Goal: Task Accomplishment & Management: Complete application form

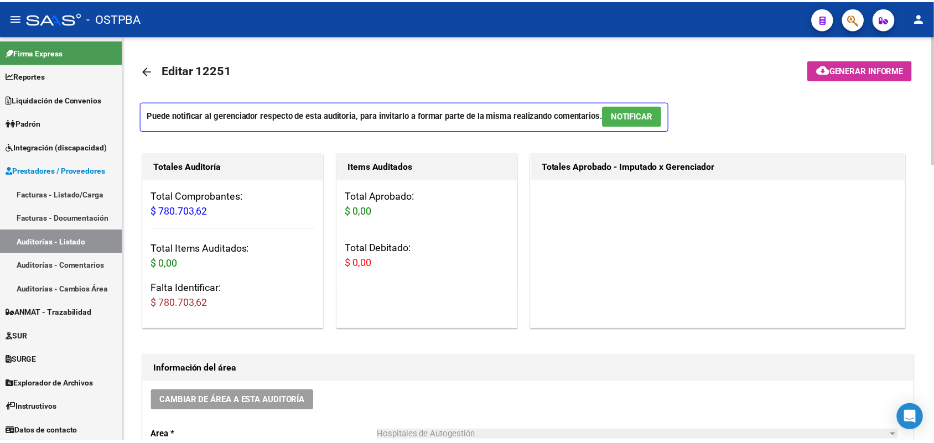
scroll to position [761, 0]
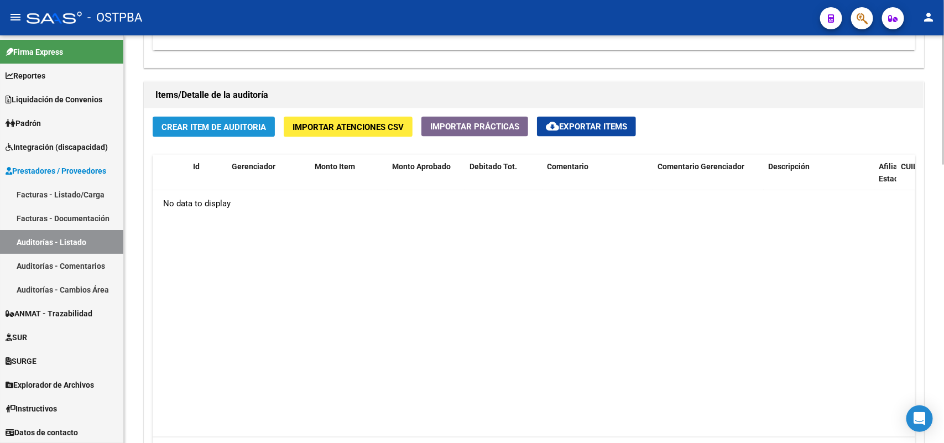
click at [222, 126] on span "Crear Item de Auditoria" at bounding box center [214, 127] width 105 height 10
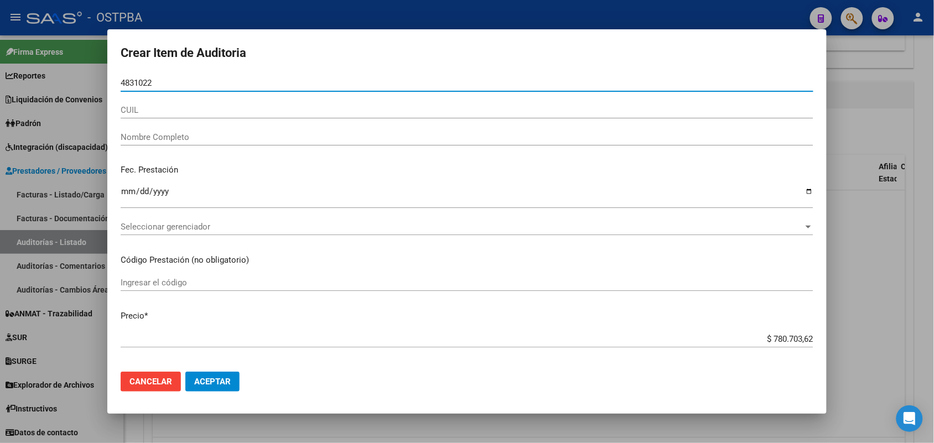
type input "48310224"
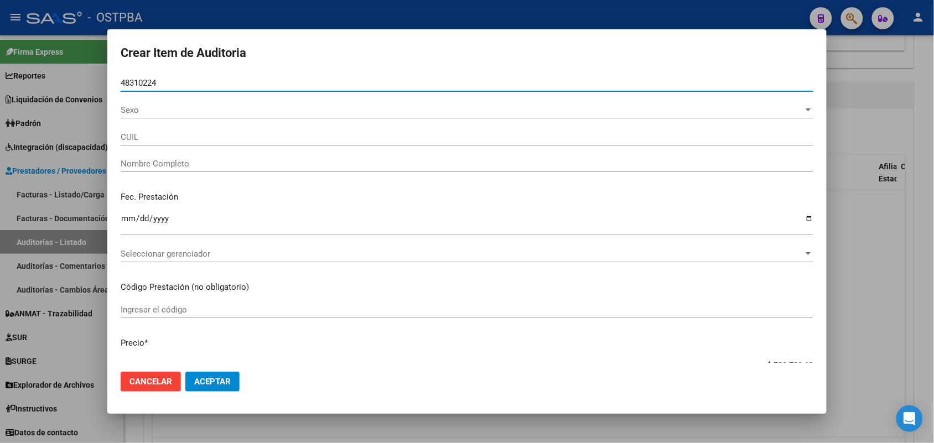
type input "20483102241"
type input "CEJAS CANTEROS BENJAMIN AGUSTIN -"
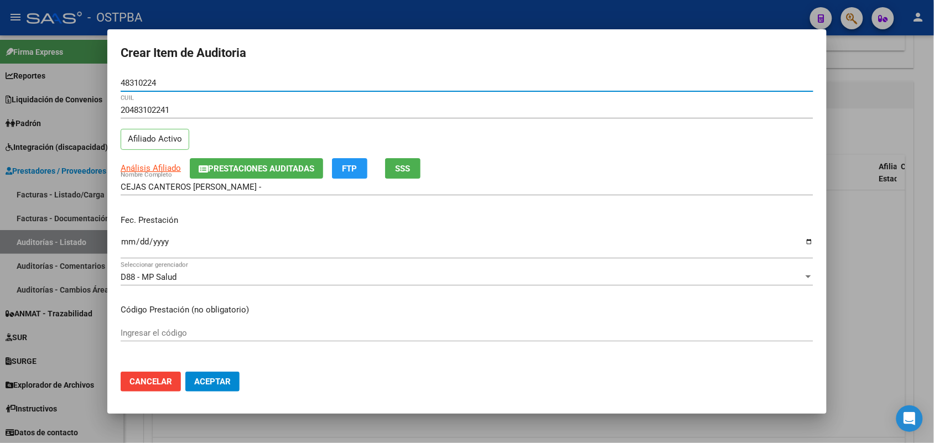
type input "48310224"
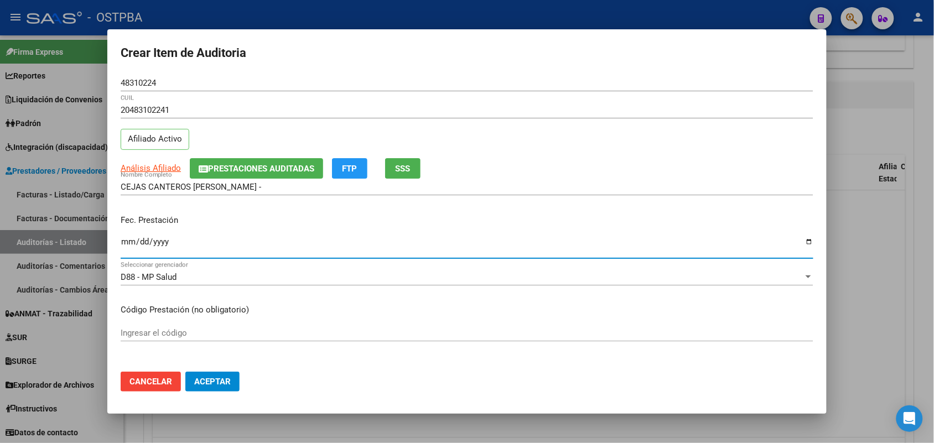
click at [124, 242] on input "Ingresar la fecha" at bounding box center [467, 246] width 693 height 18
type input "2025-04-04"
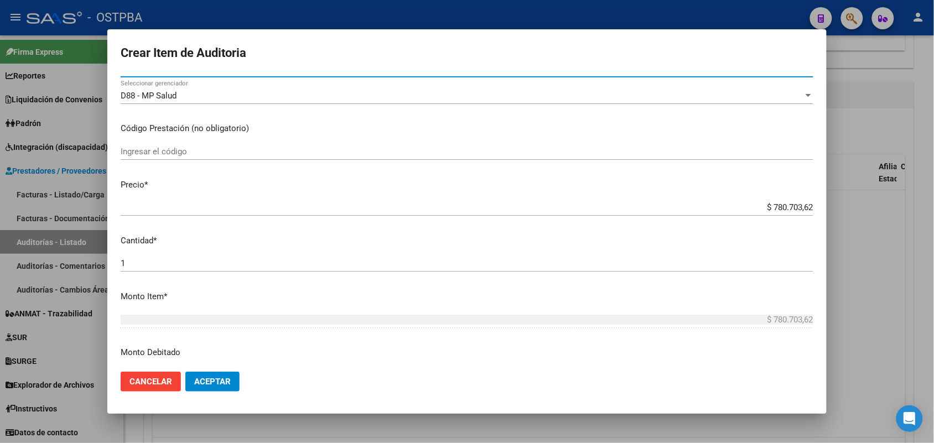
scroll to position [207, 0]
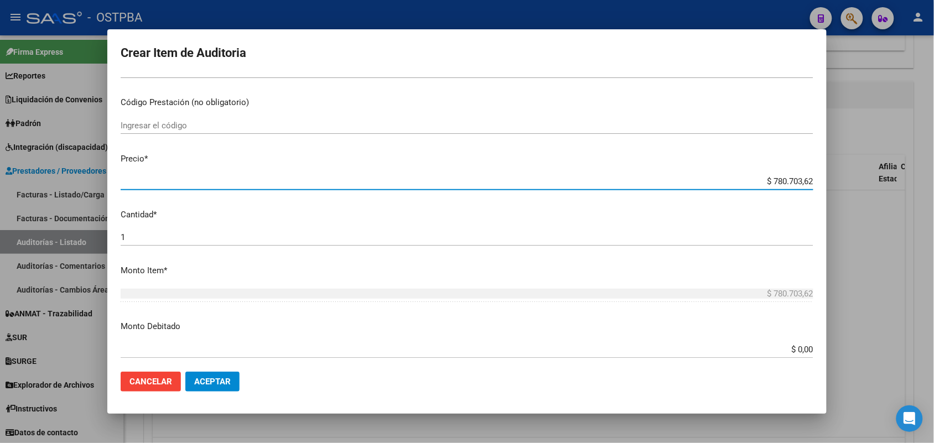
drag, startPoint x: 752, startPoint y: 181, endPoint x: 873, endPoint y: 197, distance: 121.7
click at [873, 197] on div "Crear Item de Auditoria 48310224 Nro Documento 20483102241 CUIL Afiliado Activo…" at bounding box center [467, 221] width 934 height 443
type input "$ 0,03"
type input "$ 0,34"
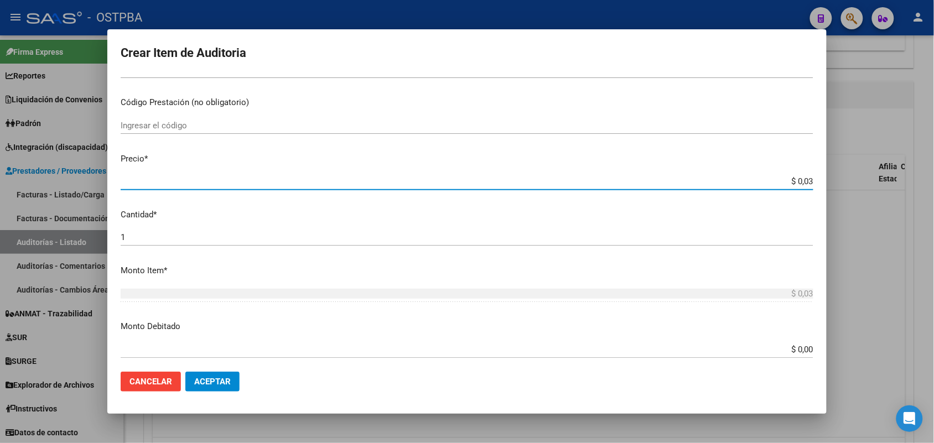
type input "$ 0,34"
type input "$ 3,40"
type input "$ 34,02"
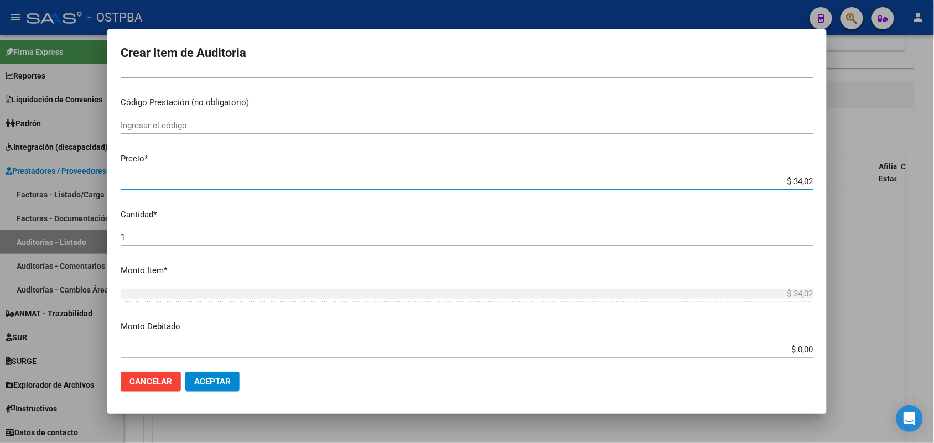
type input "$ 340,20"
type input "$ 3.402,08"
type input "$ 34.020,80"
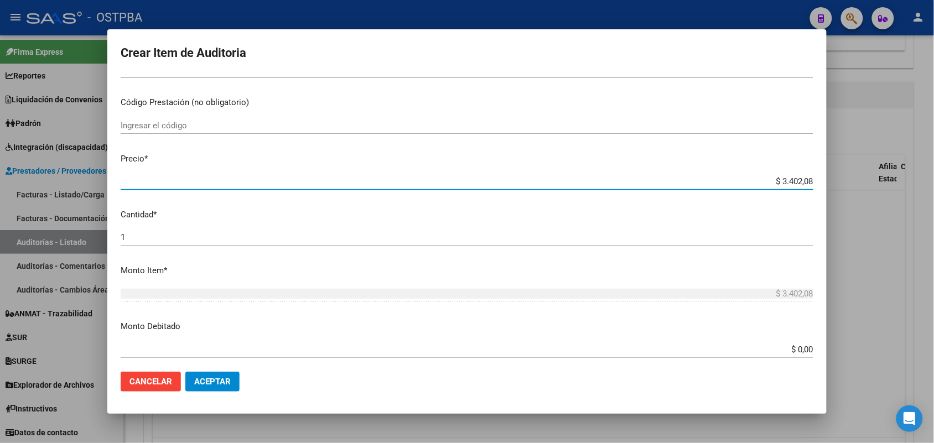
type input "$ 34.020,80"
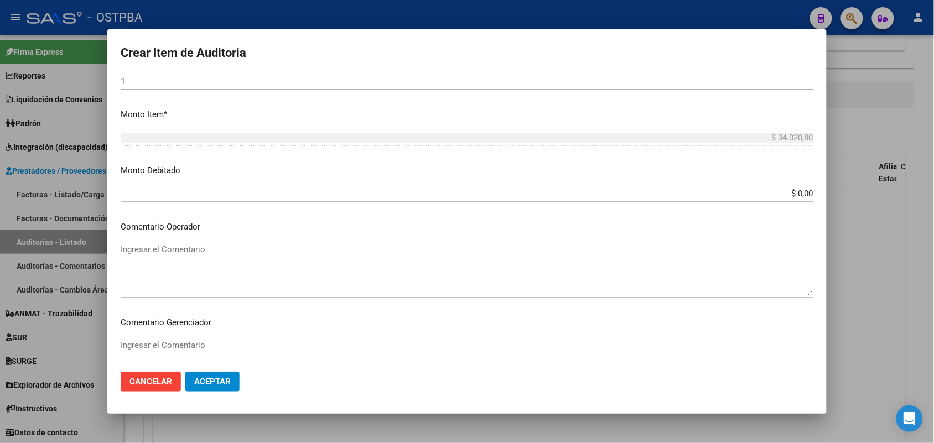
scroll to position [612, 0]
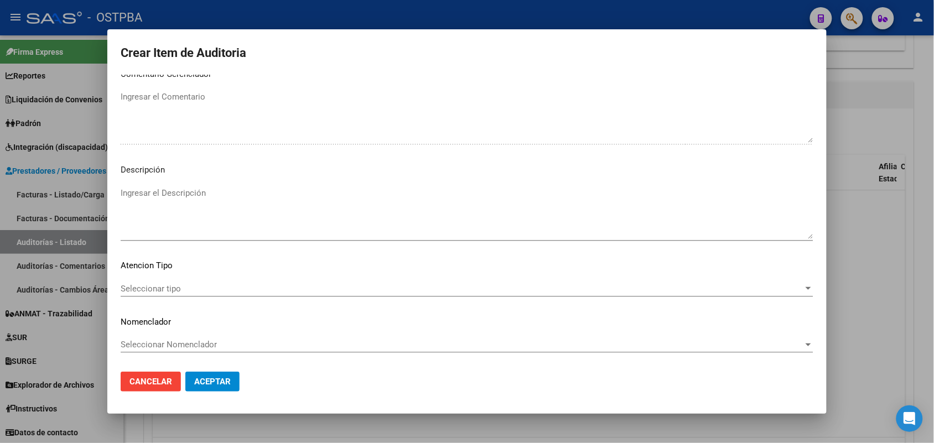
click at [173, 290] on span "Seleccionar tipo" at bounding box center [462, 289] width 683 height 10
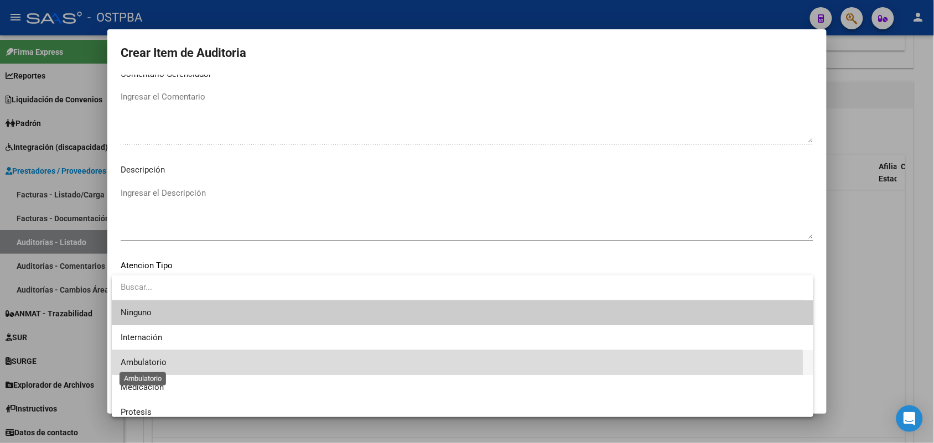
click at [160, 362] on span "Ambulatorio" at bounding box center [144, 362] width 46 height 10
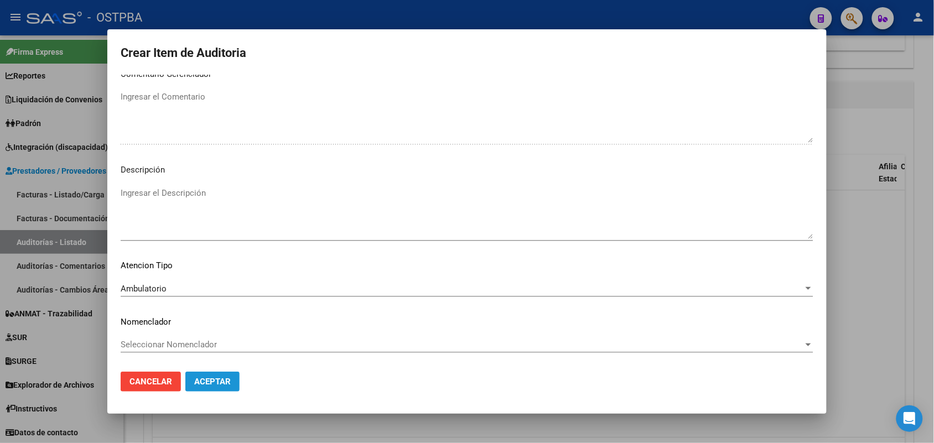
click at [214, 379] on span "Aceptar" at bounding box center [212, 382] width 37 height 10
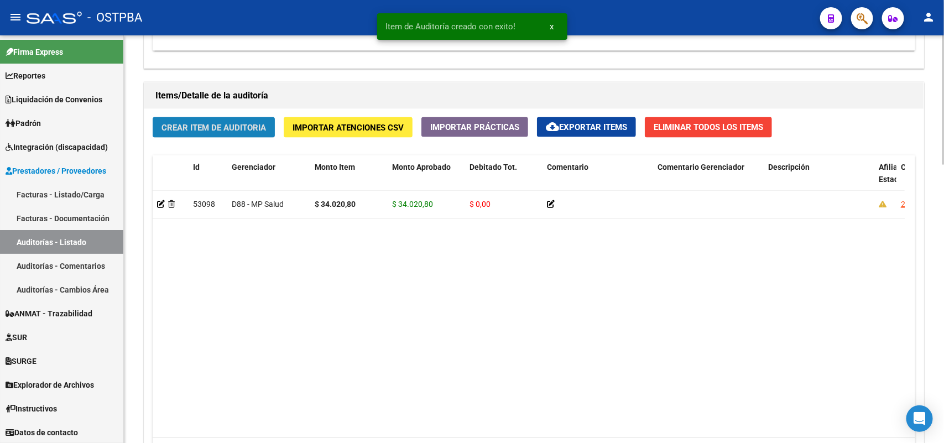
click at [240, 125] on span "Crear Item de Auditoria" at bounding box center [214, 128] width 105 height 10
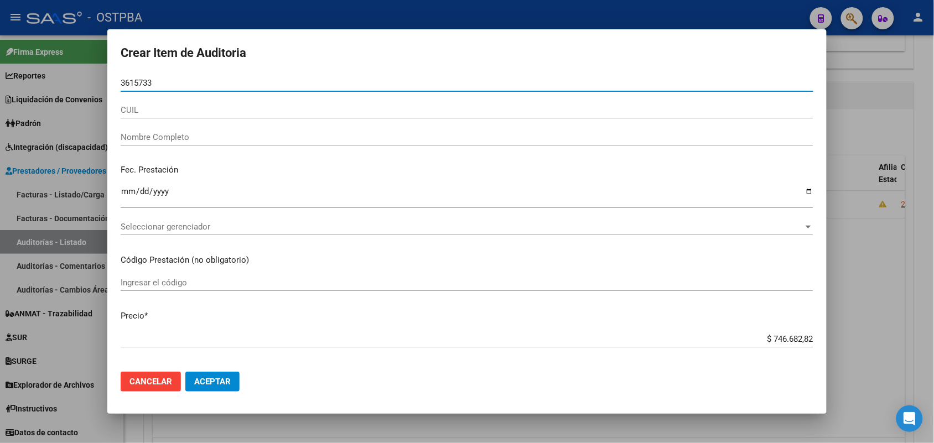
type input "36157337"
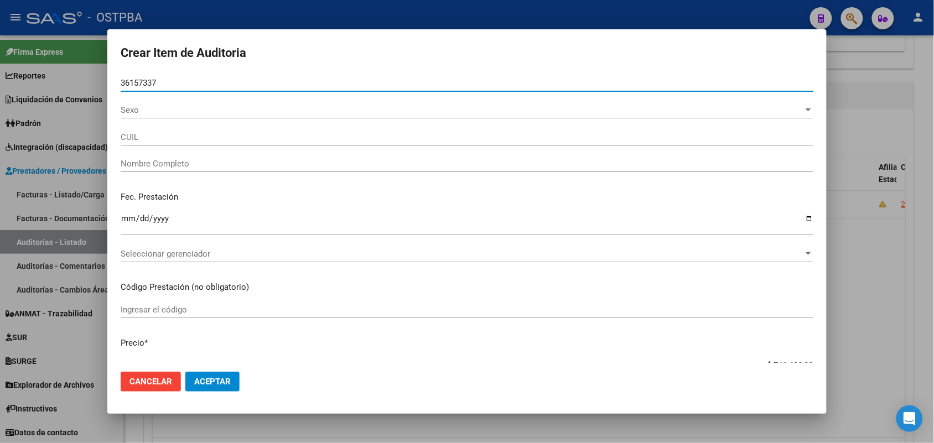
type input "23361573374"
type input "[PERSON_NAME] ZU -"
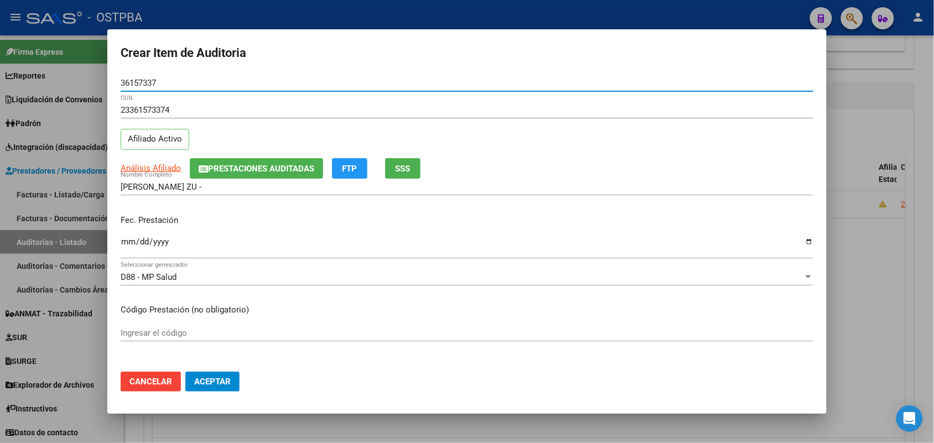
type input "36157337"
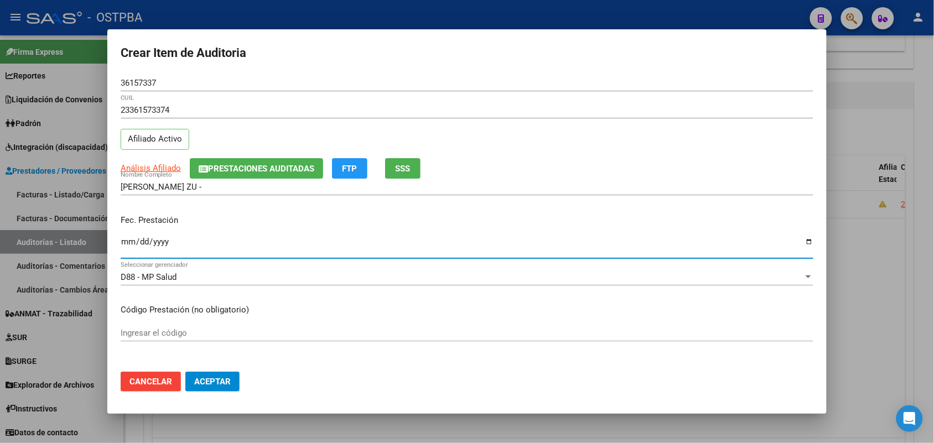
click at [127, 247] on input "Ingresar la fecha" at bounding box center [467, 246] width 693 height 18
type input "2025-04-04"
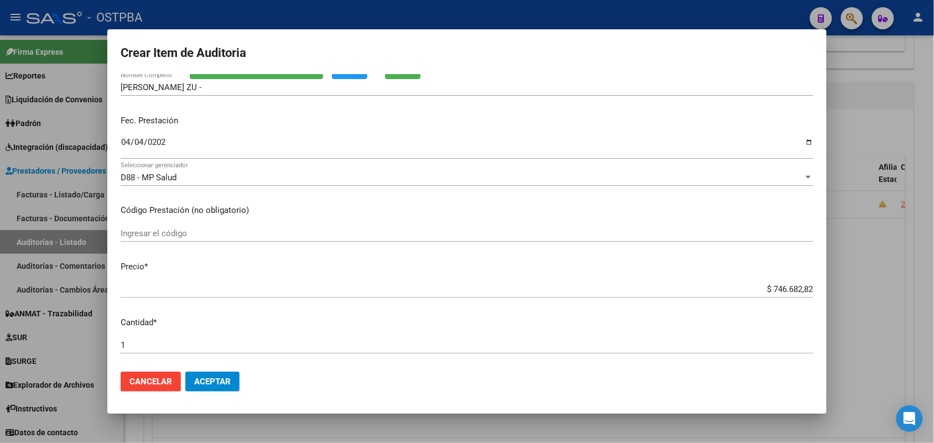
scroll to position [138, 0]
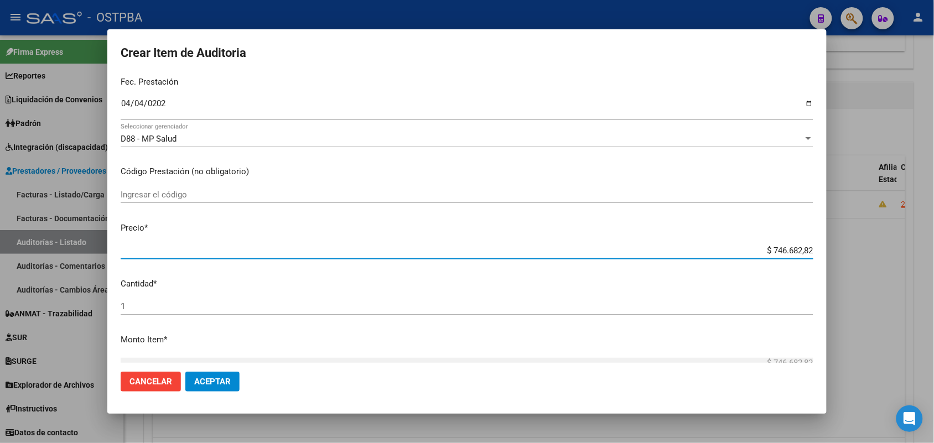
drag, startPoint x: 740, startPoint y: 249, endPoint x: 853, endPoint y: 249, distance: 112.9
click at [844, 252] on div "Crear Item de Auditoria 36157337 Nro Documento 23361573374 CUIL Afiliado Activo…" at bounding box center [467, 221] width 934 height 443
type input "$ 0,01"
type input "$ 0,10"
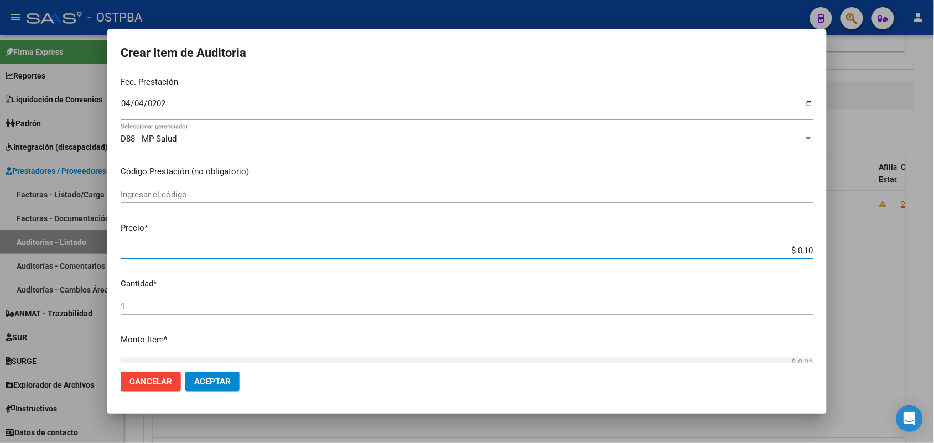
type input "$ 0,10"
type input "$ 1,05"
type input "$ 10,58"
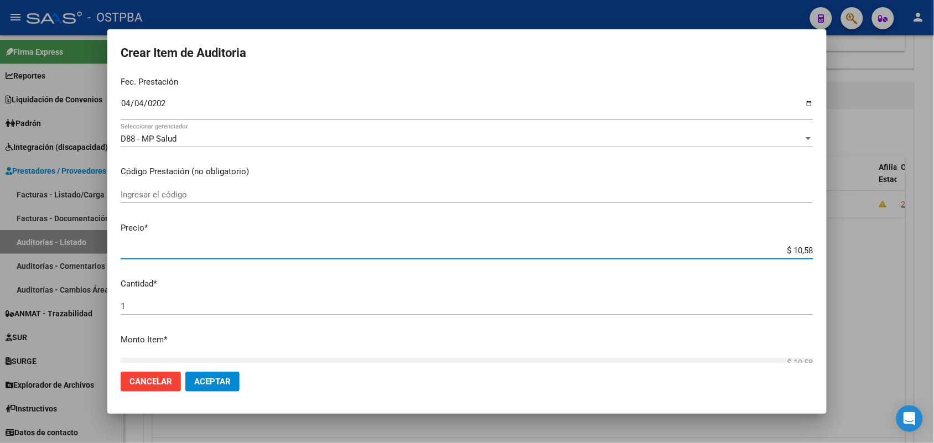
type input "$ 105,84"
type input "$ 1.058,42"
type input "$ 10.584,25"
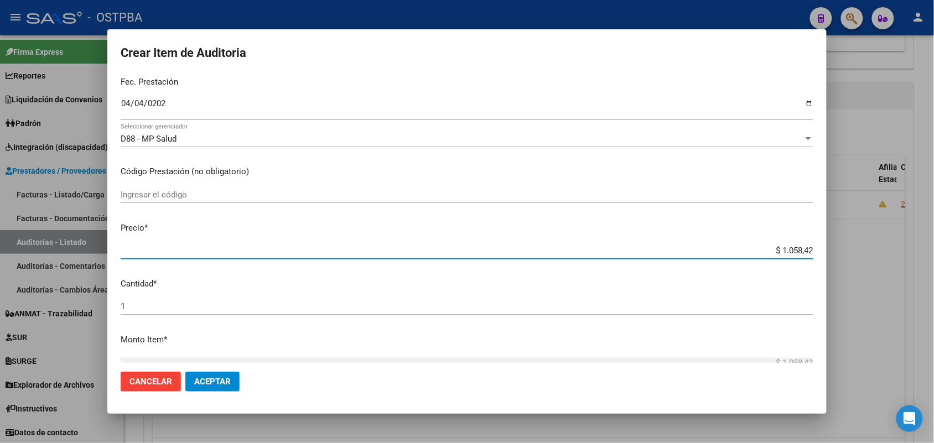
type input "$ 10.584,25"
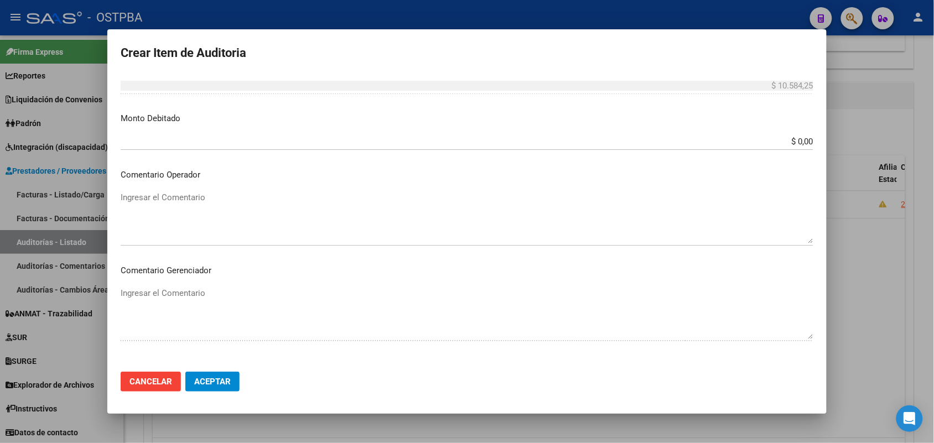
scroll to position [553, 0]
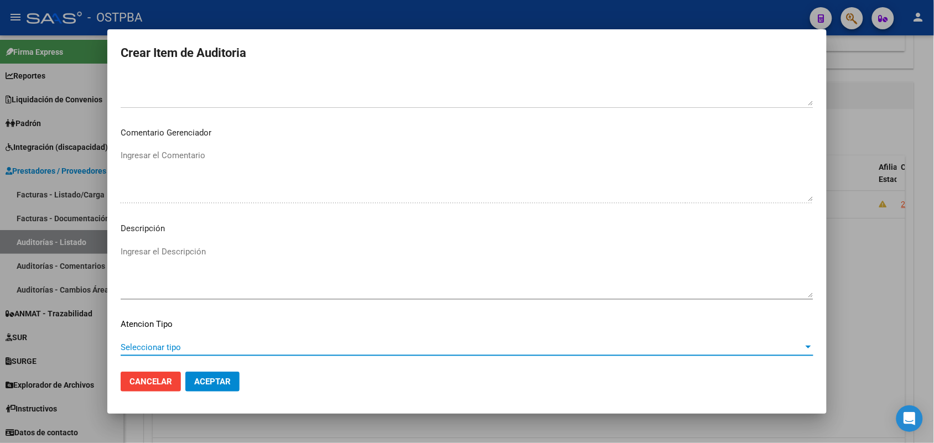
click at [169, 349] on span "Seleccionar tipo" at bounding box center [462, 347] width 683 height 10
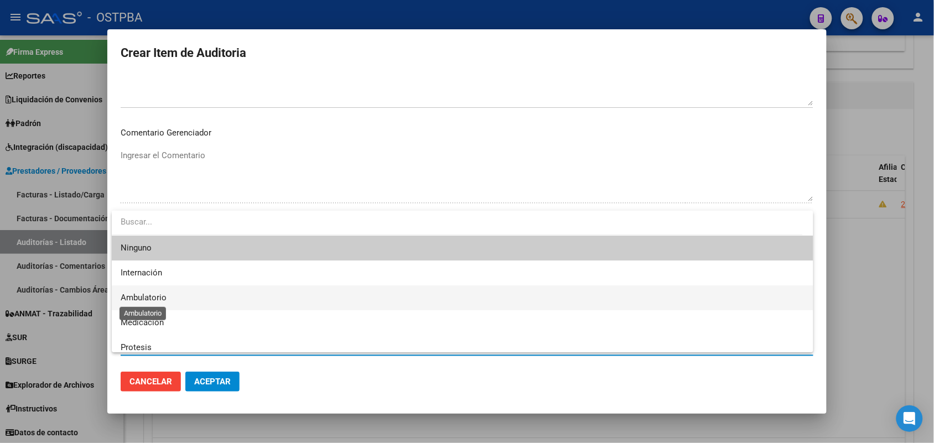
click at [165, 294] on span "Ambulatorio" at bounding box center [144, 298] width 46 height 10
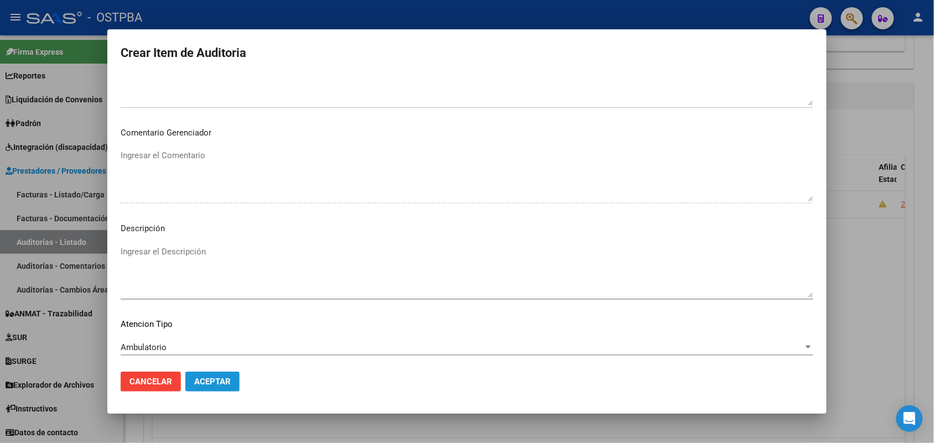
click at [211, 383] on span "Aceptar" at bounding box center [212, 382] width 37 height 10
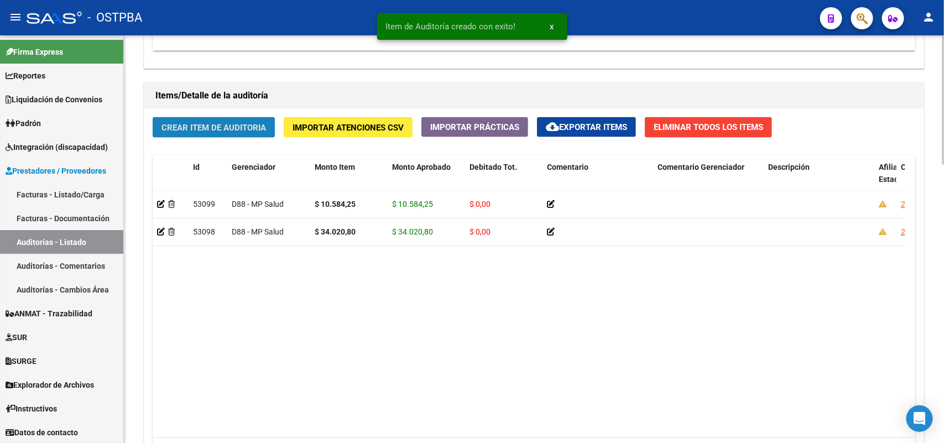
click at [252, 129] on span "Crear Item de Auditoria" at bounding box center [214, 128] width 105 height 10
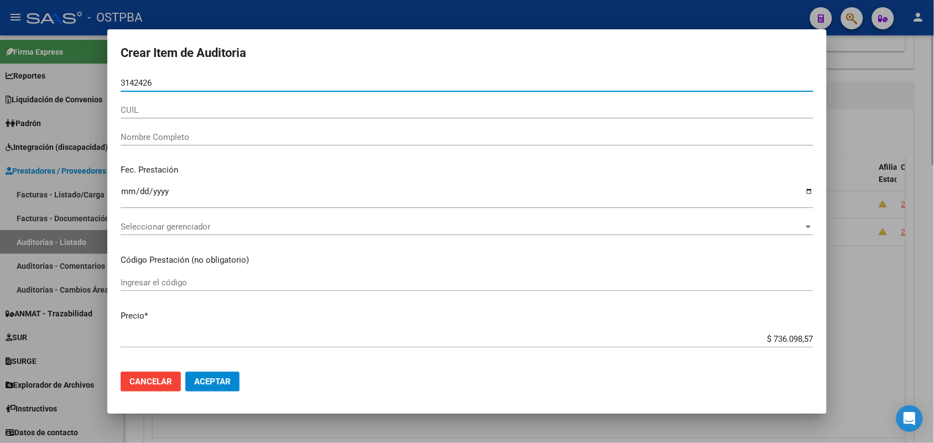
type input "31424267"
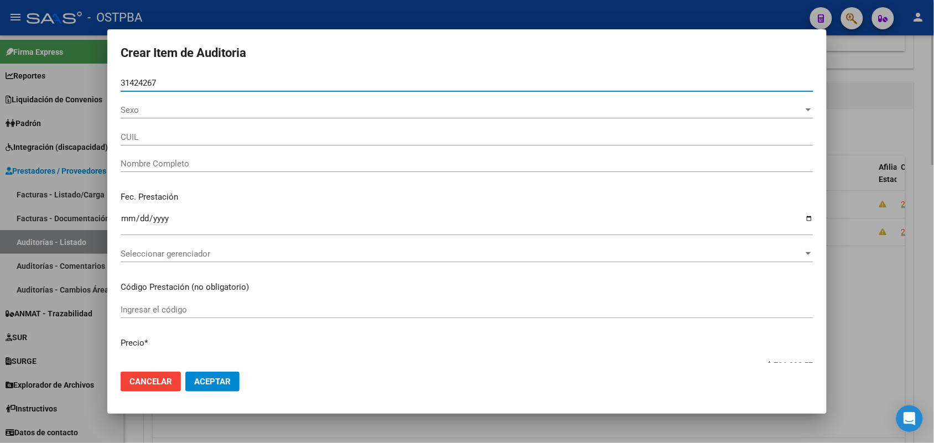
type input "20314242670"
type input "DIAS [PERSON_NAME] -"
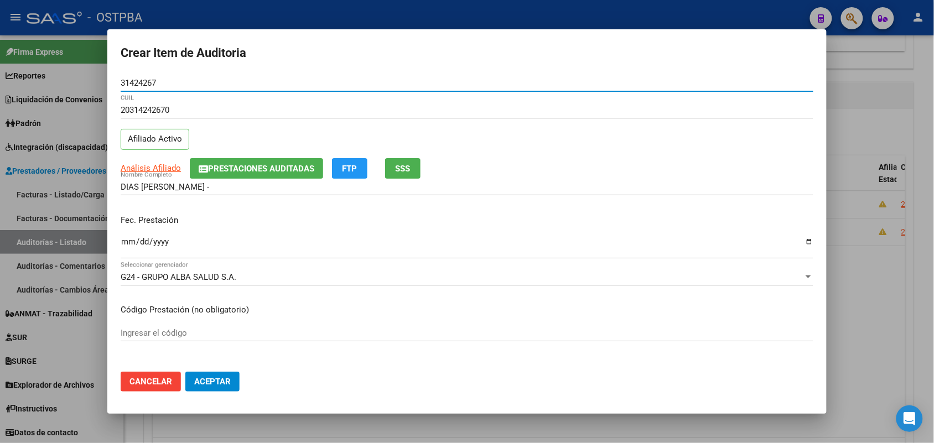
type input "31424267"
click at [129, 248] on input "Ingresar la fecha" at bounding box center [467, 246] width 693 height 18
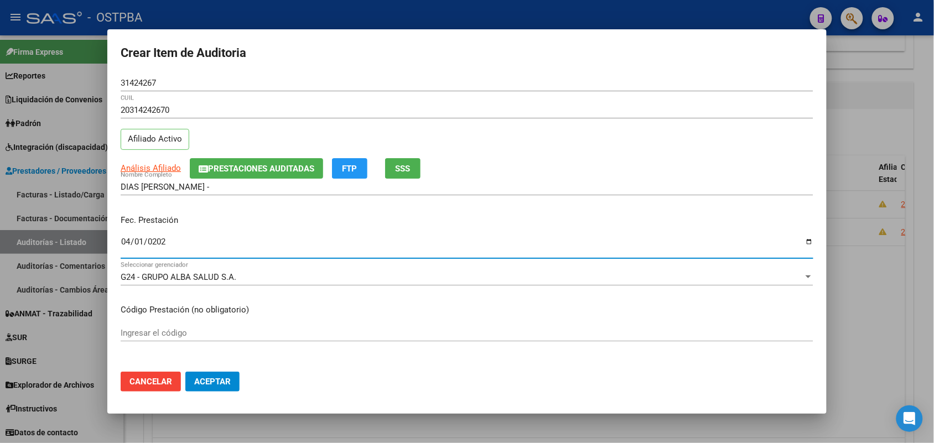
type input "[DATE]"
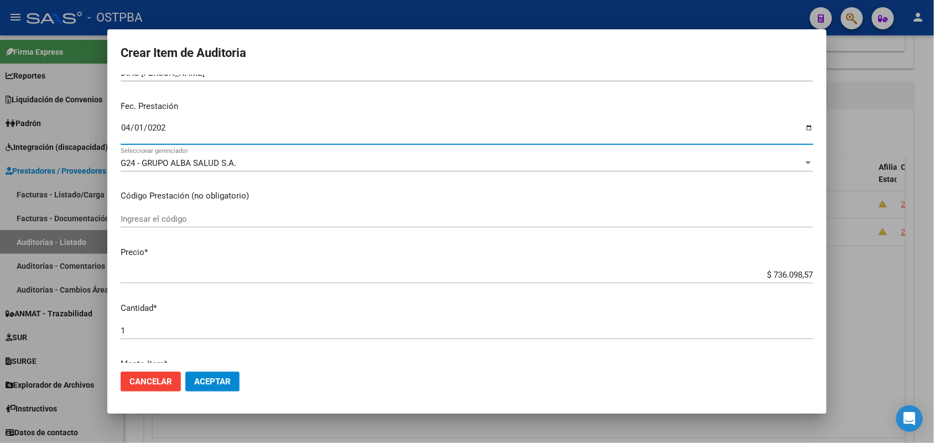
scroll to position [138, 0]
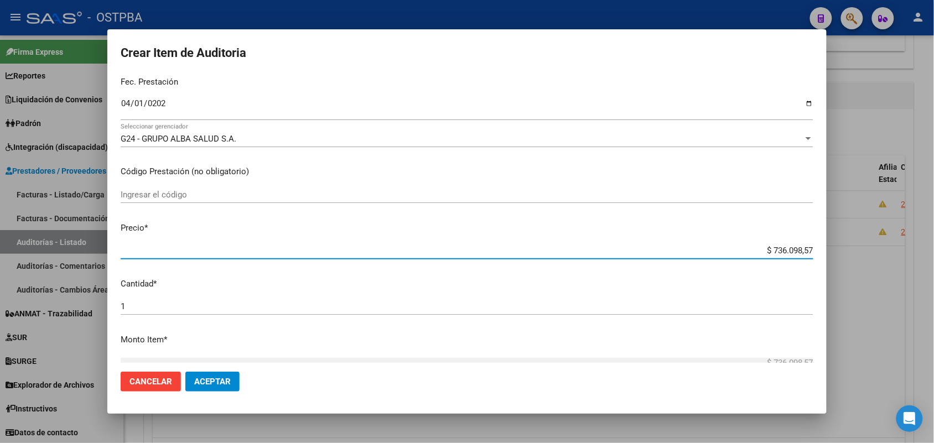
drag, startPoint x: 752, startPoint y: 248, endPoint x: 844, endPoint y: 244, distance: 91.9
click at [844, 244] on div "Crear Item de Auditoria 31424267 Nro Documento 20314242670 CUIL Afiliado Activo…" at bounding box center [467, 221] width 934 height 443
type input "$ 0,01"
type input "$ 0,10"
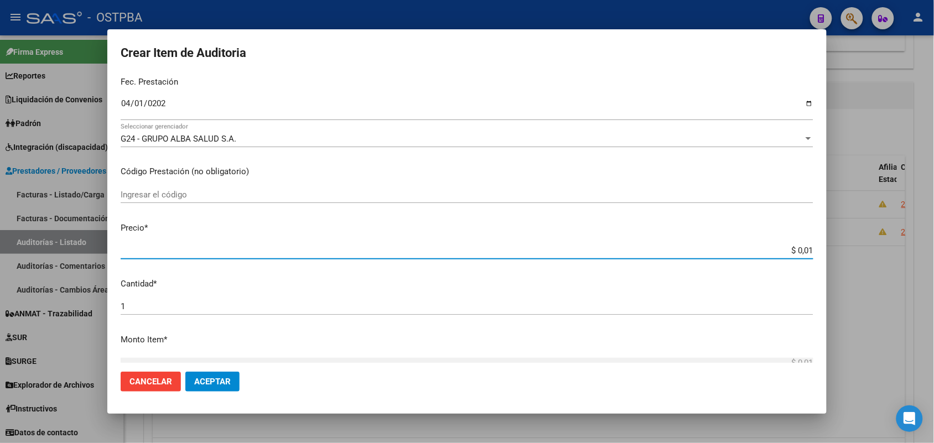
type input "$ 0,10"
type input "$ 1,05"
type input "$ 10,58"
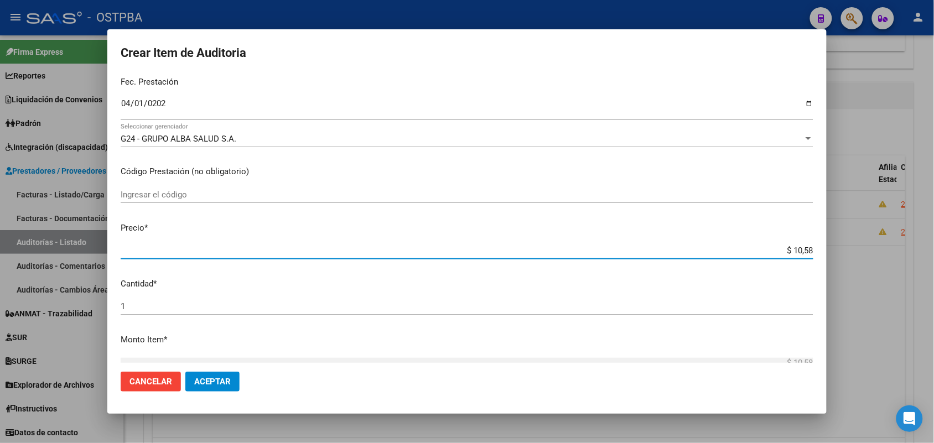
type input "$ 105,84"
type input "$ 1.058,42"
type input "$ 10.584,25"
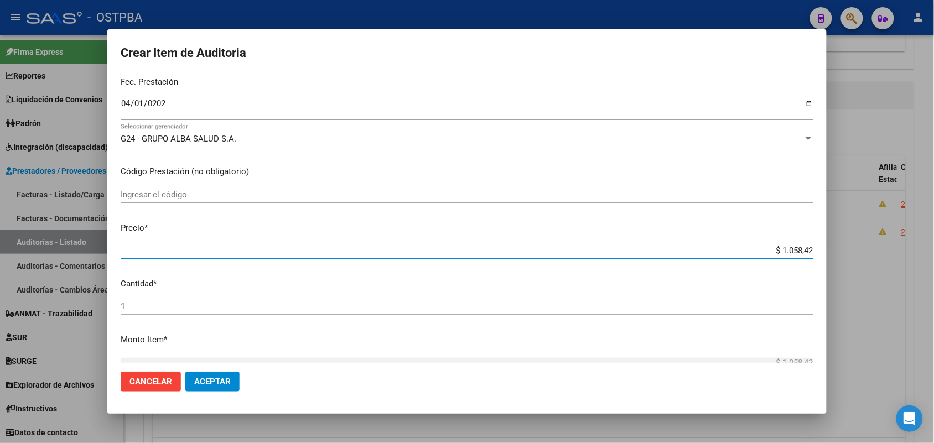
type input "$ 10.584,25"
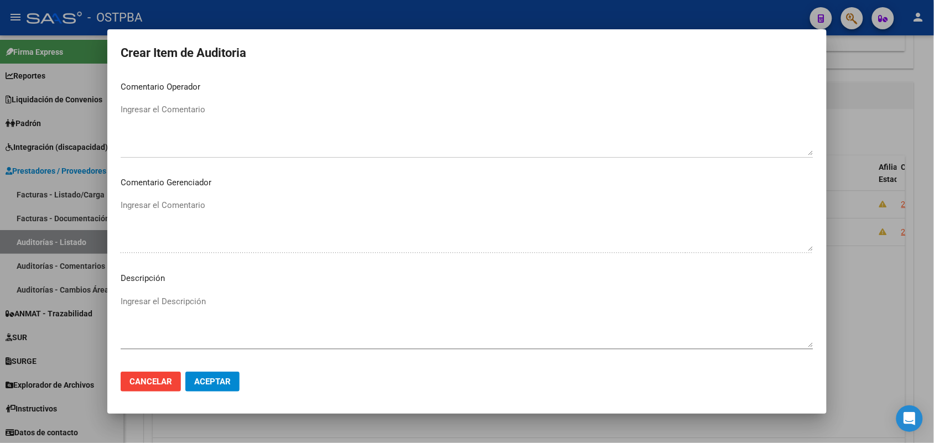
scroll to position [553, 0]
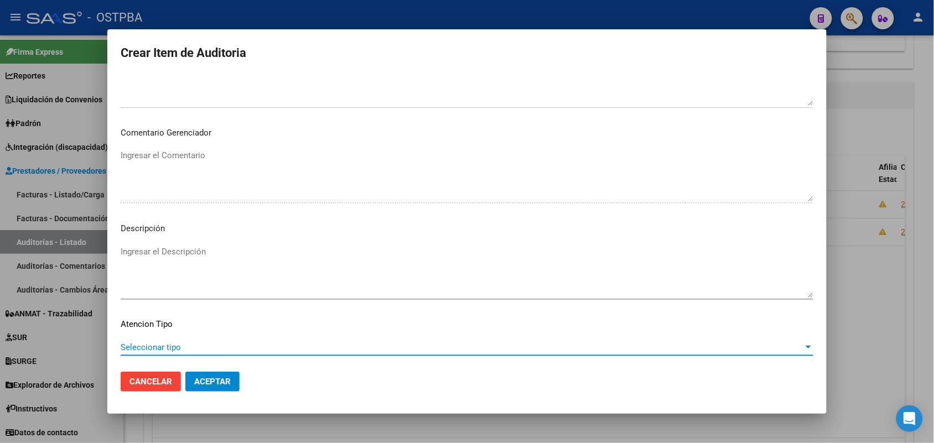
click at [172, 347] on span "Seleccionar tipo" at bounding box center [462, 347] width 683 height 10
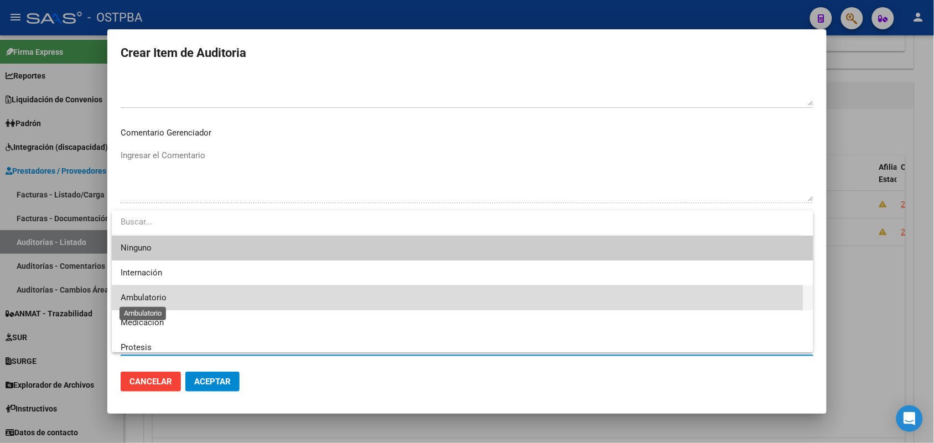
click at [164, 297] on span "Ambulatorio" at bounding box center [144, 298] width 46 height 10
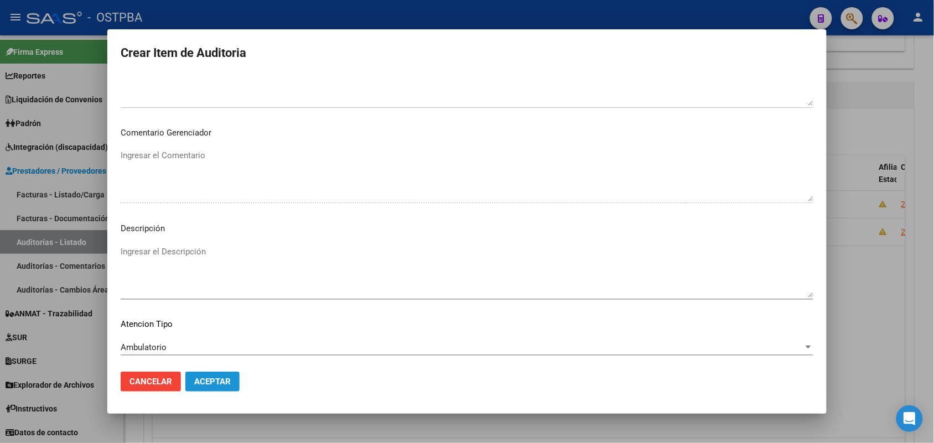
click at [220, 381] on span "Aceptar" at bounding box center [212, 382] width 37 height 10
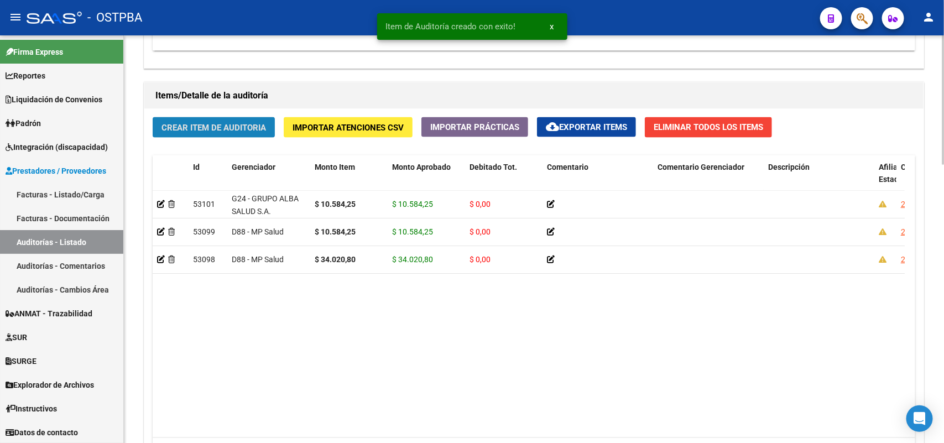
click at [249, 125] on span "Crear Item de Auditoria" at bounding box center [214, 128] width 105 height 10
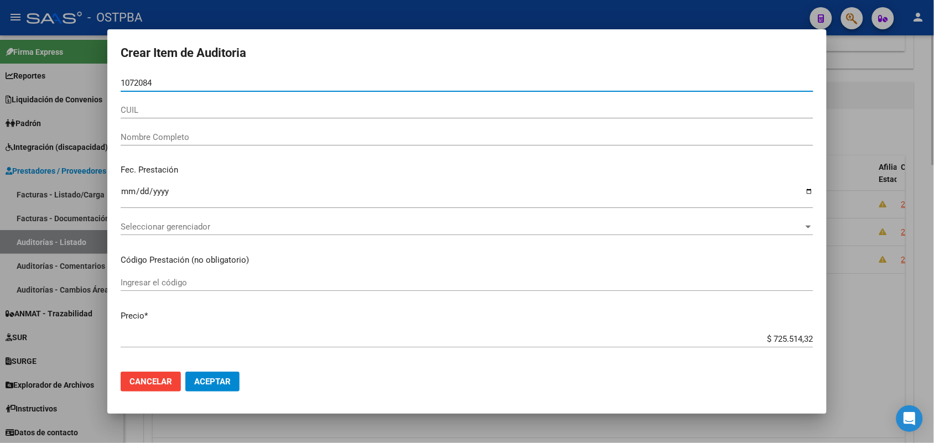
type input "10720840"
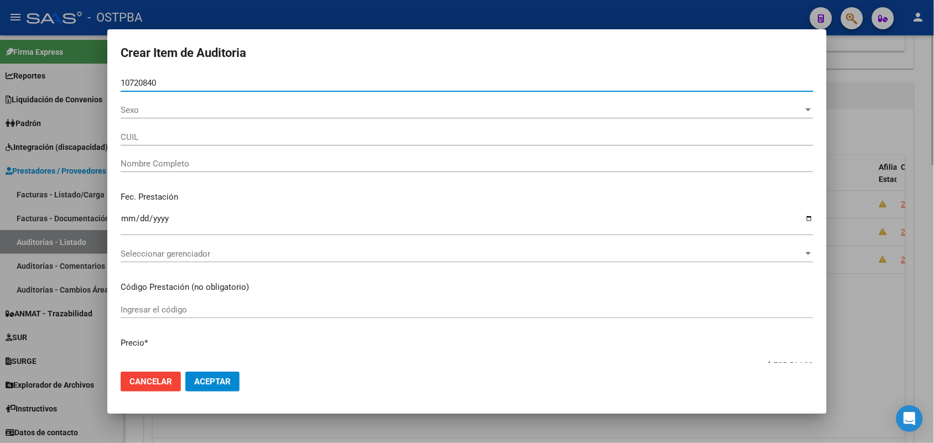
type input "27107208408"
type input "[PERSON_NAME]"
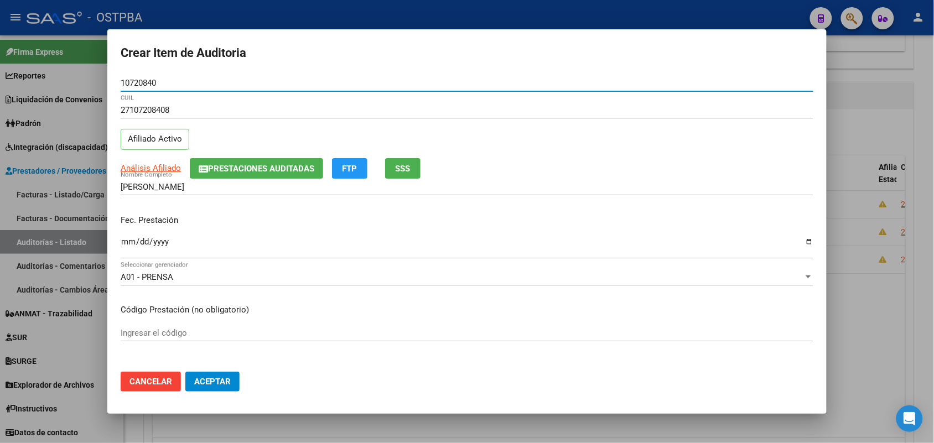
type input "10720840"
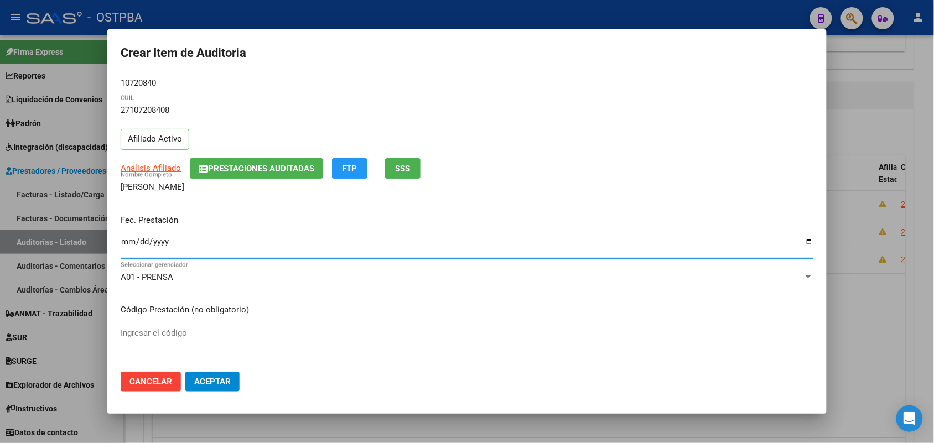
click at [128, 245] on input "Ingresar la fecha" at bounding box center [467, 246] width 693 height 18
type input "2025-04-21"
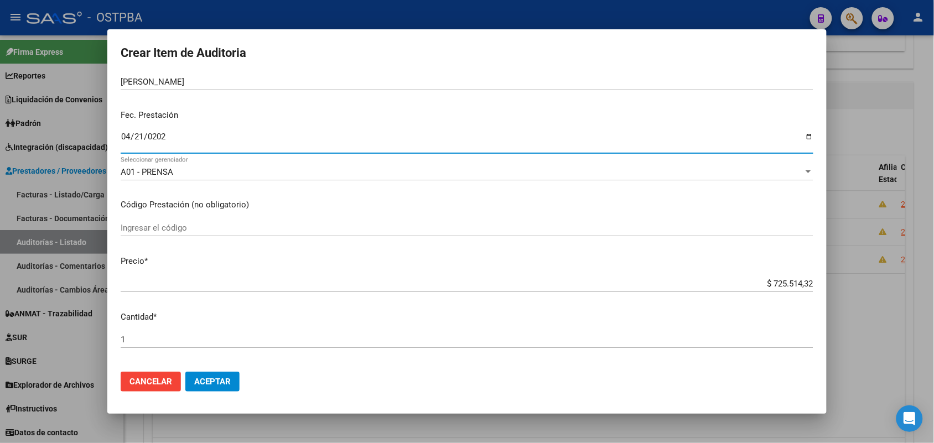
scroll to position [207, 0]
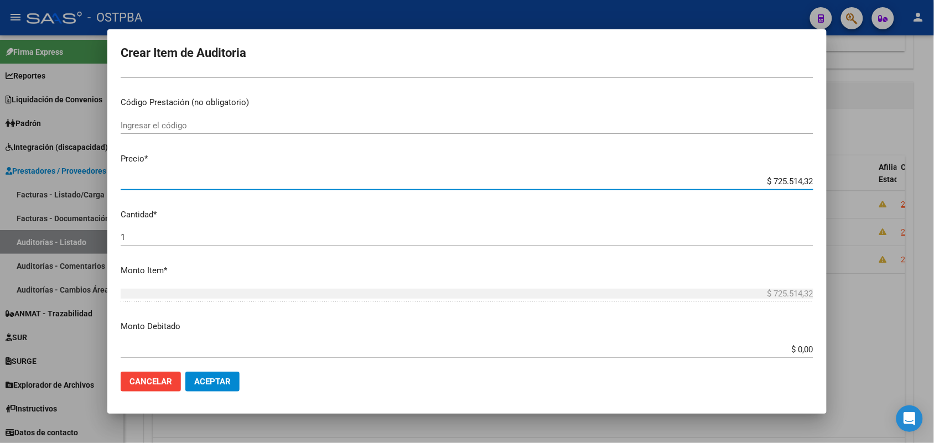
drag, startPoint x: 755, startPoint y: 180, endPoint x: 828, endPoint y: 180, distance: 72.5
click at [828, 180] on div "Crear Item de Auditoria 10720840 Nro Documento 27107208408 CUIL Afiliado Activo…" at bounding box center [467, 221] width 934 height 443
type input "$ 0,01"
type input "$ 0,10"
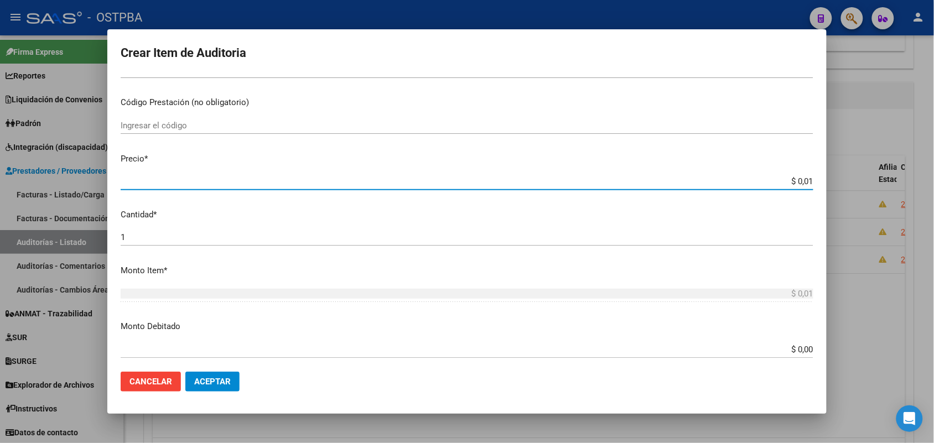
type input "$ 0,10"
type input "$ 1,05"
type input "$ 10,58"
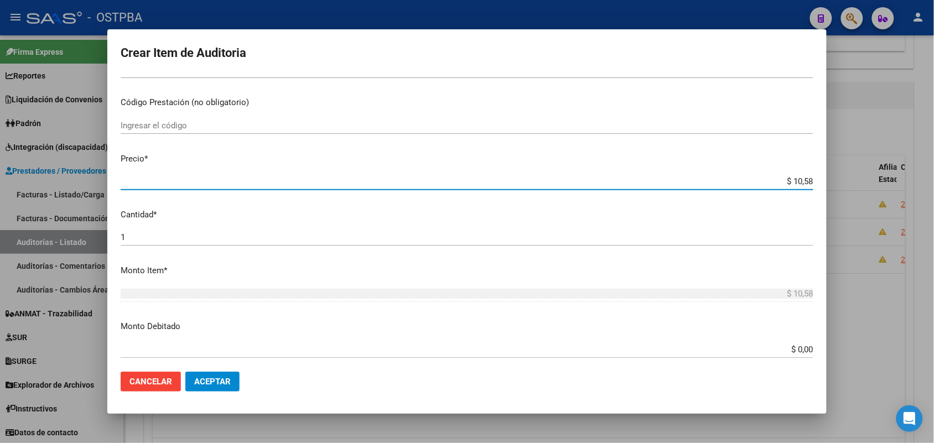
type input "$ 105,84"
type input "$ 1.058,42"
type input "$ 10.584,25"
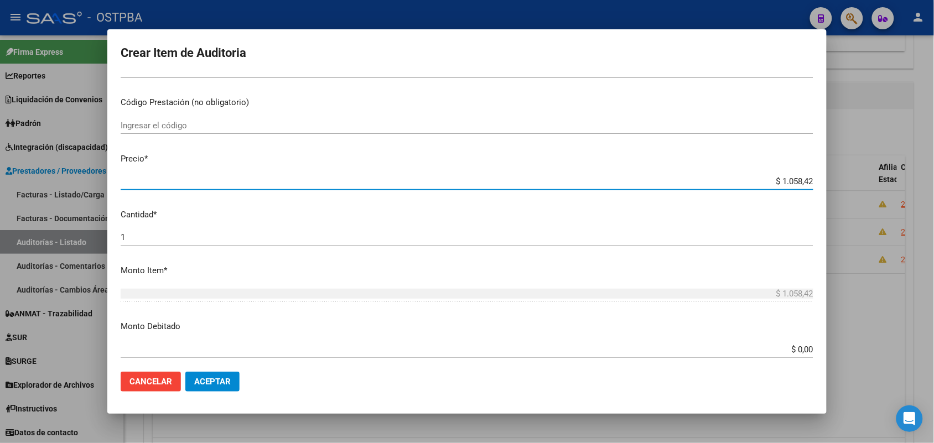
type input "$ 10.584,25"
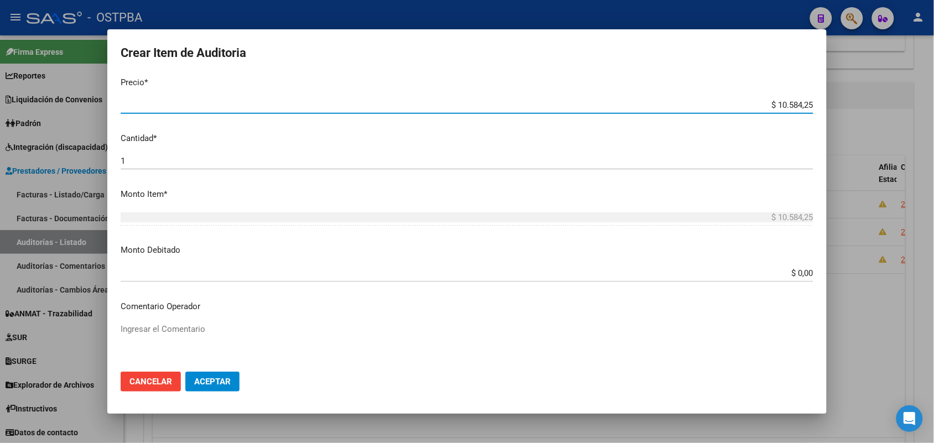
scroll to position [612, 0]
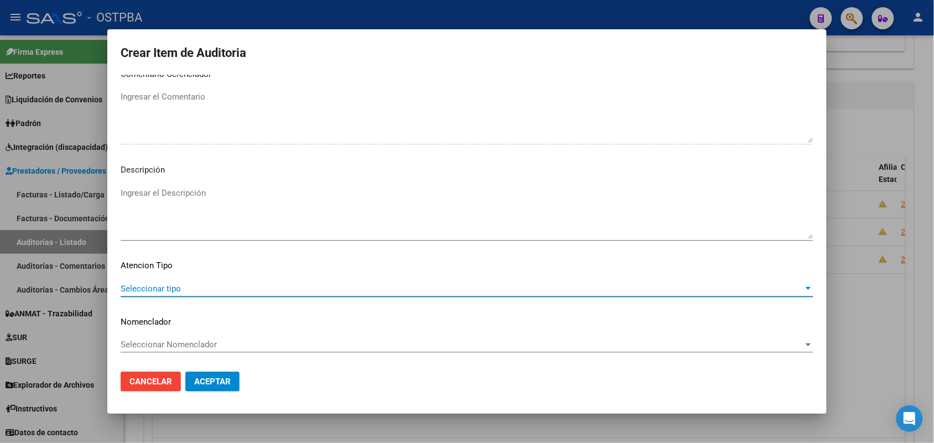
click at [164, 289] on span "Seleccionar tipo" at bounding box center [462, 289] width 683 height 10
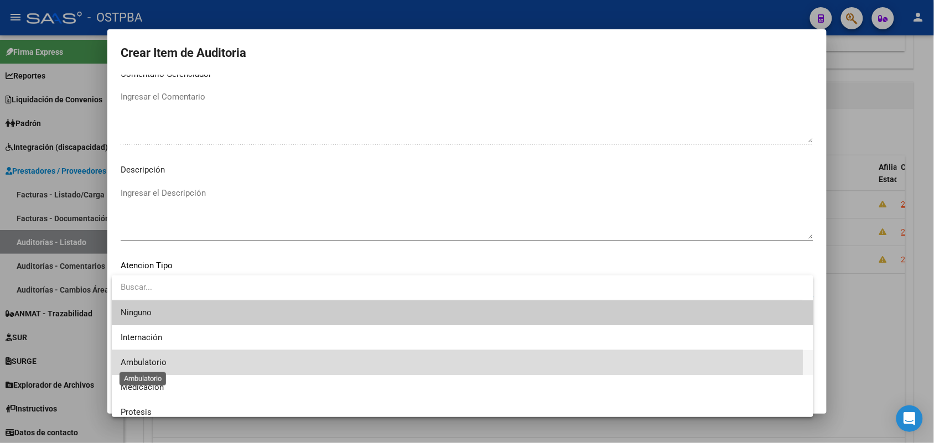
click at [159, 361] on span "Ambulatorio" at bounding box center [144, 362] width 46 height 10
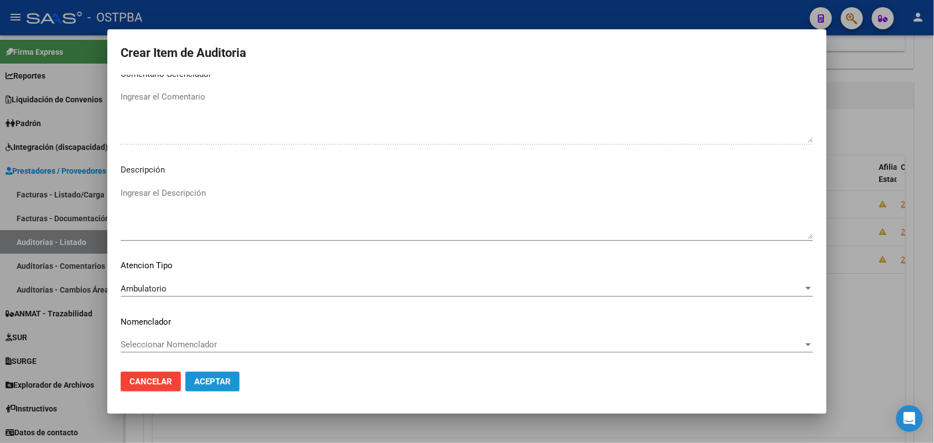
click at [211, 377] on span "Aceptar" at bounding box center [212, 382] width 37 height 10
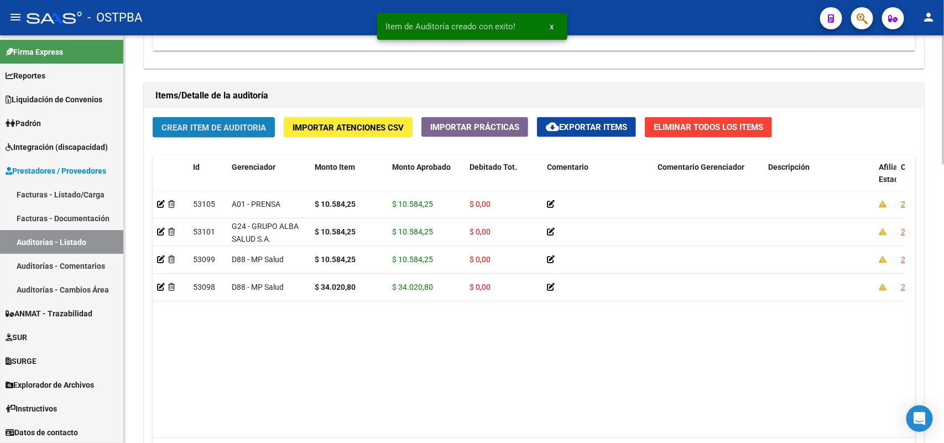
click at [254, 130] on span "Crear Item de Auditoria" at bounding box center [214, 128] width 105 height 10
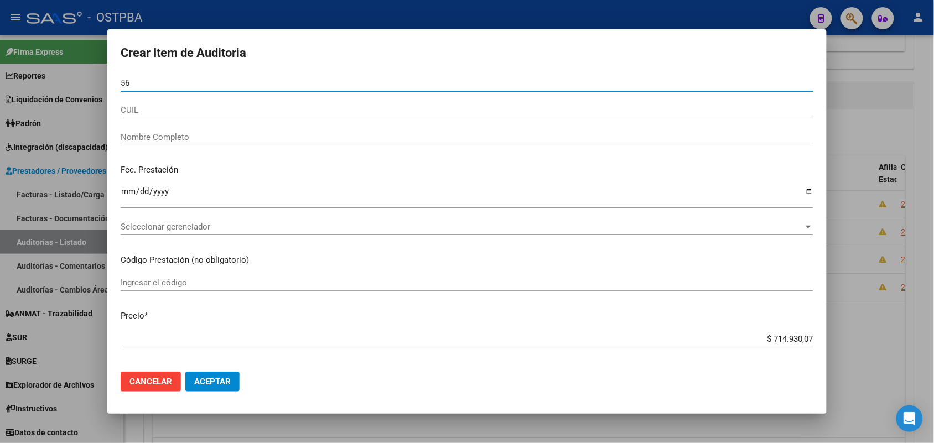
type input "5"
type input "05645066"
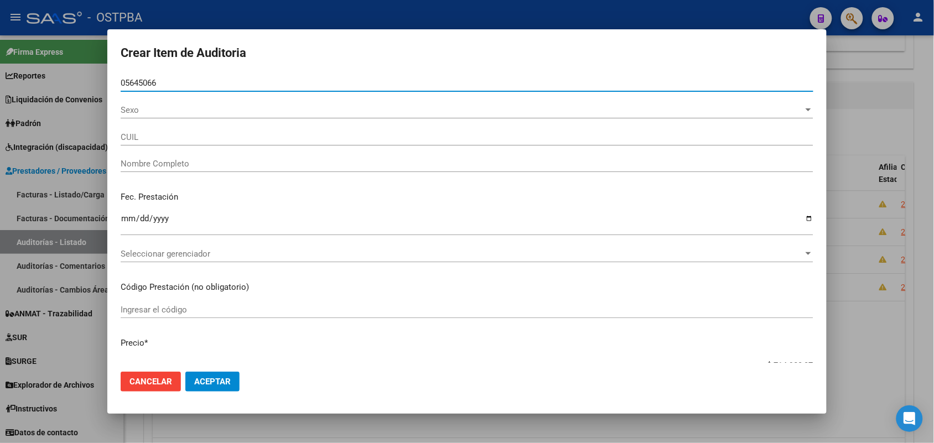
type input "27056450667"
type input "[PERSON_NAME]"
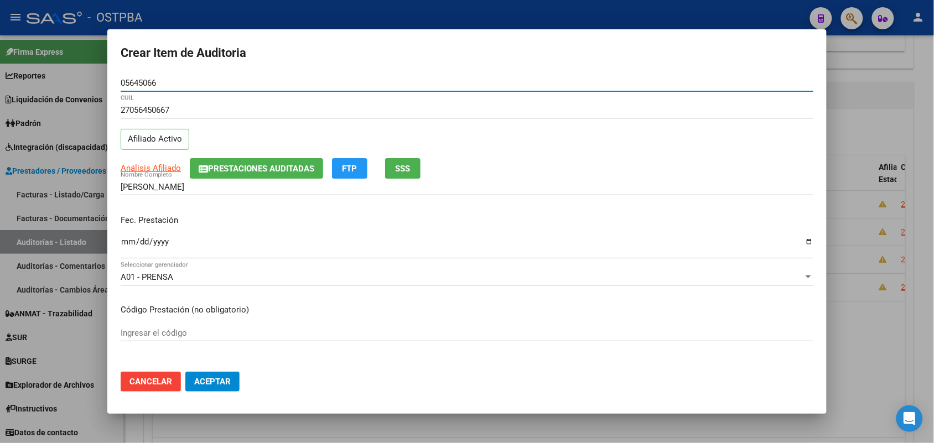
type input "05645066"
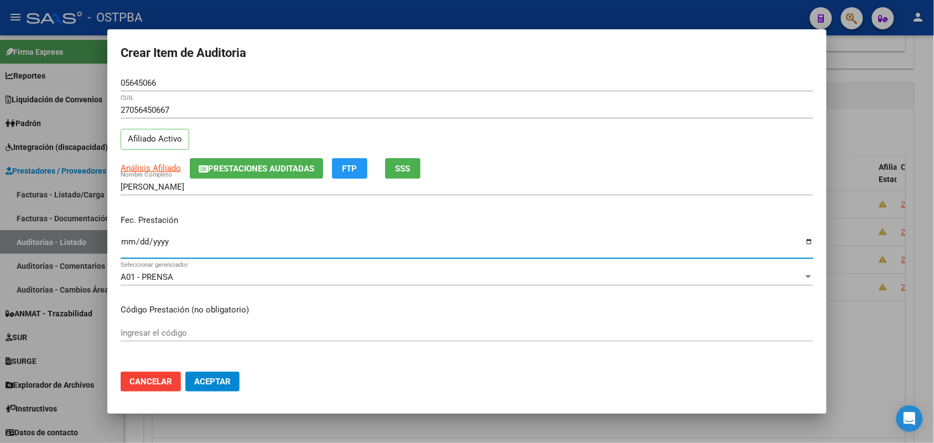
click at [128, 245] on input "Ingresar la fecha" at bounding box center [467, 246] width 693 height 18
type input "2025-04-03"
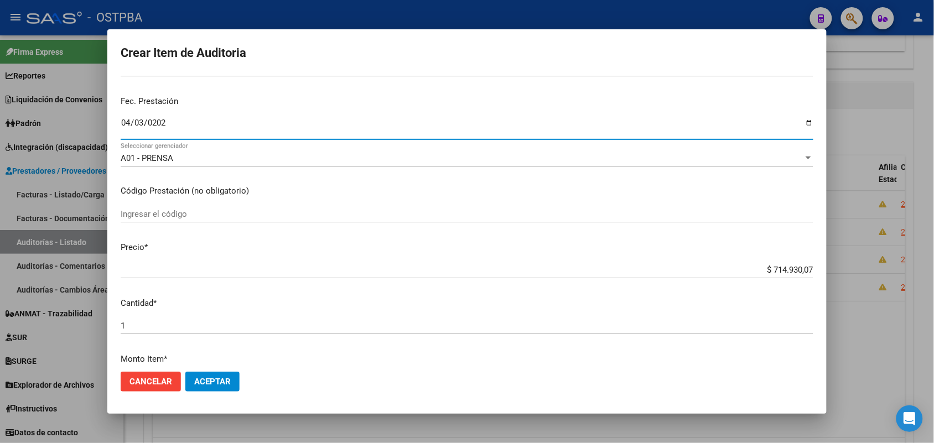
scroll to position [138, 0]
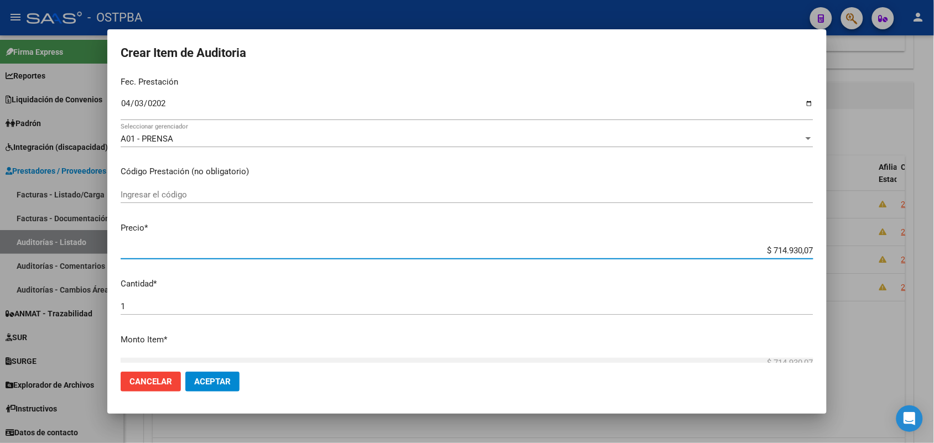
drag, startPoint x: 742, startPoint y: 250, endPoint x: 850, endPoint y: 254, distance: 107.4
click at [850, 254] on div "Crear Item de Auditoria 05645066 Nro Documento 27056450667 CUIL Afiliado Activo…" at bounding box center [467, 221] width 934 height 443
type input "$ 0,01"
type input "$ 0,10"
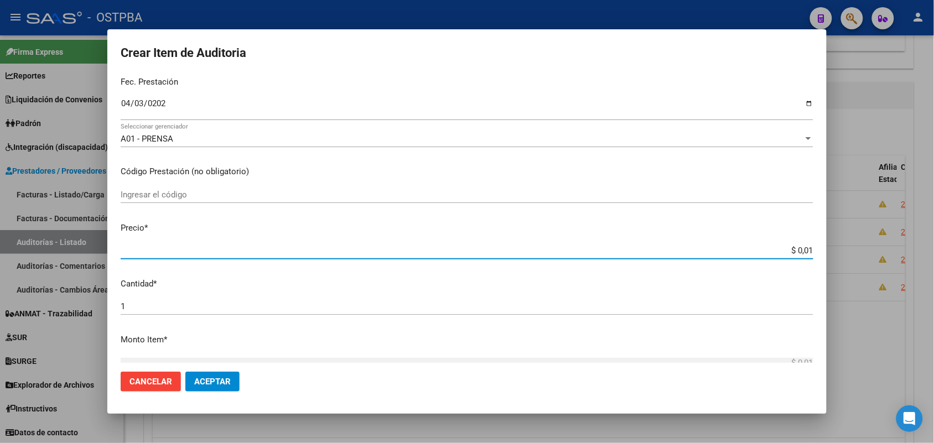
type input "$ 0,10"
type input "$ 1,05"
type input "$ 10,58"
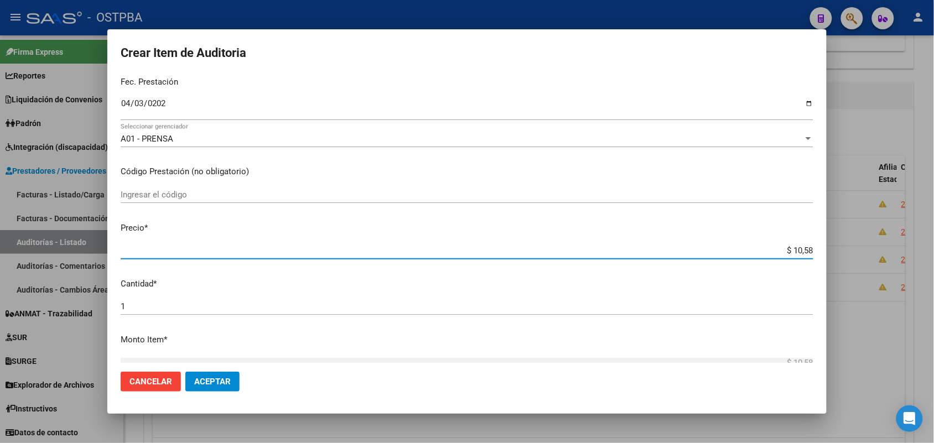
type input "$ 105,84"
type input "$ 1.058,42"
type input "$ 10.584,25"
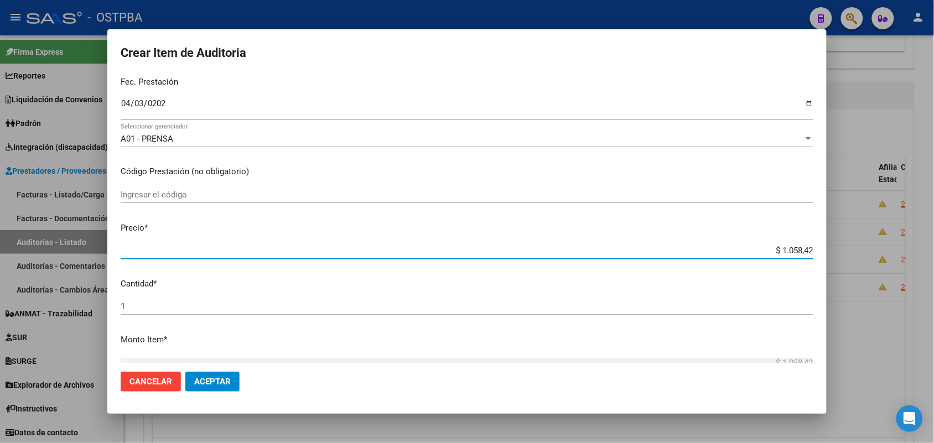
type input "$ 10.584,25"
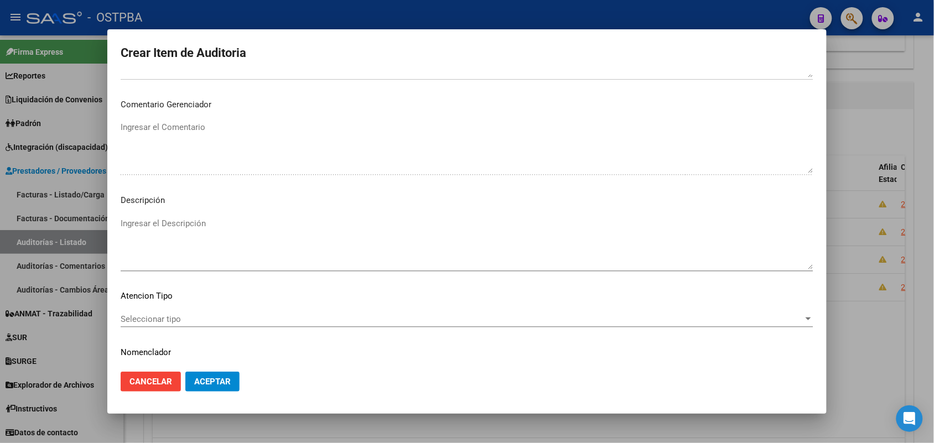
scroll to position [612, 0]
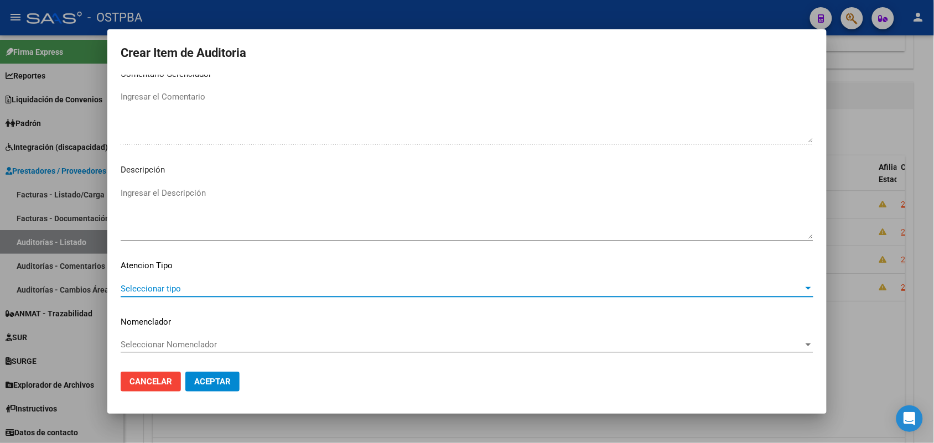
click at [158, 287] on span "Seleccionar tipo" at bounding box center [462, 289] width 683 height 10
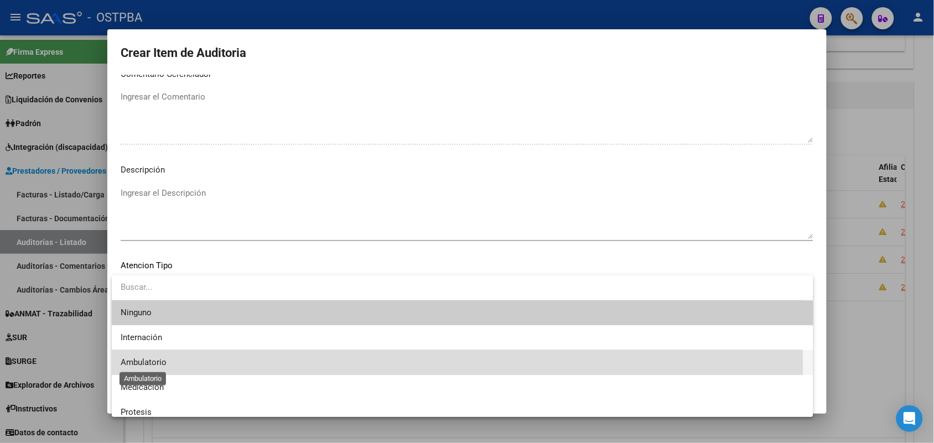
click at [159, 364] on span "Ambulatorio" at bounding box center [144, 362] width 46 height 10
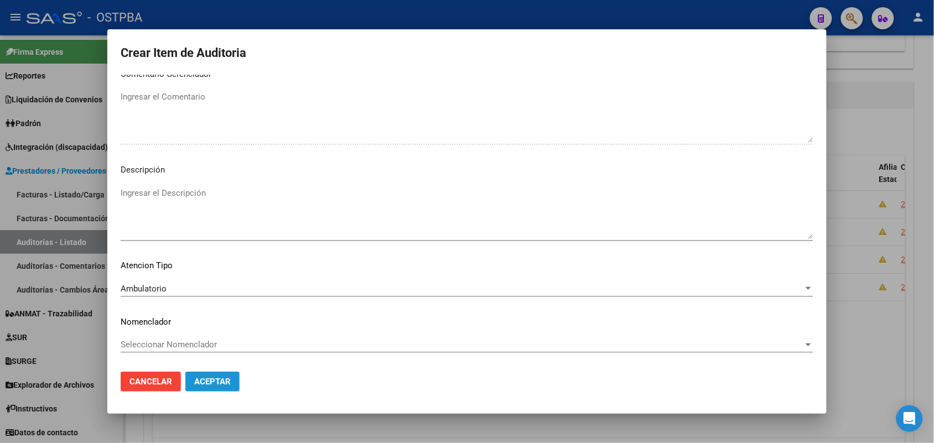
click at [209, 379] on span "Aceptar" at bounding box center [212, 382] width 37 height 10
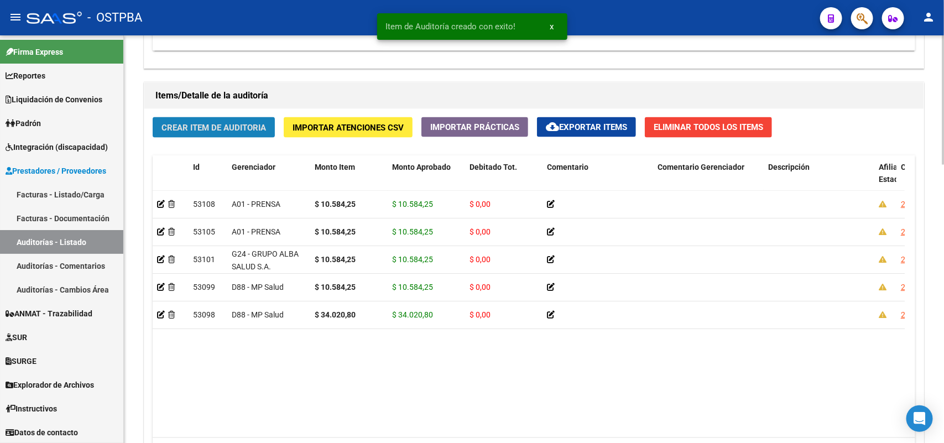
click at [259, 134] on button "Crear Item de Auditoria" at bounding box center [214, 127] width 122 height 20
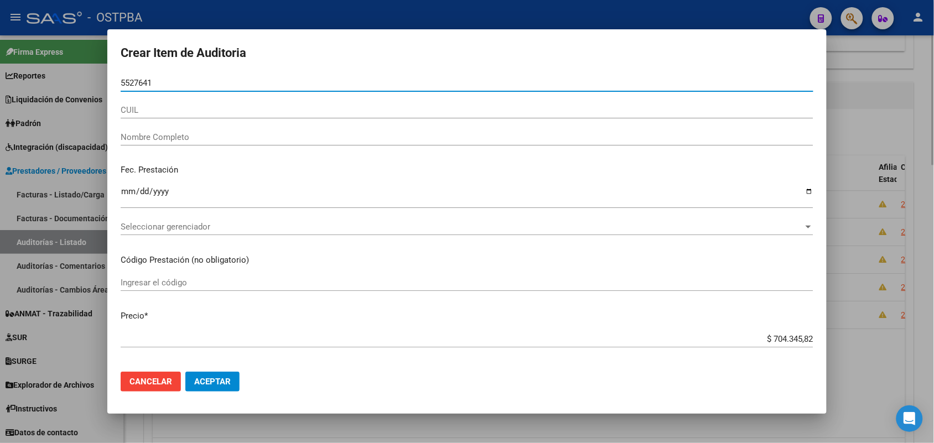
type input "55276413"
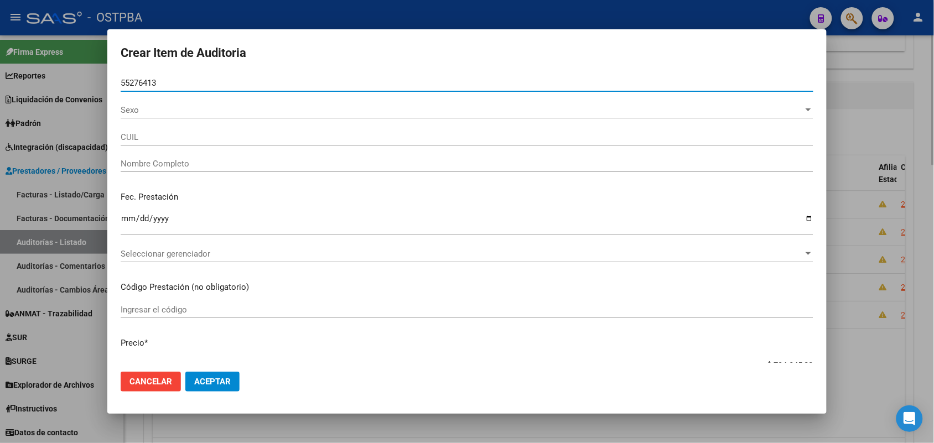
type input "20552764138"
type input "LUCERO UMA ABIGAIL -"
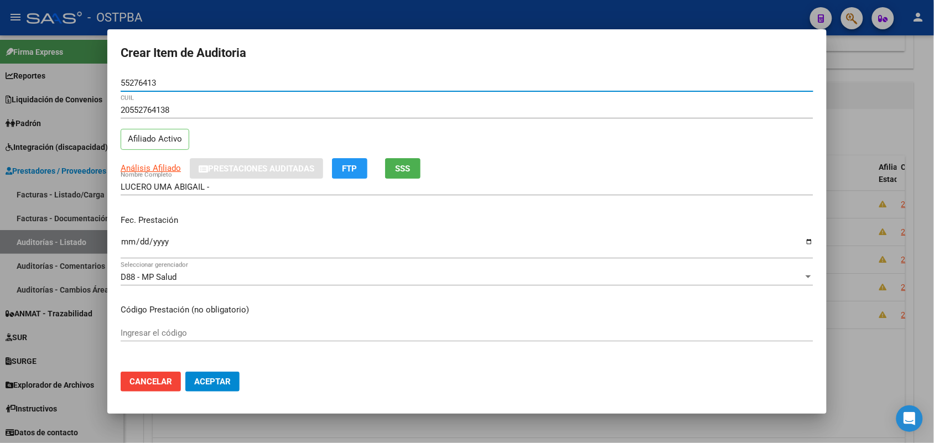
type input "55276413"
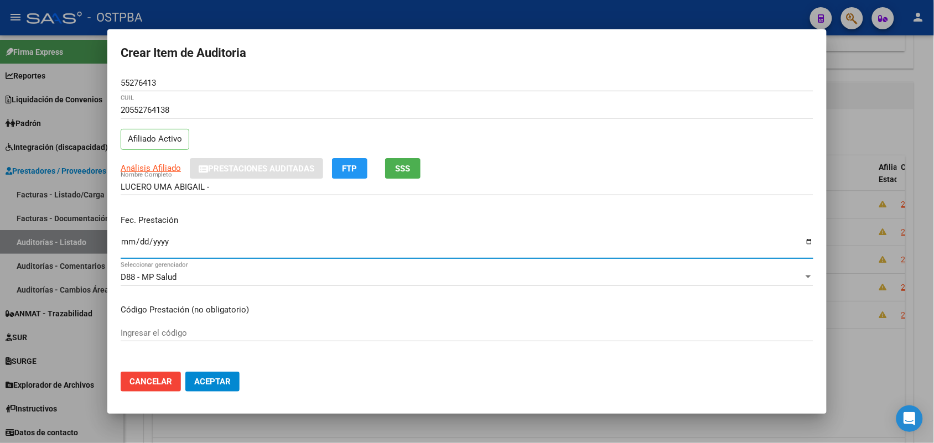
click at [128, 249] on input "Ingresar la fecha" at bounding box center [467, 246] width 693 height 18
type input "2025-01-31"
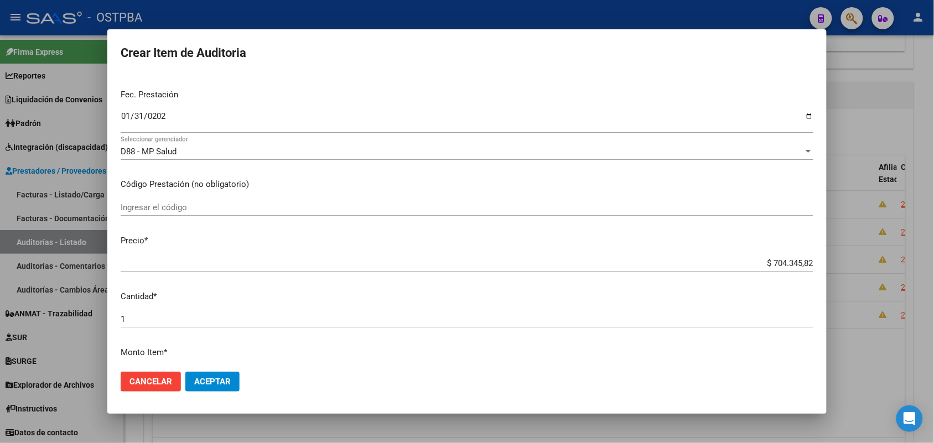
scroll to position [138, 0]
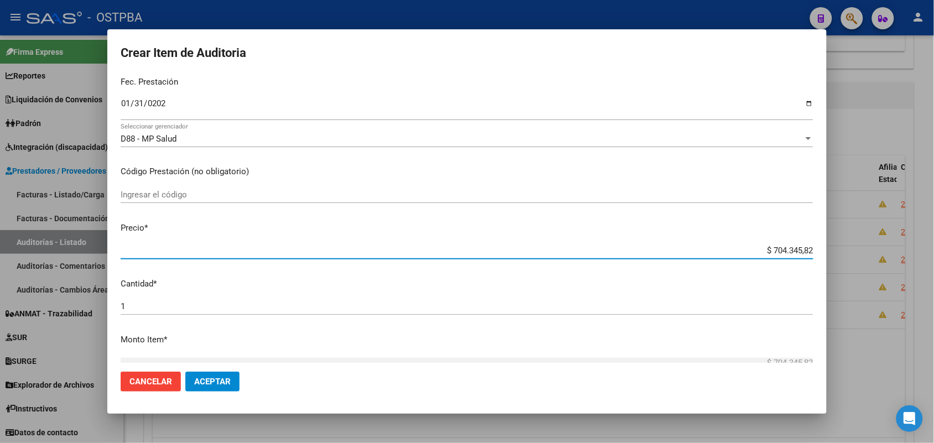
drag, startPoint x: 751, startPoint y: 249, endPoint x: 861, endPoint y: 253, distance: 110.7
click at [861, 253] on div "Crear Item de Auditoria 55276413 Nro Documento 20552764138 CUIL Afiliado Activo…" at bounding box center [467, 221] width 934 height 443
type input "$ 0,09"
type input "$ 0,95"
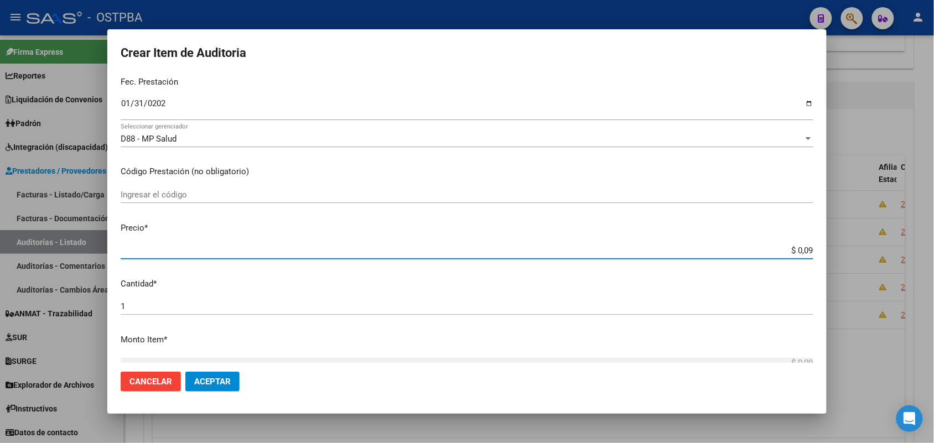
type input "$ 0,95"
type input "$ 9,52"
type input "$ 95,28"
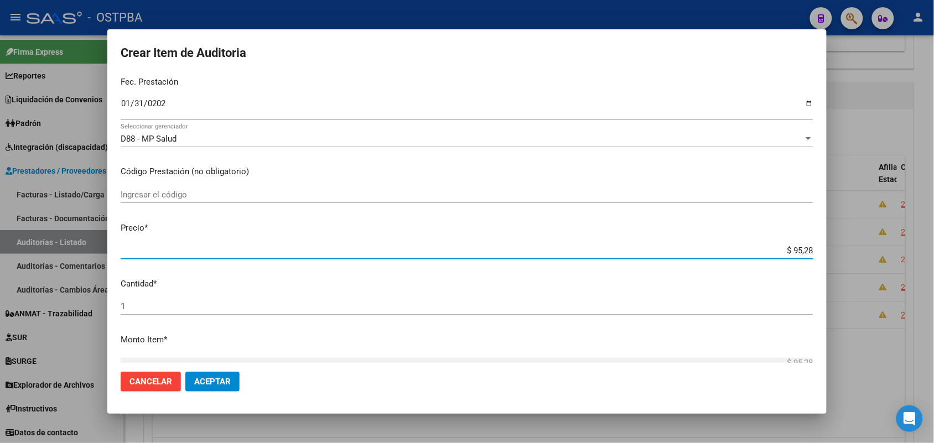
type input "$ 952,84"
type input "$ 9.528,41"
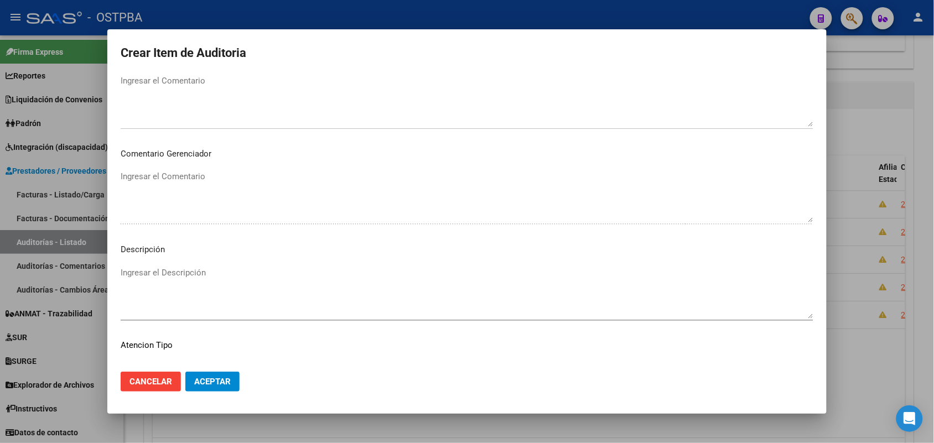
scroll to position [612, 0]
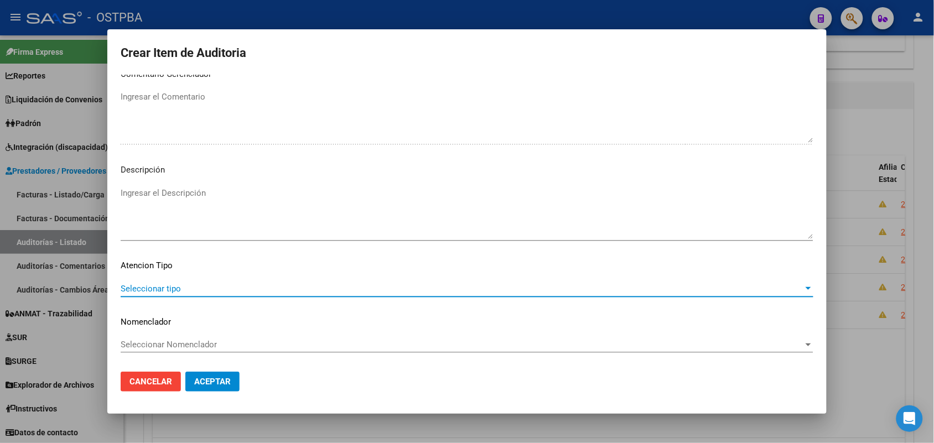
click at [153, 284] on span "Seleccionar tipo" at bounding box center [462, 289] width 683 height 10
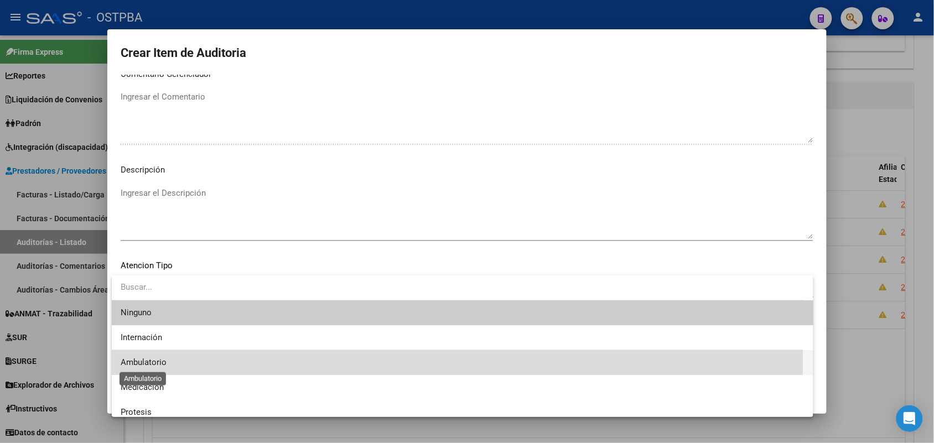
click at [161, 363] on span "Ambulatorio" at bounding box center [144, 362] width 46 height 10
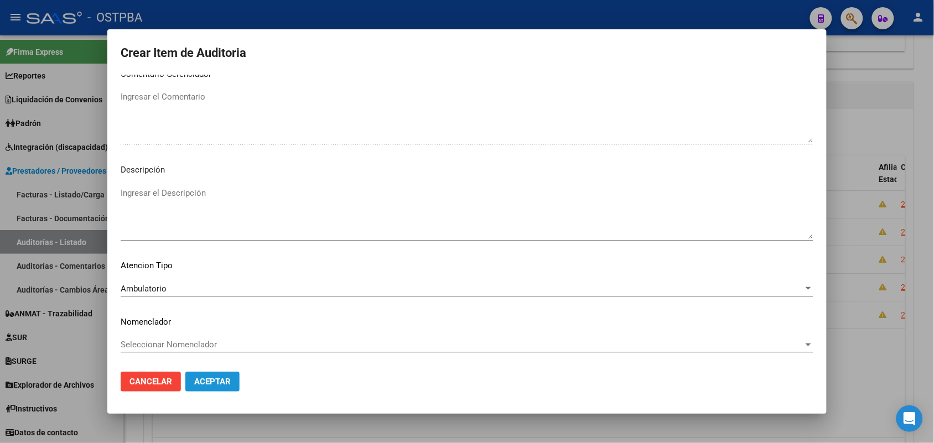
click at [216, 391] on button "Aceptar" at bounding box center [212, 382] width 54 height 20
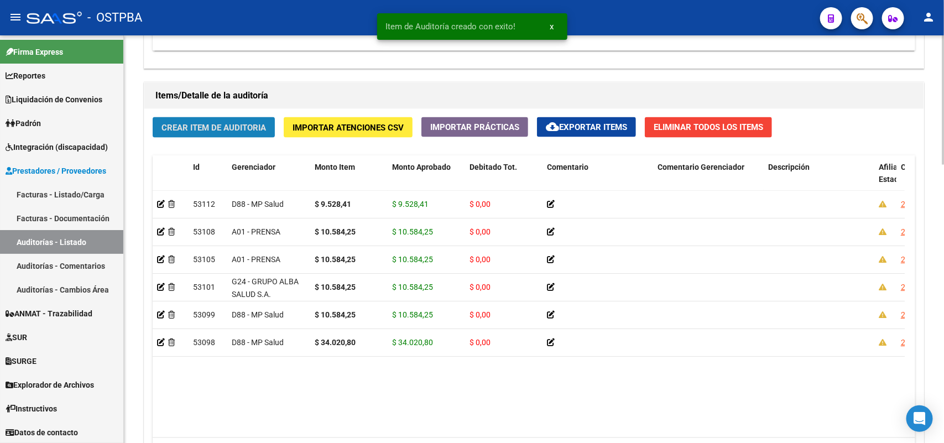
click at [238, 126] on span "Crear Item de Auditoria" at bounding box center [214, 128] width 105 height 10
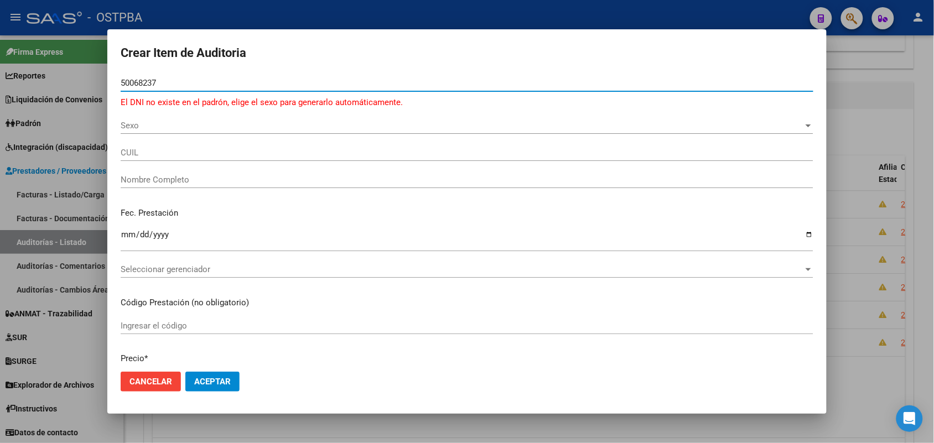
type input "50068237"
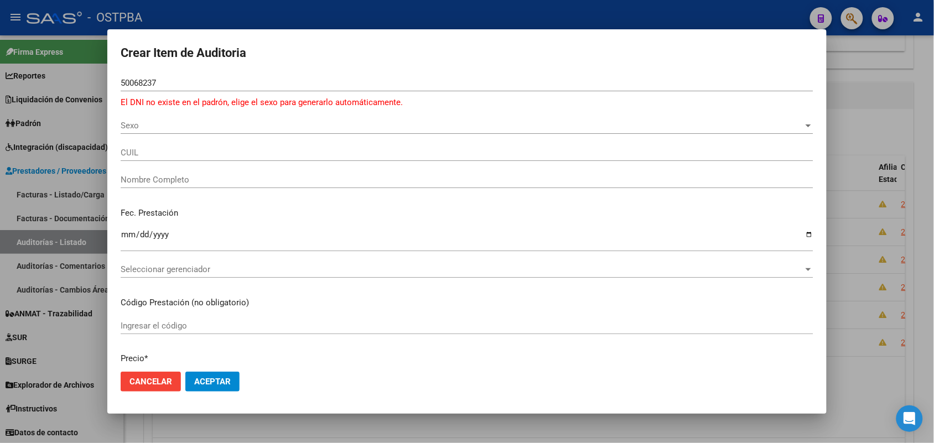
click at [68, 148] on div at bounding box center [467, 221] width 934 height 443
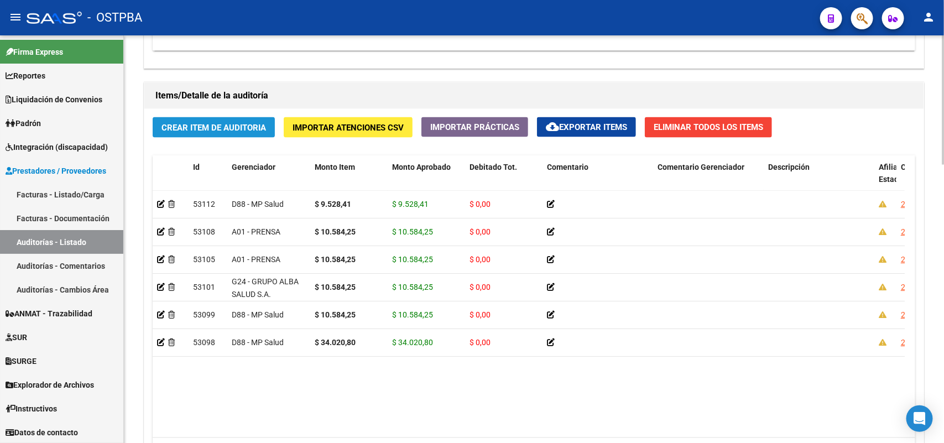
click at [223, 127] on span "Crear Item de Auditoria" at bounding box center [214, 128] width 105 height 10
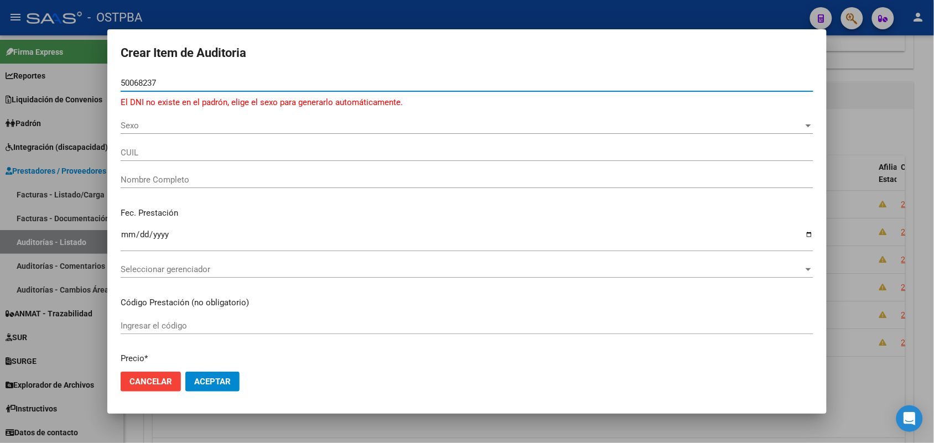
type input "50068237"
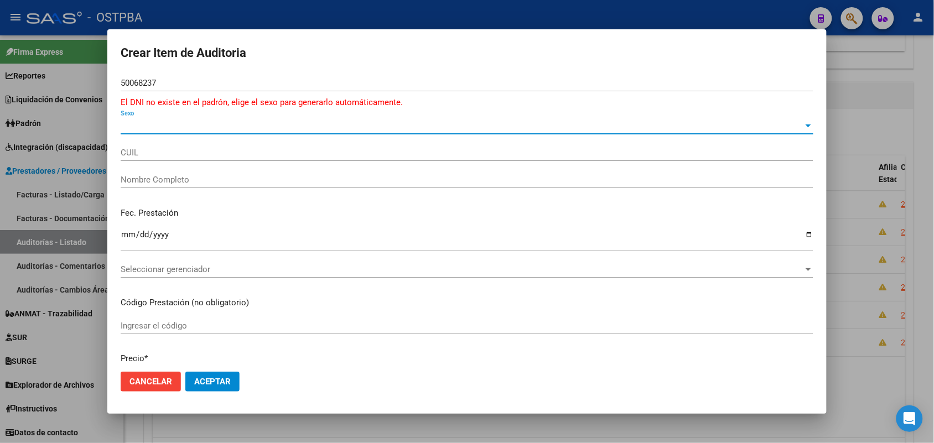
click at [136, 125] on span "Sexo" at bounding box center [462, 126] width 683 height 10
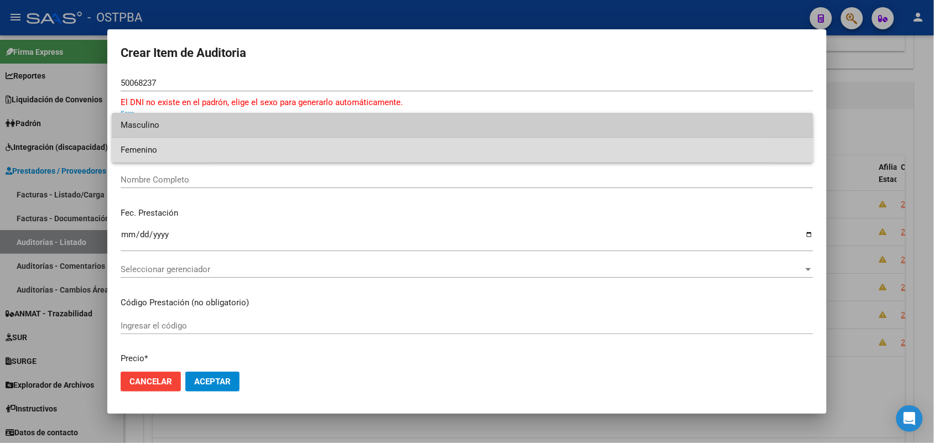
click at [160, 148] on span "Femenino" at bounding box center [463, 150] width 684 height 25
type input "27500682375"
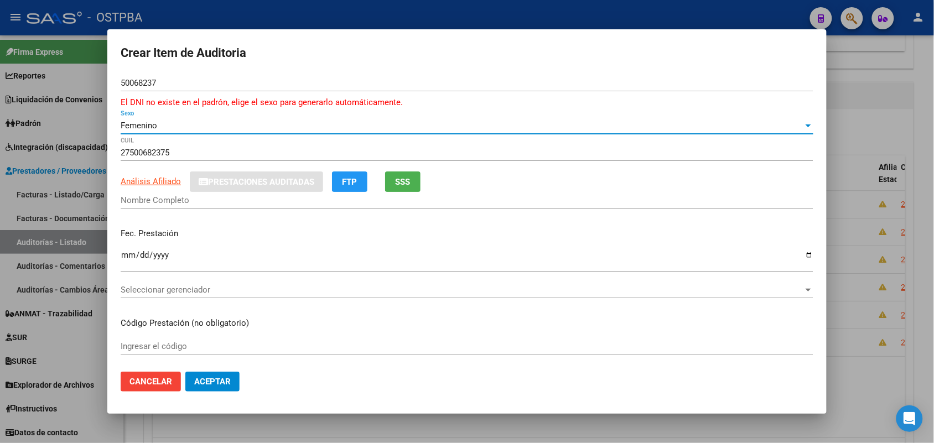
type input "[PERSON_NAME] [PERSON_NAME]"
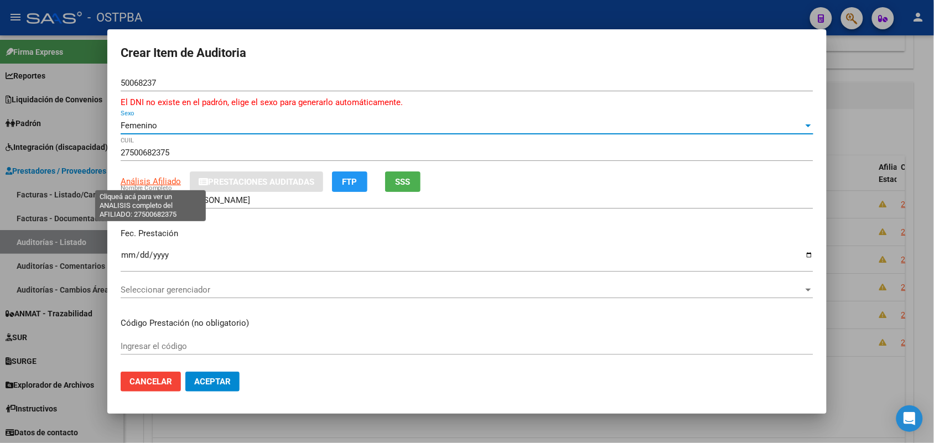
click at [153, 181] on span "Análisis Afiliado" at bounding box center [151, 181] width 60 height 10
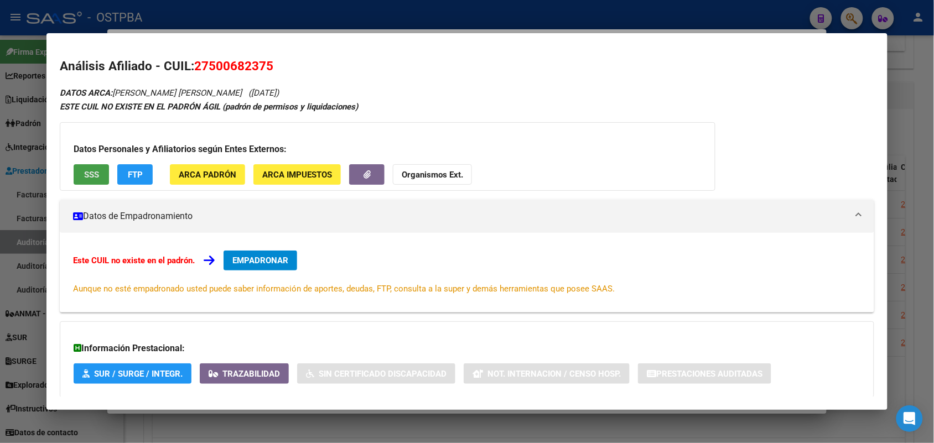
click at [86, 171] on span "SSS" at bounding box center [91, 175] width 15 height 10
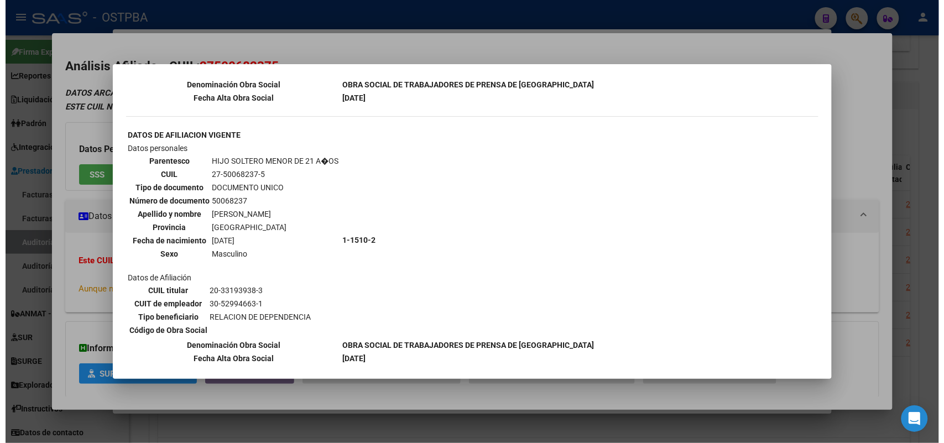
scroll to position [618, 0]
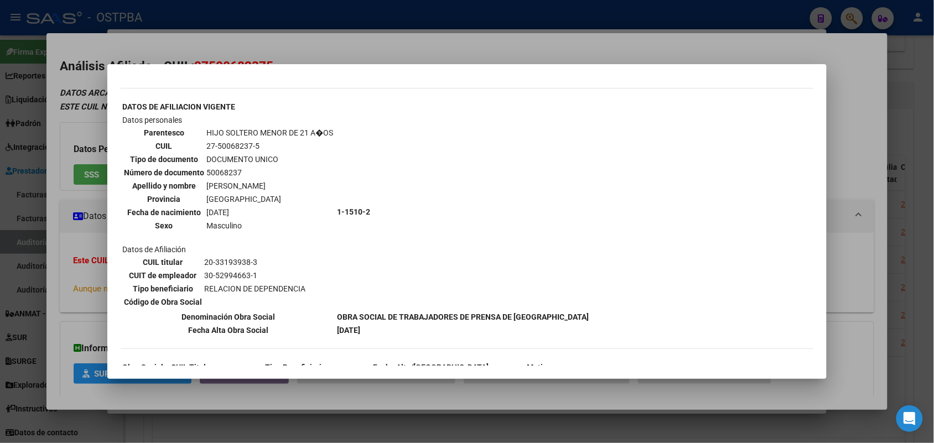
click at [81, 208] on div at bounding box center [467, 221] width 934 height 443
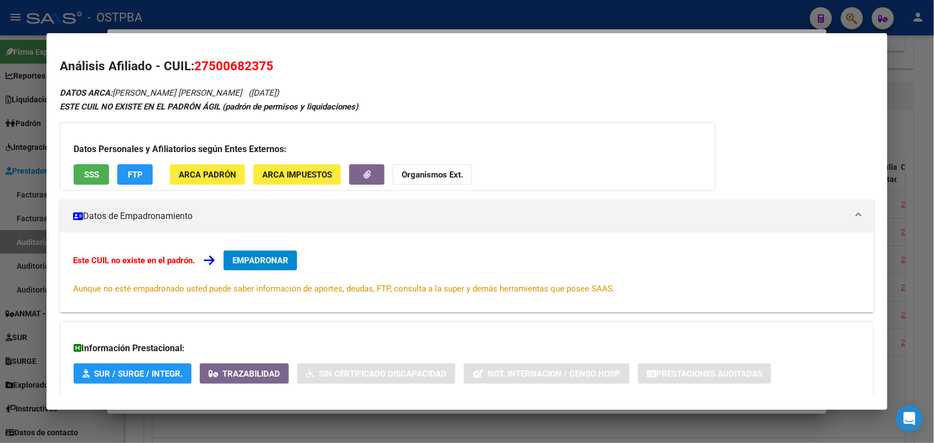
click at [23, 184] on div at bounding box center [467, 221] width 934 height 443
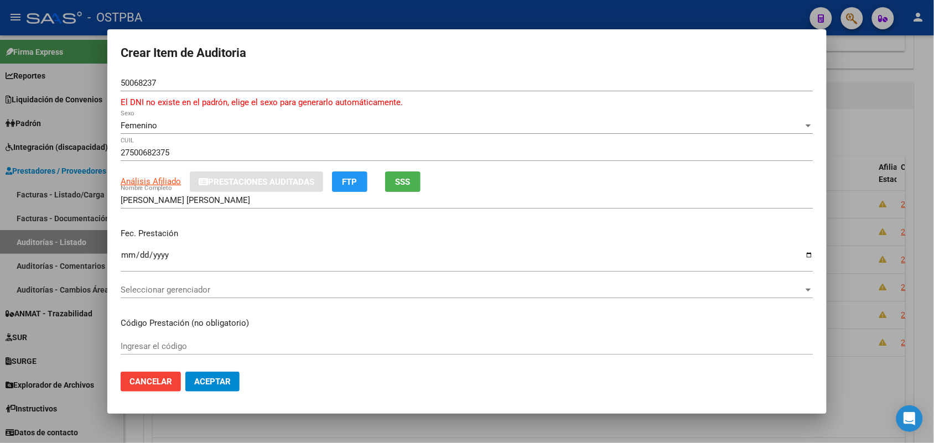
click at [85, 170] on div at bounding box center [467, 221] width 934 height 443
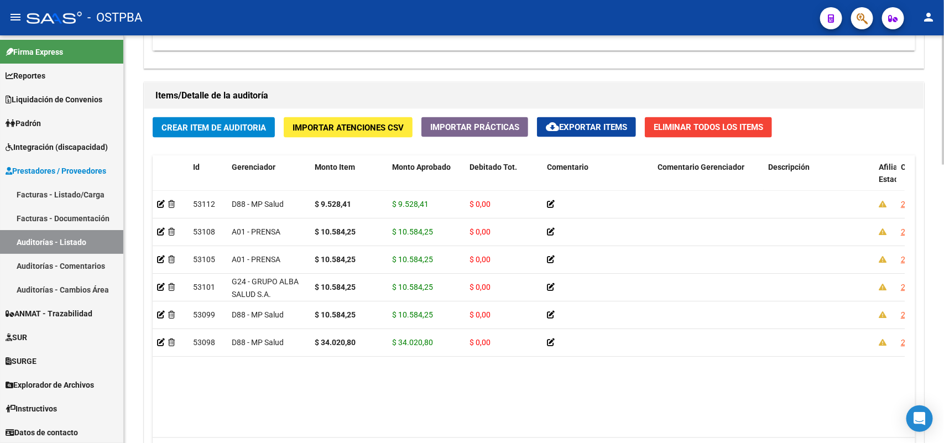
click at [239, 123] on span "Crear Item de Auditoria" at bounding box center [214, 128] width 105 height 10
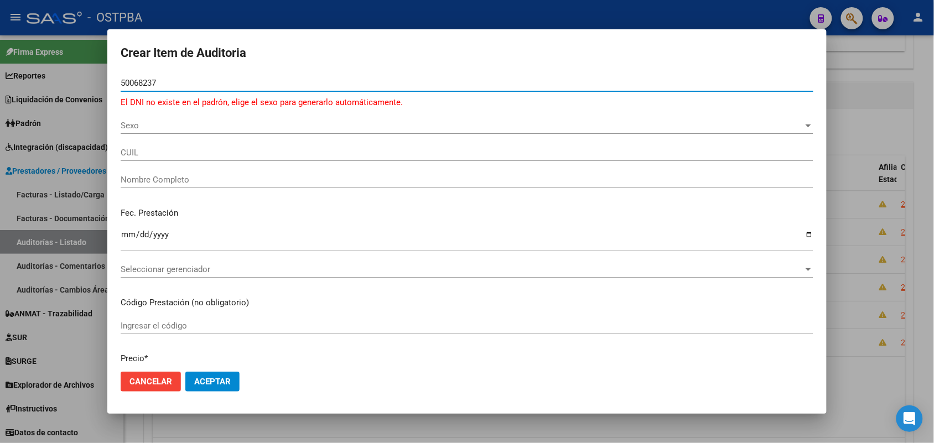
type input "50068237"
click at [139, 124] on span "Sexo" at bounding box center [462, 126] width 683 height 10
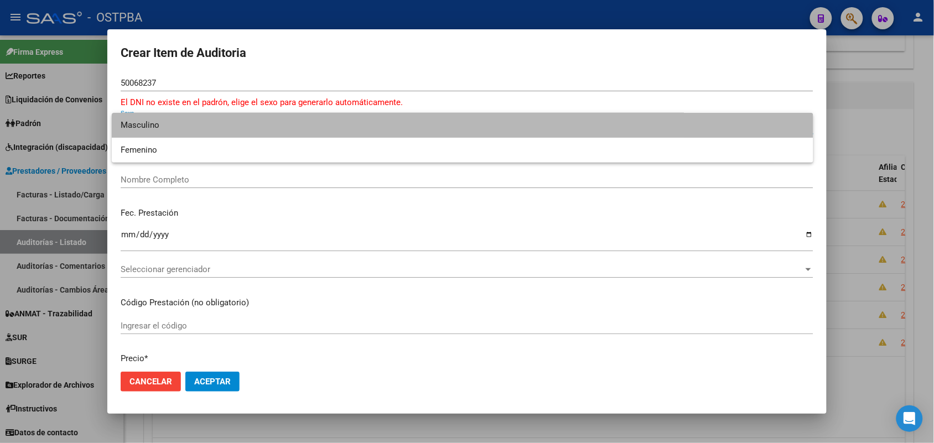
click at [186, 121] on span "Masculino" at bounding box center [463, 125] width 684 height 25
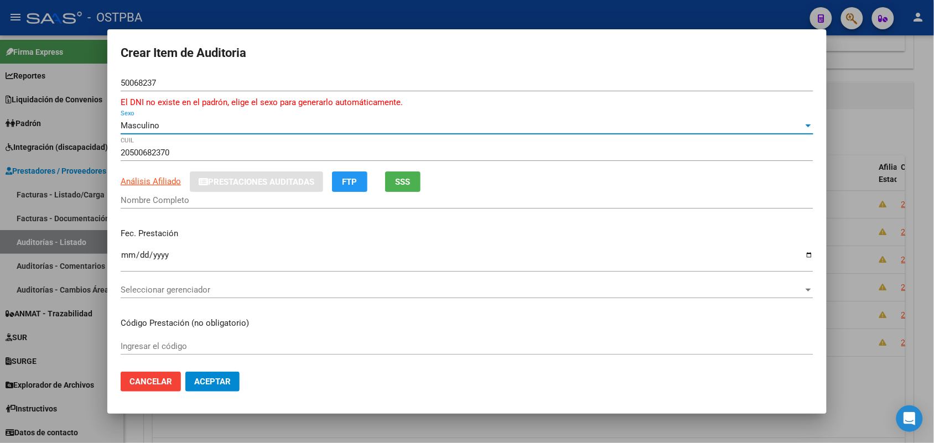
click at [153, 127] on span "Masculino" at bounding box center [140, 126] width 39 height 10
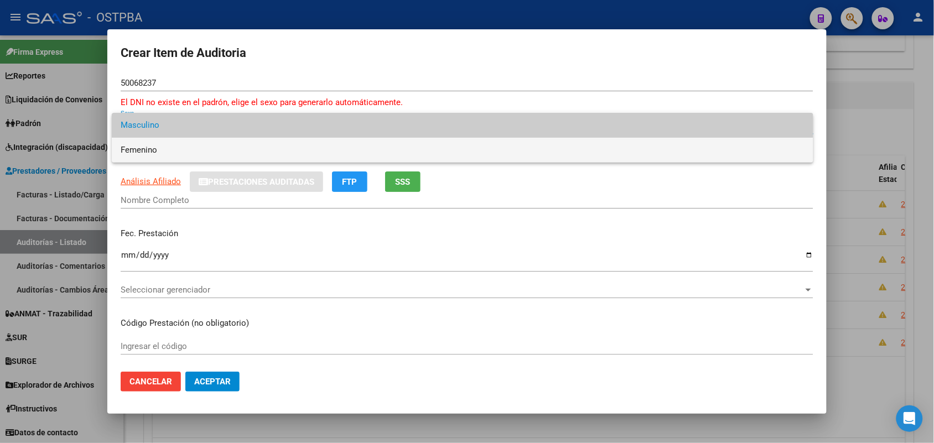
click at [164, 153] on span "Femenino" at bounding box center [463, 150] width 684 height 25
type input "27500682375"
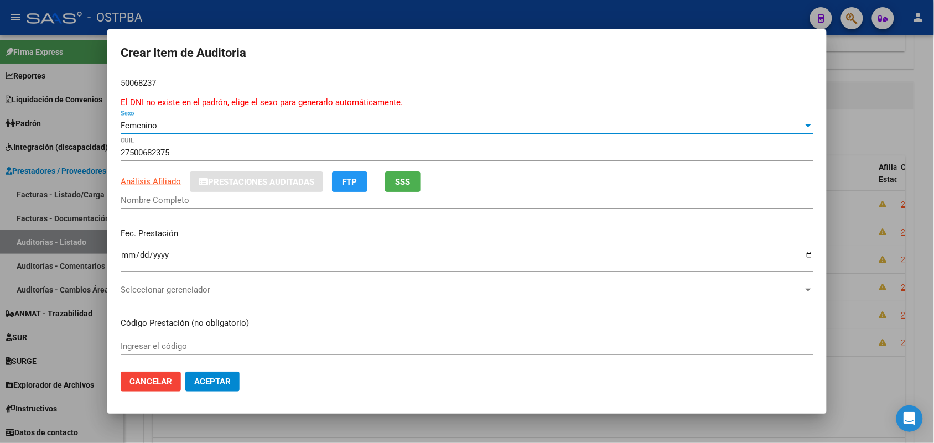
type input "[PERSON_NAME] [PERSON_NAME]"
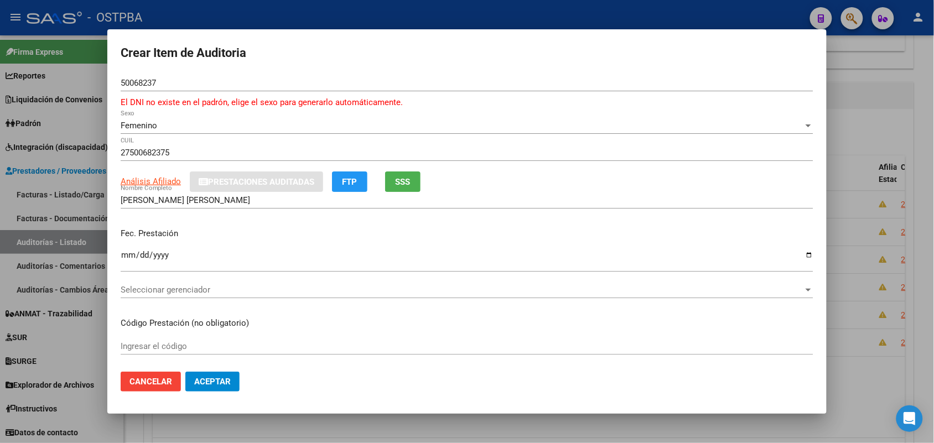
click at [85, 125] on div at bounding box center [467, 221] width 934 height 443
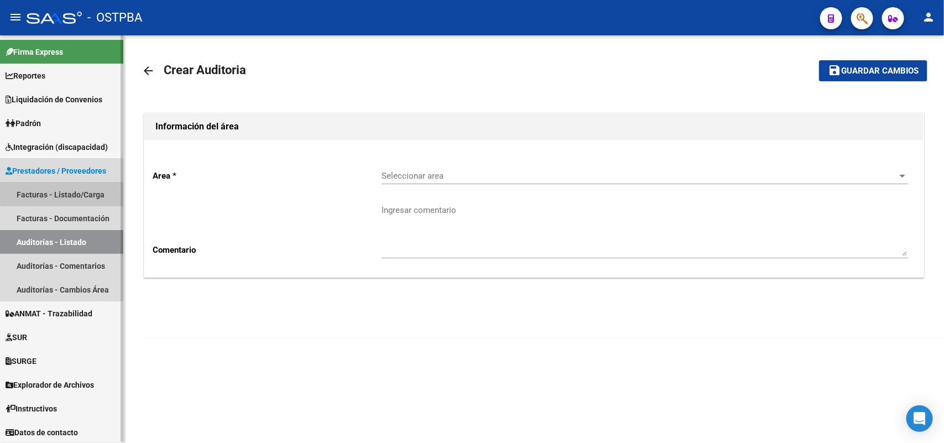
click at [87, 191] on link "Facturas - Listado/Carga" at bounding box center [61, 195] width 123 height 24
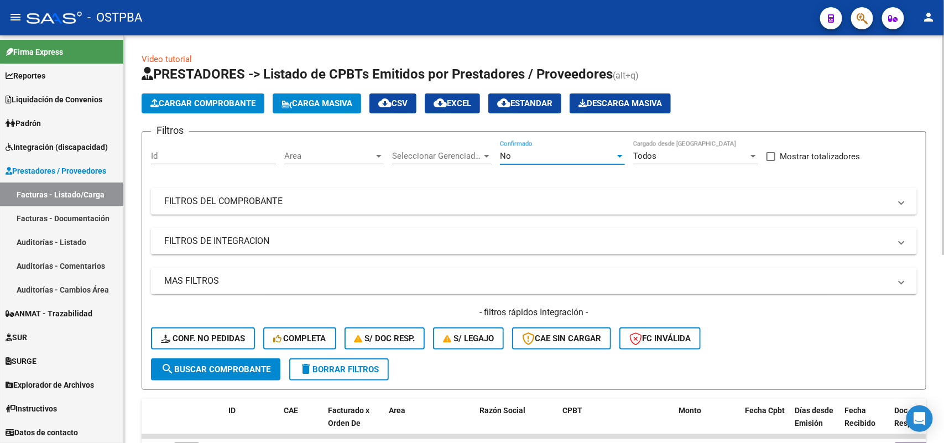
click at [617, 155] on div at bounding box center [620, 156] width 6 height 3
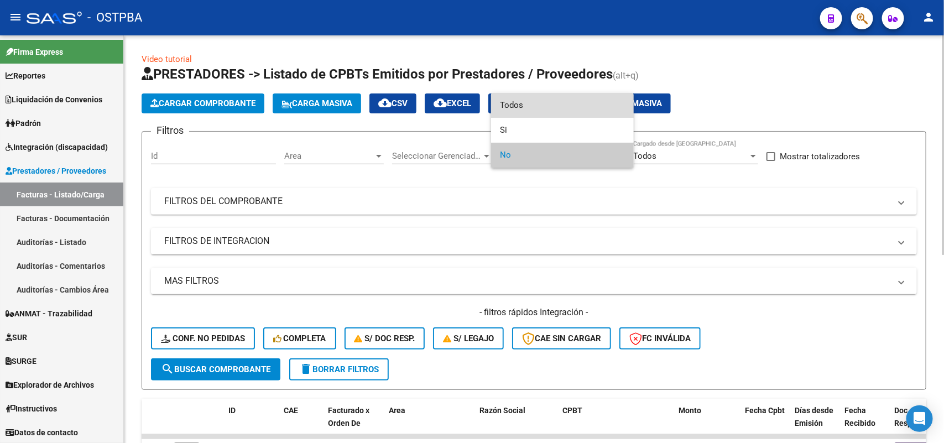
drag, startPoint x: 518, startPoint y: 101, endPoint x: 501, endPoint y: 114, distance: 21.7
click at [516, 103] on span "Todos" at bounding box center [562, 105] width 125 height 25
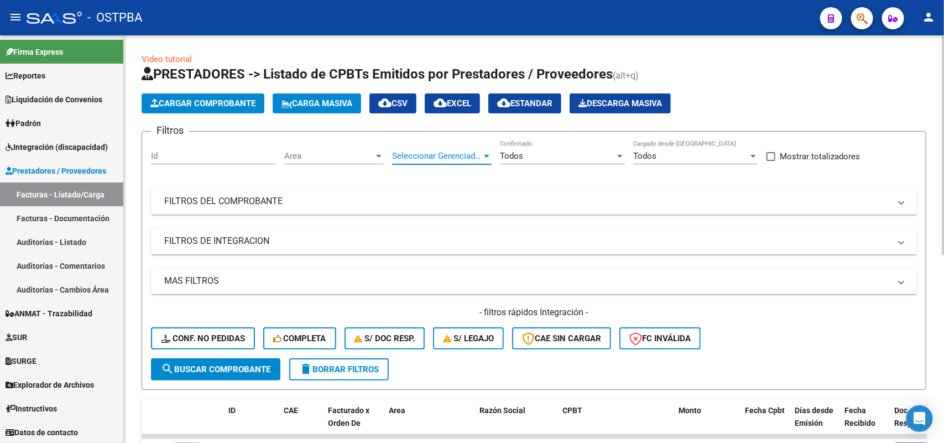
click at [479, 153] on span "Seleccionar Gerenciador" at bounding box center [437, 156] width 90 height 10
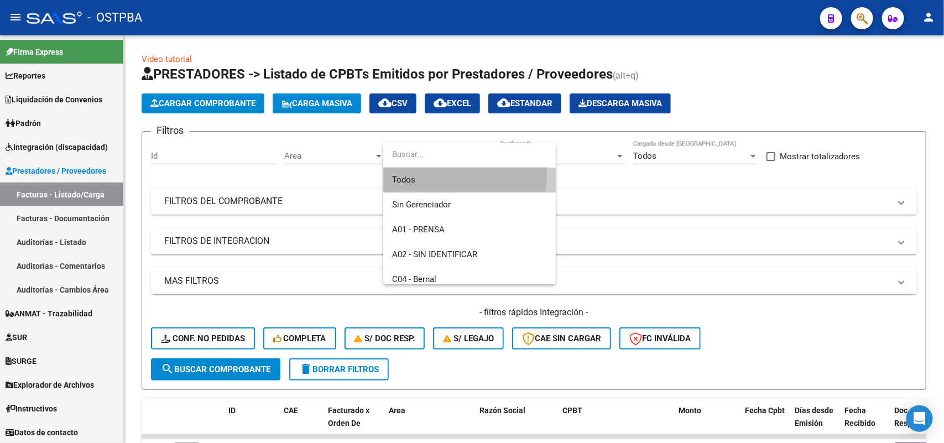
click at [404, 173] on span "Todos" at bounding box center [469, 180] width 155 height 25
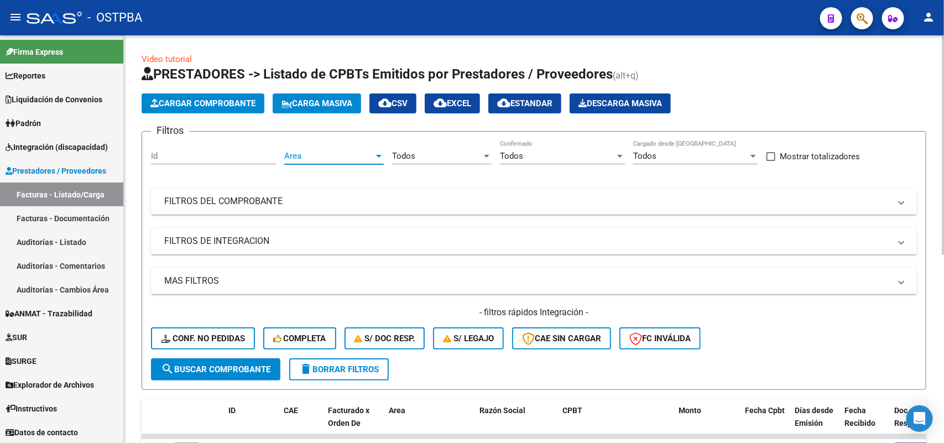
click at [375, 153] on div at bounding box center [379, 156] width 10 height 9
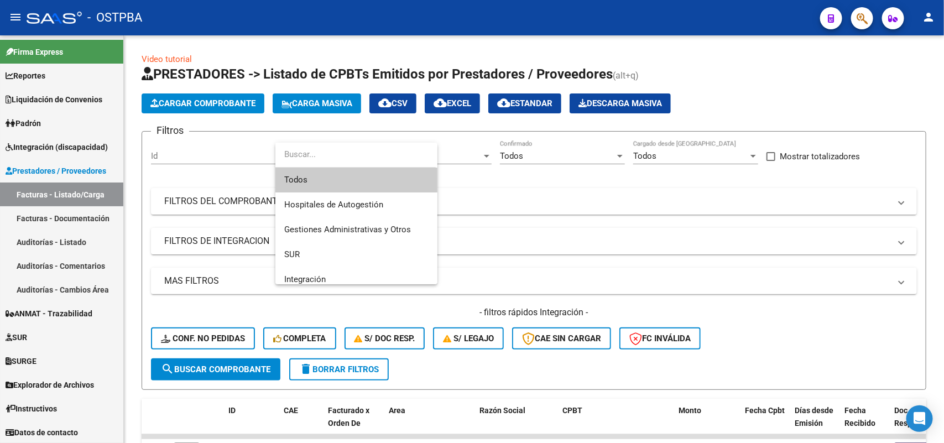
click at [332, 171] on span "Todos" at bounding box center [356, 180] width 144 height 25
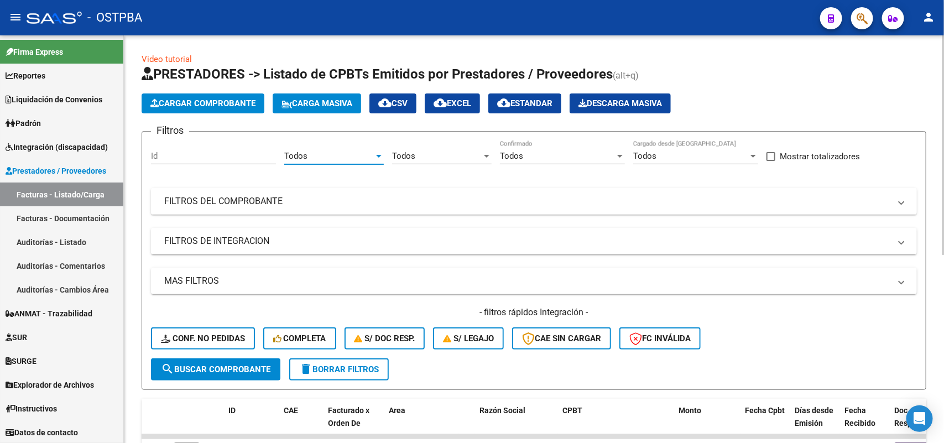
click at [266, 196] on mat-panel-title "FILTROS DEL COMPROBANTE" at bounding box center [527, 201] width 726 height 12
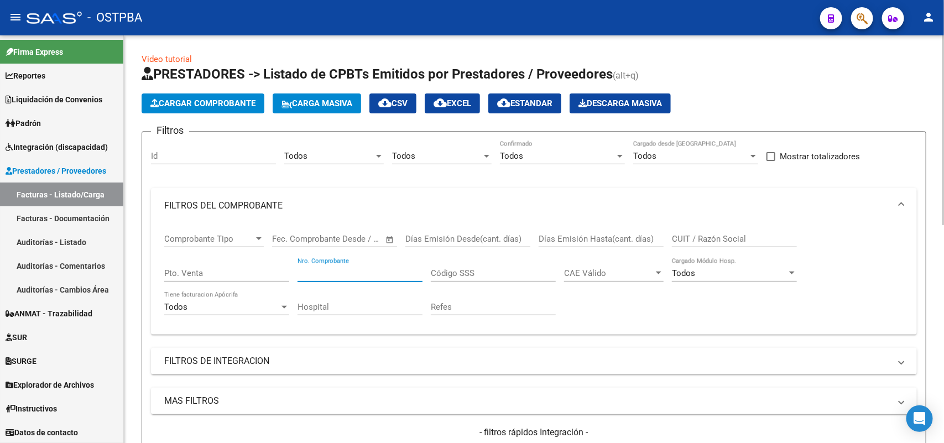
click at [362, 268] on input "Nro. Comprobante" at bounding box center [360, 273] width 125 height 10
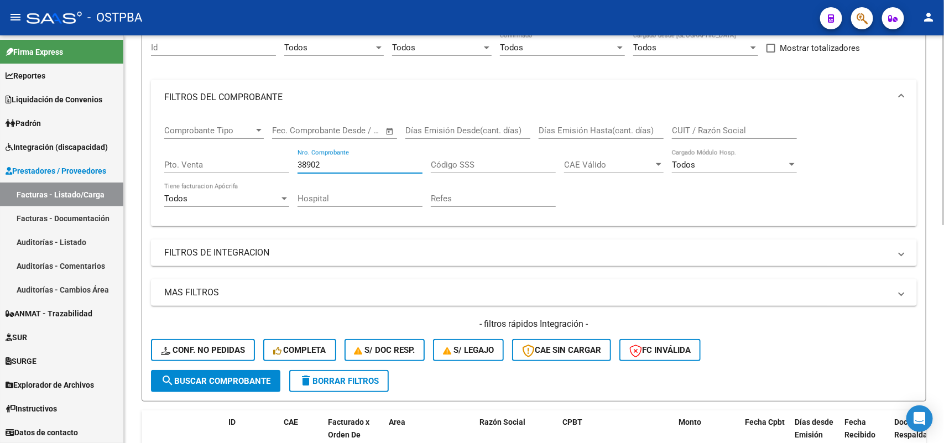
scroll to position [138, 0]
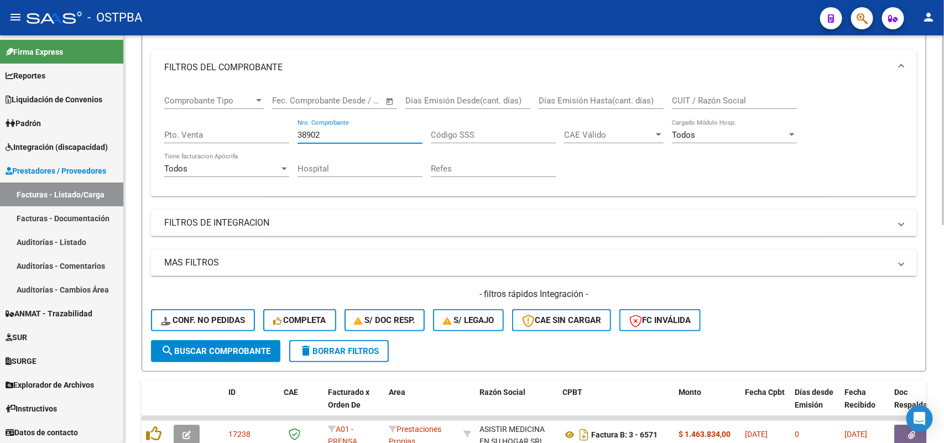
type input "38902"
click at [219, 340] on button "search Buscar Comprobante" at bounding box center [215, 351] width 129 height 22
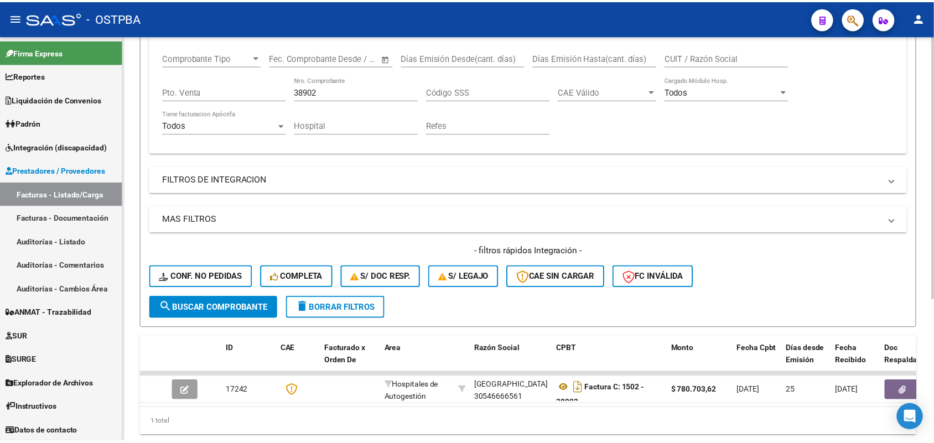
scroll to position [219, 0]
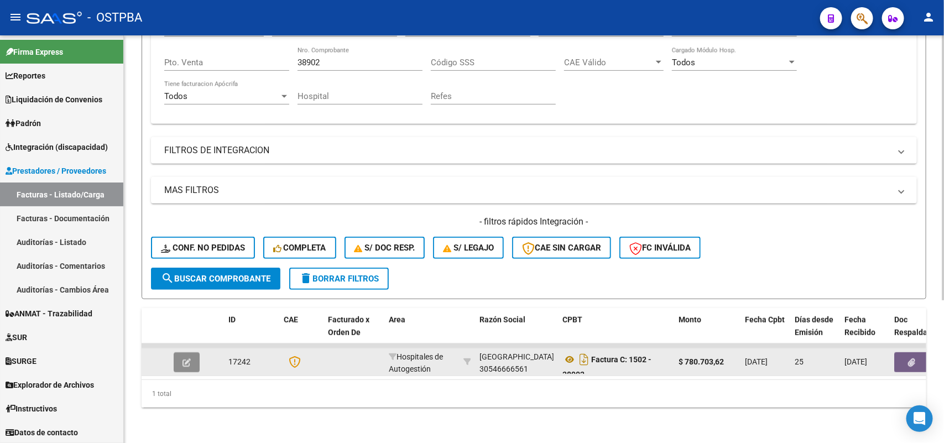
click at [184, 358] on icon "button" at bounding box center [187, 362] width 8 height 8
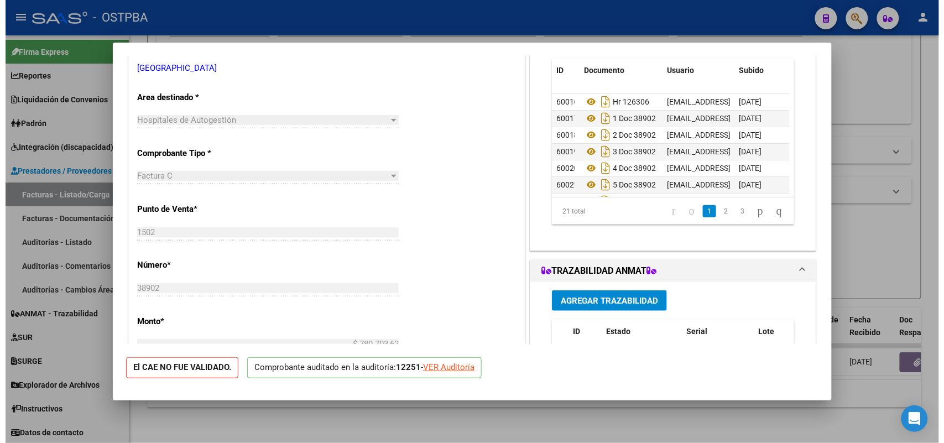
scroll to position [207, 0]
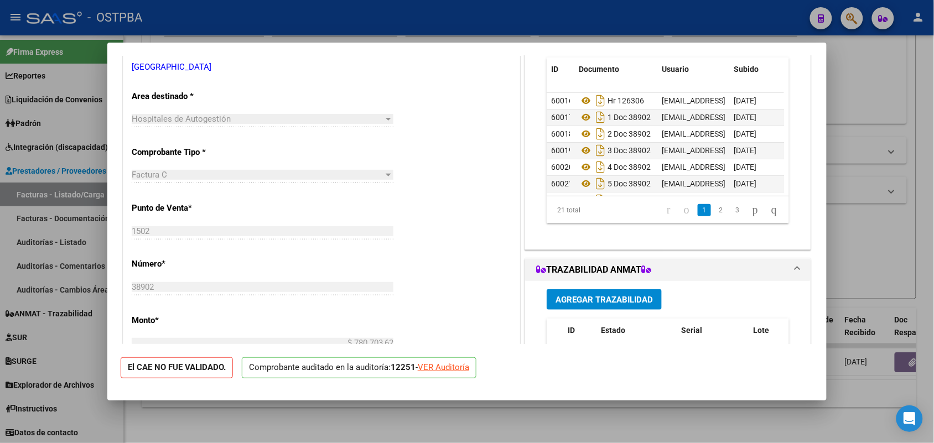
click at [446, 372] on div "VER Auditoría" at bounding box center [443, 367] width 51 height 13
type input "$ 0,00"
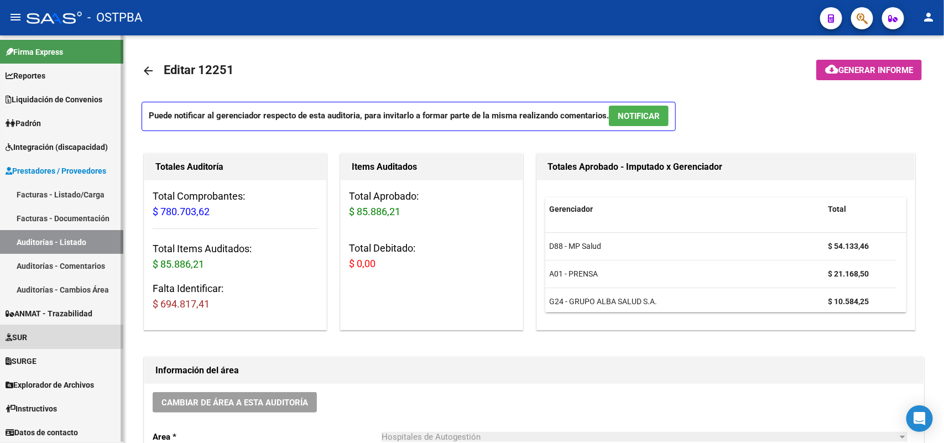
click at [101, 340] on link "SUR" at bounding box center [61, 337] width 123 height 24
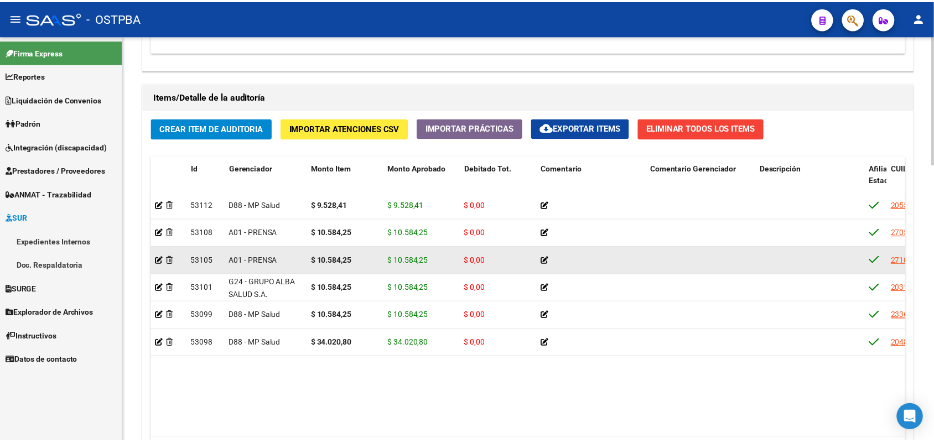
scroll to position [761, 0]
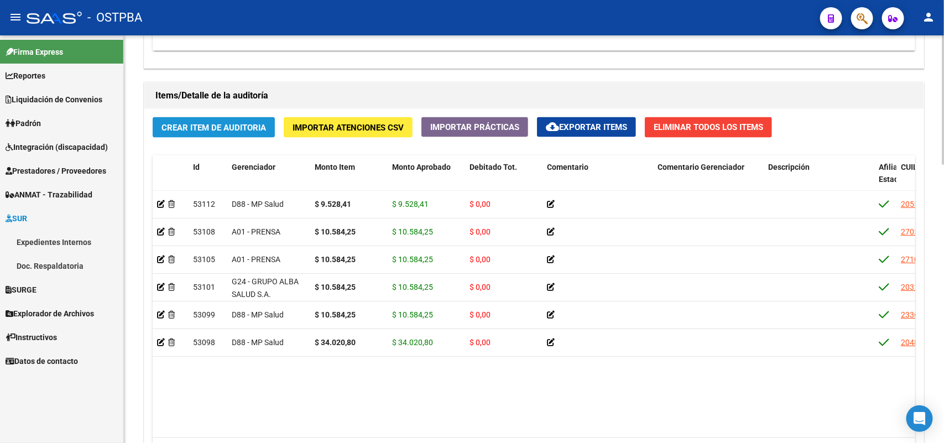
click at [222, 126] on span "Crear Item de Auditoria" at bounding box center [214, 128] width 105 height 10
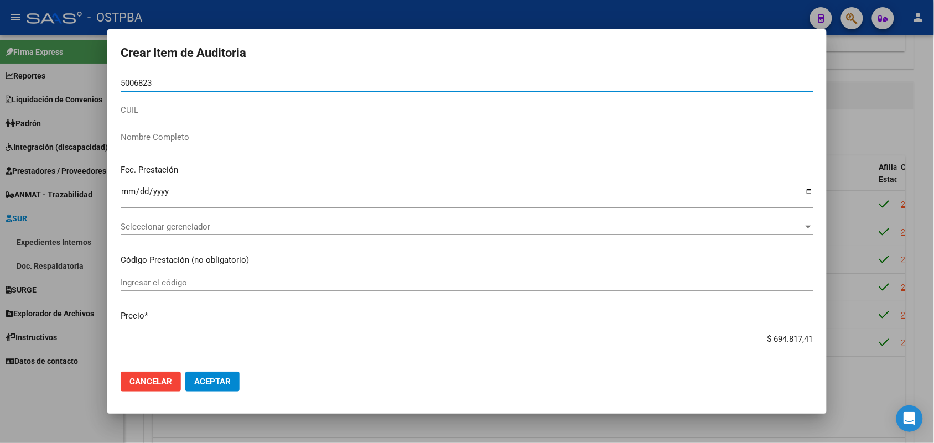
type input "50068237"
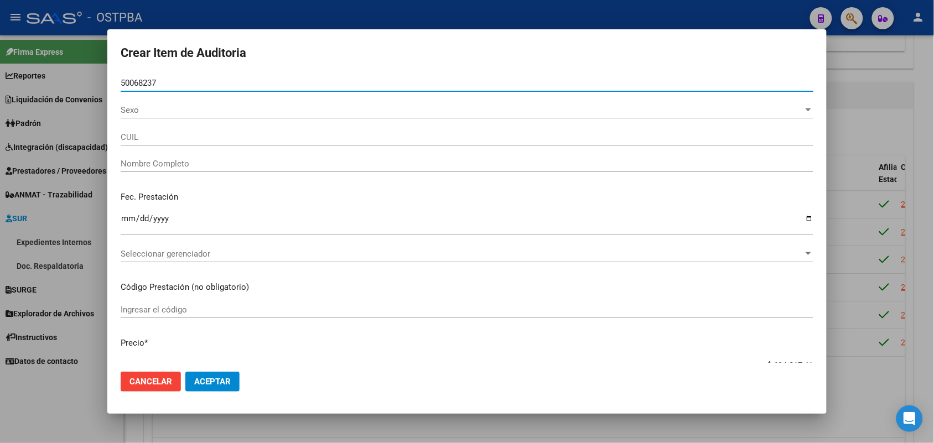
type input "27500682375"
type input "[PERSON_NAME] [PERSON_NAME]"
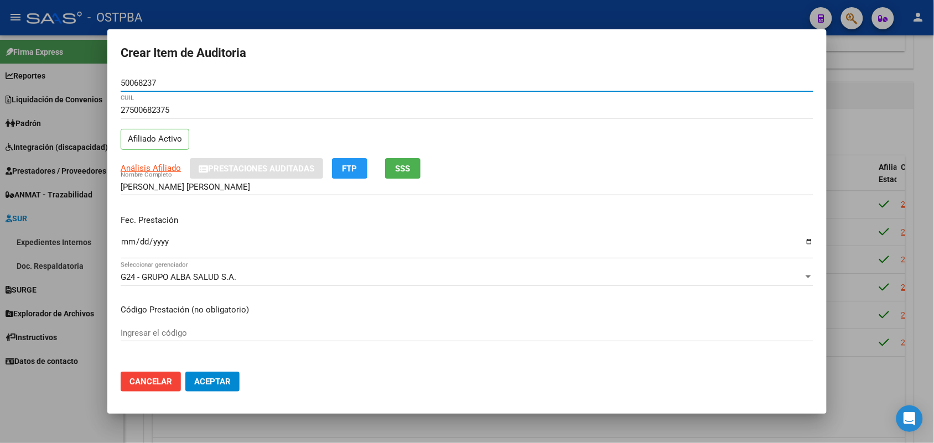
type input "50068237"
click at [129, 245] on input "Ingresar la fecha" at bounding box center [467, 246] width 693 height 18
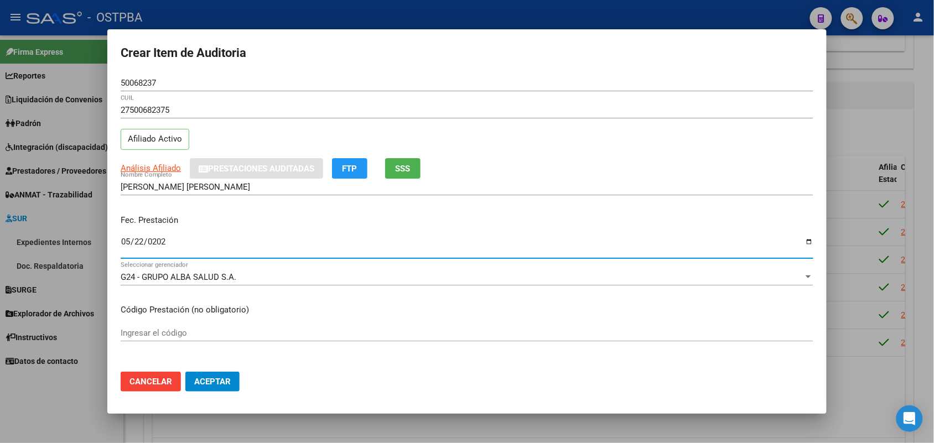
type input "[DATE]"
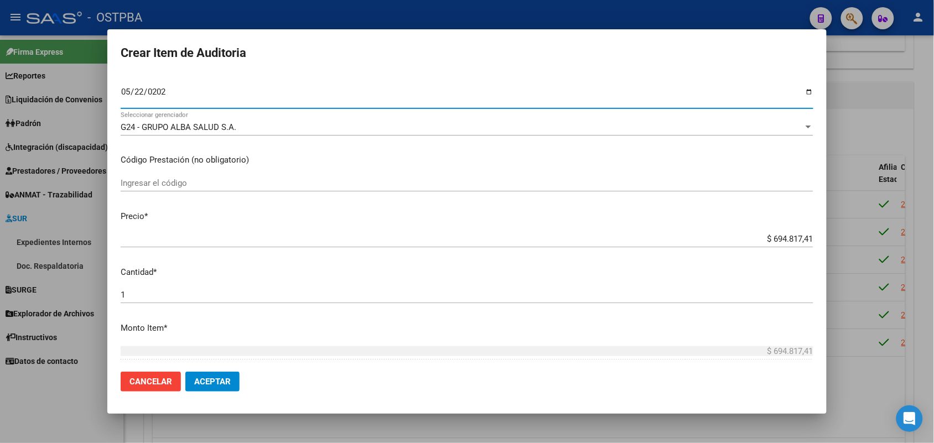
scroll to position [207, 0]
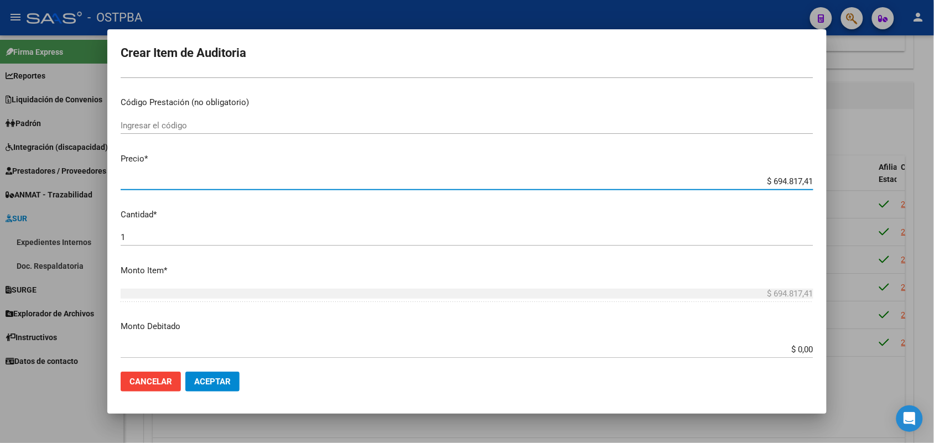
drag, startPoint x: 745, startPoint y: 181, endPoint x: 839, endPoint y: 179, distance: 93.5
click at [839, 179] on div "Crear Item de Auditoria 50068237 Nro Documento 27500682375 CUIL Afiliado Activo…" at bounding box center [467, 221] width 934 height 443
type input "$ 0,01"
type input "$ 0,10"
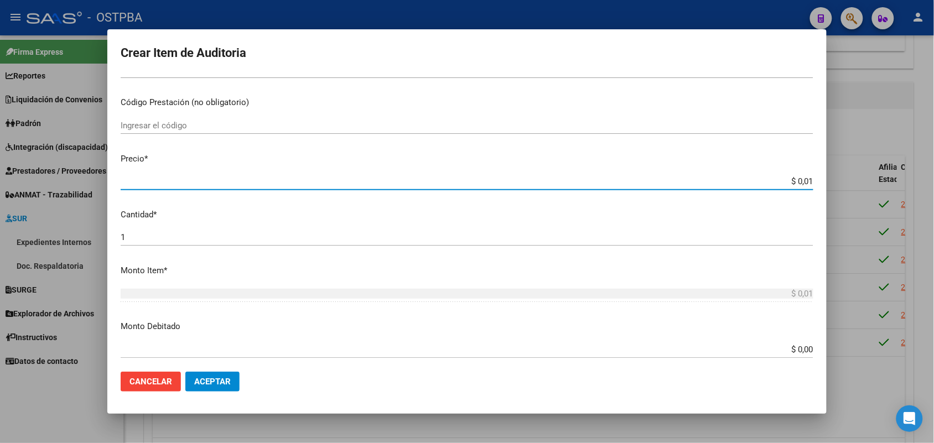
type input "$ 0,10"
type input "$ 1,07"
type input "$ 10,74"
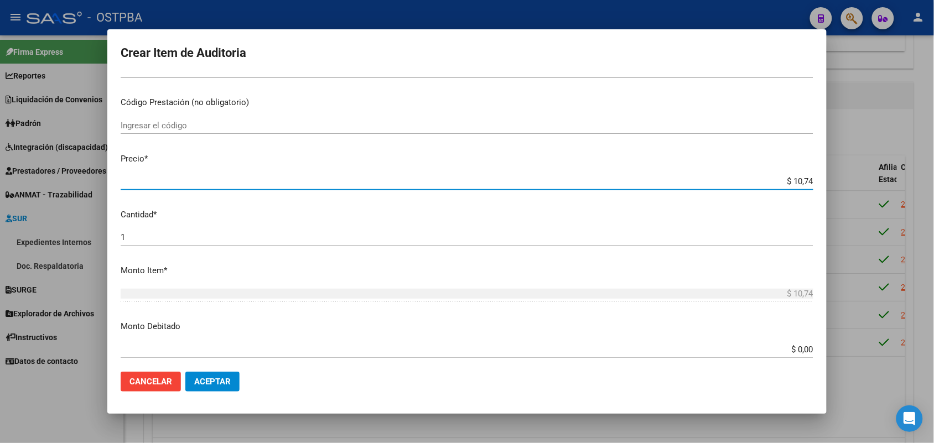
type input "$ 107,43"
type input "$ 1.074,30"
type input "$ 10.743,01"
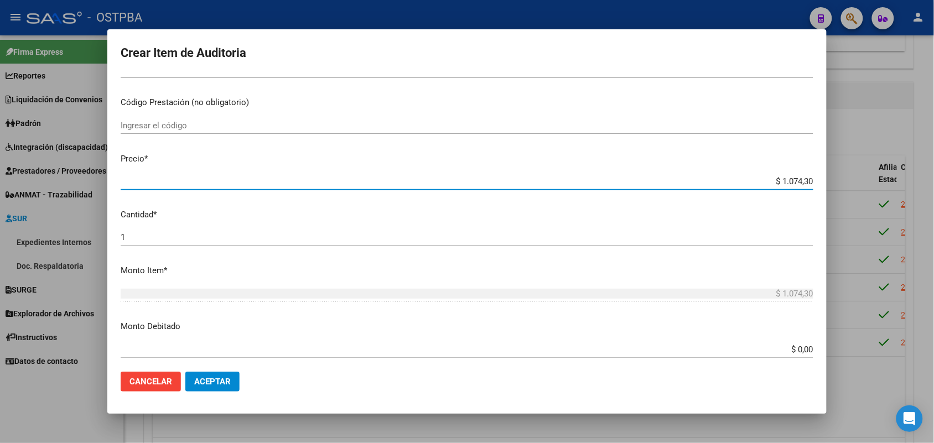
type input "$ 10.743,01"
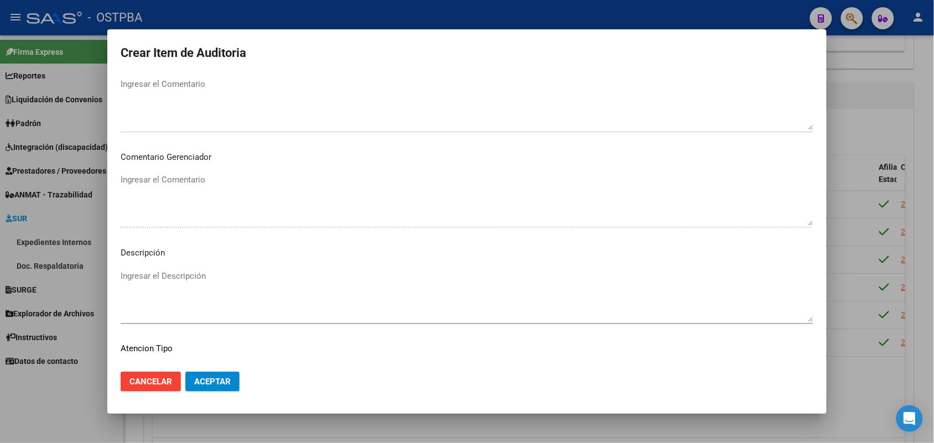
scroll to position [612, 0]
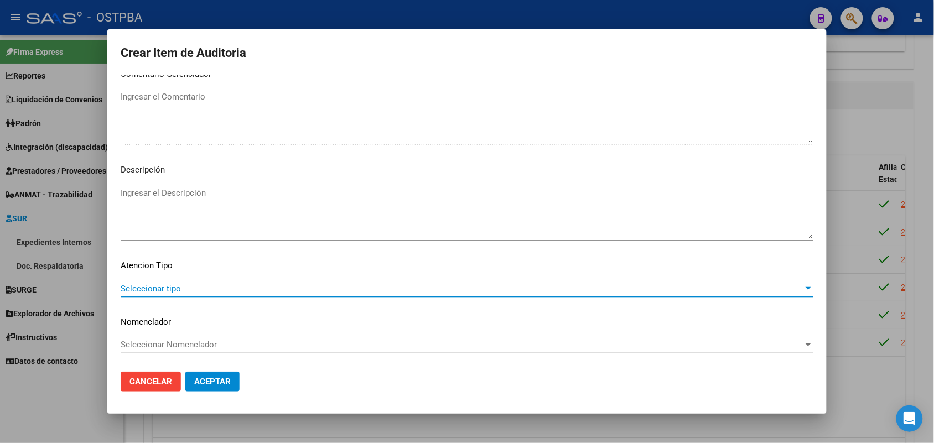
click at [164, 288] on span "Seleccionar tipo" at bounding box center [462, 289] width 683 height 10
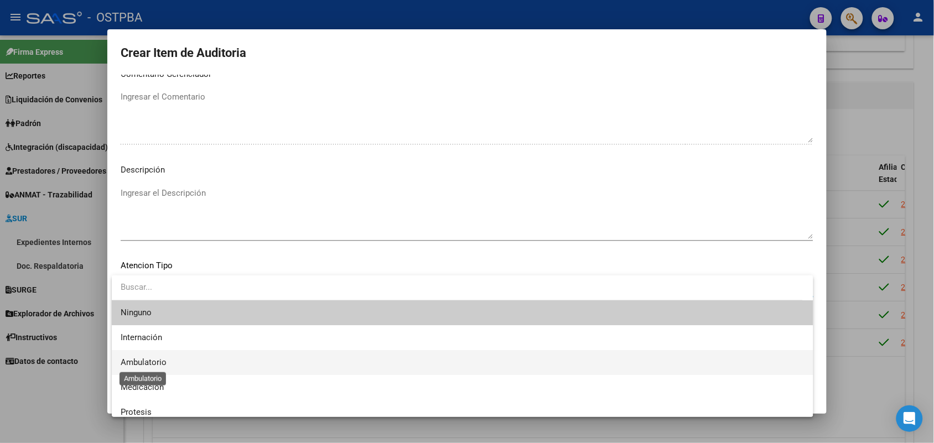
click at [158, 365] on span "Ambulatorio" at bounding box center [144, 362] width 46 height 10
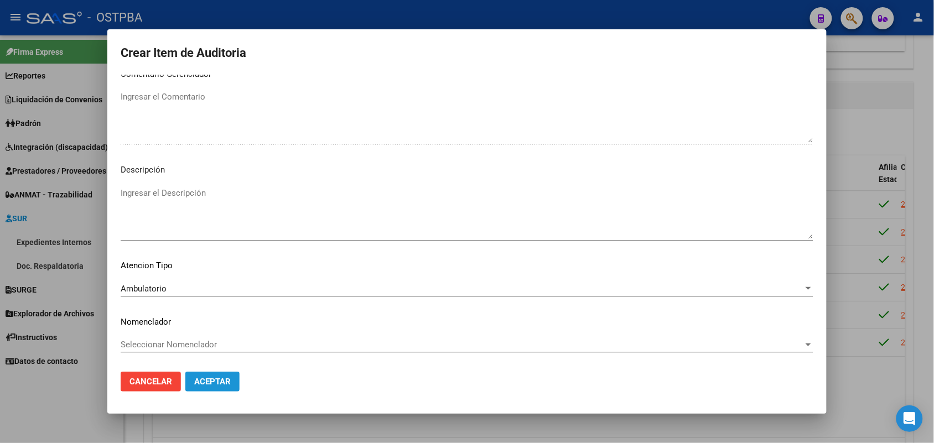
click at [217, 382] on span "Aceptar" at bounding box center [212, 382] width 37 height 10
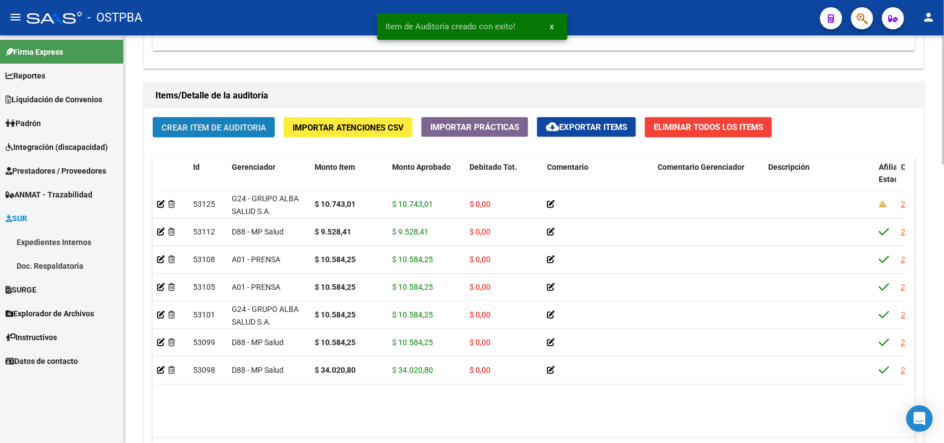
click at [234, 123] on span "Crear Item de Auditoria" at bounding box center [214, 128] width 105 height 10
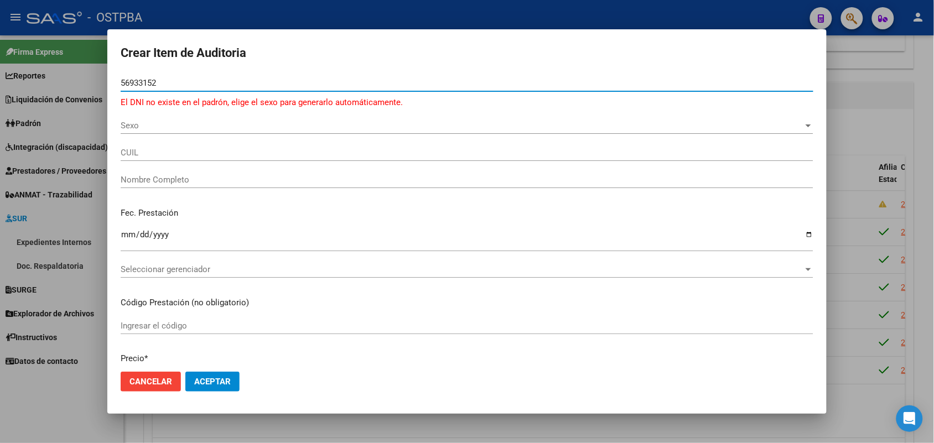
type input "56933152"
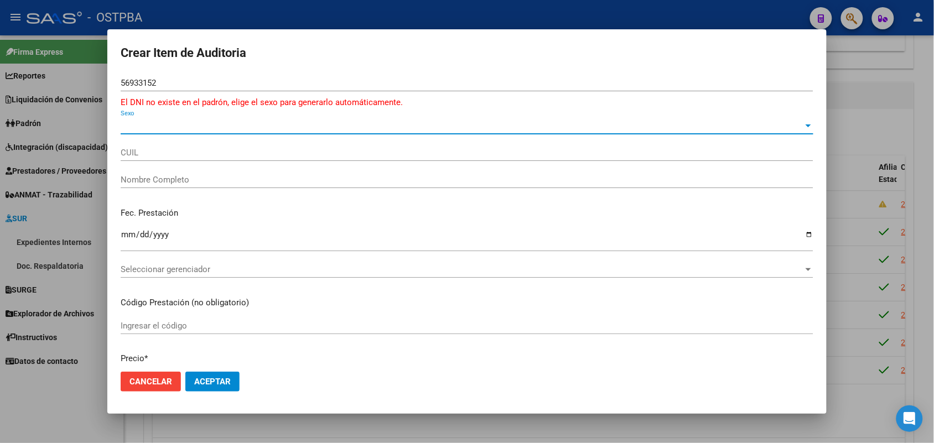
click at [129, 125] on span "Sexo" at bounding box center [462, 126] width 683 height 10
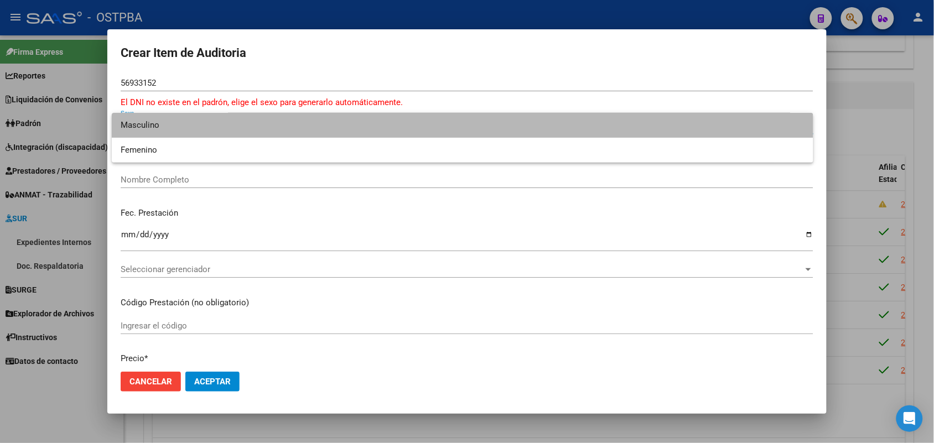
click at [169, 119] on span "Masculino" at bounding box center [463, 125] width 684 height 25
type input "20569331529"
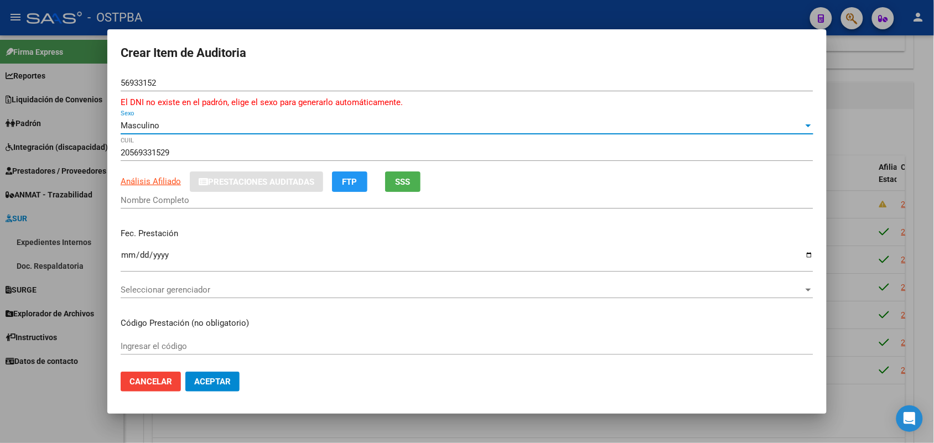
type input "[PERSON_NAME] [PERSON_NAME]"
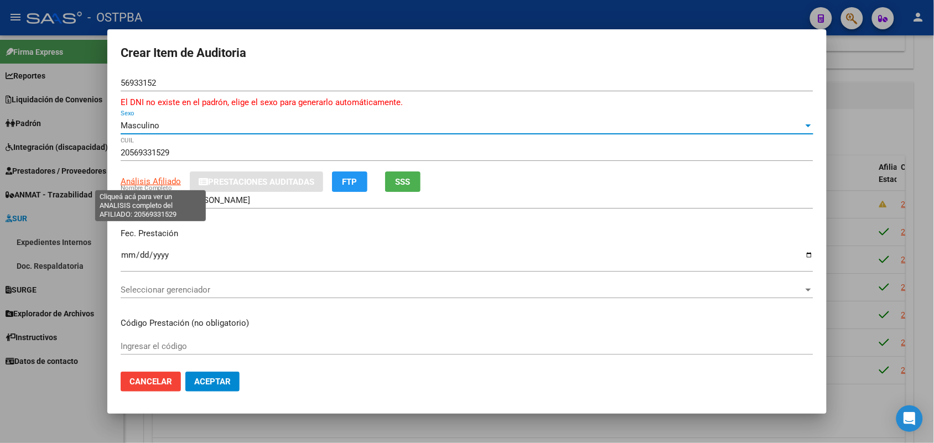
click at [160, 181] on span "Análisis Afiliado" at bounding box center [151, 181] width 60 height 10
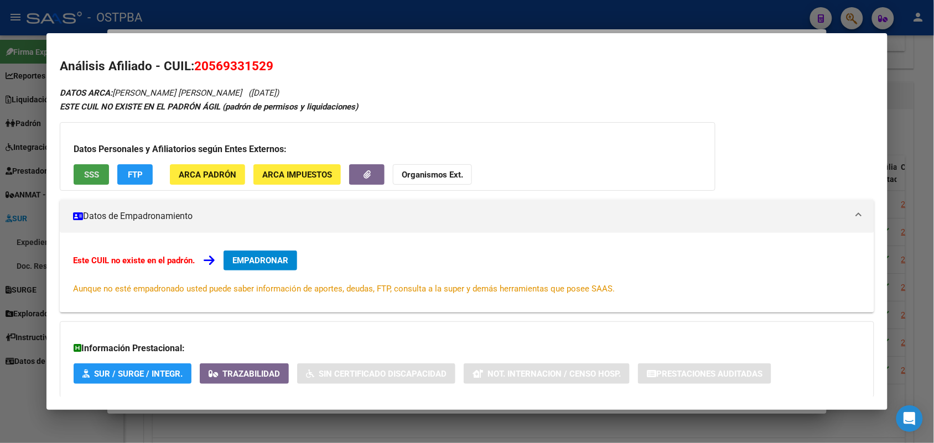
click at [90, 178] on span "SSS" at bounding box center [91, 175] width 15 height 10
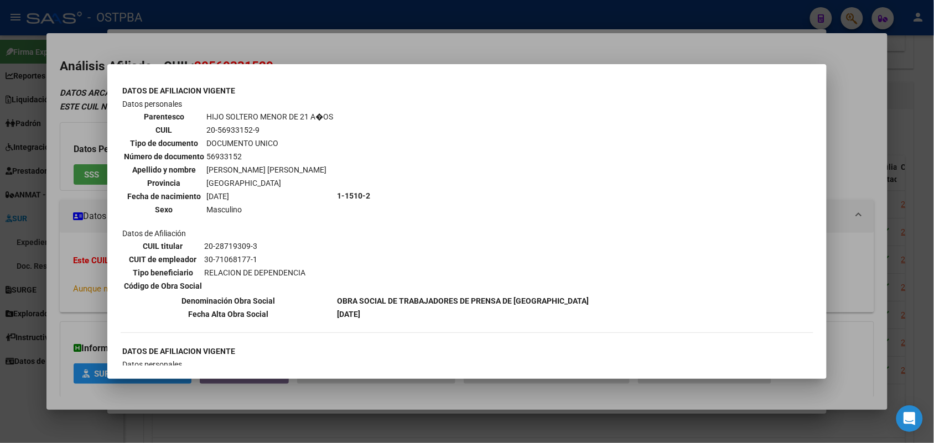
scroll to position [899, 0]
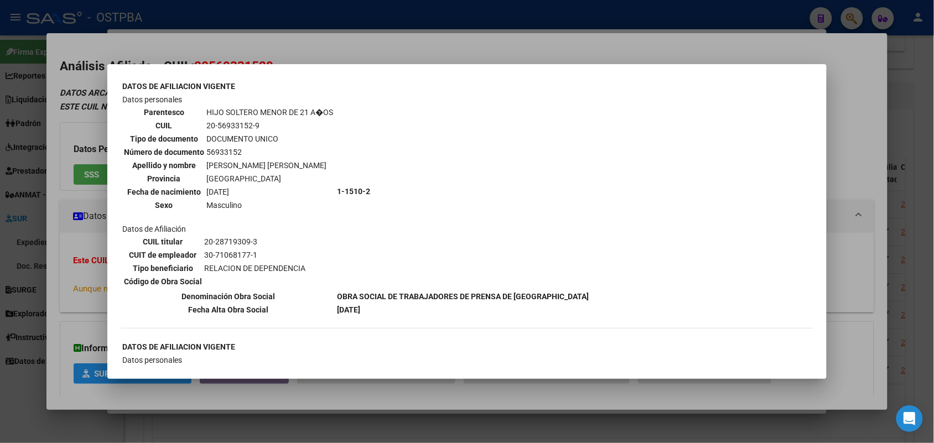
click at [84, 167] on div at bounding box center [467, 221] width 934 height 443
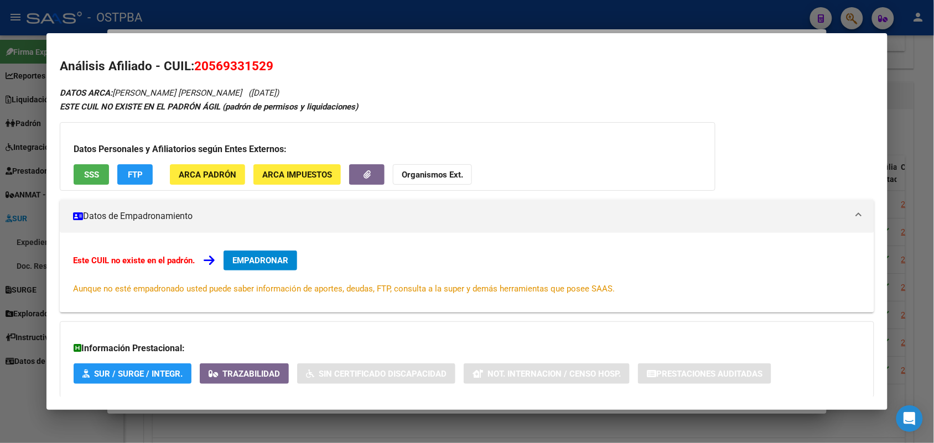
click at [20, 170] on div at bounding box center [467, 221] width 934 height 443
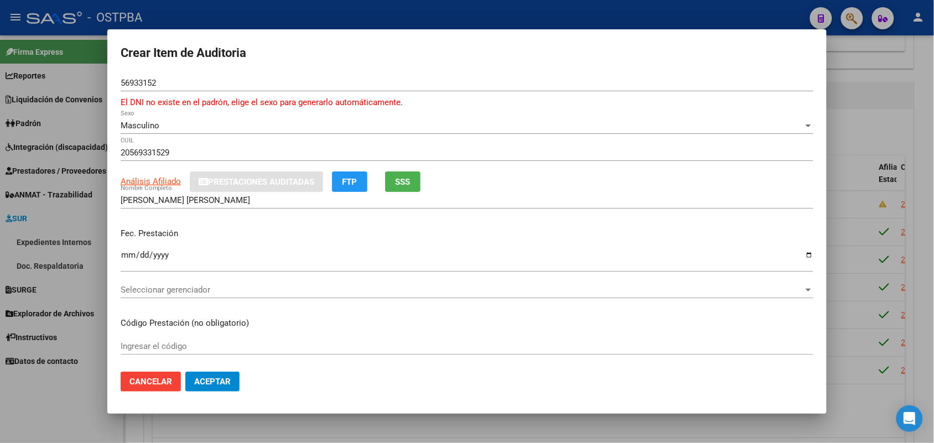
click at [83, 121] on div at bounding box center [467, 221] width 934 height 443
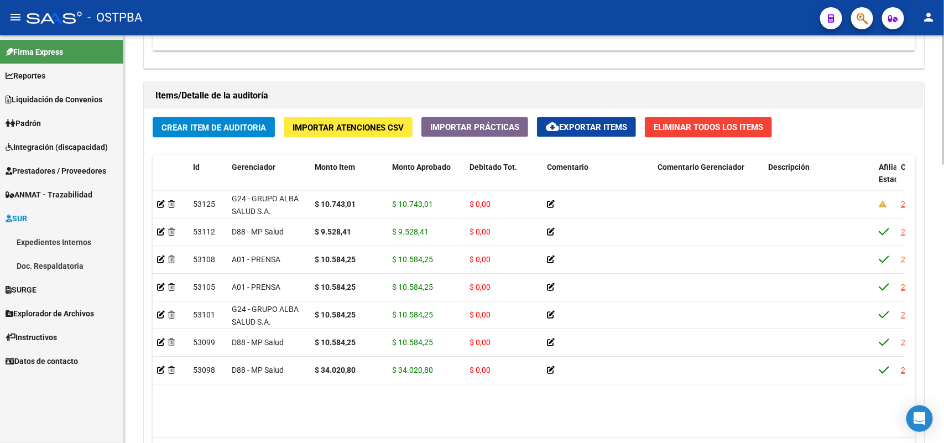
click at [211, 126] on span "Crear Item de Auditoria" at bounding box center [214, 128] width 105 height 10
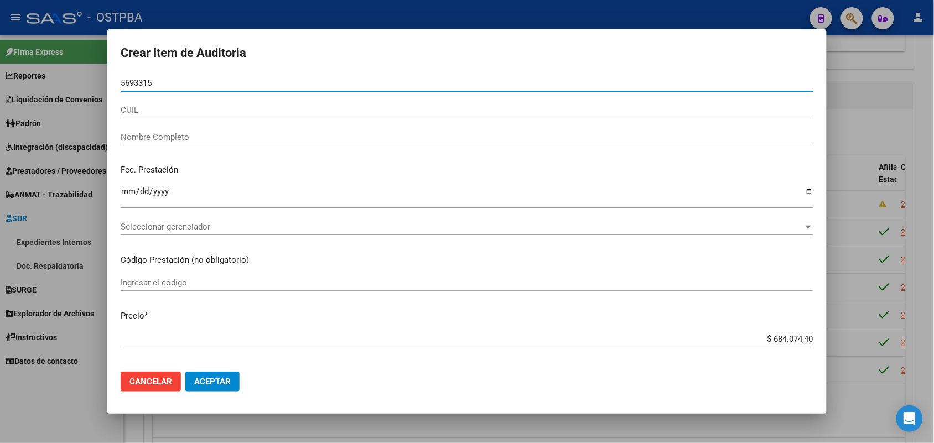
type input "56933152"
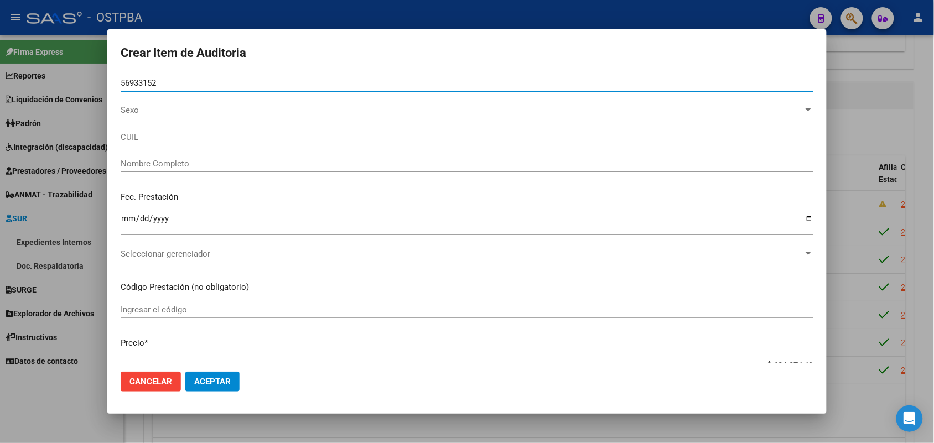
type input "20569331529"
type input "[PERSON_NAME] [PERSON_NAME]"
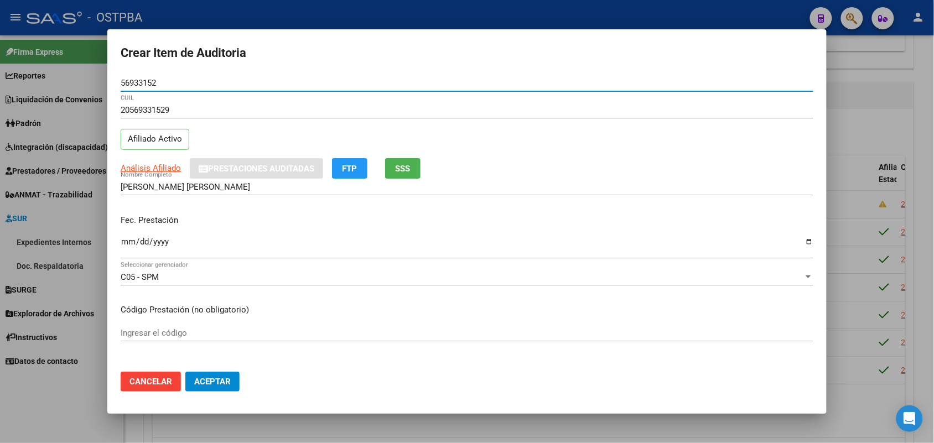
type input "56933152"
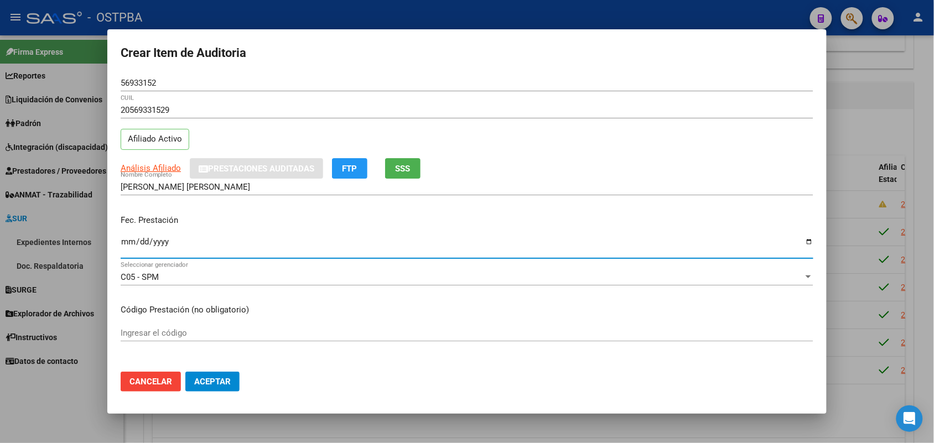
click at [126, 242] on input "Ingresar la fecha" at bounding box center [467, 246] width 693 height 18
type input "[DATE]"
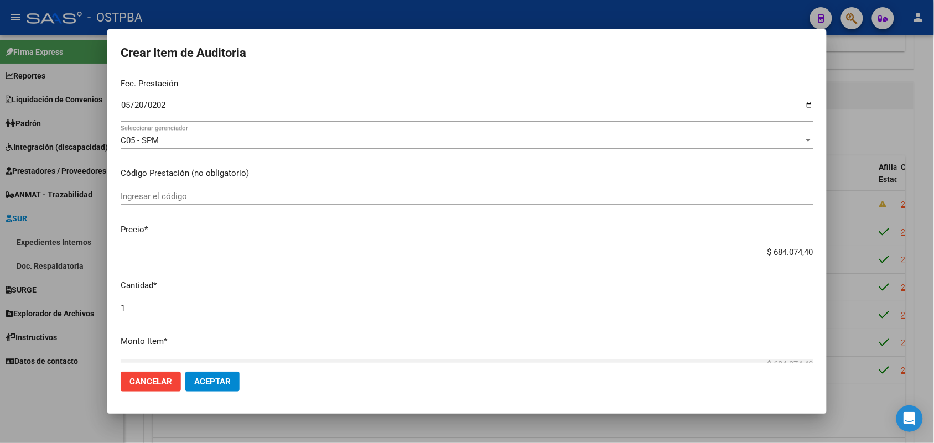
scroll to position [138, 0]
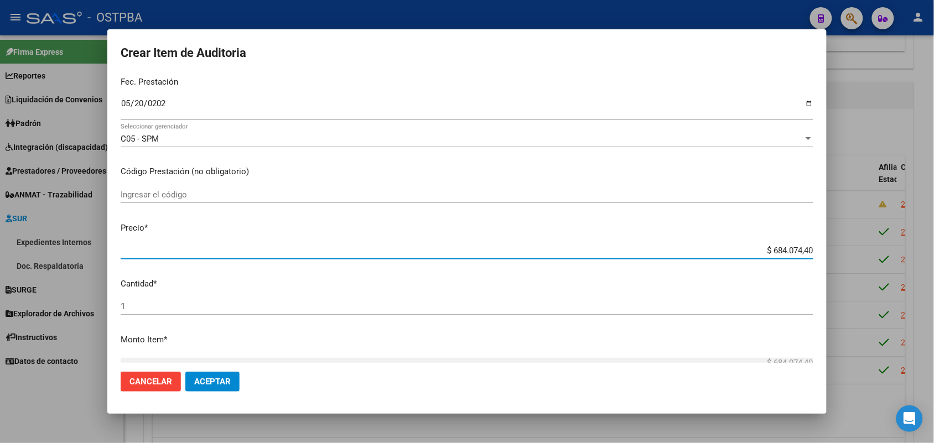
drag, startPoint x: 746, startPoint y: 251, endPoint x: 925, endPoint y: 268, distance: 180.7
click at [925, 268] on div "Crear Item de Auditoria 56933152 Nro Documento 20569331529 CUIL Afiliado Activo…" at bounding box center [467, 221] width 934 height 443
type input "$ 0,01"
type input "$ 0,10"
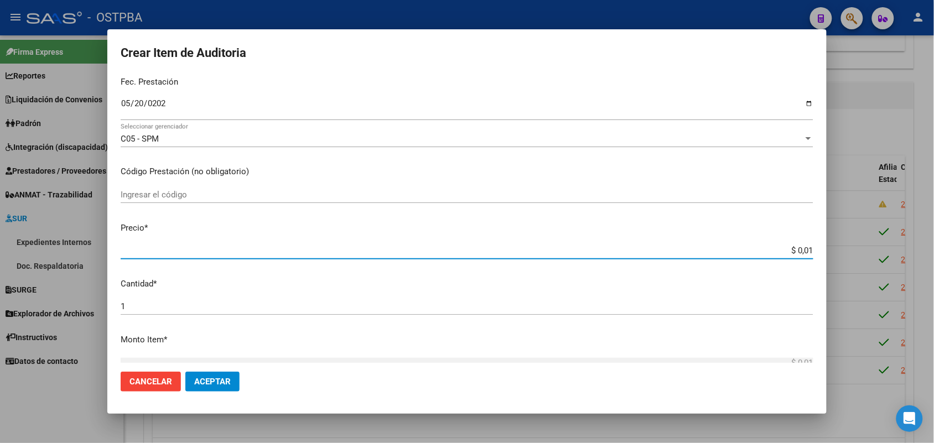
type input "$ 0,10"
type input "$ 1,07"
type input "$ 10,74"
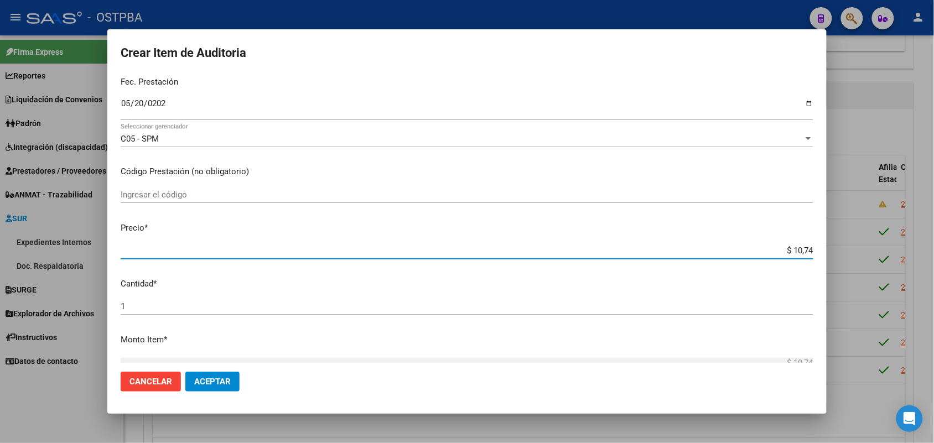
type input "$ 107,43"
type input "$ 1.074,30"
type input "$ 10.743,01"
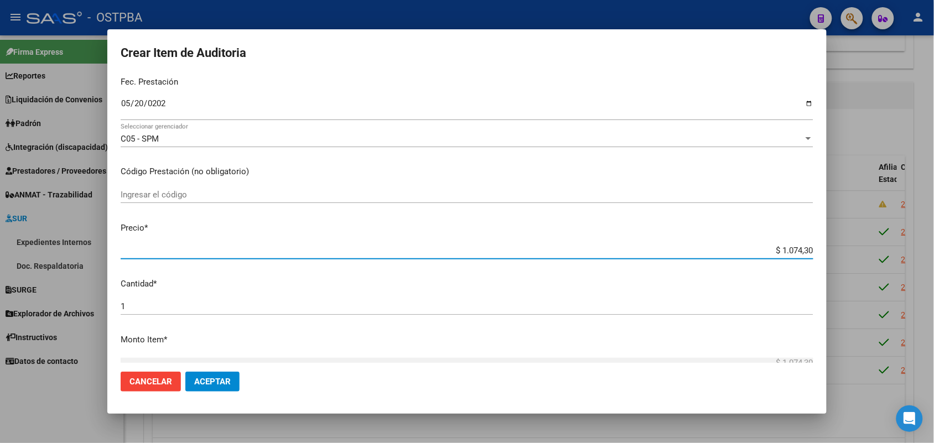
type input "$ 10.743,01"
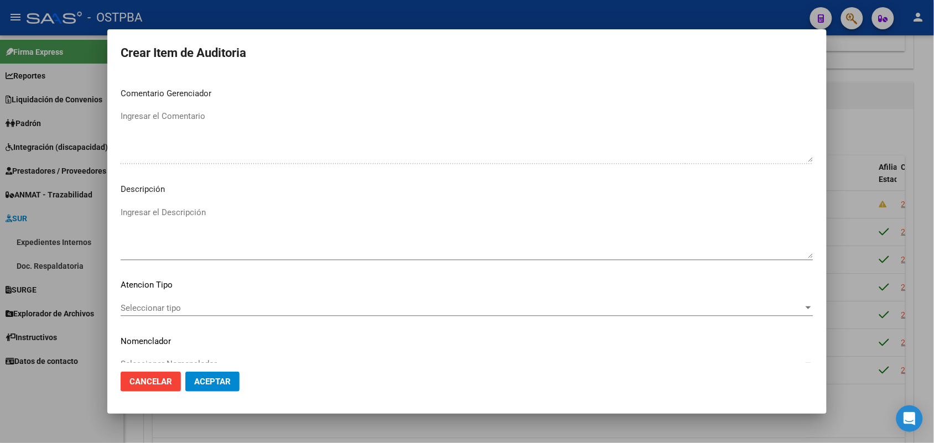
scroll to position [612, 0]
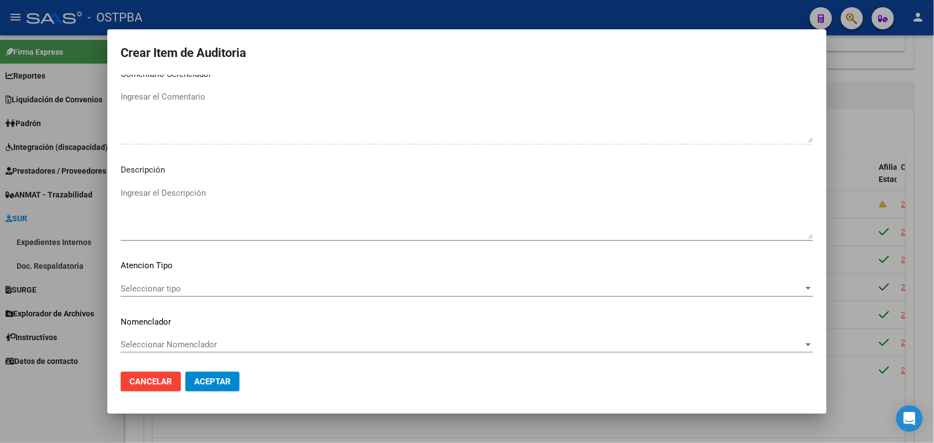
click at [160, 289] on span "Seleccionar tipo" at bounding box center [462, 289] width 683 height 10
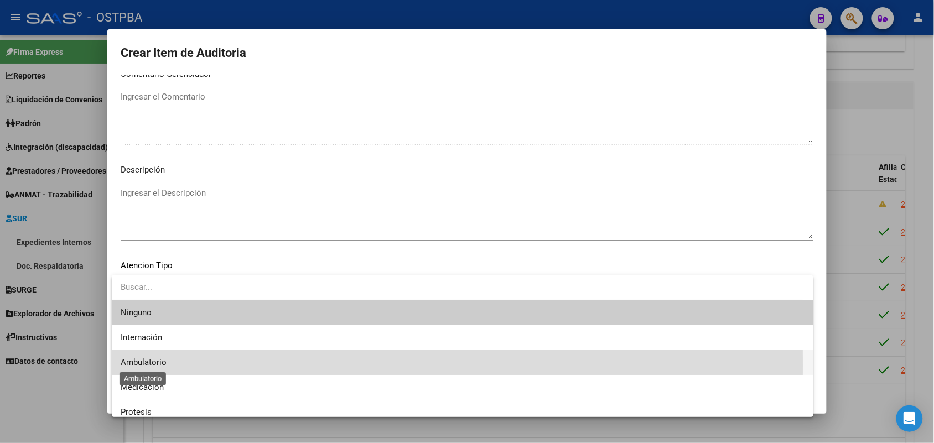
click at [157, 366] on span "Ambulatorio" at bounding box center [144, 362] width 46 height 10
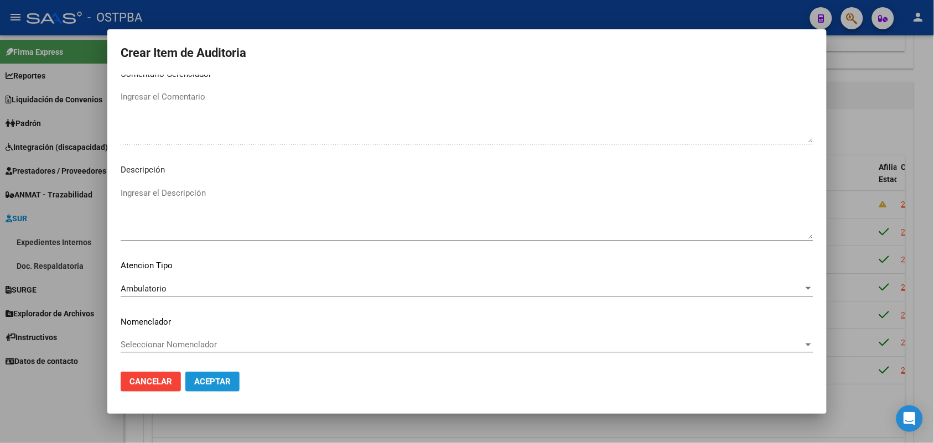
click at [220, 382] on span "Aceptar" at bounding box center [212, 382] width 37 height 10
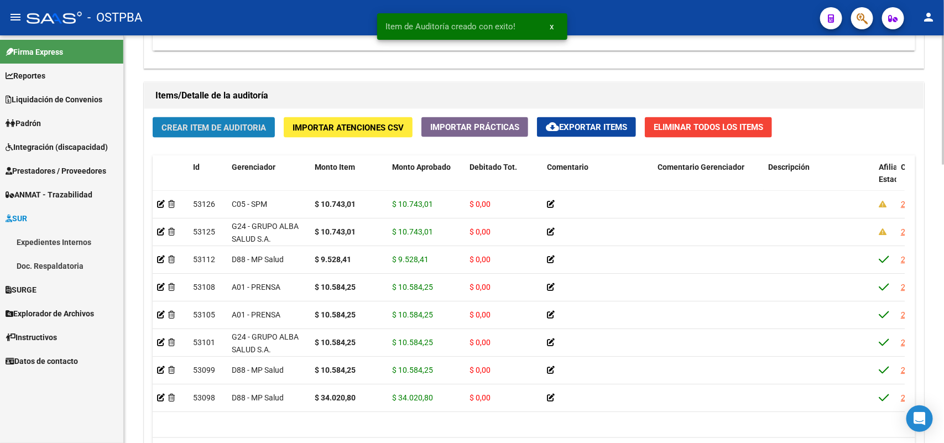
click at [252, 127] on span "Crear Item de Auditoria" at bounding box center [214, 128] width 105 height 10
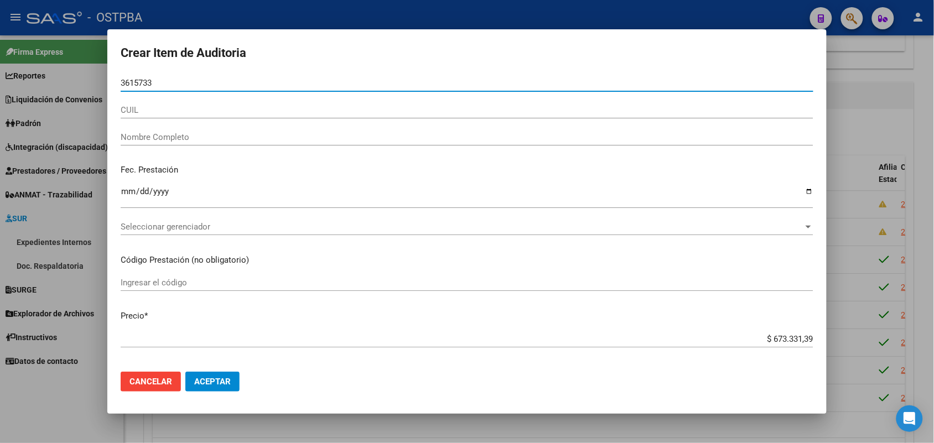
type input "36157337"
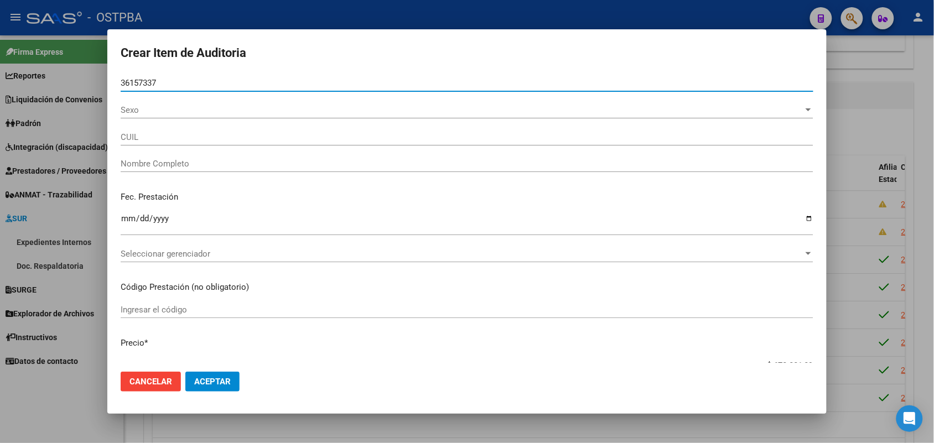
type input "23361573374"
type input "[PERSON_NAME] ZU -"
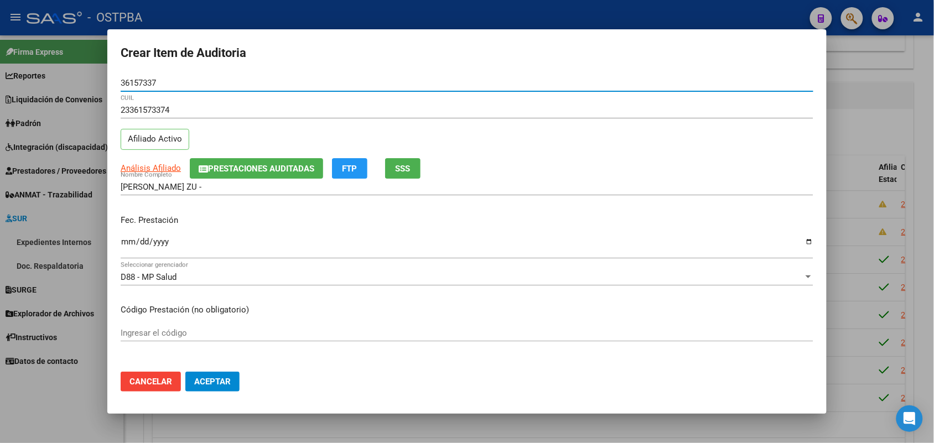
type input "36157337"
click at [131, 245] on input "Ingresar la fecha" at bounding box center [467, 246] width 693 height 18
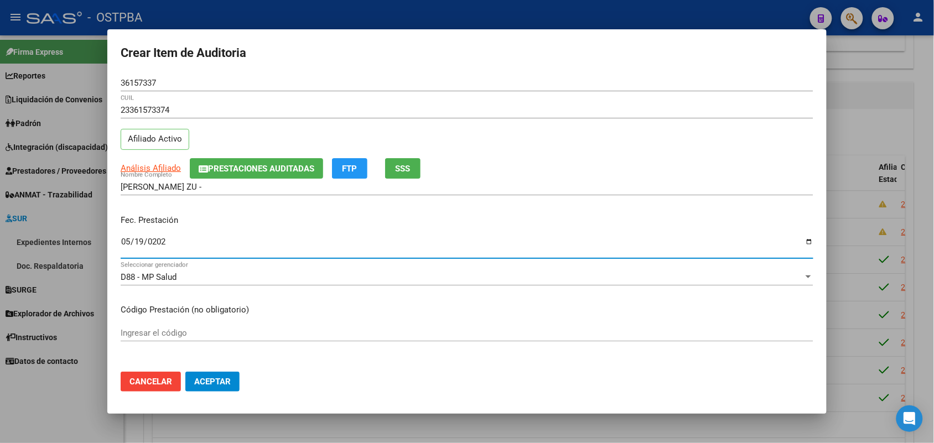
type input "[DATE]"
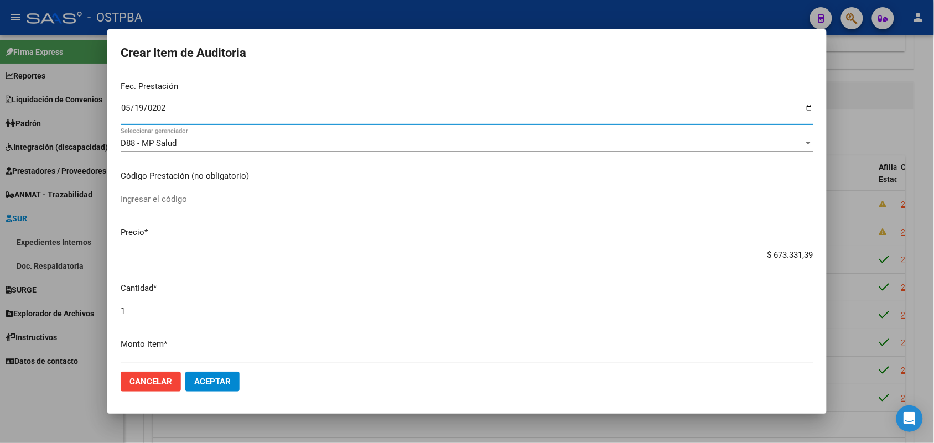
scroll to position [138, 0]
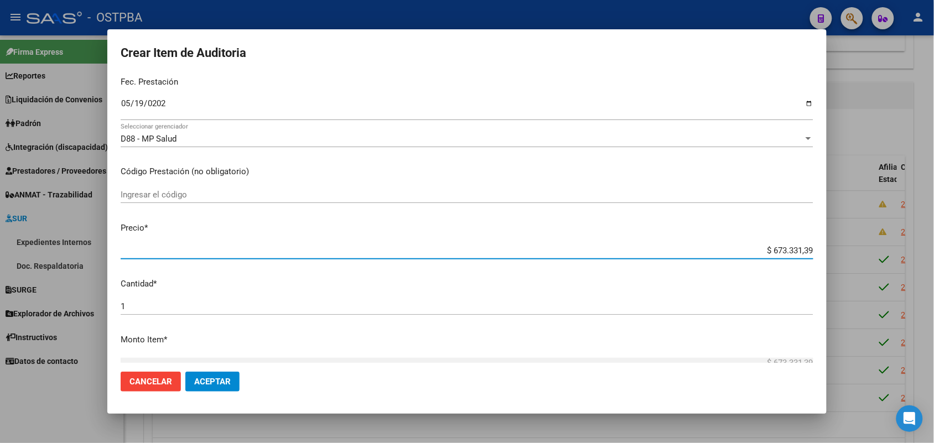
drag, startPoint x: 750, startPoint y: 252, endPoint x: 875, endPoint y: 247, distance: 125.1
click at [875, 247] on div "Crear Item de Auditoria 36157337 Nro Documento 23361573374 CUIL Afiliado Activo…" at bounding box center [467, 221] width 934 height 443
type input "$ 0,01"
type input "$ 0,10"
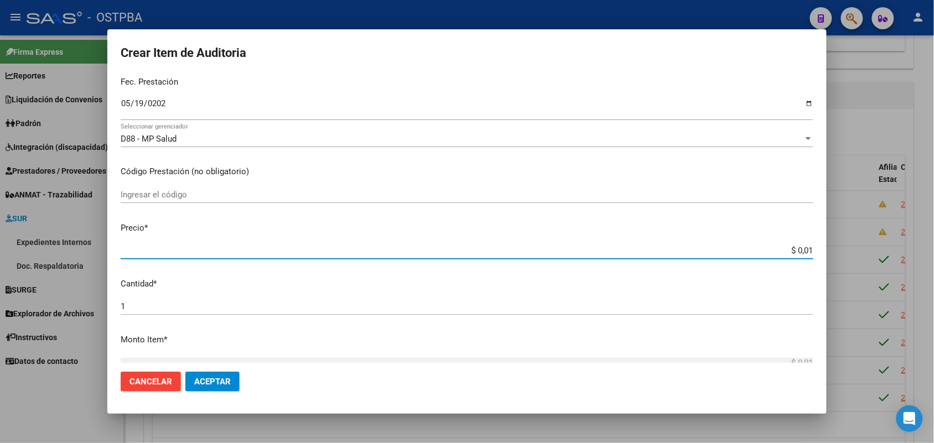
type input "$ 0,10"
type input "$ 1,07"
type input "$ 10,74"
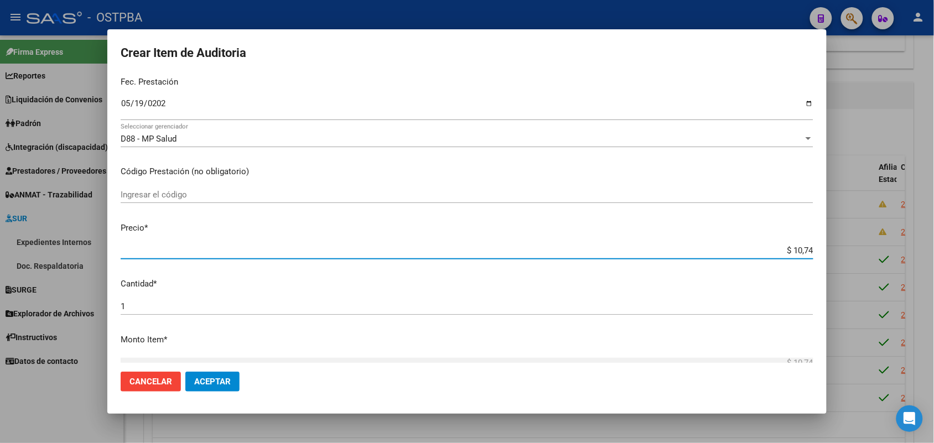
type input "$ 107,43"
type input "$ 1.074,30"
type input "$ 10.743,01"
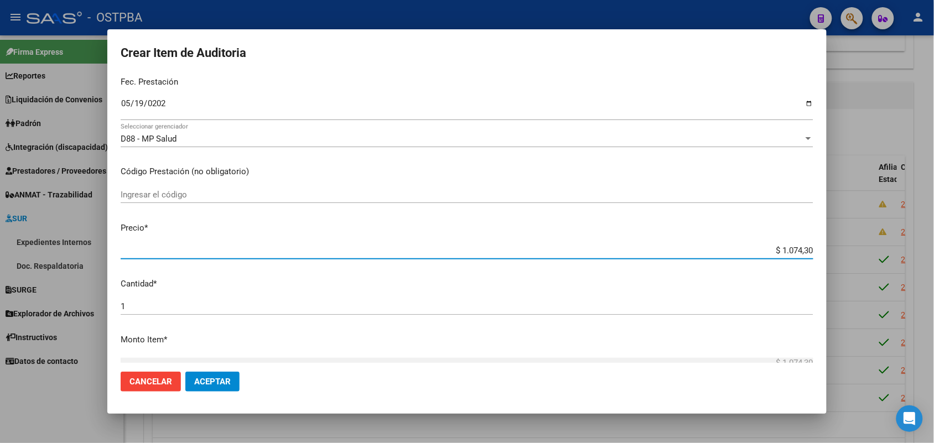
type input "$ 10.743,01"
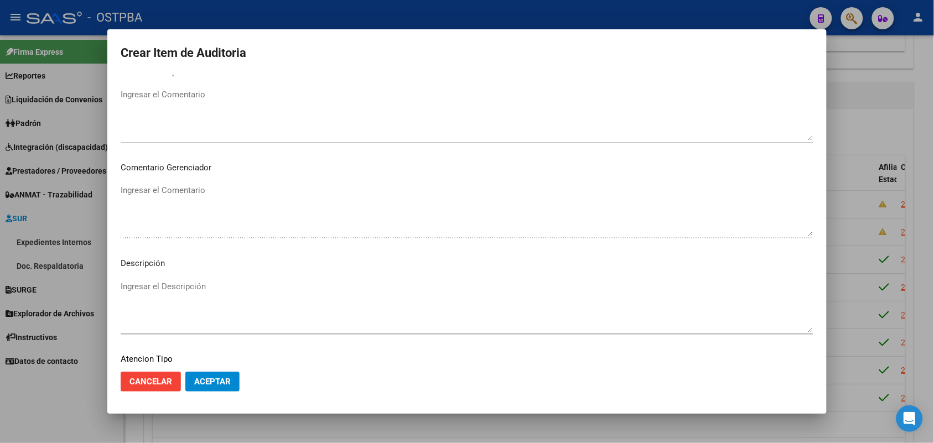
scroll to position [553, 0]
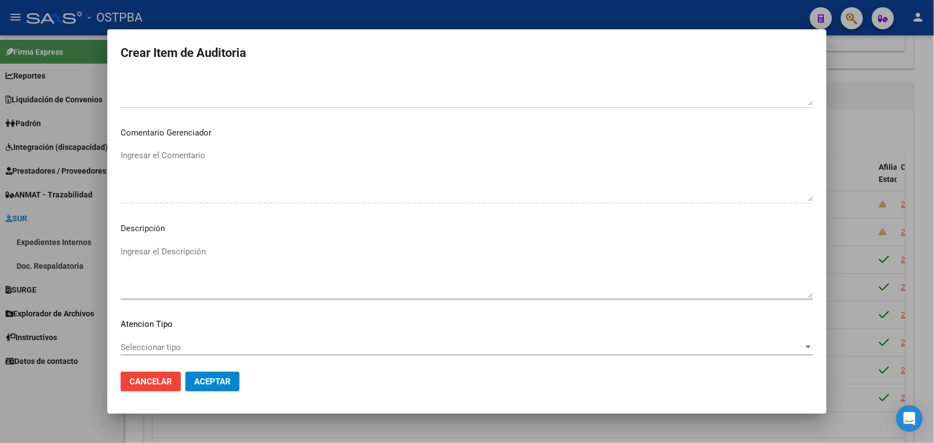
click at [167, 339] on div "Seleccionar tipo Seleccionar tipo" at bounding box center [467, 347] width 693 height 17
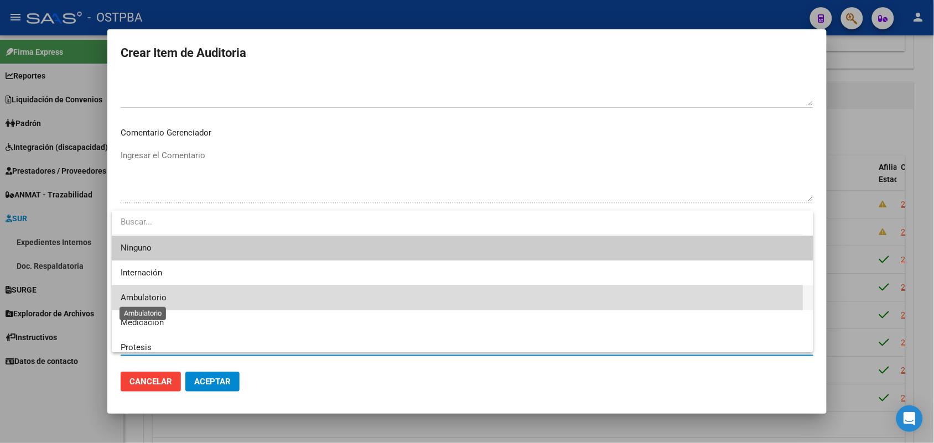
click at [150, 298] on span "Ambulatorio" at bounding box center [144, 298] width 46 height 10
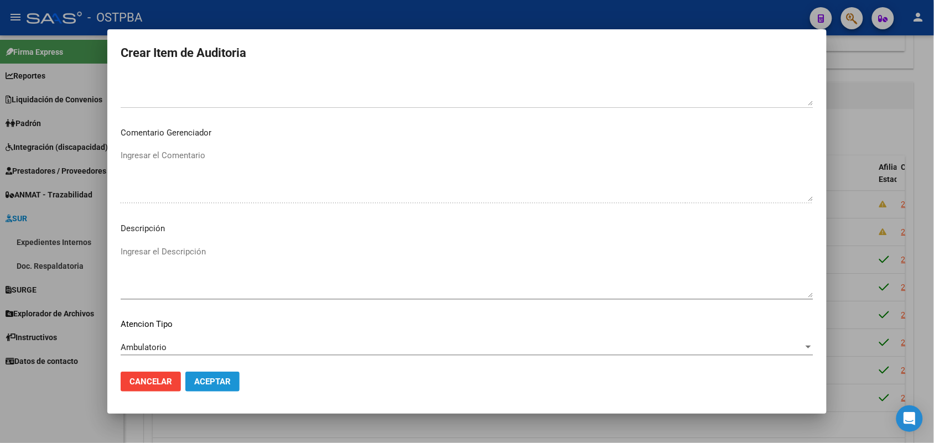
click at [222, 384] on span "Aceptar" at bounding box center [212, 382] width 37 height 10
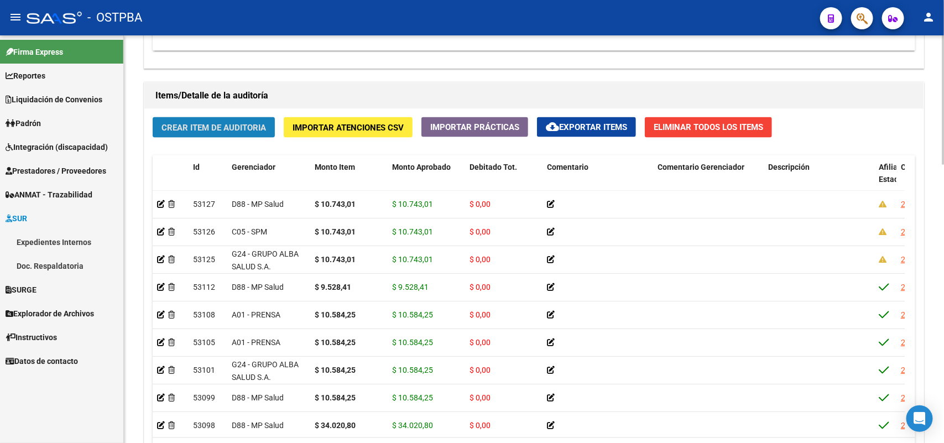
click at [250, 130] on span "Crear Item de Auditoria" at bounding box center [214, 128] width 105 height 10
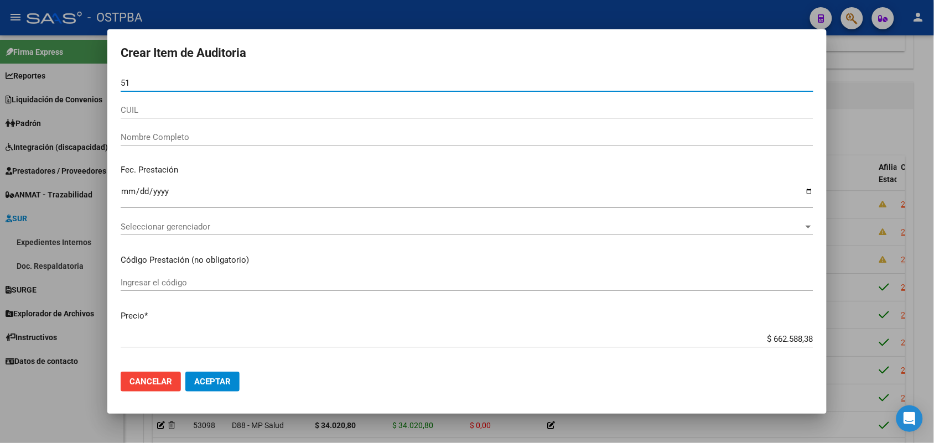
type input "5"
type input "05199198"
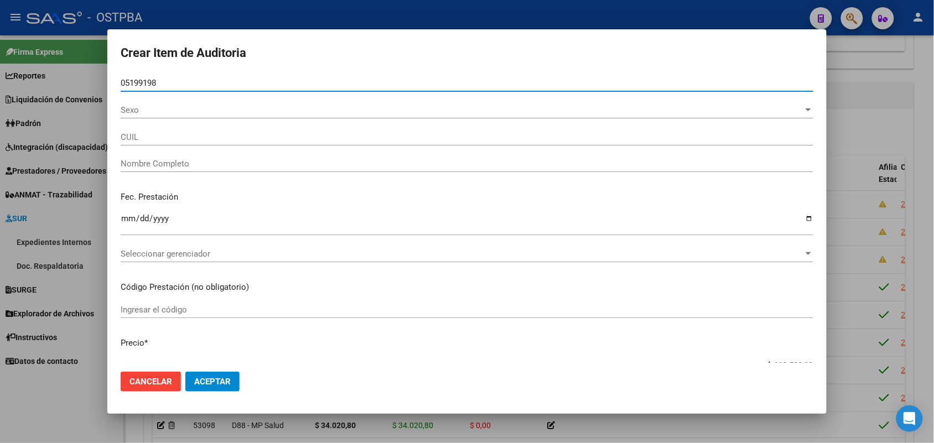
type input "20051991983"
type input "[PERSON_NAME]"
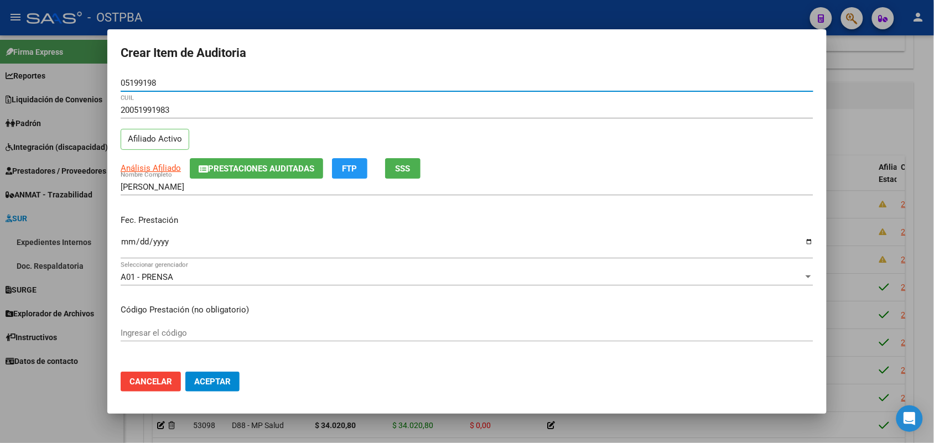
type input "05199198"
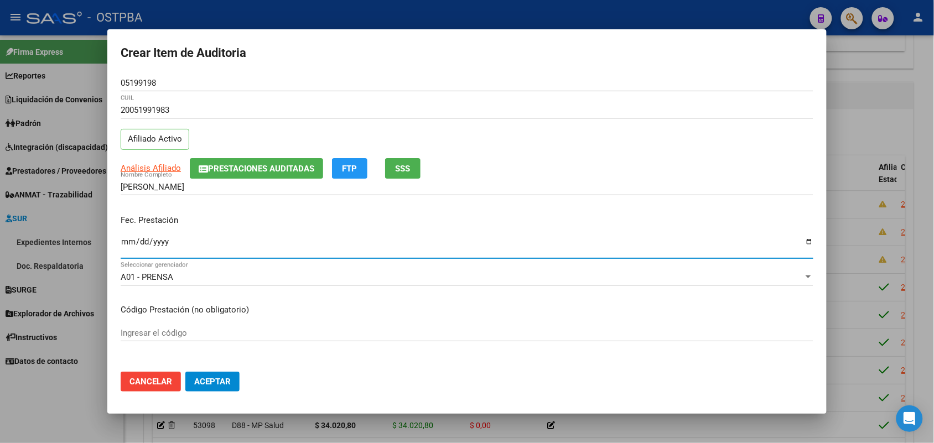
click at [128, 250] on input "Ingresar la fecha" at bounding box center [467, 246] width 693 height 18
type input "[DATE]"
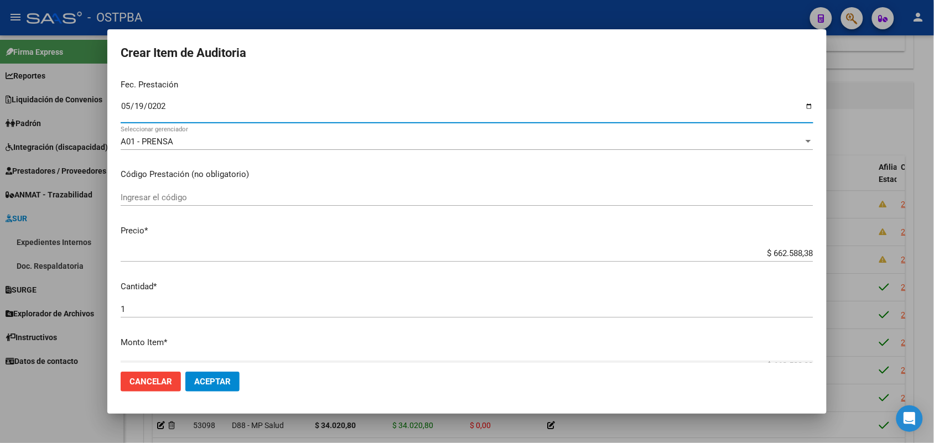
scroll to position [138, 0]
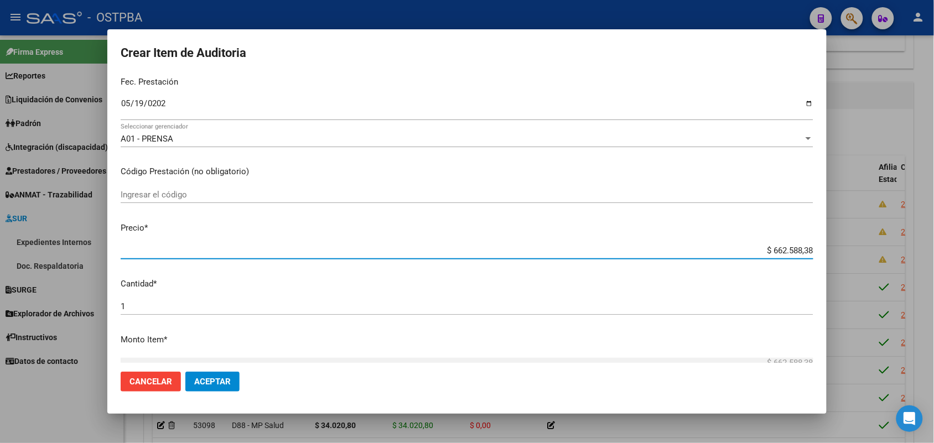
drag, startPoint x: 745, startPoint y: 249, endPoint x: 877, endPoint y: 256, distance: 131.8
click at [877, 256] on div "Crear Item de Auditoria 05199198 Nro Documento 20051991983 CUIL Afiliado Activo…" at bounding box center [467, 221] width 934 height 443
type input "$ 0,01"
type input "$ 0,10"
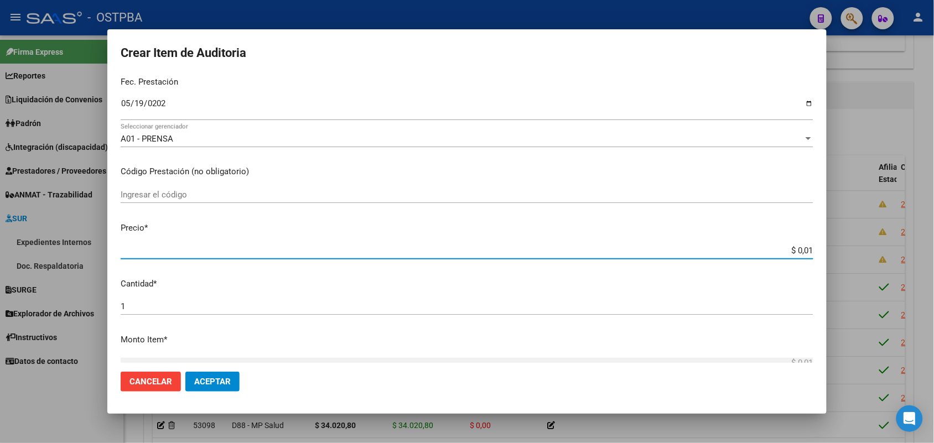
type input "$ 0,10"
type input "$ 1,07"
type input "$ 10,74"
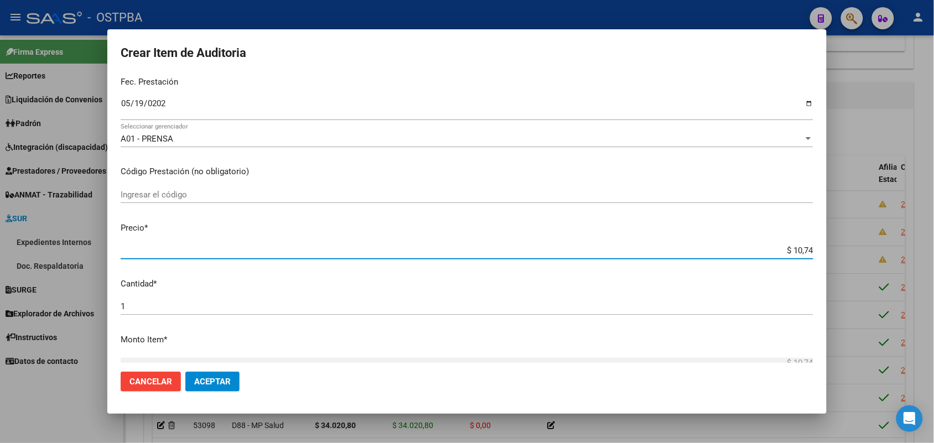
type input "$ 107,43"
type input "$ 1.074,30"
type input "$ 10.743,01"
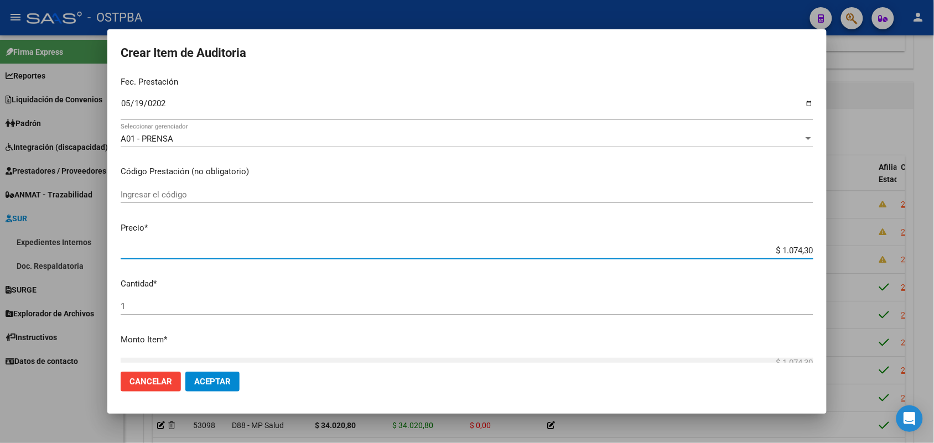
type input "$ 10.743,01"
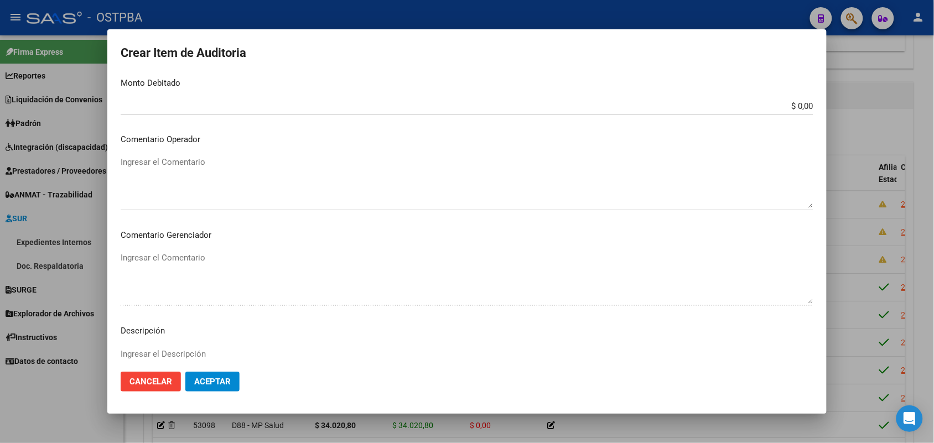
scroll to position [612, 0]
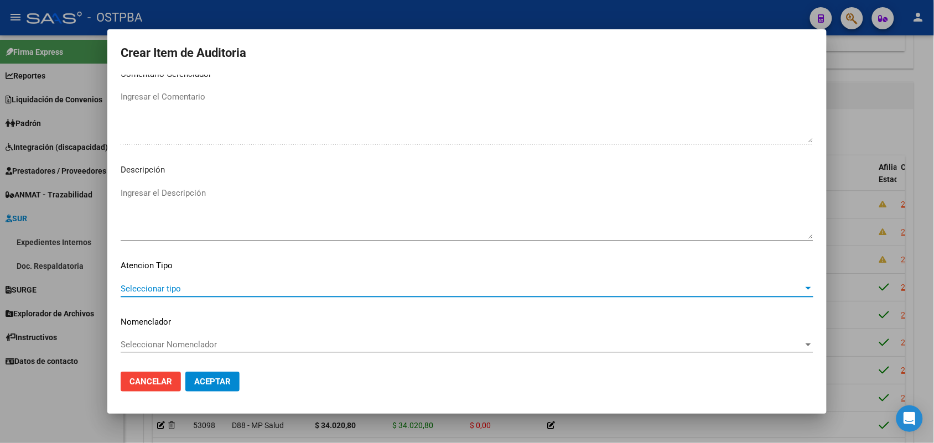
click at [164, 287] on span "Seleccionar tipo" at bounding box center [462, 289] width 683 height 10
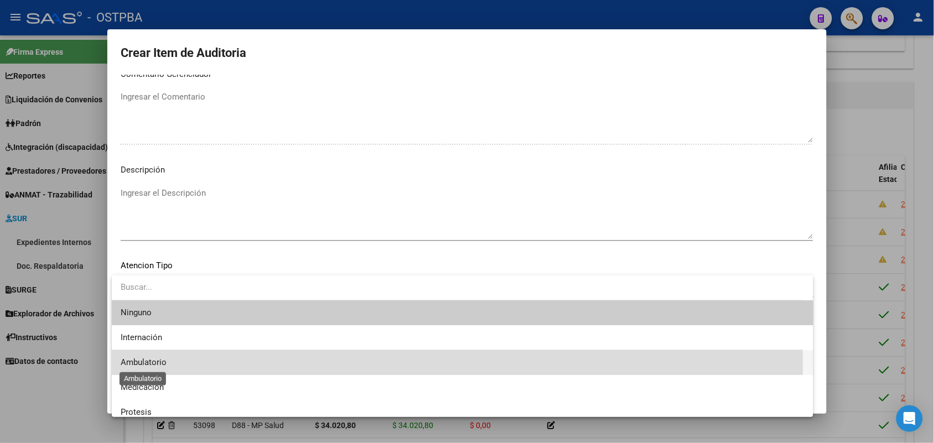
click at [150, 363] on span "Ambulatorio" at bounding box center [144, 362] width 46 height 10
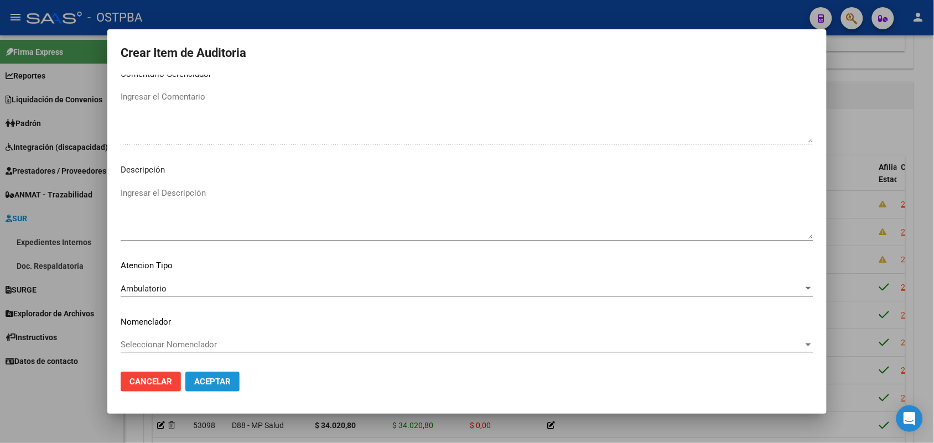
click at [206, 384] on span "Aceptar" at bounding box center [212, 382] width 37 height 10
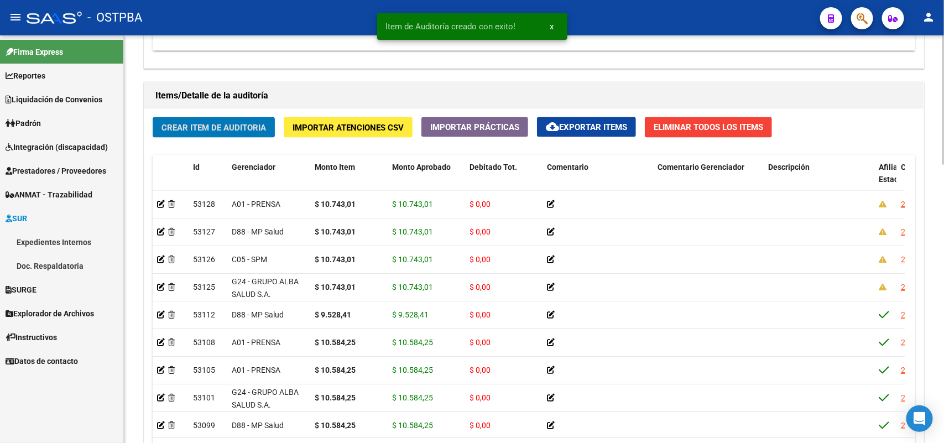
click at [234, 126] on span "Crear Item de Auditoria" at bounding box center [214, 128] width 105 height 10
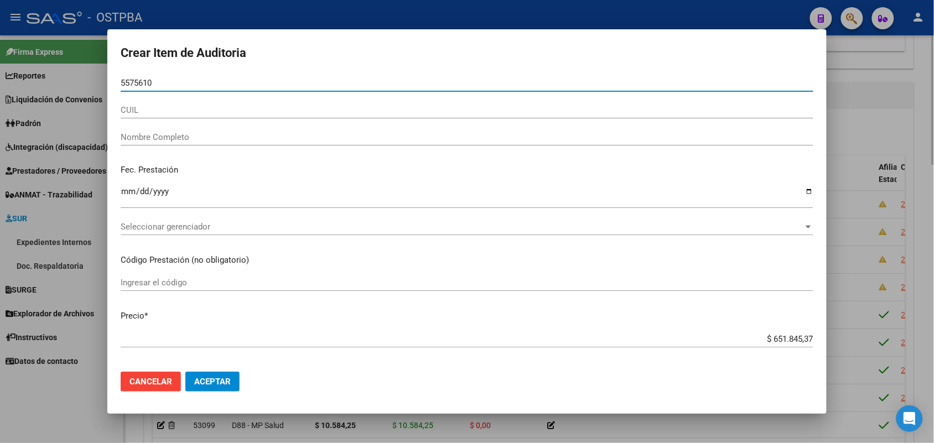
type input "55756107"
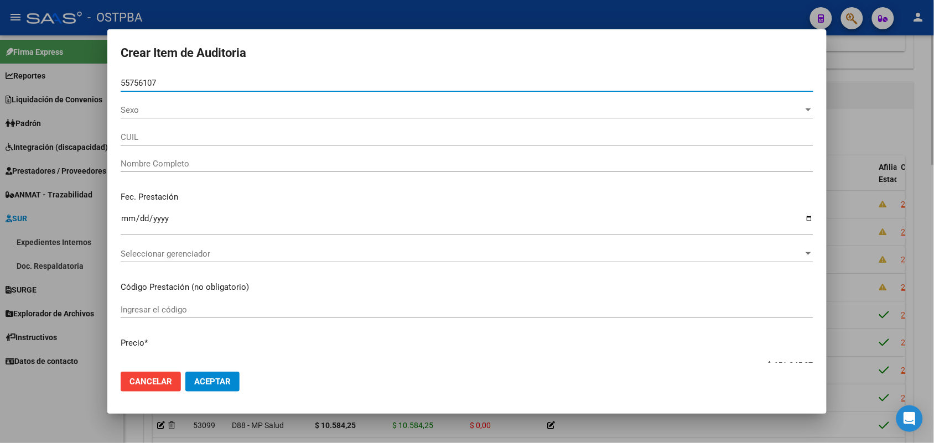
type input "20557561073"
type input "[PERSON_NAME]"
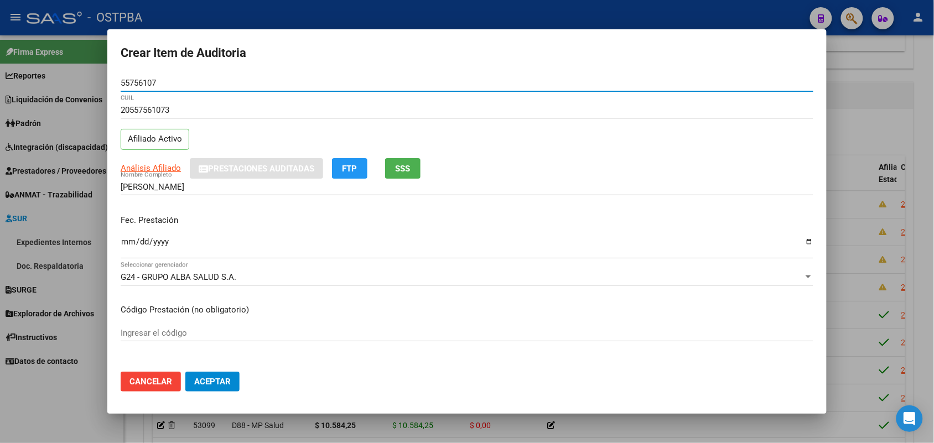
type input "55756107"
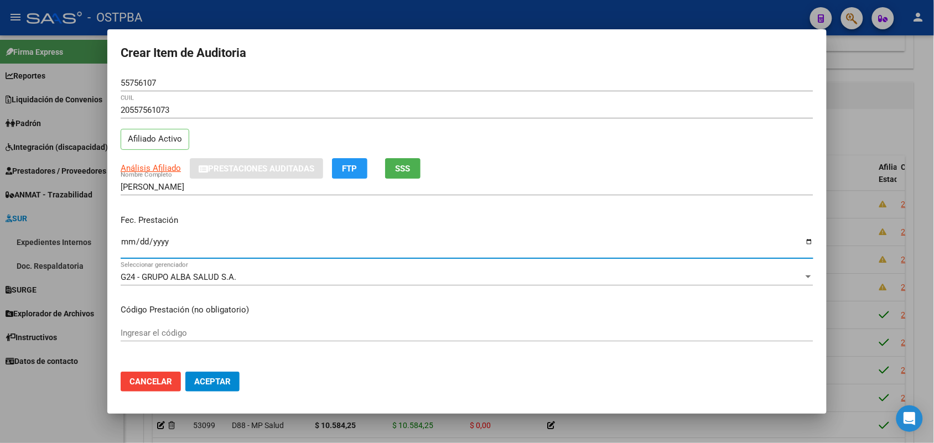
click at [129, 249] on input "Ingresar la fecha" at bounding box center [467, 246] width 693 height 18
type input "[DATE]"
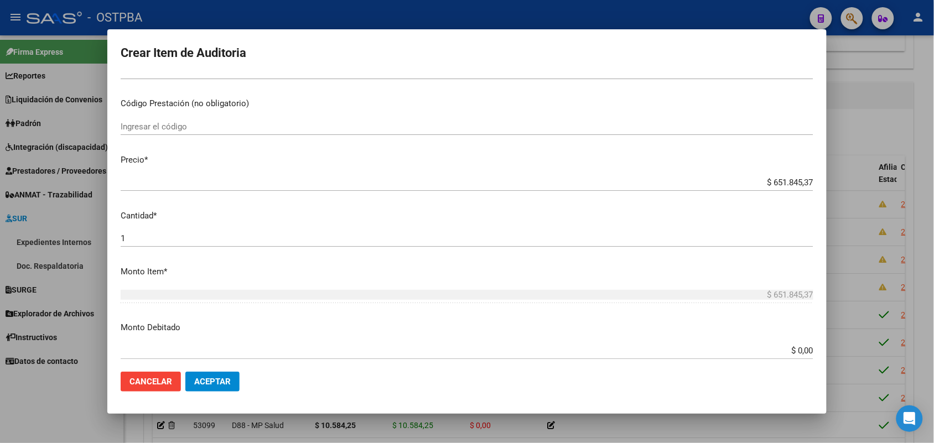
scroll to position [207, 0]
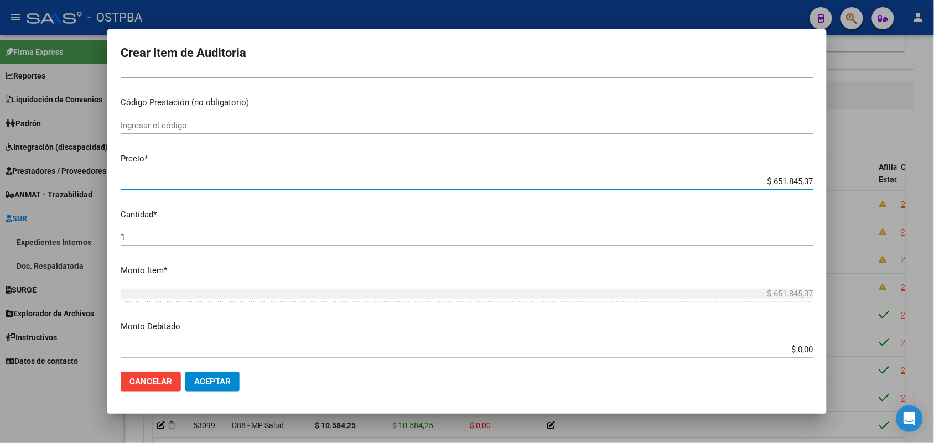
drag, startPoint x: 747, startPoint y: 184, endPoint x: 912, endPoint y: 196, distance: 165.3
click at [912, 196] on div "Crear Item de Auditoria 55756107 Nro Documento 20557561073 CUIL Afiliado Activo…" at bounding box center [467, 221] width 934 height 443
type input "$ 0,01"
type input "$ 0,10"
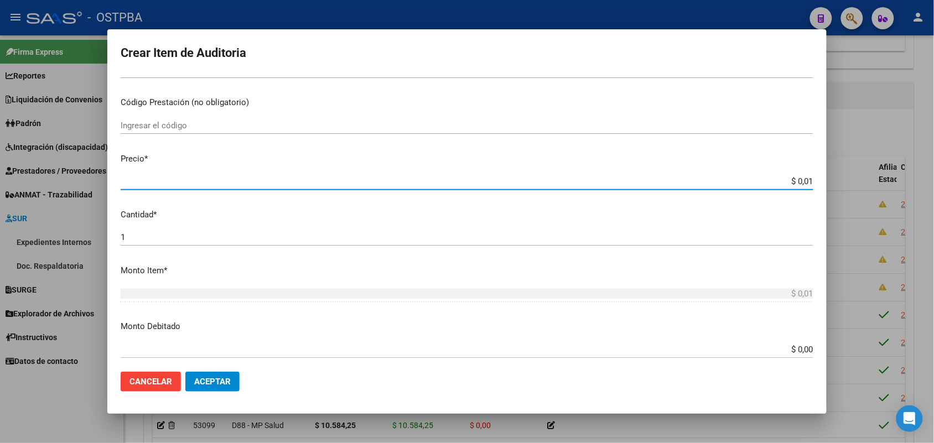
type input "$ 0,10"
type input "$ 1,07"
type input "$ 10,74"
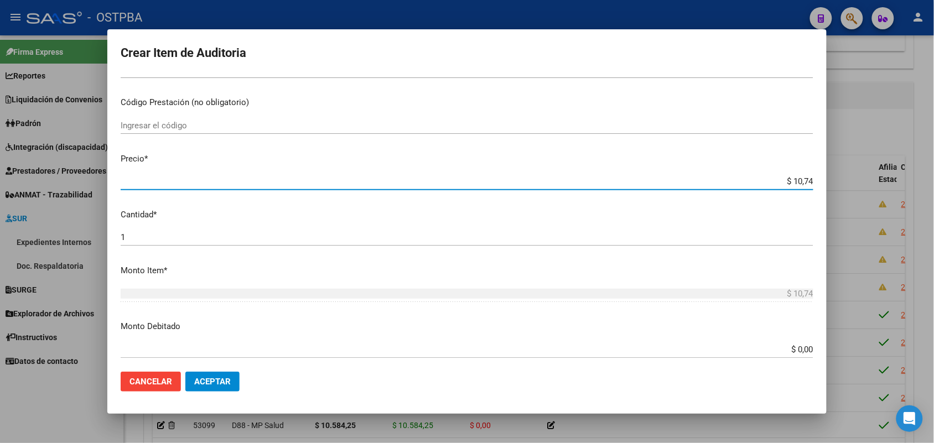
type input "$ 107,43"
type input "$ 1.074,30"
type input "$ 10.743,01"
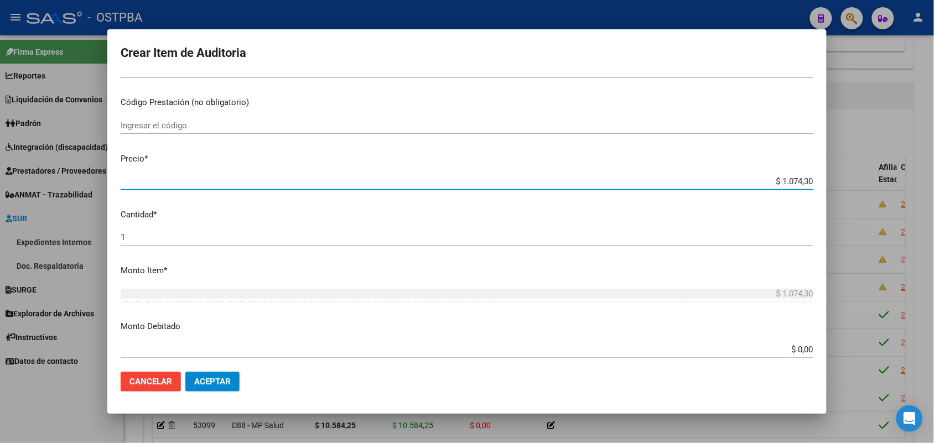
type input "$ 10.743,01"
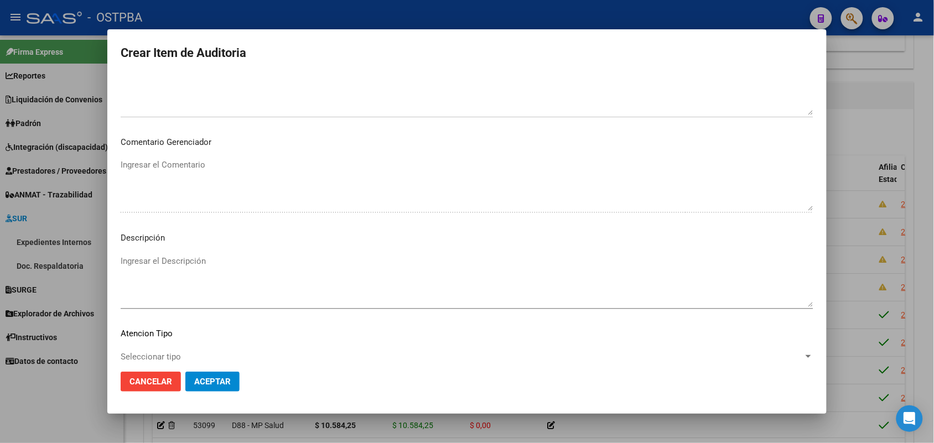
scroll to position [612, 0]
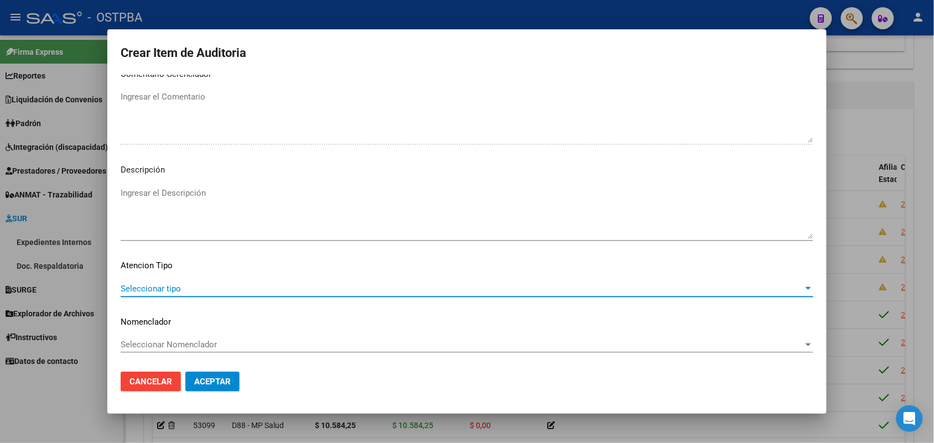
click at [153, 288] on span "Seleccionar tipo" at bounding box center [462, 289] width 683 height 10
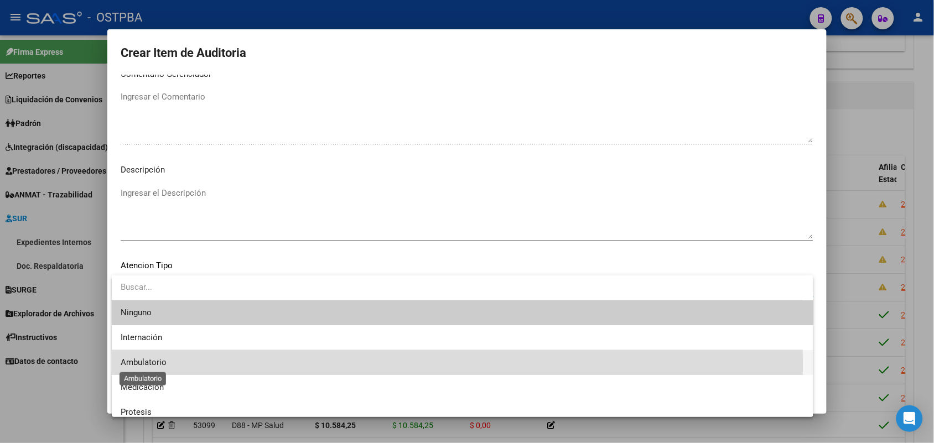
click at [159, 366] on span "Ambulatorio" at bounding box center [144, 362] width 46 height 10
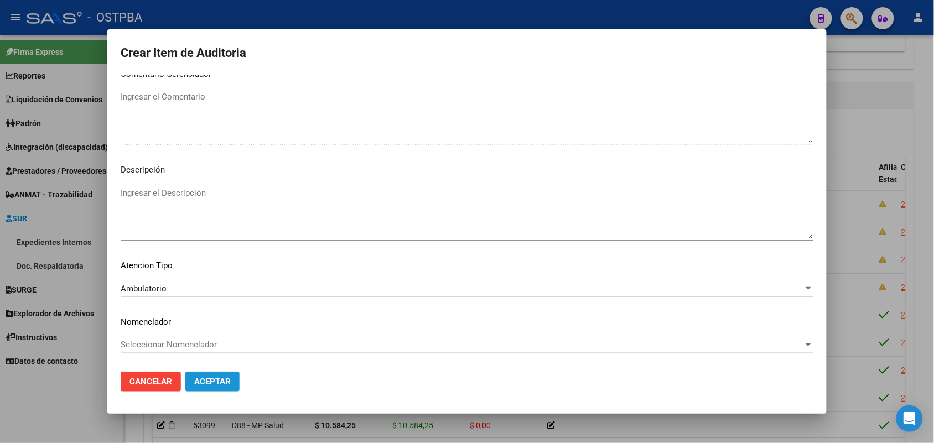
click at [205, 383] on span "Aceptar" at bounding box center [212, 382] width 37 height 10
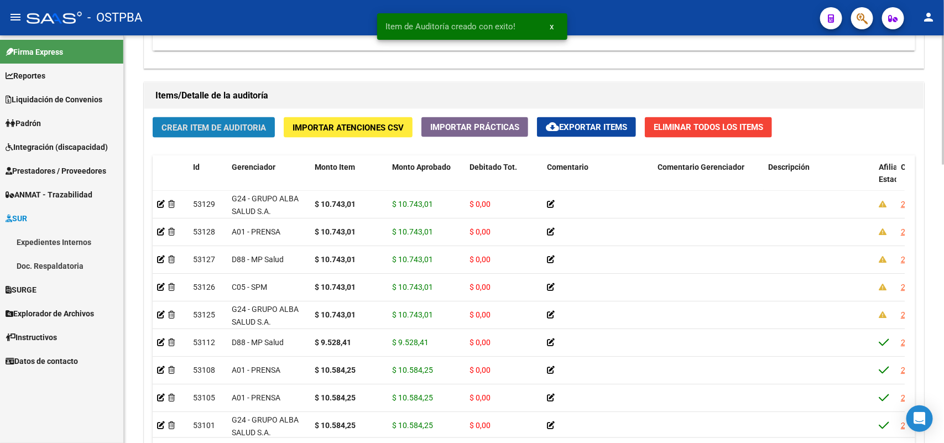
click at [256, 125] on span "Crear Item de Auditoria" at bounding box center [214, 128] width 105 height 10
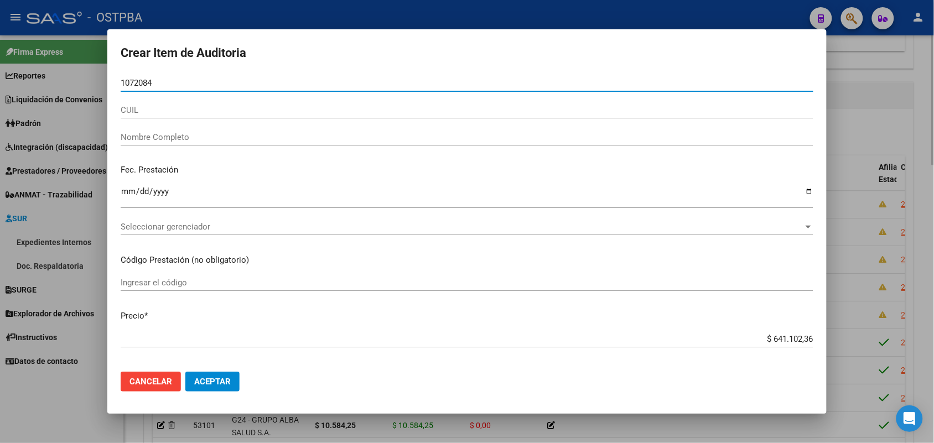
type input "10720840"
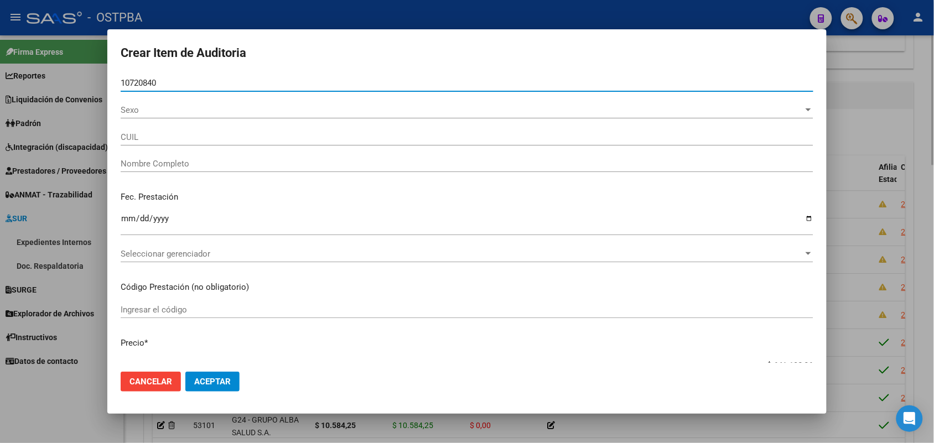
type input "27107208408"
type input "[PERSON_NAME]"
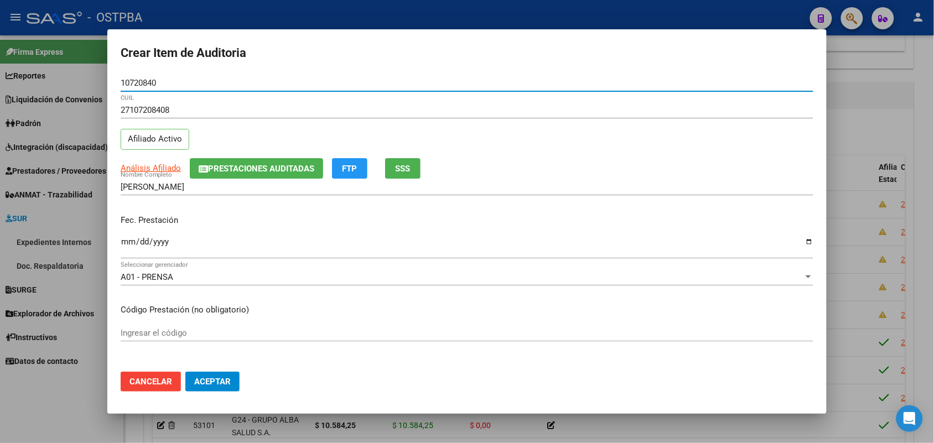
type input "10720840"
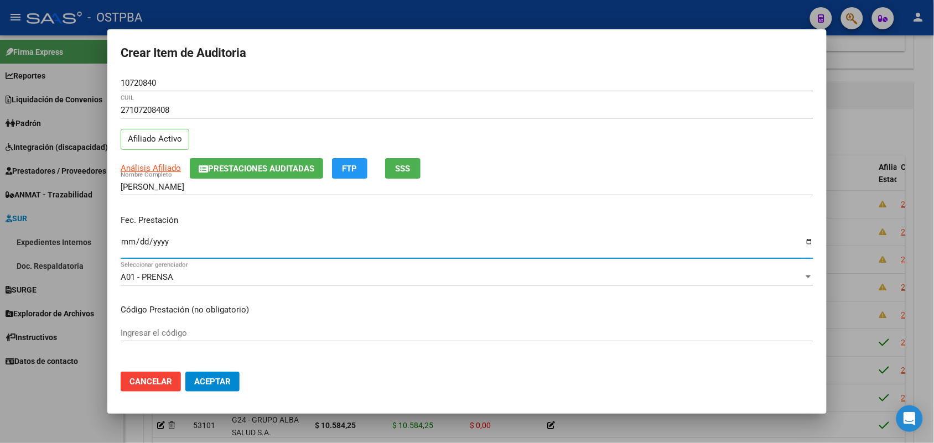
drag, startPoint x: 136, startPoint y: 251, endPoint x: 250, endPoint y: 227, distance: 116.8
click at [136, 250] on input "Ingresar la fecha" at bounding box center [467, 246] width 693 height 18
type input "[DATE]"
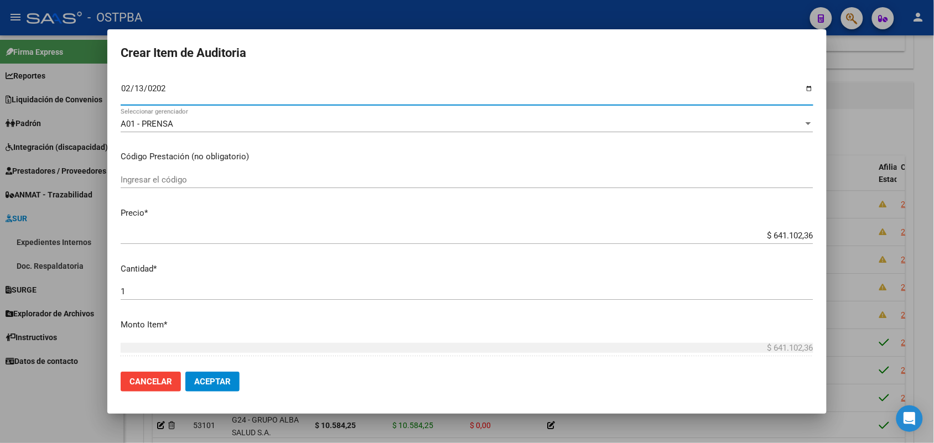
scroll to position [207, 0]
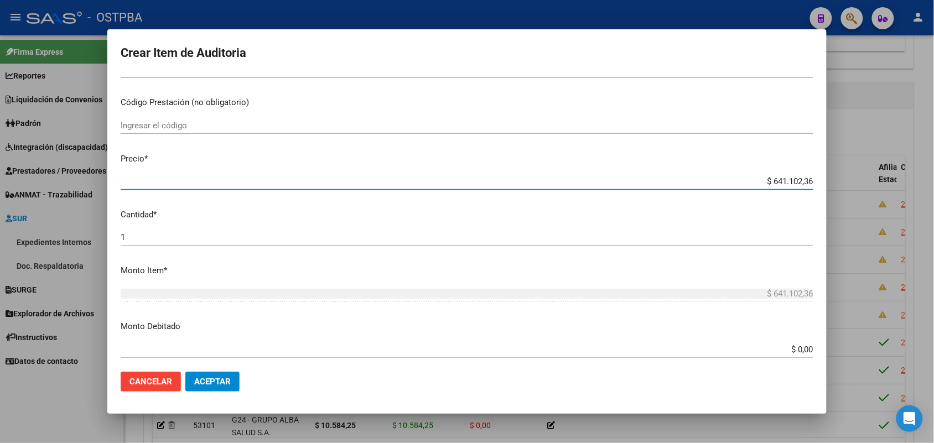
drag, startPoint x: 751, startPoint y: 180, endPoint x: 891, endPoint y: 181, distance: 140.5
click at [891, 181] on div "Crear Item de Auditoria 10720840 Nro Documento 27107208408 CUIL Afiliado Activo…" at bounding box center [467, 221] width 934 height 443
type input "$ 0,01"
type input "$ 0,12"
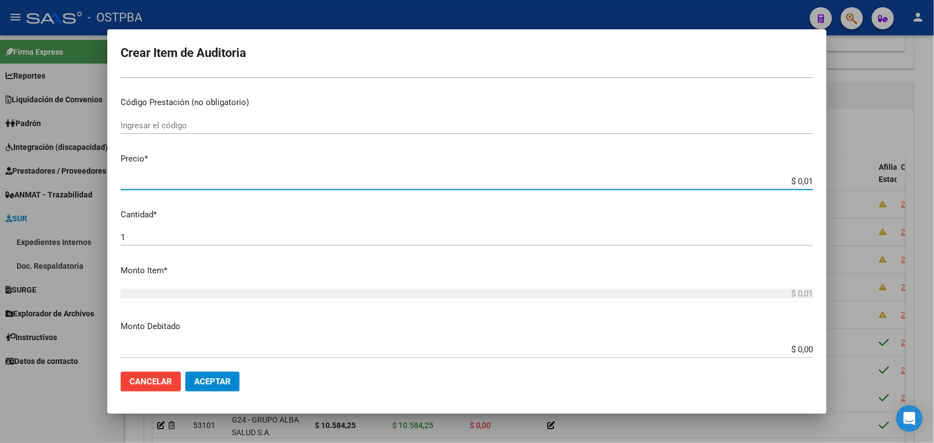
type input "$ 0,12"
type input "$ 1,24"
type input "$ 0,12"
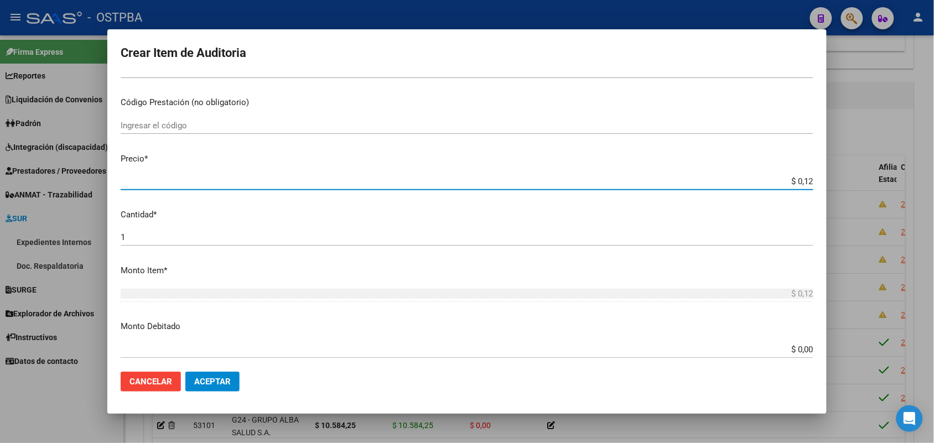
type input "$ 1,27"
type input "$ 12,76"
type input "$ 127,65"
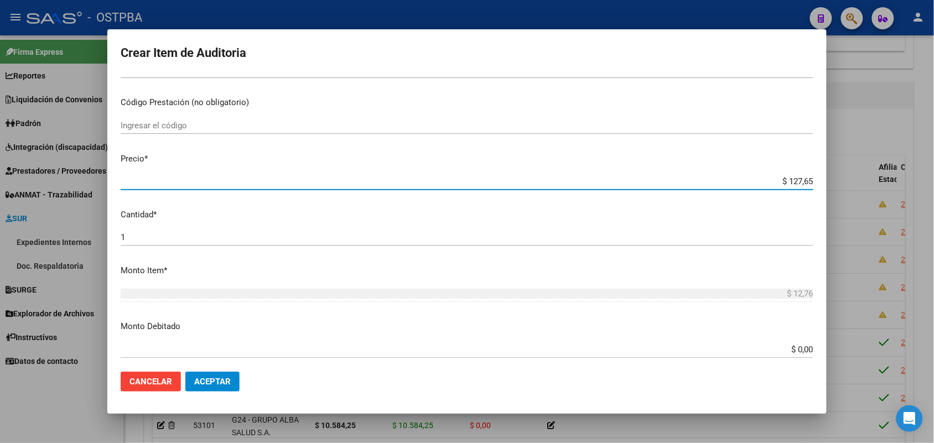
type input "$ 127,65"
type input "$ 1.276,53"
type input "$ 12.765,34"
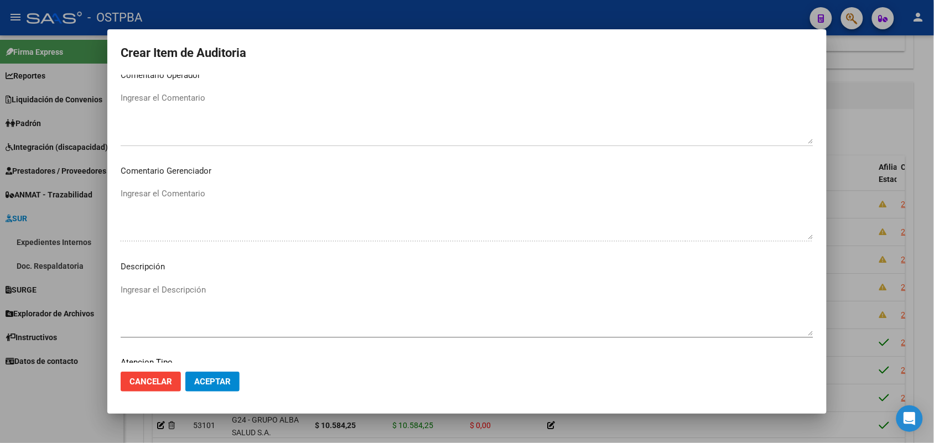
scroll to position [612, 0]
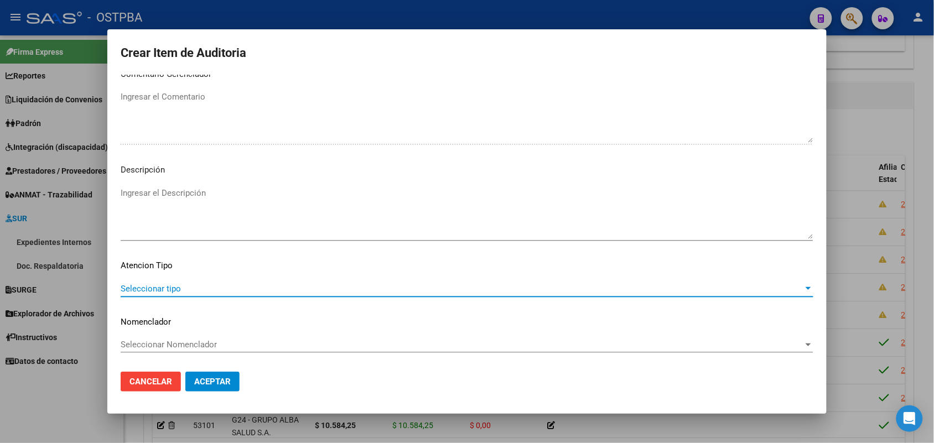
click at [169, 286] on span "Seleccionar tipo" at bounding box center [462, 289] width 683 height 10
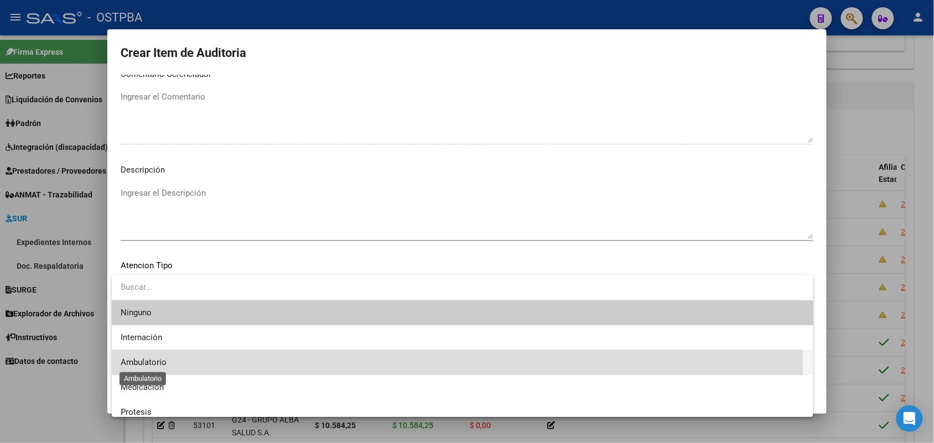
click at [151, 360] on span "Ambulatorio" at bounding box center [144, 362] width 46 height 10
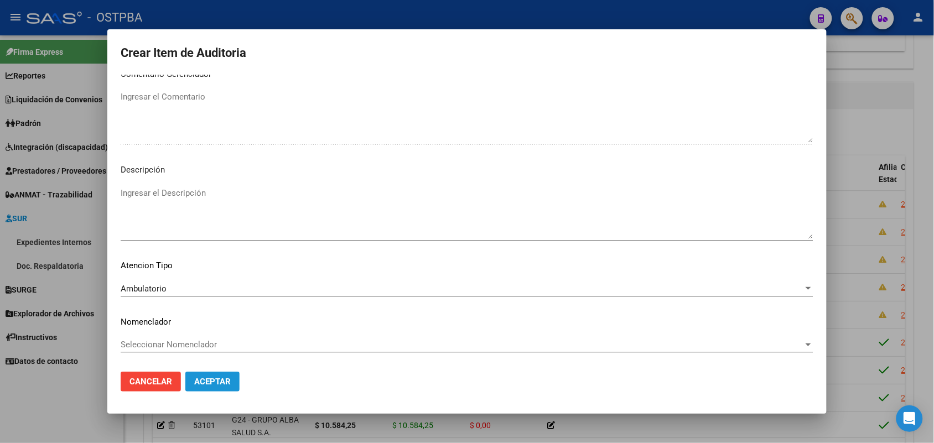
click at [204, 379] on span "Aceptar" at bounding box center [212, 382] width 37 height 10
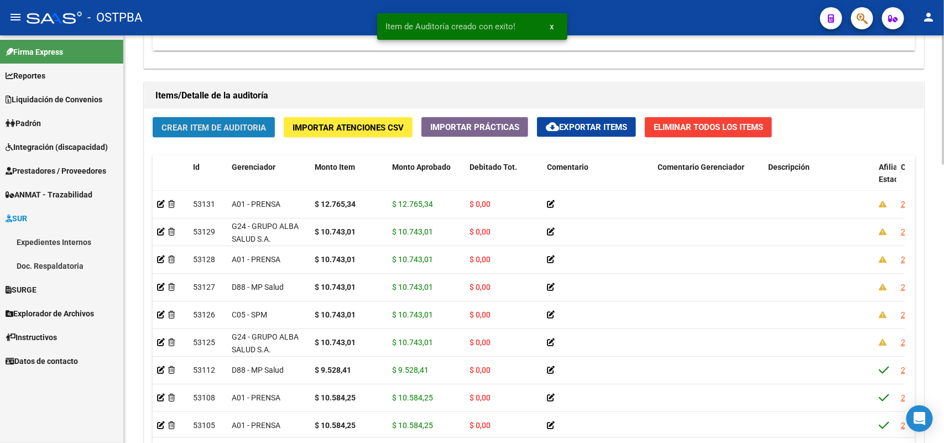
click at [236, 126] on span "Crear Item de Auditoria" at bounding box center [214, 128] width 105 height 10
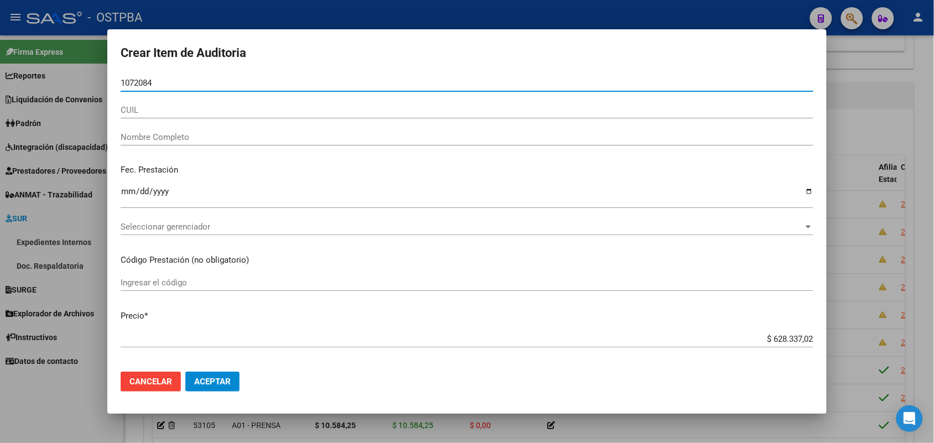
type input "10720840"
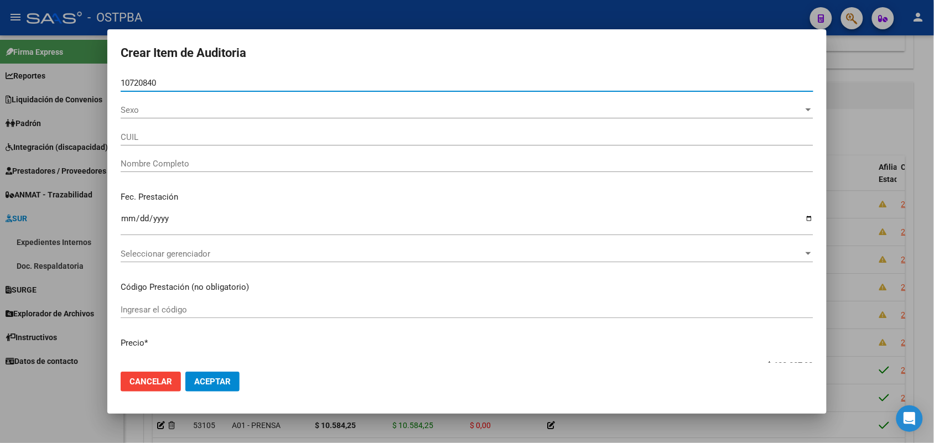
type input "27107208408"
type input "[PERSON_NAME]"
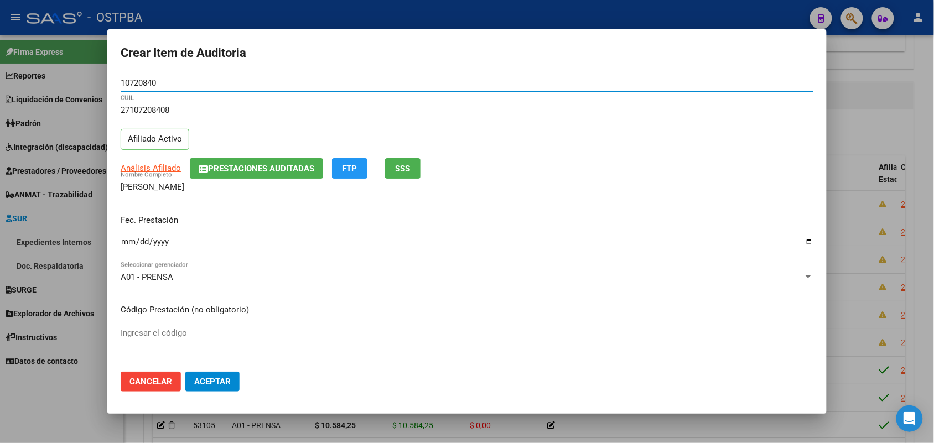
type input "10720840"
click at [123, 249] on input "Ingresar la fecha" at bounding box center [467, 246] width 693 height 18
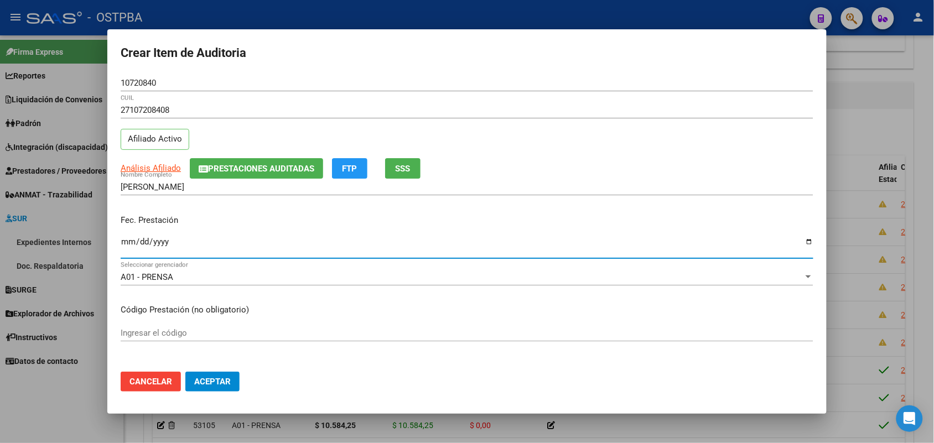
type input "0005-09-30"
type input "[DATE]"
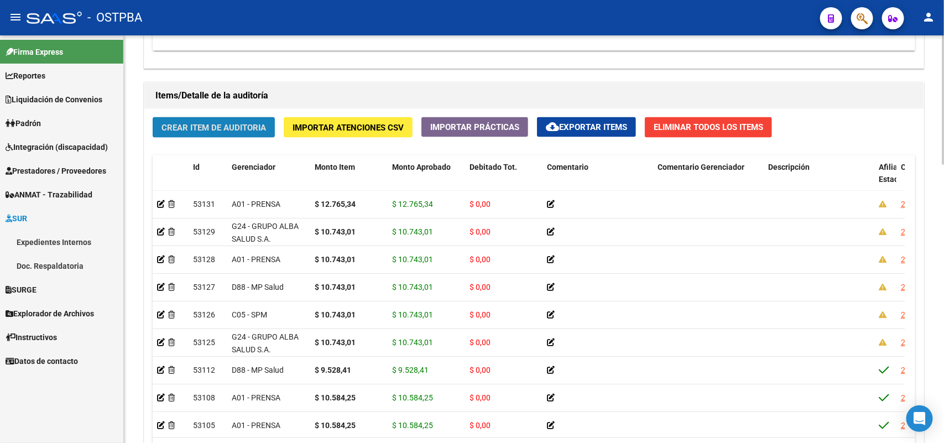
click at [210, 130] on span "Crear Item de Auditoria" at bounding box center [214, 128] width 105 height 10
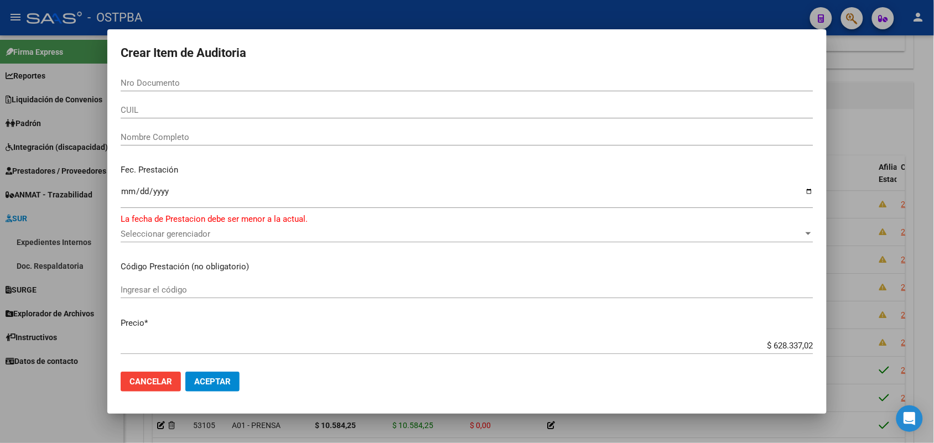
click at [77, 231] on div at bounding box center [467, 221] width 934 height 443
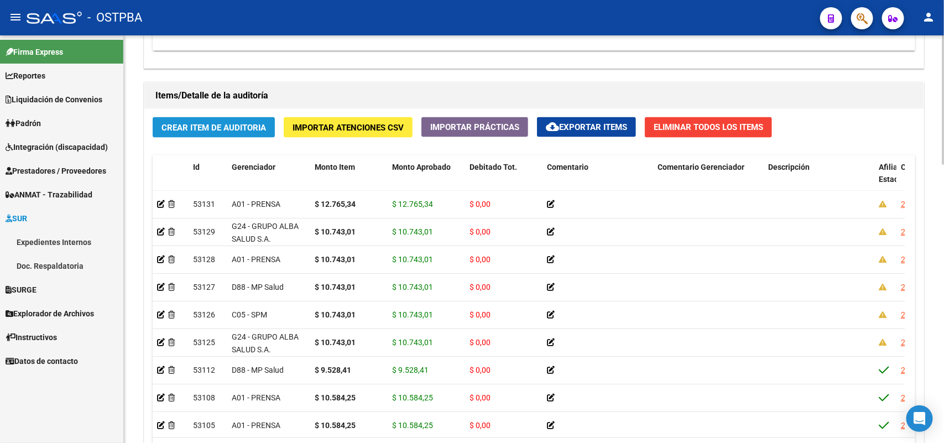
click at [263, 129] on span "Crear Item de Auditoria" at bounding box center [214, 128] width 105 height 10
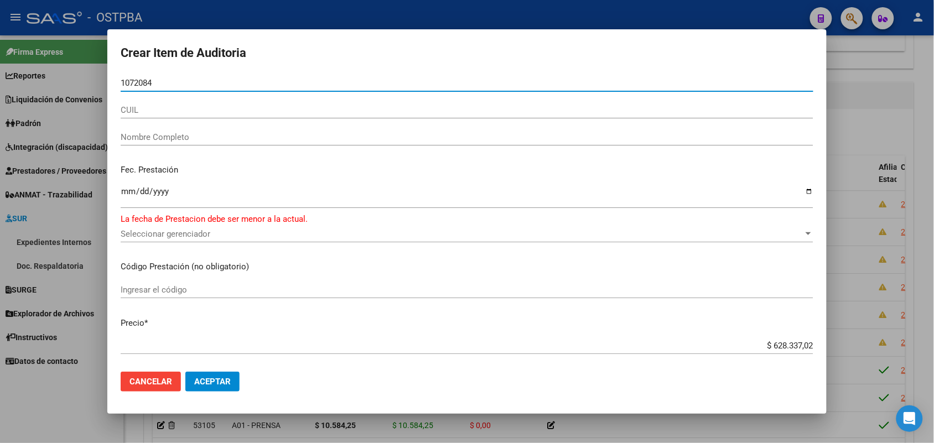
type input "10720840"
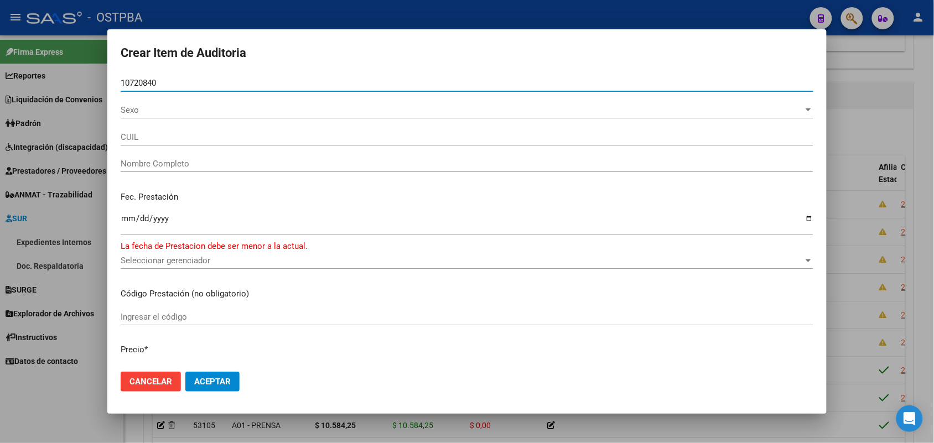
type input "27107208408"
type input "[PERSON_NAME]"
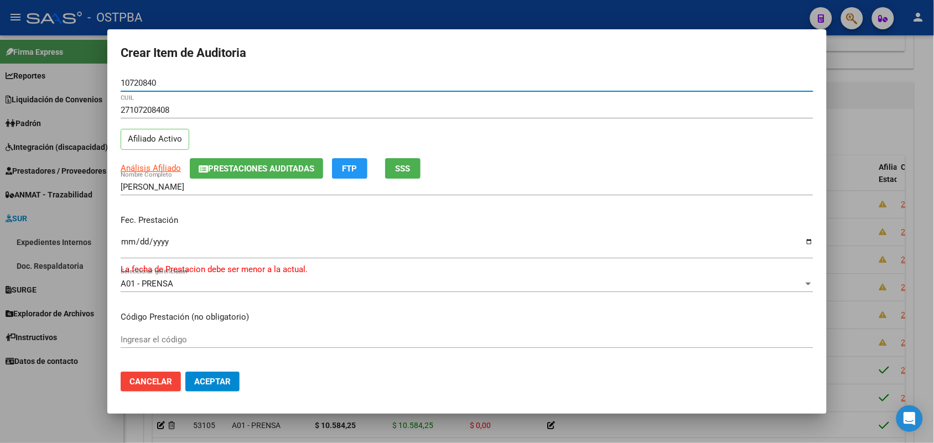
type input "10720840"
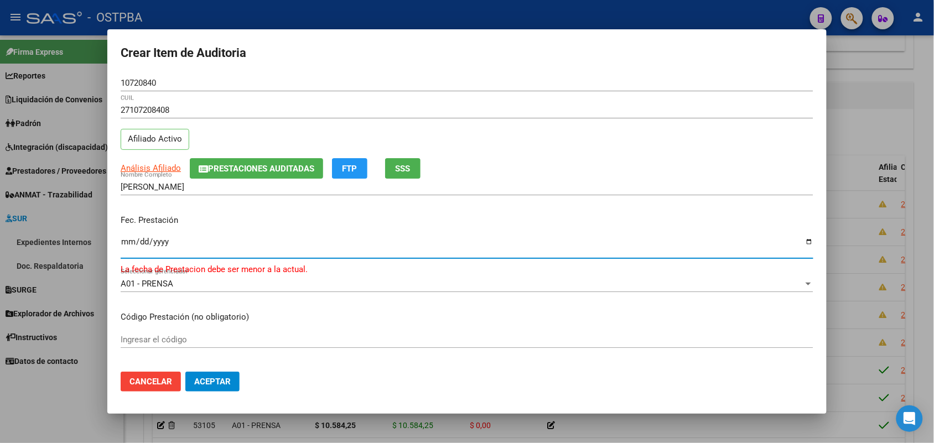
click at [127, 247] on input "Ingresar la fecha" at bounding box center [467, 246] width 693 height 18
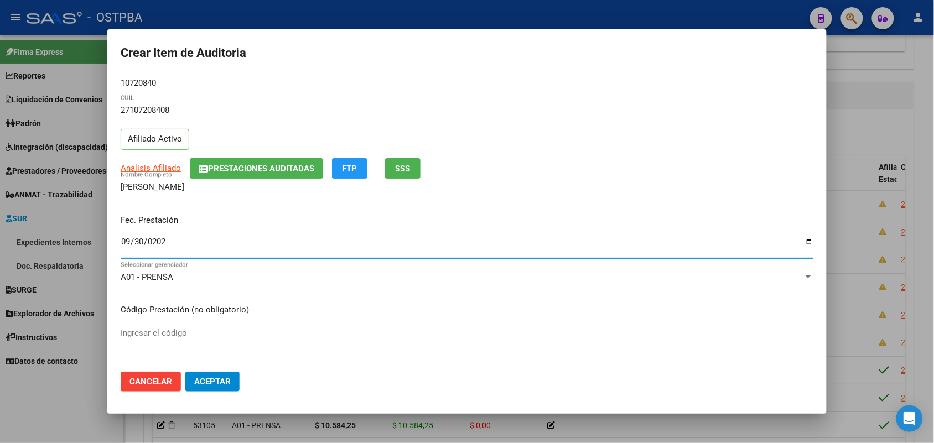
type input "[DATE]"
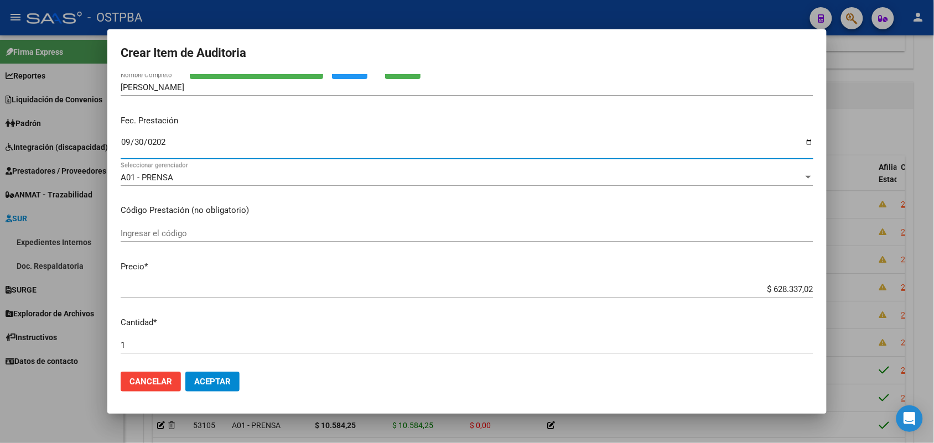
scroll to position [138, 0]
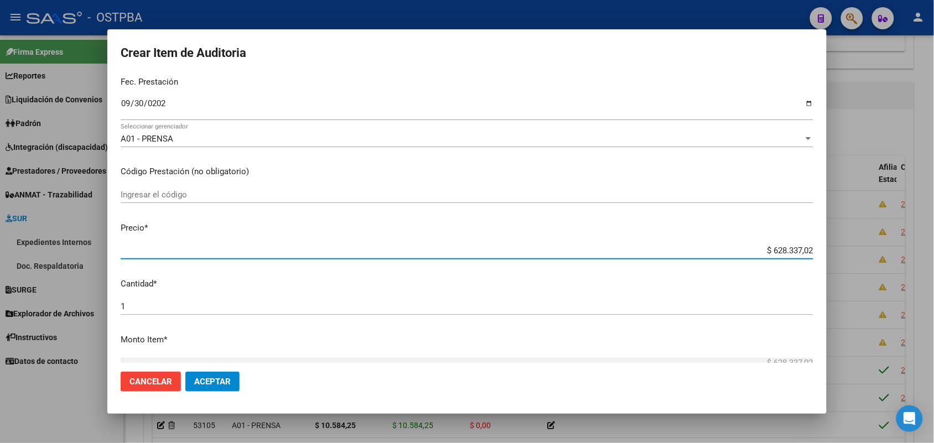
drag, startPoint x: 757, startPoint y: 250, endPoint x: 875, endPoint y: 244, distance: 118.5
click at [875, 244] on div "Crear Item de Auditoria 10720840 Nro Documento 27107208408 CUIL Afiliado Activo…" at bounding box center [467, 221] width 934 height 443
type input "$ 0,08"
type input "$ 0,81"
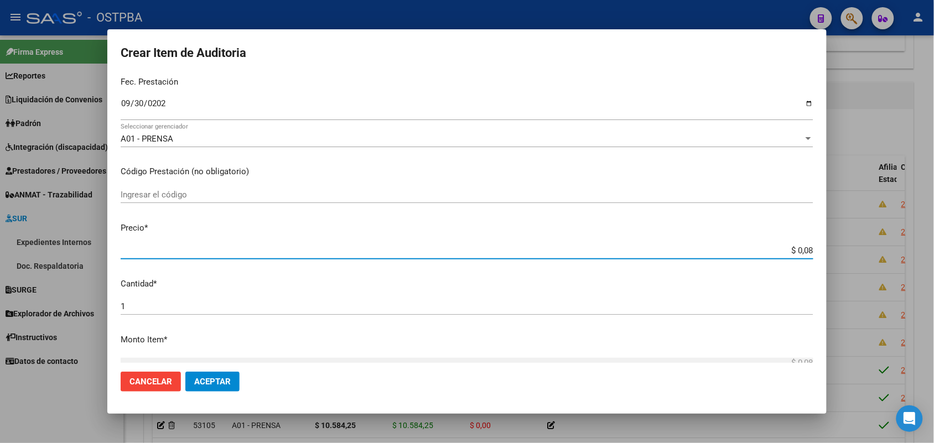
type input "$ 0,81"
type input "$ 8,18"
type input "$ 81,88"
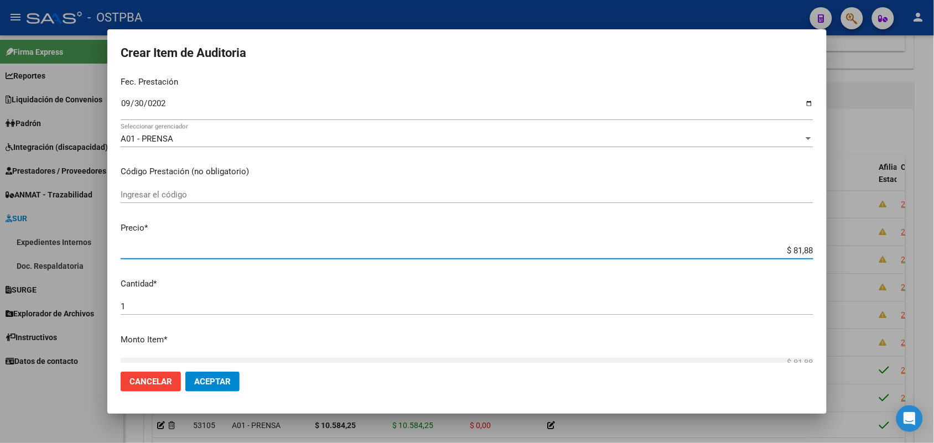
type input "$ 818,87"
type input "$ 8.188,78"
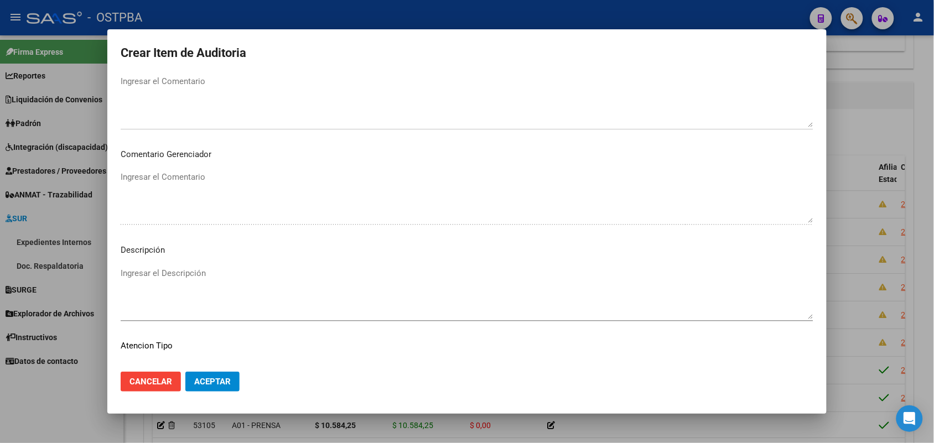
scroll to position [612, 0]
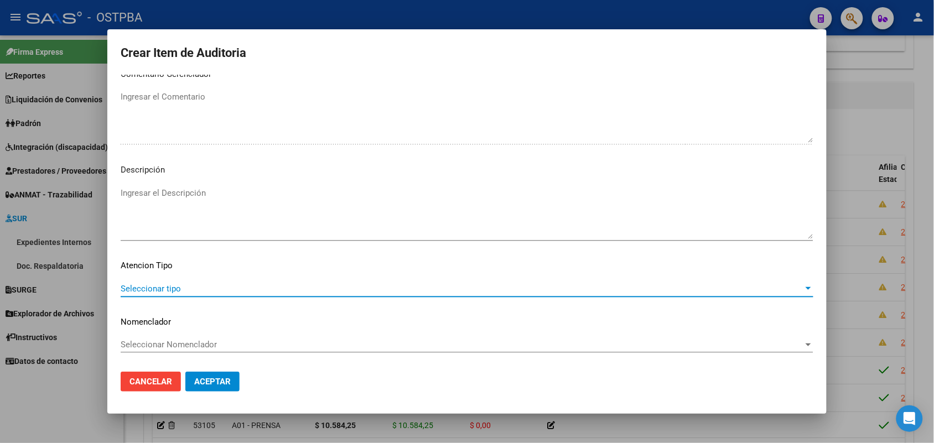
click at [174, 289] on span "Seleccionar tipo" at bounding box center [462, 289] width 683 height 10
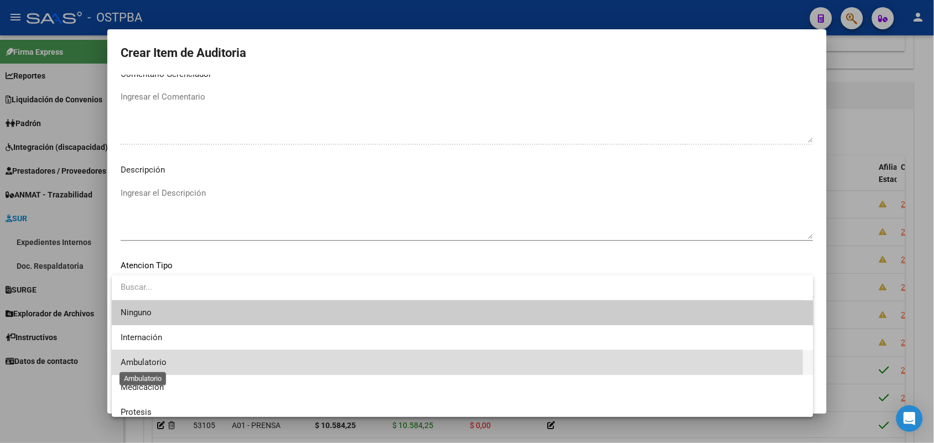
click at [158, 362] on span "Ambulatorio" at bounding box center [144, 362] width 46 height 10
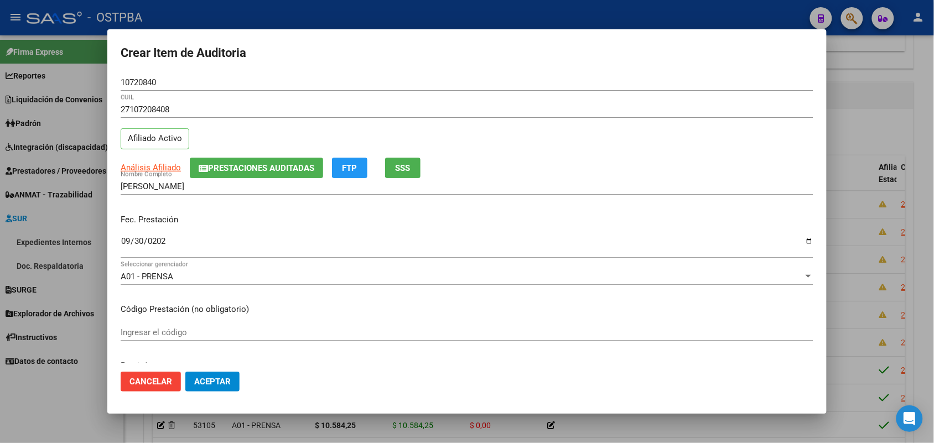
scroll to position [0, 0]
click at [212, 382] on span "Aceptar" at bounding box center [212, 382] width 37 height 10
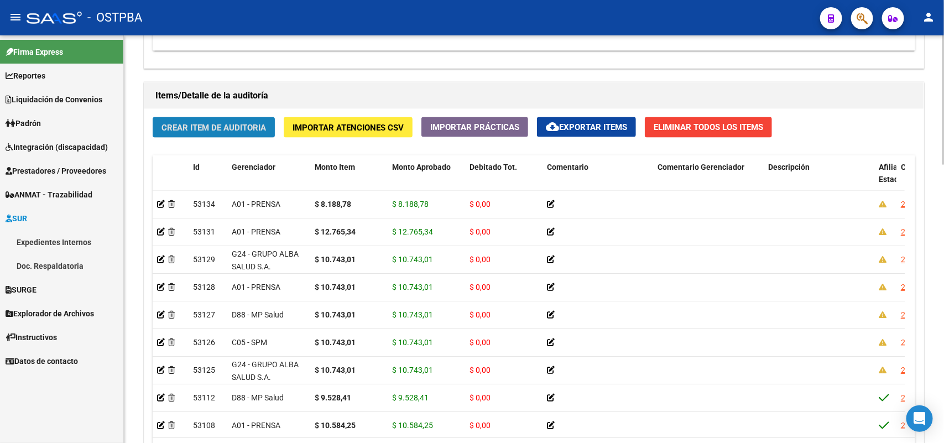
click at [195, 123] on span "Crear Item de Auditoria" at bounding box center [214, 128] width 105 height 10
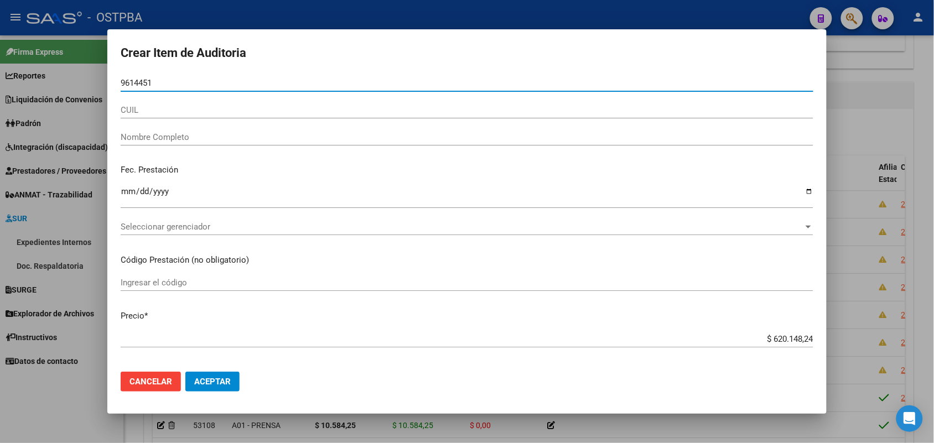
type input "96144518"
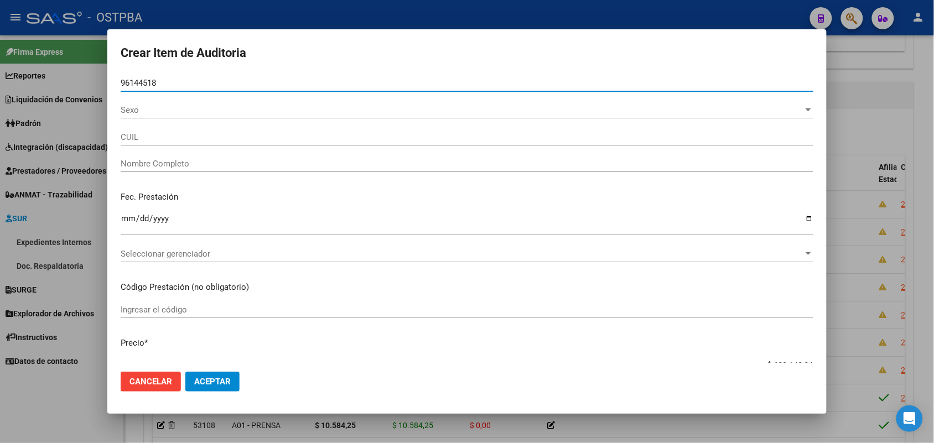
type input "27961445189"
type input "[PERSON_NAME] NORQUIS DEL C -"
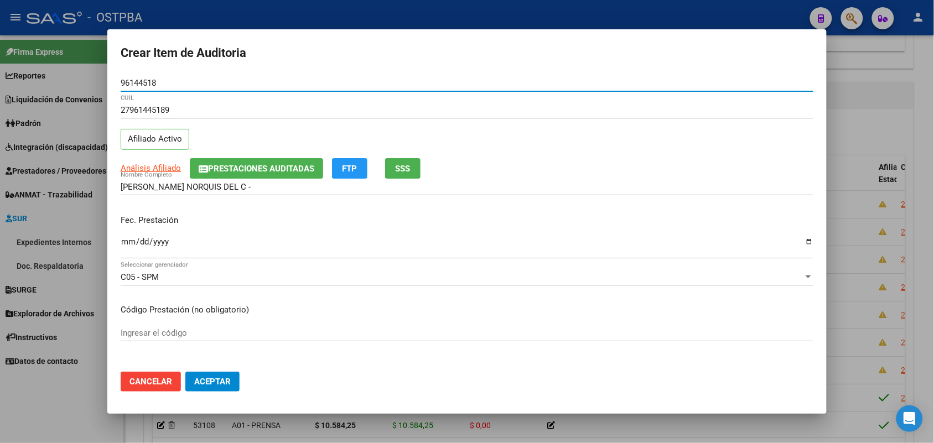
type input "96144518"
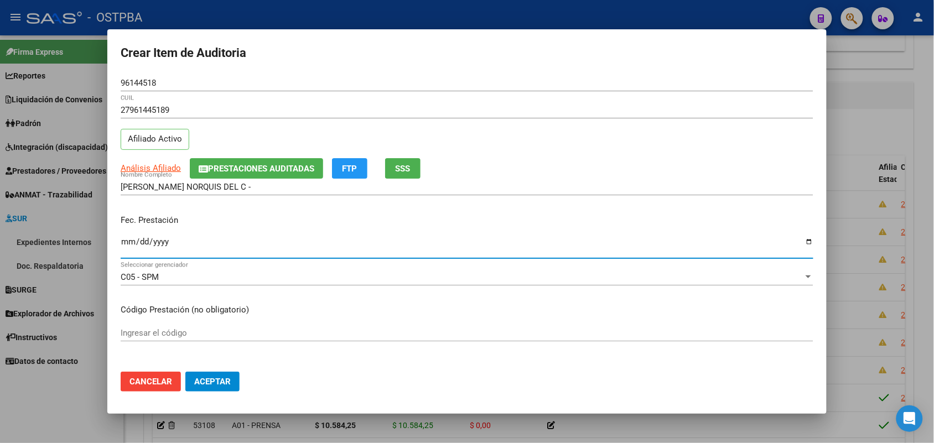
click at [123, 243] on input "Ingresar la fecha" at bounding box center [467, 246] width 693 height 18
type input "[DATE]"
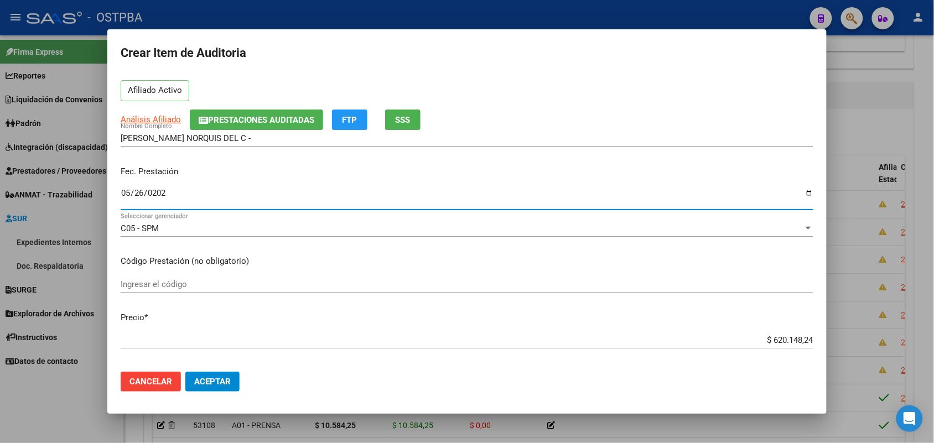
scroll to position [138, 0]
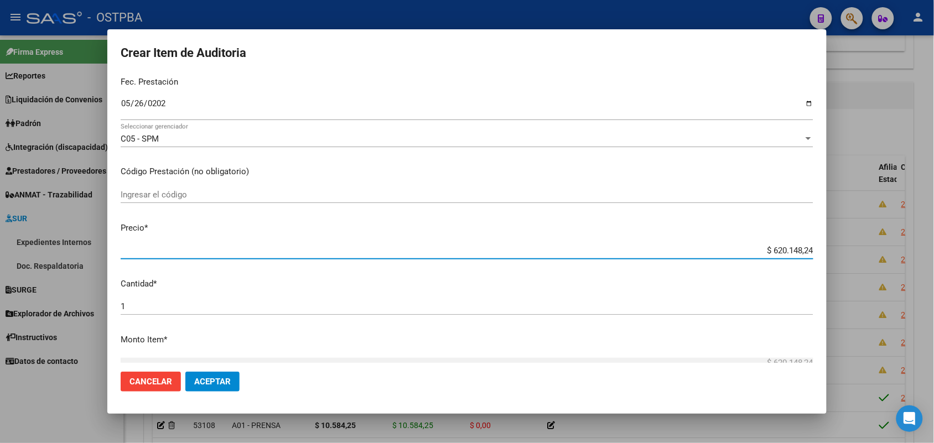
drag, startPoint x: 744, startPoint y: 249, endPoint x: 881, endPoint y: 248, distance: 136.6
click at [881, 248] on div "Crear Item de Auditoria 96144518 Nro Documento 27961445189 CUIL Afiliado Activo…" at bounding box center [467, 221] width 934 height 443
type input "$ 0,01"
type input "$ 0,10"
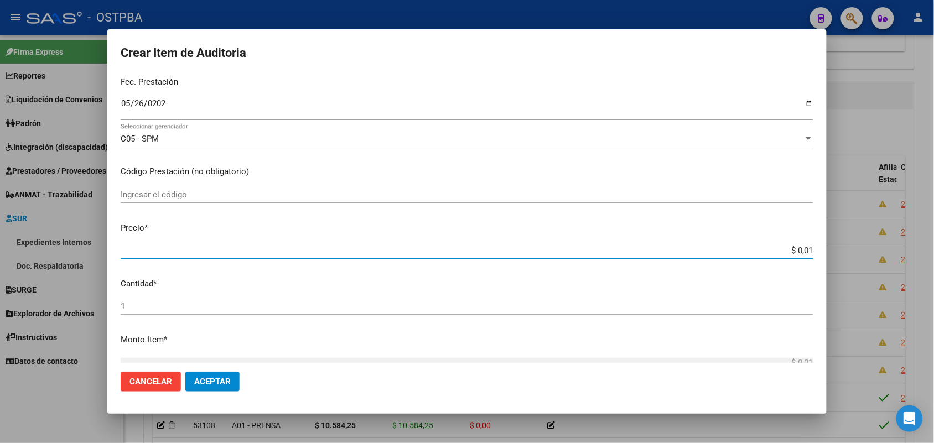
type input "$ 0,10"
type input "$ 1,07"
type input "$ 10,74"
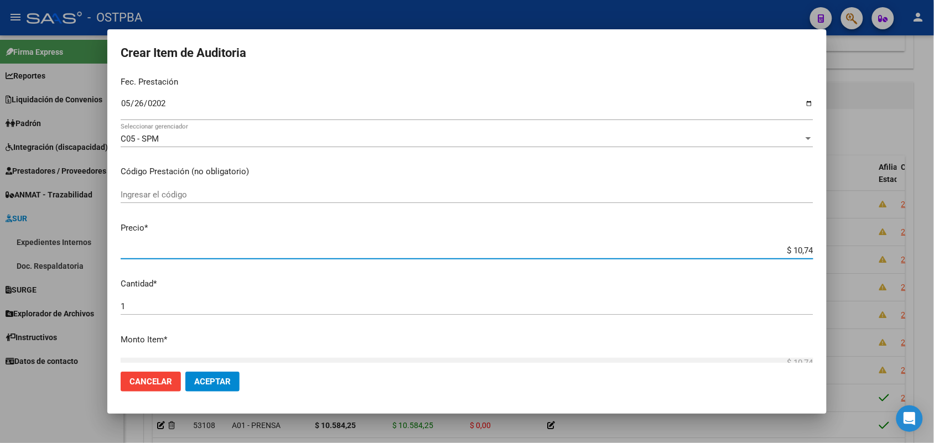
type input "$ 107,43"
type input "$ 1.074,30"
type input "$ 10.743,01"
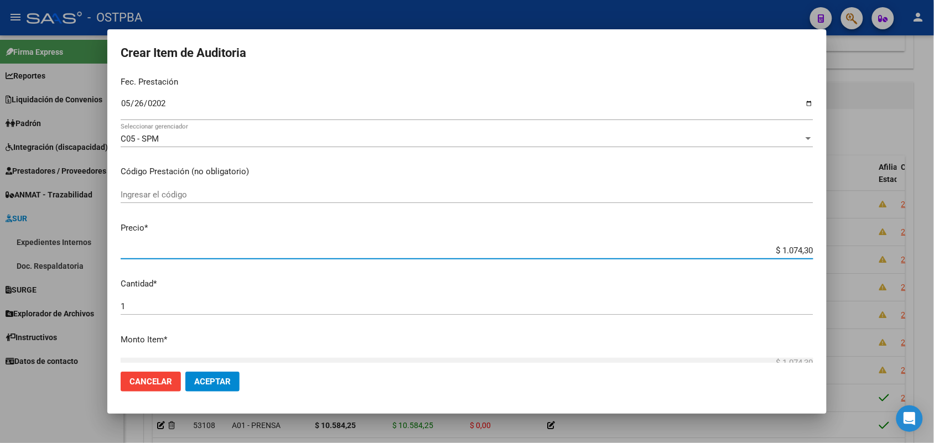
type input "$ 10.743,01"
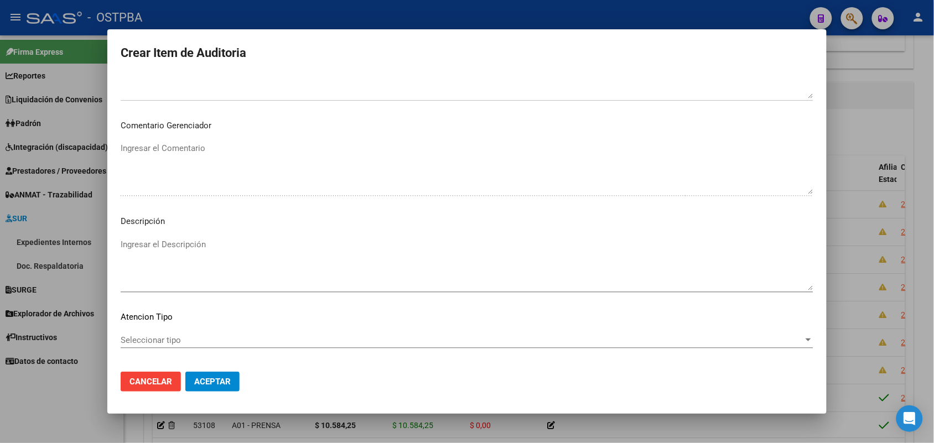
scroll to position [612, 0]
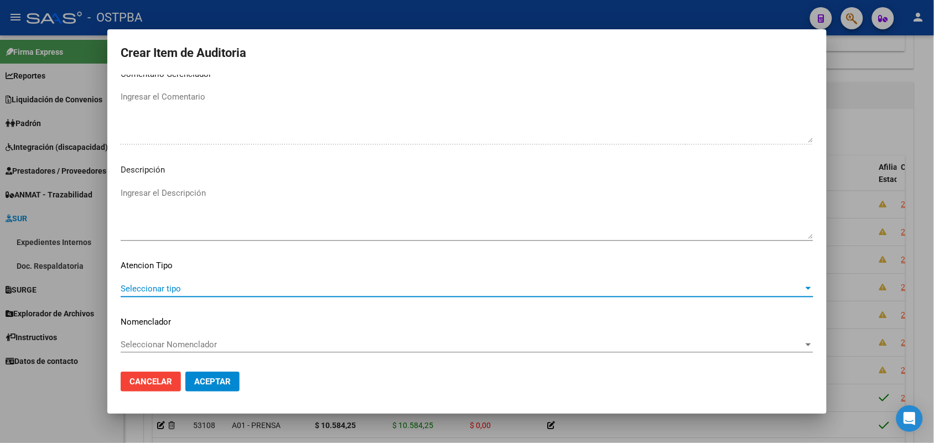
click at [172, 287] on span "Seleccionar tipo" at bounding box center [462, 289] width 683 height 10
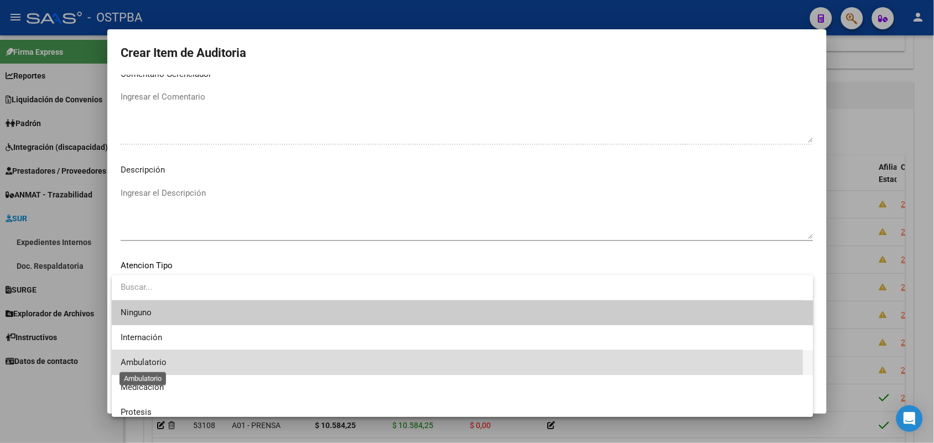
click at [163, 363] on span "Ambulatorio" at bounding box center [144, 362] width 46 height 10
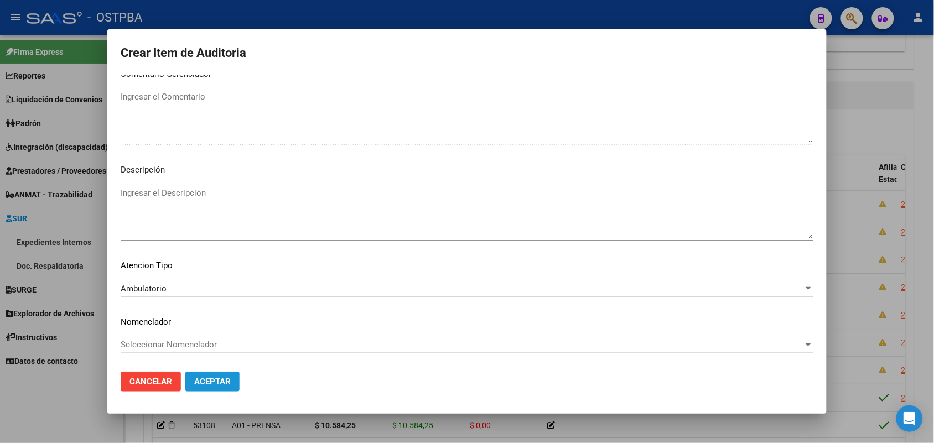
click at [219, 379] on span "Aceptar" at bounding box center [212, 382] width 37 height 10
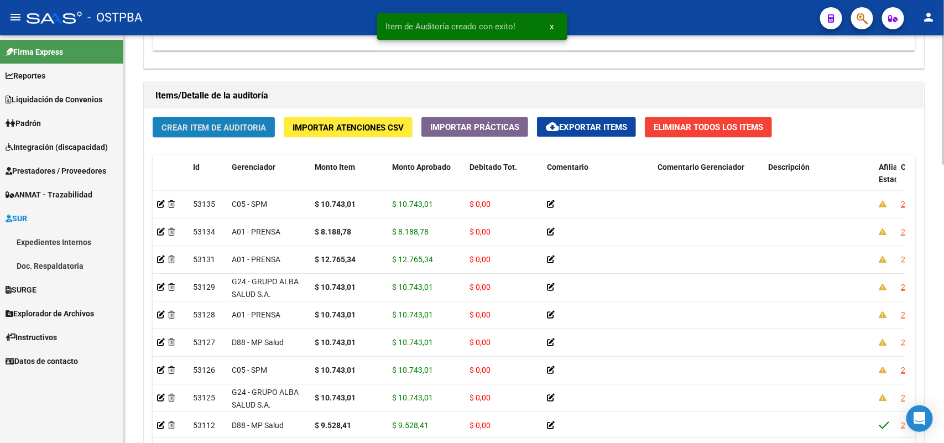
click at [261, 126] on span "Crear Item de Auditoria" at bounding box center [214, 128] width 105 height 10
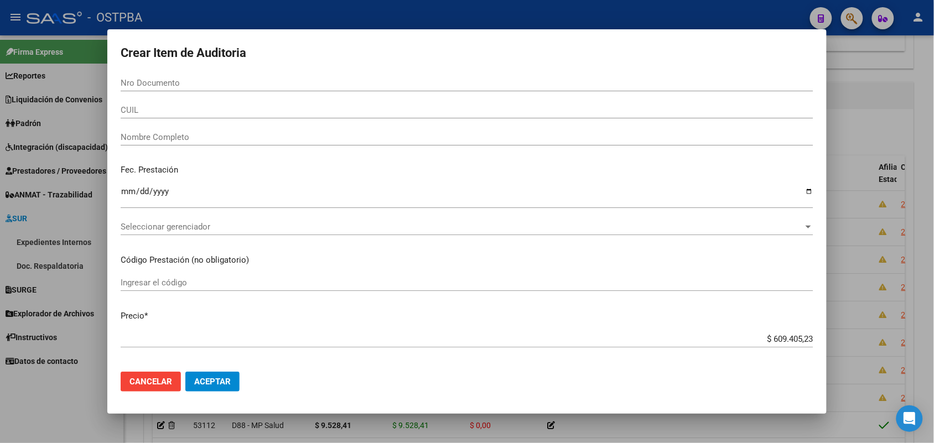
click at [76, 237] on div at bounding box center [467, 221] width 934 height 443
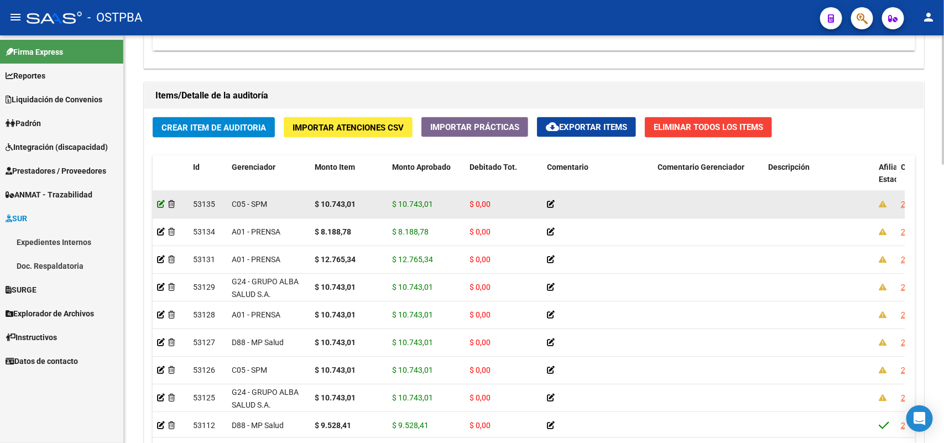
click at [158, 202] on icon at bounding box center [161, 204] width 8 height 8
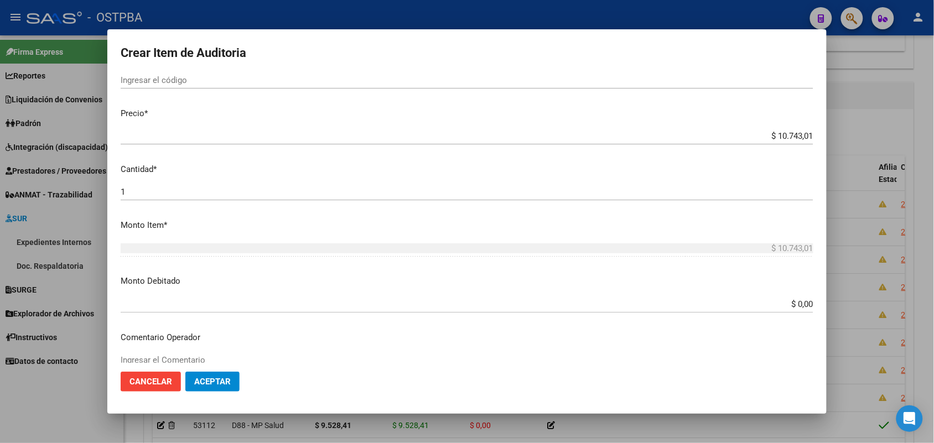
scroll to position [207, 0]
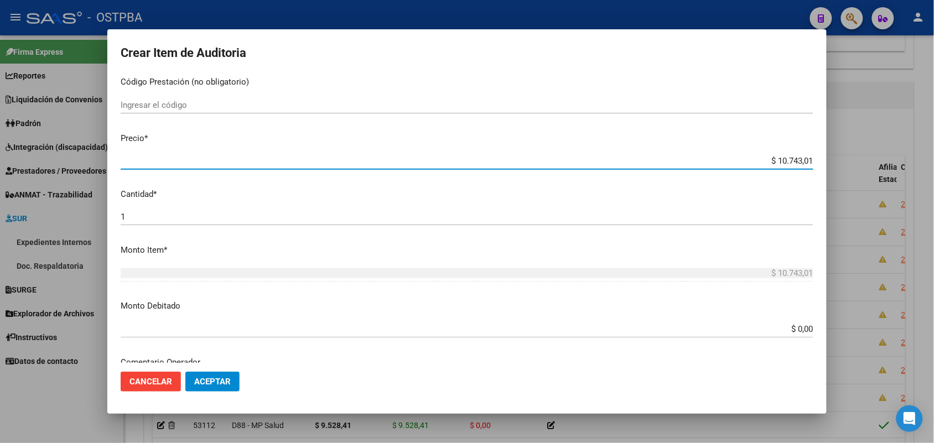
drag, startPoint x: 753, startPoint y: 160, endPoint x: 867, endPoint y: 167, distance: 114.1
click at [867, 167] on div "Crear Item de Auditoria 96144518 Nro Documento 27961445189 CUIL Afiliado Activo…" at bounding box center [467, 221] width 934 height 443
type input "$ 0,01"
type input "$ 0,13"
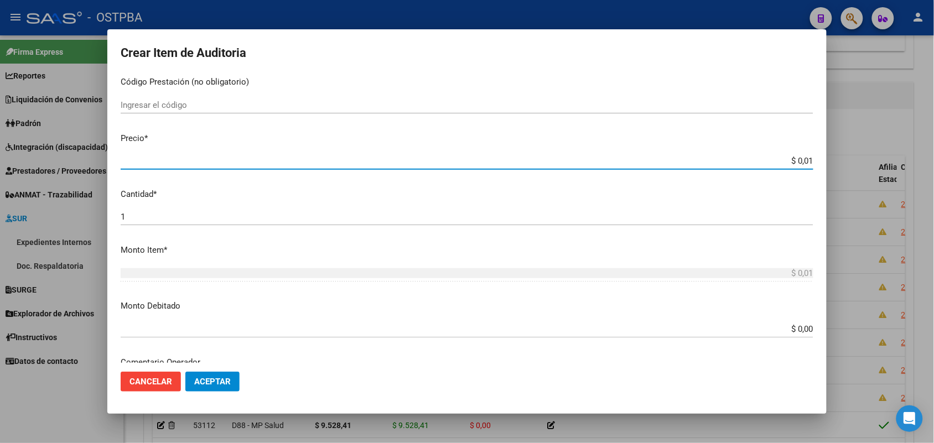
type input "$ 0,13"
type input "$ 1,33"
type input "$ 13,35"
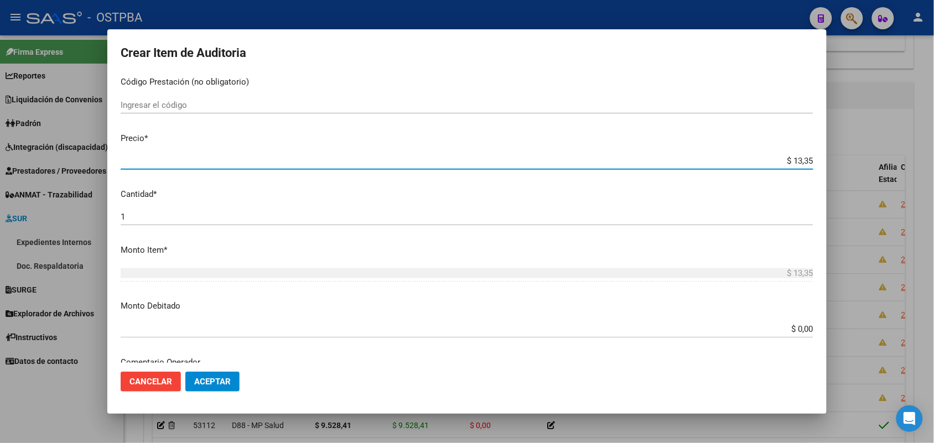
type input "$ 133,52"
type input "$ 1.335,20"
type input "$ 13.352,03"
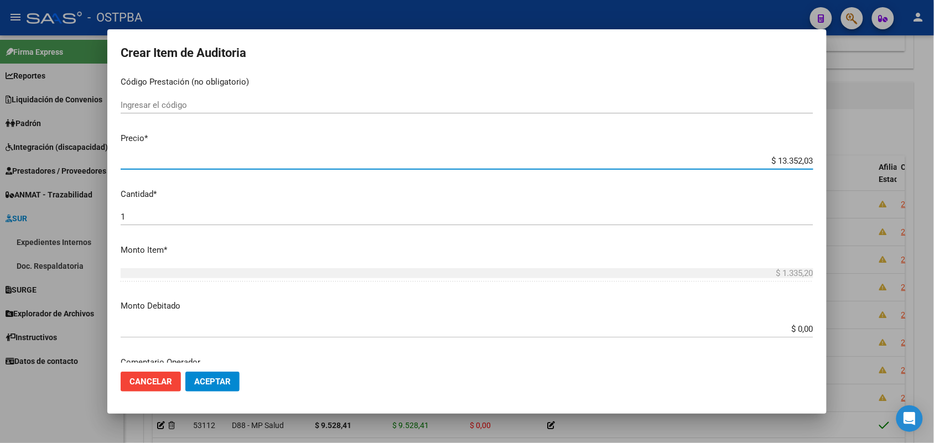
type input "$ 13.352,03"
type input "$ 133.520,32"
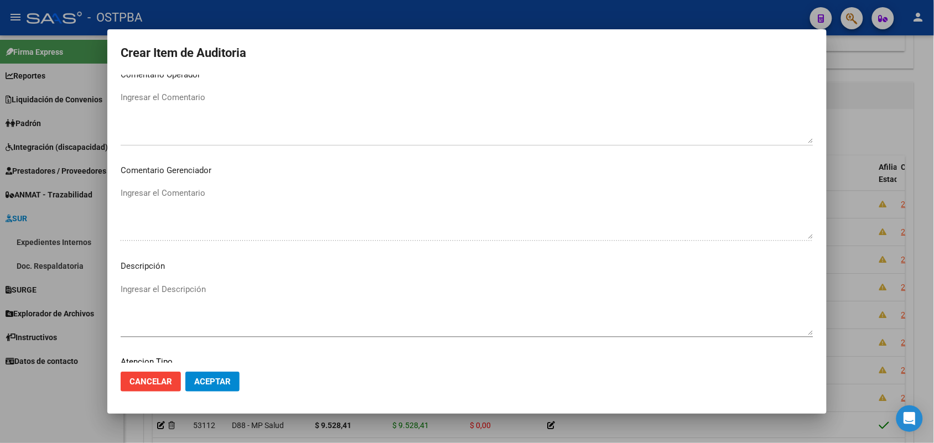
scroll to position [592, 0]
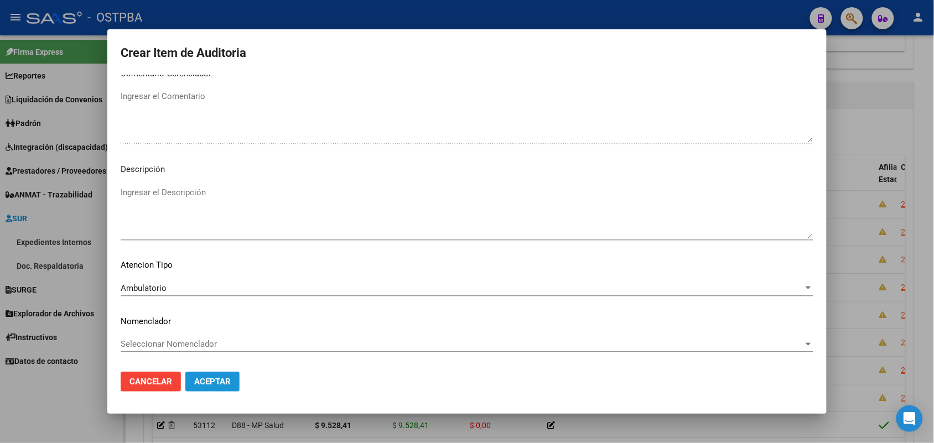
click at [217, 383] on span "Aceptar" at bounding box center [212, 382] width 37 height 10
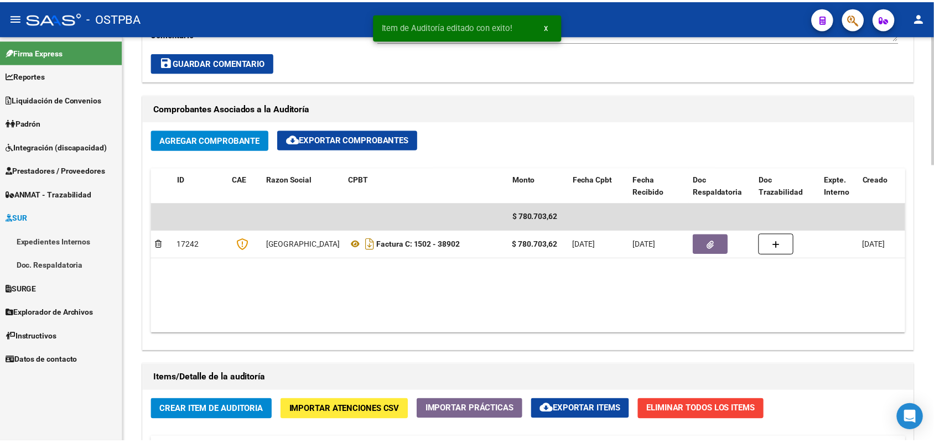
scroll to position [691, 0]
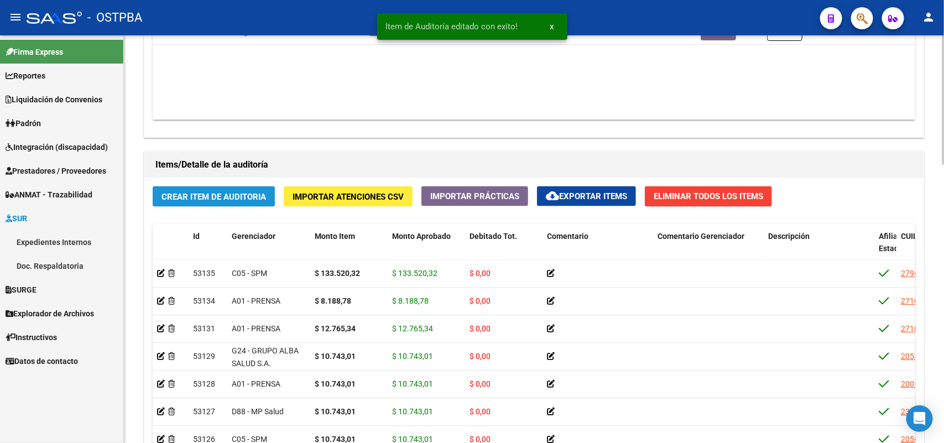
click at [233, 189] on button "Crear Item de Auditoria" at bounding box center [214, 196] width 122 height 20
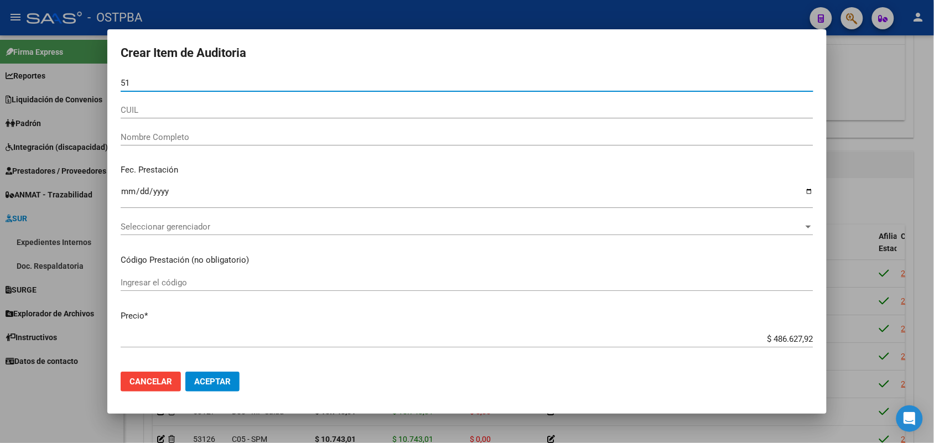
type input "5"
type input "05199198"
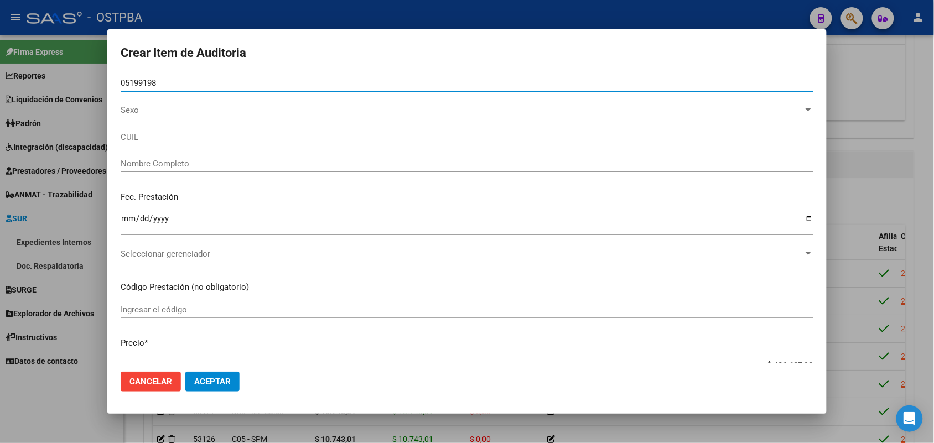
type input "20051991983"
type input "[PERSON_NAME]"
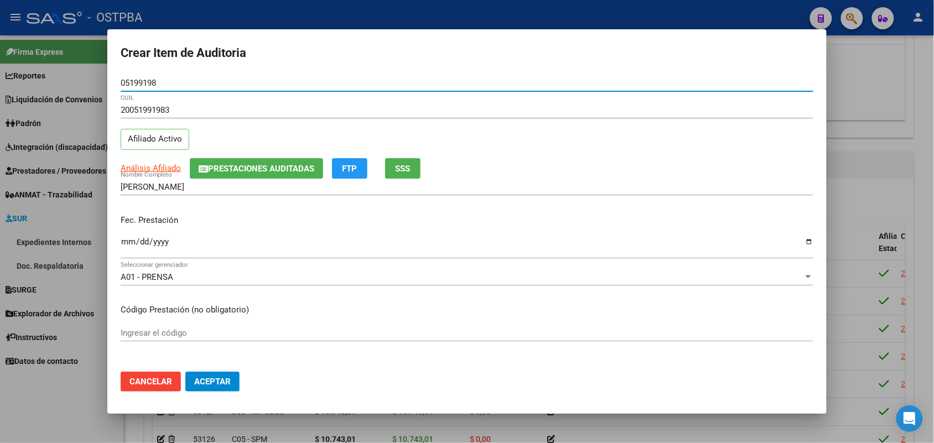
type input "05199198"
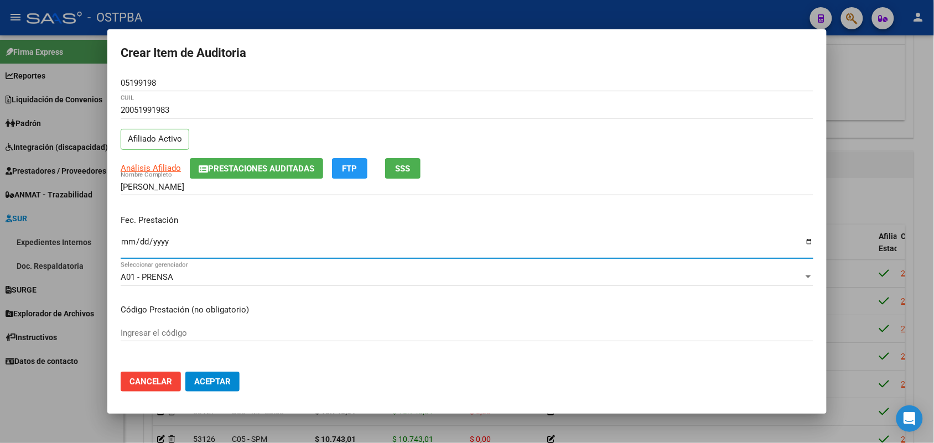
click at [124, 247] on input "Ingresar la fecha" at bounding box center [467, 246] width 693 height 18
type input "[DATE]"
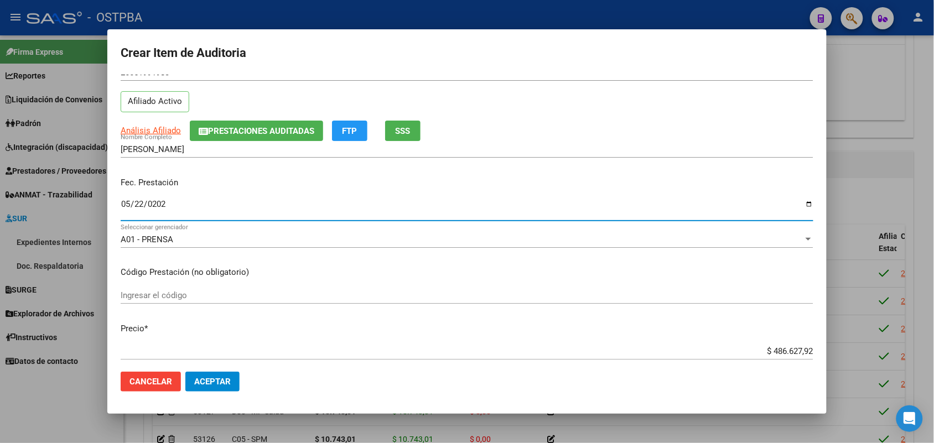
scroll to position [138, 0]
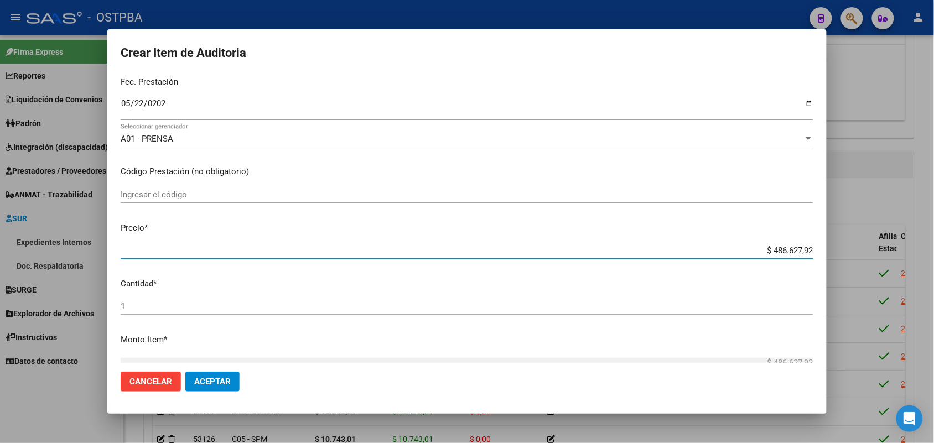
drag, startPoint x: 751, startPoint y: 249, endPoint x: 855, endPoint y: 245, distance: 104.1
click at [855, 245] on div "Crear Item de Auditoria 05199198 Nro Documento 20051991983 CUIL Afiliado Activo…" at bounding box center [467, 221] width 934 height 443
type input "$ 0,01"
type input "$ 0,10"
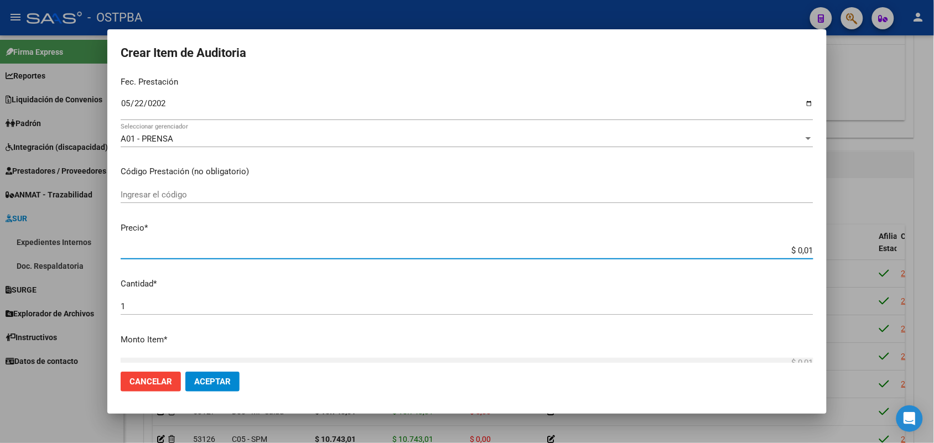
type input "$ 0,10"
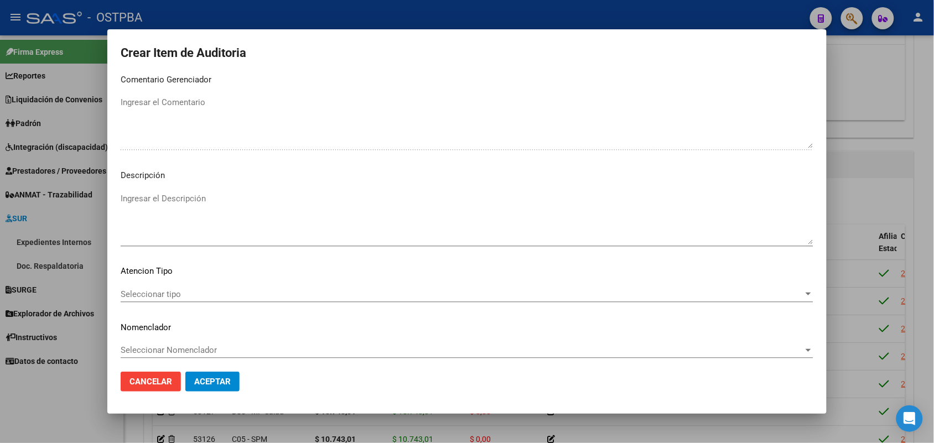
scroll to position [612, 0]
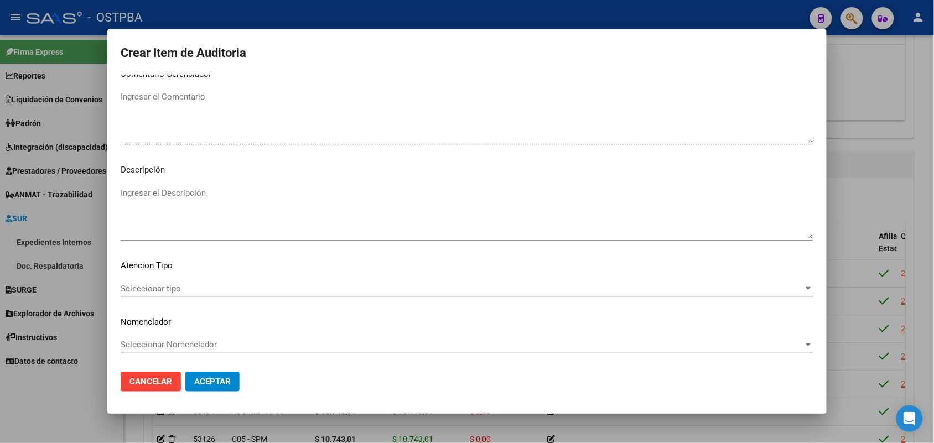
click at [152, 284] on span "Seleccionar tipo" at bounding box center [462, 289] width 683 height 10
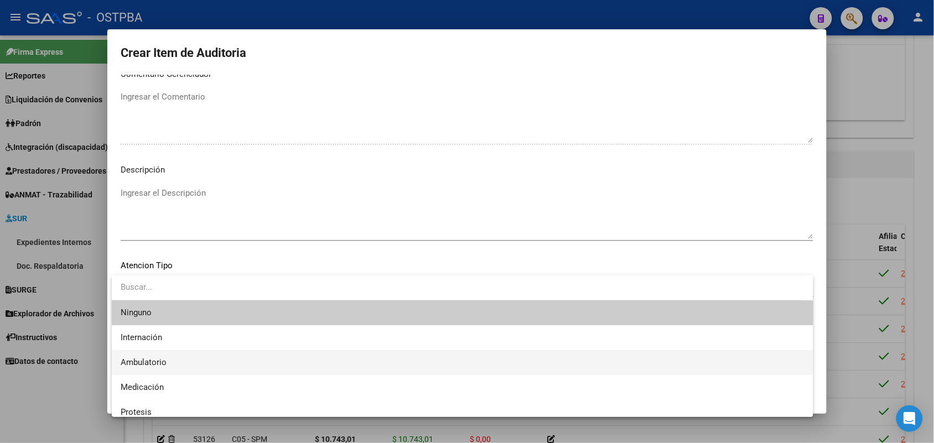
click at [153, 368] on span "Ambulatorio" at bounding box center [463, 362] width 684 height 25
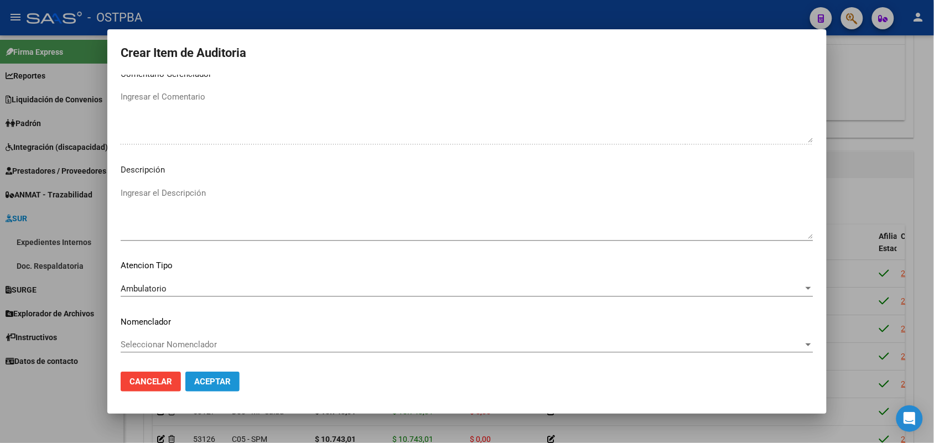
click at [219, 389] on button "Aceptar" at bounding box center [212, 382] width 54 height 20
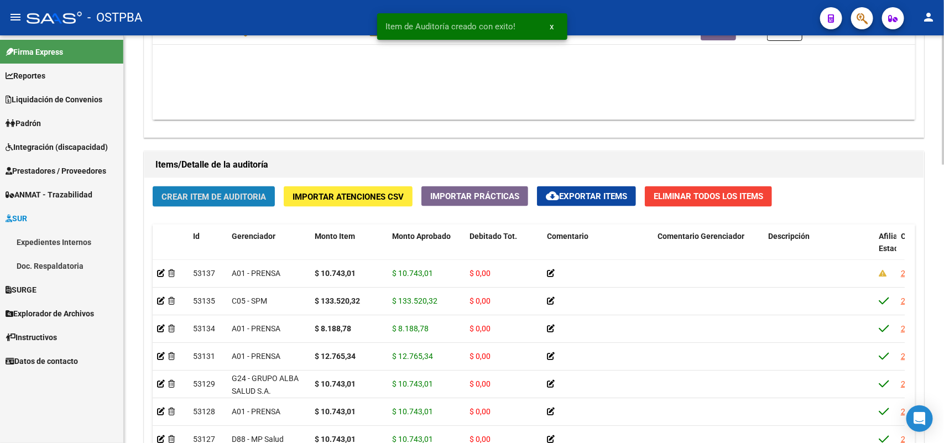
click at [231, 203] on button "Crear Item de Auditoria" at bounding box center [214, 196] width 122 height 20
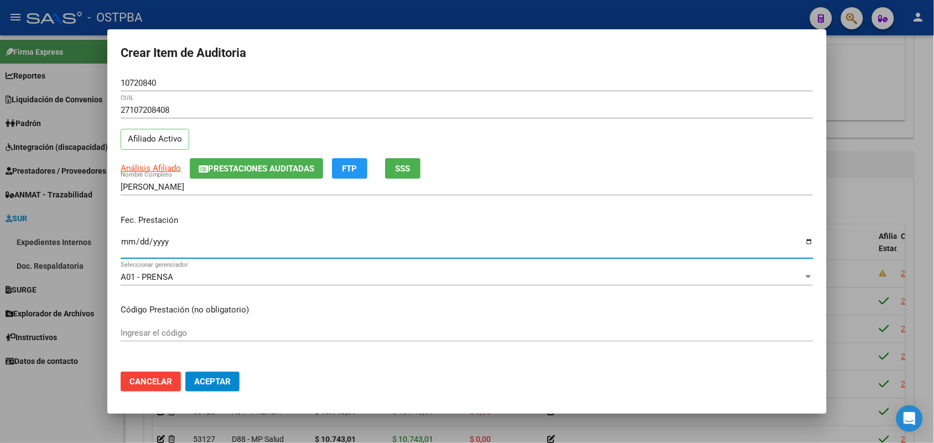
click at [131, 247] on input "Ingresar la fecha" at bounding box center [467, 246] width 693 height 18
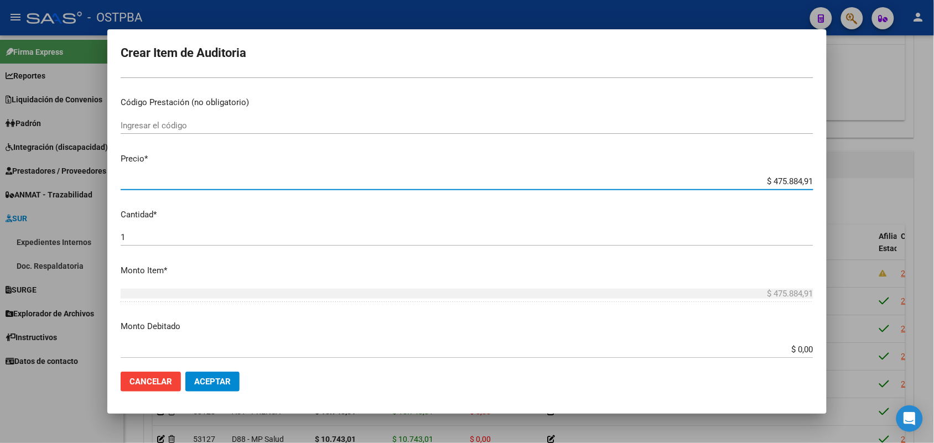
drag, startPoint x: 748, startPoint y: 180, endPoint x: 844, endPoint y: 178, distance: 95.7
click at [844, 178] on div "Crear Item de Auditoria 10720840 Nro Documento 27107208408 CUIL Afiliado Activo…" at bounding box center [467, 221] width 934 height 443
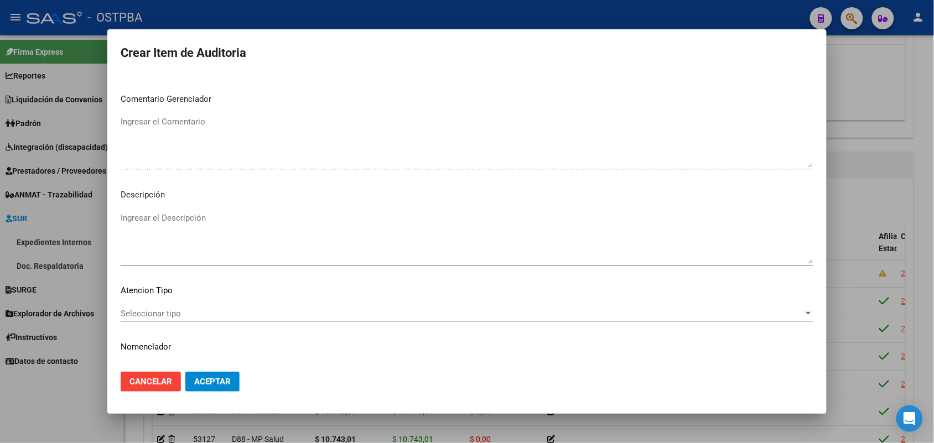
scroll to position [612, 0]
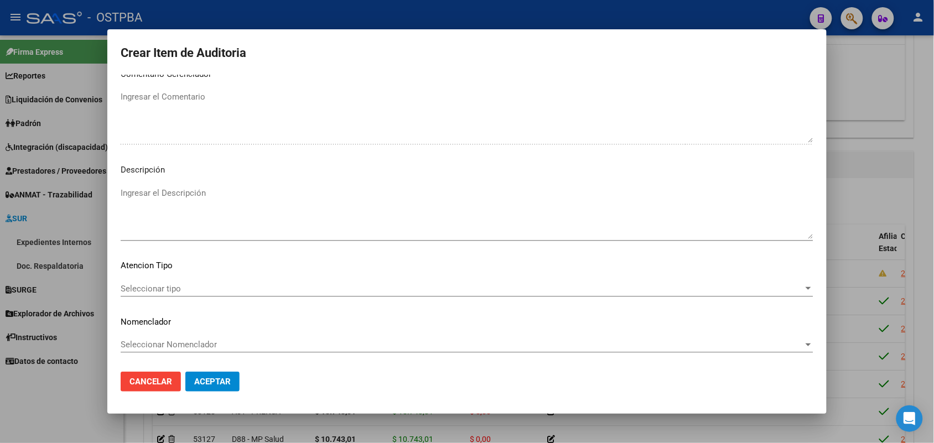
click at [176, 285] on span "Seleccionar tipo" at bounding box center [462, 289] width 683 height 10
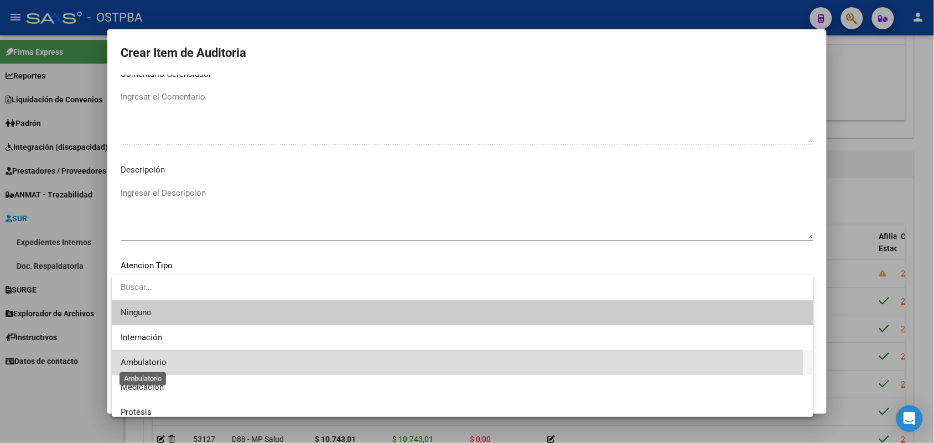
click at [156, 361] on span "Ambulatorio" at bounding box center [144, 362] width 46 height 10
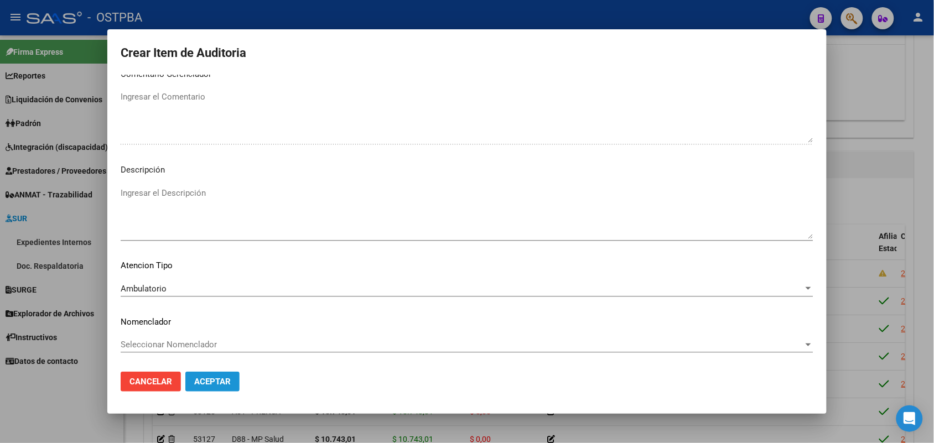
click at [217, 377] on span "Aceptar" at bounding box center [212, 382] width 37 height 10
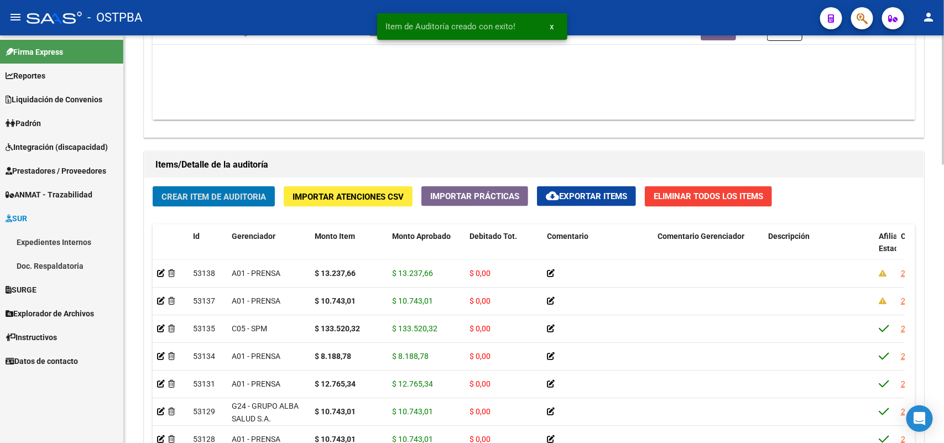
click at [231, 192] on span "Crear Item de Auditoria" at bounding box center [214, 197] width 105 height 10
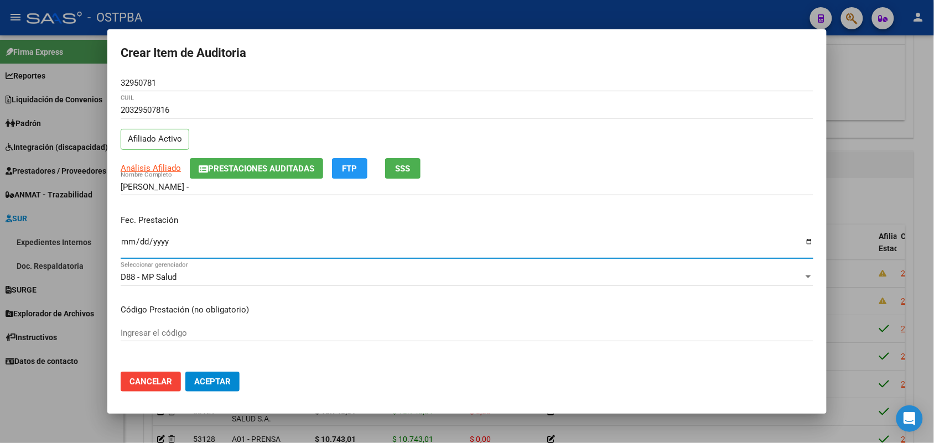
click at [124, 247] on input "Ingresar la fecha" at bounding box center [467, 246] width 693 height 18
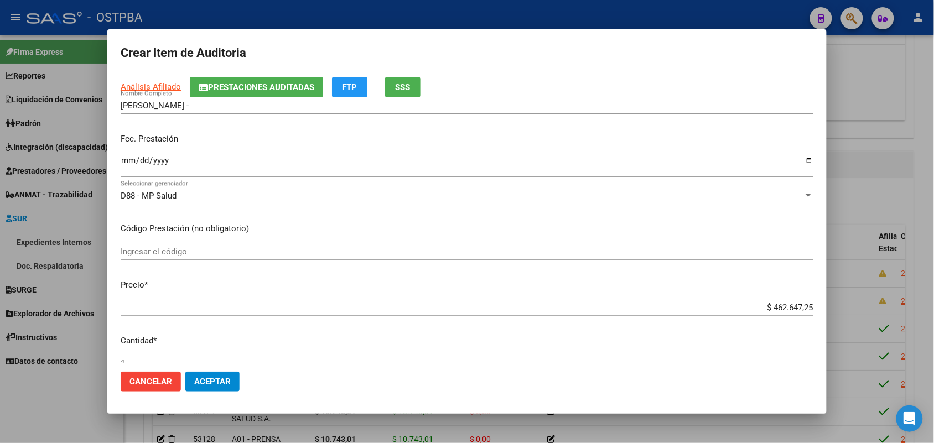
scroll to position [207, 0]
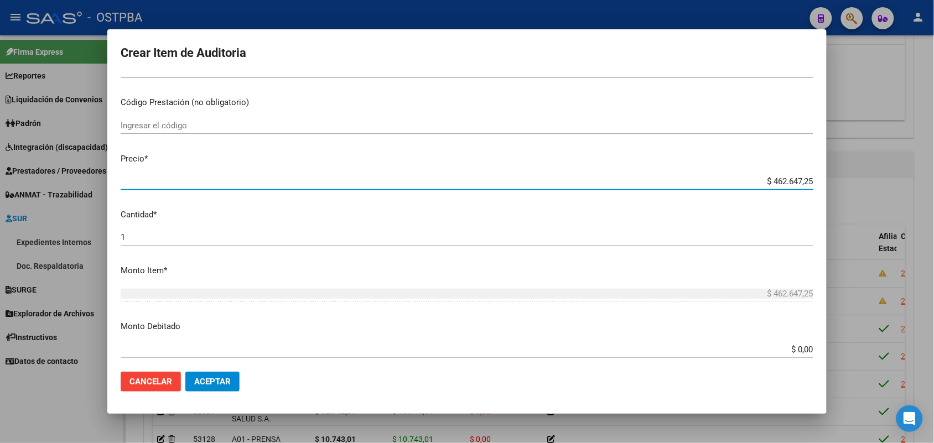
drag, startPoint x: 747, startPoint y: 178, endPoint x: 823, endPoint y: 167, distance: 76.6
click at [823, 167] on mat-dialog-content "32950781 Nro Documento 20329507816 CUIL Afiliado Activo Análisis Afiliado Prest…" at bounding box center [466, 219] width 719 height 288
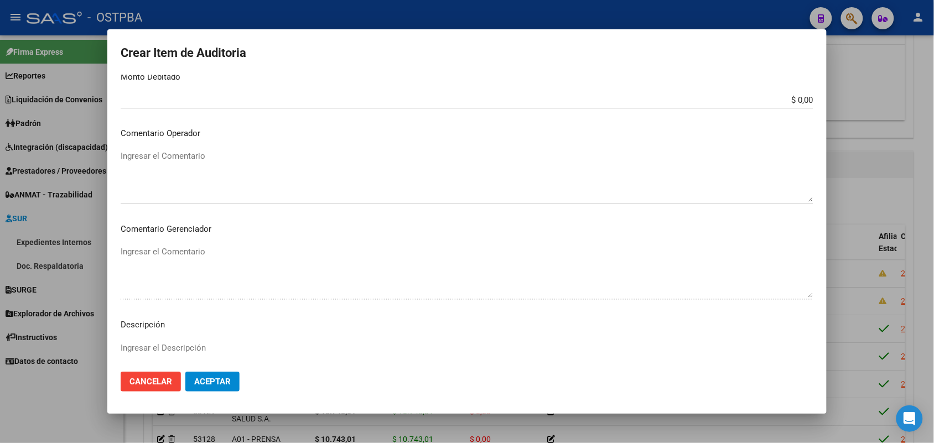
scroll to position [612, 0]
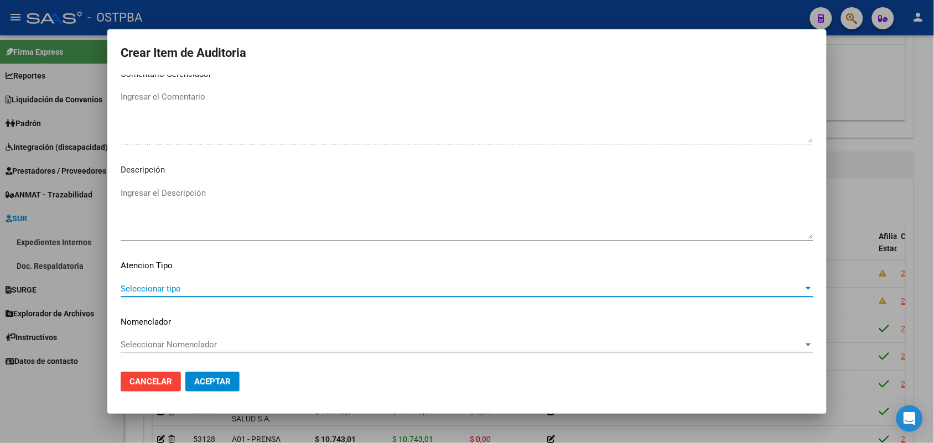
click at [149, 288] on span "Seleccionar tipo" at bounding box center [462, 289] width 683 height 10
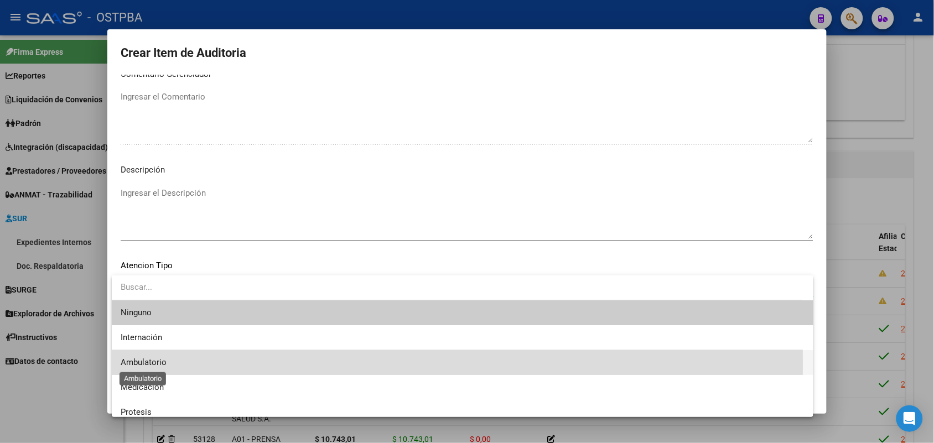
click at [154, 363] on span "Ambulatorio" at bounding box center [144, 362] width 46 height 10
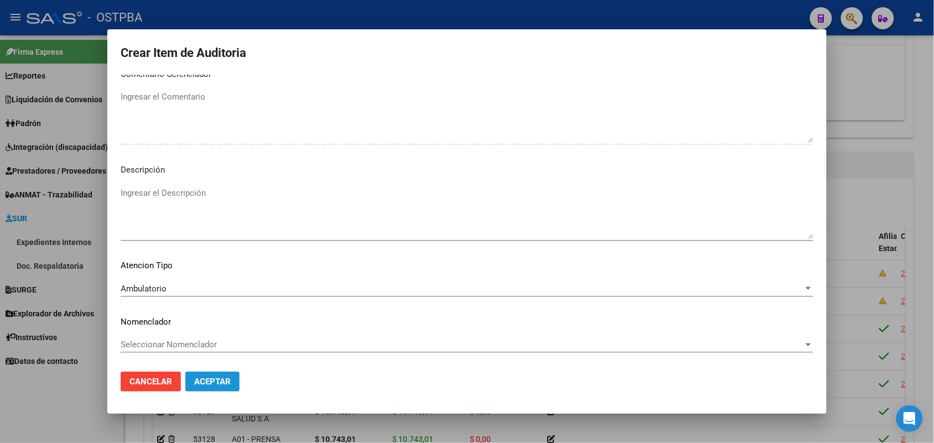
click at [199, 381] on span "Aceptar" at bounding box center [212, 382] width 37 height 10
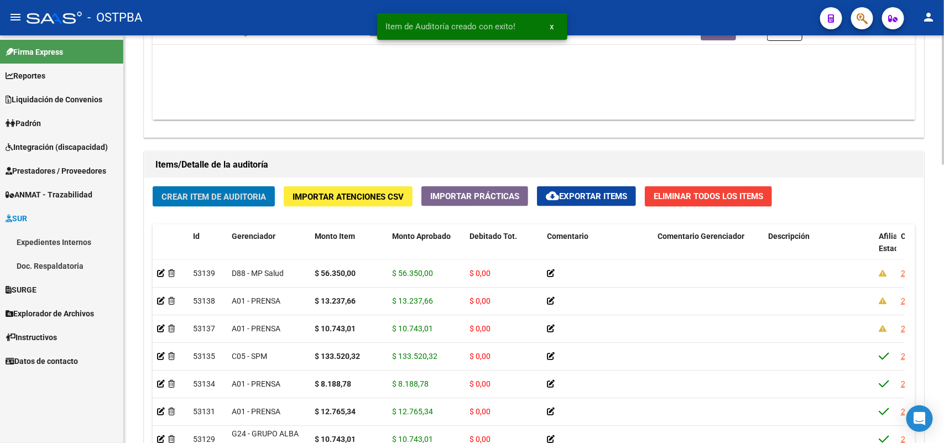
click at [219, 194] on span "Crear Item de Auditoria" at bounding box center [214, 197] width 105 height 10
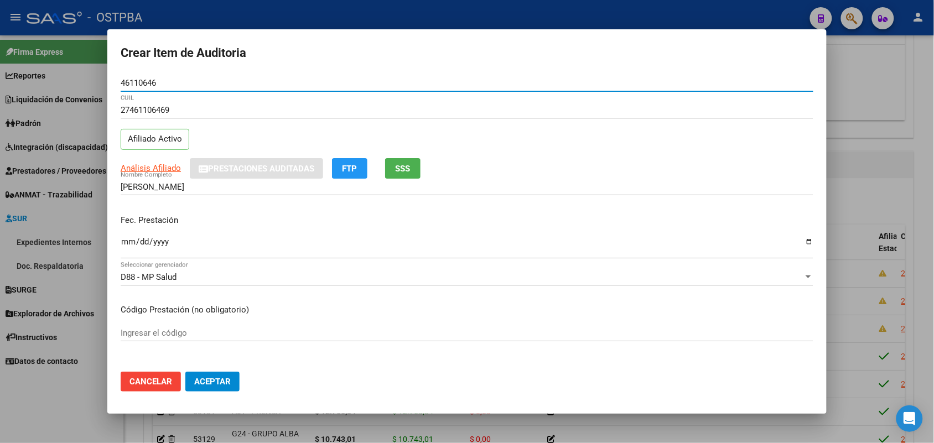
click at [129, 242] on input "Ingresar la fecha" at bounding box center [467, 246] width 693 height 18
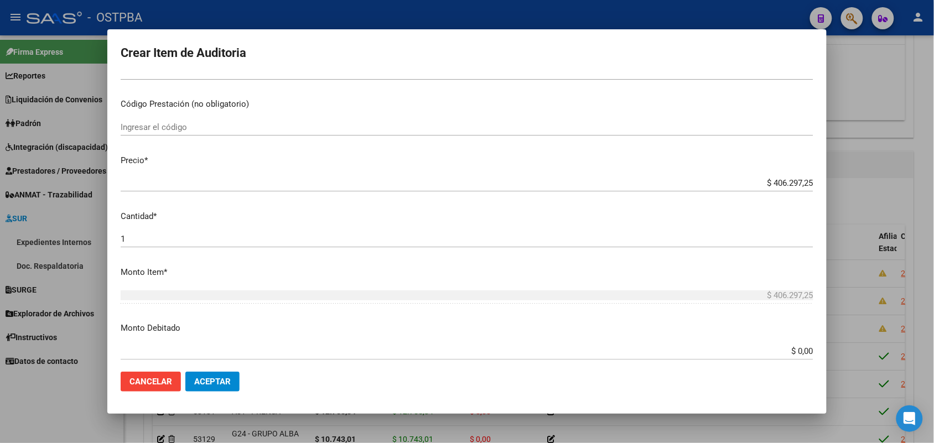
scroll to position [207, 0]
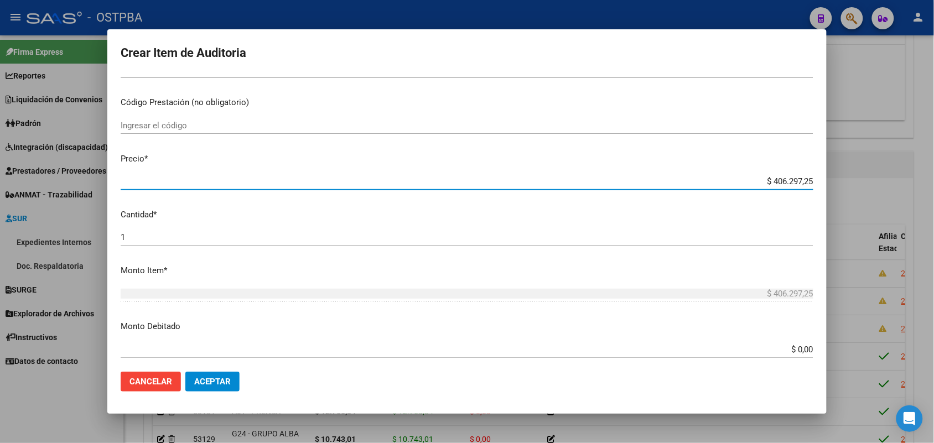
drag, startPoint x: 753, startPoint y: 179, endPoint x: 828, endPoint y: 169, distance: 75.3
click at [828, 169] on div "Crear Item de Auditoria 46110646 Nro Documento 27461106469 CUIL Afiliado Activo…" at bounding box center [467, 221] width 934 height 443
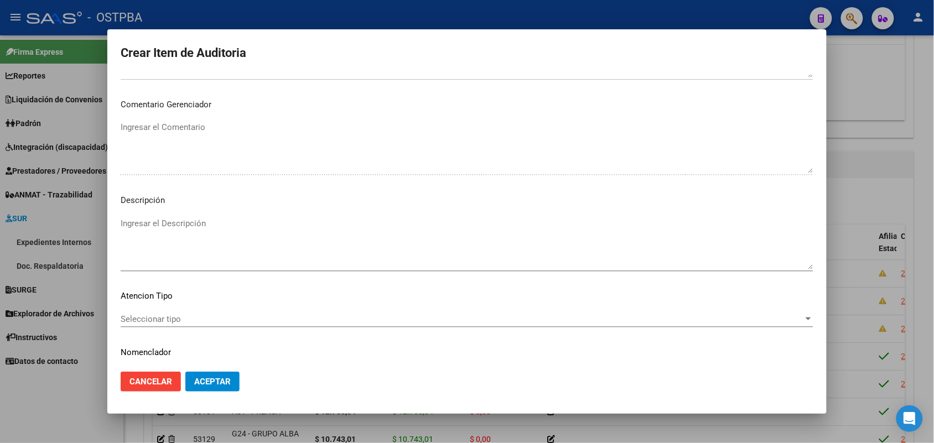
scroll to position [612, 0]
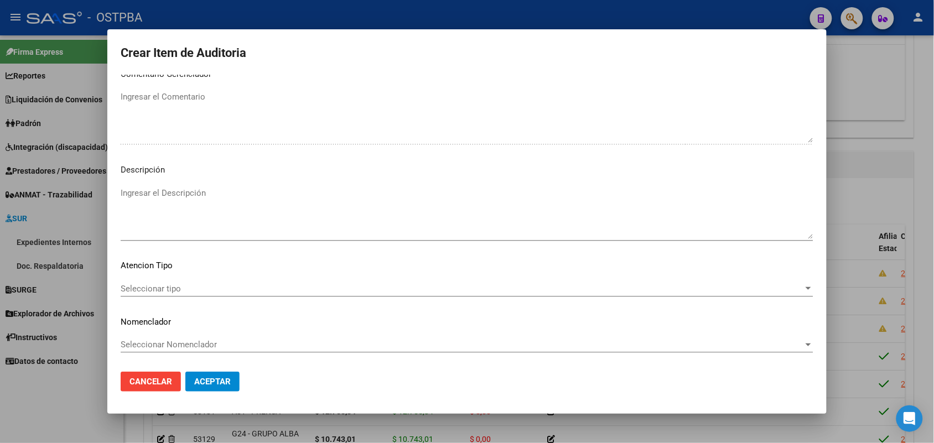
click at [171, 285] on span "Seleccionar tipo" at bounding box center [462, 289] width 683 height 10
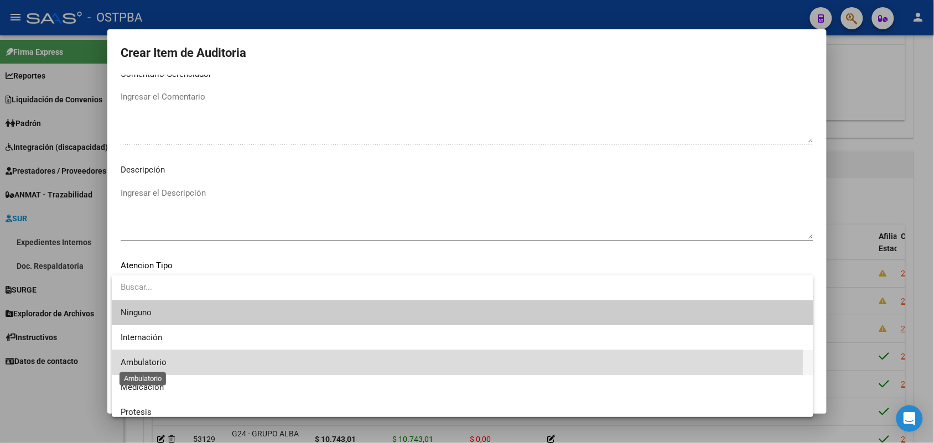
click at [155, 357] on span "Ambulatorio" at bounding box center [144, 362] width 46 height 10
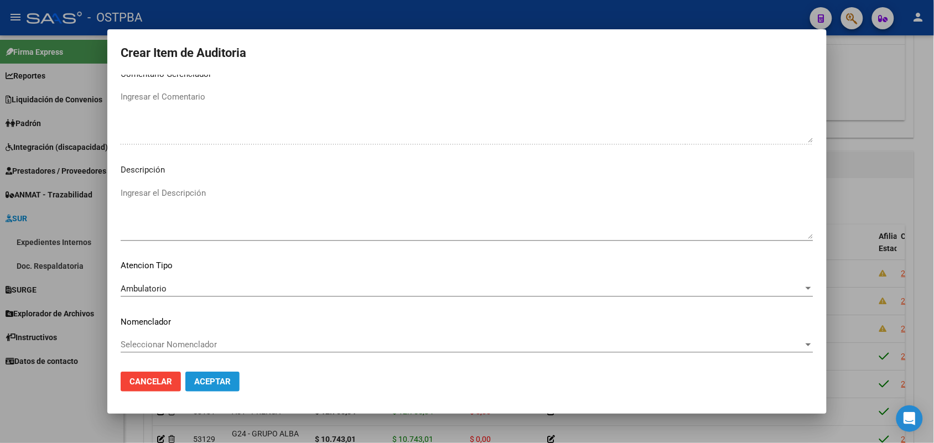
click at [220, 379] on span "Aceptar" at bounding box center [212, 382] width 37 height 10
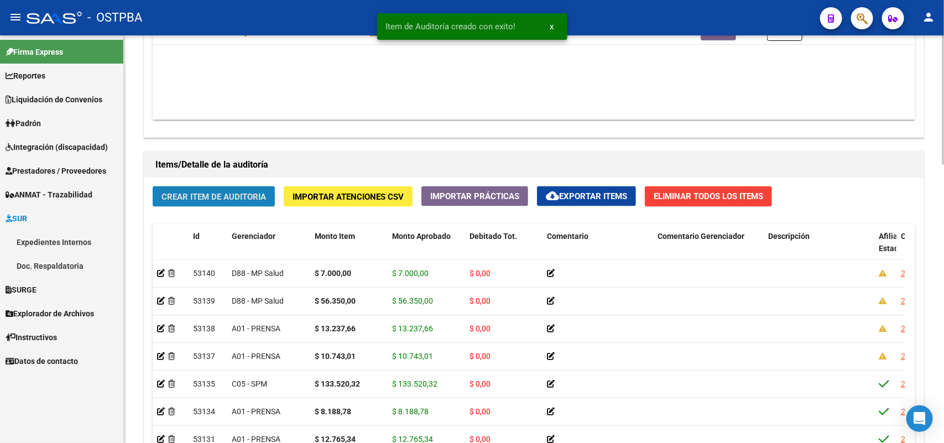
click at [244, 196] on span "Crear Item de Auditoria" at bounding box center [214, 197] width 105 height 10
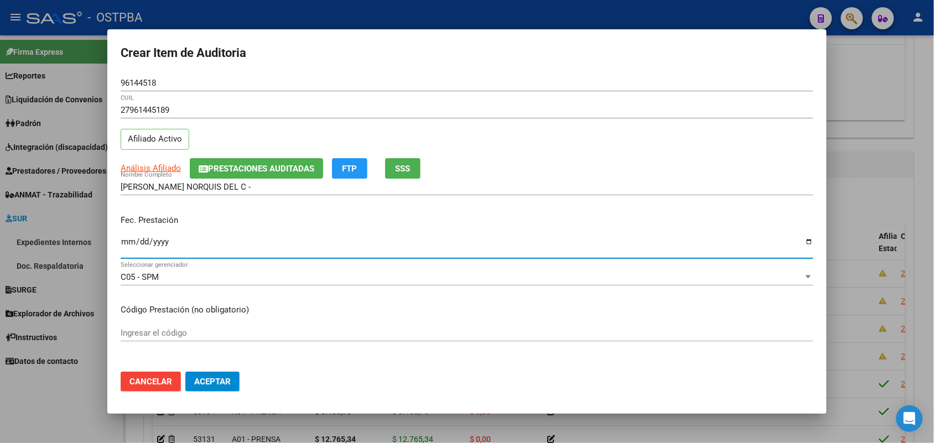
click at [128, 247] on input "Ingresar la fecha" at bounding box center [467, 246] width 693 height 18
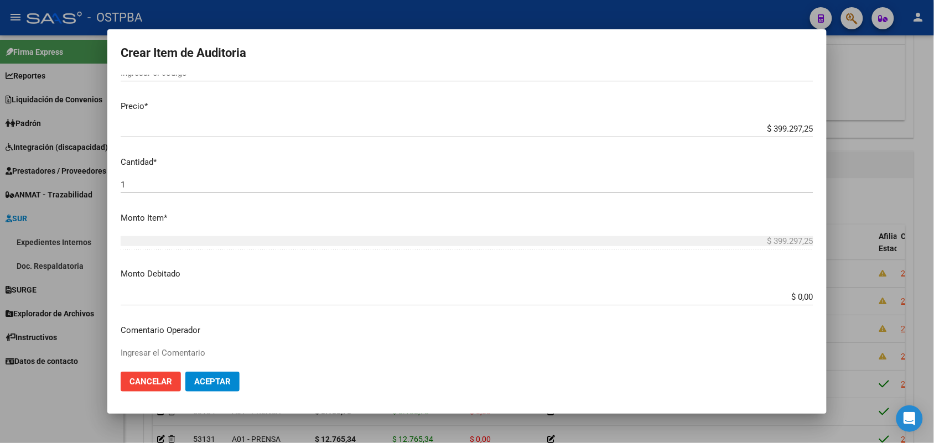
scroll to position [277, 0]
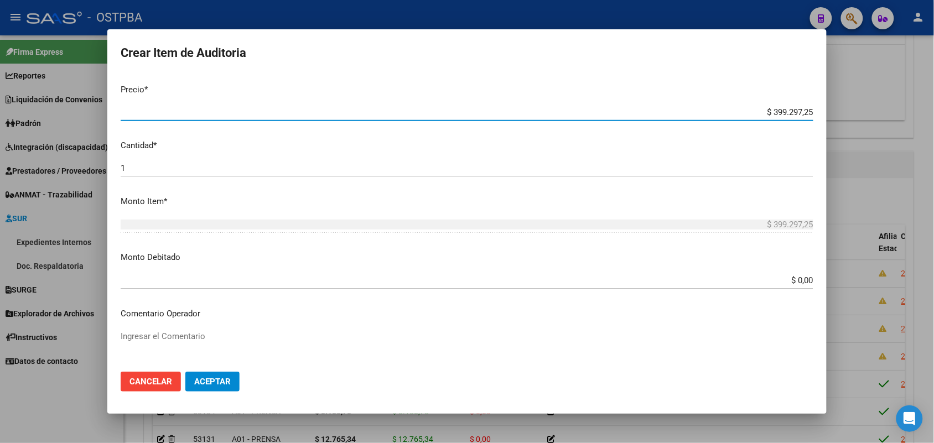
drag, startPoint x: 745, startPoint y: 109, endPoint x: 923, endPoint y: 117, distance: 178.3
click at [923, 117] on div "Crear Item de Auditoria 96144518 Nro Documento 27961445189 CUIL Afiliado Activo…" at bounding box center [467, 221] width 934 height 443
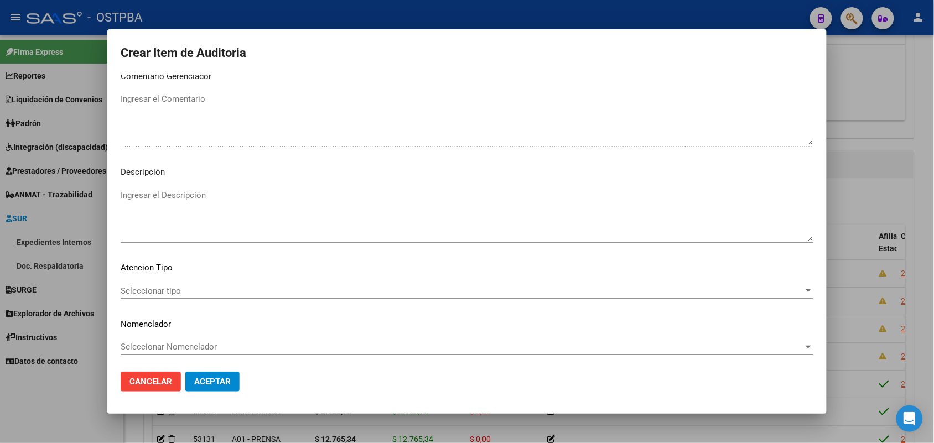
scroll to position [612, 0]
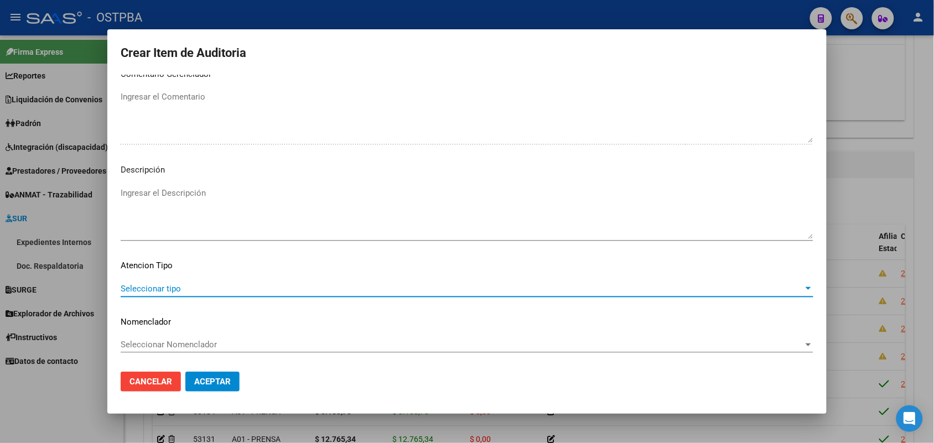
click at [175, 290] on span "Seleccionar tipo" at bounding box center [462, 289] width 683 height 10
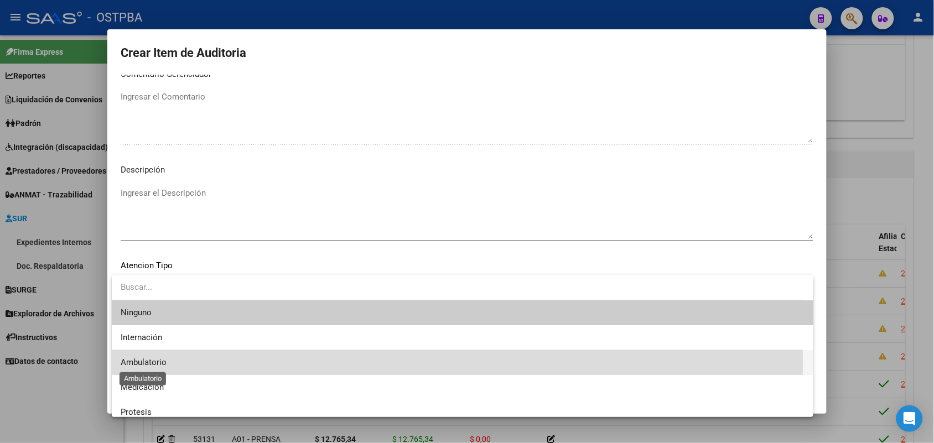
click at [163, 363] on span "Ambulatorio" at bounding box center [144, 362] width 46 height 10
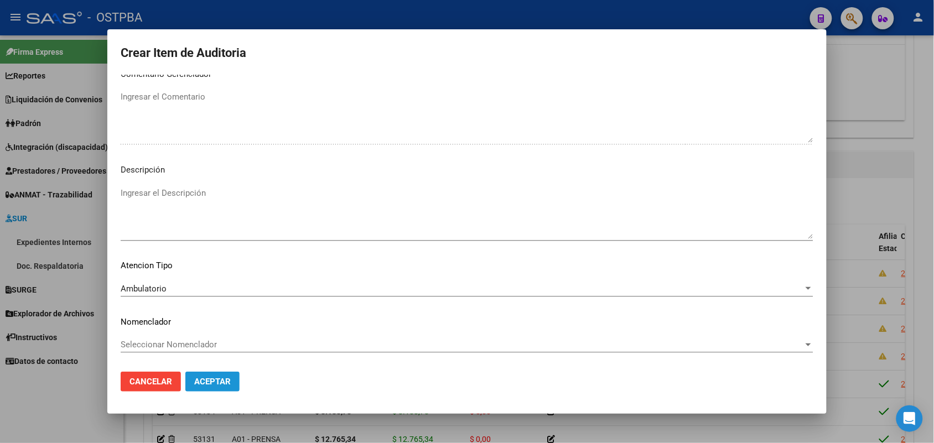
click at [216, 377] on span "Aceptar" at bounding box center [212, 382] width 37 height 10
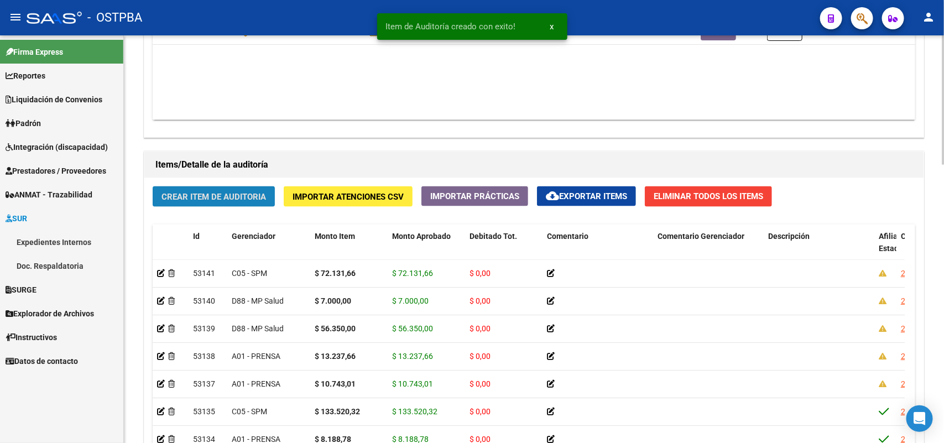
click at [227, 189] on button "Crear Item de Auditoria" at bounding box center [214, 196] width 122 height 20
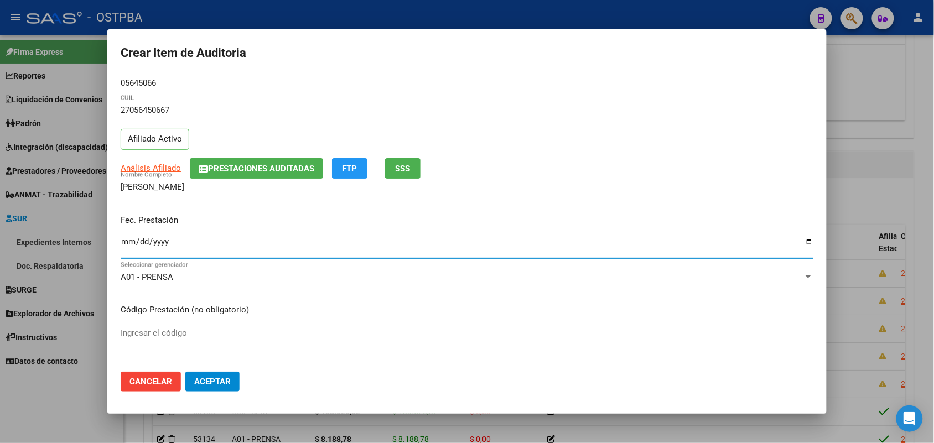
click at [126, 247] on input "Ingresar la fecha" at bounding box center [467, 246] width 693 height 18
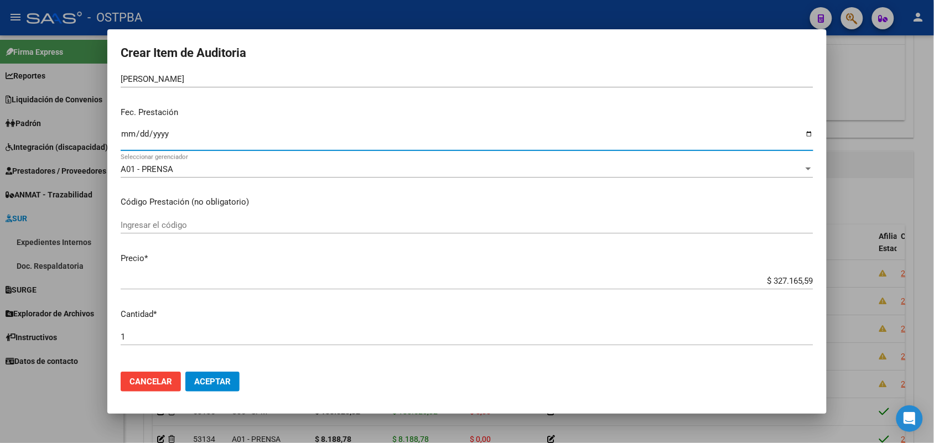
scroll to position [207, 0]
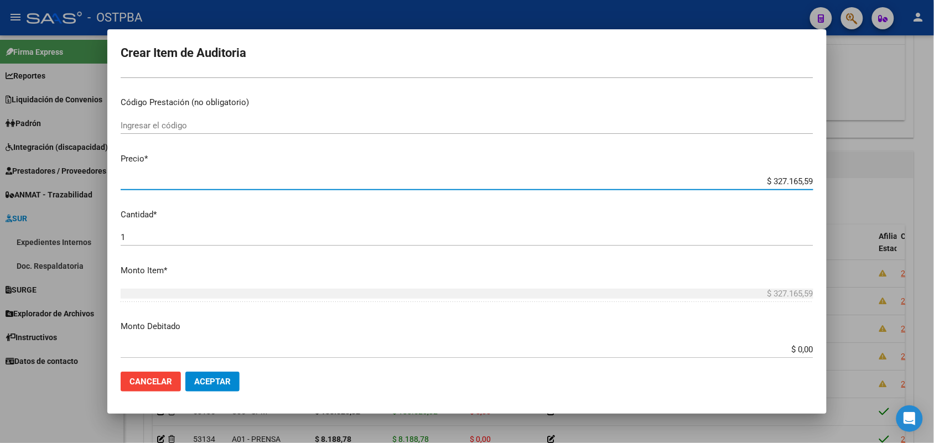
drag, startPoint x: 750, startPoint y: 183, endPoint x: 856, endPoint y: 184, distance: 106.2
click at [856, 184] on div "Crear Item de Auditoria 05645066 Nro Documento 27056450667 CUIL Afiliado Activo…" at bounding box center [467, 221] width 934 height 443
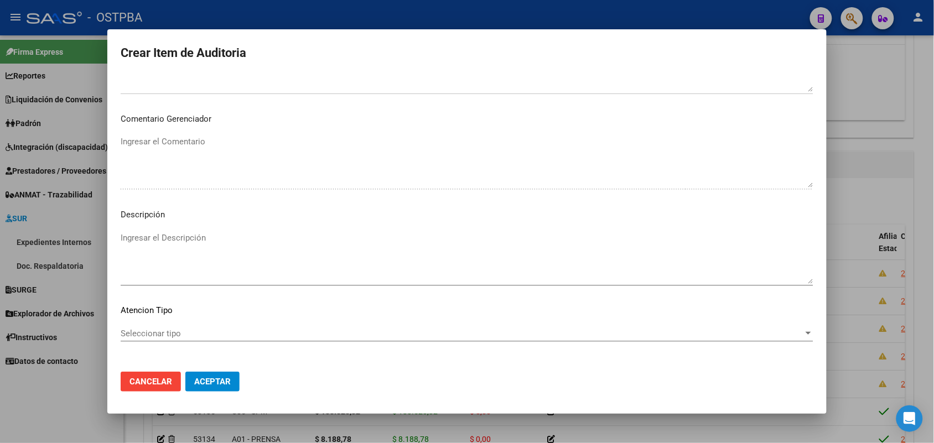
scroll to position [612, 0]
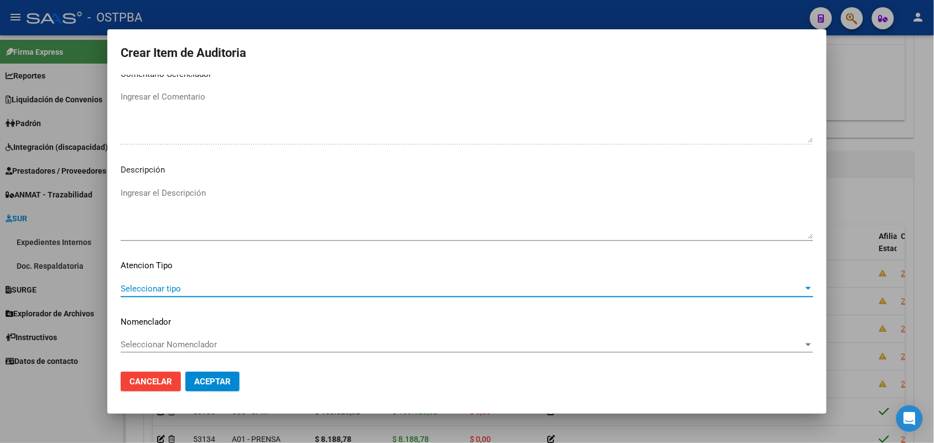
click at [168, 284] on span "Seleccionar tipo" at bounding box center [462, 289] width 683 height 10
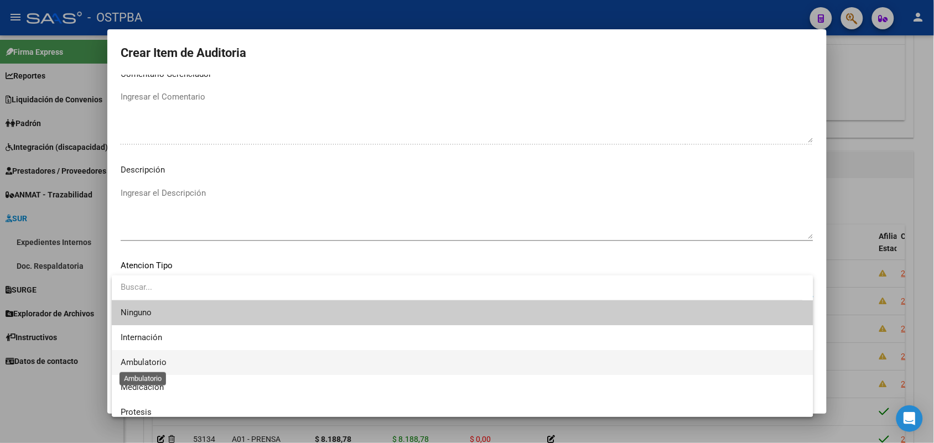
click at [152, 362] on span "Ambulatorio" at bounding box center [144, 362] width 46 height 10
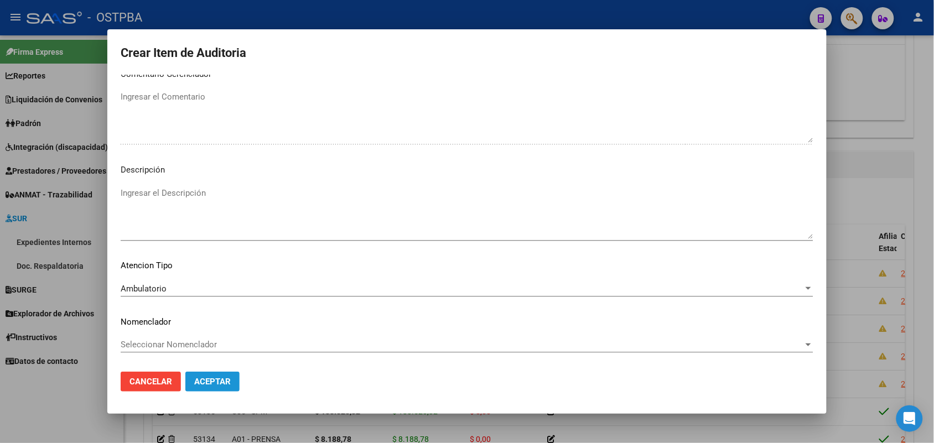
click at [202, 381] on span "Aceptar" at bounding box center [212, 382] width 37 height 10
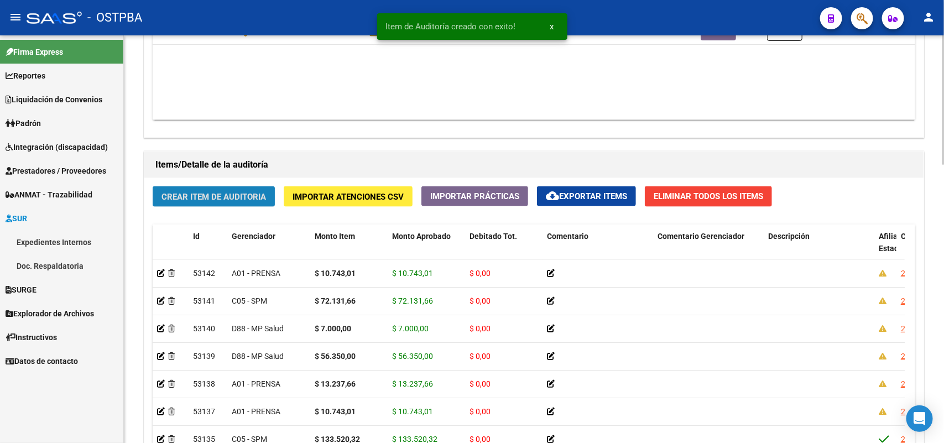
click at [208, 194] on span "Crear Item de Auditoria" at bounding box center [214, 197] width 105 height 10
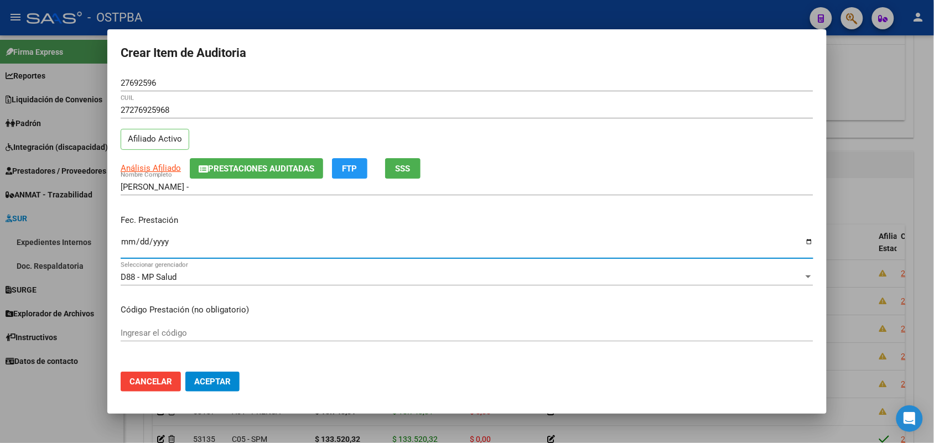
click at [128, 248] on input "Ingresar la fecha" at bounding box center [467, 246] width 693 height 18
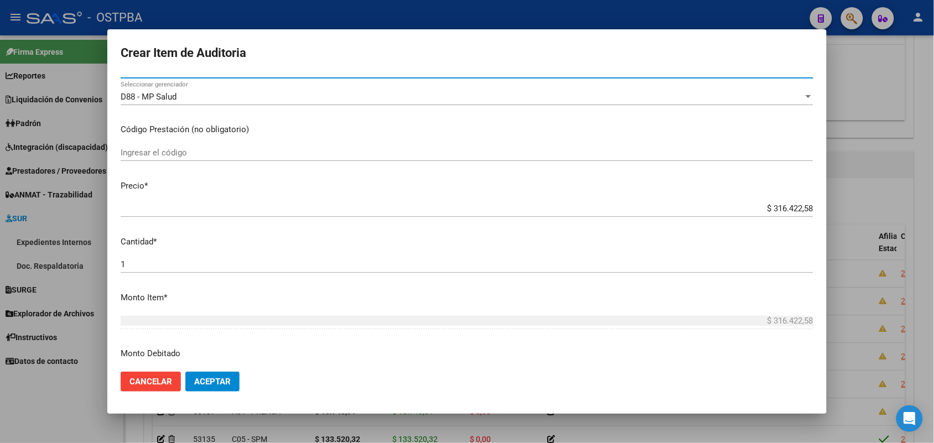
scroll to position [138, 0]
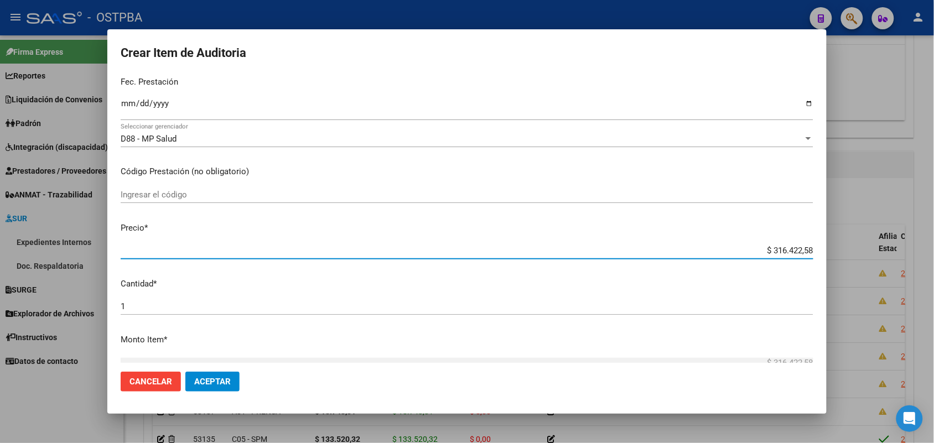
drag, startPoint x: 752, startPoint y: 248, endPoint x: 863, endPoint y: 242, distance: 110.8
click at [863, 242] on div "Crear Item de Auditoria 27692596 Nro Documento 27276925968 CUIL Afiliado Activo…" at bounding box center [467, 221] width 934 height 443
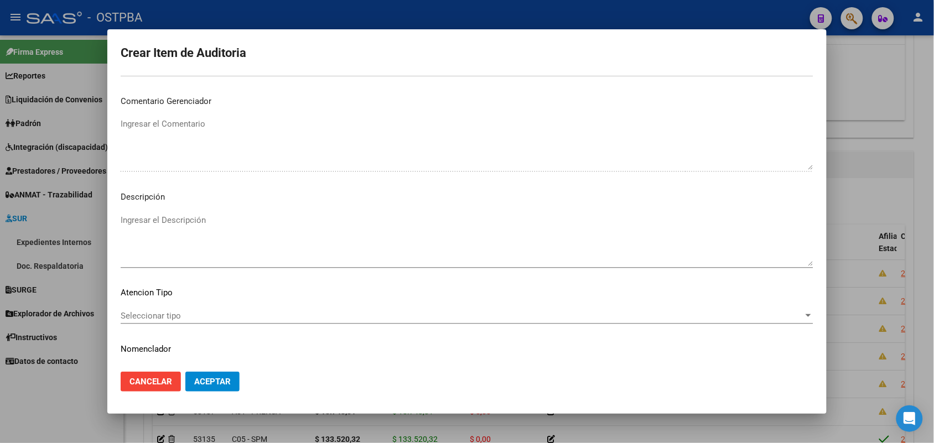
scroll to position [612, 0]
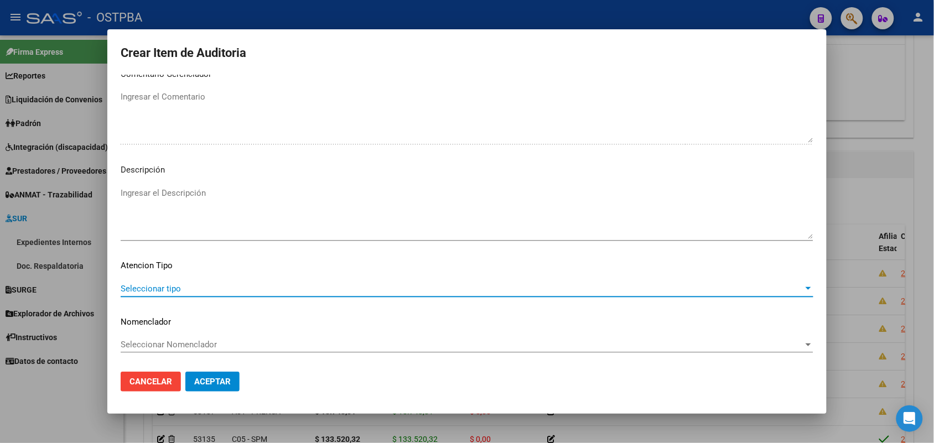
click at [153, 285] on span "Seleccionar tipo" at bounding box center [462, 289] width 683 height 10
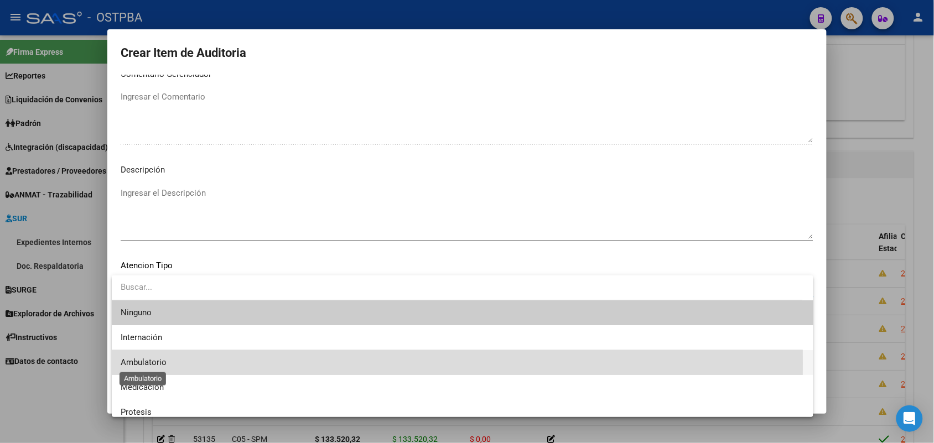
click at [156, 363] on span "Ambulatorio" at bounding box center [144, 362] width 46 height 10
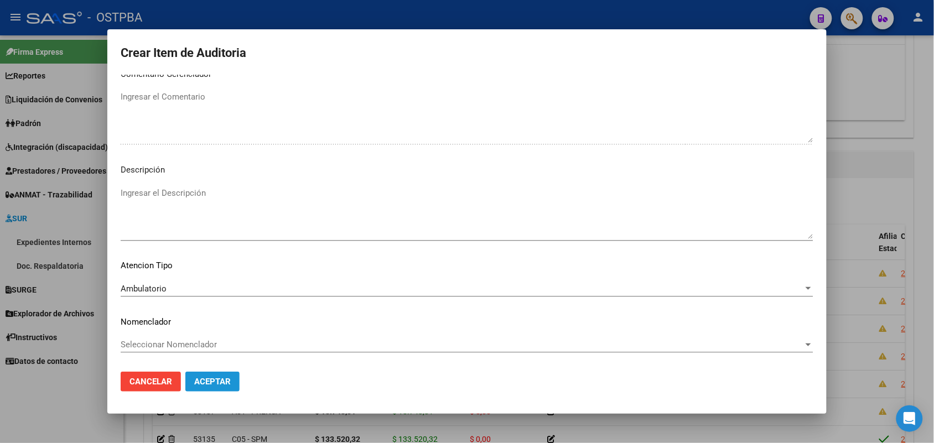
click at [206, 382] on span "Aceptar" at bounding box center [212, 382] width 37 height 10
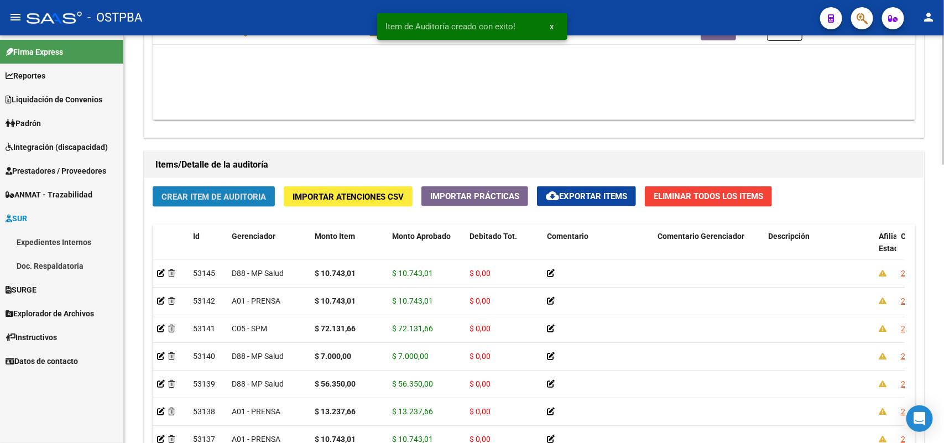
click at [242, 188] on button "Crear Item de Auditoria" at bounding box center [214, 196] width 122 height 20
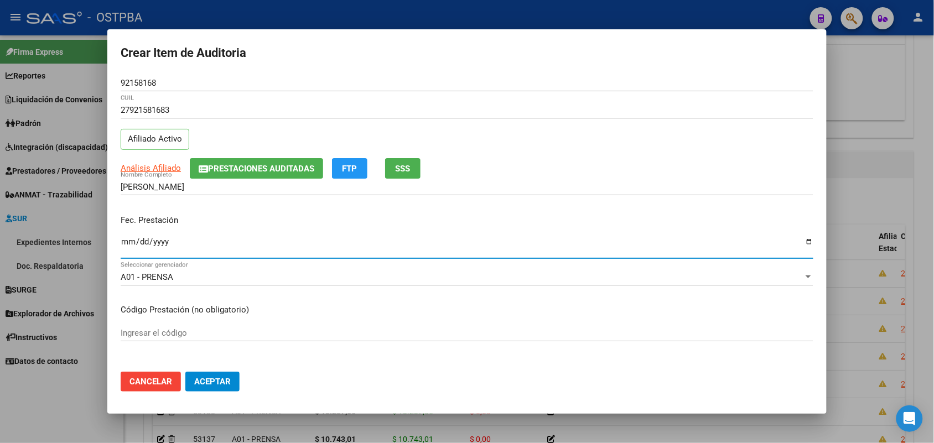
click at [124, 244] on input "Ingresar la fecha" at bounding box center [467, 246] width 693 height 18
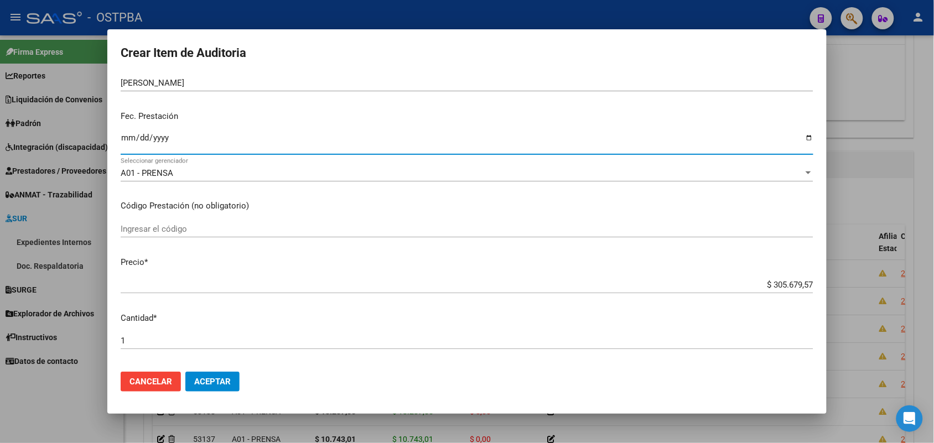
scroll to position [138, 0]
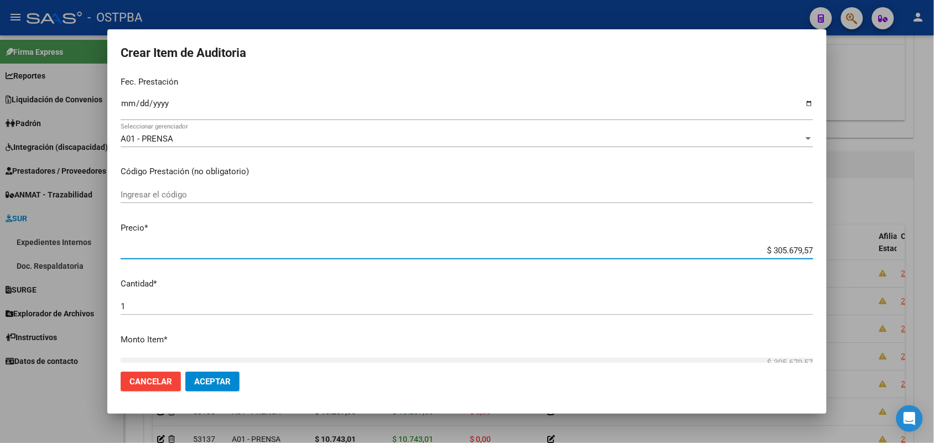
drag, startPoint x: 750, startPoint y: 254, endPoint x: 834, endPoint y: 250, distance: 84.2
click at [834, 250] on div "Crear Item de Auditoria 92158168 Nro Documento 27921581683 CUIL Afiliado Activo…" at bounding box center [467, 221] width 934 height 443
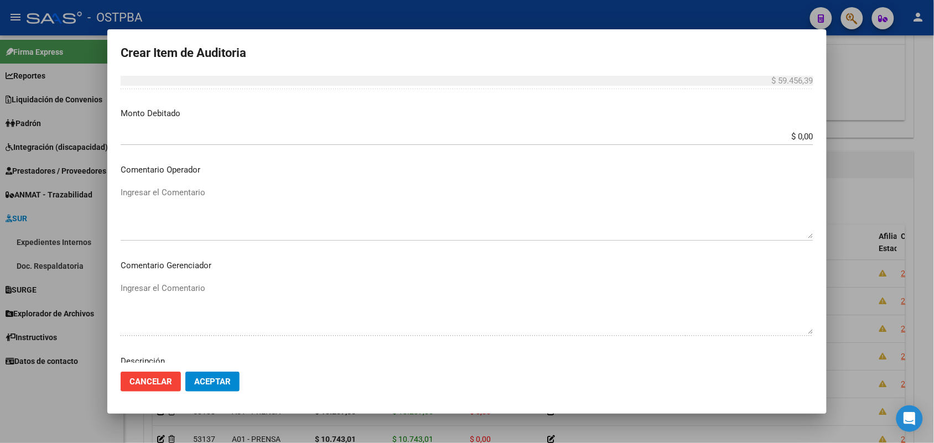
scroll to position [553, 0]
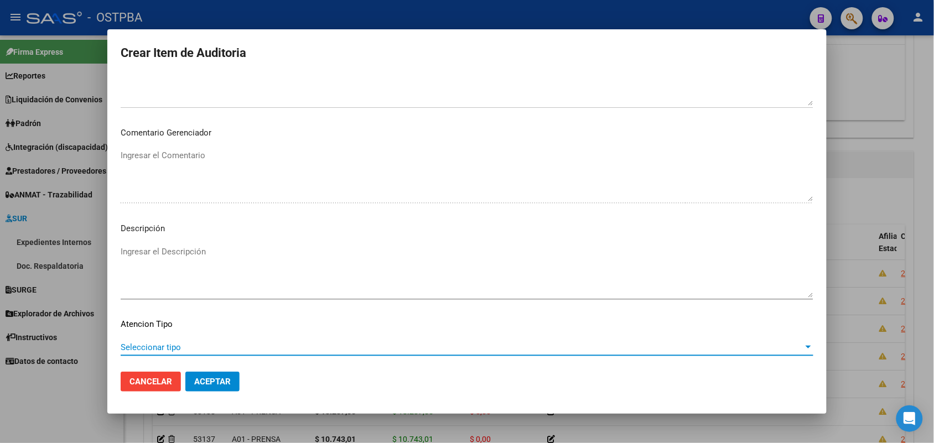
click at [165, 346] on span "Seleccionar tipo" at bounding box center [462, 347] width 683 height 10
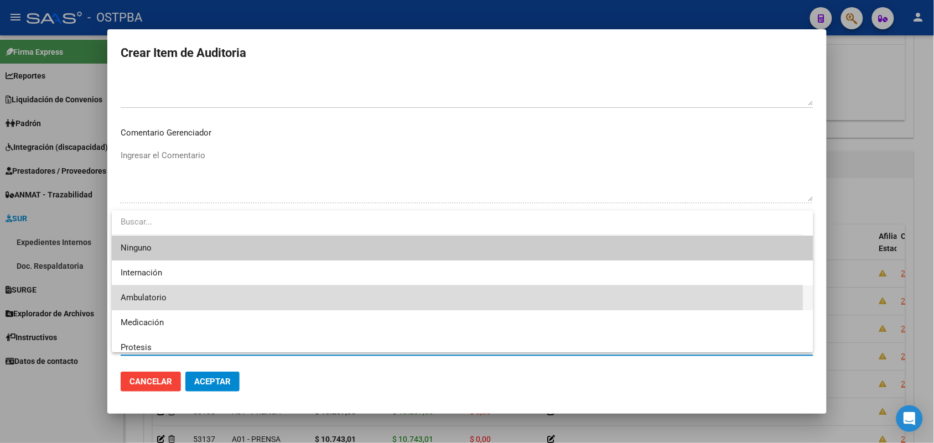
click at [168, 296] on span "Ambulatorio" at bounding box center [463, 297] width 684 height 25
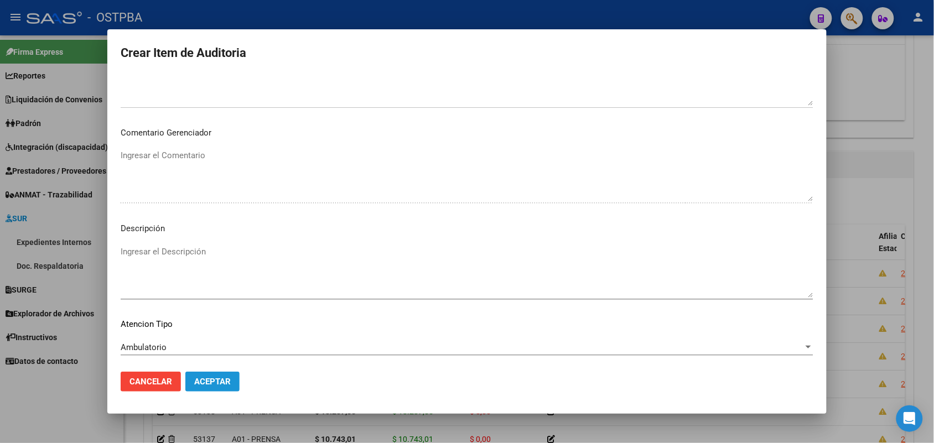
click at [203, 378] on span "Aceptar" at bounding box center [212, 382] width 37 height 10
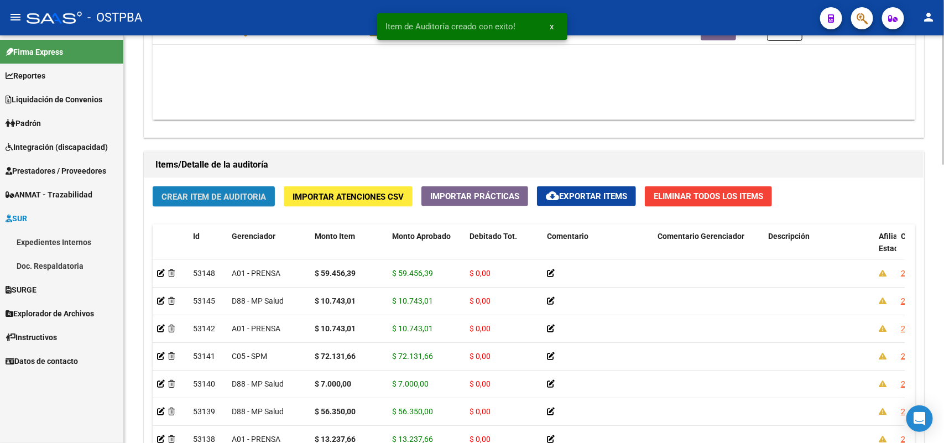
click at [227, 195] on span "Crear Item de Auditoria" at bounding box center [214, 197] width 105 height 10
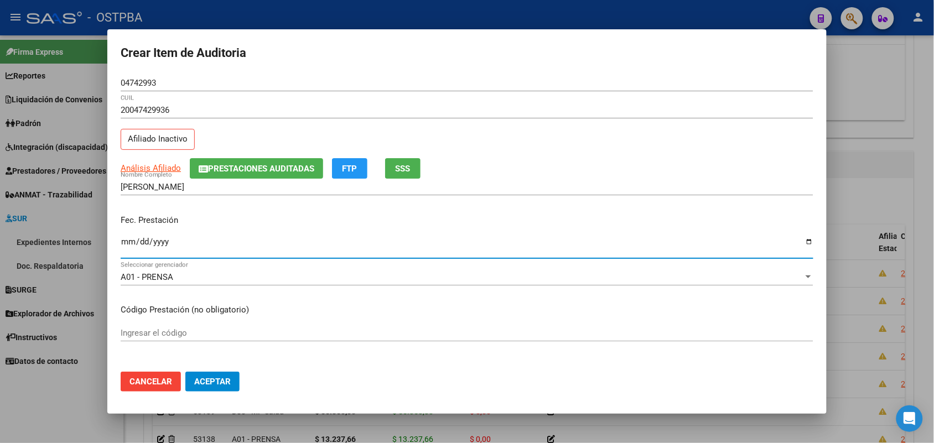
click at [125, 245] on input "Ingresar la fecha" at bounding box center [467, 246] width 693 height 18
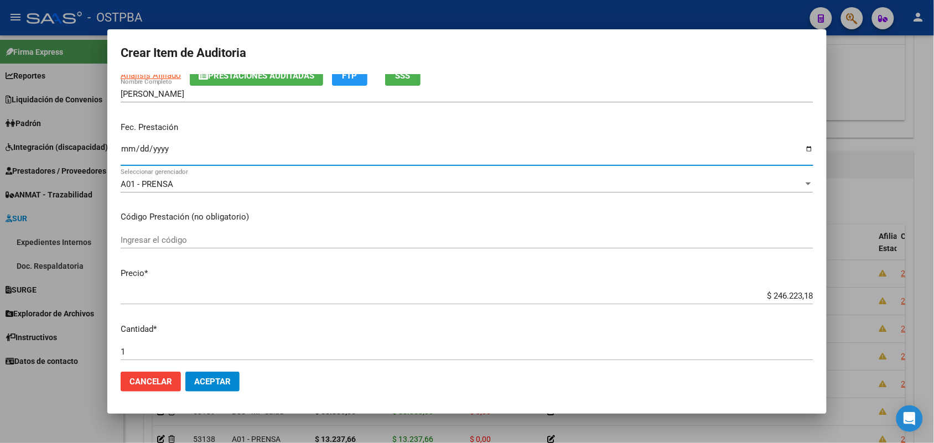
scroll to position [138, 0]
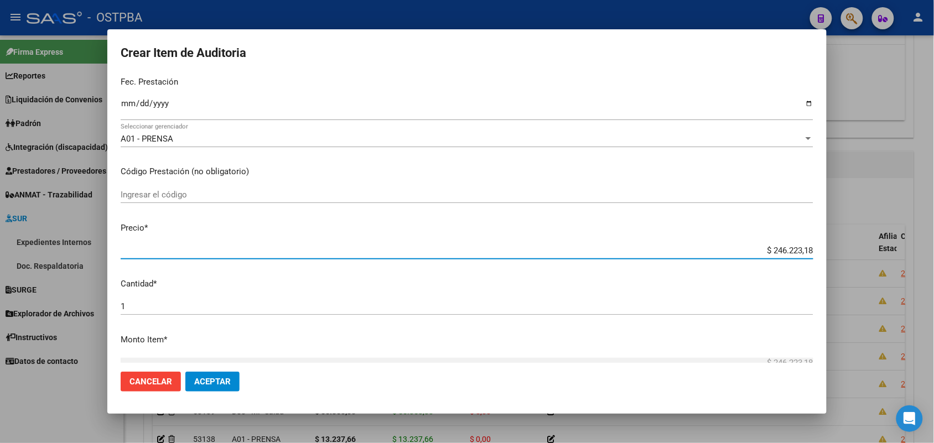
drag, startPoint x: 748, startPoint y: 251, endPoint x: 842, endPoint y: 249, distance: 94.6
click at [842, 249] on div "Crear Item de Auditoria 04742993 Nro Documento 20047429936 CUIL Afiliado Inacti…" at bounding box center [467, 221] width 934 height 443
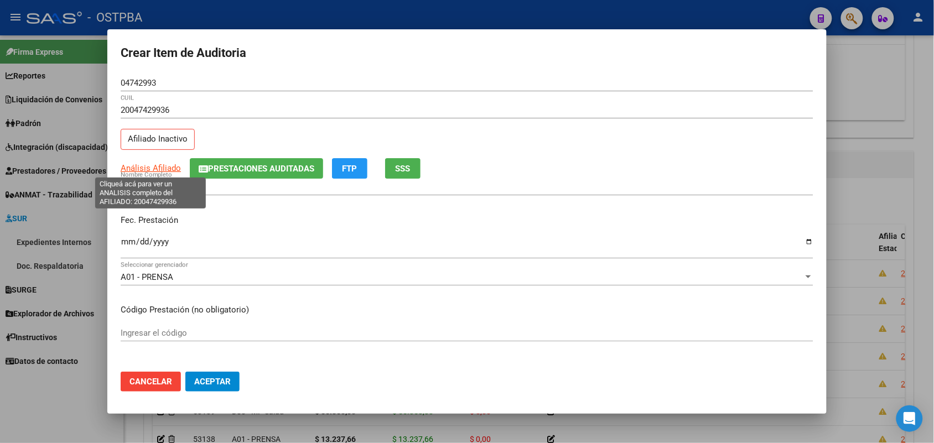
click at [150, 166] on span "Análisis Afiliado" at bounding box center [151, 168] width 60 height 10
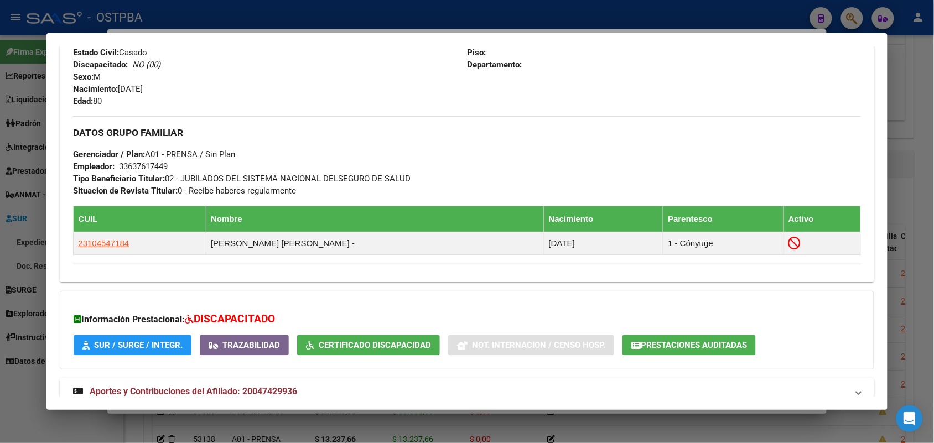
scroll to position [518, 0]
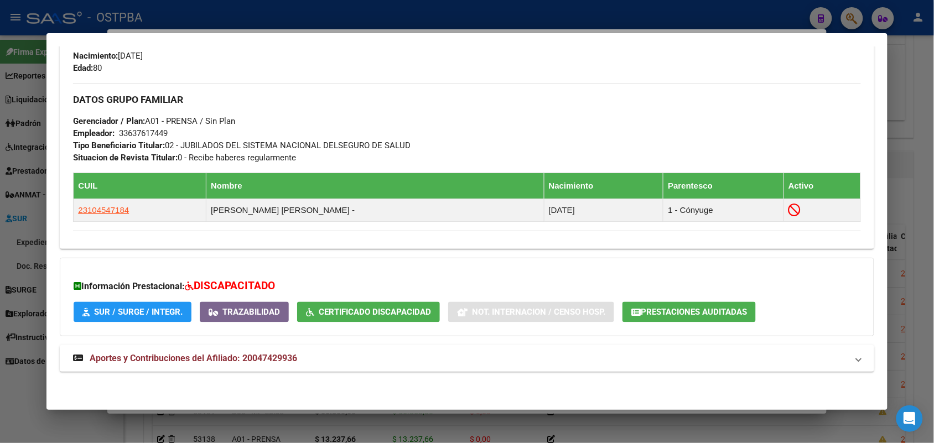
click at [73, 355] on icon at bounding box center [78, 357] width 10 height 9
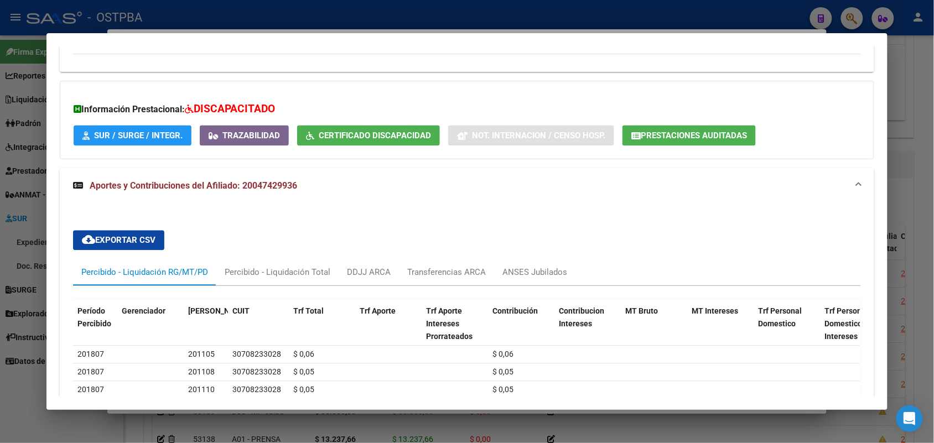
scroll to position [709, 0]
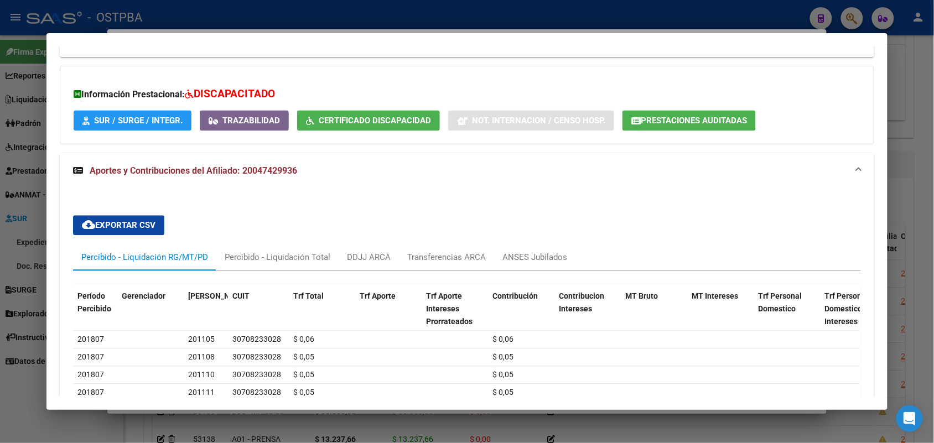
click at [7, 306] on div at bounding box center [467, 221] width 934 height 443
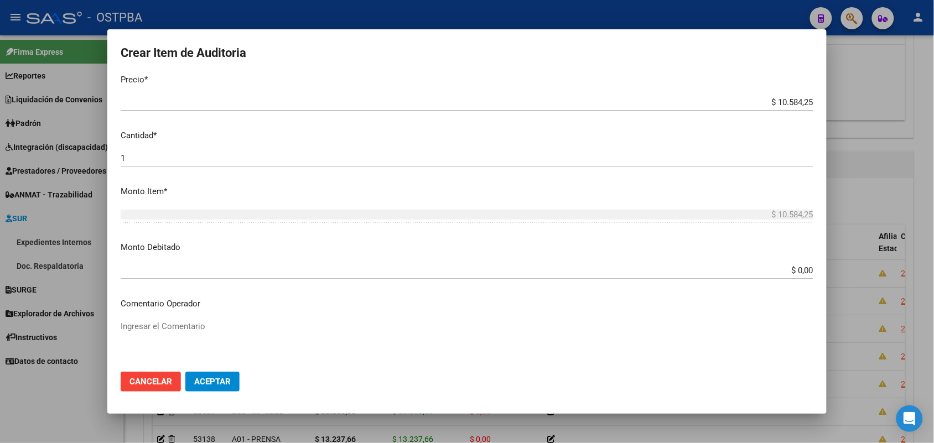
scroll to position [346, 0]
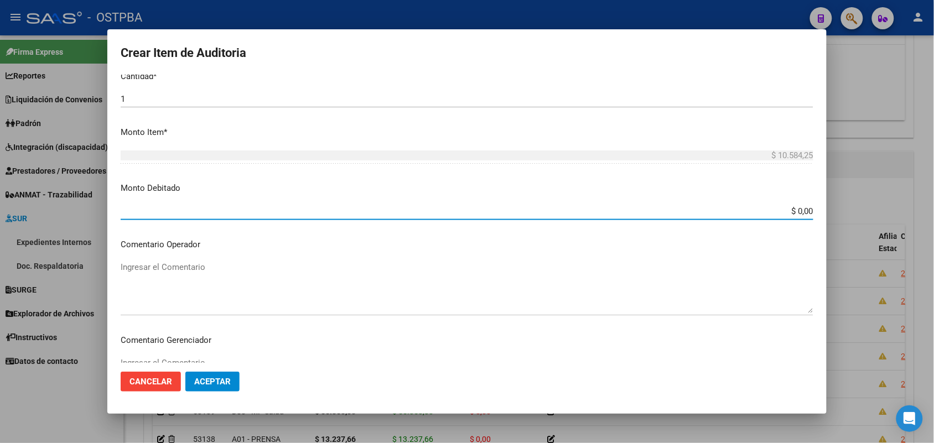
click at [770, 211] on input "$ 0,00" at bounding box center [467, 211] width 693 height 10
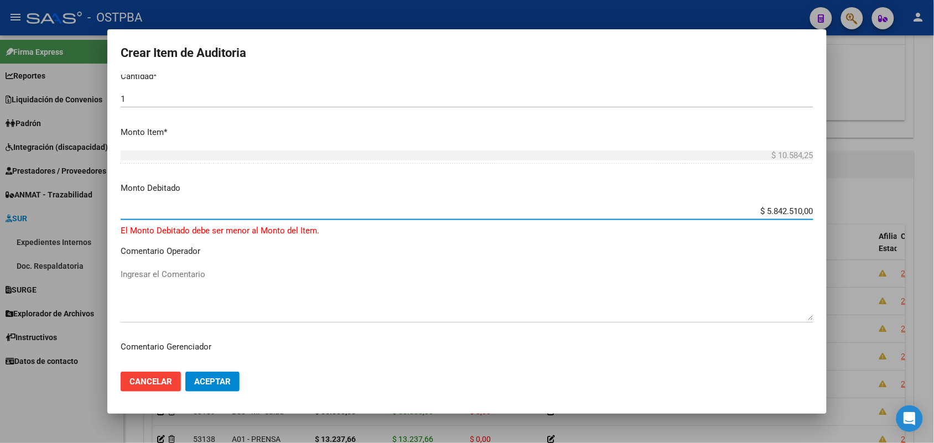
drag, startPoint x: 747, startPoint y: 212, endPoint x: 873, endPoint y: 202, distance: 126.0
click at [873, 202] on div "Crear Item de Auditoria 04742993 Nro Documento 20047429936 CUIL Afiliado Inacti…" at bounding box center [467, 221] width 934 height 443
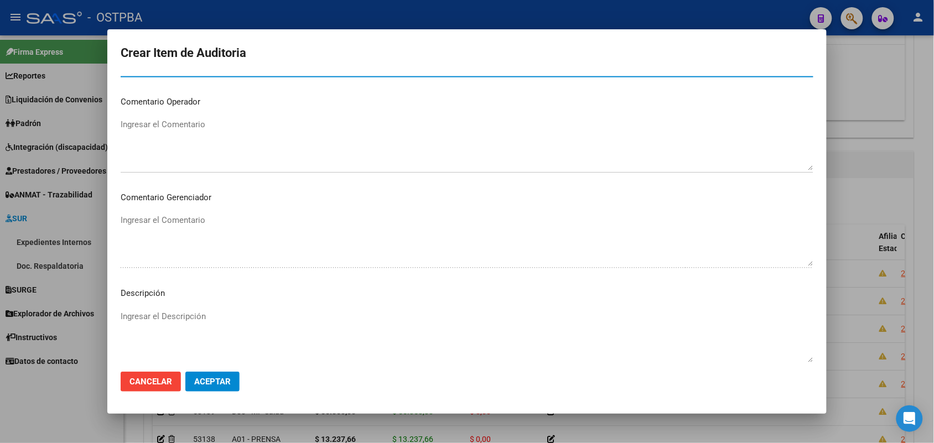
scroll to position [404, 0]
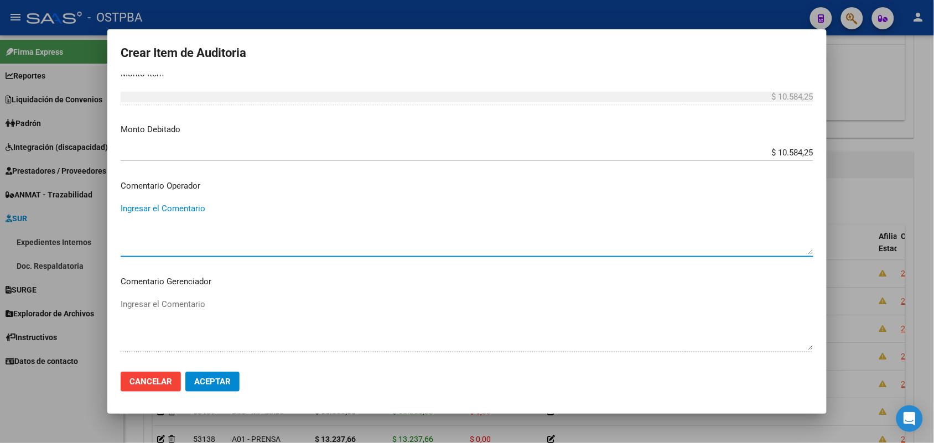
click at [123, 208] on textarea "Ingresar el Comentario" at bounding box center [467, 228] width 693 height 52
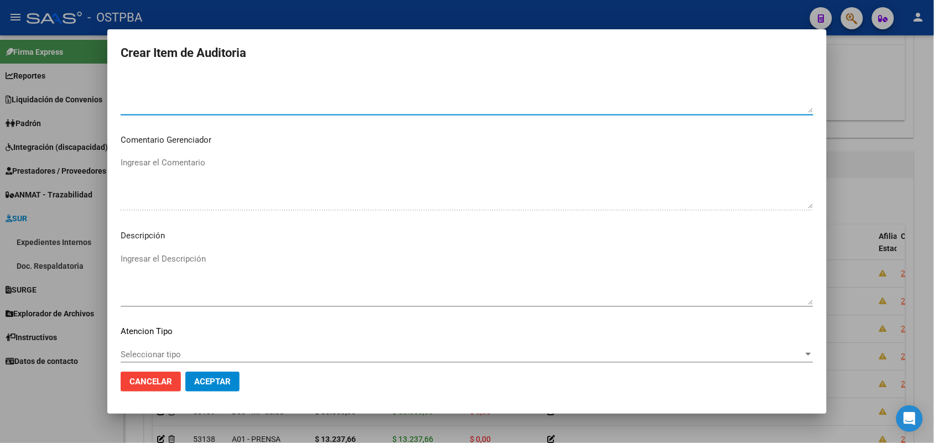
scroll to position [612, 0]
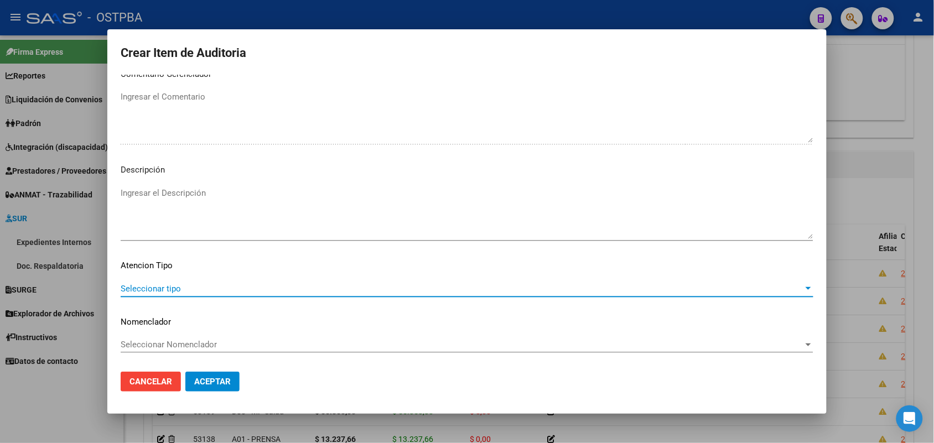
click at [174, 288] on span "Seleccionar tipo" at bounding box center [462, 289] width 683 height 10
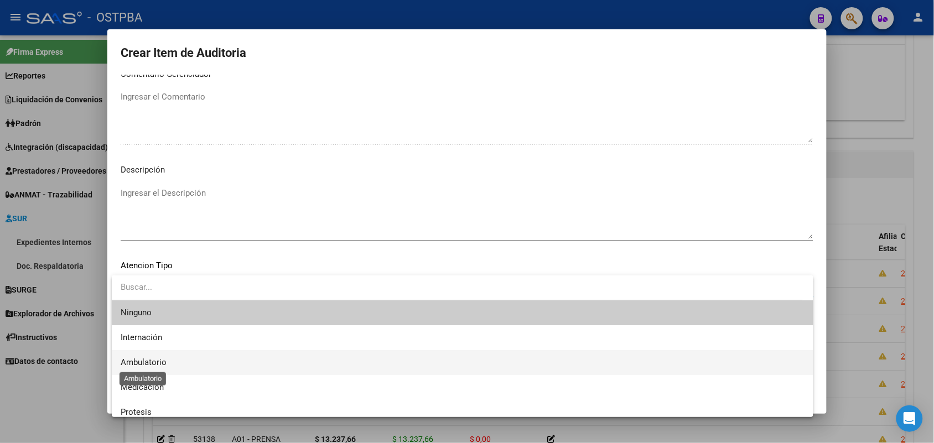
click at [162, 361] on span "Ambulatorio" at bounding box center [144, 362] width 46 height 10
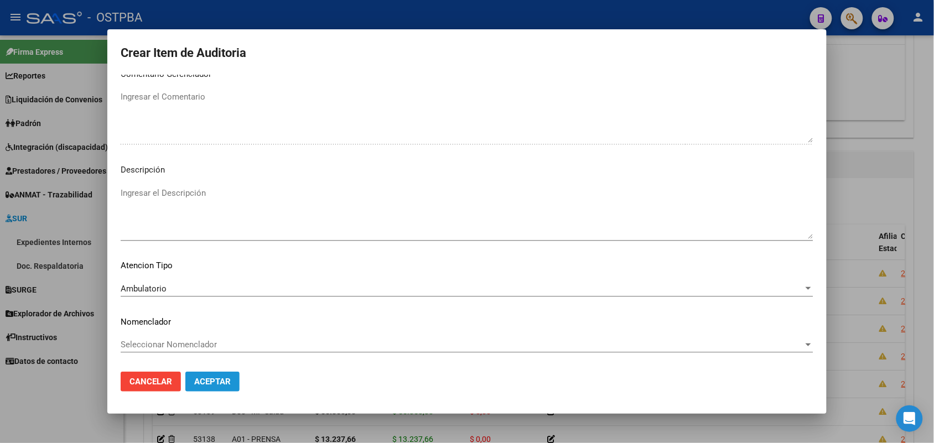
click at [224, 382] on span "Aceptar" at bounding box center [212, 382] width 37 height 10
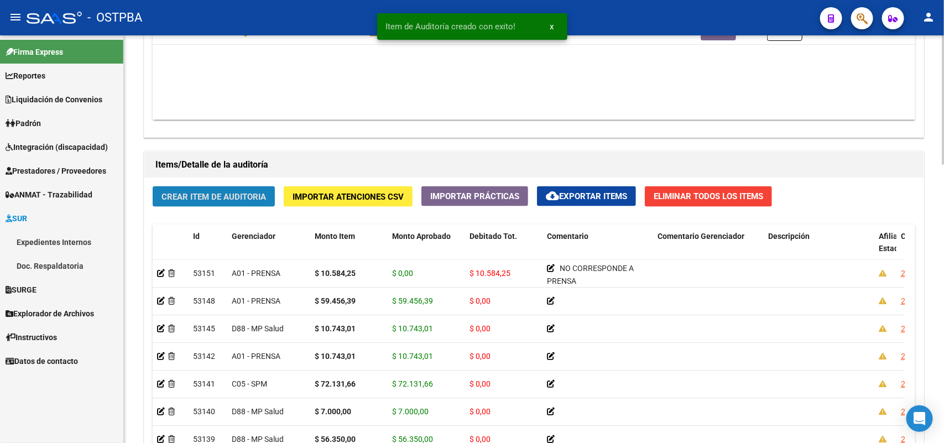
click at [252, 199] on span "Crear Item de Auditoria" at bounding box center [214, 197] width 105 height 10
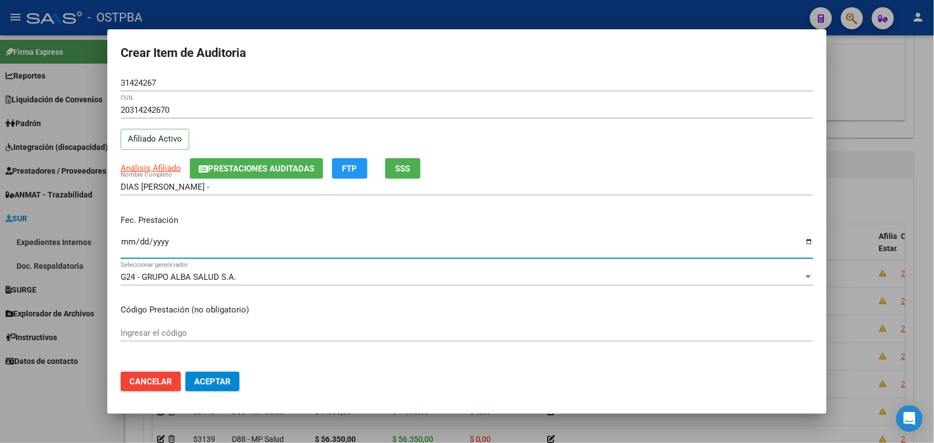
click at [122, 248] on input "Ingresar la fecha" at bounding box center [467, 246] width 693 height 18
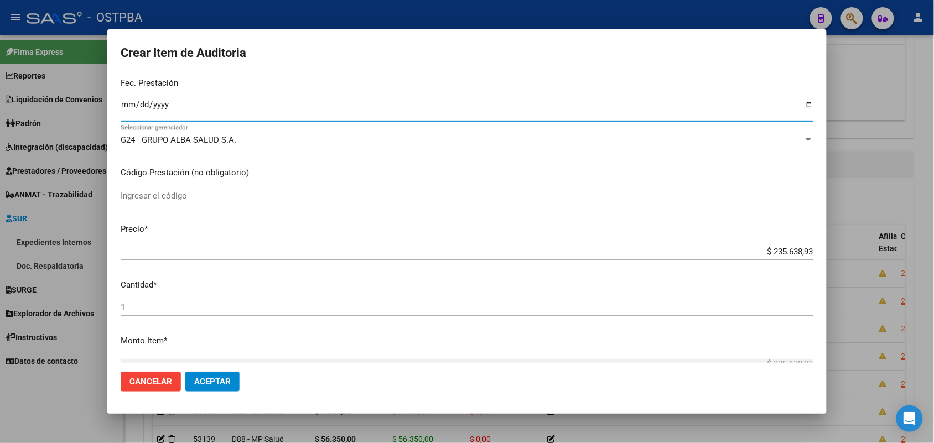
scroll to position [138, 0]
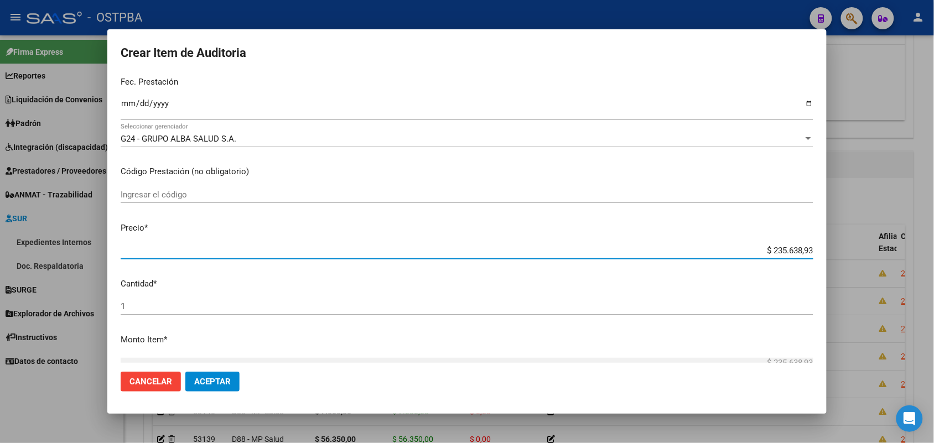
drag, startPoint x: 748, startPoint y: 251, endPoint x: 846, endPoint y: 247, distance: 98.0
click at [846, 247] on div "Crear Item de Auditoria 31424267 Nro Documento 20314242670 CUIL Afiliado Activo…" at bounding box center [467, 221] width 934 height 443
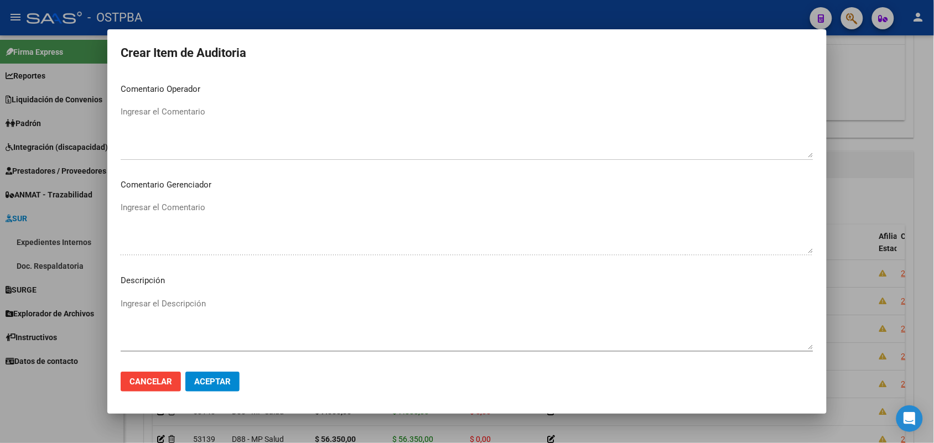
scroll to position [612, 0]
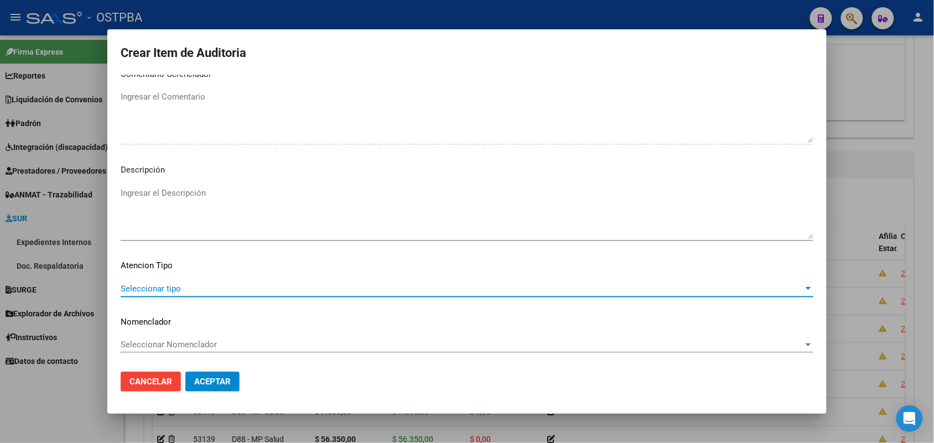
click at [134, 286] on span "Seleccionar tipo" at bounding box center [462, 289] width 683 height 10
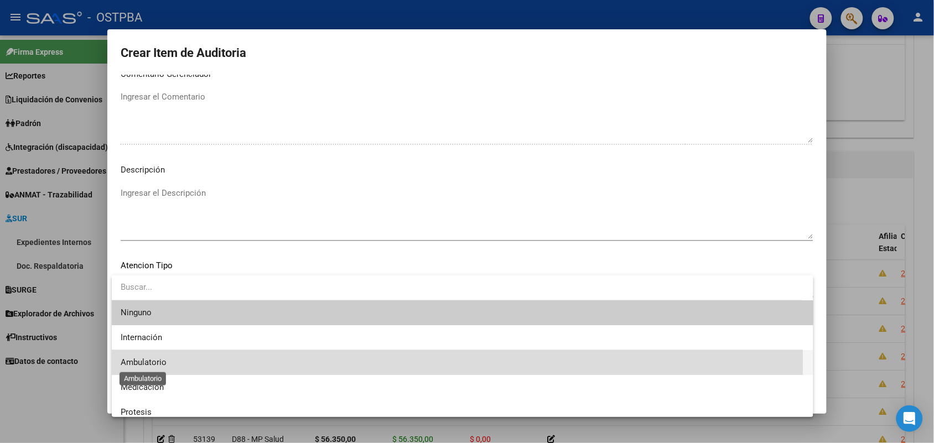
click at [160, 364] on span "Ambulatorio" at bounding box center [144, 362] width 46 height 10
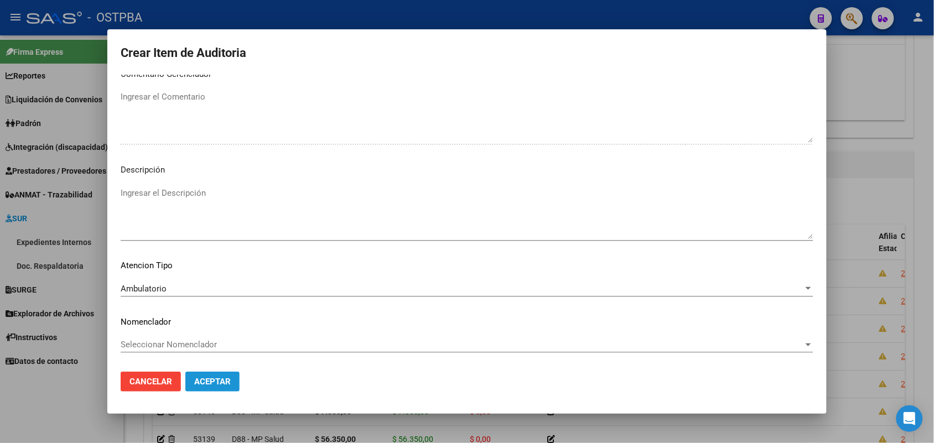
click at [202, 375] on button "Aceptar" at bounding box center [212, 382] width 54 height 20
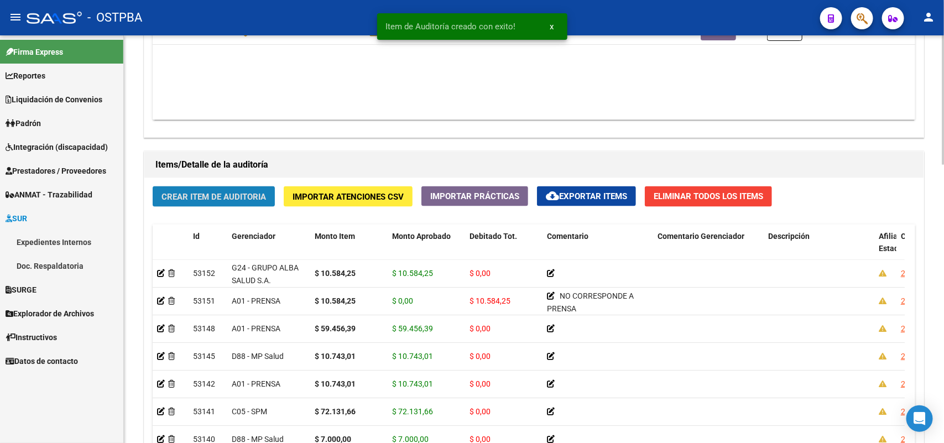
click at [262, 189] on button "Crear Item de Auditoria" at bounding box center [214, 196] width 122 height 20
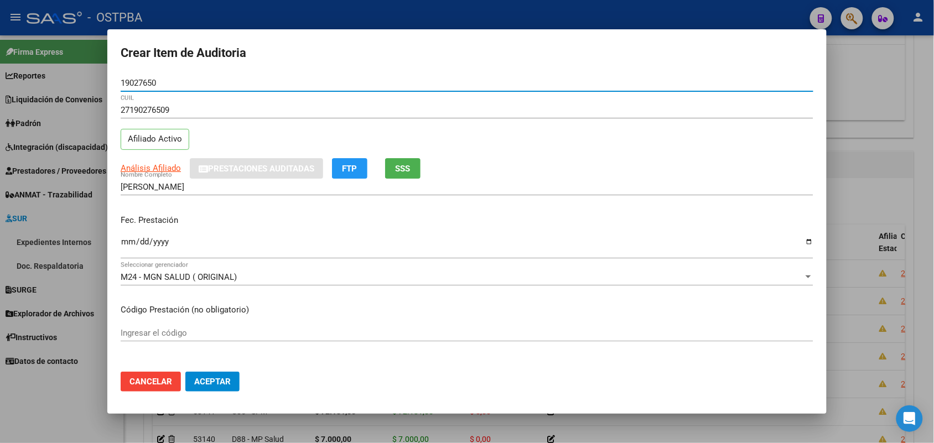
click at [128, 248] on input "Ingresar la fecha" at bounding box center [467, 246] width 693 height 18
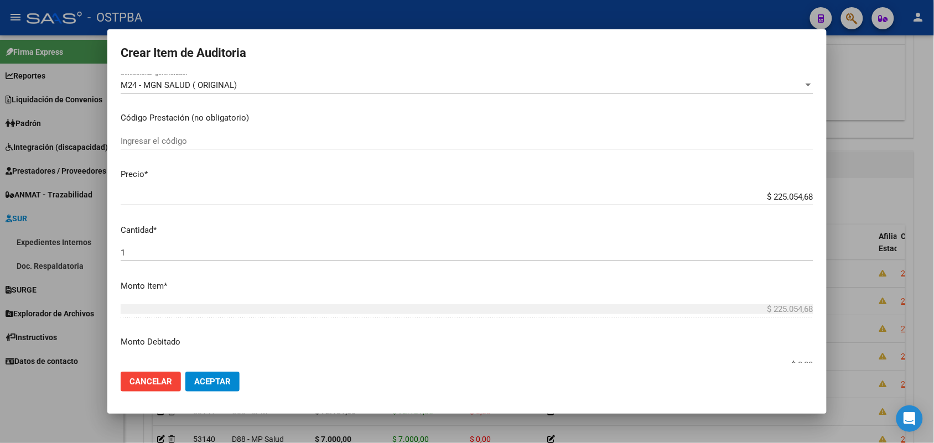
scroll to position [207, 0]
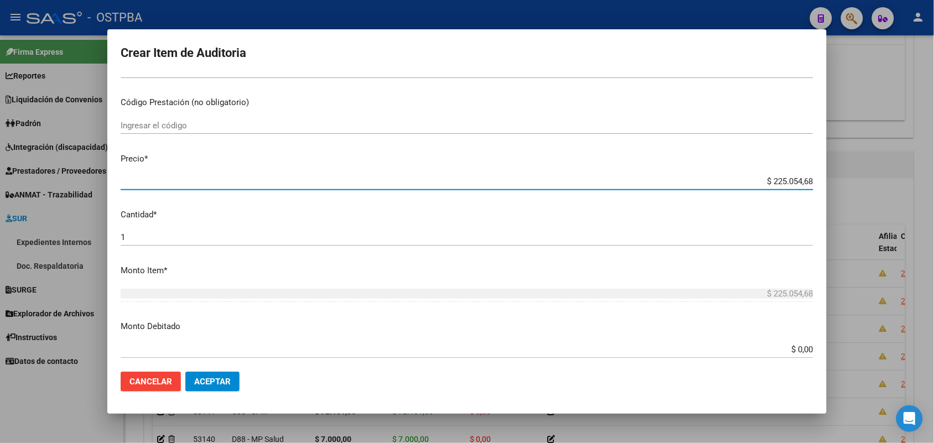
drag, startPoint x: 748, startPoint y: 181, endPoint x: 905, endPoint y: 184, distance: 157.1
click at [905, 184] on div "Crear Item de Auditoria 19027650 Nro Documento 27190276509 CUIL Afiliado Activo…" at bounding box center [467, 221] width 934 height 443
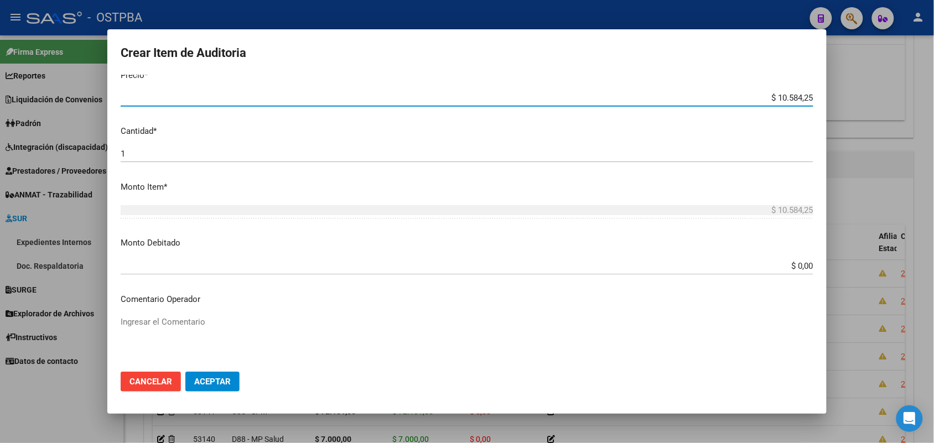
scroll to position [612, 0]
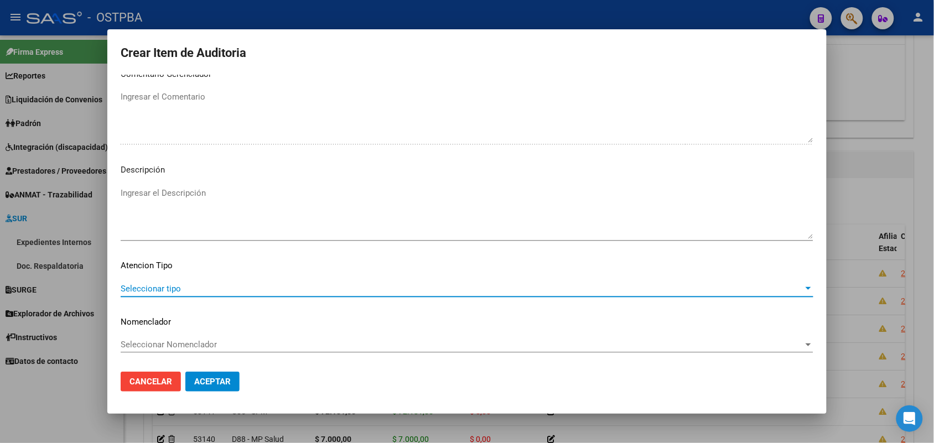
click at [167, 286] on span "Seleccionar tipo" at bounding box center [462, 289] width 683 height 10
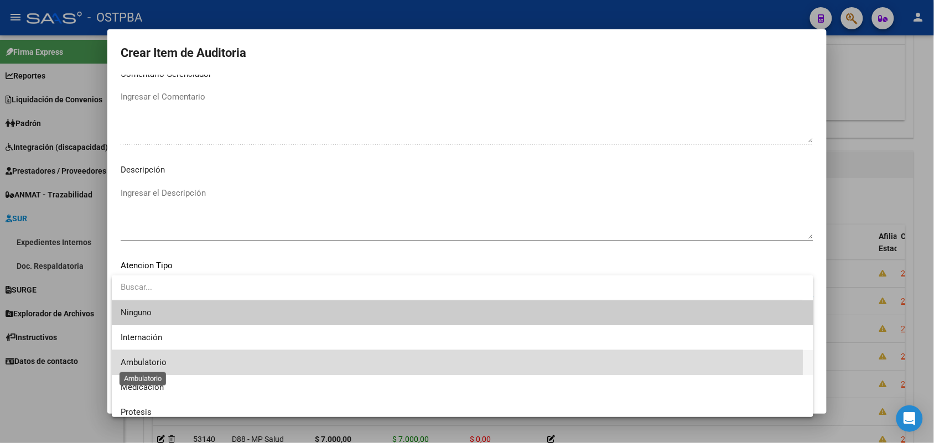
click at [153, 360] on span "Ambulatorio" at bounding box center [144, 362] width 46 height 10
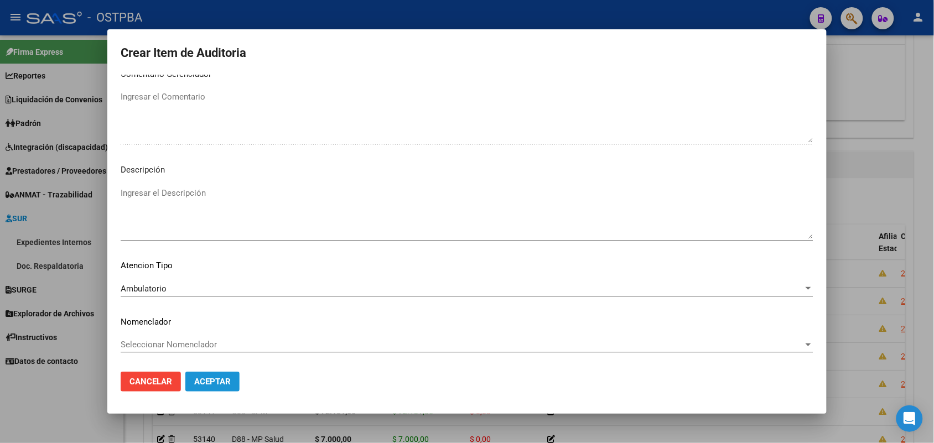
click at [217, 381] on span "Aceptar" at bounding box center [212, 382] width 37 height 10
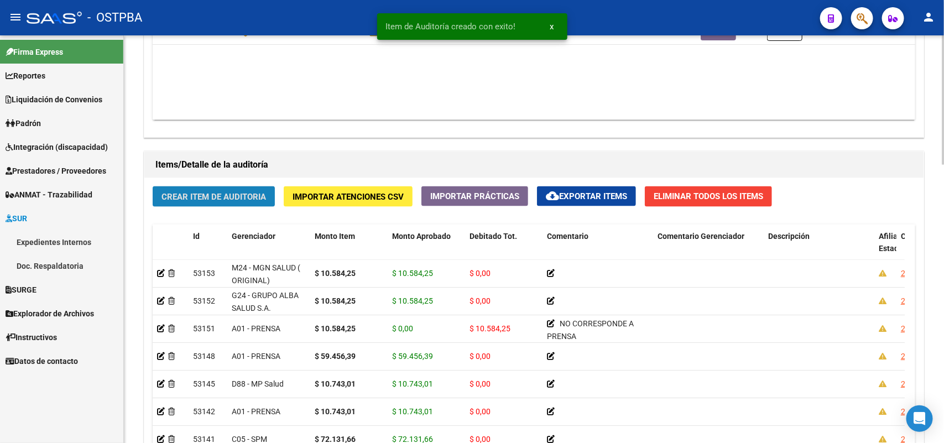
click at [238, 194] on span "Crear Item de Auditoria" at bounding box center [214, 197] width 105 height 10
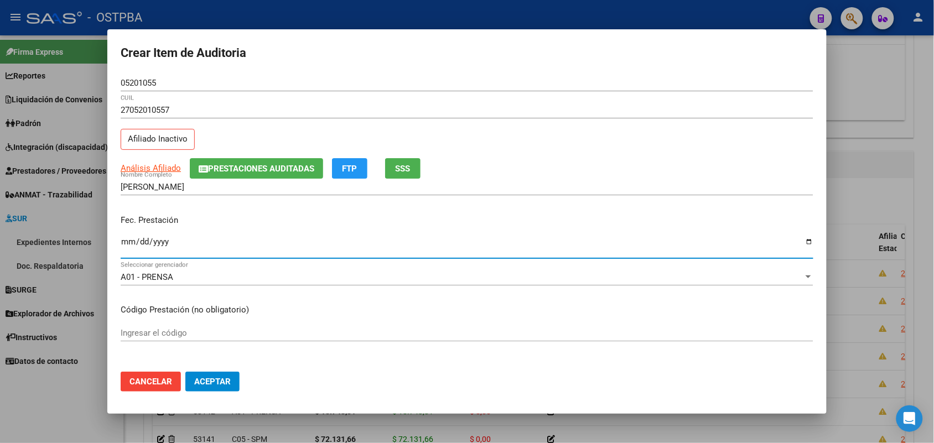
click at [122, 245] on input "Ingresar la fecha" at bounding box center [467, 246] width 693 height 18
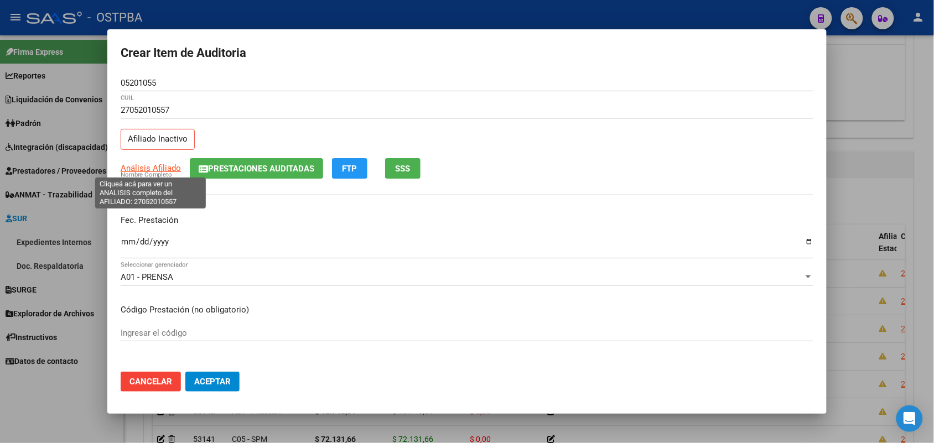
click at [167, 169] on span "Análisis Afiliado" at bounding box center [151, 168] width 60 height 10
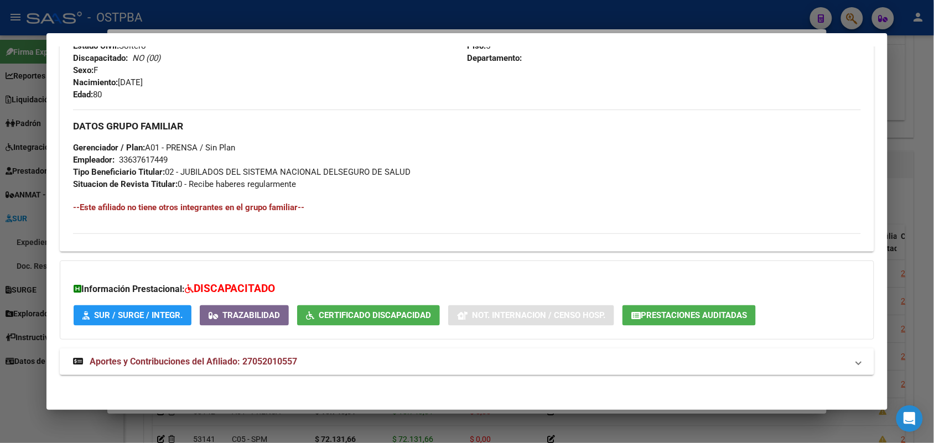
scroll to position [493, 0]
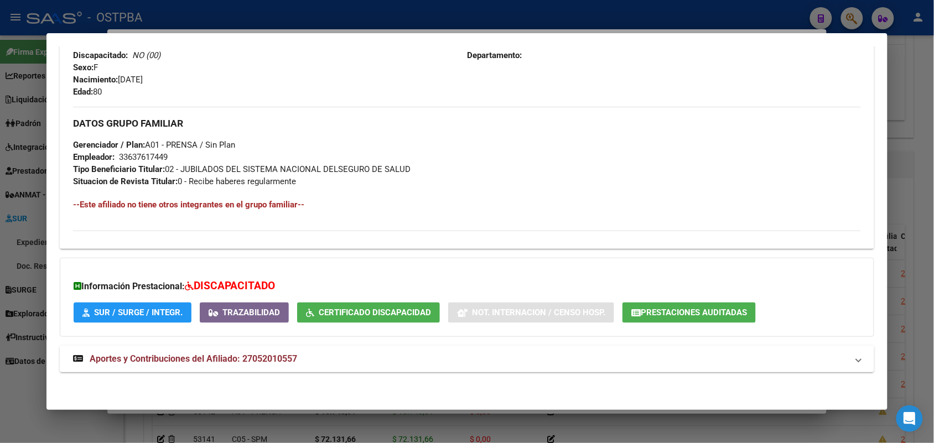
click at [73, 354] on icon at bounding box center [78, 358] width 10 height 9
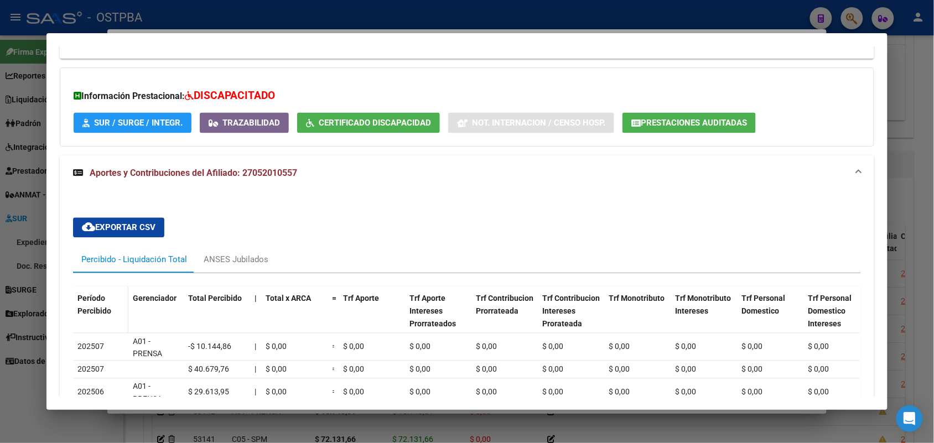
scroll to position [685, 0]
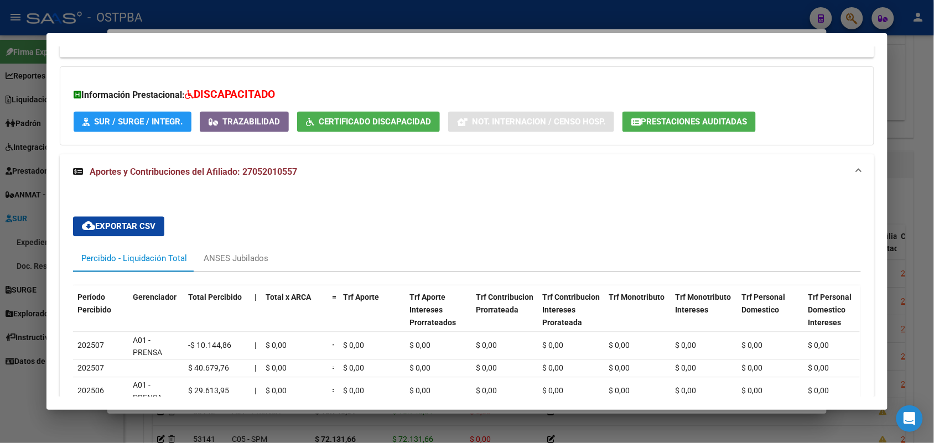
click at [28, 314] on div at bounding box center [467, 221] width 934 height 443
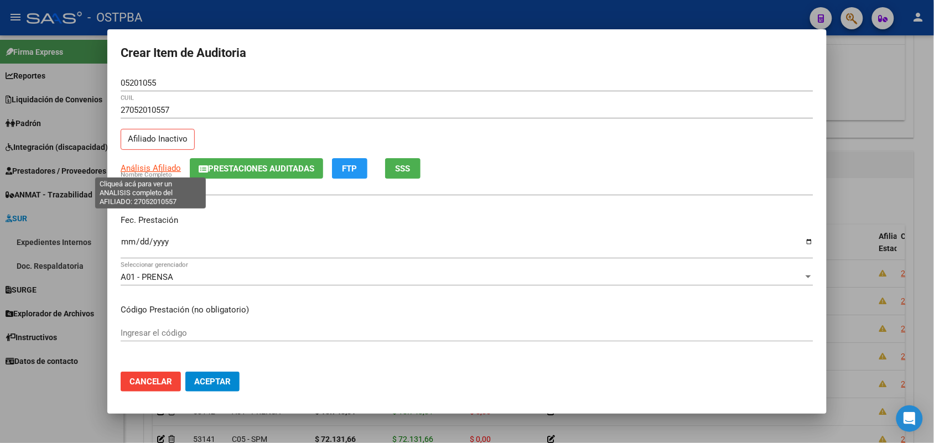
click at [171, 165] on span "Análisis Afiliado" at bounding box center [151, 168] width 60 height 10
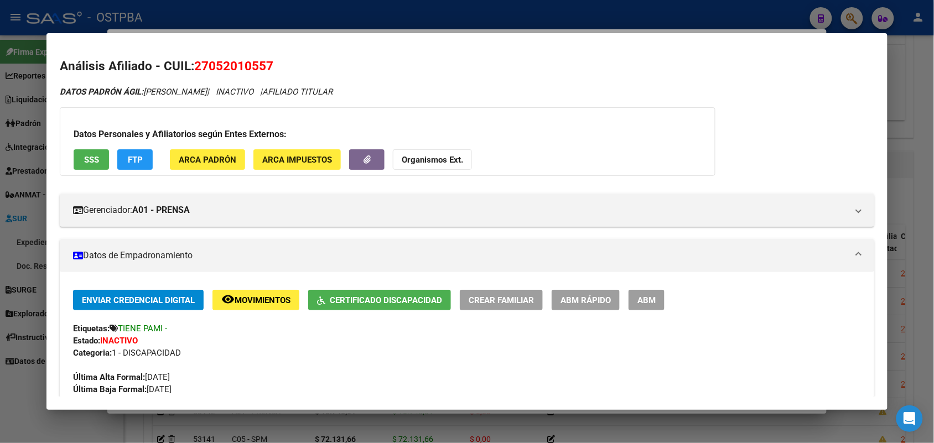
click at [95, 158] on span "SSS" at bounding box center [91, 160] width 15 height 10
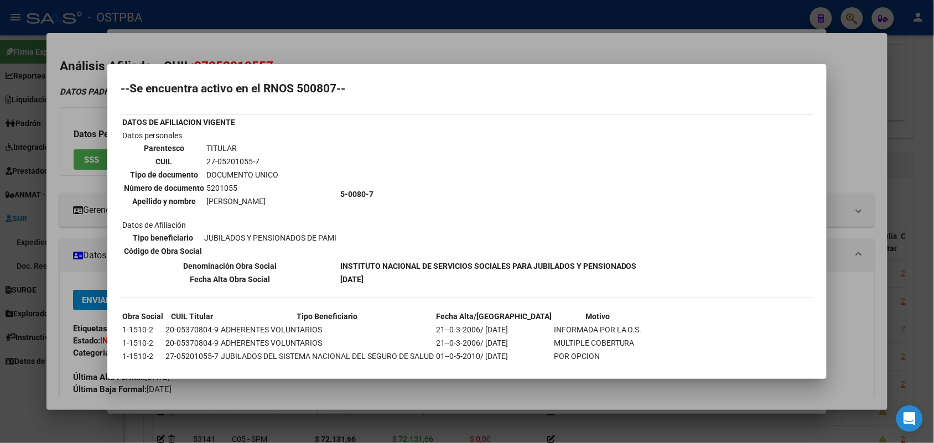
scroll to position [38, 0]
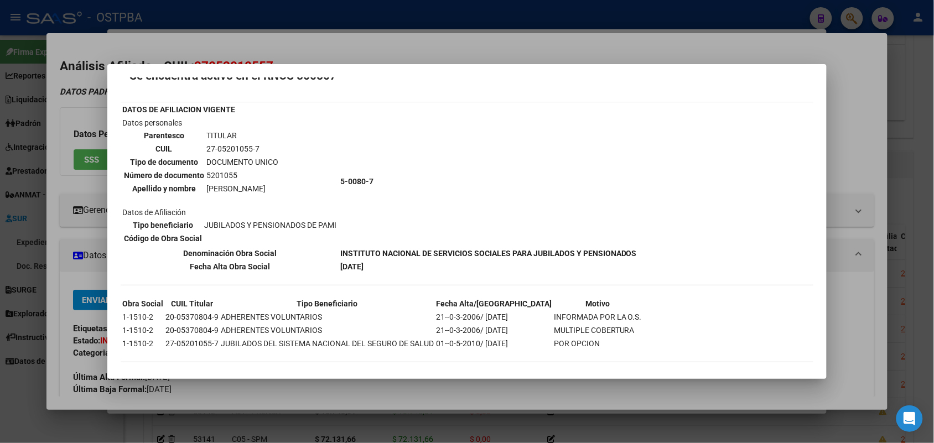
click at [20, 275] on div at bounding box center [467, 221] width 934 height 443
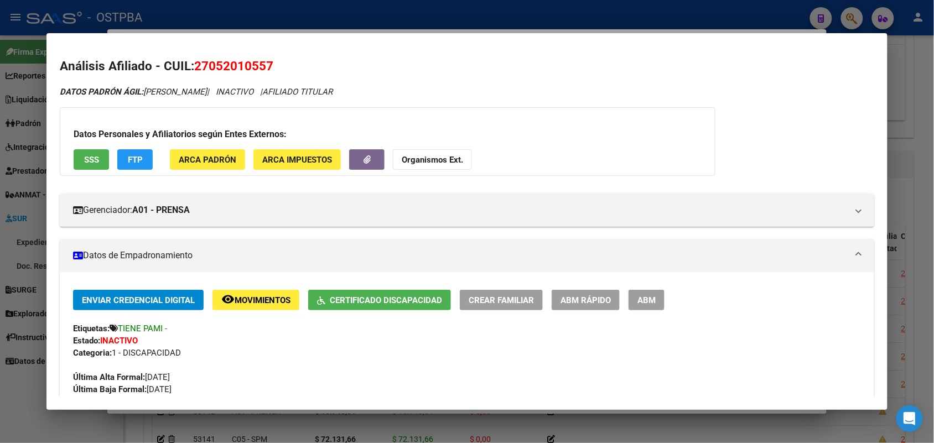
click at [27, 289] on div at bounding box center [467, 221] width 934 height 443
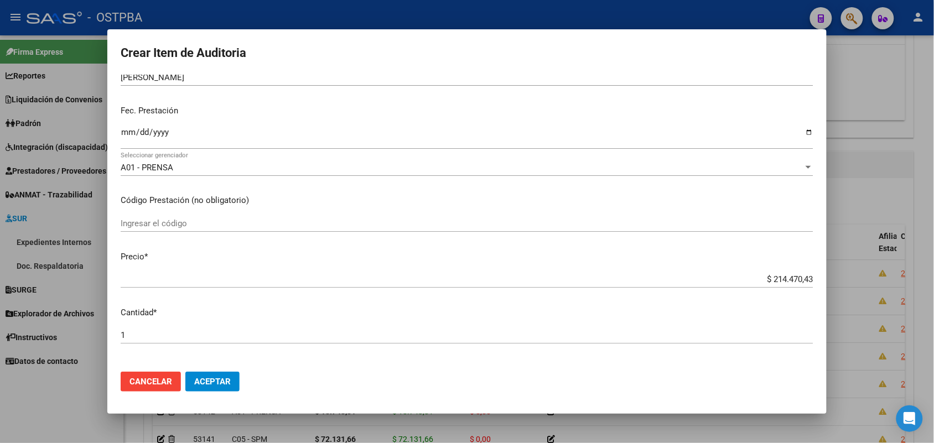
scroll to position [138, 0]
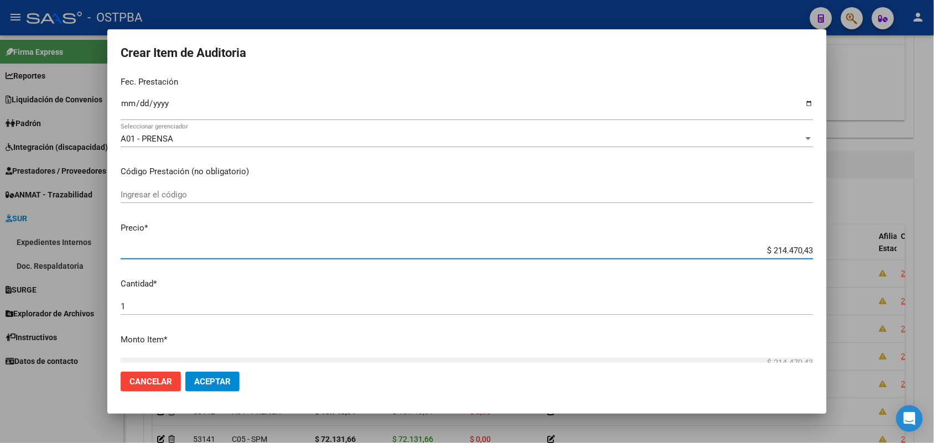
drag, startPoint x: 757, startPoint y: 247, endPoint x: 853, endPoint y: 264, distance: 97.8
click at [853, 264] on div "Crear Item de Auditoria 05201055 Nro Documento 27052010557 CUIL Afiliado Inacti…" at bounding box center [467, 221] width 934 height 443
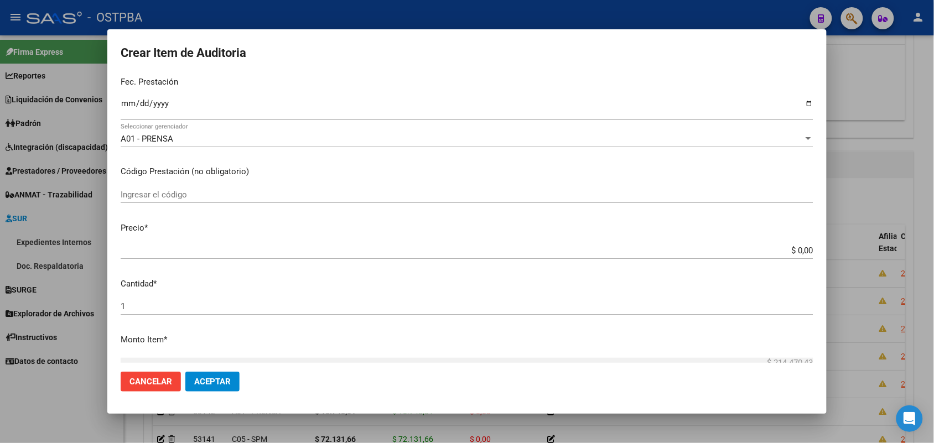
click at [206, 173] on p "Código Prestación (no obligatorio)" at bounding box center [467, 171] width 693 height 13
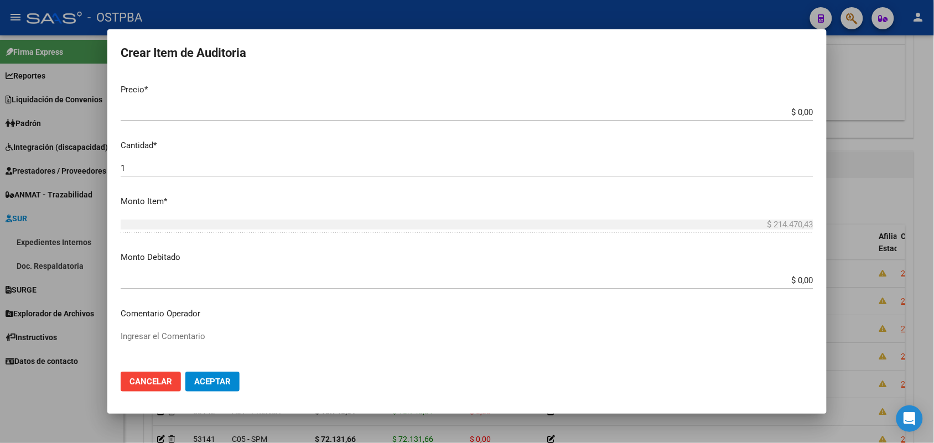
scroll to position [207, 0]
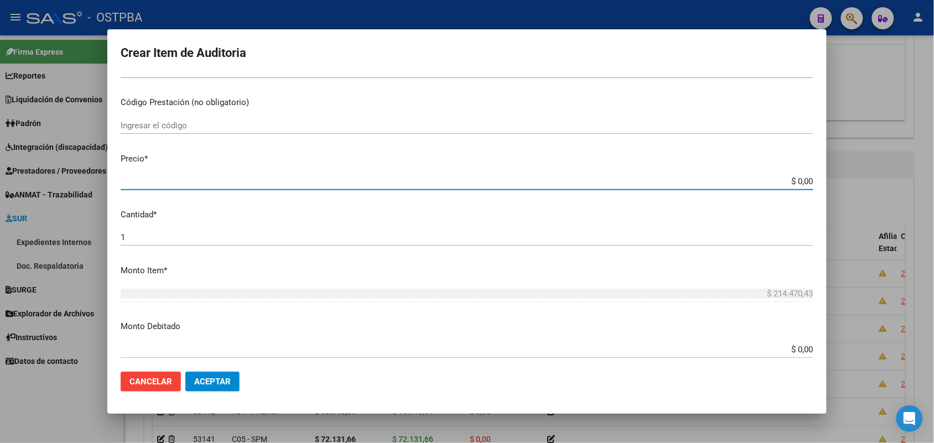
drag, startPoint x: 776, startPoint y: 179, endPoint x: 944, endPoint y: 231, distance: 176.2
click at [934, 231] on html "menu - OSTPBA person Firma Express Reportes SUR Expedientes Internos Movimiento…" at bounding box center [467, 221] width 934 height 443
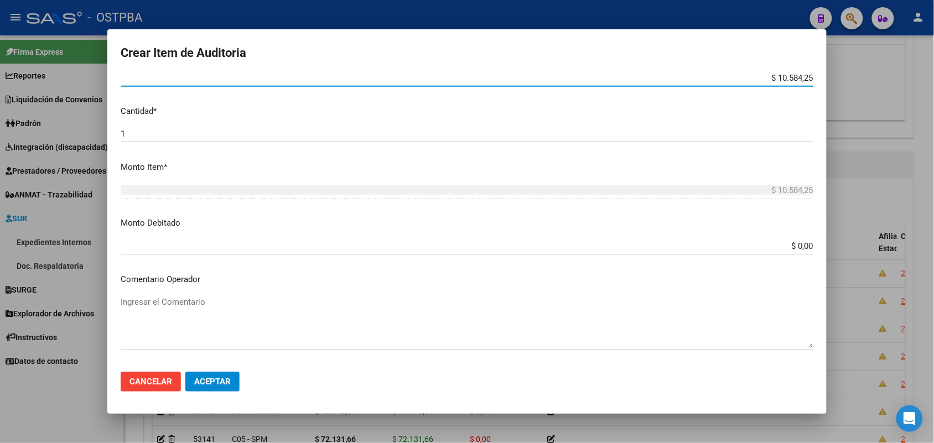
scroll to position [346, 0]
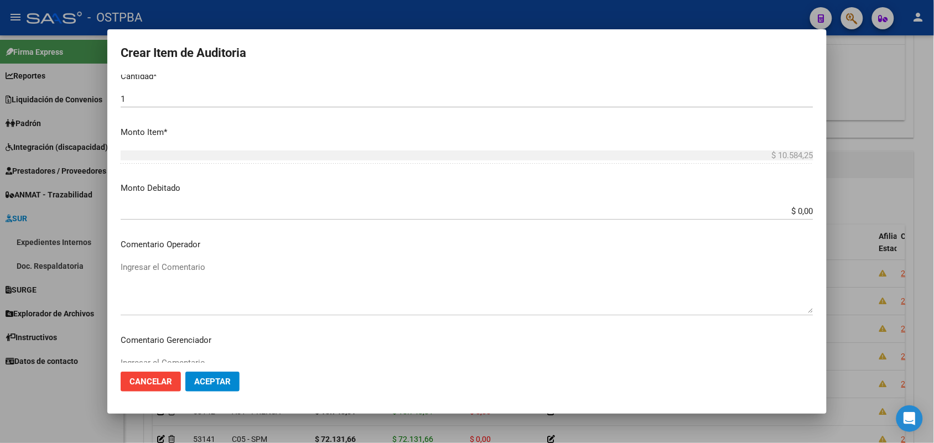
click at [162, 267] on textarea "Ingresar el Comentario" at bounding box center [467, 287] width 693 height 52
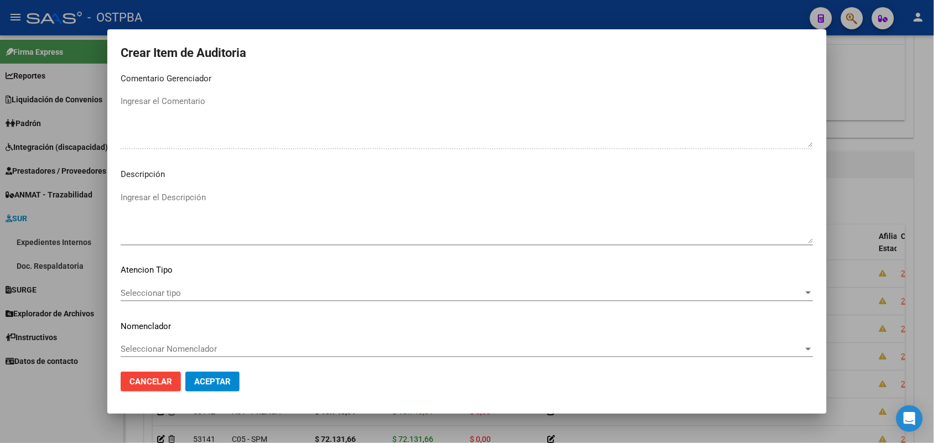
scroll to position [612, 0]
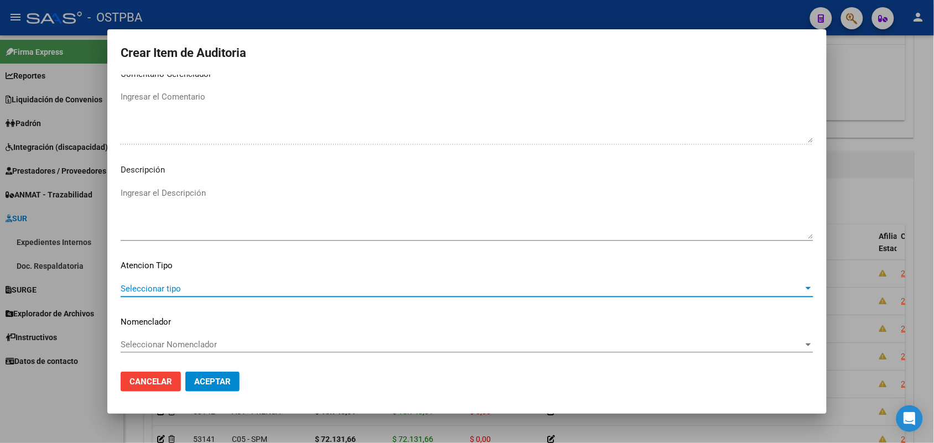
click at [162, 285] on span "Seleccionar tipo" at bounding box center [462, 289] width 683 height 10
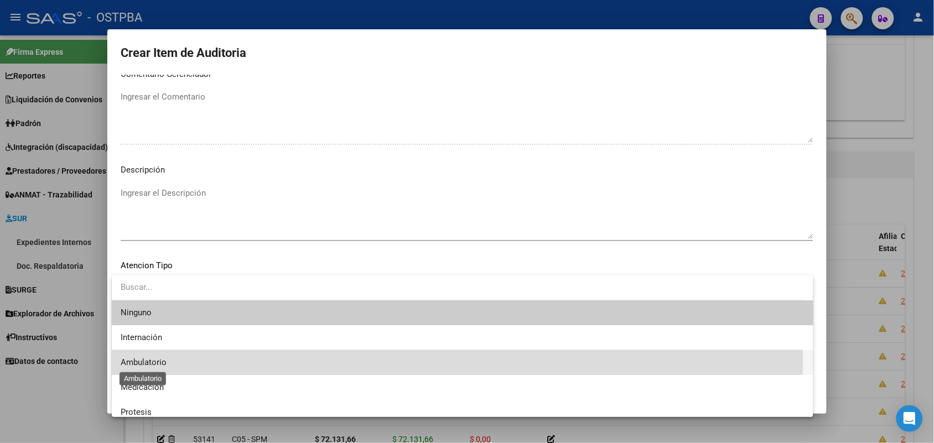
click at [158, 361] on span "Ambulatorio" at bounding box center [144, 362] width 46 height 10
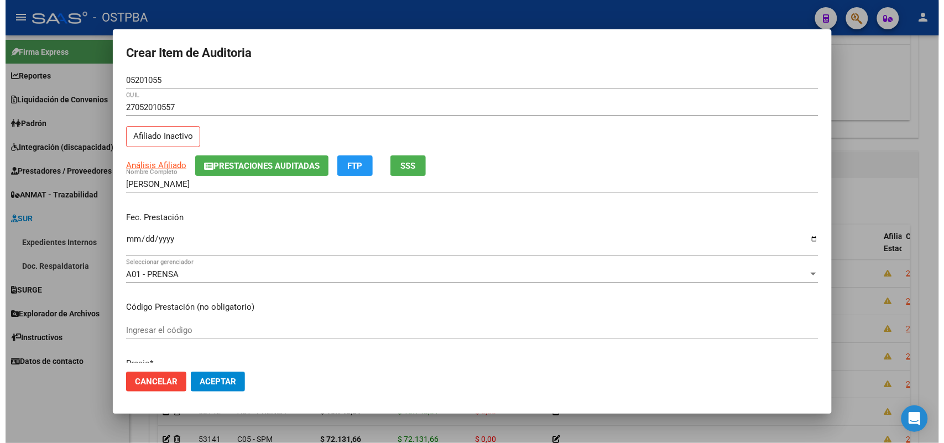
scroll to position [0, 0]
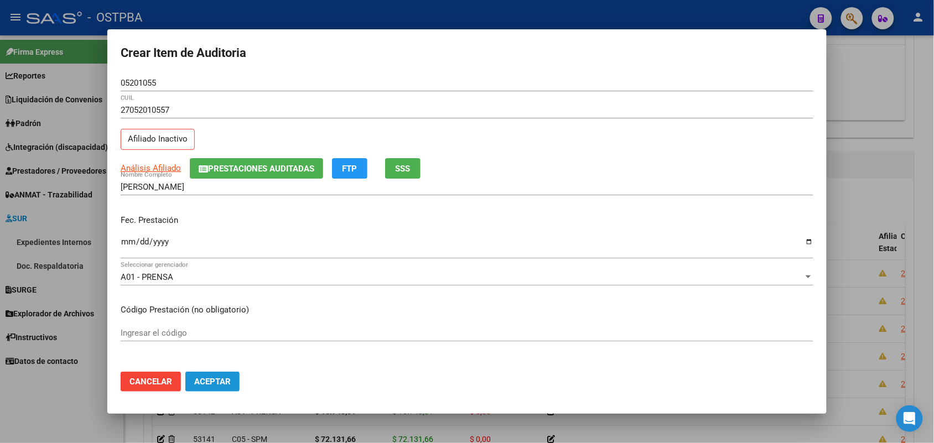
click at [214, 385] on span "Aceptar" at bounding box center [212, 382] width 37 height 10
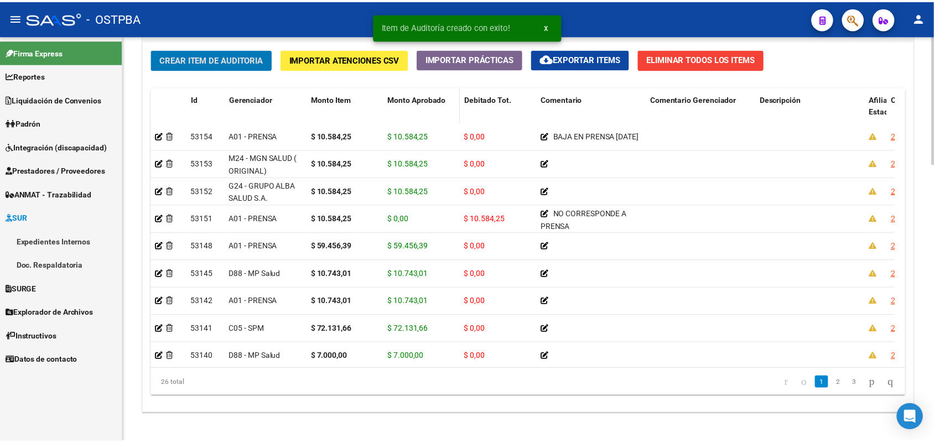
scroll to position [830, 0]
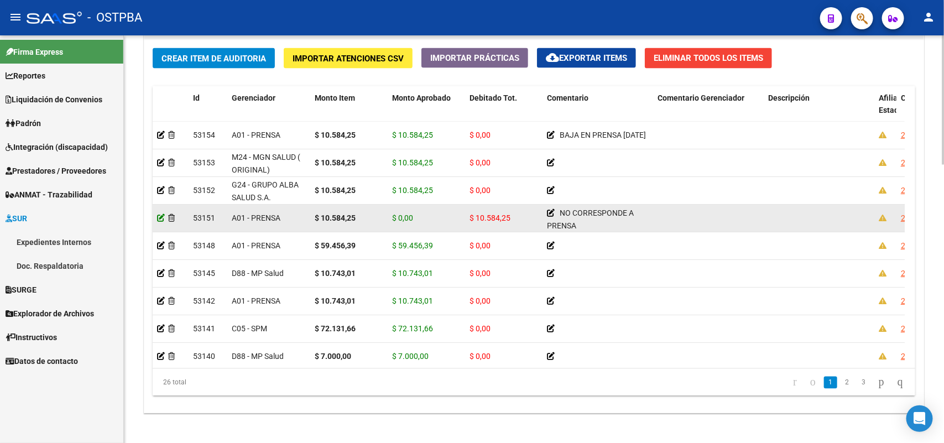
click at [160, 219] on icon at bounding box center [161, 218] width 8 height 8
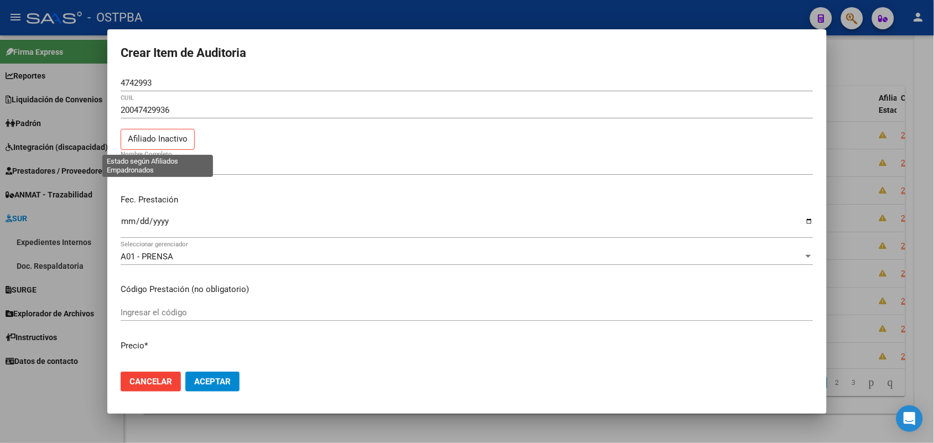
click at [153, 143] on p "Afiliado Inactivo" at bounding box center [158, 140] width 74 height 22
click at [164, 164] on input "[PERSON_NAME]" at bounding box center [467, 167] width 693 height 10
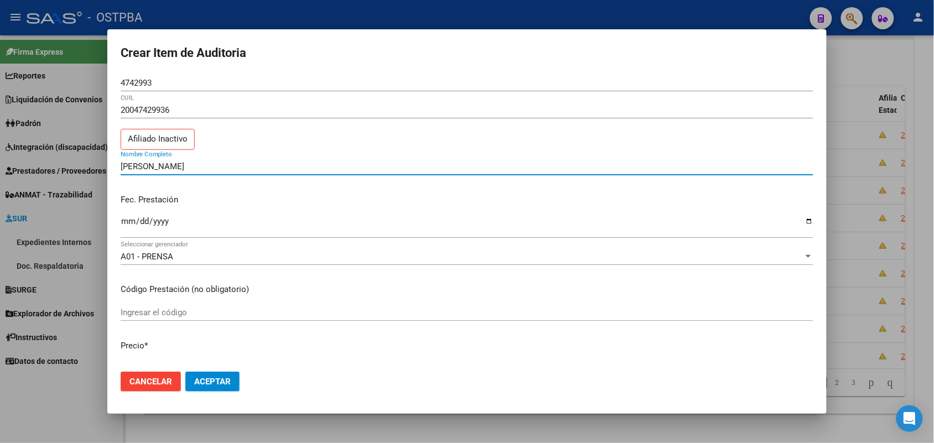
click at [164, 164] on input "[PERSON_NAME]" at bounding box center [467, 167] width 693 height 10
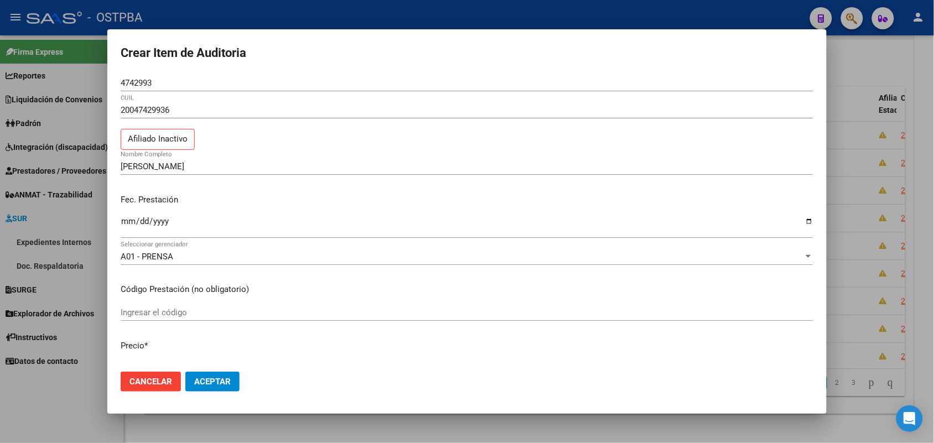
click at [92, 222] on div at bounding box center [467, 221] width 934 height 443
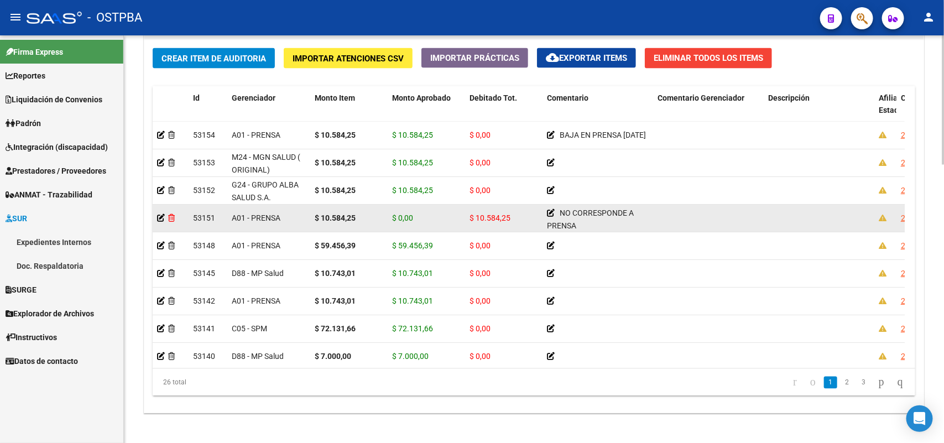
click at [173, 217] on icon at bounding box center [171, 218] width 7 height 8
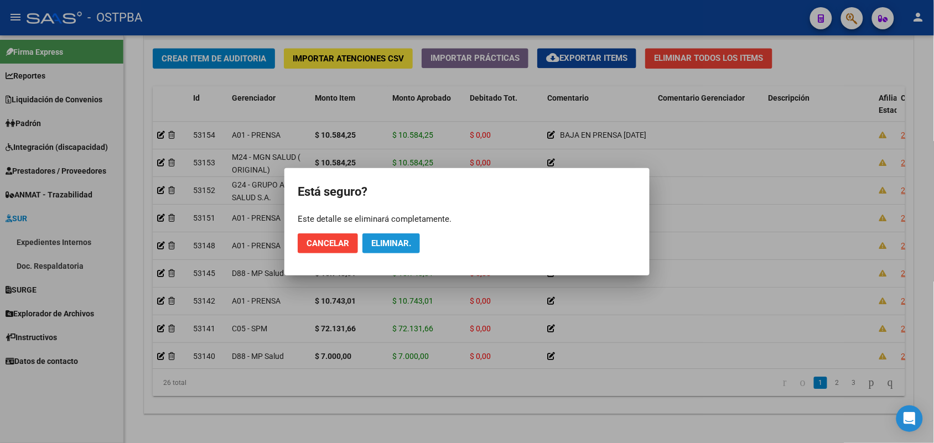
click at [387, 237] on button "Eliminar." at bounding box center [391, 243] width 58 height 20
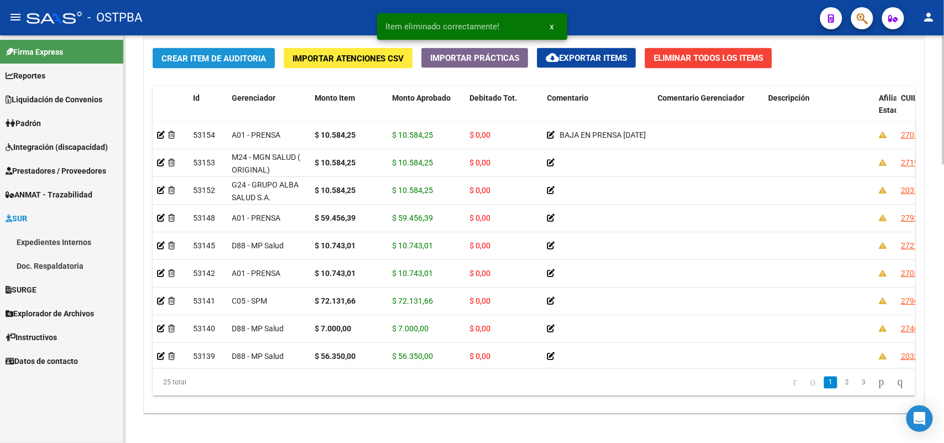
click at [253, 59] on span "Crear Item de Auditoria" at bounding box center [214, 59] width 105 height 10
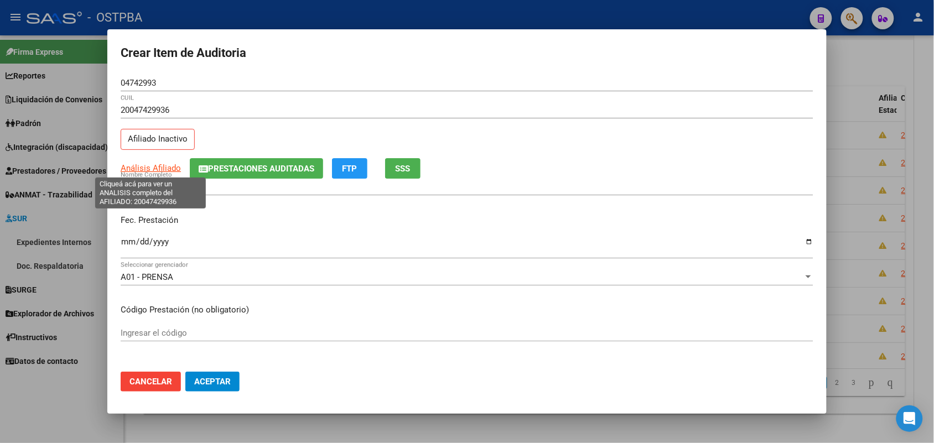
click at [165, 170] on span "Análisis Afiliado" at bounding box center [151, 168] width 60 height 10
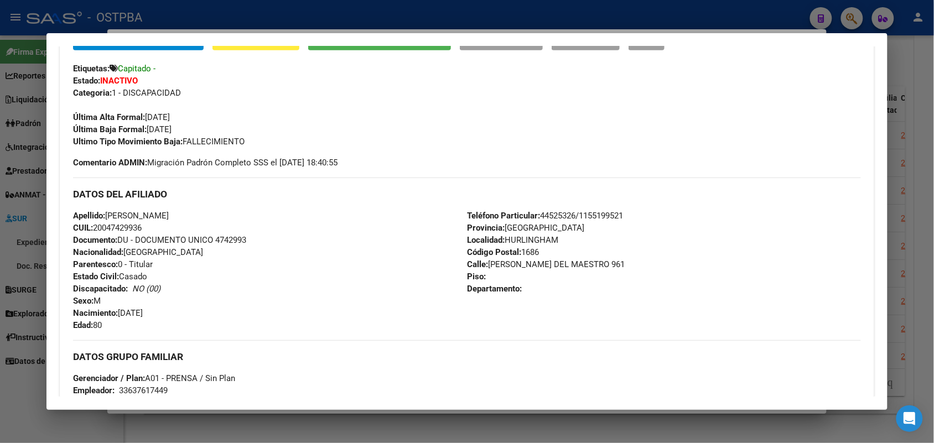
scroll to position [0, 0]
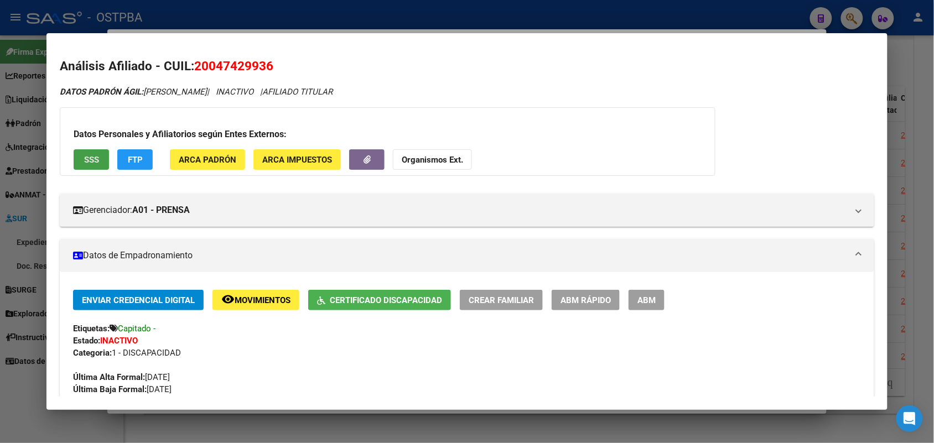
click at [93, 156] on span "SSS" at bounding box center [91, 160] width 15 height 10
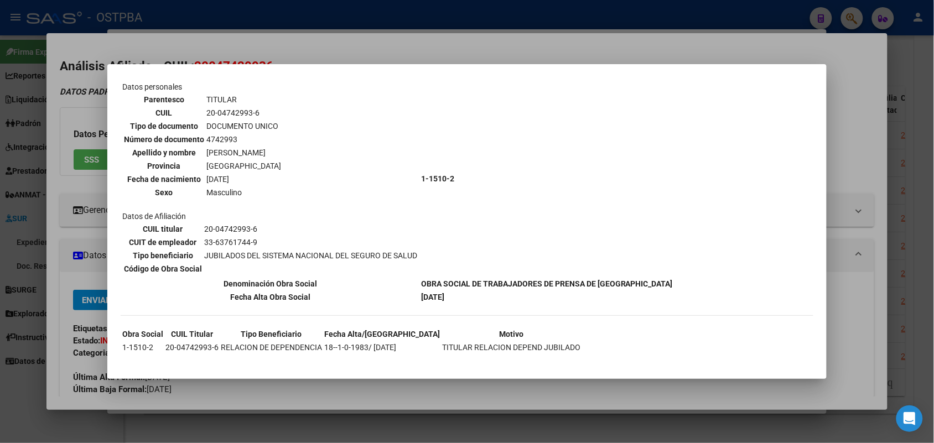
scroll to position [56, 0]
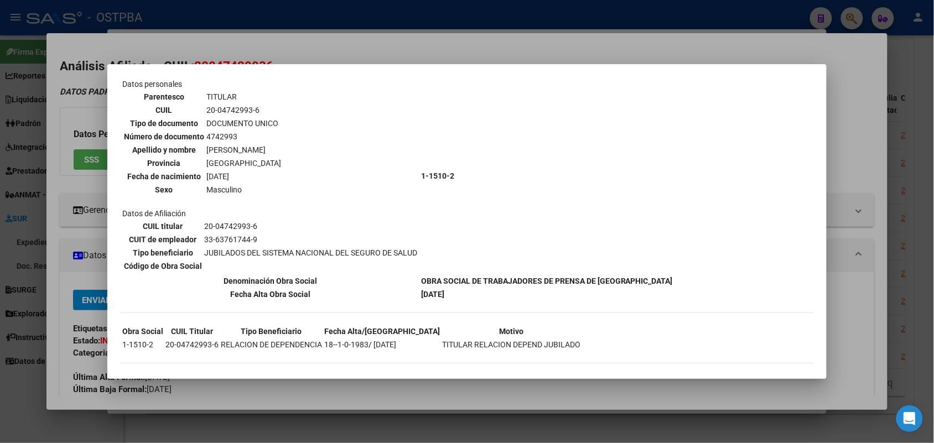
click at [91, 221] on div at bounding box center [467, 221] width 934 height 443
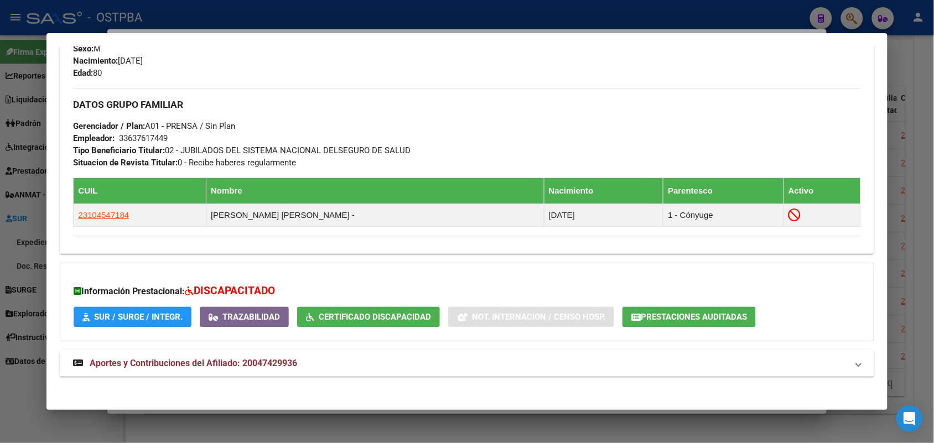
scroll to position [518, 0]
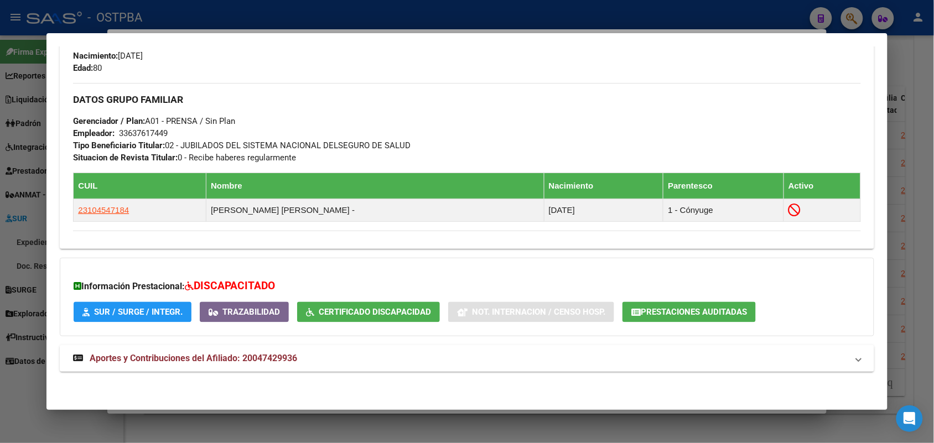
click at [72, 351] on mat-expansion-panel-header "Aportes y Contribuciones del Afiliado: 20047429936" at bounding box center [467, 358] width 814 height 27
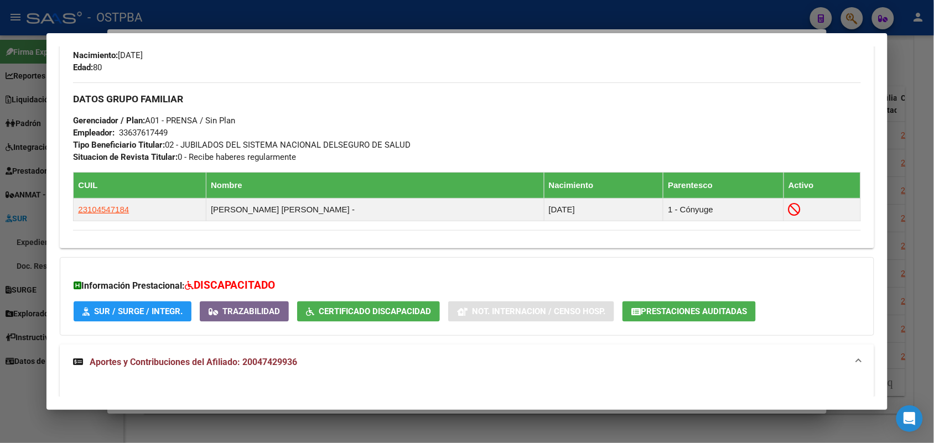
click at [74, 361] on icon at bounding box center [78, 361] width 10 height 9
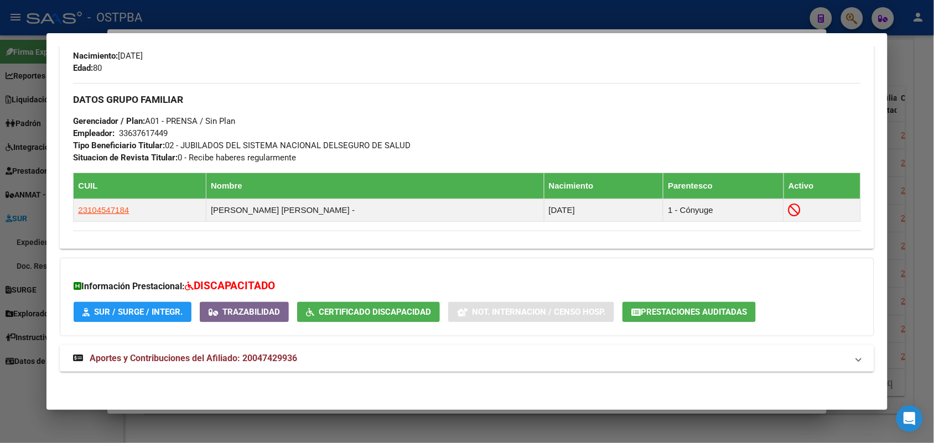
click at [75, 355] on icon at bounding box center [78, 357] width 10 height 9
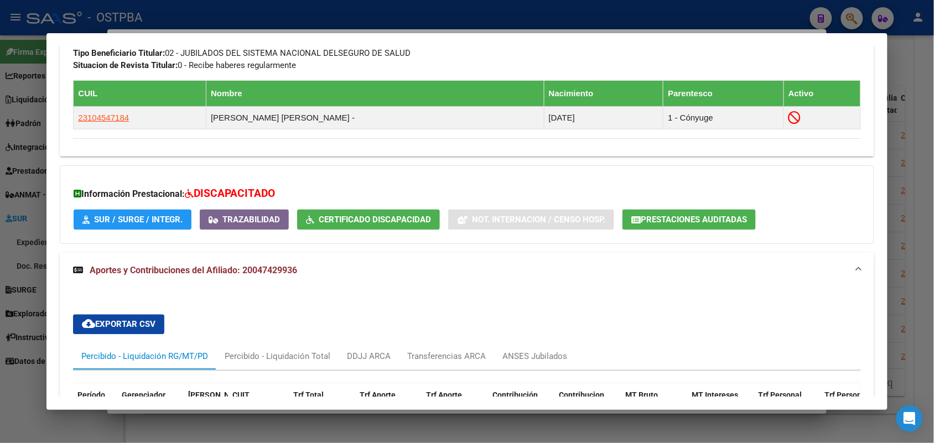
scroll to position [916, 0]
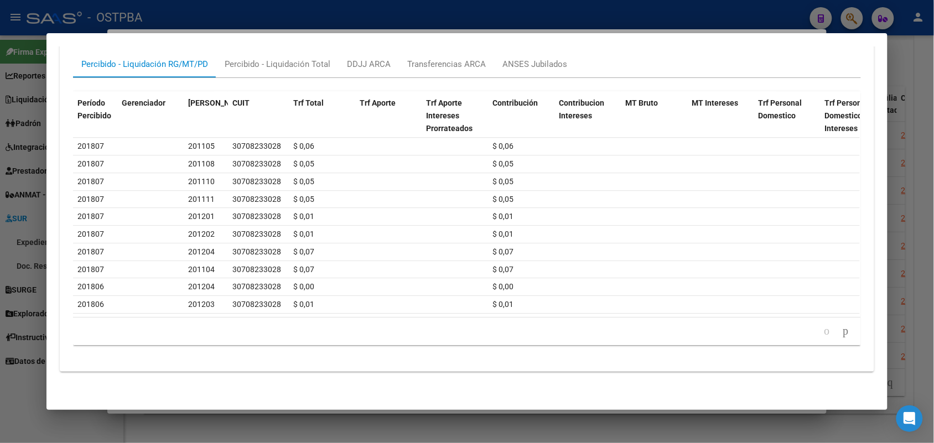
click at [25, 170] on div at bounding box center [467, 221] width 934 height 443
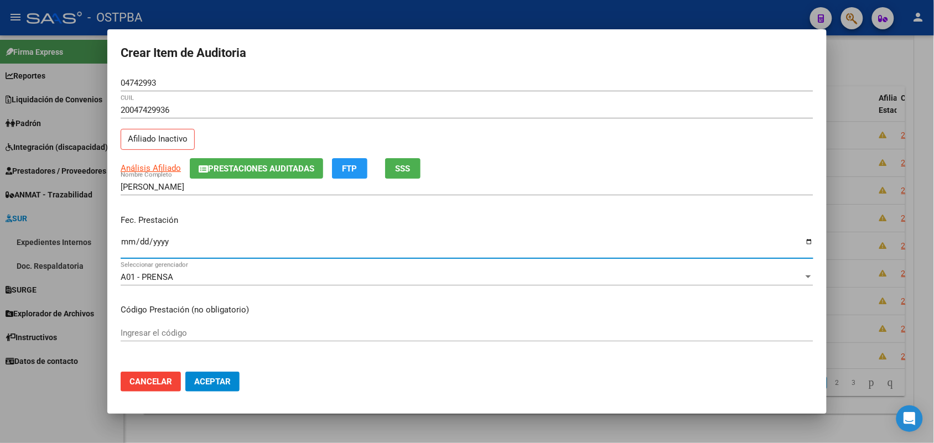
click at [131, 243] on input "Ingresar la fecha" at bounding box center [467, 246] width 693 height 18
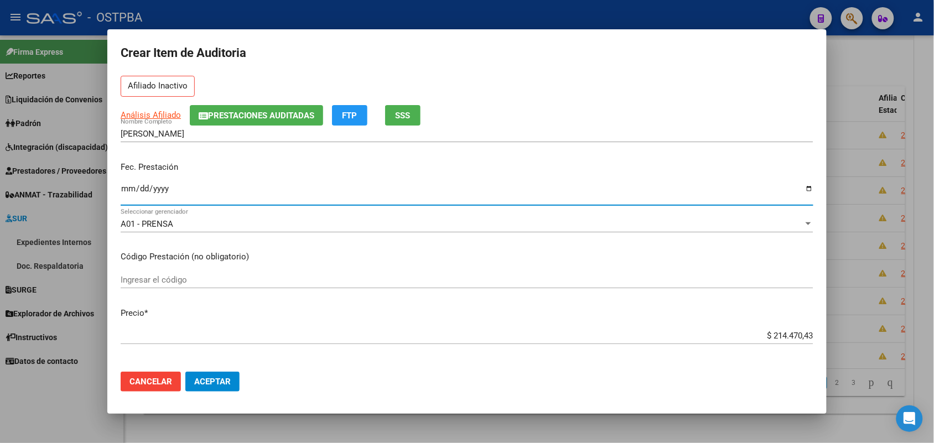
scroll to position [138, 0]
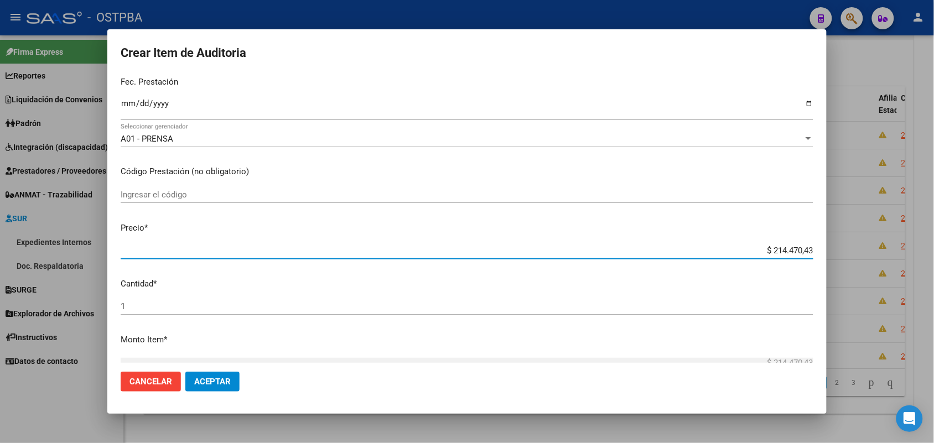
drag, startPoint x: 751, startPoint y: 254, endPoint x: 847, endPoint y: 252, distance: 96.3
click at [847, 252] on div "Crear Item de Auditoria 04742993 Nro Documento 20047429936 CUIL Afiliado Inacti…" at bounding box center [467, 221] width 934 height 443
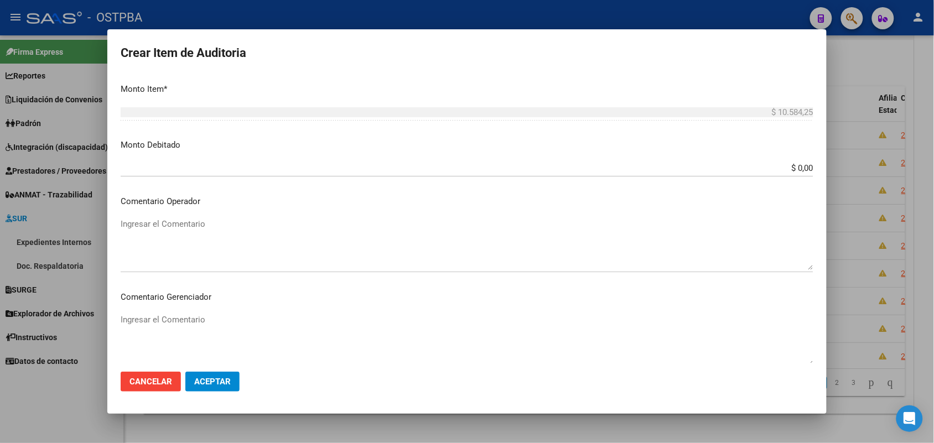
scroll to position [415, 0]
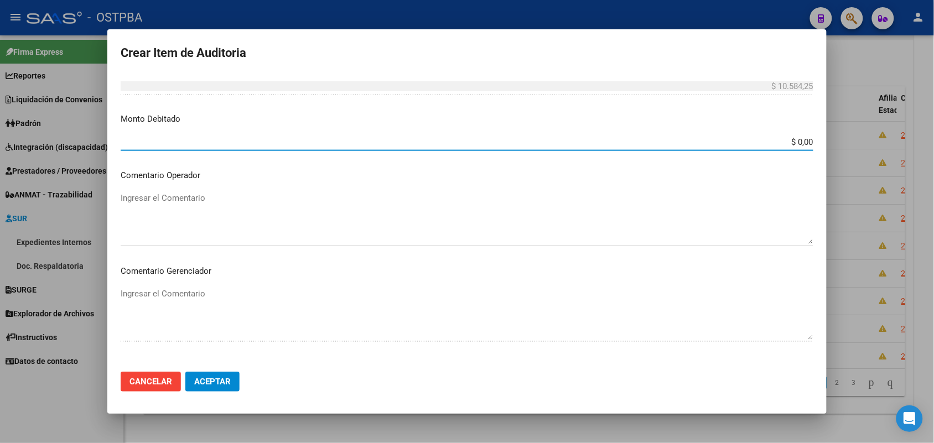
click at [768, 140] on input "$ 0,00" at bounding box center [467, 142] width 693 height 10
drag, startPoint x: 771, startPoint y: 139, endPoint x: 925, endPoint y: 141, distance: 154.4
click at [925, 141] on div "Crear Item de Auditoria 04742993 Nro Documento 20047429936 CUIL Afiliado Inacti…" at bounding box center [467, 221] width 934 height 443
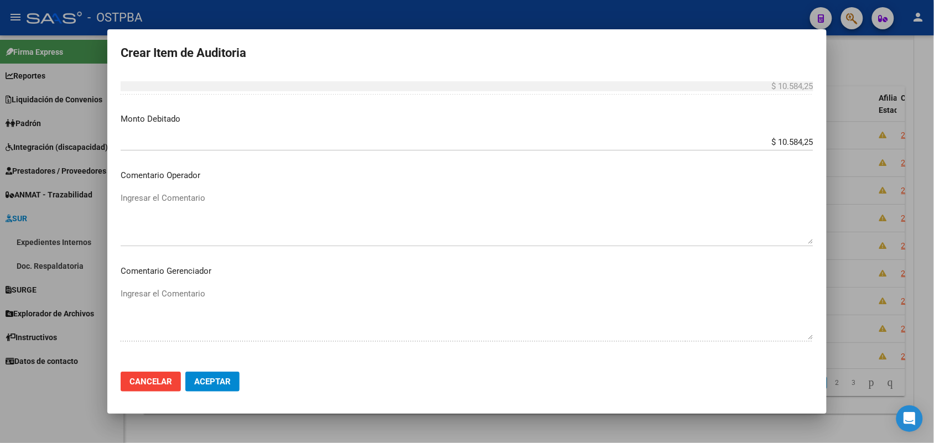
click at [187, 190] on div "Ingresar el Comentario" at bounding box center [467, 218] width 693 height 56
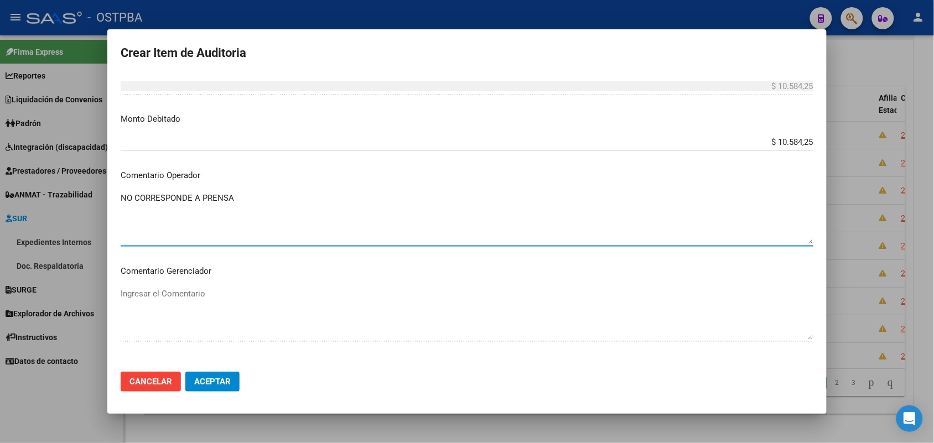
click at [316, 211] on textarea "NO CORRESPONDE A PRENSA" at bounding box center [467, 218] width 693 height 52
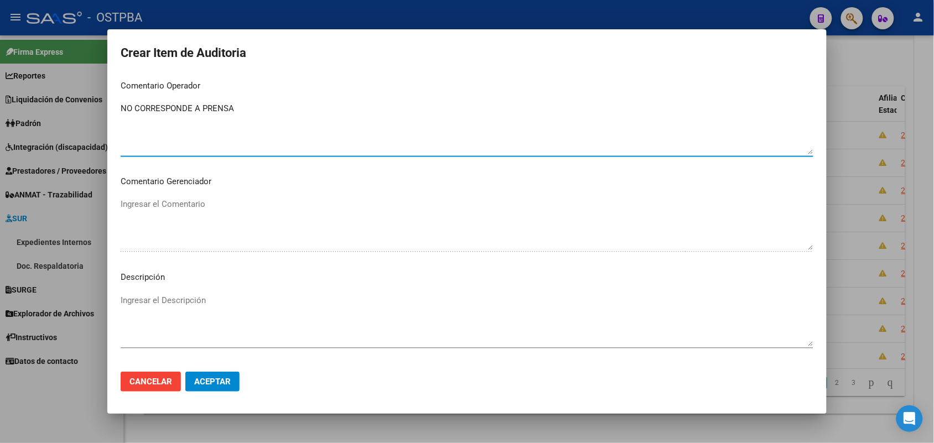
scroll to position [612, 0]
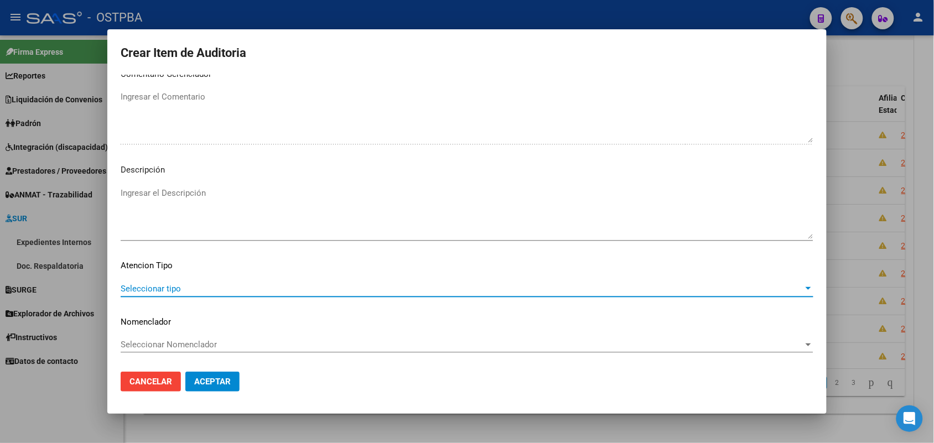
click at [169, 289] on span "Seleccionar tipo" at bounding box center [462, 289] width 683 height 10
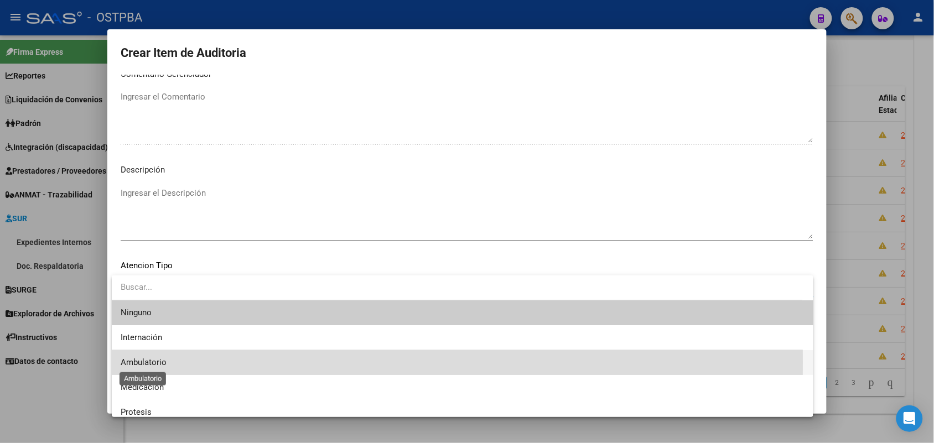
click at [163, 362] on span "Ambulatorio" at bounding box center [144, 362] width 46 height 10
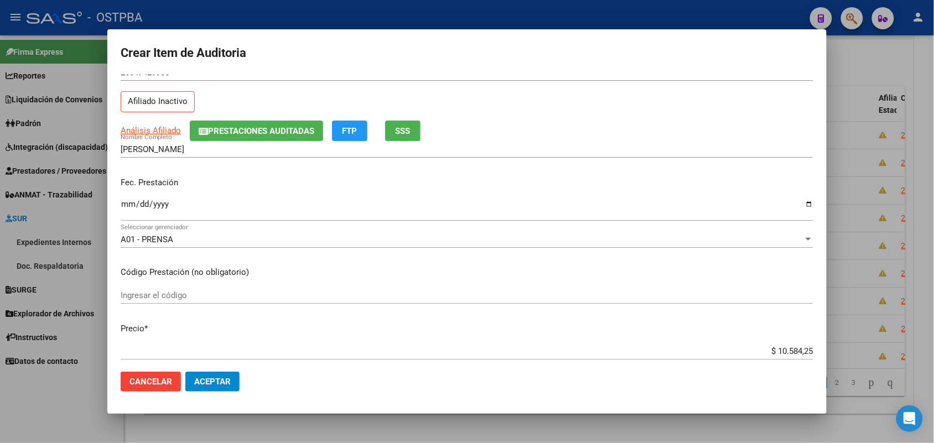
scroll to position [0, 0]
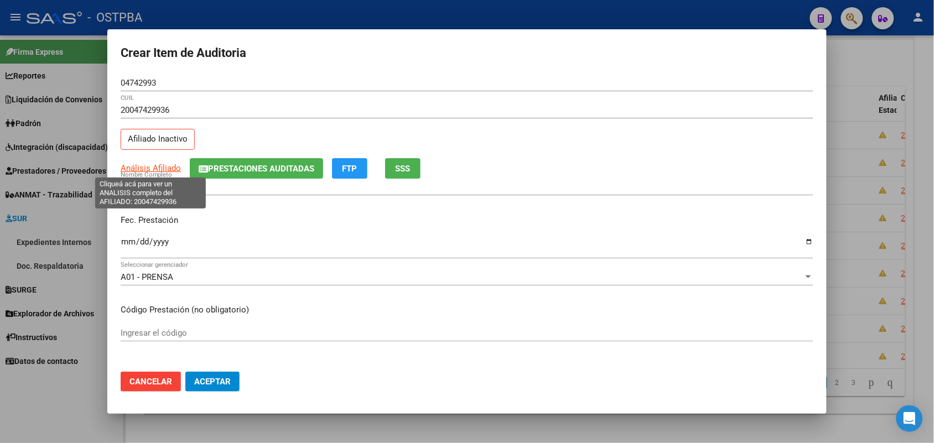
click at [157, 167] on span "Análisis Afiliado" at bounding box center [151, 168] width 60 height 10
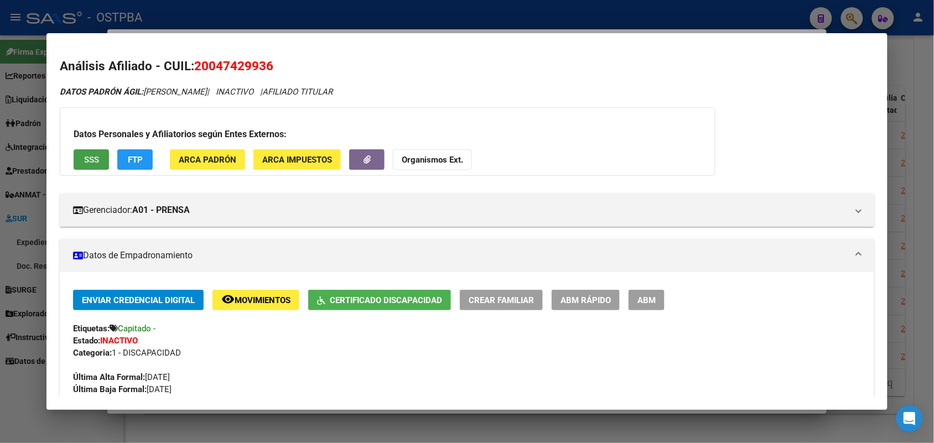
click at [92, 155] on span "SSS" at bounding box center [91, 160] width 15 height 10
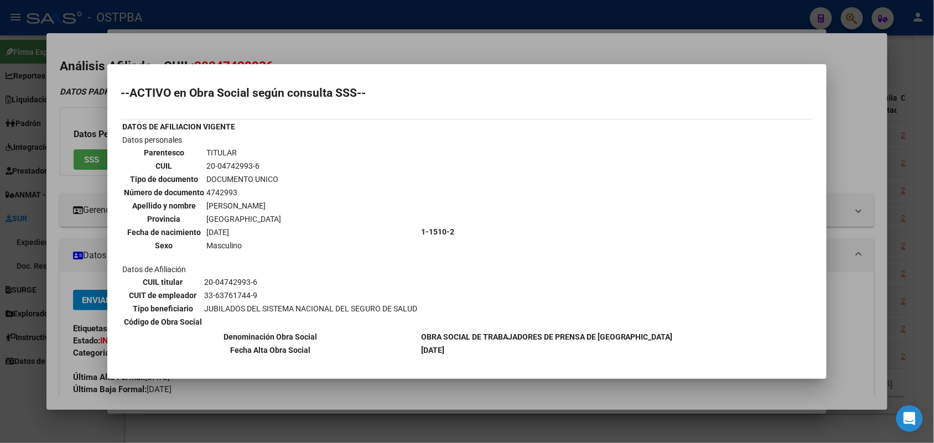
scroll to position [56, 0]
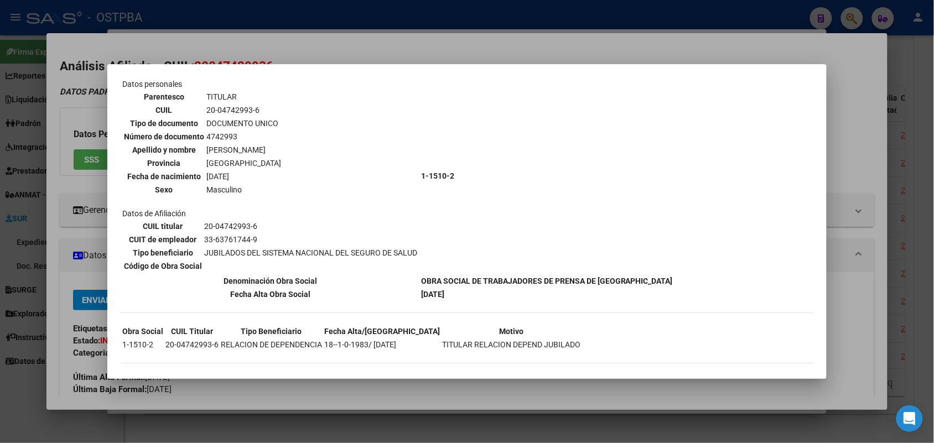
click at [96, 239] on div at bounding box center [467, 221] width 934 height 443
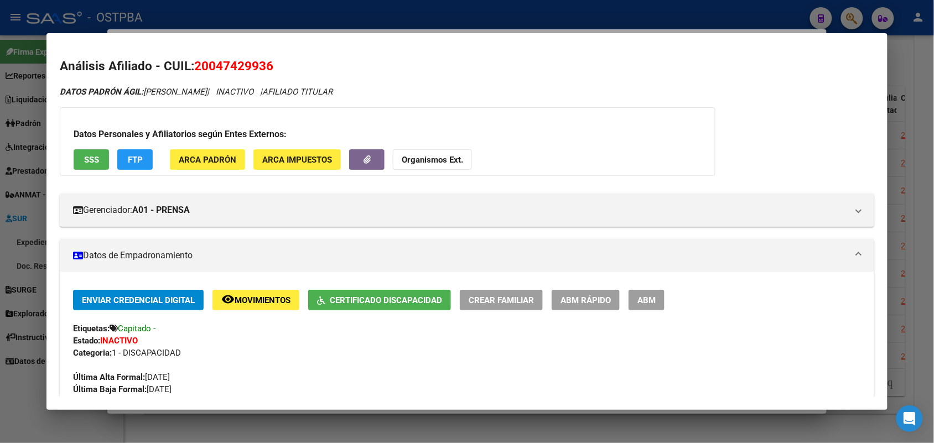
click at [2, 262] on div at bounding box center [467, 221] width 934 height 443
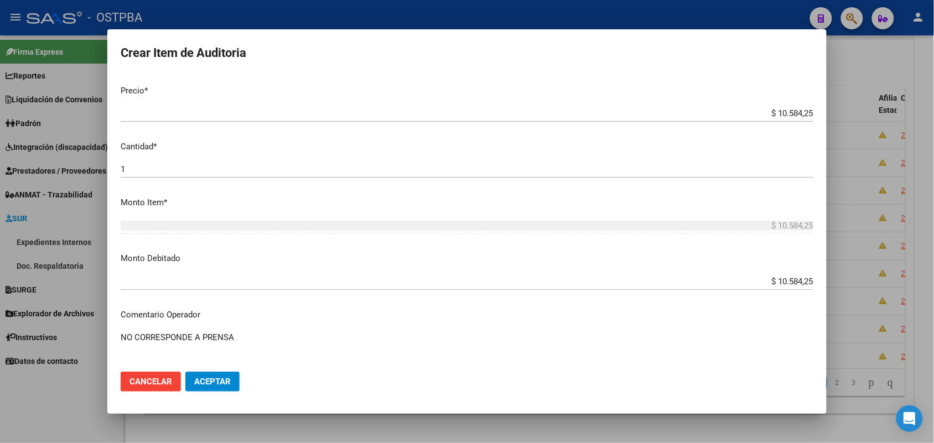
scroll to position [277, 0]
click at [238, 338] on textarea "NO CORRESPONDE A PRENSA" at bounding box center [467, 356] width 693 height 52
click at [215, 382] on span "Aceptar" at bounding box center [212, 382] width 37 height 10
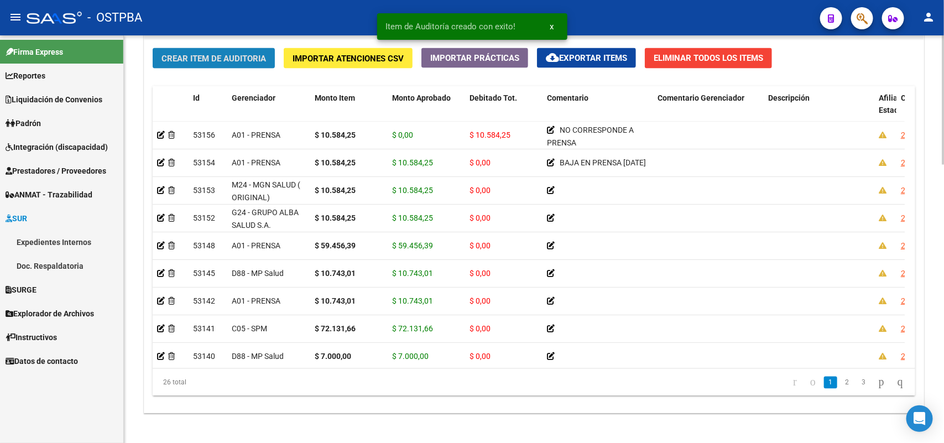
click at [261, 61] on span "Crear Item de Auditoria" at bounding box center [214, 59] width 105 height 10
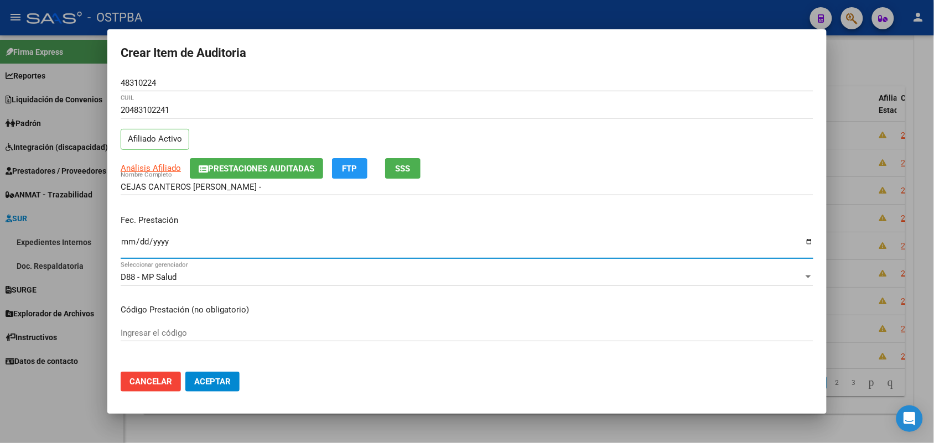
click at [128, 249] on input "Ingresar la fecha" at bounding box center [467, 246] width 693 height 18
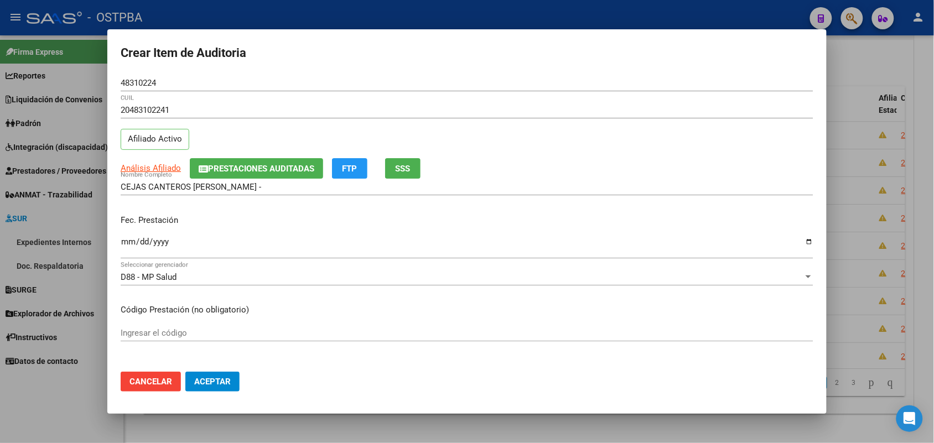
scroll to position [138, 0]
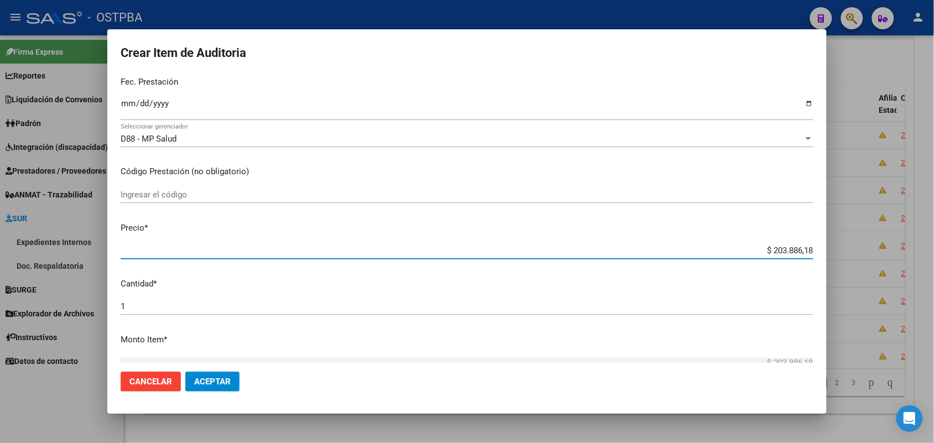
drag, startPoint x: 745, startPoint y: 249, endPoint x: 816, endPoint y: 244, distance: 72.1
click at [816, 244] on mat-dialog-content "48310224 Nro Documento 20483102241 CUIL Afiliado Activo Análisis Afiliado Prest…" at bounding box center [466, 219] width 719 height 288
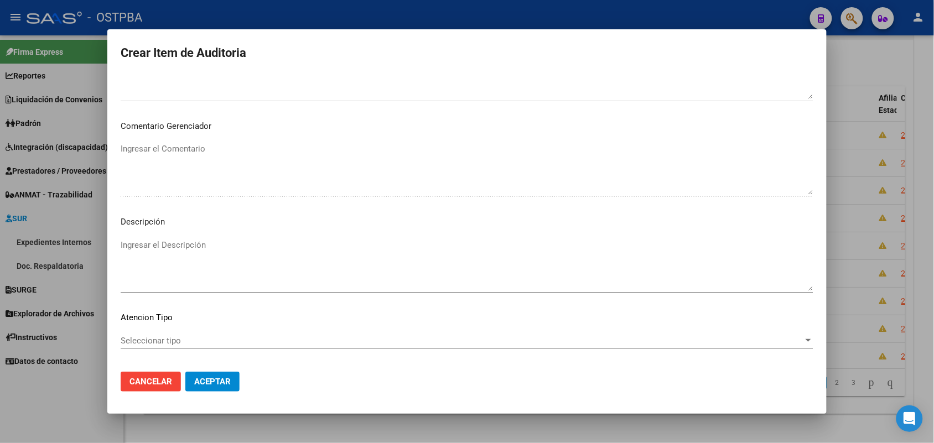
scroll to position [612, 0]
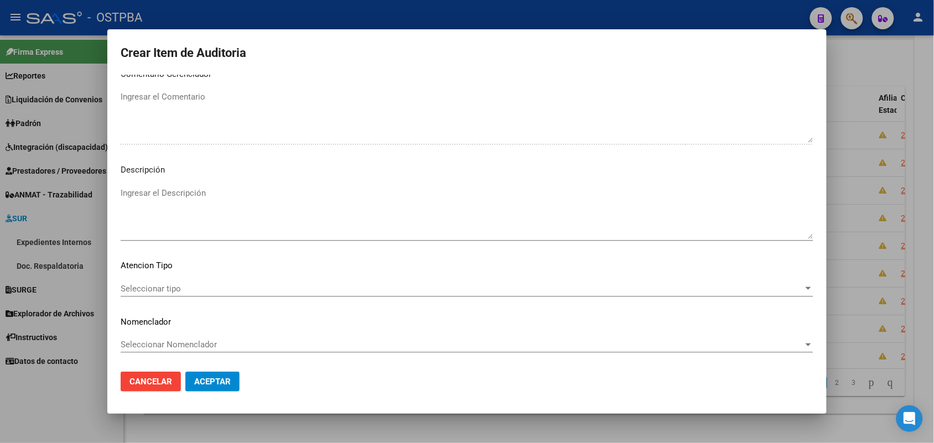
click at [176, 287] on span "Seleccionar tipo" at bounding box center [462, 289] width 683 height 10
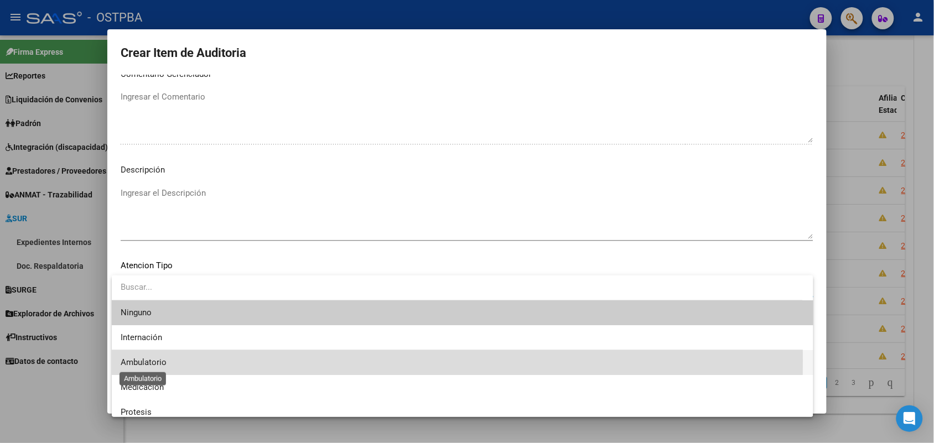
click at [154, 361] on span "Ambulatorio" at bounding box center [144, 362] width 46 height 10
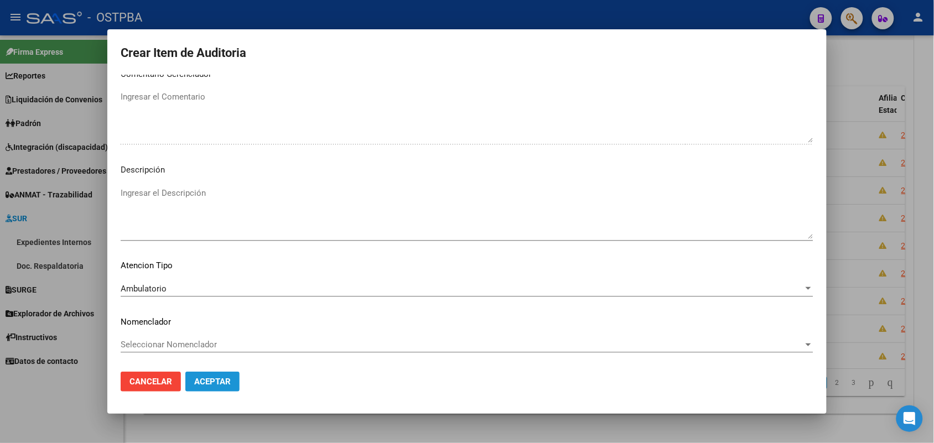
click at [193, 378] on button "Aceptar" at bounding box center [212, 382] width 54 height 20
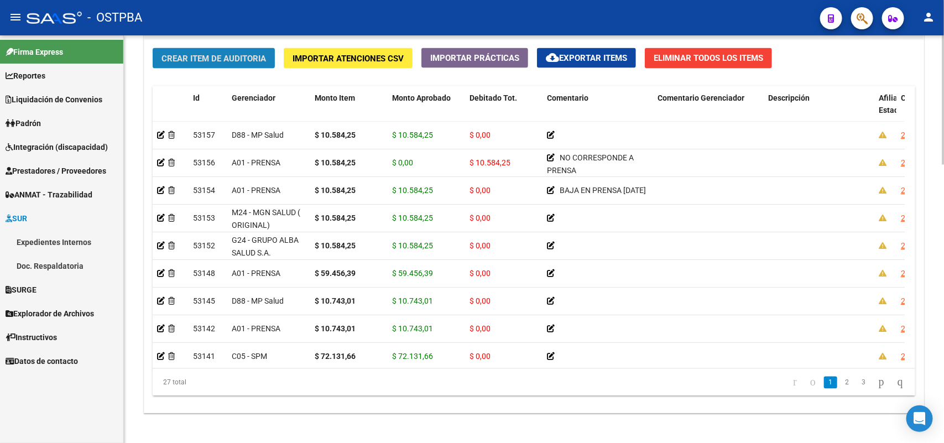
click at [222, 54] on span "Crear Item de Auditoria" at bounding box center [214, 59] width 105 height 10
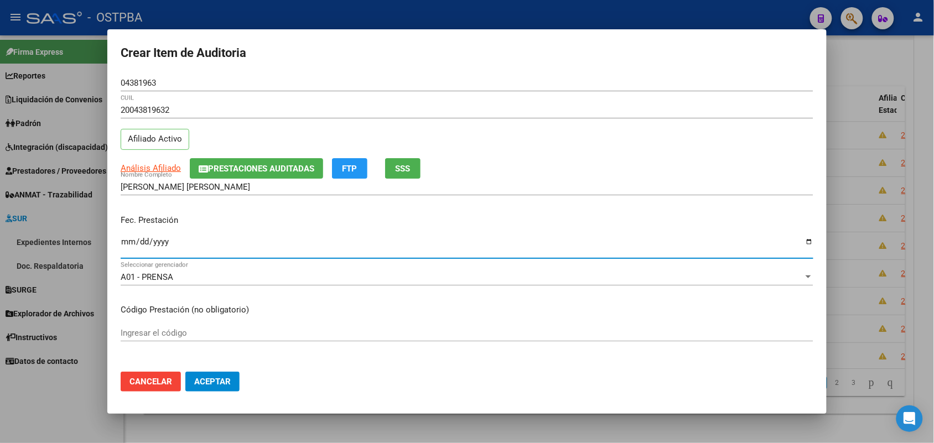
click at [123, 246] on input "Ingresar la fecha" at bounding box center [467, 246] width 693 height 18
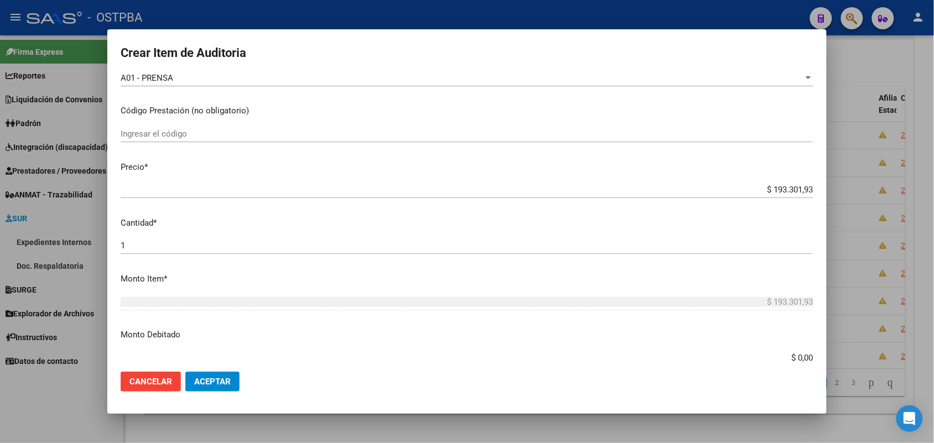
scroll to position [207, 0]
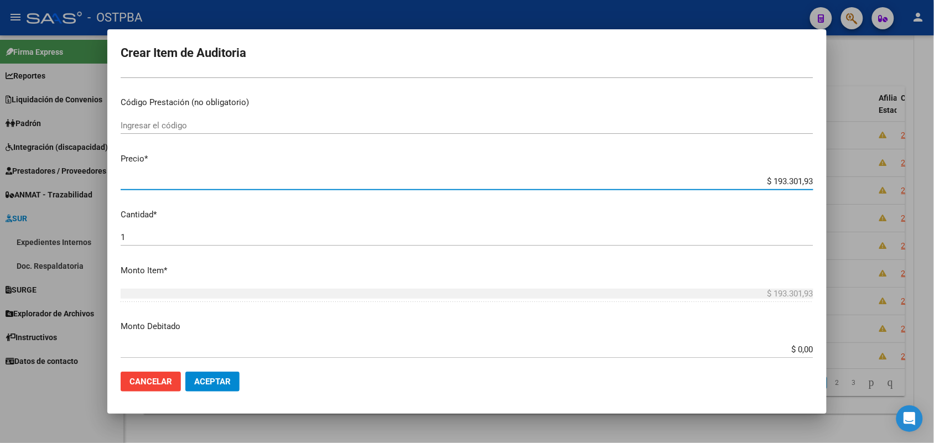
drag, startPoint x: 750, startPoint y: 185, endPoint x: 917, endPoint y: 184, distance: 167.6
click at [917, 184] on div "Crear Item de Auditoria 04381963 Nro Documento 20043819632 CUIL Afiliado Activo…" at bounding box center [467, 221] width 934 height 443
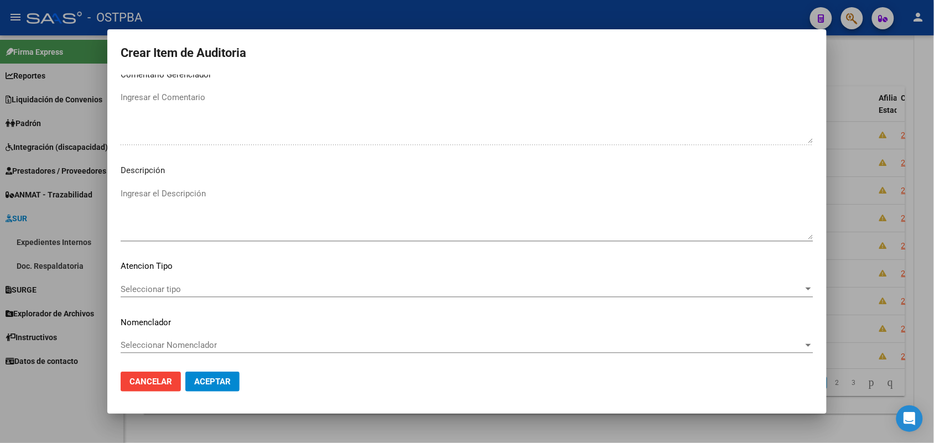
scroll to position [612, 0]
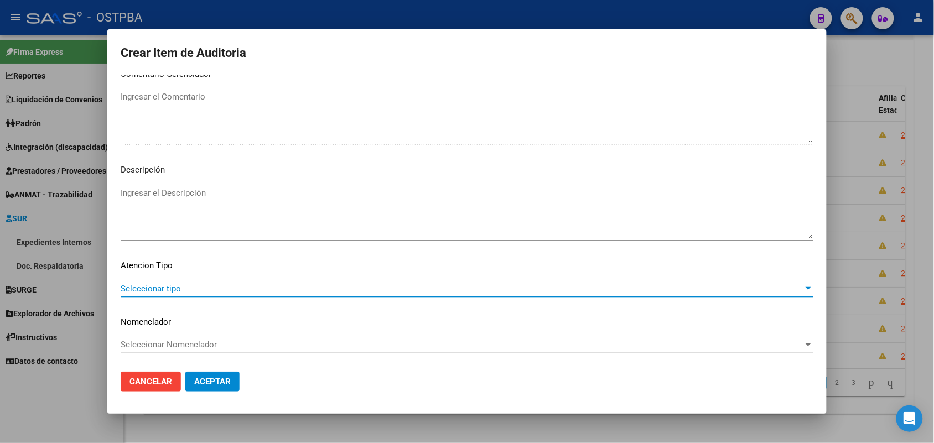
click at [173, 289] on span "Seleccionar tipo" at bounding box center [462, 289] width 683 height 10
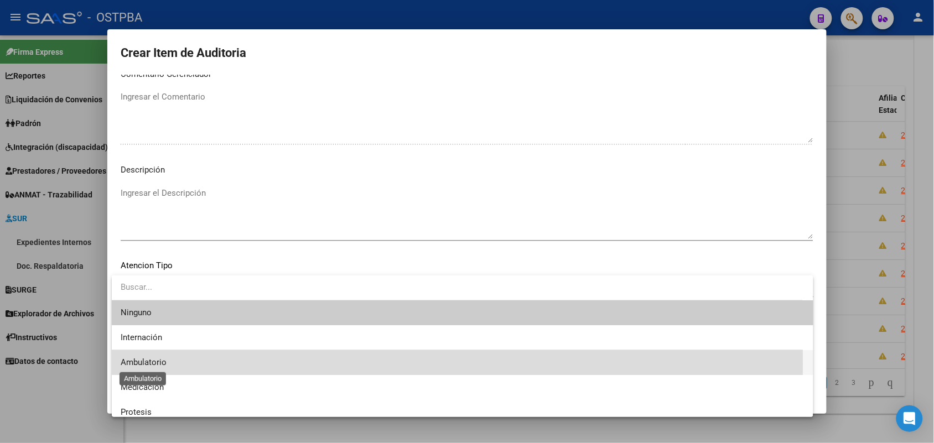
click at [153, 363] on span "Ambulatorio" at bounding box center [144, 362] width 46 height 10
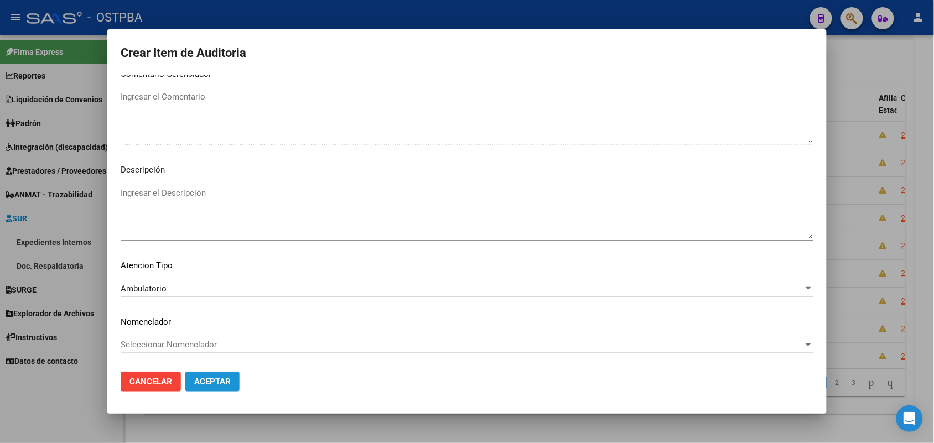
click at [208, 380] on span "Aceptar" at bounding box center [212, 382] width 37 height 10
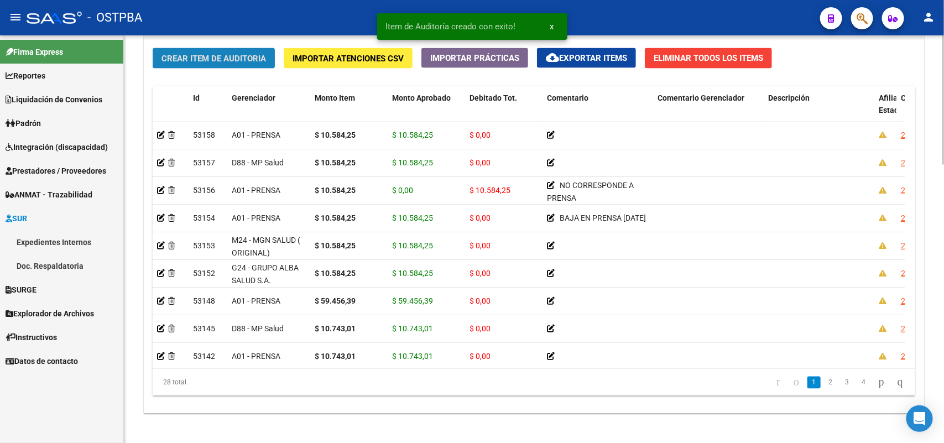
click at [247, 55] on span "Crear Item de Auditoria" at bounding box center [214, 59] width 105 height 10
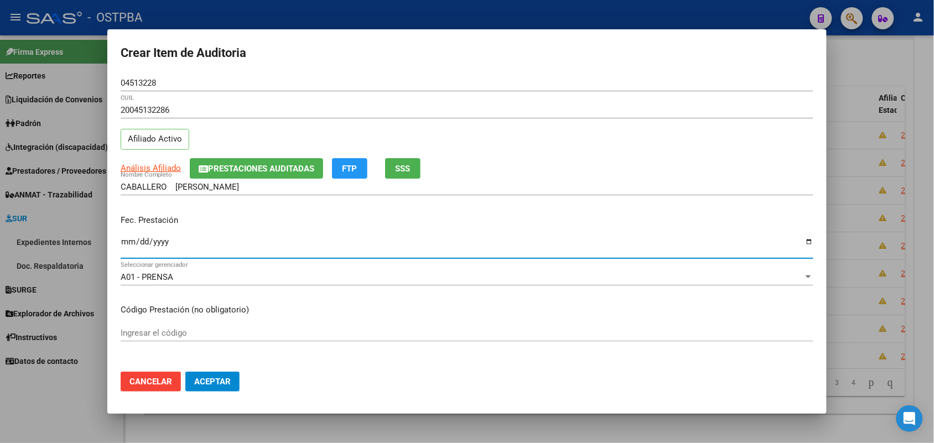
click at [126, 248] on input "Ingresar la fecha" at bounding box center [467, 246] width 693 height 18
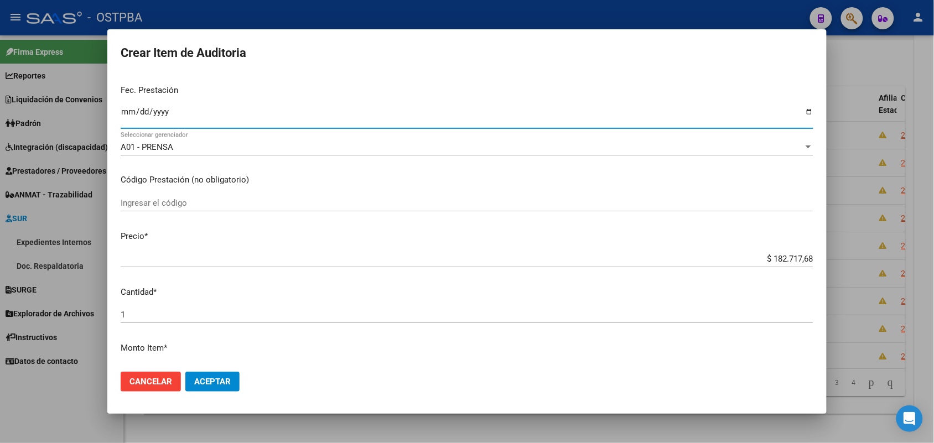
scroll to position [138, 0]
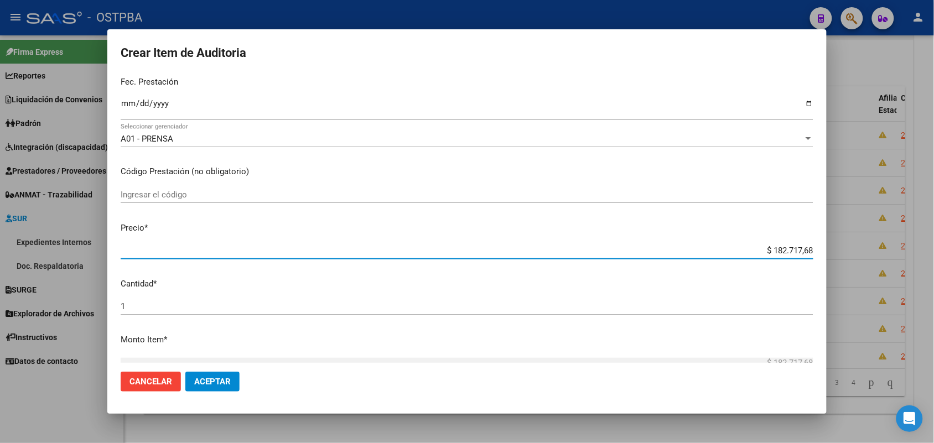
drag, startPoint x: 751, startPoint y: 252, endPoint x: 827, endPoint y: 252, distance: 75.8
click at [827, 252] on div "Crear Item de Auditoria 04513228 Nro Documento 20045132286 CUIL Afiliado Activo…" at bounding box center [467, 221] width 934 height 443
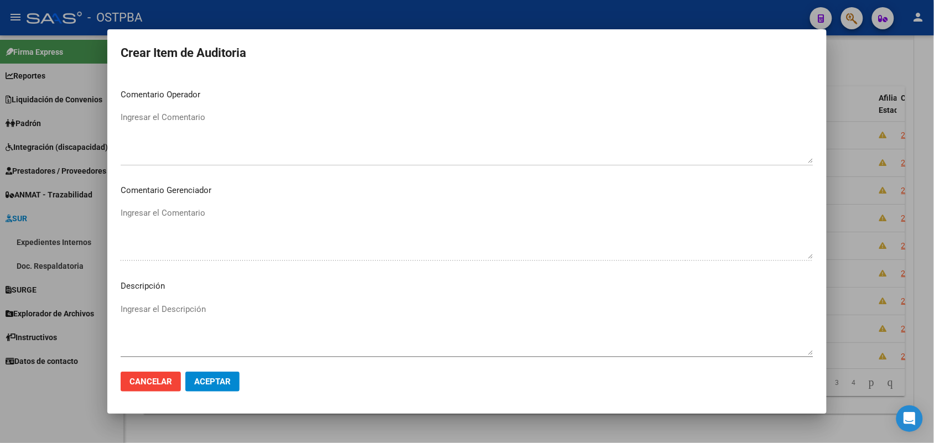
scroll to position [612, 0]
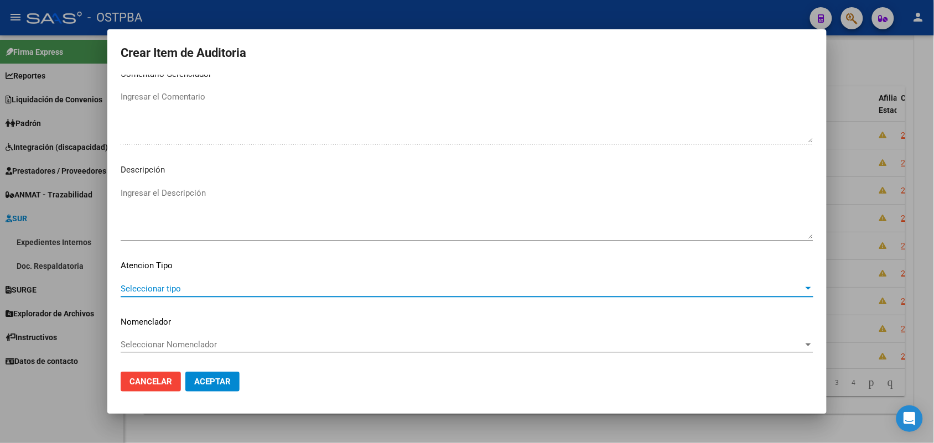
click at [170, 284] on span "Seleccionar tipo" at bounding box center [462, 289] width 683 height 10
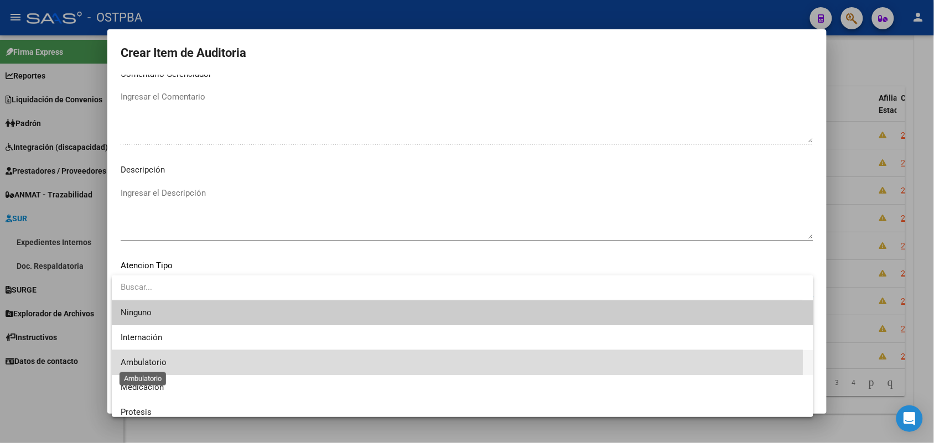
click at [160, 361] on span "Ambulatorio" at bounding box center [144, 362] width 46 height 10
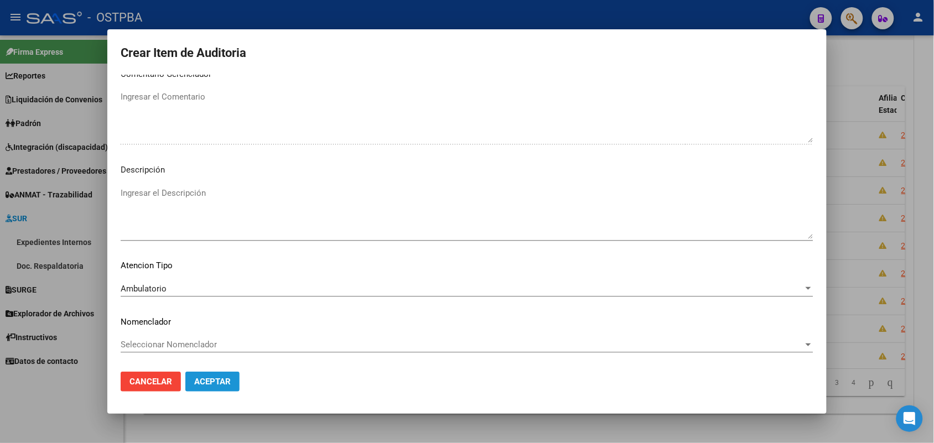
click at [219, 380] on span "Aceptar" at bounding box center [212, 382] width 37 height 10
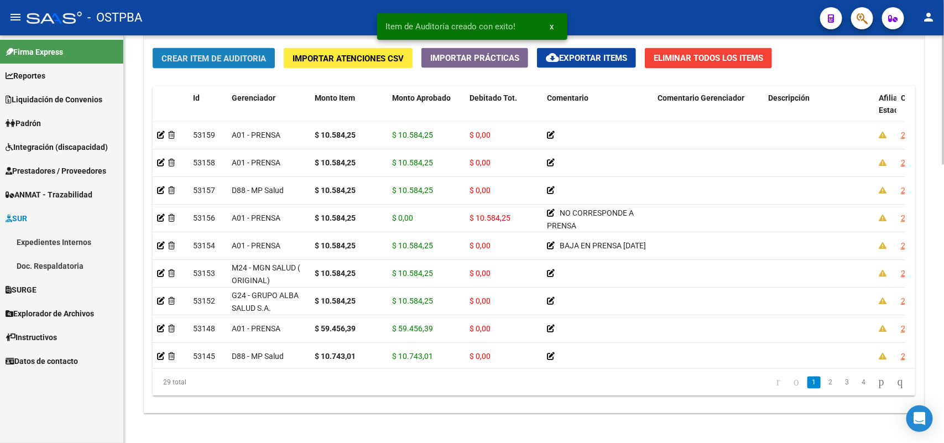
click at [253, 58] on span "Crear Item de Auditoria" at bounding box center [214, 59] width 105 height 10
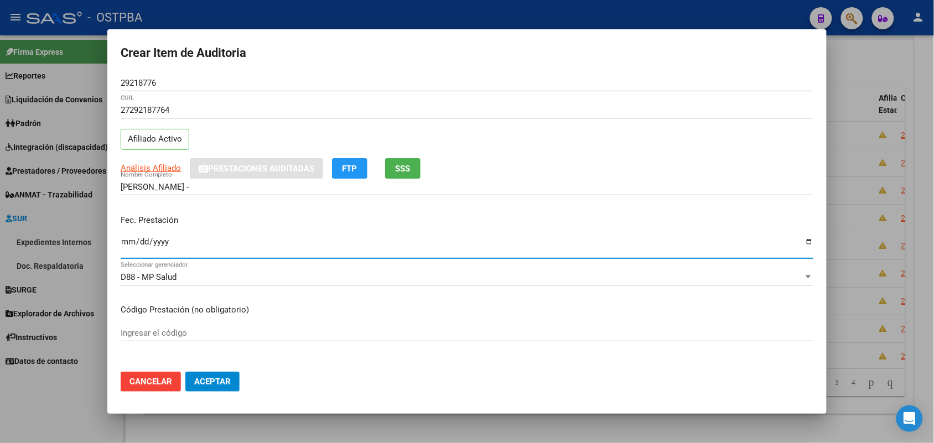
click at [126, 248] on input "Ingresar la fecha" at bounding box center [467, 246] width 693 height 18
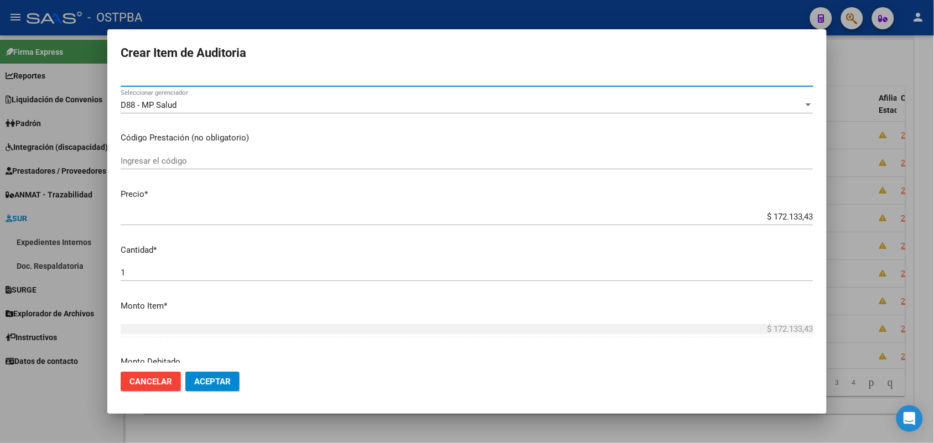
scroll to position [207, 0]
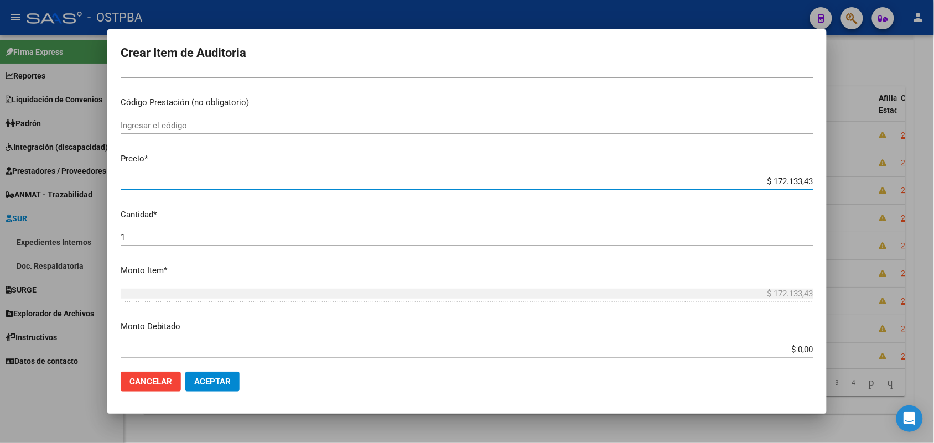
drag, startPoint x: 751, startPoint y: 181, endPoint x: 823, endPoint y: 211, distance: 78.4
click at [823, 211] on mat-dialog-content "29218776 Nro Documento 27292187764 CUIL Afiliado Activo Análisis Afiliado Prest…" at bounding box center [466, 219] width 719 height 288
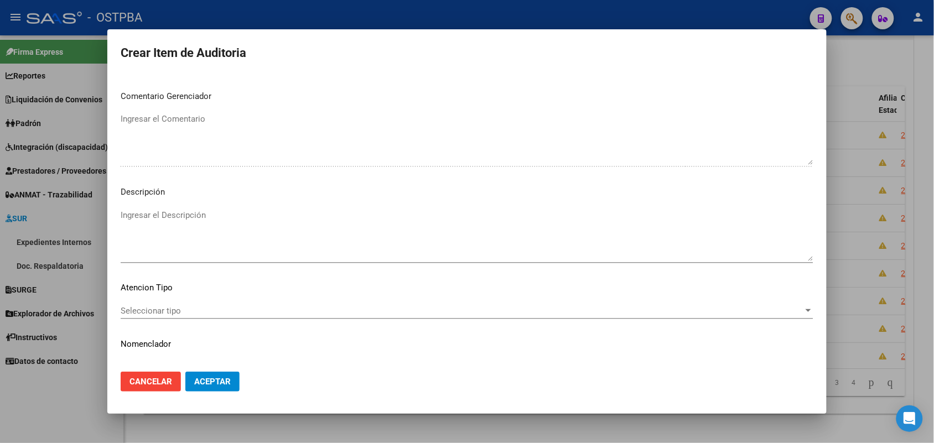
scroll to position [612, 0]
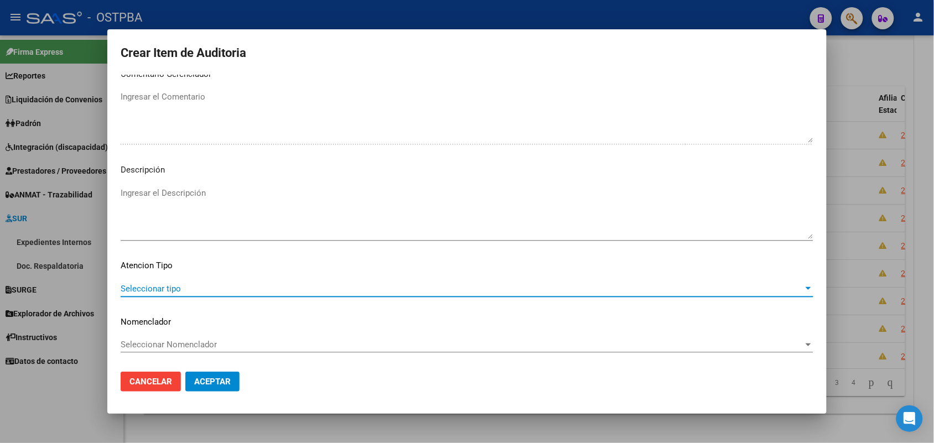
click at [170, 286] on span "Seleccionar tipo" at bounding box center [462, 289] width 683 height 10
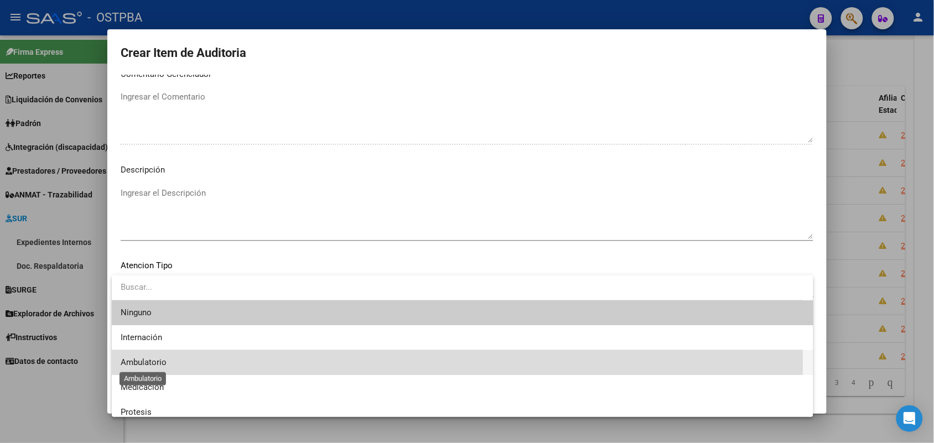
click at [155, 363] on span "Ambulatorio" at bounding box center [144, 362] width 46 height 10
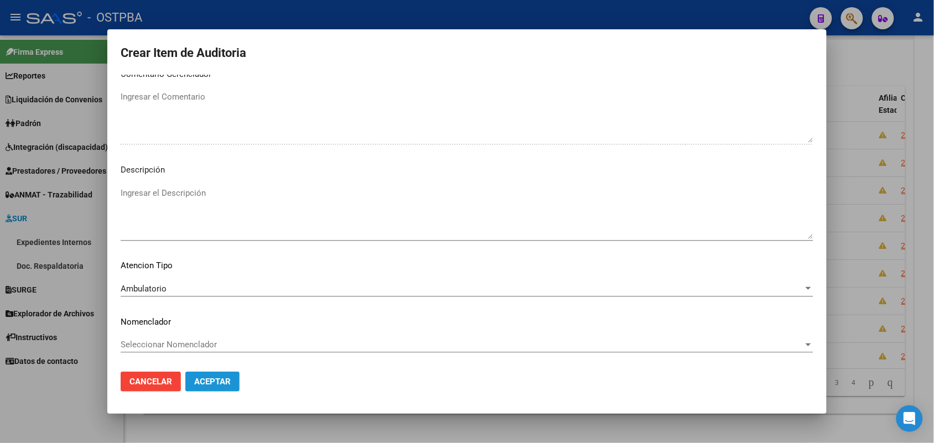
click at [213, 382] on span "Aceptar" at bounding box center [212, 382] width 37 height 10
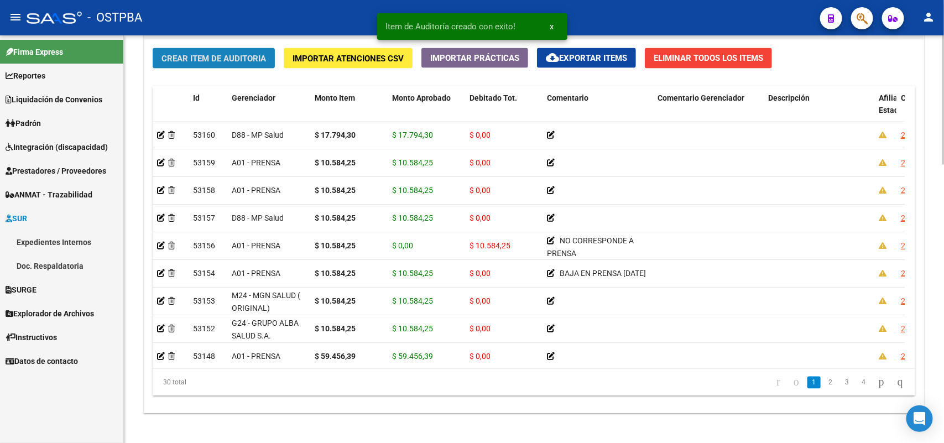
click at [244, 55] on span "Crear Item de Auditoria" at bounding box center [214, 59] width 105 height 10
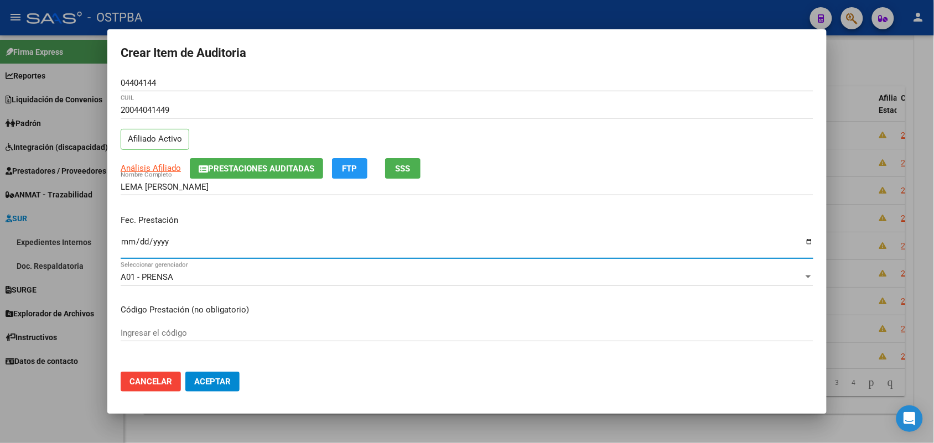
click at [126, 247] on input "Ingresar la fecha" at bounding box center [467, 246] width 693 height 18
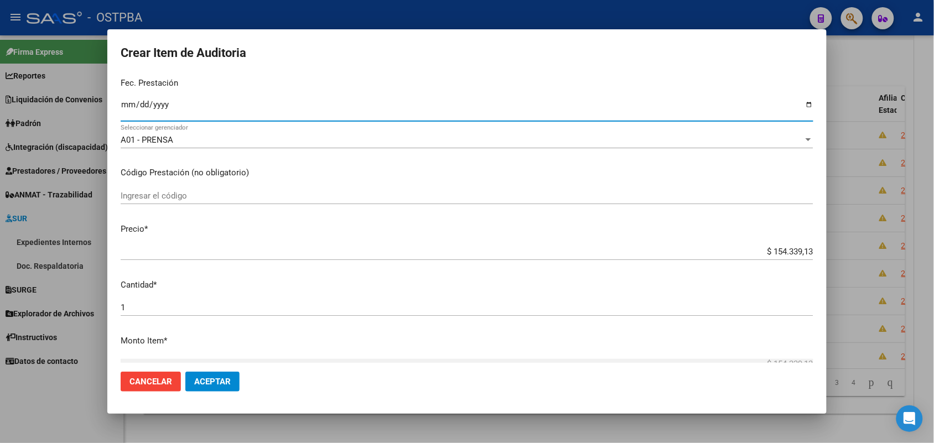
scroll to position [138, 0]
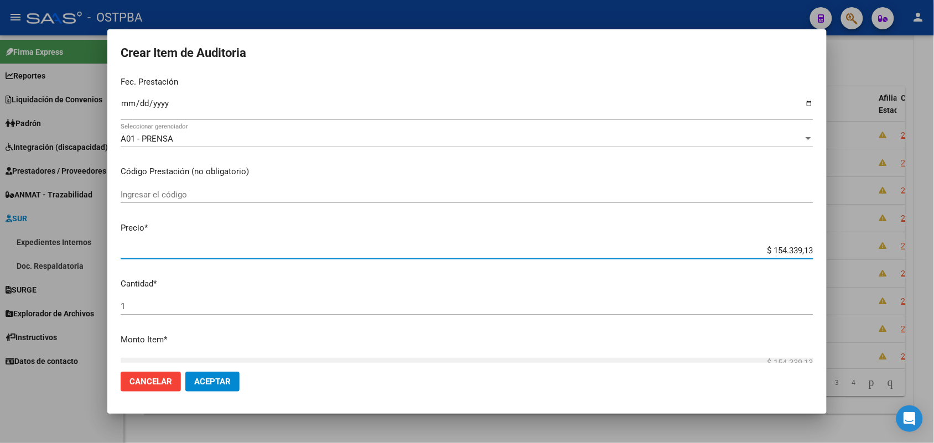
drag, startPoint x: 748, startPoint y: 251, endPoint x: 860, endPoint y: 269, distance: 113.2
click at [860, 269] on div "Crear Item de Auditoria 04404144 Nro Documento 20044041449 CUIL Afiliado Activo…" at bounding box center [467, 221] width 934 height 443
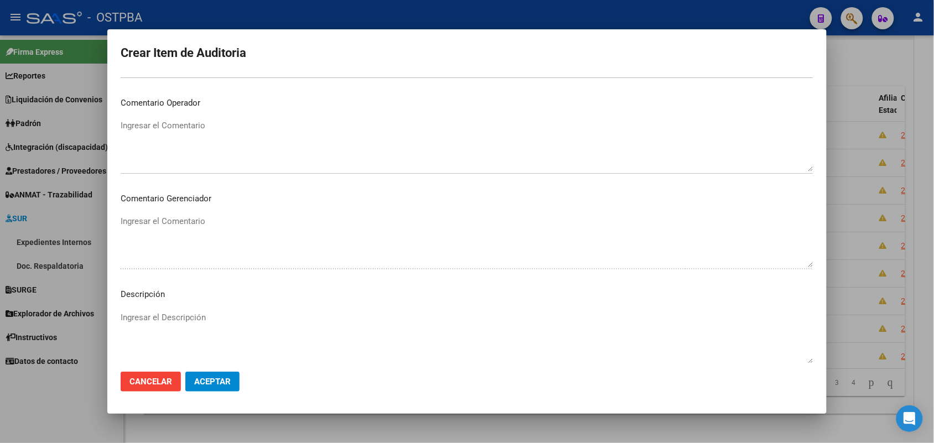
scroll to position [553, 0]
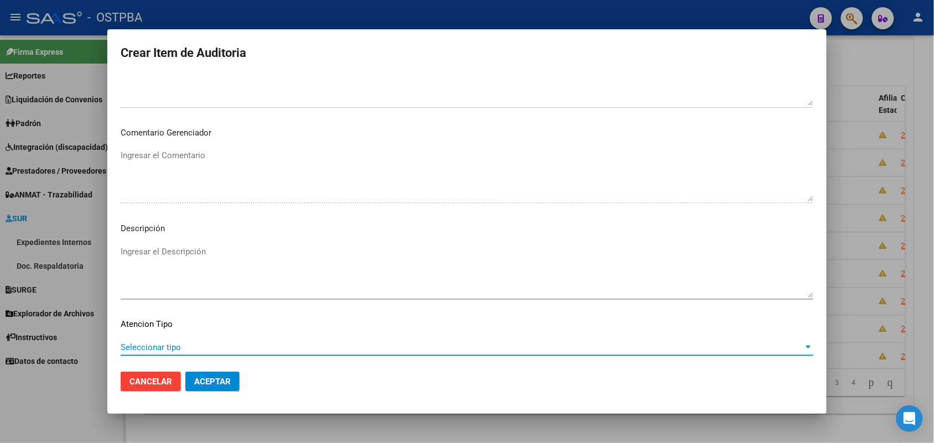
click at [164, 347] on span "Seleccionar tipo" at bounding box center [462, 347] width 683 height 10
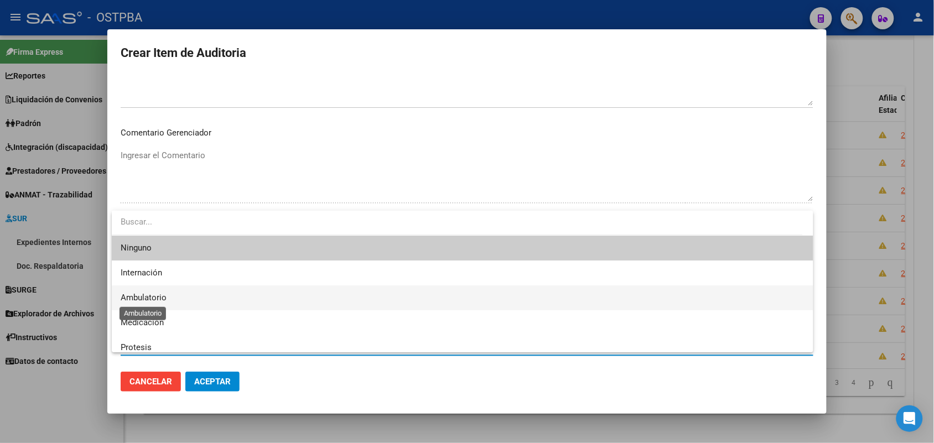
click at [158, 297] on span "Ambulatorio" at bounding box center [144, 298] width 46 height 10
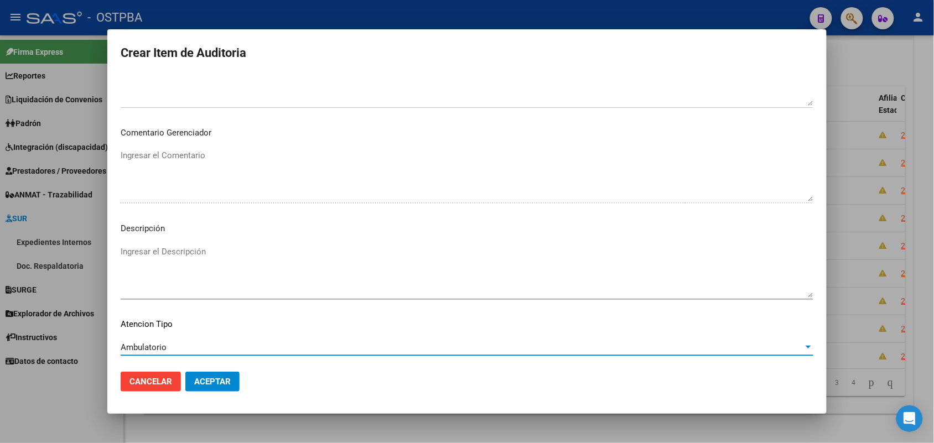
click at [206, 378] on span "Aceptar" at bounding box center [212, 382] width 37 height 10
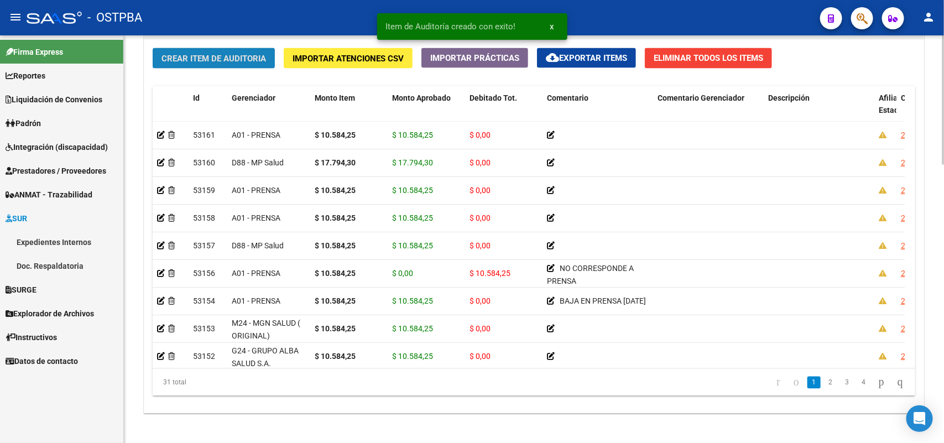
click at [267, 63] on button "Crear Item de Auditoria" at bounding box center [214, 58] width 122 height 20
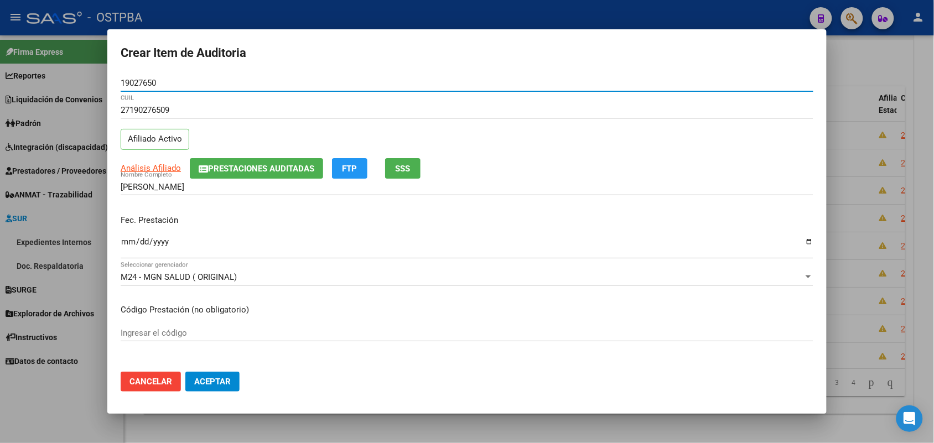
click at [128, 248] on input "Ingresar la fecha" at bounding box center [467, 246] width 693 height 18
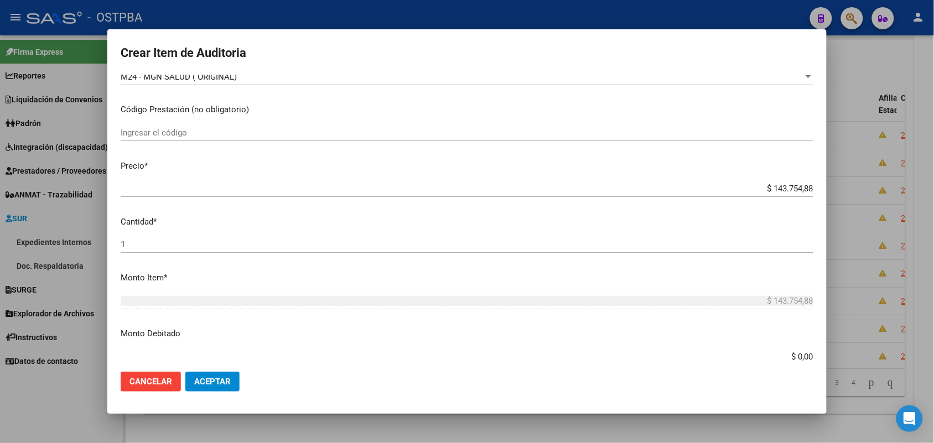
scroll to position [207, 0]
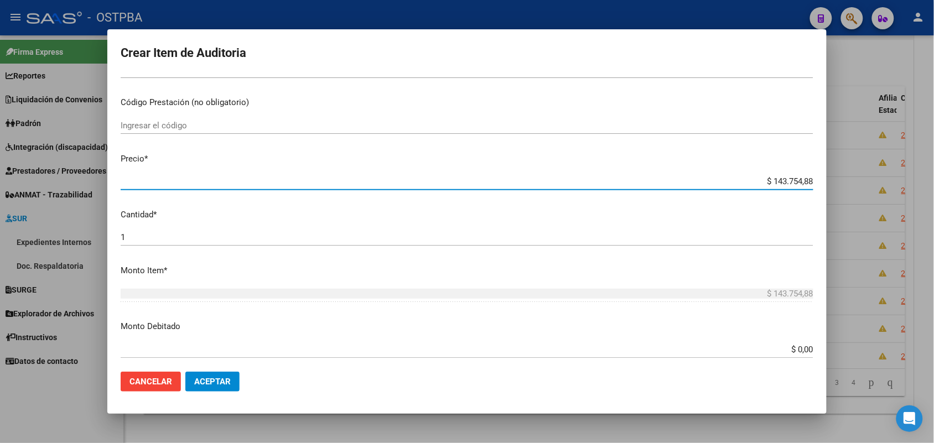
drag, startPoint x: 750, startPoint y: 183, endPoint x: 871, endPoint y: 186, distance: 121.2
click at [871, 186] on div "Crear Item de Auditoria 19027650 Nro Documento 27190276509 CUIL Afiliado Activo…" at bounding box center [467, 221] width 934 height 443
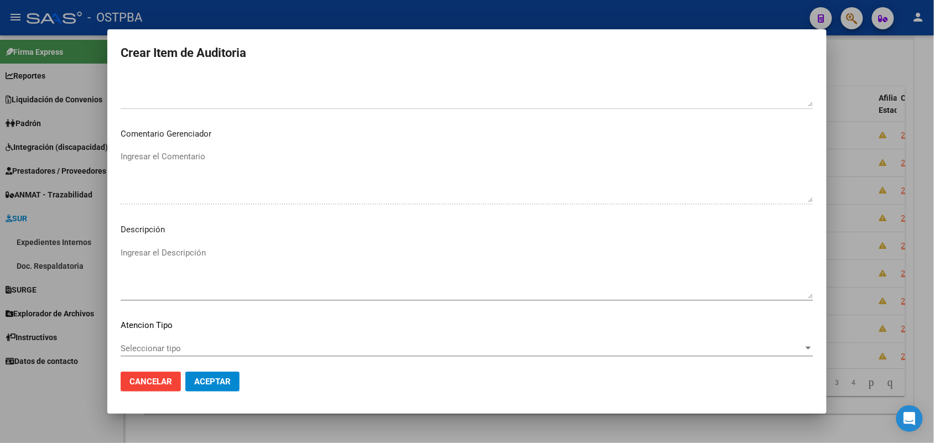
scroll to position [612, 0]
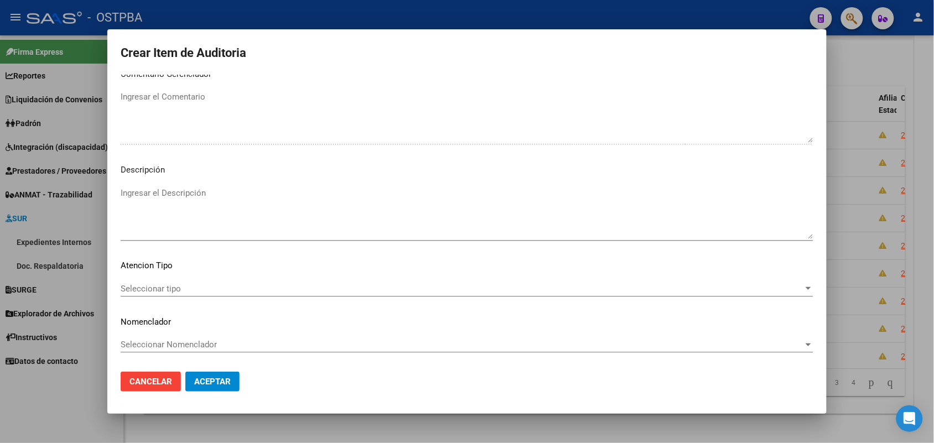
click at [169, 285] on span "Seleccionar tipo" at bounding box center [462, 289] width 683 height 10
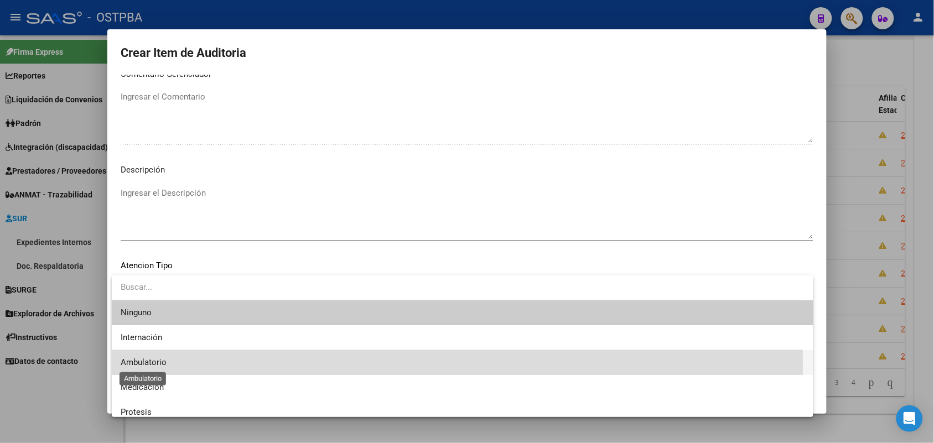
click at [154, 364] on span "Ambulatorio" at bounding box center [144, 362] width 46 height 10
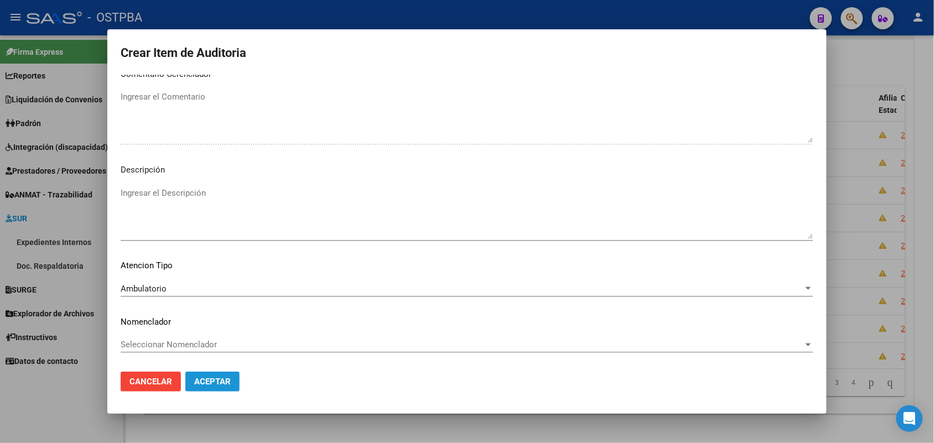
click at [195, 379] on span "Aceptar" at bounding box center [212, 382] width 37 height 10
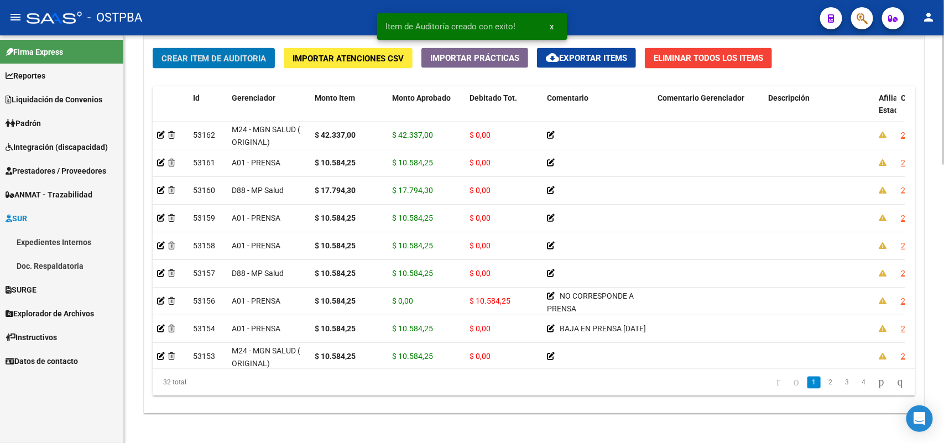
click at [240, 51] on button "Crear Item de Auditoria" at bounding box center [214, 58] width 122 height 20
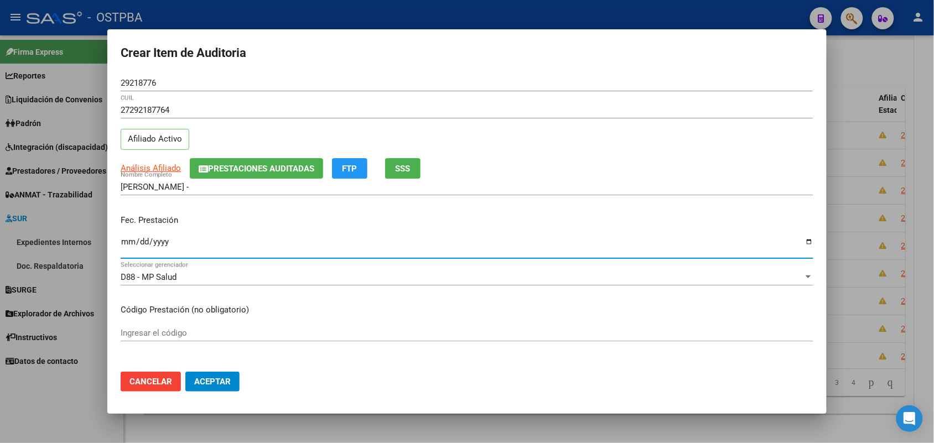
click at [128, 246] on input "Ingresar la fecha" at bounding box center [467, 246] width 693 height 18
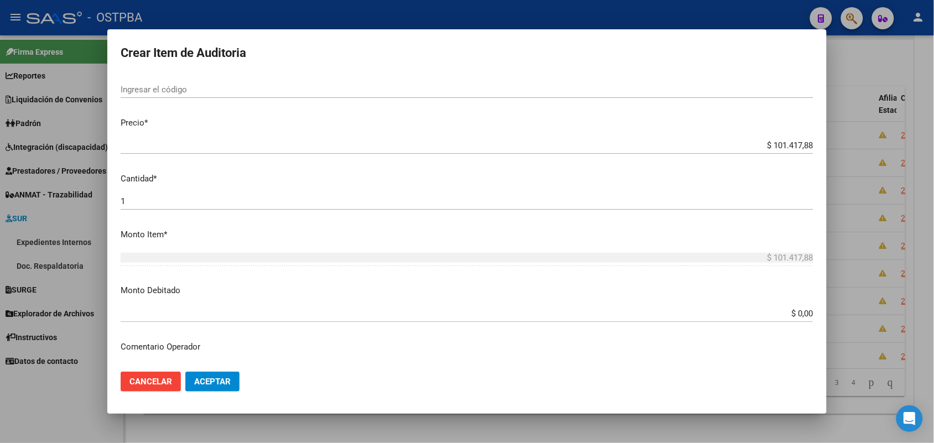
scroll to position [277, 0]
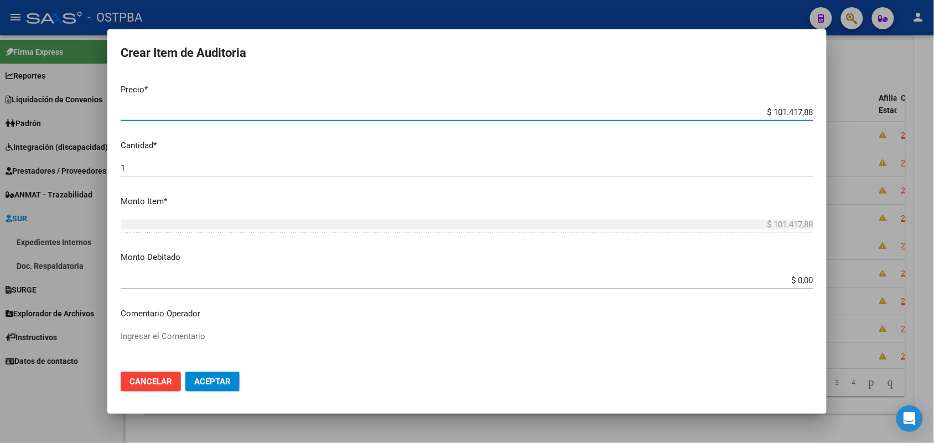
drag, startPoint x: 750, startPoint y: 115, endPoint x: 944, endPoint y: 112, distance: 194.2
click at [934, 112] on html "menu - OSTPBA person Firma Express Reportes SUR Expedientes Internos Movimiento…" at bounding box center [467, 221] width 934 height 443
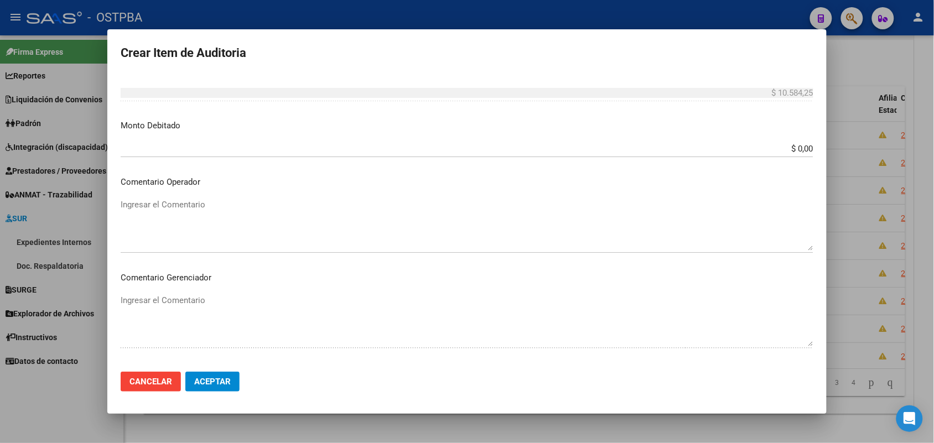
scroll to position [612, 0]
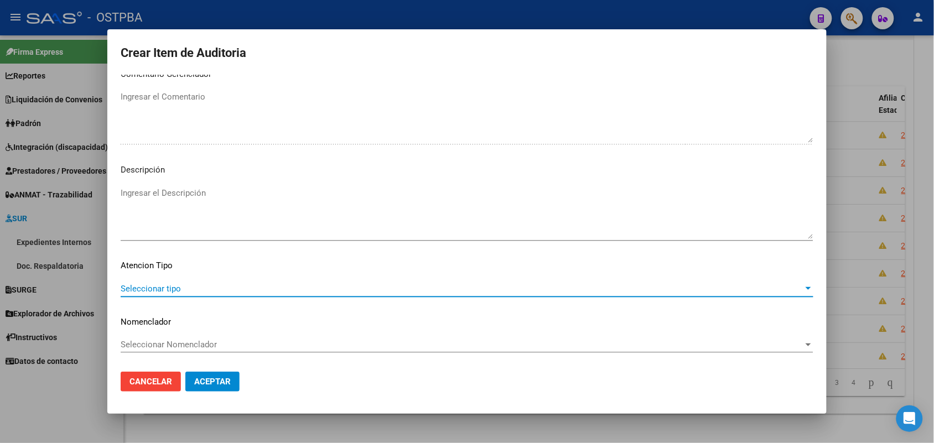
click at [159, 288] on span "Seleccionar tipo" at bounding box center [462, 289] width 683 height 10
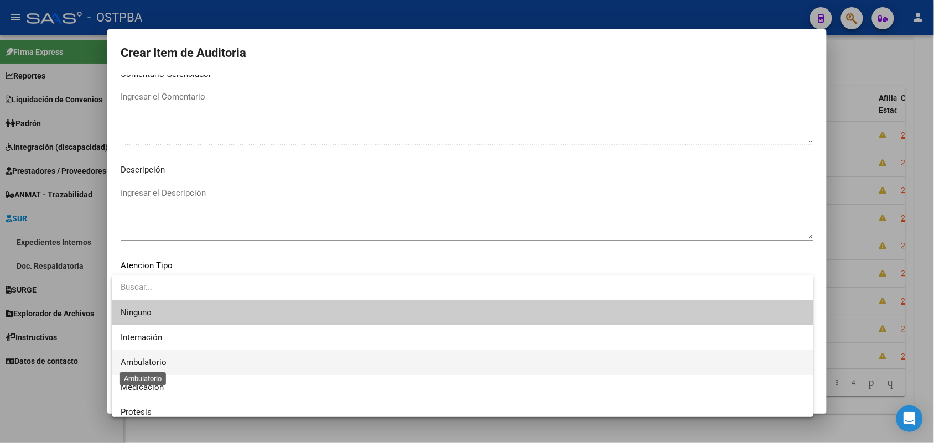
click at [159, 362] on span "Ambulatorio" at bounding box center [144, 362] width 46 height 10
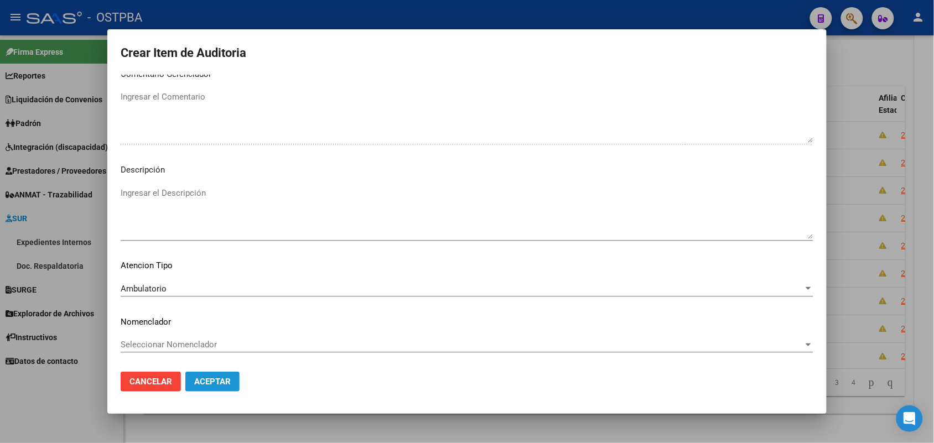
click at [214, 383] on span "Aceptar" at bounding box center [212, 382] width 37 height 10
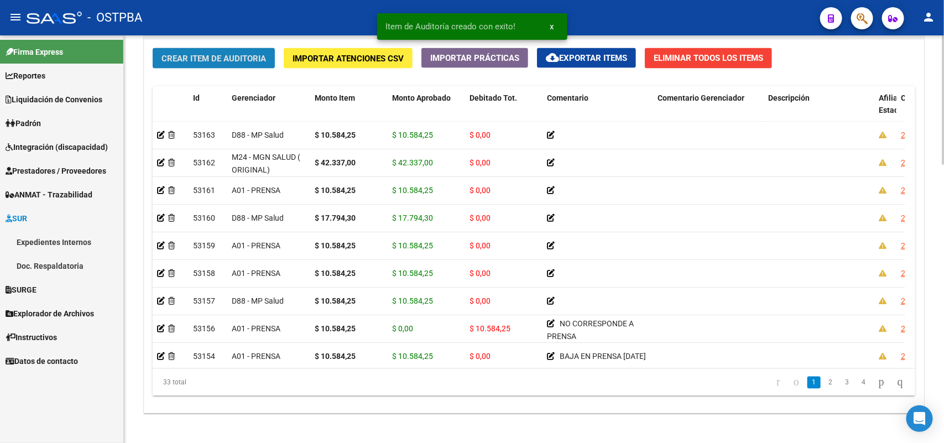
click at [268, 57] on button "Crear Item de Auditoria" at bounding box center [214, 58] width 122 height 20
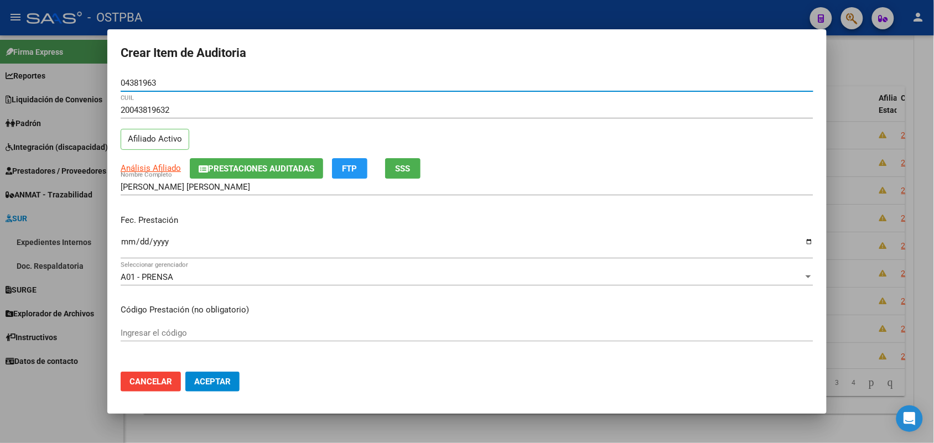
click at [129, 245] on input "Ingresar la fecha" at bounding box center [467, 246] width 693 height 18
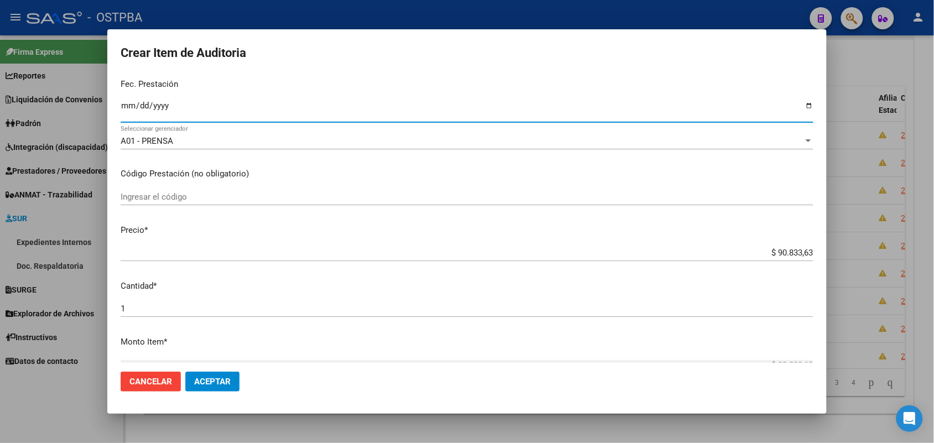
scroll to position [138, 0]
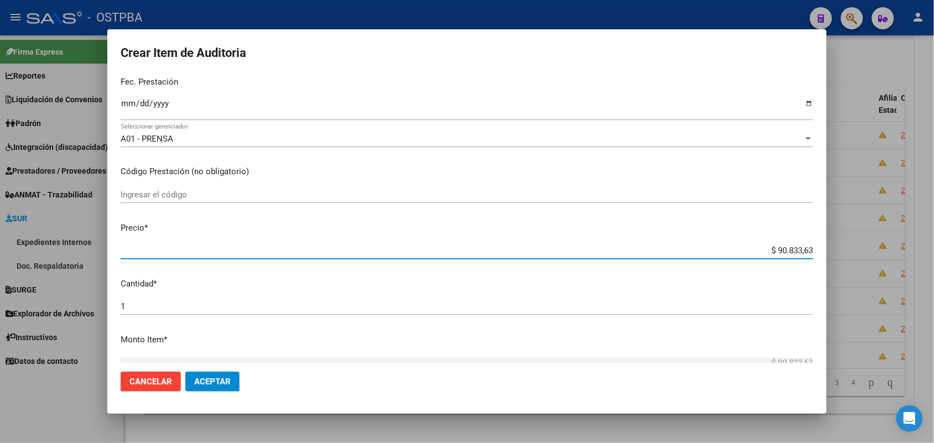
drag, startPoint x: 746, startPoint y: 252, endPoint x: 878, endPoint y: 244, distance: 132.5
click at [878, 244] on div "Crear Item de Auditoria 04381963 Nro Documento 20043819632 CUIL Afiliado Activo…" at bounding box center [467, 221] width 934 height 443
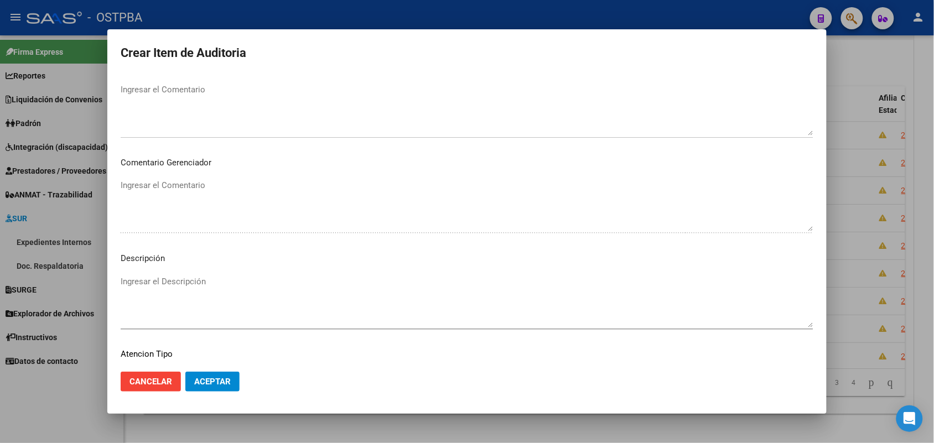
scroll to position [612, 0]
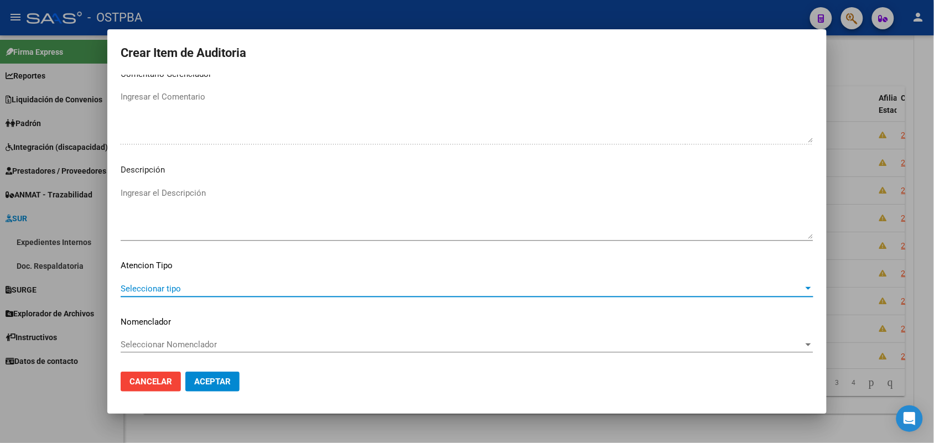
click at [173, 288] on span "Seleccionar tipo" at bounding box center [462, 289] width 683 height 10
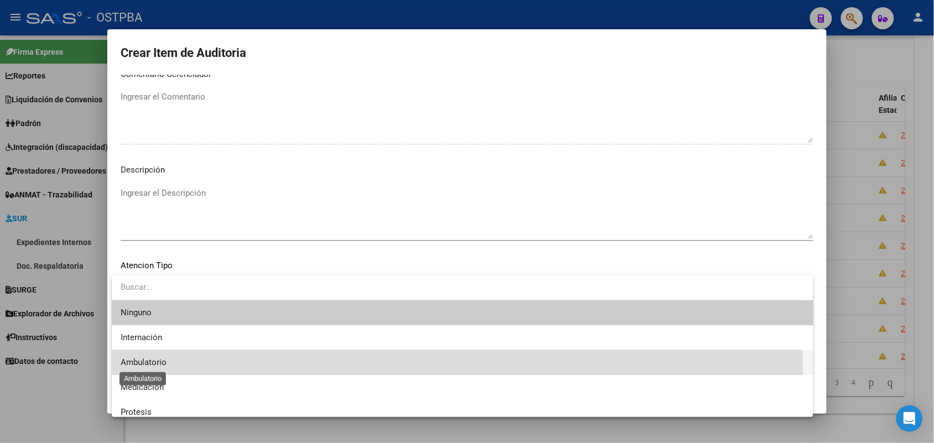
click at [150, 362] on span "Ambulatorio" at bounding box center [144, 362] width 46 height 10
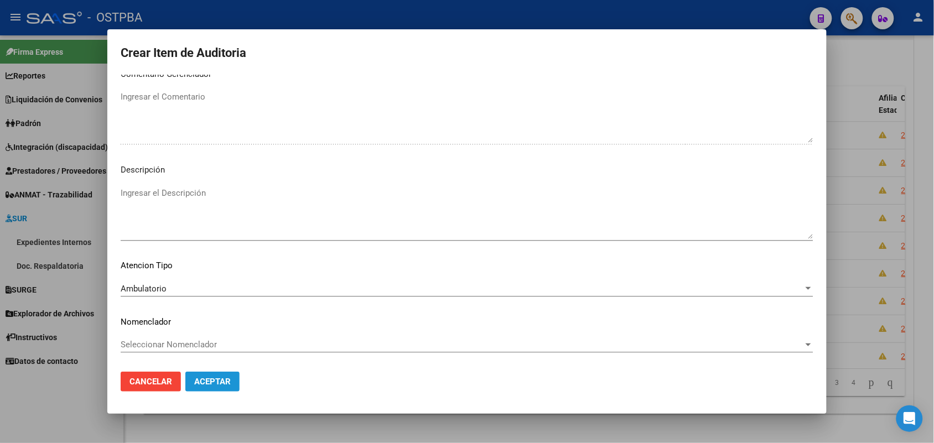
click at [192, 379] on button "Aceptar" at bounding box center [212, 382] width 54 height 20
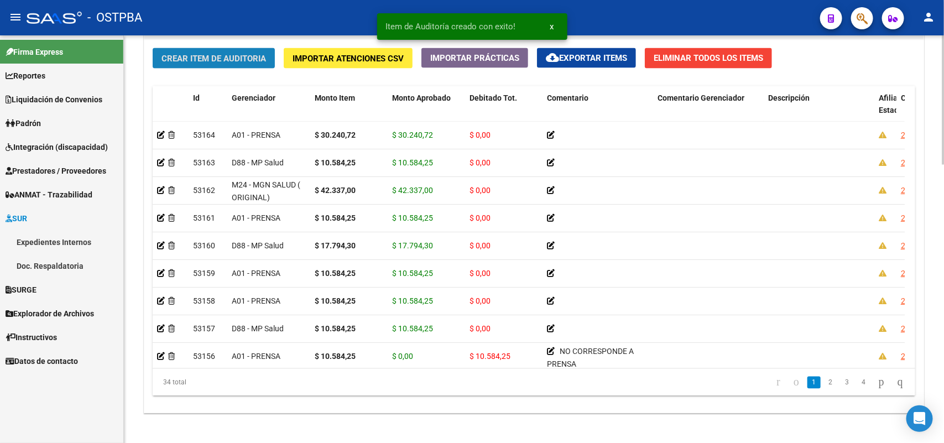
click at [252, 58] on span "Crear Item de Auditoria" at bounding box center [214, 59] width 105 height 10
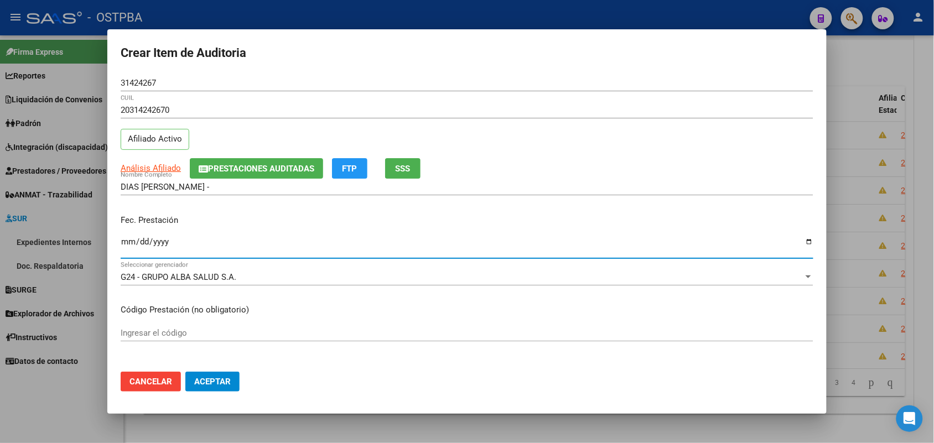
click at [125, 249] on input "Ingresar la fecha" at bounding box center [467, 246] width 693 height 18
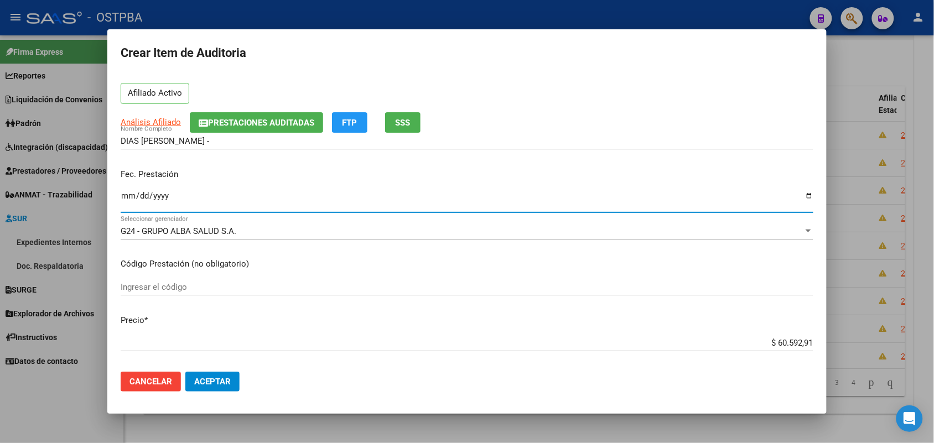
scroll to position [138, 0]
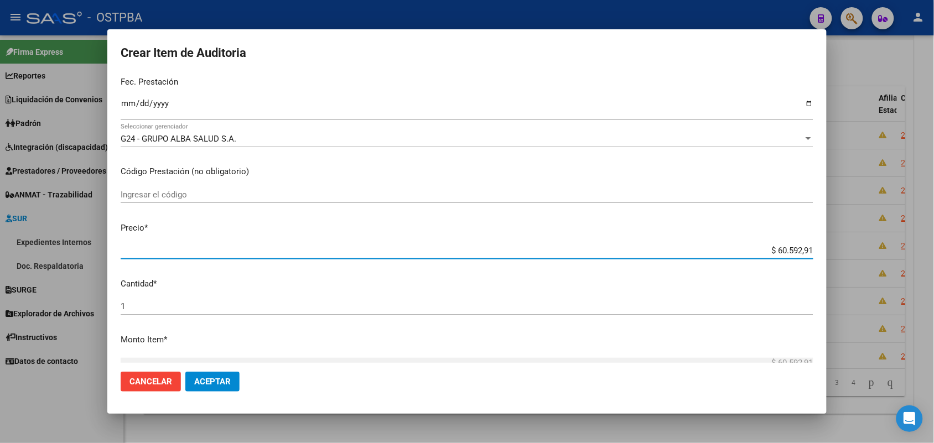
drag, startPoint x: 754, startPoint y: 250, endPoint x: 874, endPoint y: 262, distance: 120.6
click at [874, 262] on div "Crear Item de Auditoria 31424267 Nro Documento 20314242670 CUIL Afiliado Activo…" at bounding box center [467, 221] width 934 height 443
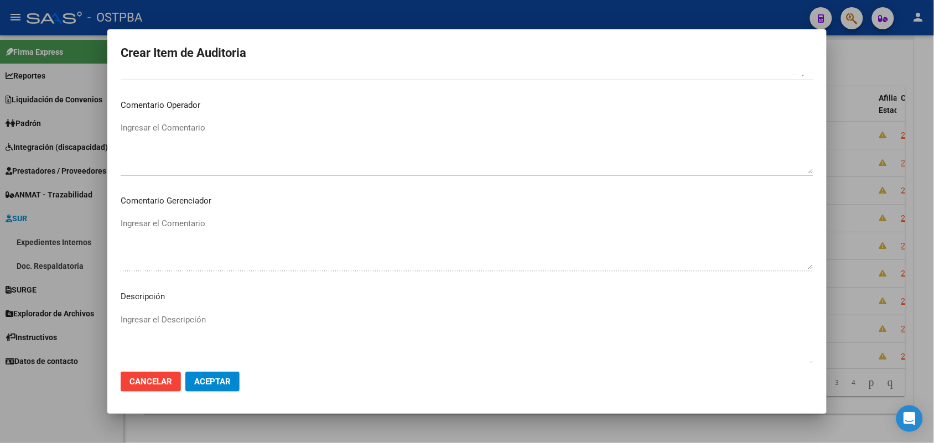
scroll to position [612, 0]
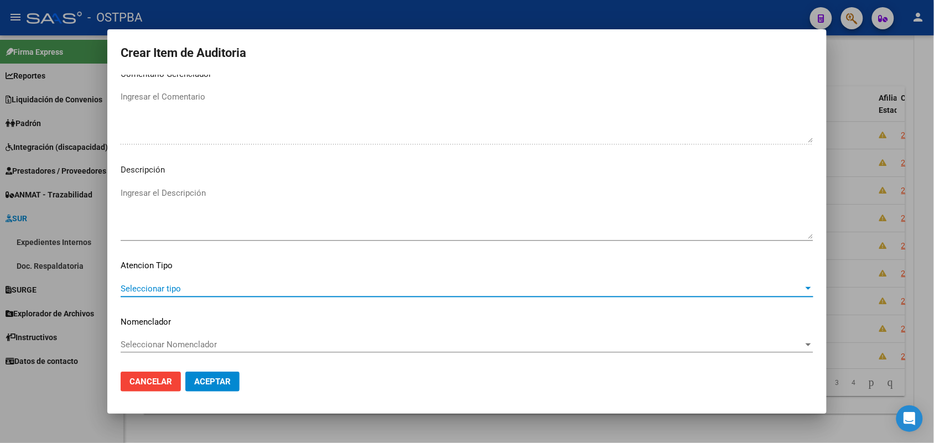
click at [175, 289] on span "Seleccionar tipo" at bounding box center [462, 289] width 683 height 10
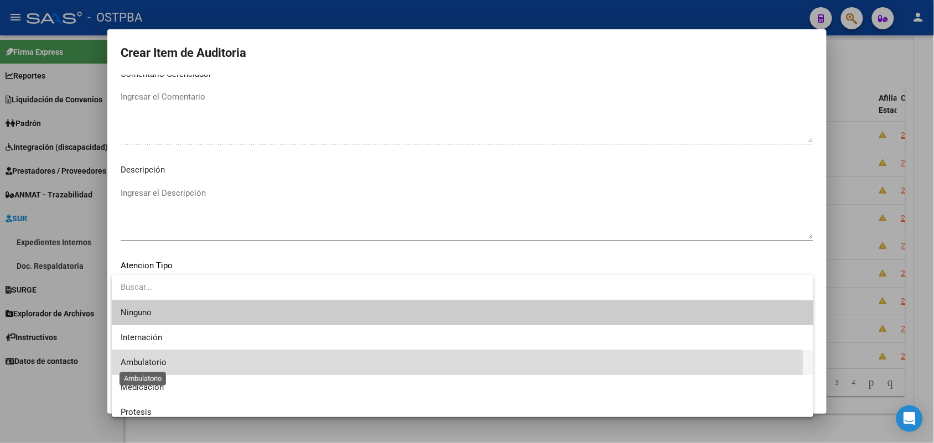
click at [159, 361] on span "Ambulatorio" at bounding box center [144, 362] width 46 height 10
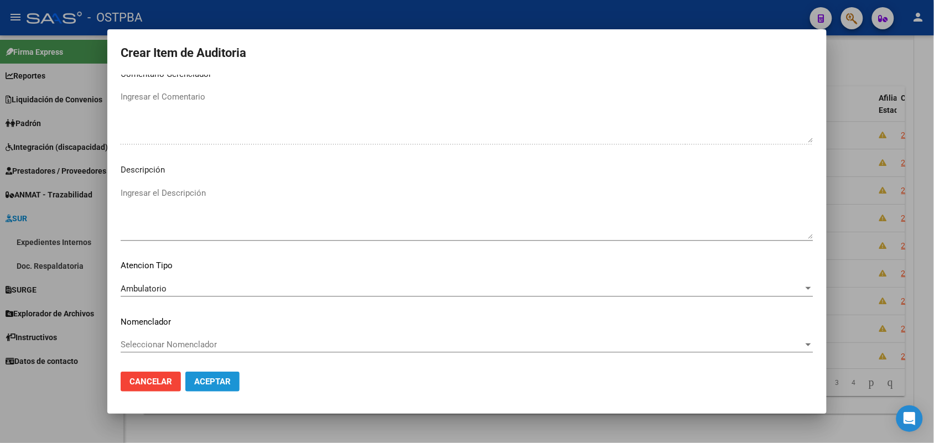
click at [206, 377] on span "Aceptar" at bounding box center [212, 382] width 37 height 10
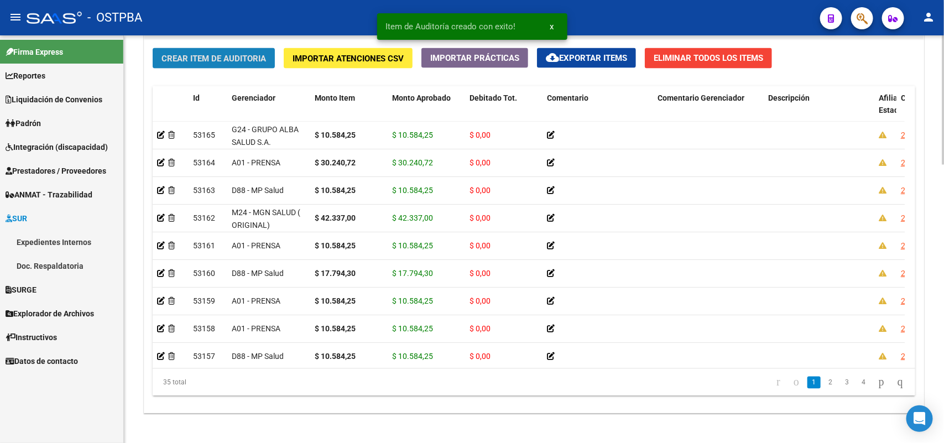
click at [264, 50] on button "Crear Item de Auditoria" at bounding box center [214, 58] width 122 height 20
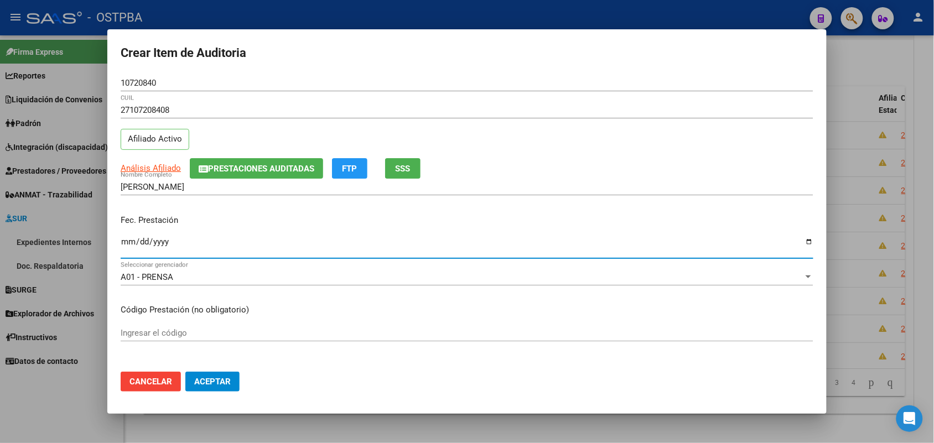
click at [127, 247] on input "Ingresar la fecha" at bounding box center [467, 246] width 693 height 18
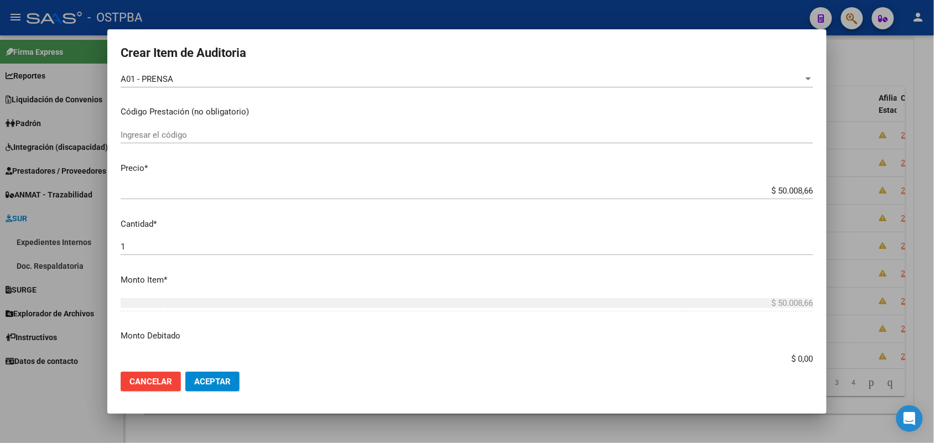
scroll to position [207, 0]
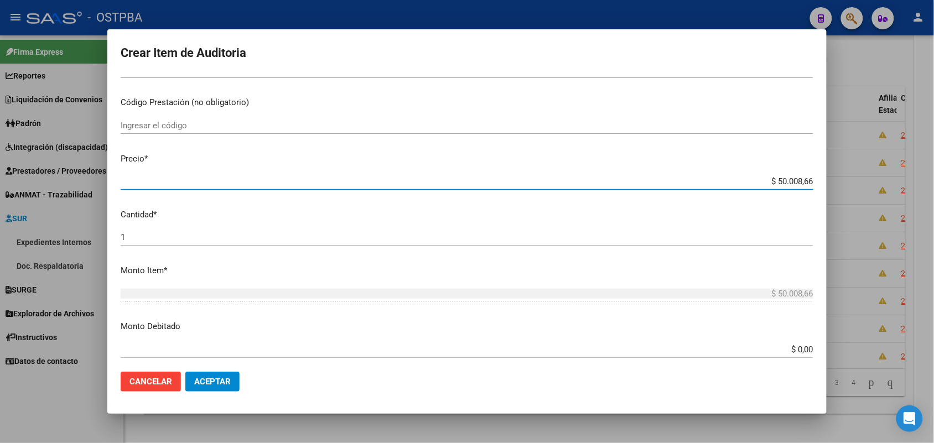
drag, startPoint x: 751, startPoint y: 178, endPoint x: 884, endPoint y: 188, distance: 133.2
click at [884, 188] on div "Crear Item de Auditoria 10720840 Nro Documento 27107208408 CUIL Afiliado Activo…" at bounding box center [467, 221] width 934 height 443
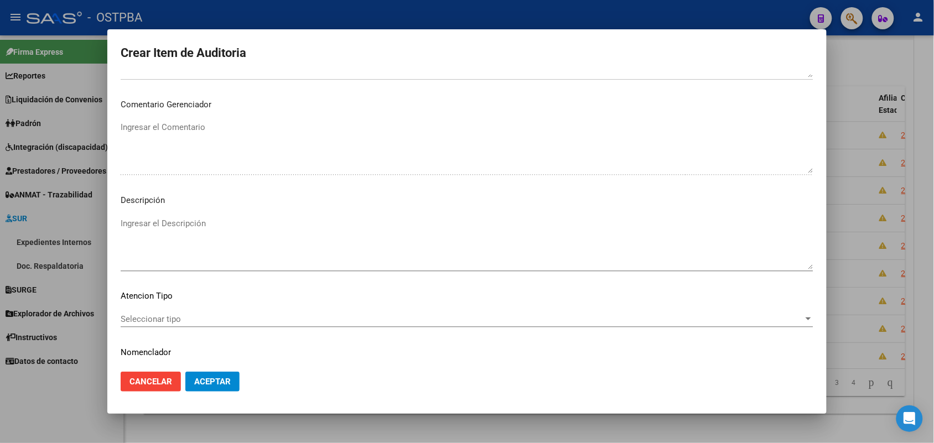
scroll to position [612, 0]
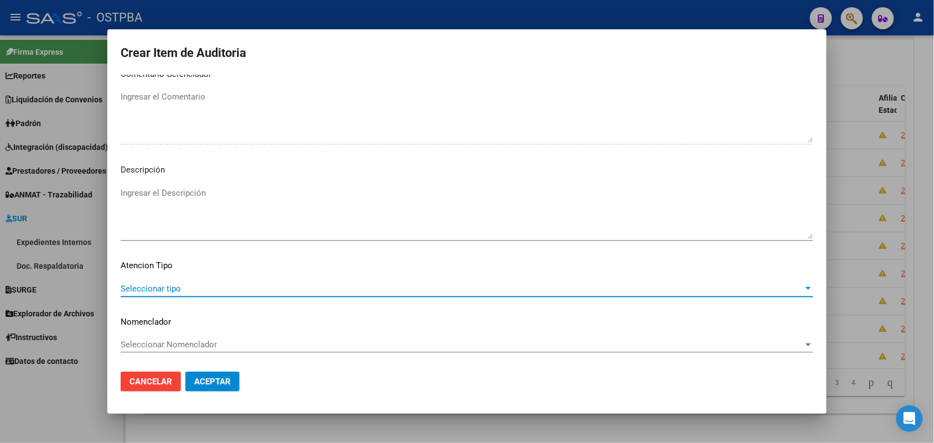
click at [168, 284] on span "Seleccionar tipo" at bounding box center [462, 289] width 683 height 10
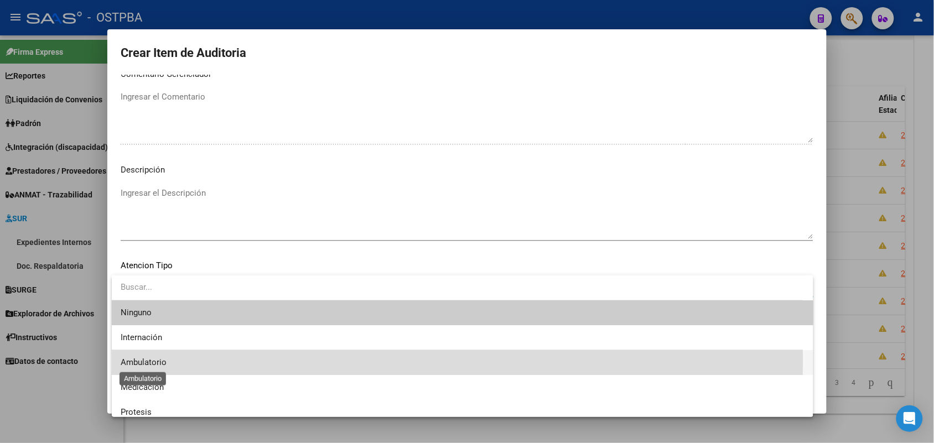
click at [150, 358] on span "Ambulatorio" at bounding box center [144, 362] width 46 height 10
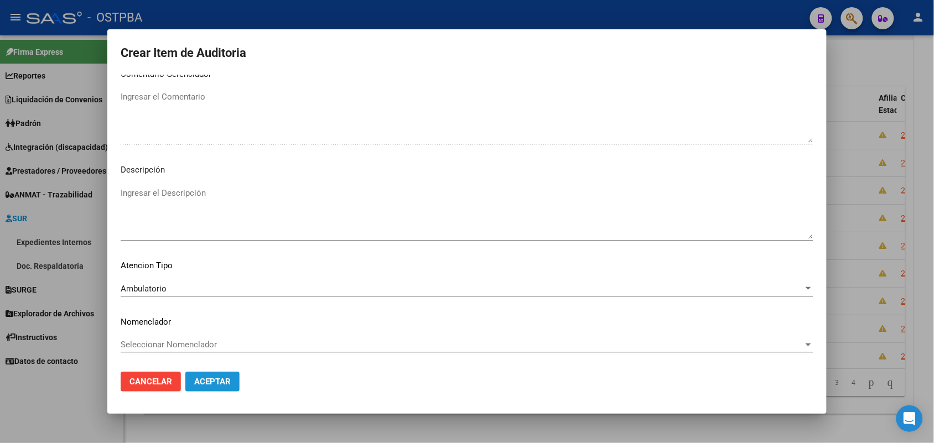
click at [203, 383] on span "Aceptar" at bounding box center [212, 382] width 37 height 10
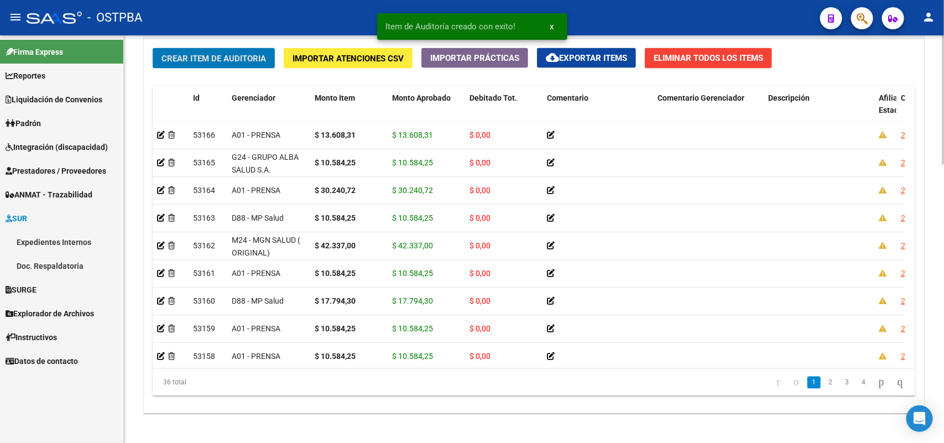
click at [231, 59] on span "Crear Item de Auditoria" at bounding box center [214, 59] width 105 height 10
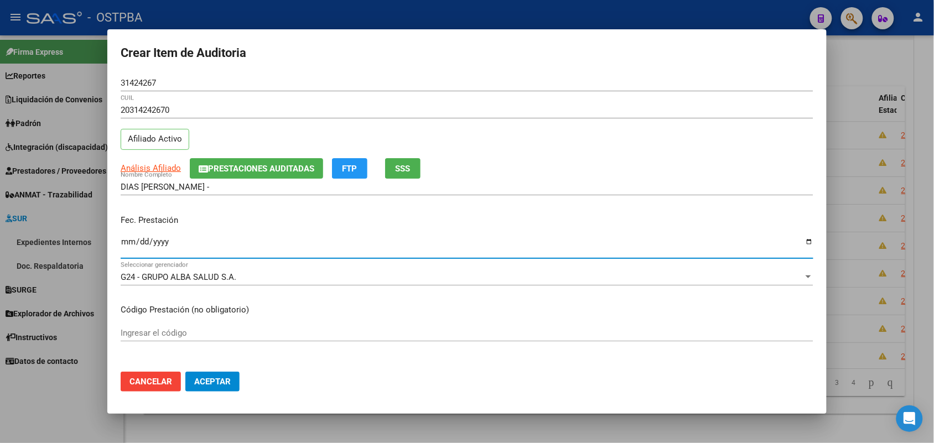
drag, startPoint x: 128, startPoint y: 247, endPoint x: 142, endPoint y: 245, distance: 13.6
click at [133, 245] on input "Ingresar la fecha" at bounding box center [467, 246] width 693 height 18
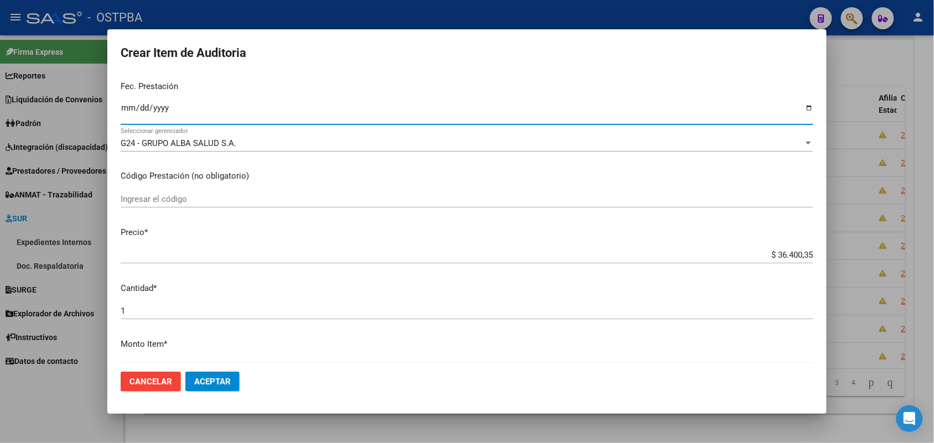
scroll to position [138, 0]
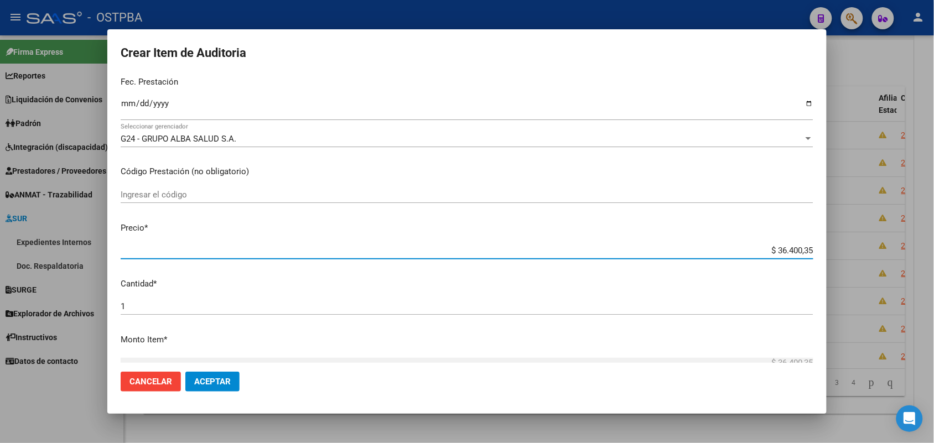
drag, startPoint x: 747, startPoint y: 246, endPoint x: 893, endPoint y: 272, distance: 148.3
click at [893, 272] on div "Crear Item de Auditoria 31424267 Nro Documento 20314242670 CUIL Afiliado Activo…" at bounding box center [467, 221] width 934 height 443
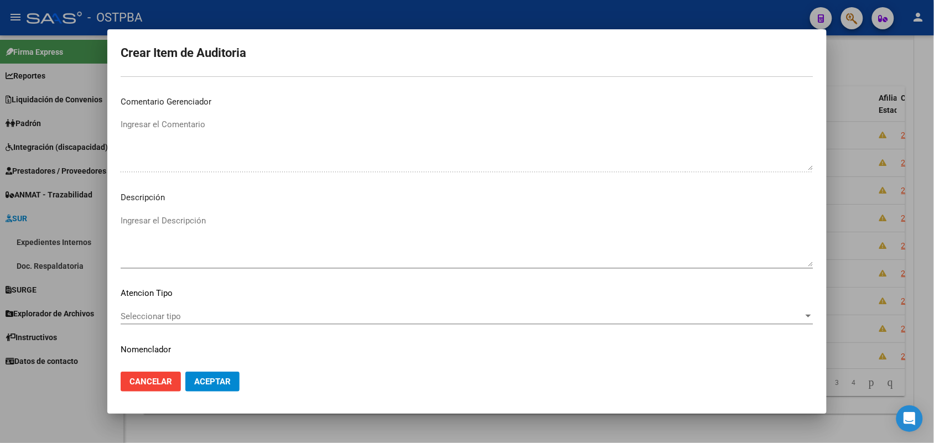
scroll to position [612, 0]
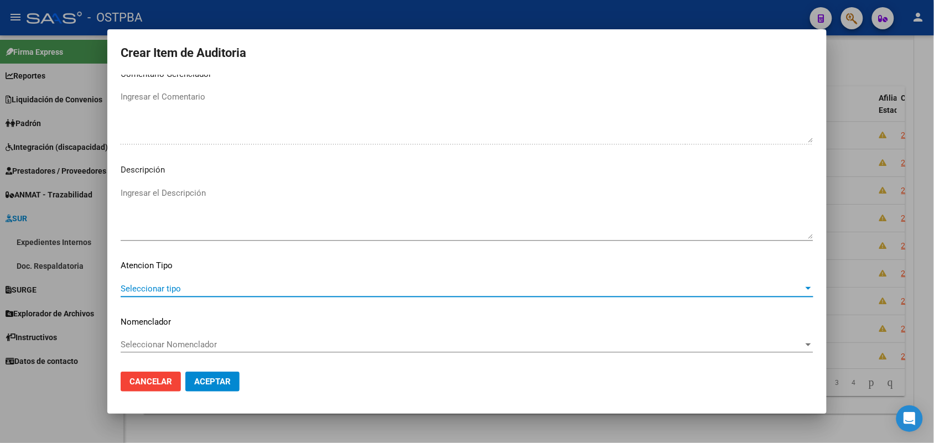
click at [176, 290] on span "Seleccionar tipo" at bounding box center [462, 289] width 683 height 10
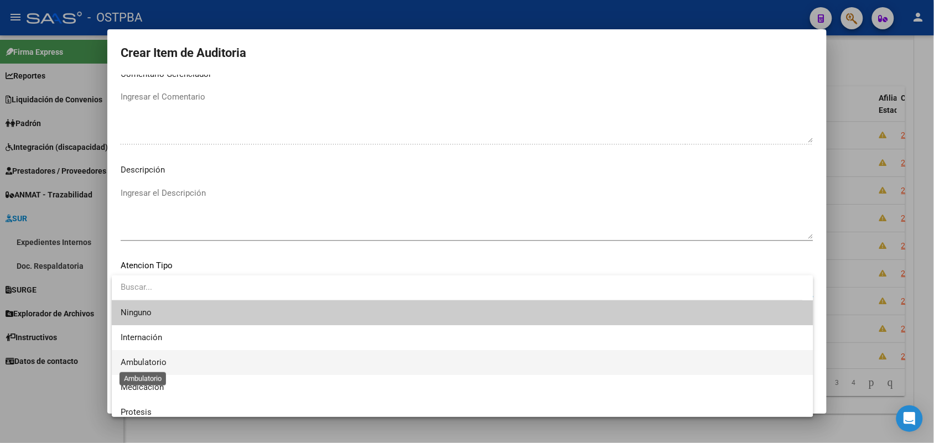
click at [153, 363] on span "Ambulatorio" at bounding box center [144, 362] width 46 height 10
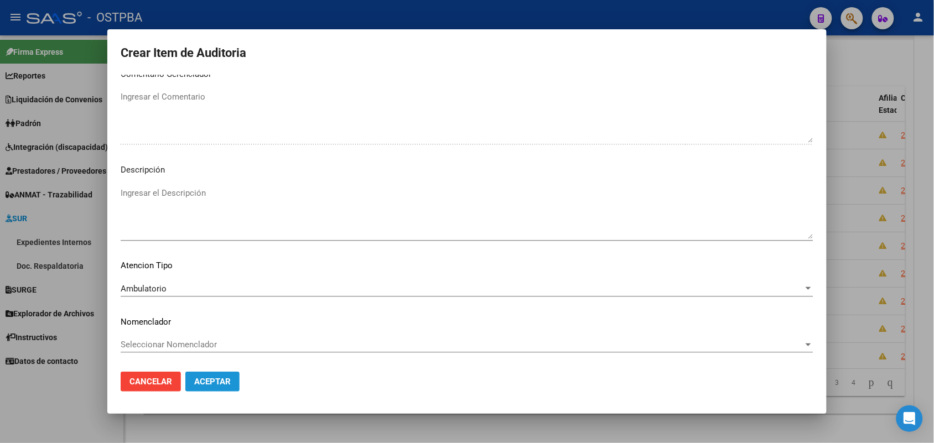
click at [200, 379] on span "Aceptar" at bounding box center [212, 382] width 37 height 10
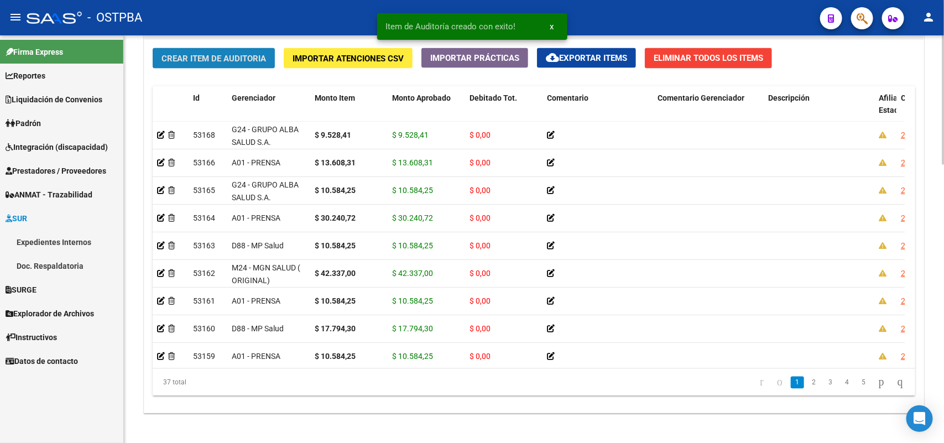
click at [250, 57] on span "Crear Item de Auditoria" at bounding box center [214, 59] width 105 height 10
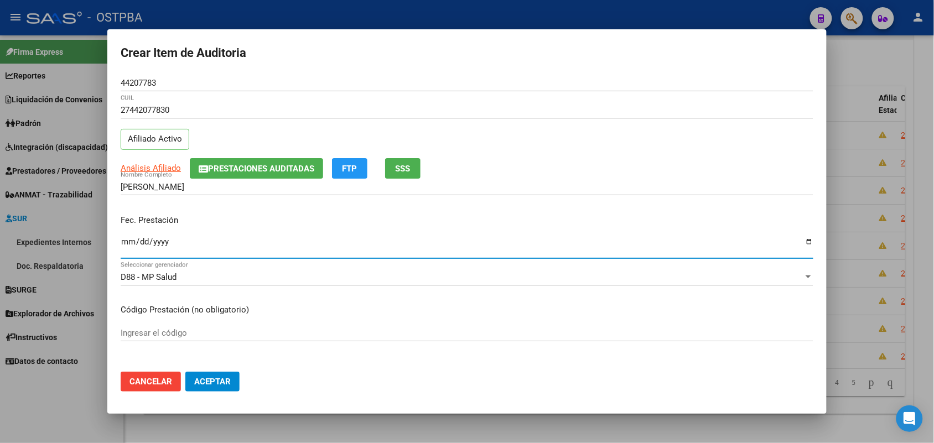
click at [124, 245] on input "Ingresar la fecha" at bounding box center [467, 246] width 693 height 18
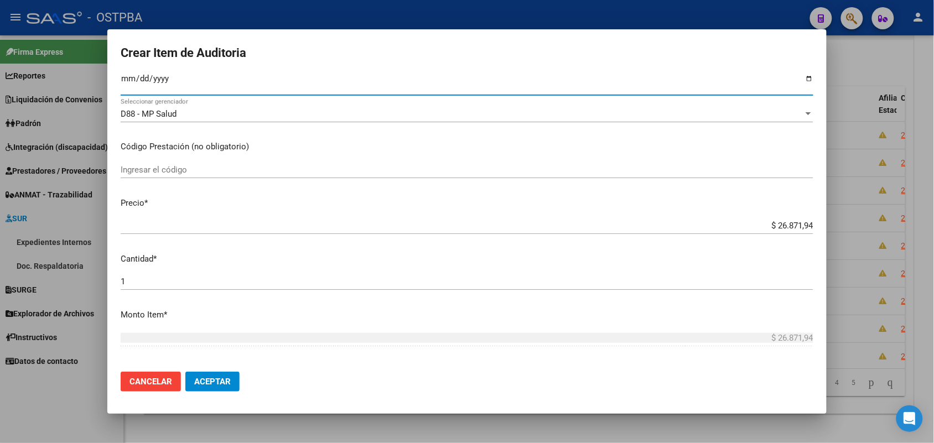
scroll to position [207, 0]
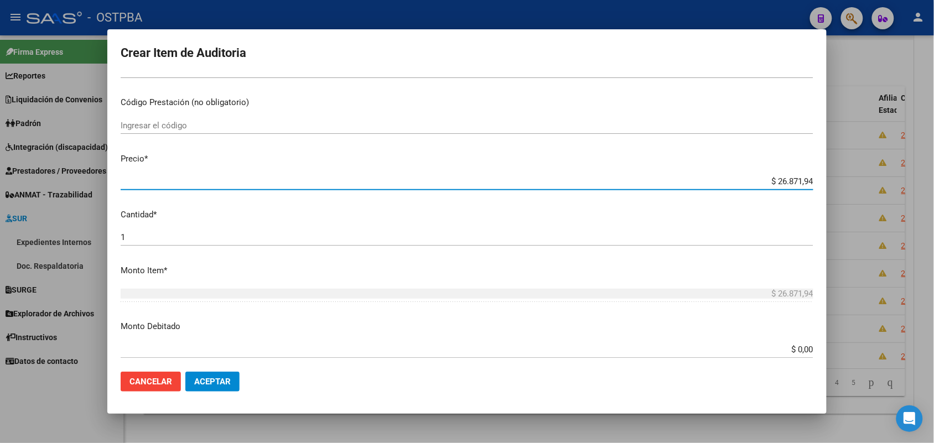
drag, startPoint x: 751, startPoint y: 184, endPoint x: 864, endPoint y: 169, distance: 113.2
click at [864, 169] on div "Crear Item de Auditoria 44207783 Nro Documento 27442077830 CUIL Afiliado Activo…" at bounding box center [467, 221] width 934 height 443
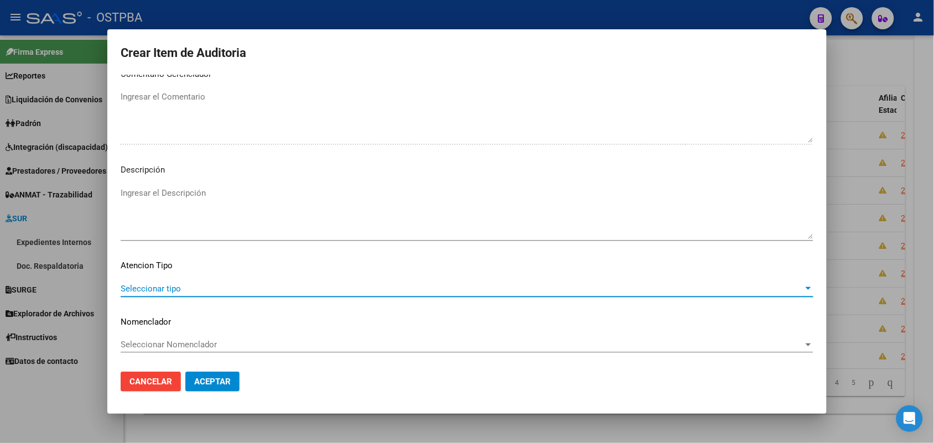
click at [160, 284] on span "Seleccionar tipo" at bounding box center [462, 289] width 683 height 10
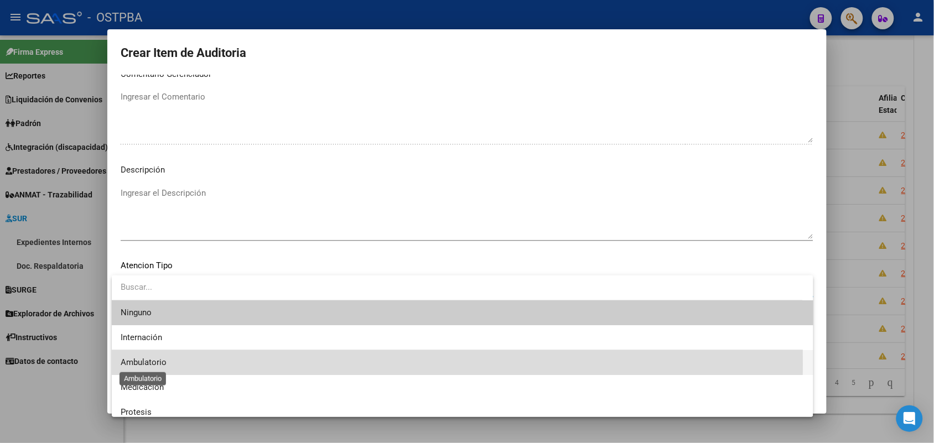
click at [153, 364] on span "Ambulatorio" at bounding box center [144, 362] width 46 height 10
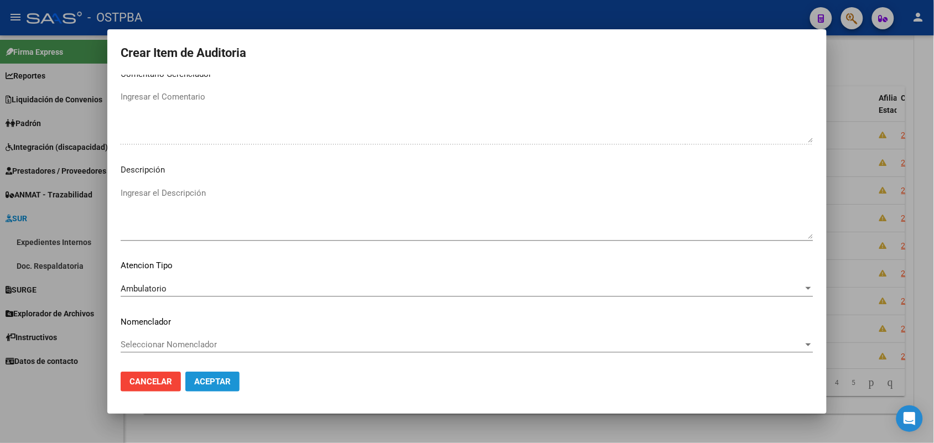
click at [195, 380] on span "Aceptar" at bounding box center [212, 382] width 37 height 10
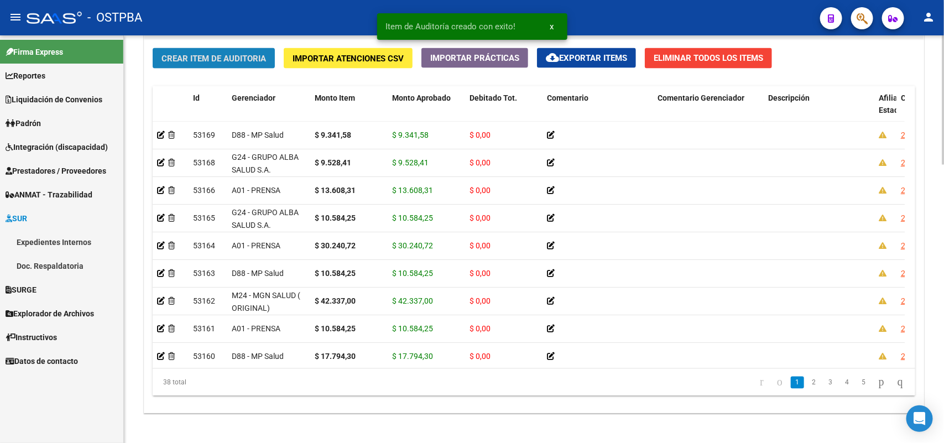
click at [261, 58] on span "Crear Item de Auditoria" at bounding box center [214, 59] width 105 height 10
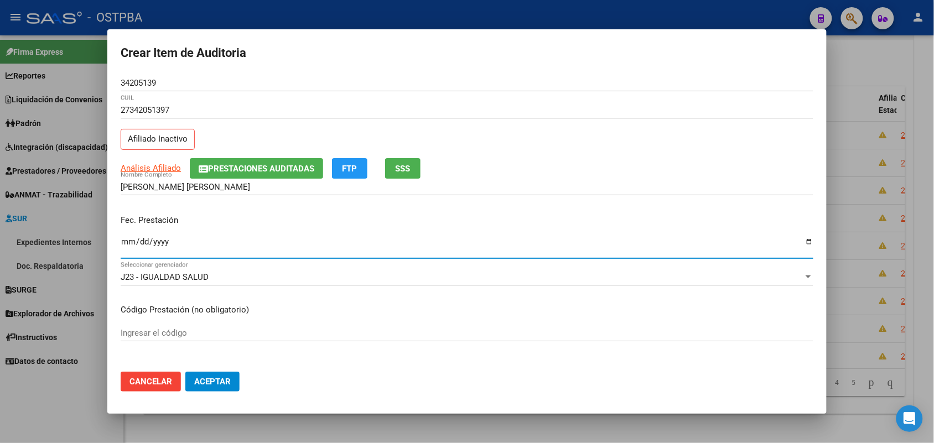
click at [125, 248] on input "Ingresar la fecha" at bounding box center [467, 246] width 693 height 18
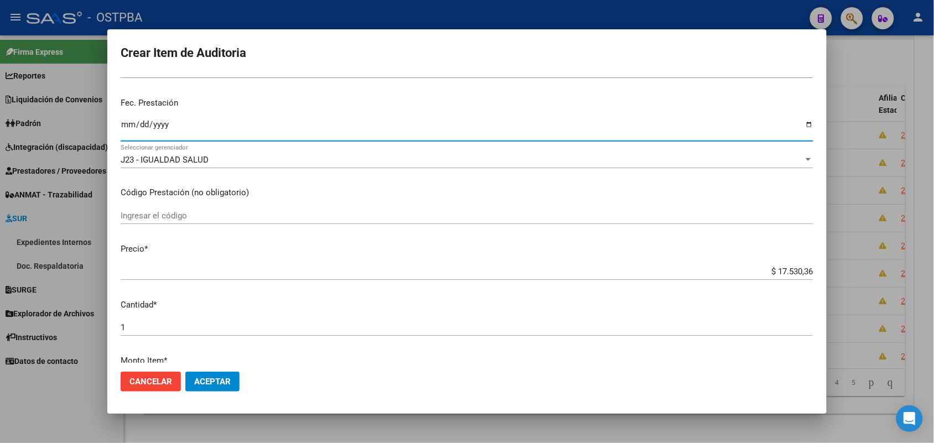
scroll to position [138, 0]
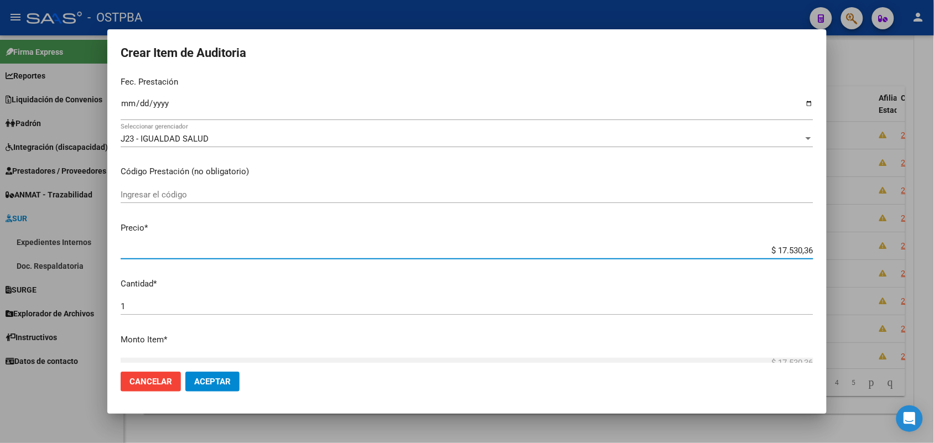
drag, startPoint x: 756, startPoint y: 252, endPoint x: 908, endPoint y: 261, distance: 151.8
click at [908, 261] on div "Crear Item de Auditoria 34205139 Nro Documento 27342051397 CUIL Afiliado Inacti…" at bounding box center [467, 221] width 934 height 443
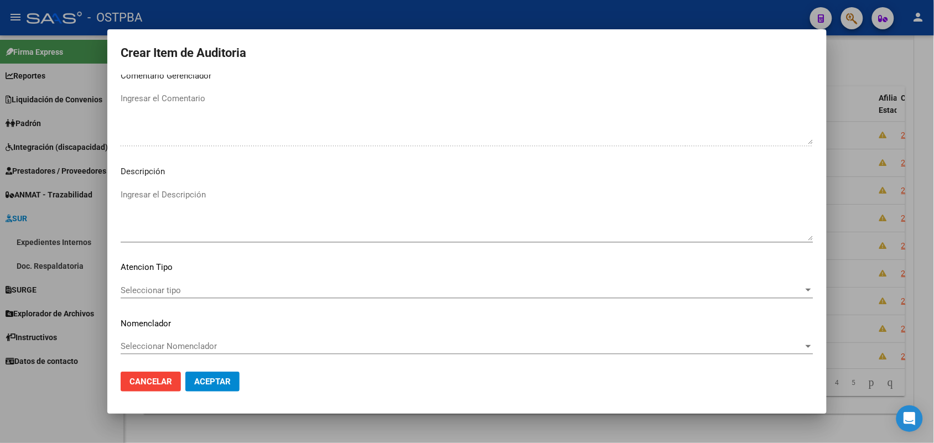
scroll to position [612, 0]
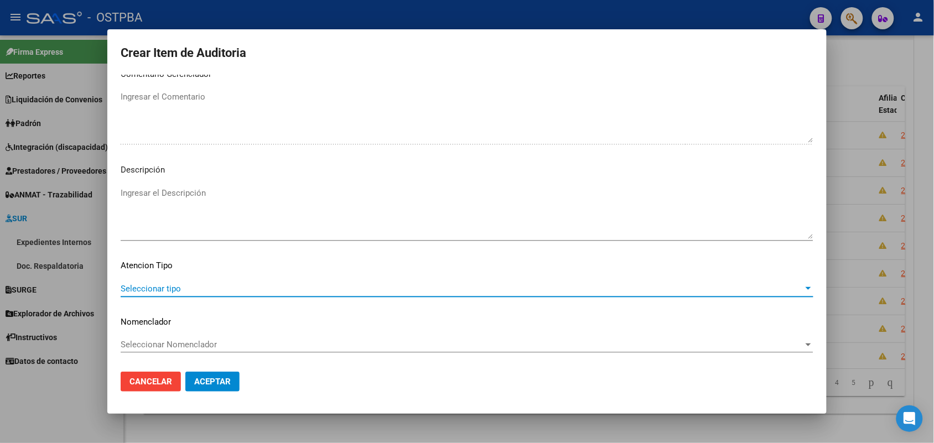
click at [172, 285] on span "Seleccionar tipo" at bounding box center [462, 289] width 683 height 10
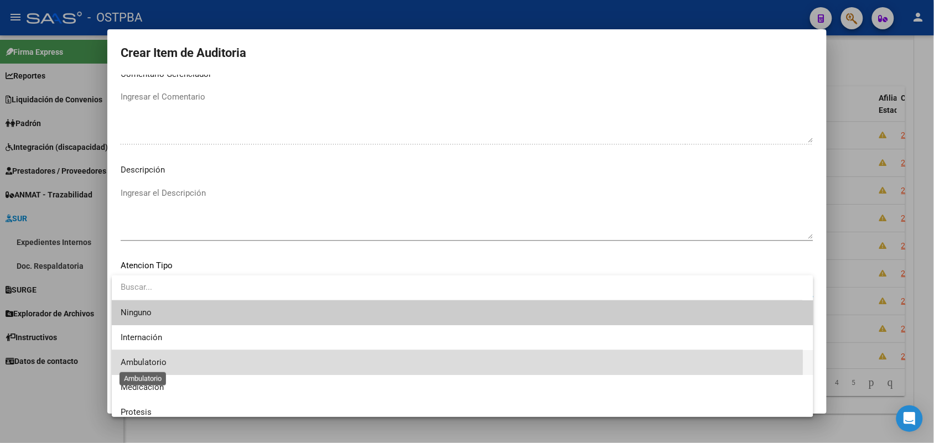
click at [155, 361] on span "Ambulatorio" at bounding box center [144, 362] width 46 height 10
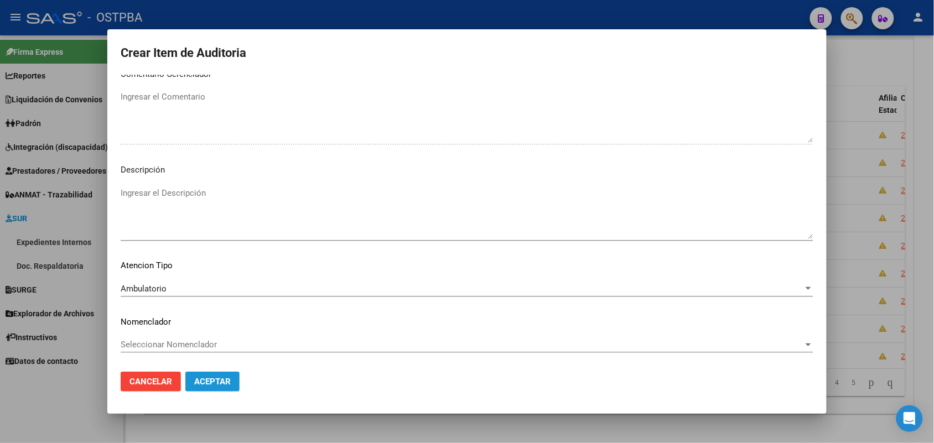
click at [207, 377] on span "Aceptar" at bounding box center [212, 382] width 37 height 10
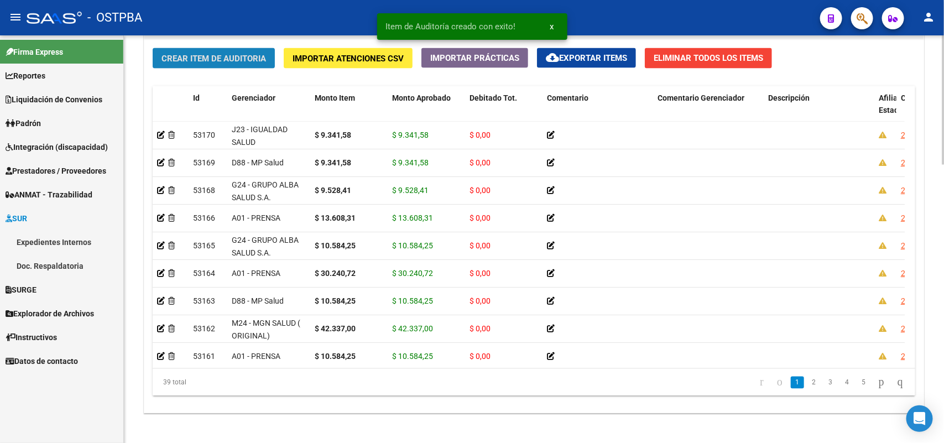
click at [258, 61] on span "Crear Item de Auditoria" at bounding box center [214, 59] width 105 height 10
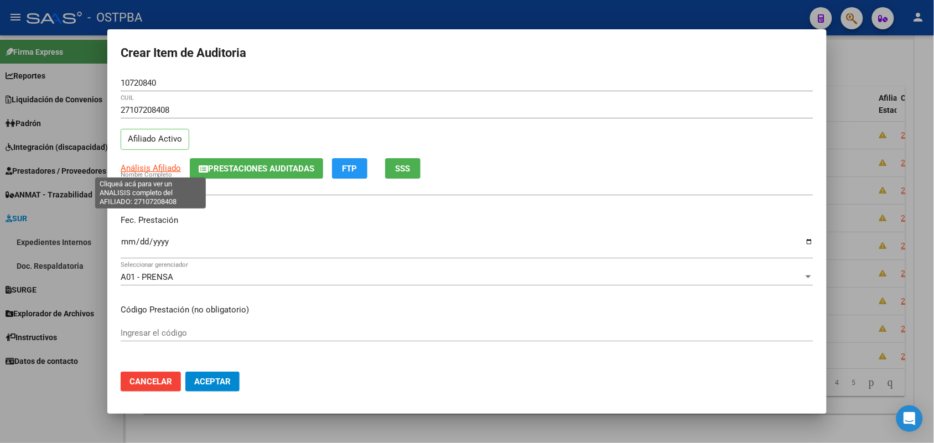
click at [172, 168] on span "Análisis Afiliado" at bounding box center [151, 168] width 60 height 10
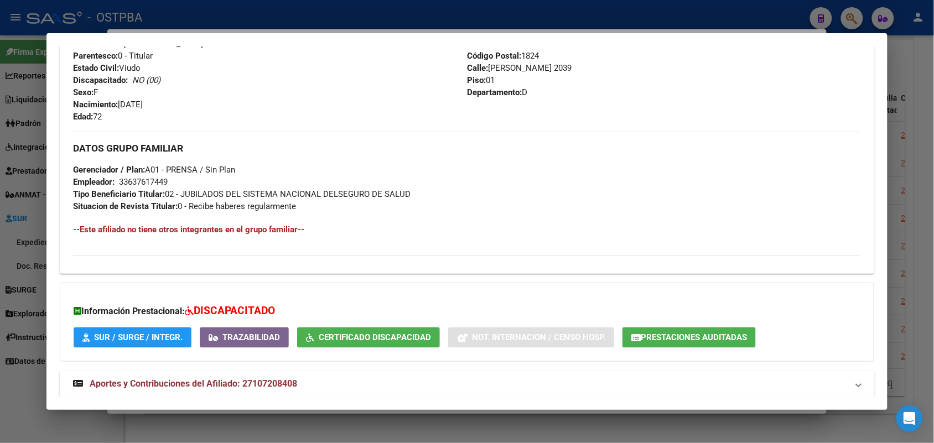
scroll to position [469, 0]
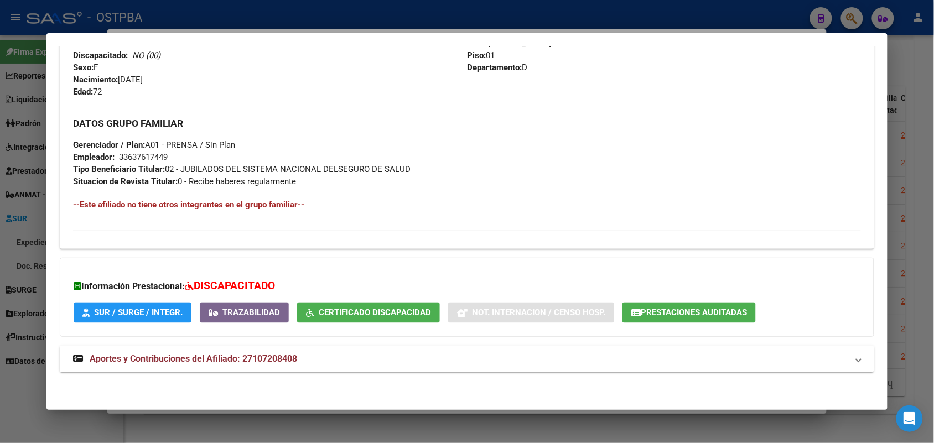
click at [73, 353] on strong "Aportes y Contribuciones del Afiliado: 27107208408" at bounding box center [185, 358] width 224 height 13
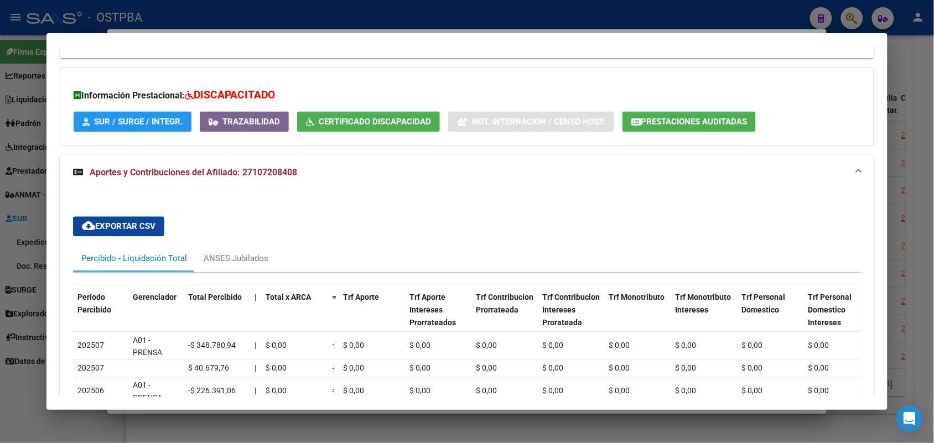
click at [23, 256] on div at bounding box center [467, 221] width 934 height 443
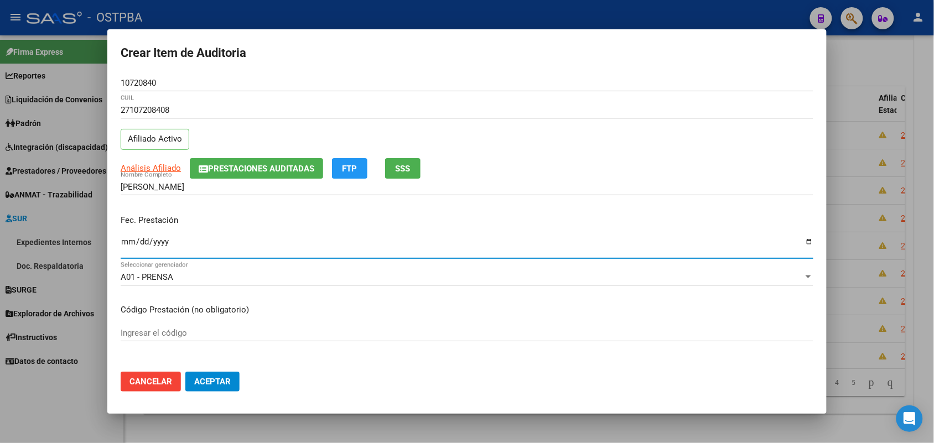
click at [127, 246] on input "Ingresar la fecha" at bounding box center [467, 246] width 693 height 18
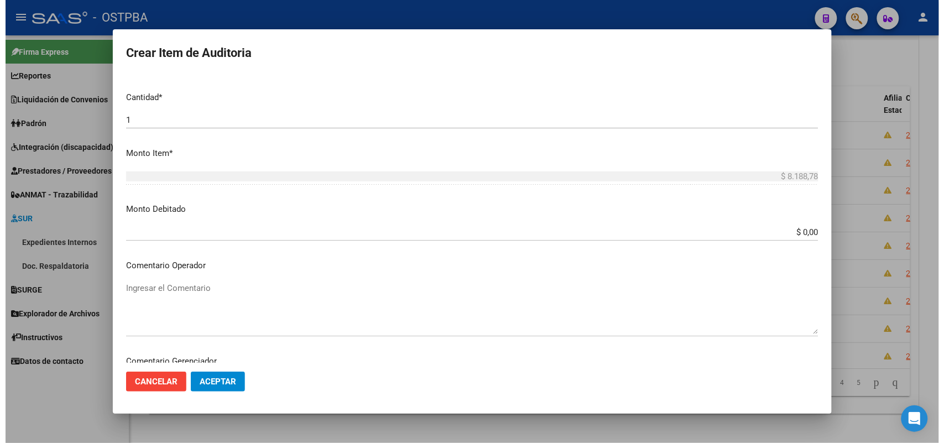
scroll to position [612, 0]
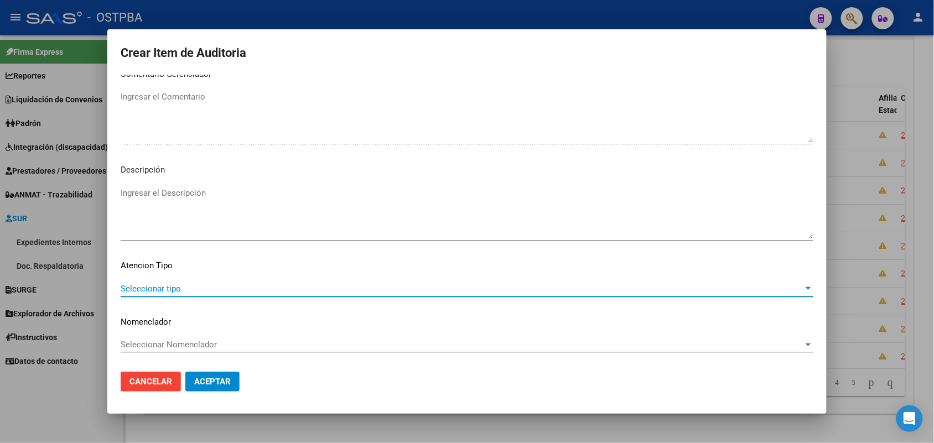
click at [160, 285] on span "Seleccionar tipo" at bounding box center [462, 289] width 683 height 10
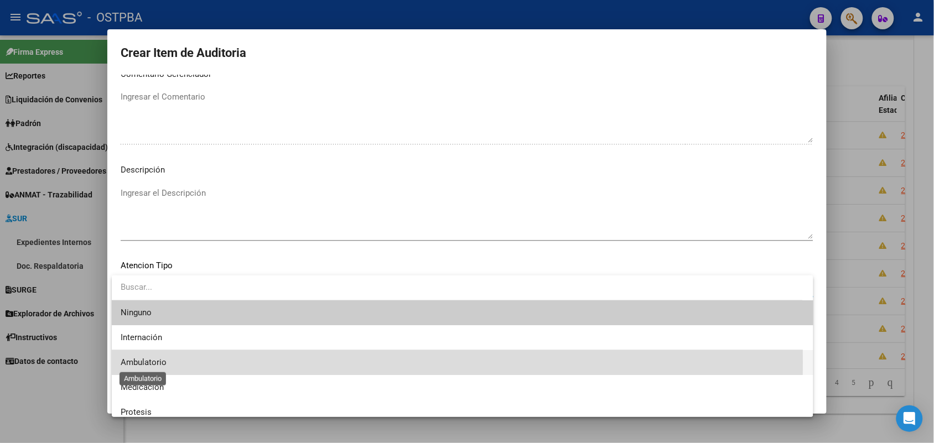
click at [153, 363] on span "Ambulatorio" at bounding box center [144, 362] width 46 height 10
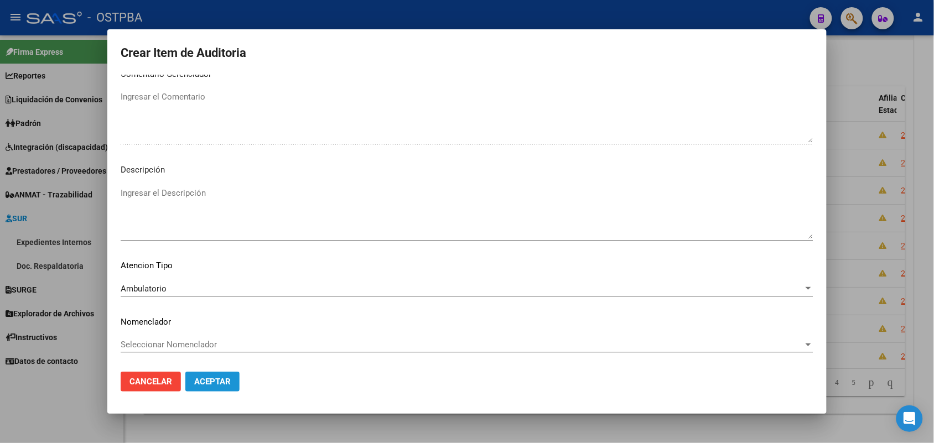
click at [214, 380] on span "Aceptar" at bounding box center [212, 382] width 37 height 10
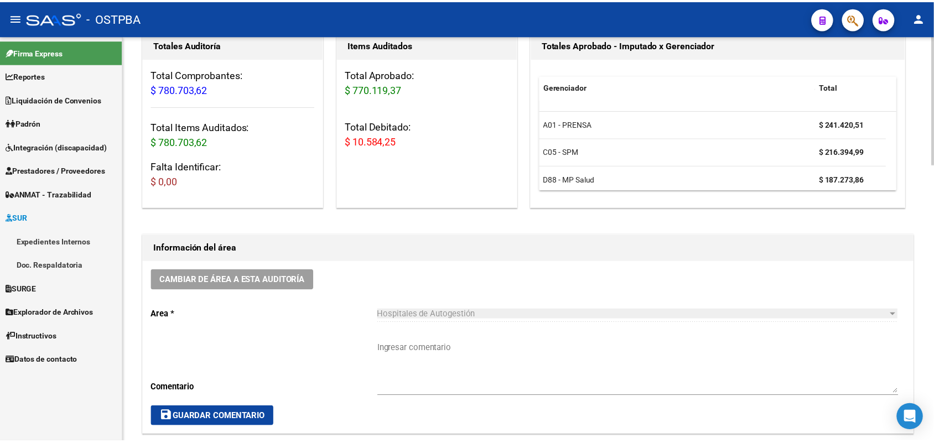
scroll to position [0, 0]
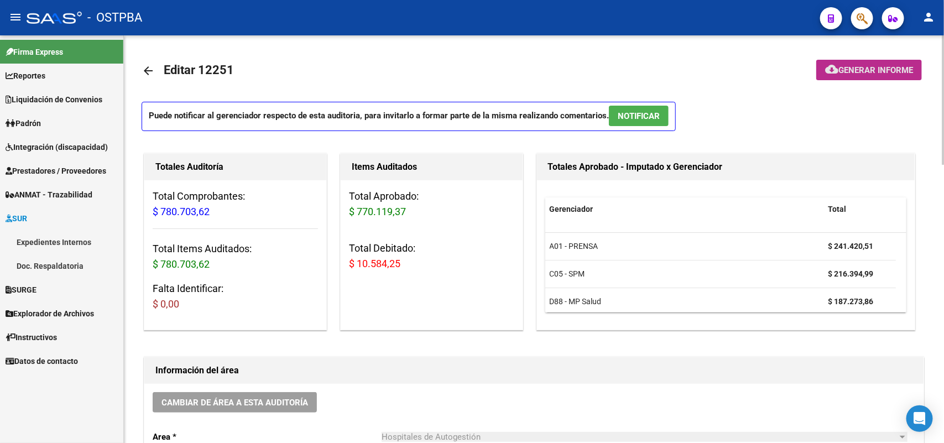
click at [873, 72] on span "Generar informe" at bounding box center [876, 70] width 75 height 10
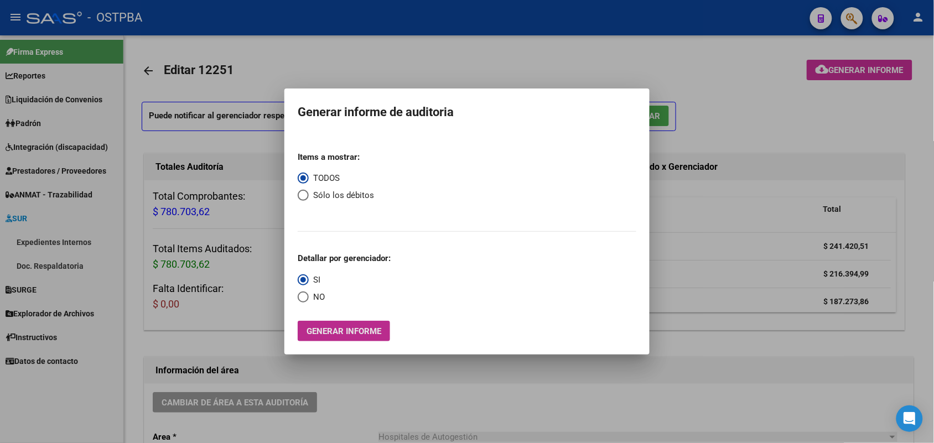
click at [364, 334] on span "Generar informe" at bounding box center [343, 331] width 75 height 10
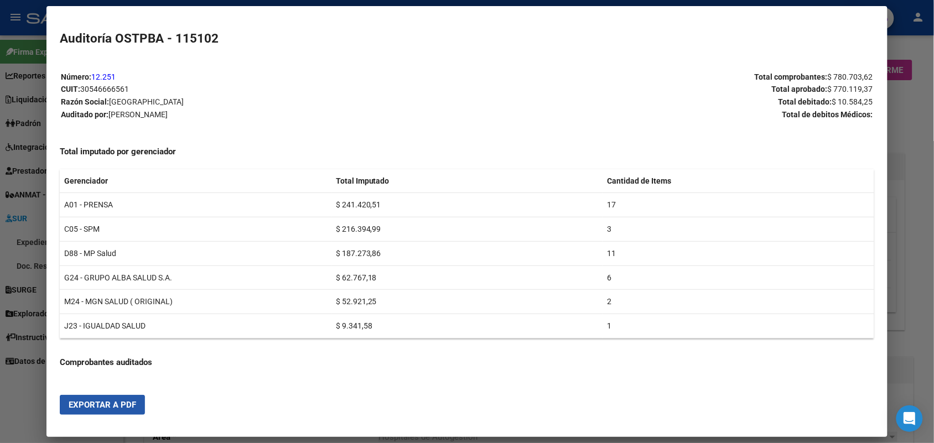
click at [90, 411] on button "Exportar a PDF" at bounding box center [102, 405] width 85 height 20
drag, startPoint x: 902, startPoint y: 144, endPoint x: 936, endPoint y: 80, distance: 72.3
click at [913, 126] on div at bounding box center [467, 221] width 934 height 443
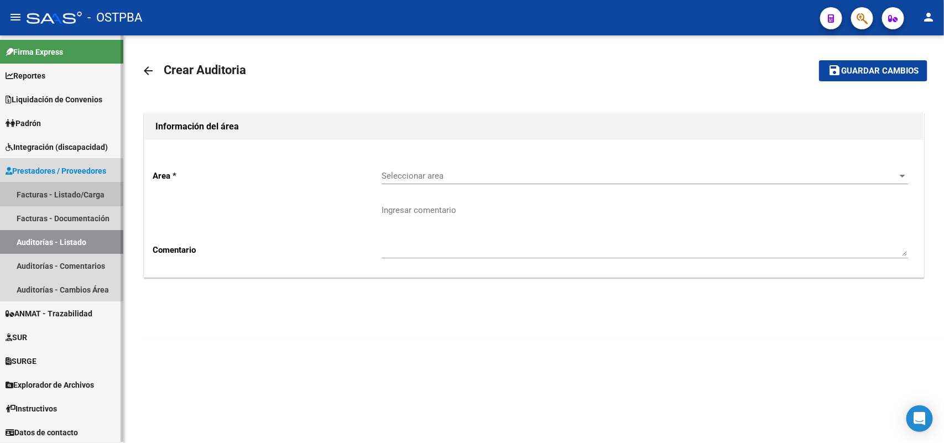
click at [81, 194] on link "Facturas - Listado/Carga" at bounding box center [61, 195] width 123 height 24
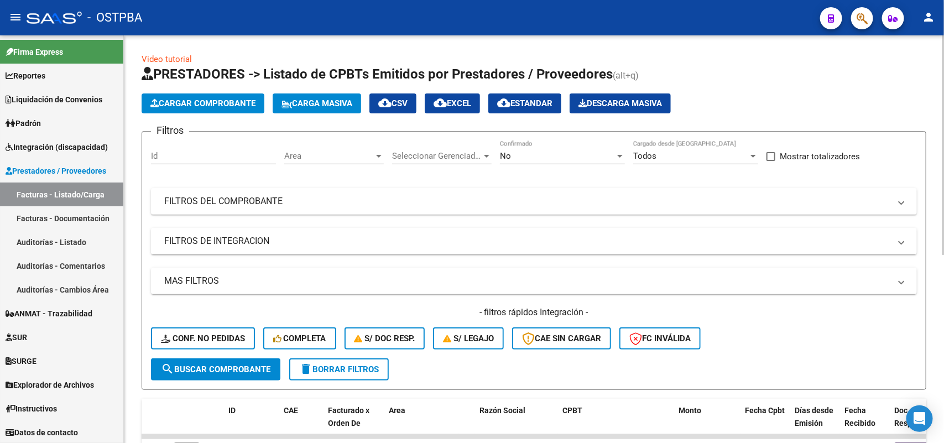
click at [235, 96] on button "Cargar Comprobante" at bounding box center [203, 103] width 123 height 20
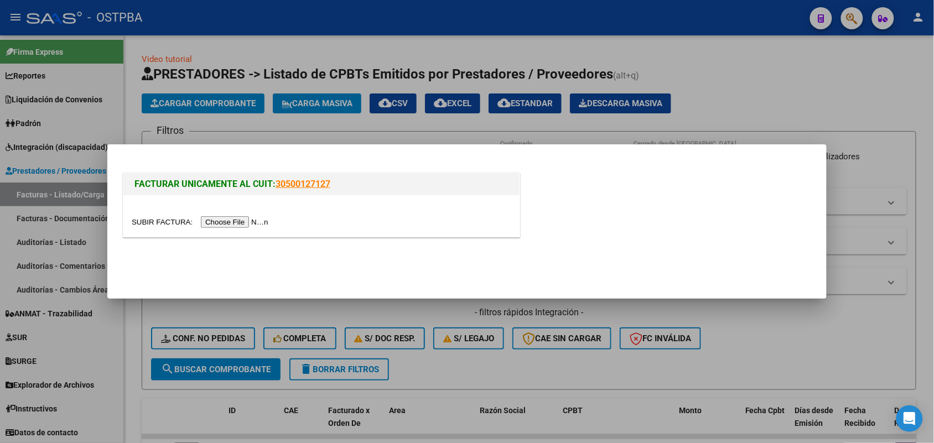
click at [258, 223] on input "file" at bounding box center [202, 222] width 140 height 12
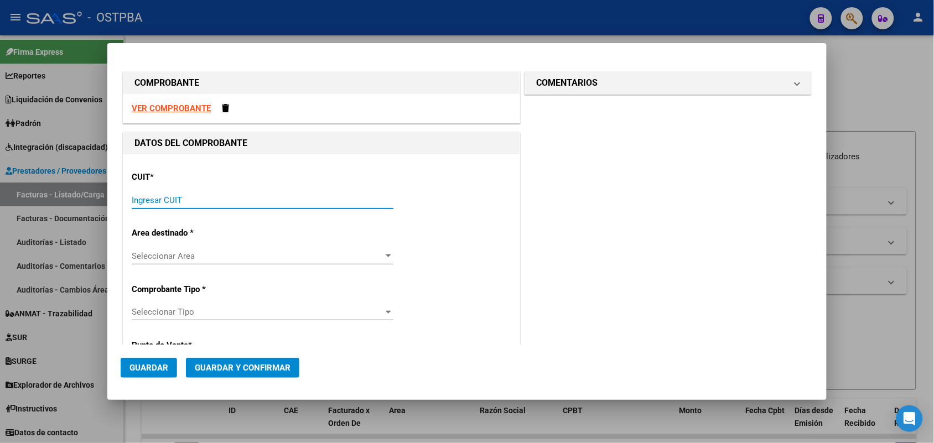
click at [141, 195] on input "Ingresar CUIT" at bounding box center [263, 200] width 262 height 10
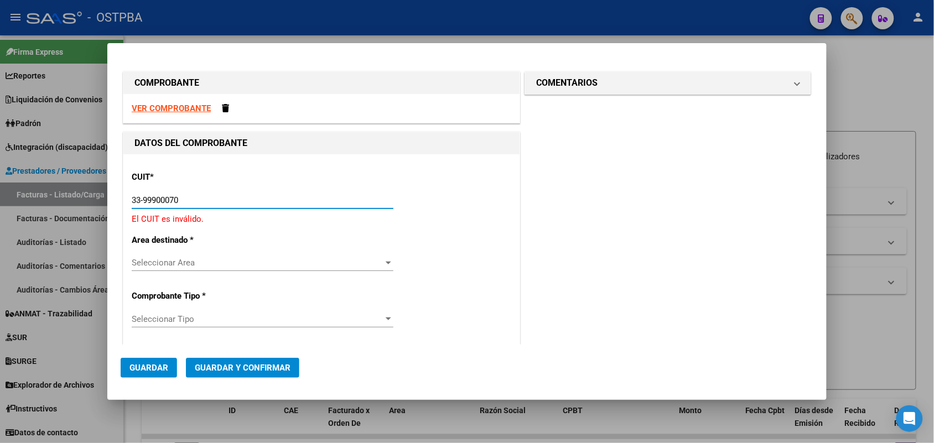
type input "33-99900070-9"
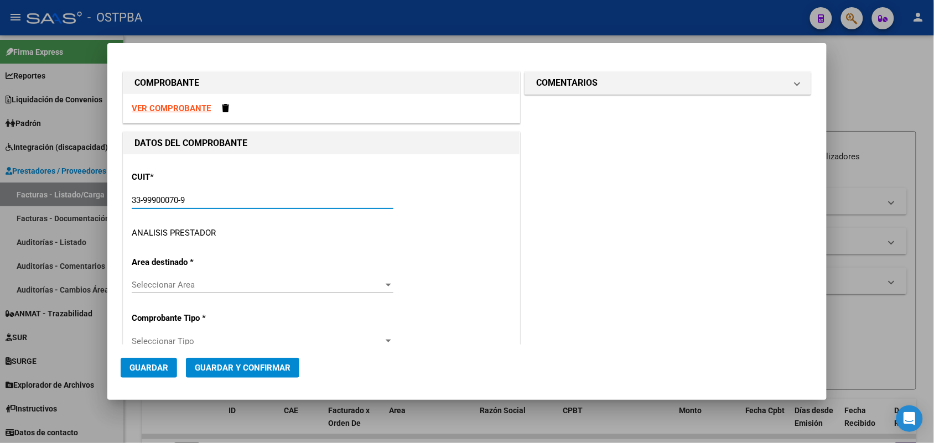
type input "6"
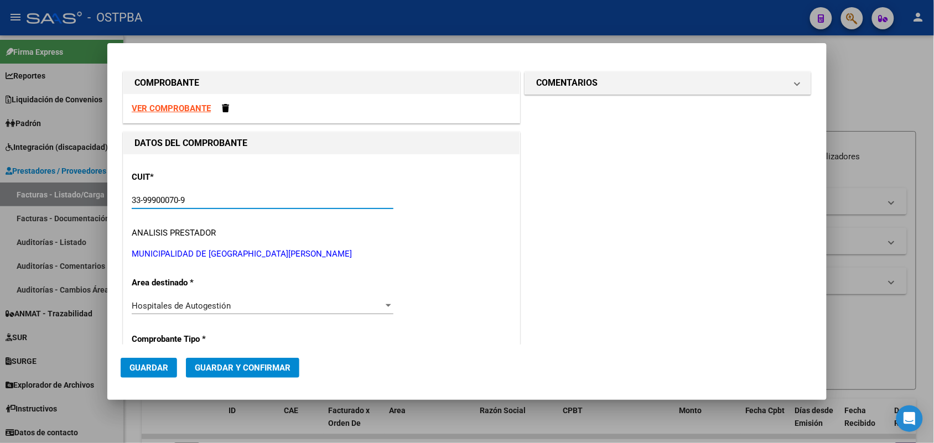
type input "33-99900070-9"
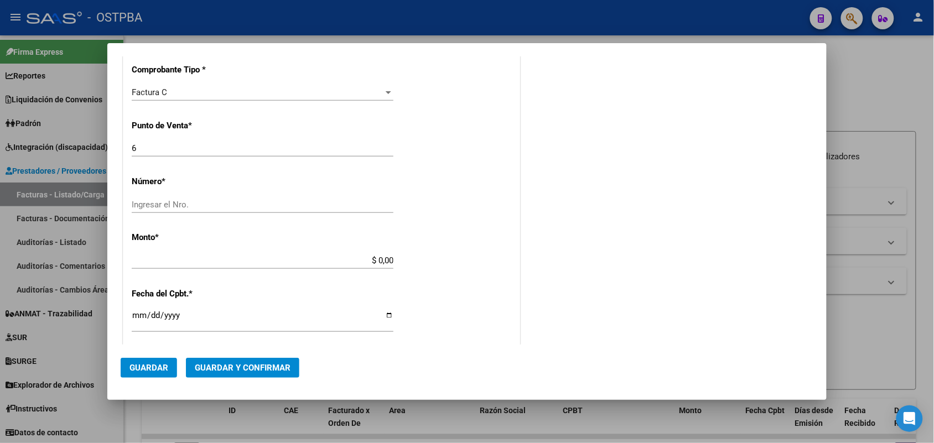
scroll to position [277, 0]
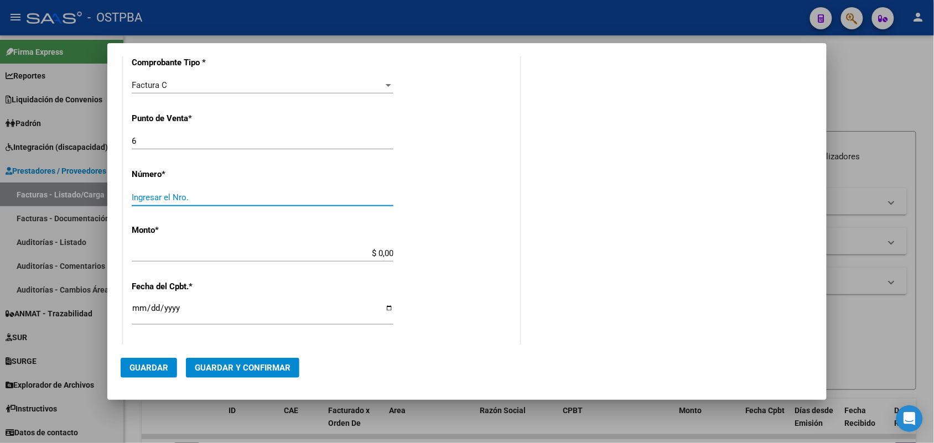
click at [140, 199] on input "Ingresar el Nro." at bounding box center [263, 198] width 262 height 10
type input "32243"
click at [402, 255] on app-form-text-field "Monto * $ 0,00 Ingresar el monto" at bounding box center [267, 241] width 271 height 33
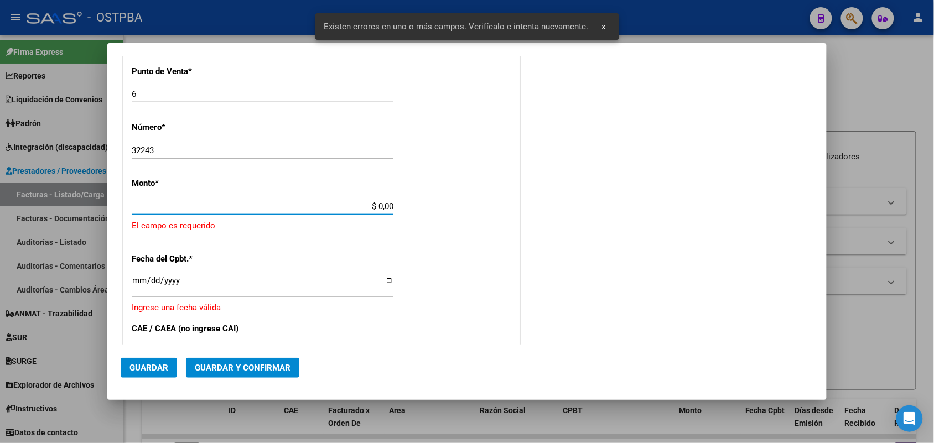
scroll to position [324, 0]
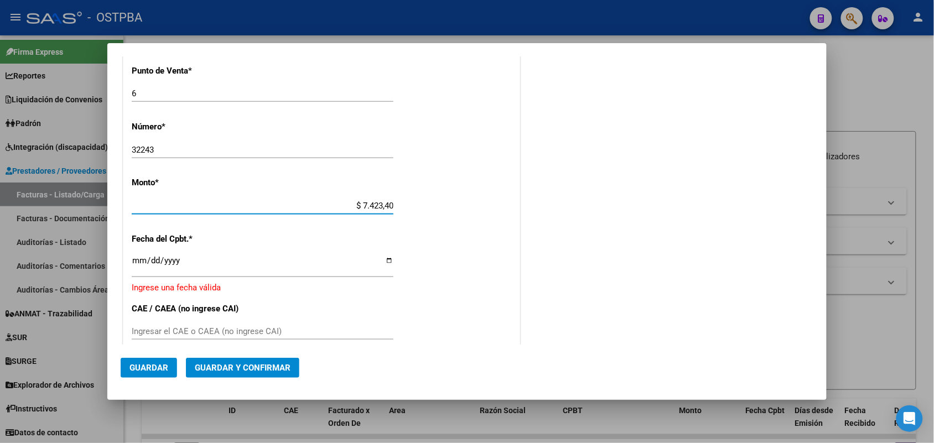
type input "$ 74.234,00"
click at [139, 267] on input "Ingresar la fecha" at bounding box center [263, 265] width 262 height 18
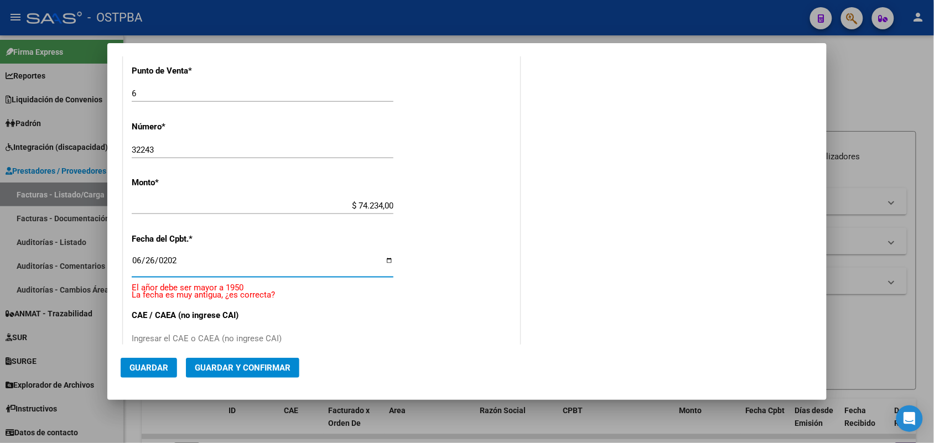
type input "2025-06-26"
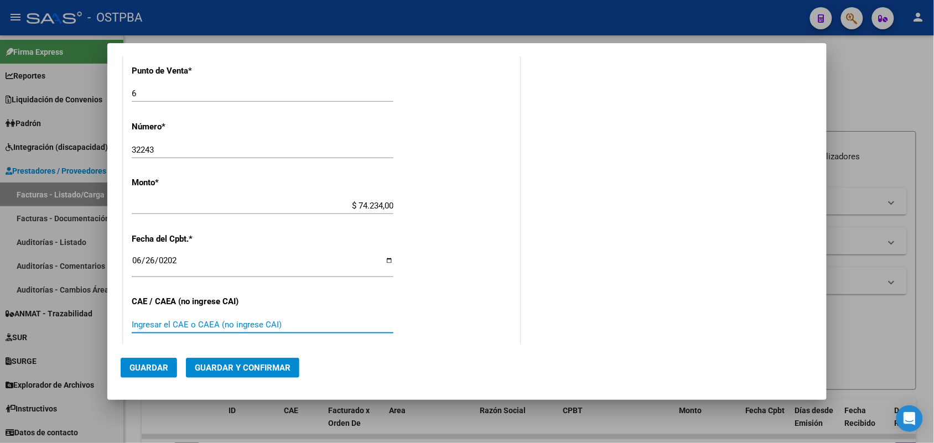
click at [149, 323] on input "Ingresar el CAE o CAEA (no ingrese CAI)" at bounding box center [263, 325] width 262 height 10
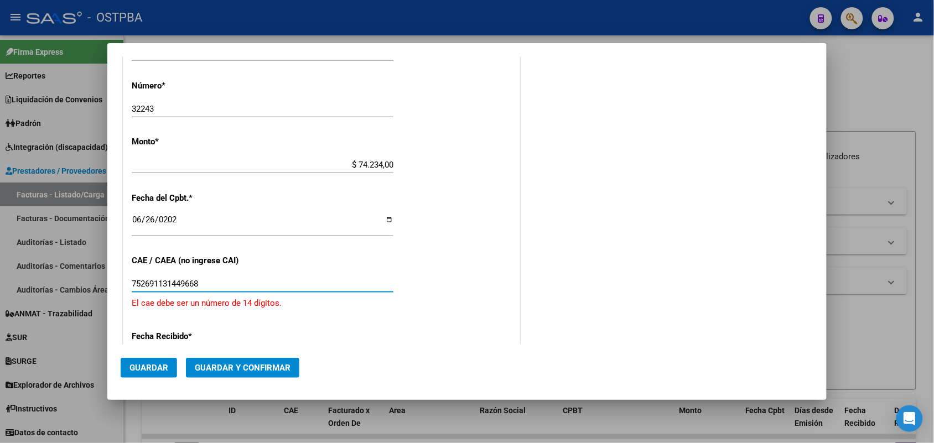
scroll to position [532, 0]
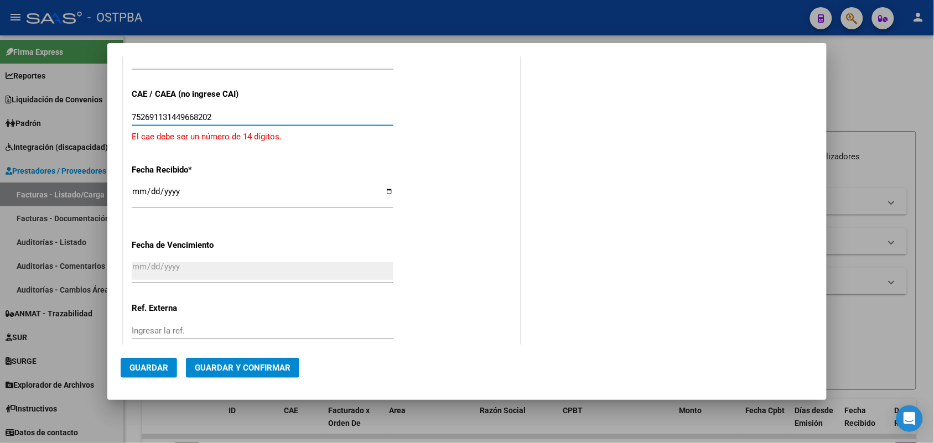
type input "752691131449668202"
click at [51, 148] on div at bounding box center [467, 221] width 934 height 443
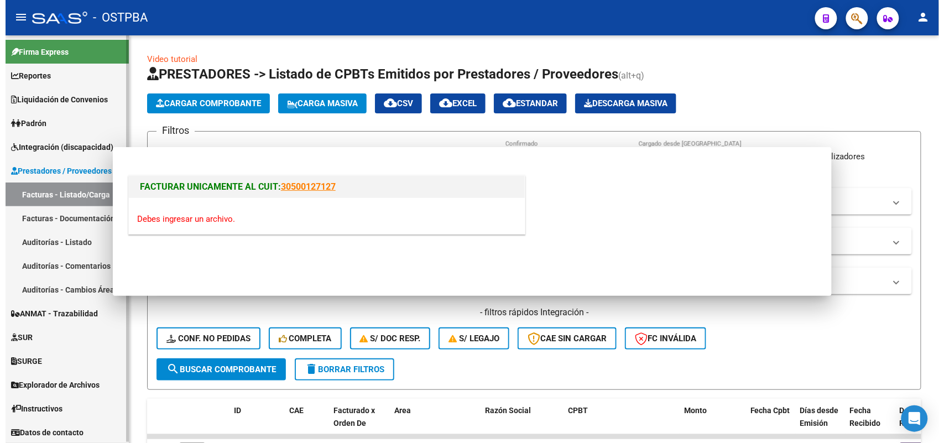
scroll to position [0, 0]
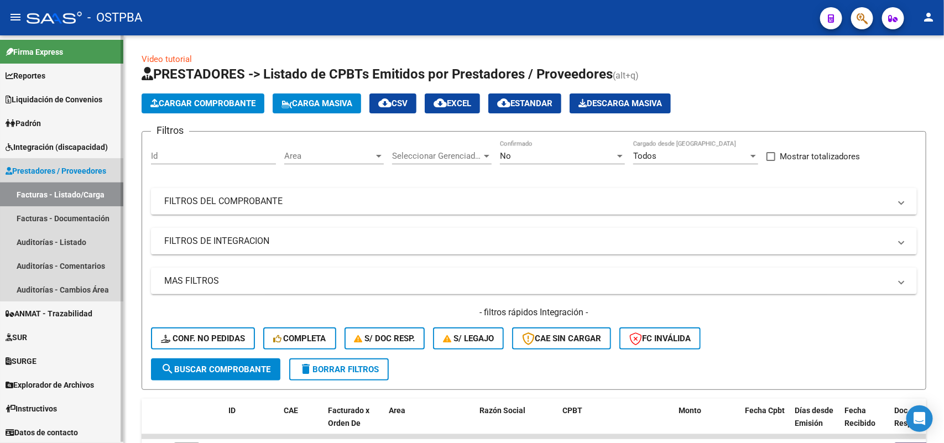
click at [91, 195] on link "Facturas - Listado/Carga" at bounding box center [61, 195] width 123 height 24
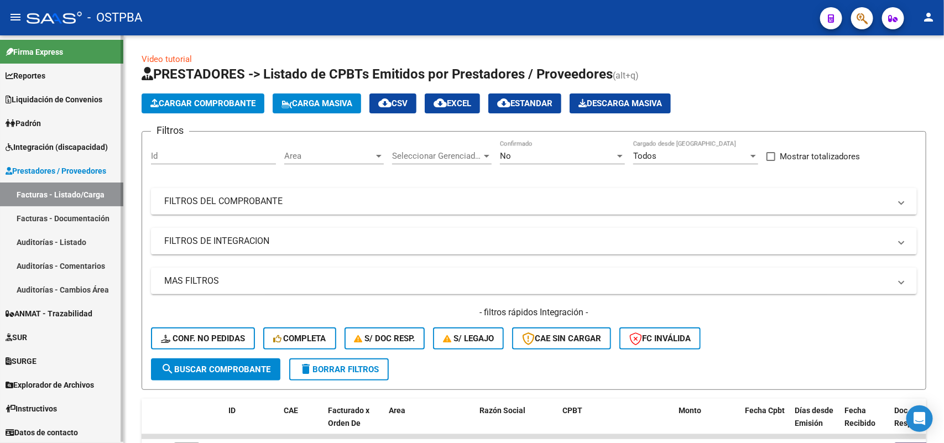
click at [86, 193] on link "Facturas - Listado/Carga" at bounding box center [61, 195] width 123 height 24
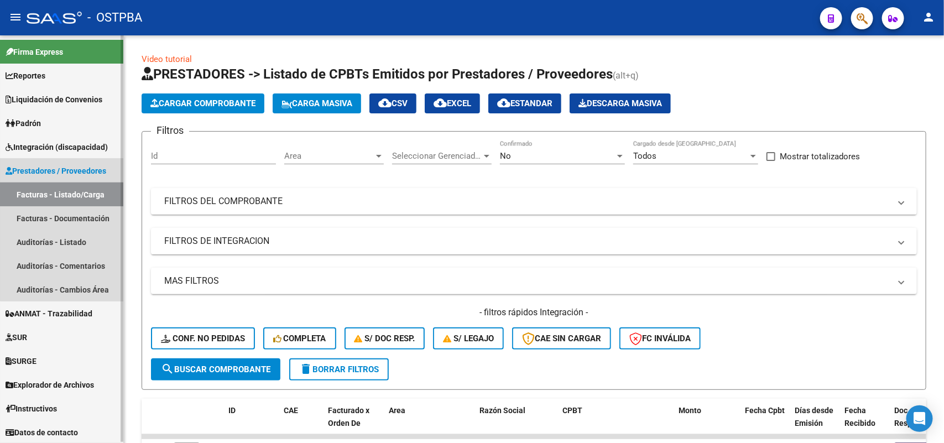
click at [86, 193] on link "Facturas - Listado/Carga" at bounding box center [61, 195] width 123 height 24
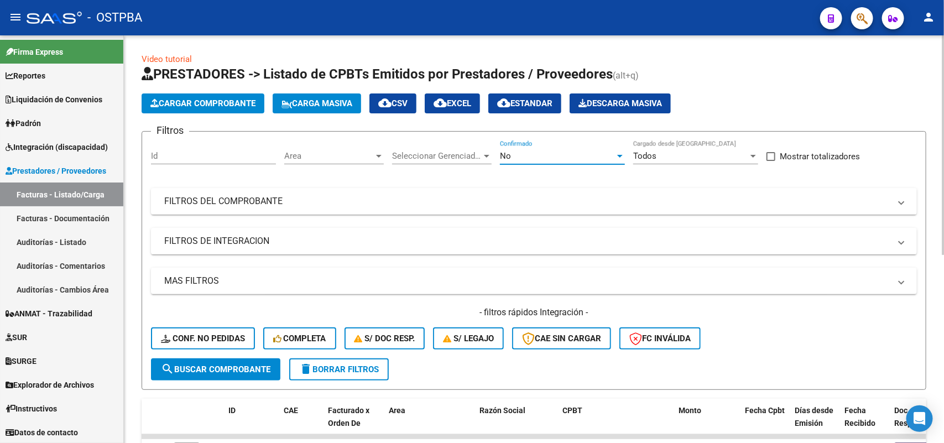
click at [620, 158] on div at bounding box center [620, 156] width 10 height 9
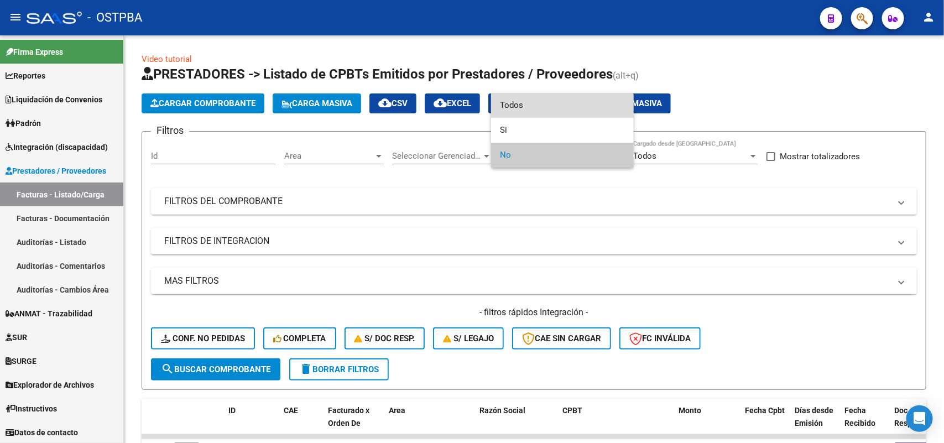
click at [523, 103] on span "Todos" at bounding box center [562, 105] width 125 height 25
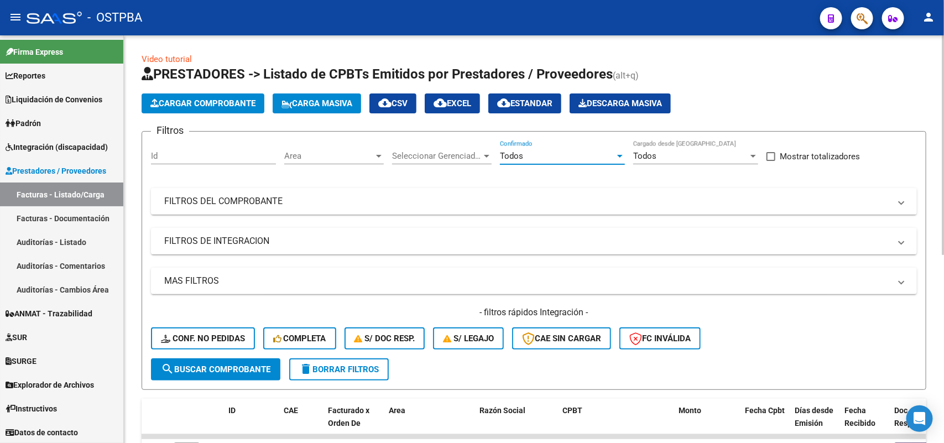
click at [485, 155] on div at bounding box center [487, 156] width 6 height 3
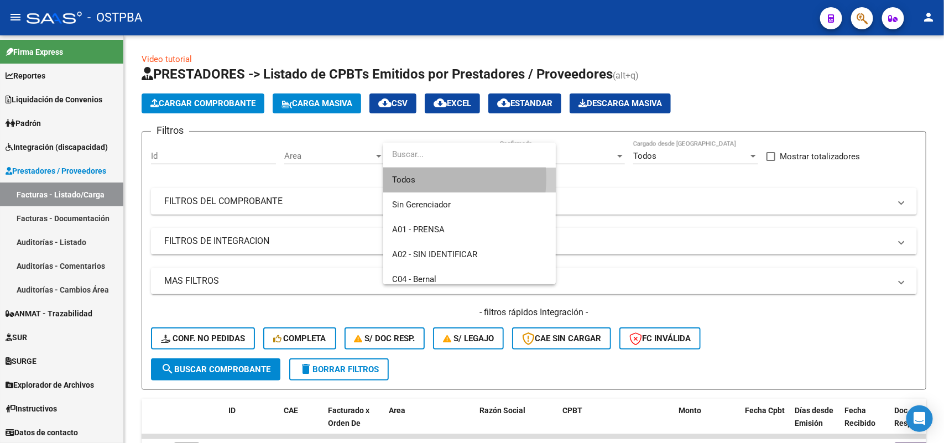
click at [419, 178] on span "Todos" at bounding box center [469, 180] width 155 height 25
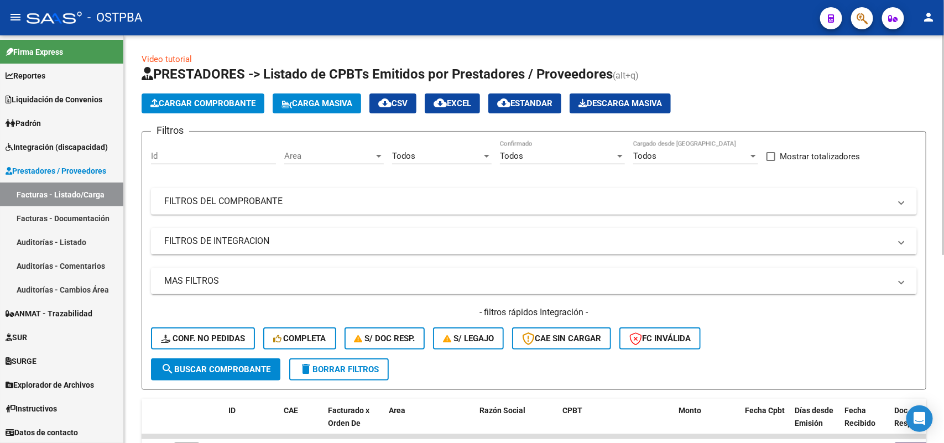
click at [385, 155] on app-drop-down-list "Area Area" at bounding box center [338, 158] width 108 height 34
click at [379, 155] on div at bounding box center [379, 156] width 6 height 3
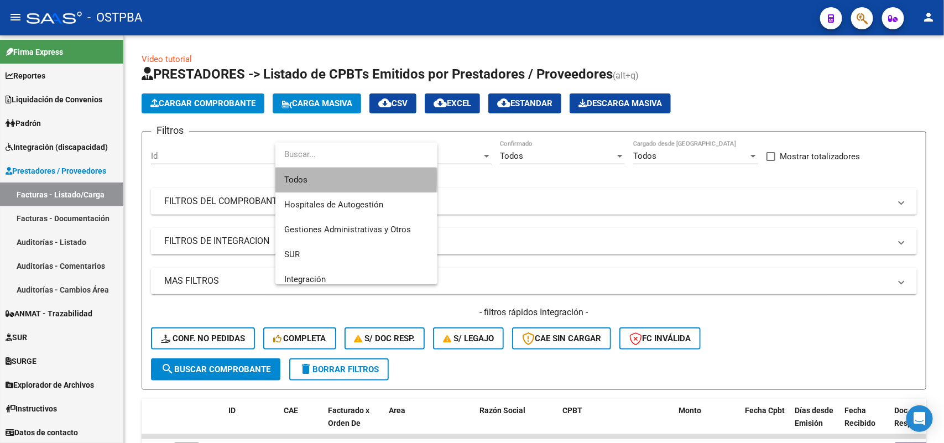
click at [327, 178] on span "Todos" at bounding box center [356, 180] width 144 height 25
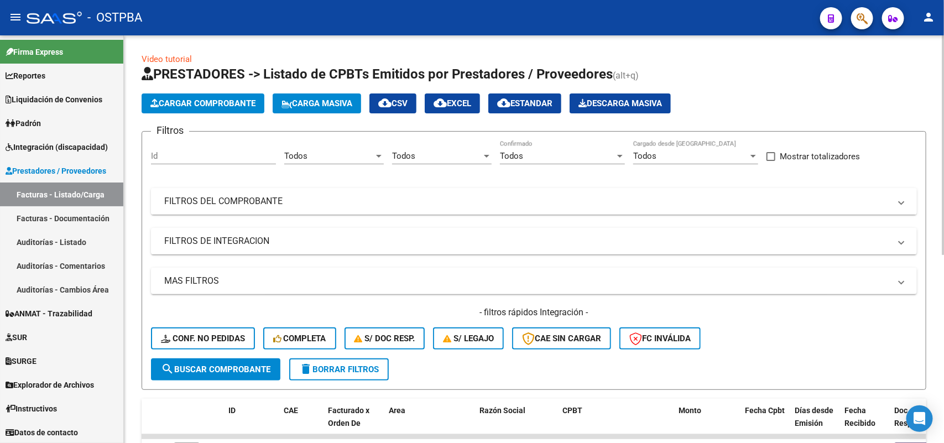
click at [248, 207] on mat-expansion-panel-header "FILTROS DEL COMPROBANTE" at bounding box center [534, 201] width 766 height 27
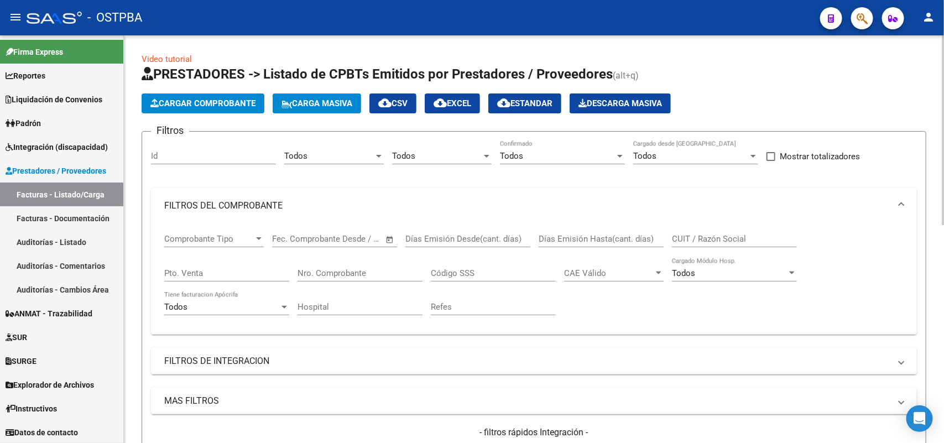
click at [382, 279] on div "Nro. Comprobante" at bounding box center [360, 270] width 125 height 24
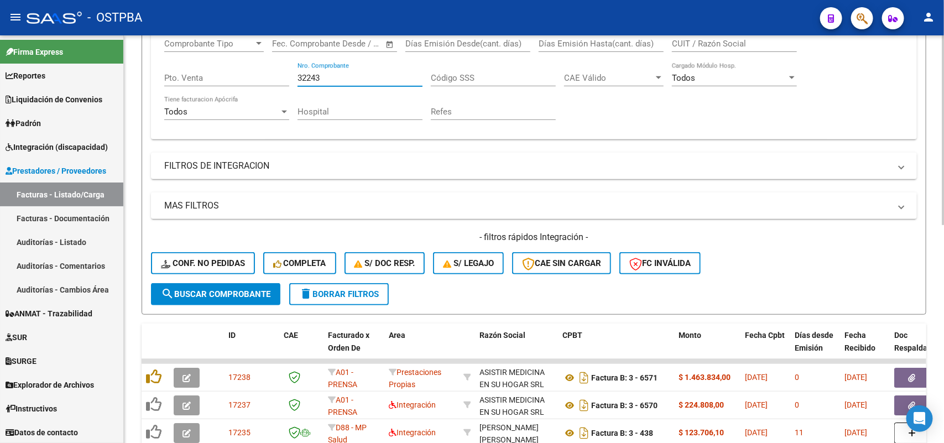
scroll to position [207, 0]
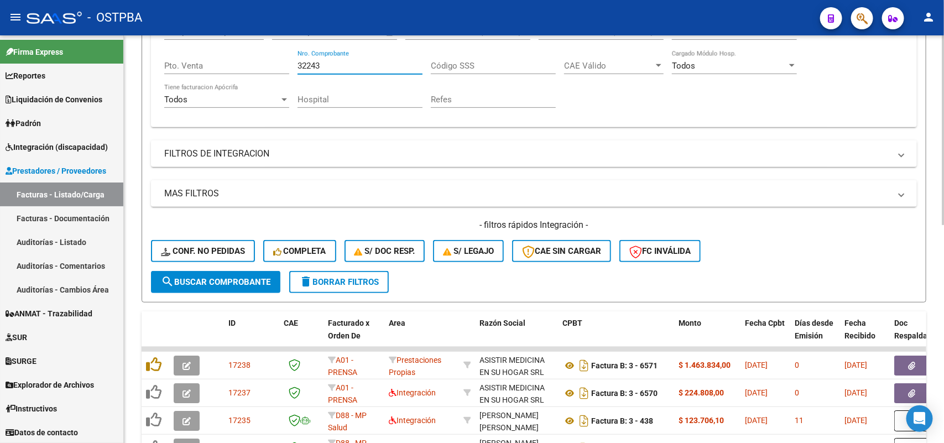
type input "32243"
click at [258, 288] on button "search Buscar Comprobante" at bounding box center [215, 282] width 129 height 22
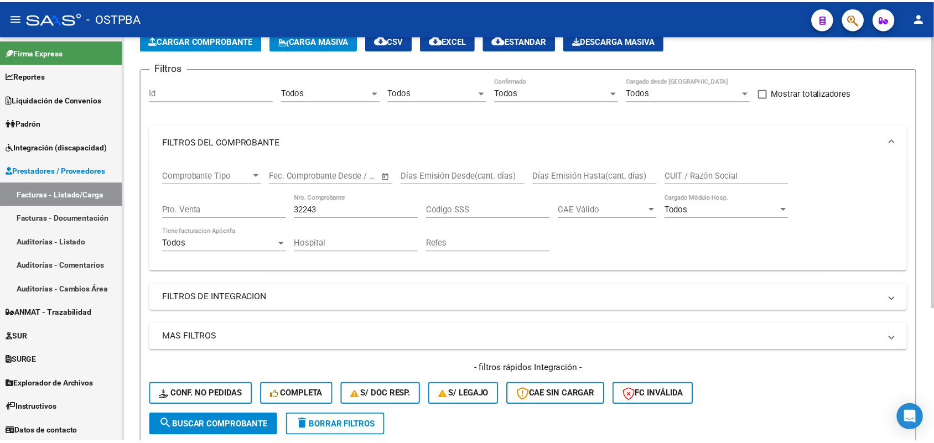
scroll to position [0, 0]
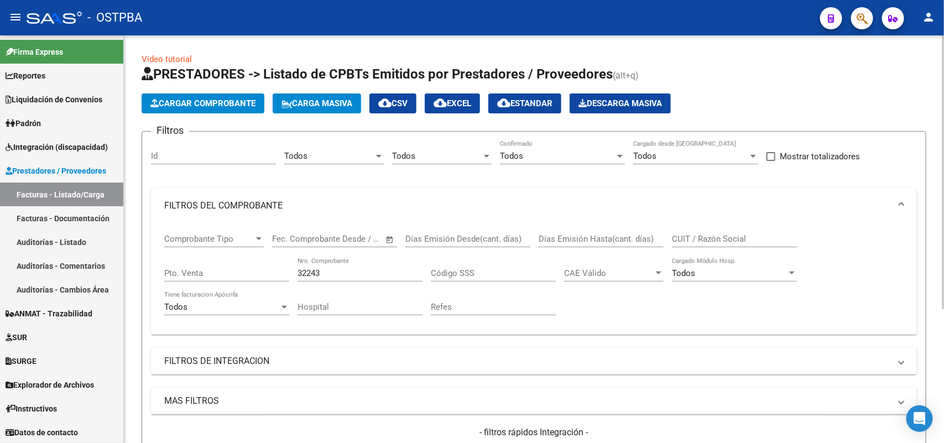
click at [202, 100] on span "Cargar Comprobante" at bounding box center [202, 103] width 105 height 10
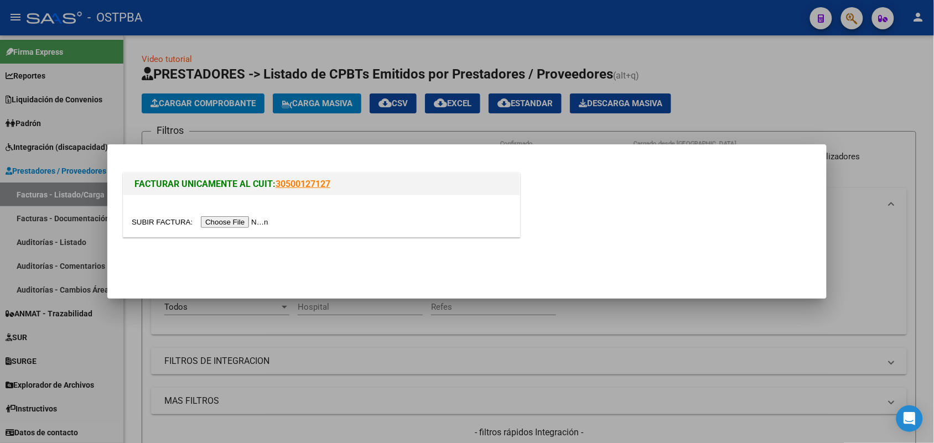
click at [230, 223] on input "file" at bounding box center [202, 222] width 140 height 12
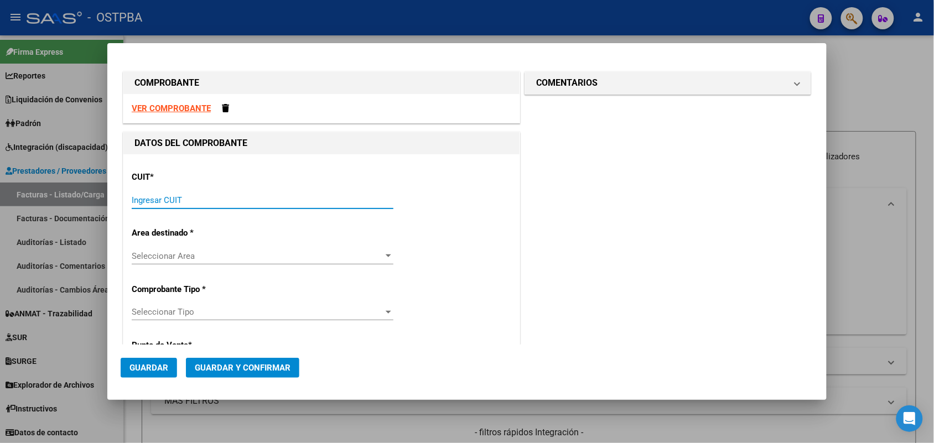
click at [136, 202] on input "Ingresar CUIT" at bounding box center [263, 200] width 262 height 10
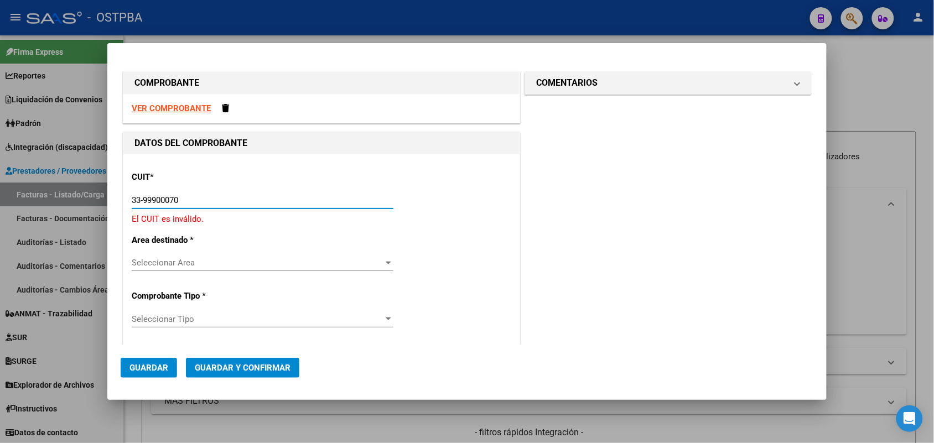
type input "33-99900070-9"
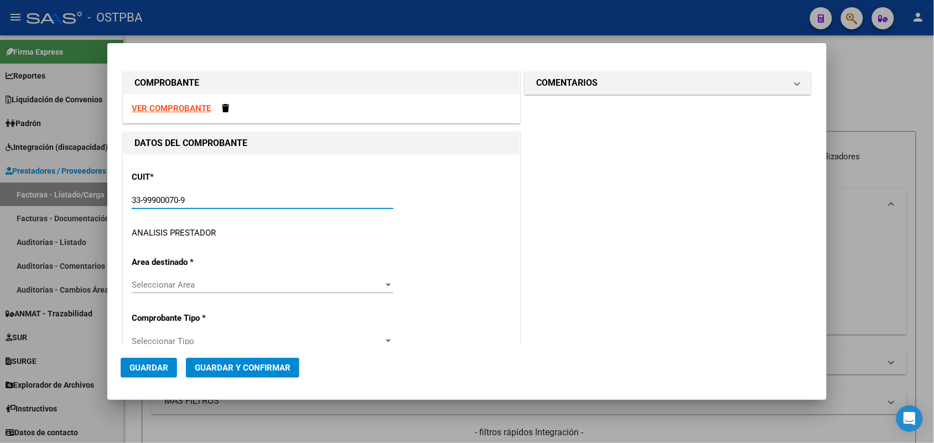
type input "6"
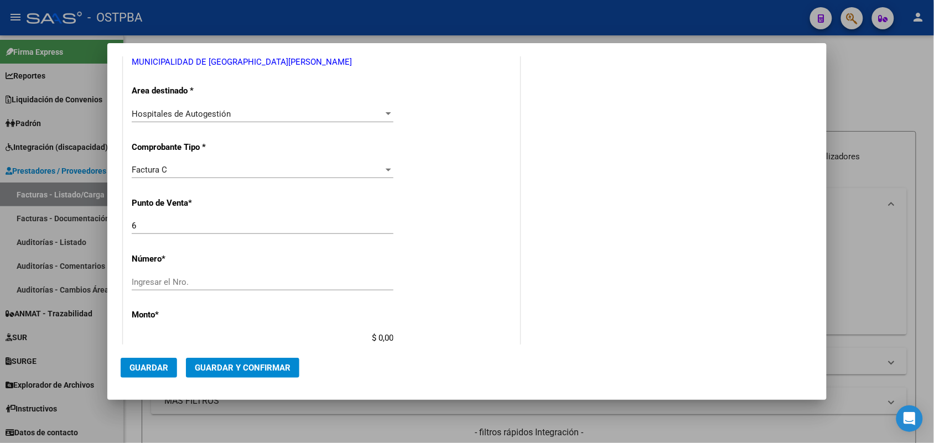
scroll to position [277, 0]
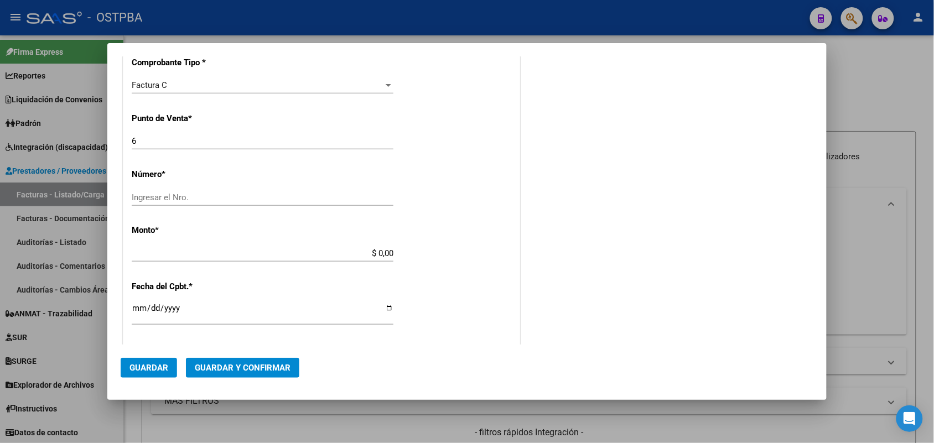
type input "33-99900070-9"
click at [139, 196] on input "Ingresar el Nro." at bounding box center [263, 198] width 262 height 10
type input "32243"
drag, startPoint x: 361, startPoint y: 253, endPoint x: 435, endPoint y: 263, distance: 74.8
click at [435, 262] on div "CUIT * 33-99900070-9 Ingresar CUIT ANALISIS PRESTADOR MUNICIPALIDAD DE SAN ISID…" at bounding box center [321, 270] width 396 height 784
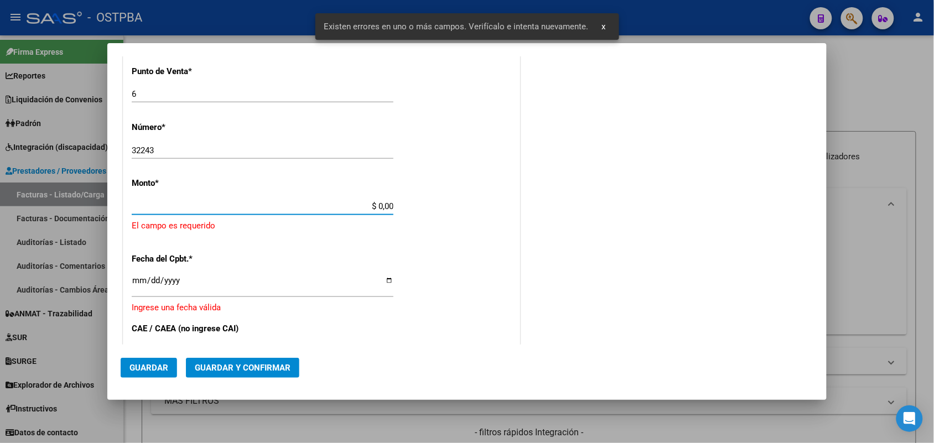
scroll to position [324, 0]
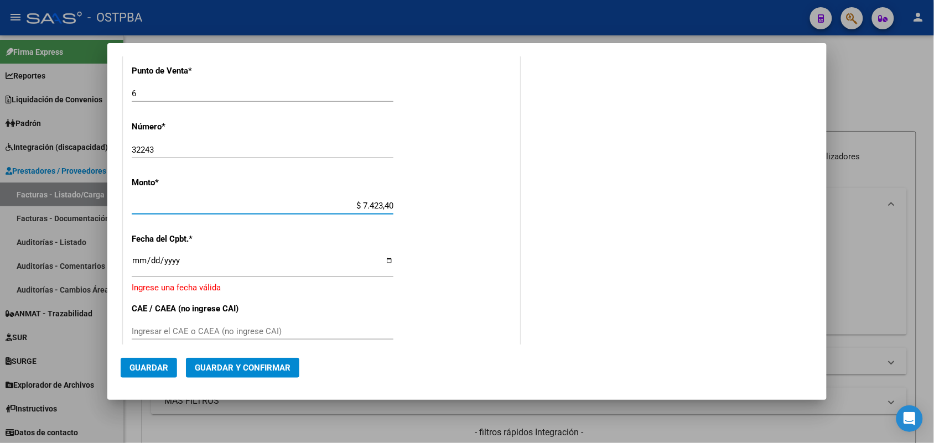
type input "$ 74.234,00"
click at [138, 261] on input "Ingresar la fecha" at bounding box center [263, 265] width 262 height 18
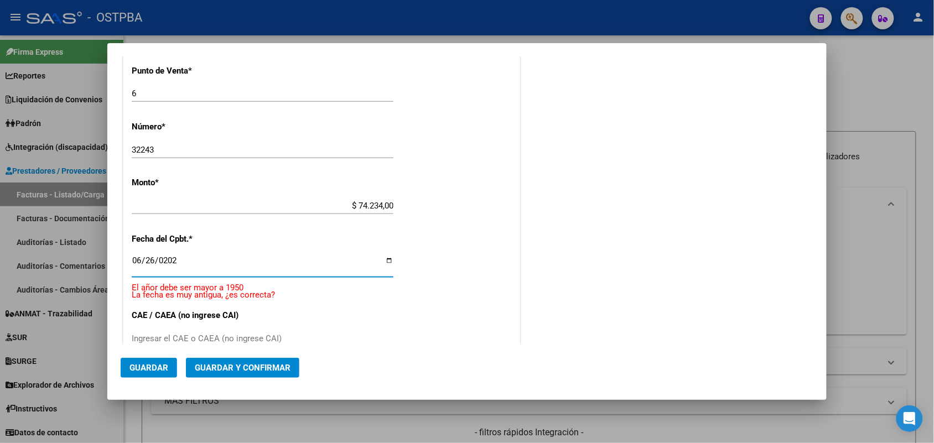
type input "2025-06-26"
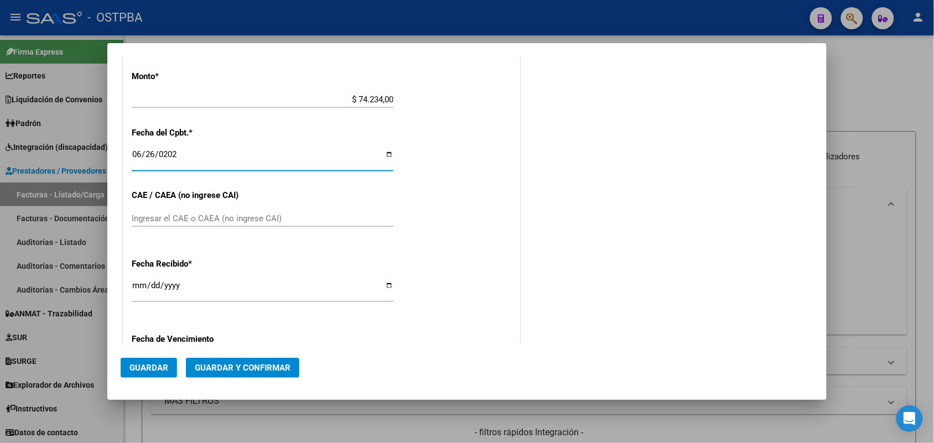
scroll to position [462, 0]
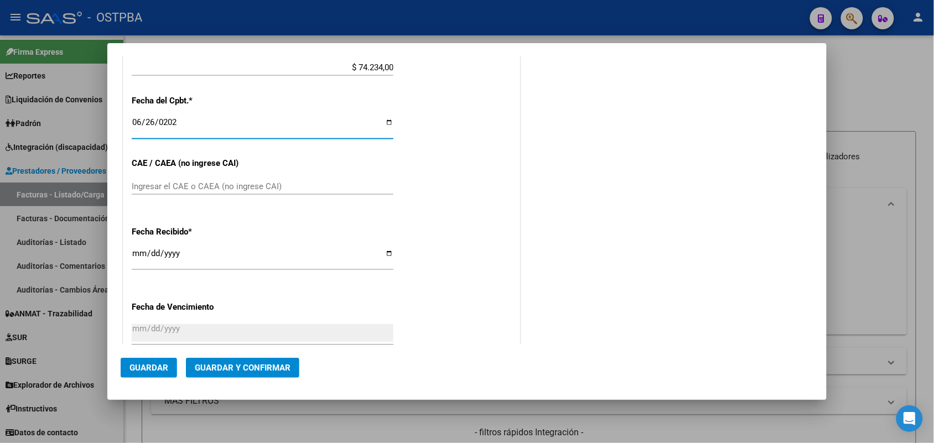
drag, startPoint x: 139, startPoint y: 187, endPoint x: 187, endPoint y: 169, distance: 50.8
click at [147, 184] on input "Ingresar el CAE o CAEA (no ingrese CAI)" at bounding box center [263, 186] width 262 height 10
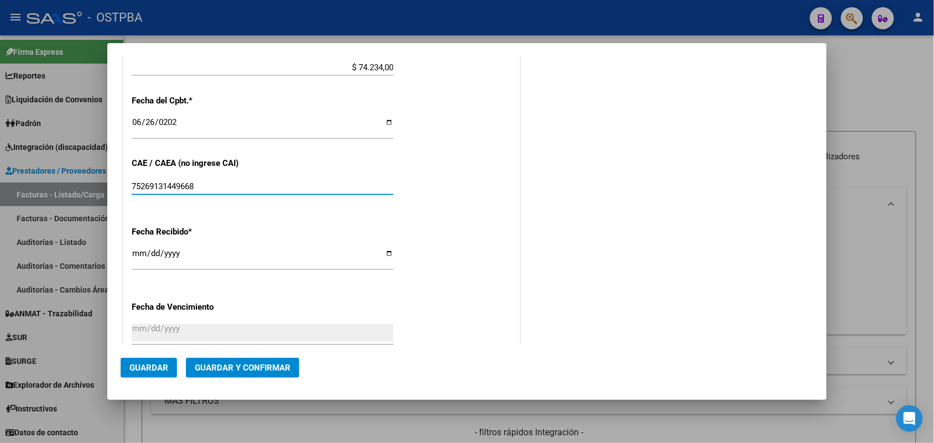
type input "75269131449668"
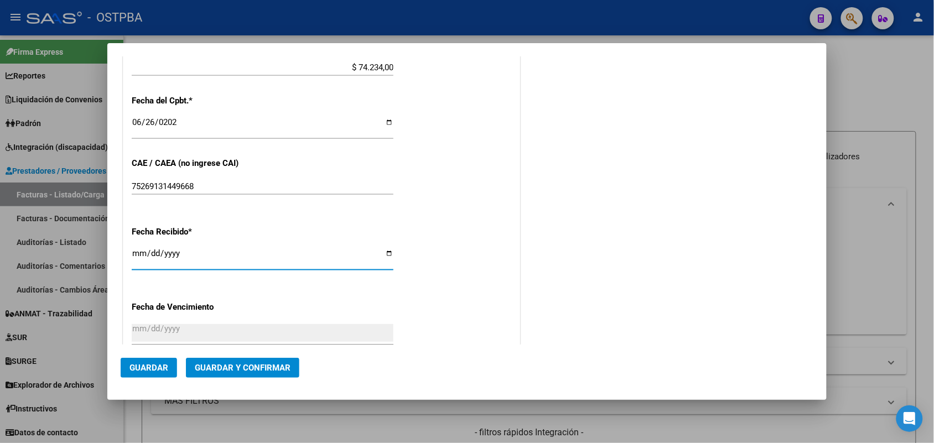
click at [137, 259] on input "2025-08-12" at bounding box center [263, 258] width 262 height 18
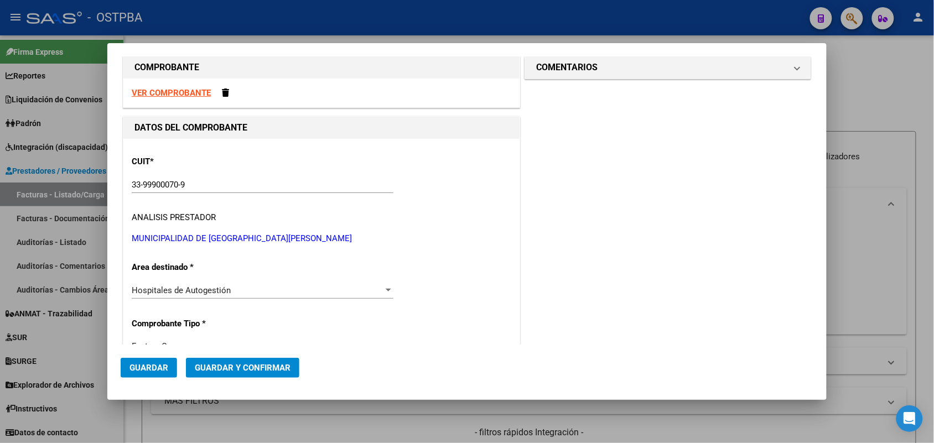
scroll to position [0, 0]
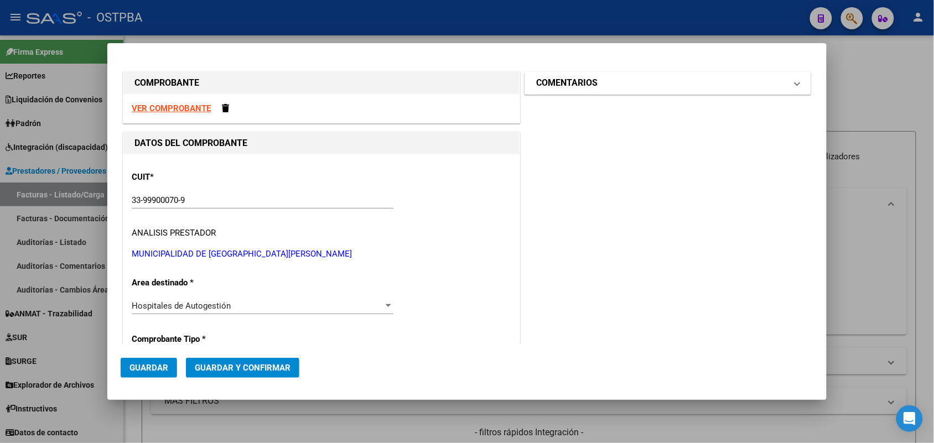
click at [795, 85] on span at bounding box center [797, 82] width 4 height 13
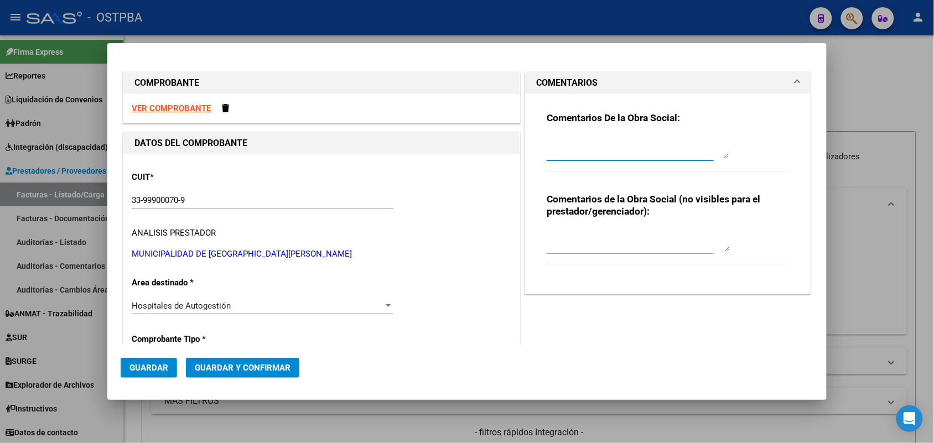
drag, startPoint x: 556, startPoint y: 149, endPoint x: 649, endPoint y: 109, distance: 100.8
click at [559, 148] on textarea at bounding box center [638, 147] width 183 height 22
type textarea "HR 126411"
click at [157, 371] on span "Guardar" at bounding box center [148, 368] width 39 height 10
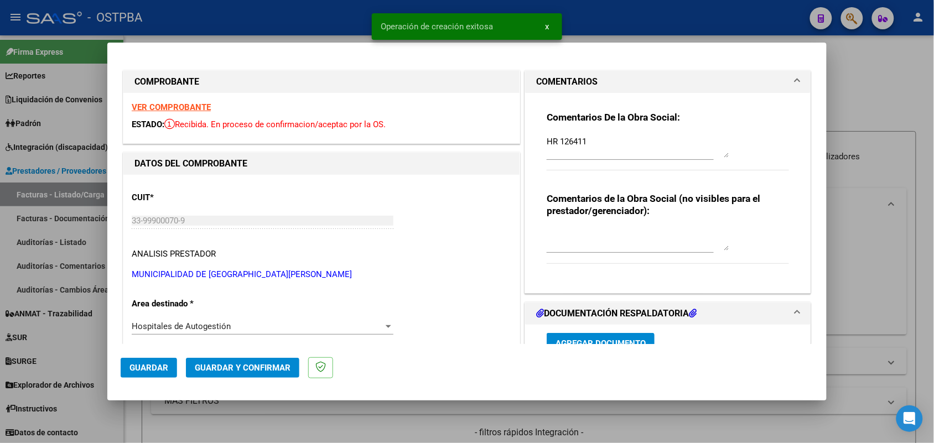
type input "2025-08-25"
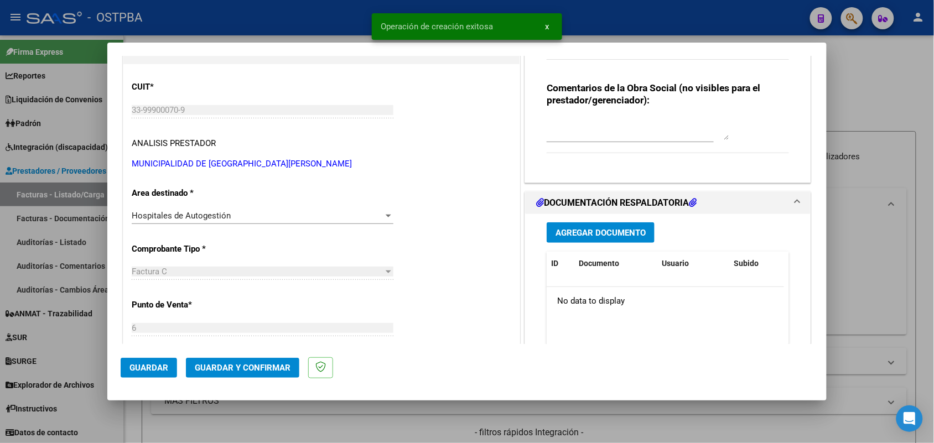
scroll to position [207, 0]
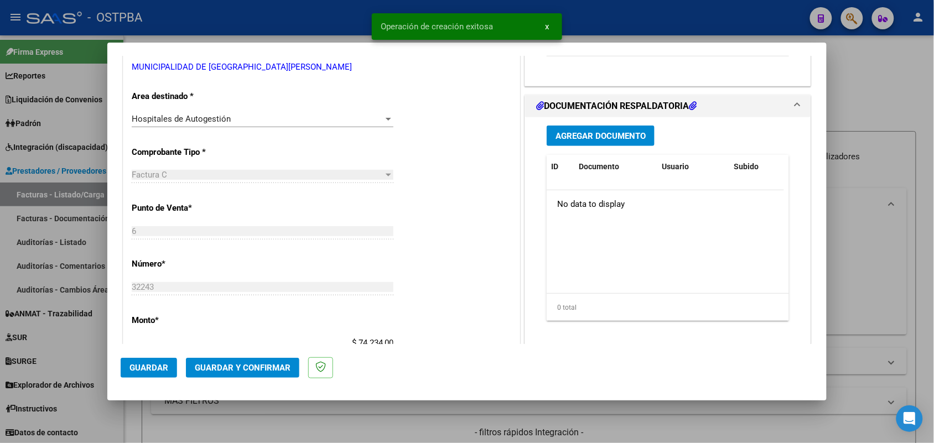
click at [591, 137] on span "Agregar Documento" at bounding box center [600, 136] width 90 height 10
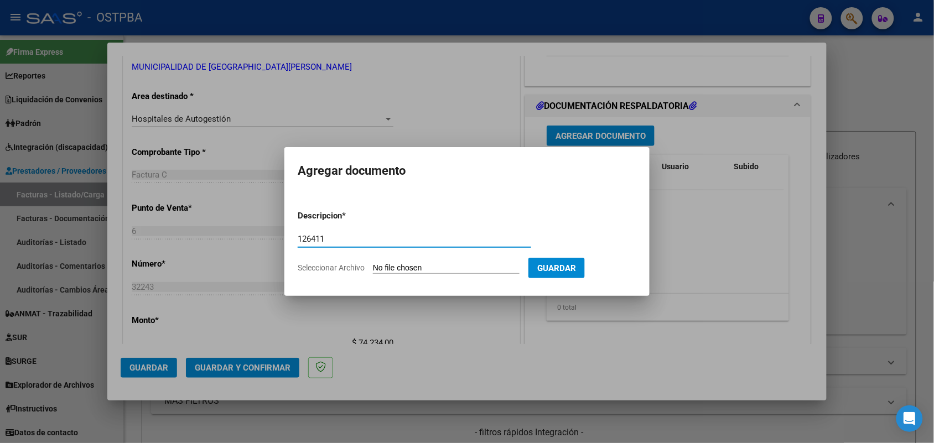
type input "126411"
click at [382, 271] on input "Seleccionar Archivo" at bounding box center [446, 268] width 147 height 11
type input "C:\fakepath\HR 126411.pdf"
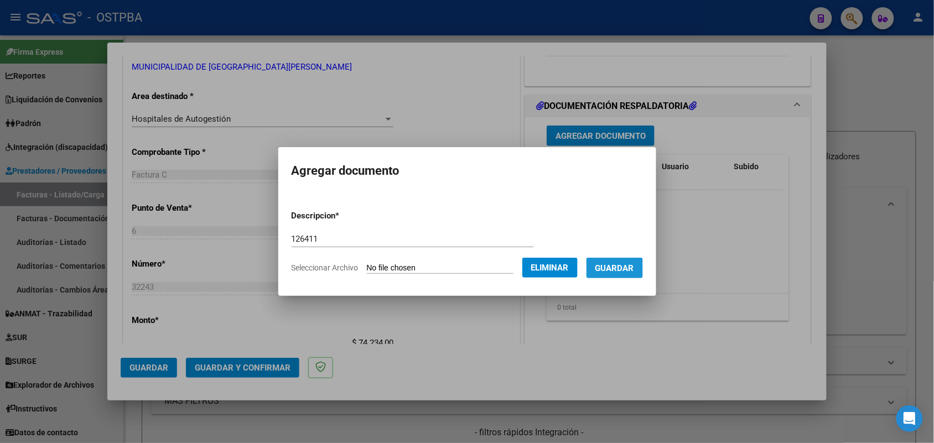
click at [626, 271] on span "Guardar" at bounding box center [614, 268] width 39 height 10
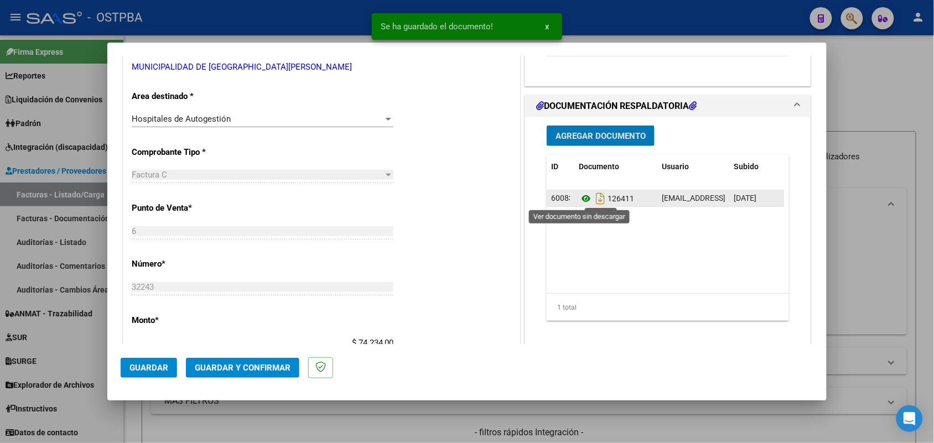
click at [579, 199] on icon at bounding box center [586, 198] width 14 height 13
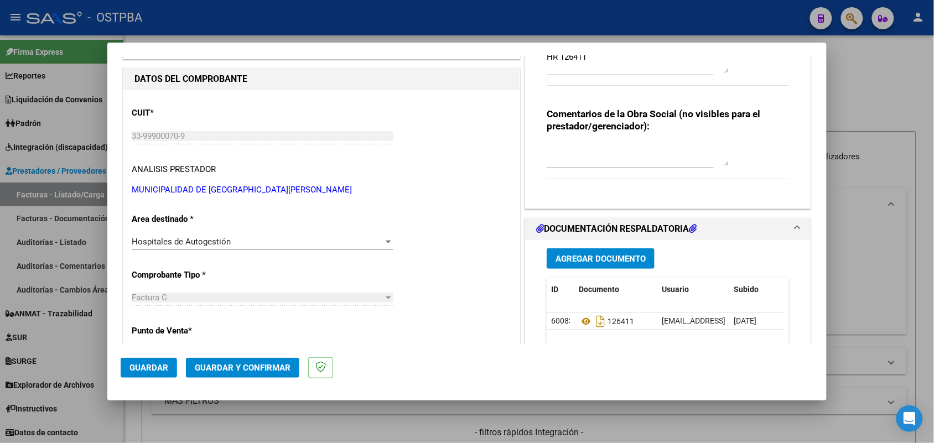
scroll to position [0, 0]
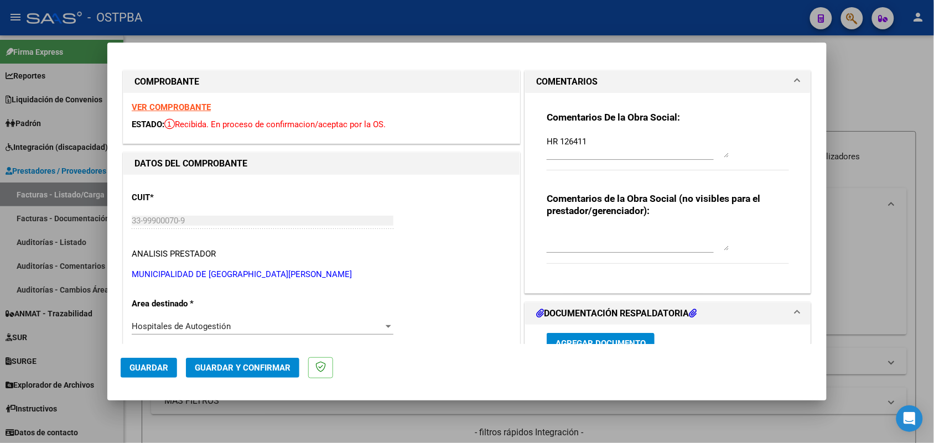
click at [206, 109] on strong "VER COMPROBANTE" at bounding box center [171, 107] width 79 height 10
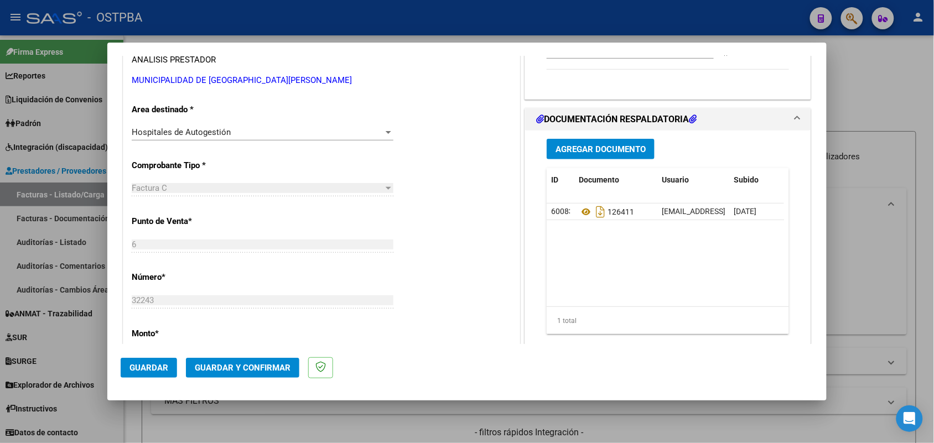
scroll to position [207, 0]
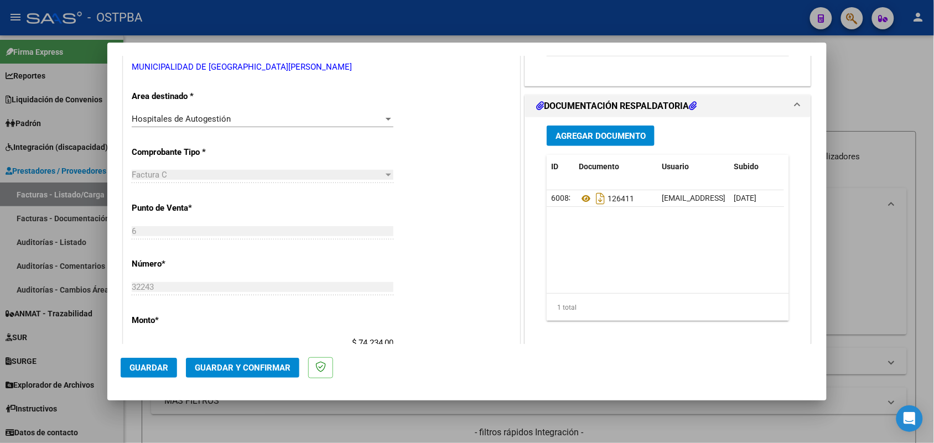
click at [606, 134] on span "Agregar Documento" at bounding box center [600, 136] width 90 height 10
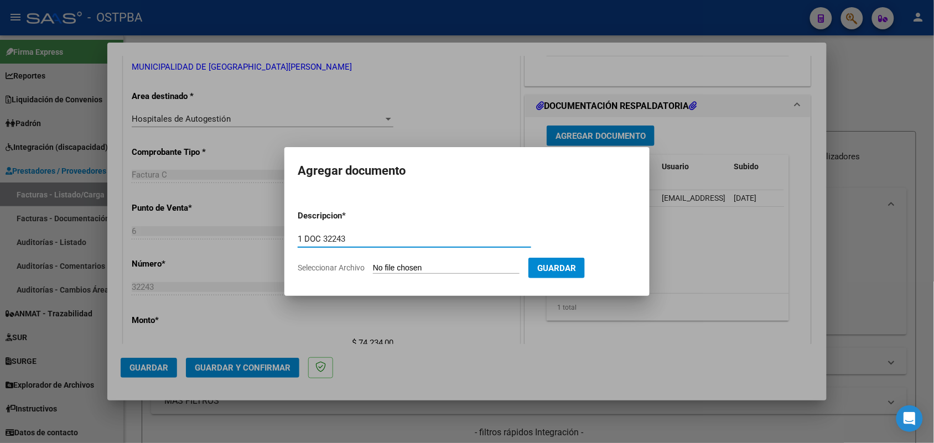
type input "1 DOC 32243"
click at [379, 267] on input "Seleccionar Archivo" at bounding box center [446, 268] width 147 height 11
type input "C:\fakepath\1 DOC 32243.pdf"
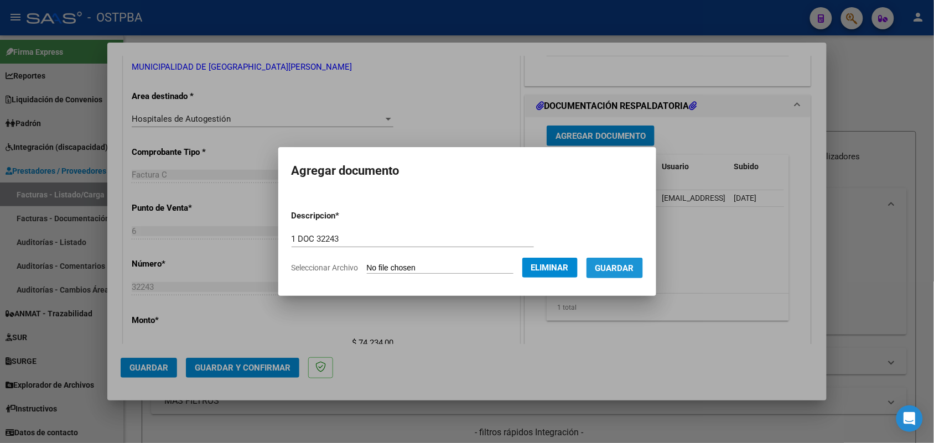
click at [626, 272] on span "Guardar" at bounding box center [614, 268] width 39 height 10
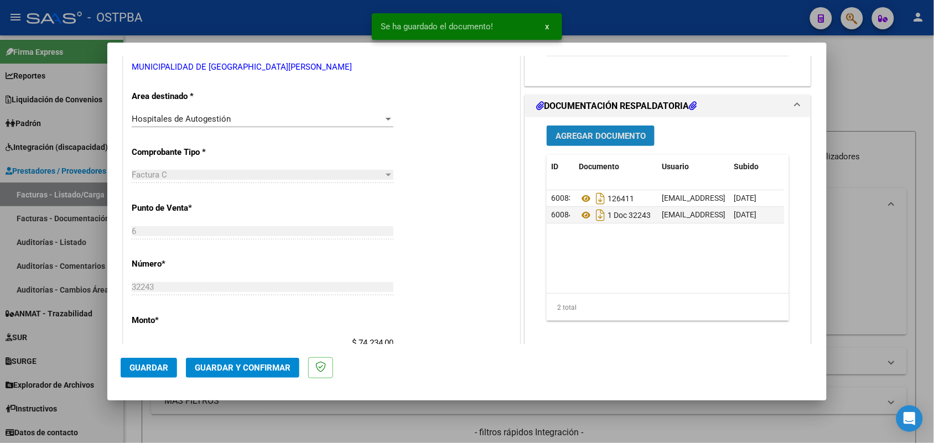
click at [606, 136] on span "Agregar Documento" at bounding box center [600, 136] width 90 height 10
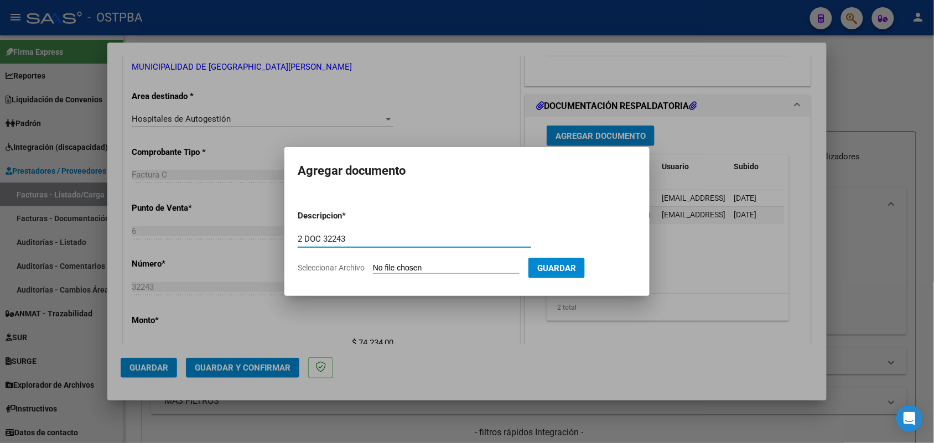
type input "2 DOC 32243"
click at [383, 266] on input "Seleccionar Archivo" at bounding box center [446, 268] width 147 height 11
type input "C:\fakepath\2 DOC 32243.pdf"
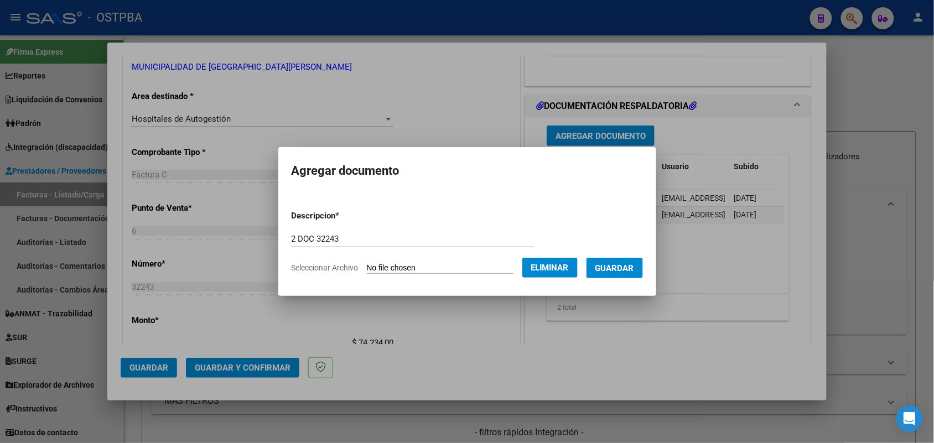
click at [634, 267] on span "Guardar" at bounding box center [614, 268] width 39 height 10
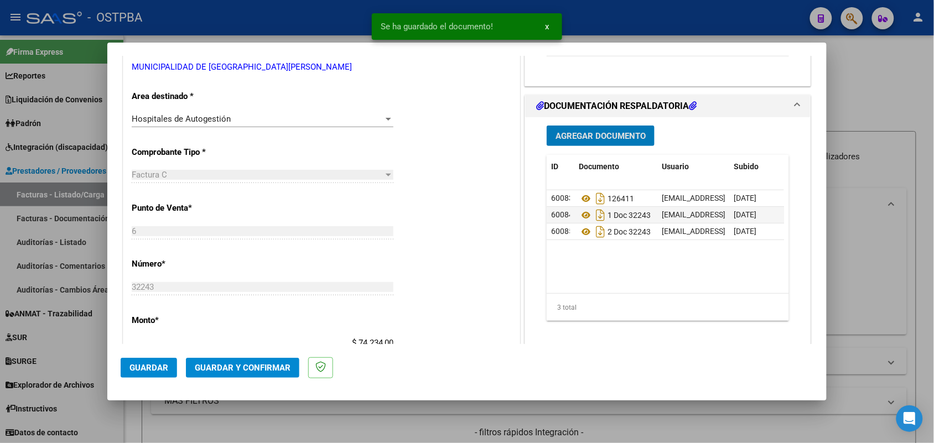
click at [578, 132] on span "Agregar Documento" at bounding box center [600, 136] width 90 height 10
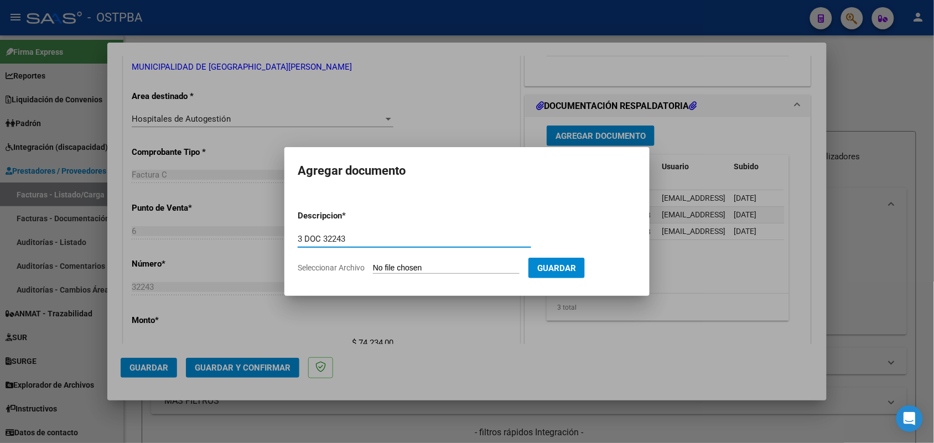
type input "3 DOC 32243"
click at [383, 269] on input "Seleccionar Archivo" at bounding box center [446, 268] width 147 height 11
type input "C:\fakepath\3 DOC 32243.pdf"
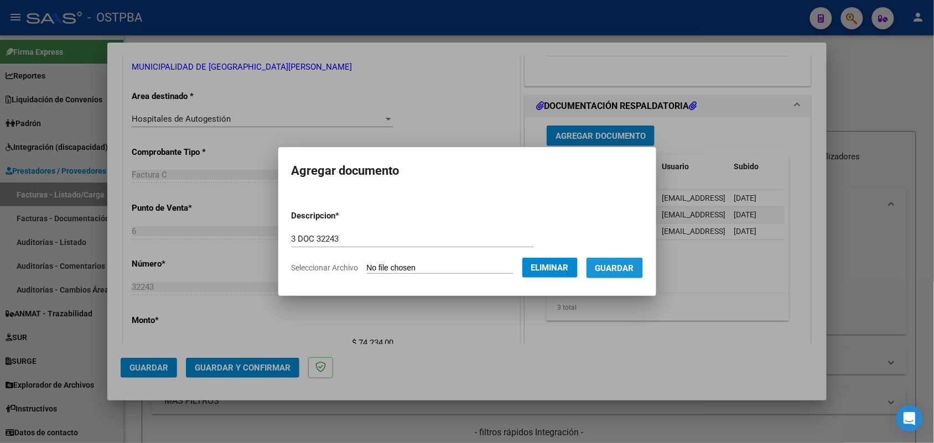
click at [631, 263] on span "Guardar" at bounding box center [614, 268] width 39 height 10
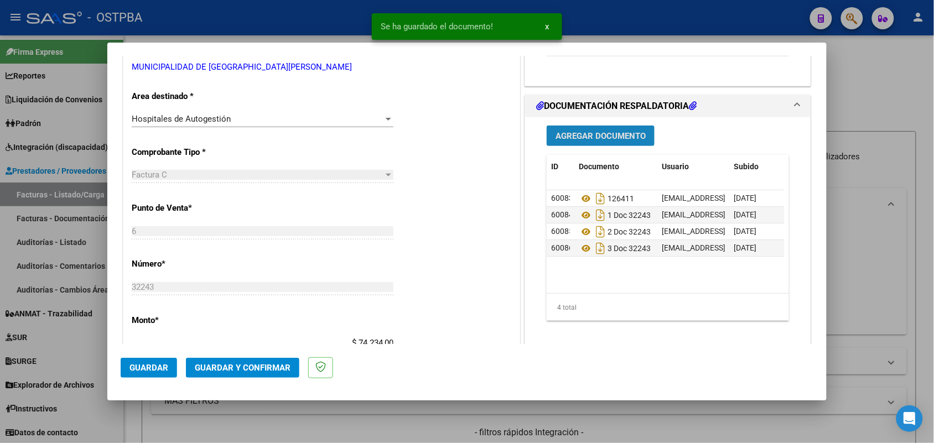
click at [618, 128] on button "Agregar Documento" at bounding box center [601, 136] width 108 height 20
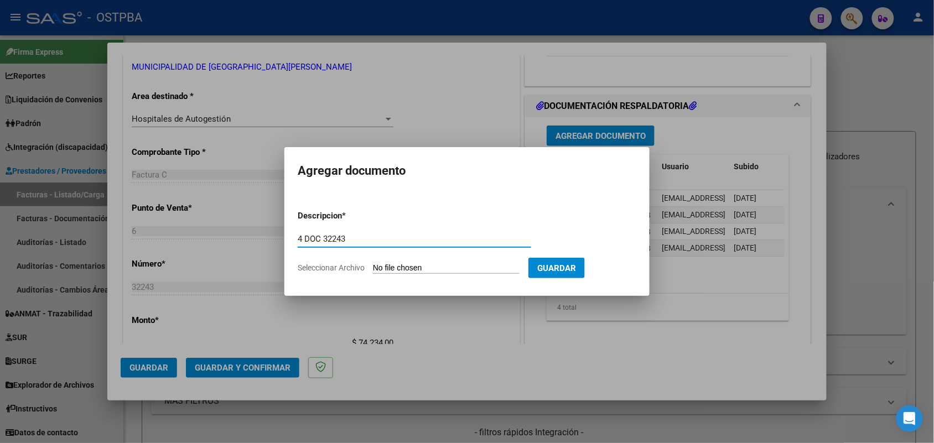
type input "4 DOC 32243"
click at [386, 270] on input "Seleccionar Archivo" at bounding box center [446, 268] width 147 height 11
type input "C:\fakepath\3 DOC 32243.pdf"
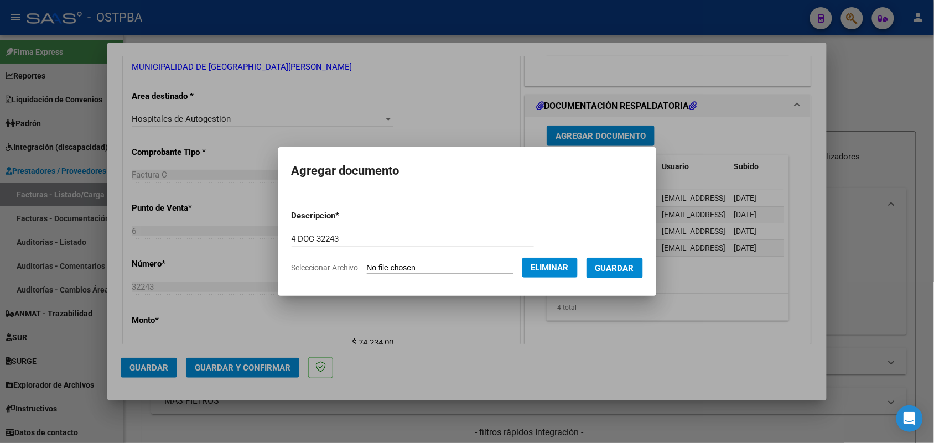
drag, startPoint x: 779, startPoint y: 235, endPoint x: 612, endPoint y: 319, distance: 186.5
click at [772, 236] on div at bounding box center [467, 221] width 934 height 443
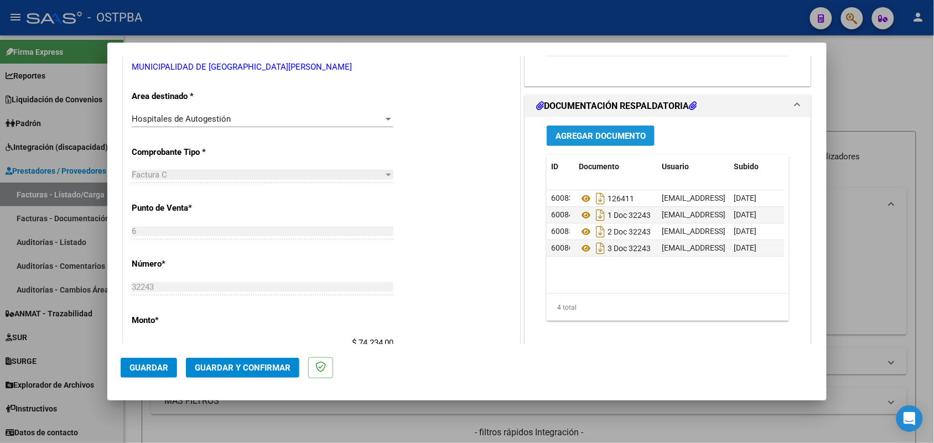
click at [575, 133] on span "Agregar Documento" at bounding box center [600, 136] width 90 height 10
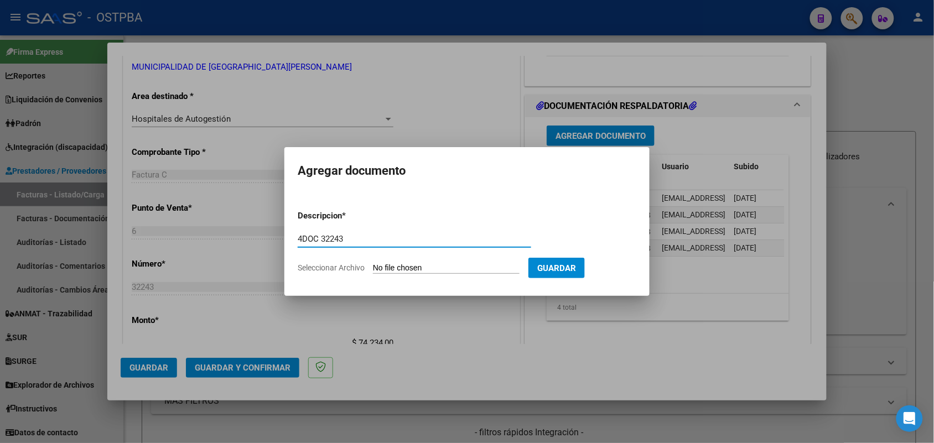
type input "4DOC 32243"
click at [379, 266] on input "Seleccionar Archivo" at bounding box center [446, 268] width 147 height 11
type input "C:\fakepath\4 DOC 32243.pdf"
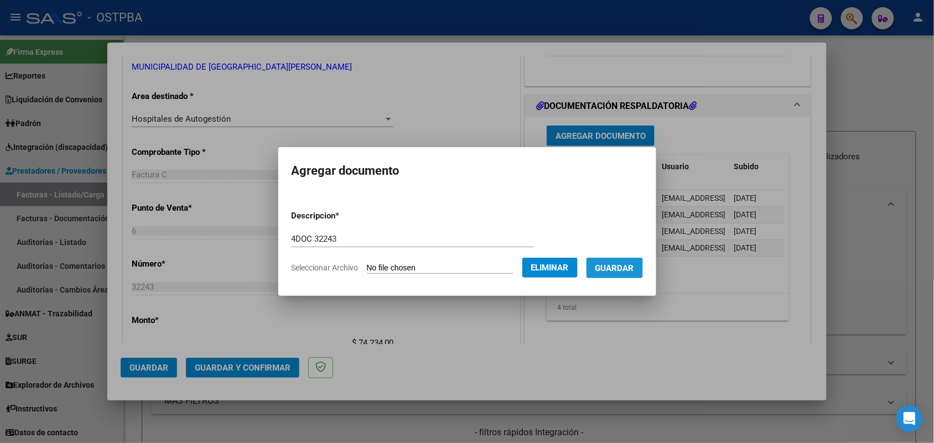
click at [634, 263] on span "Guardar" at bounding box center [614, 268] width 39 height 10
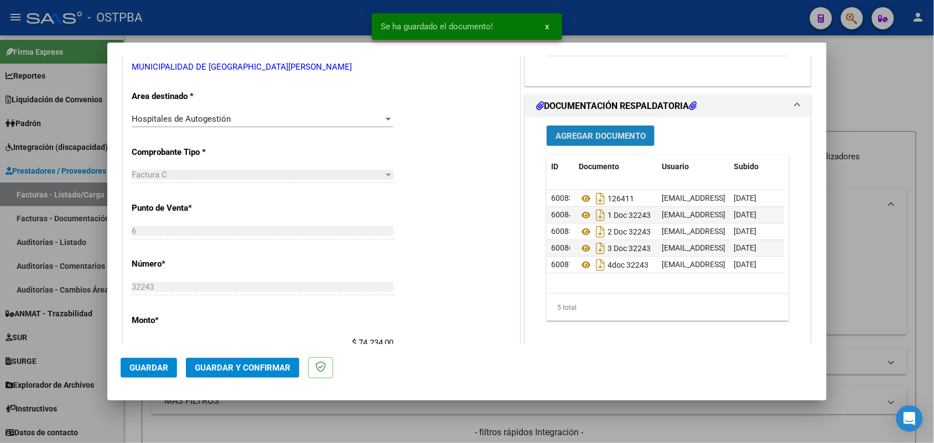
click at [601, 134] on span "Agregar Documento" at bounding box center [600, 136] width 90 height 10
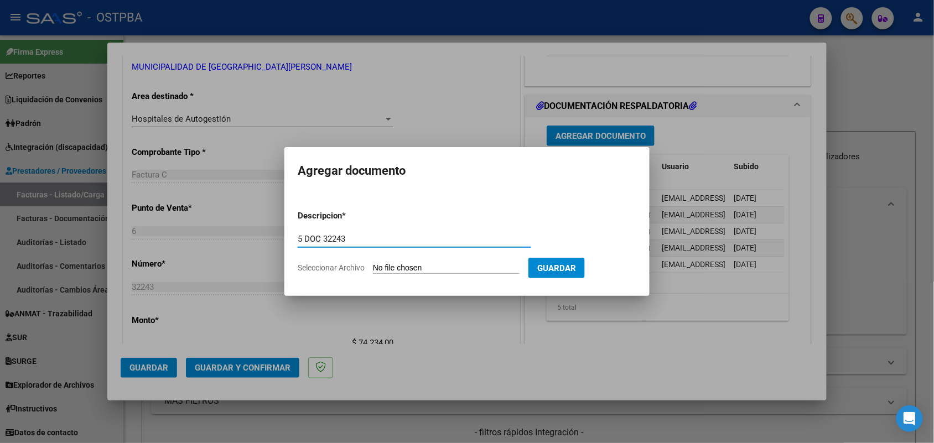
type input "5 DOC 32243"
click at [382, 266] on input "Seleccionar Archivo" at bounding box center [446, 268] width 147 height 11
type input "C:\fakepath\5 DOC 32243.pdf"
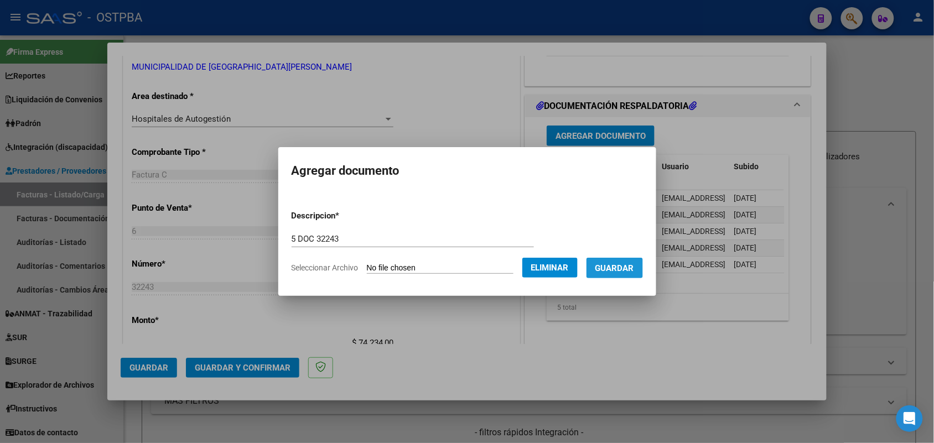
click at [634, 267] on span "Guardar" at bounding box center [614, 268] width 39 height 10
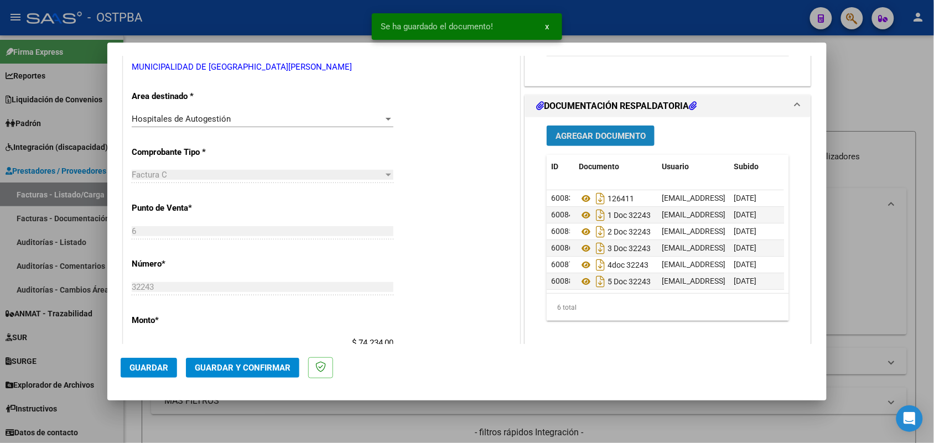
click at [597, 131] on span "Agregar Documento" at bounding box center [600, 136] width 90 height 10
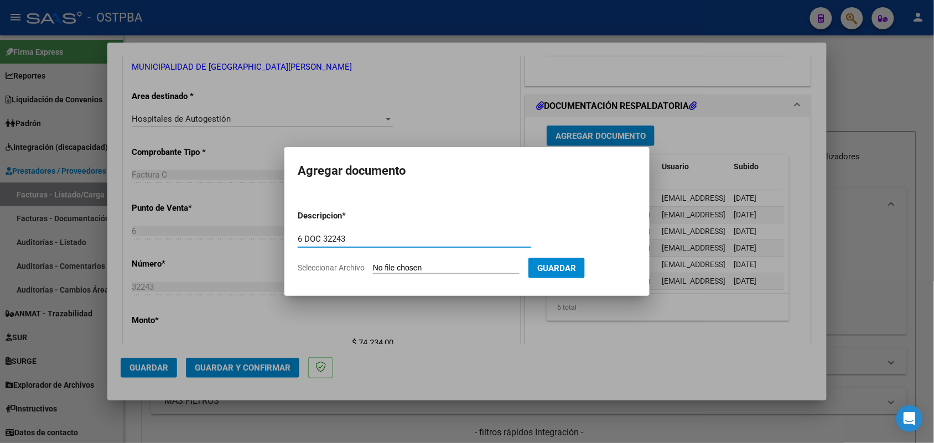
type input "6 DOC 32243"
click at [386, 266] on input "Seleccionar Archivo" at bounding box center [446, 268] width 147 height 11
type input "C:\fakepath\6 DOC 32243.pdf"
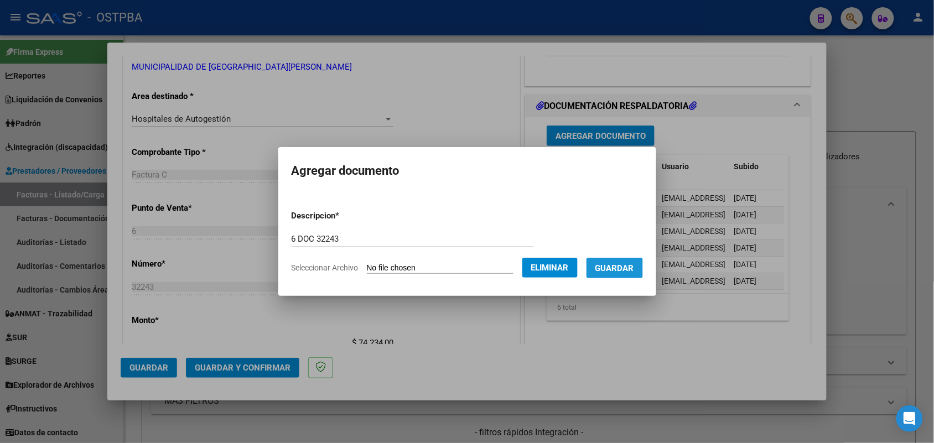
click at [624, 266] on span "Guardar" at bounding box center [614, 268] width 39 height 10
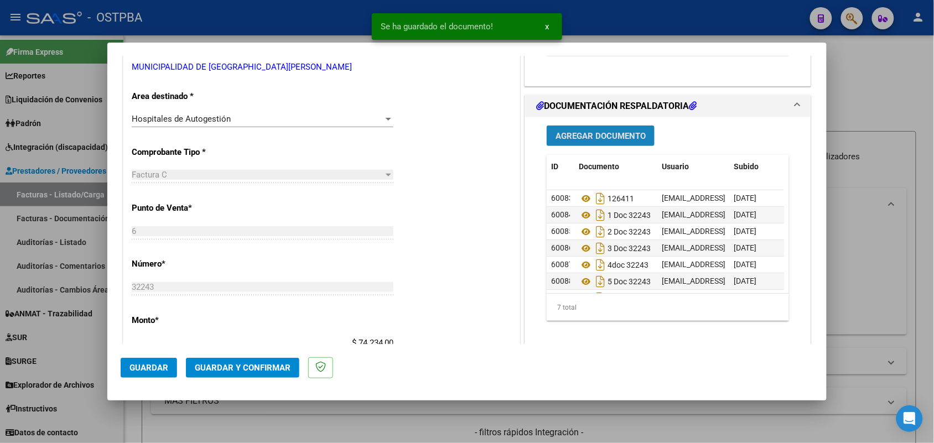
click at [604, 141] on button "Agregar Documento" at bounding box center [601, 136] width 108 height 20
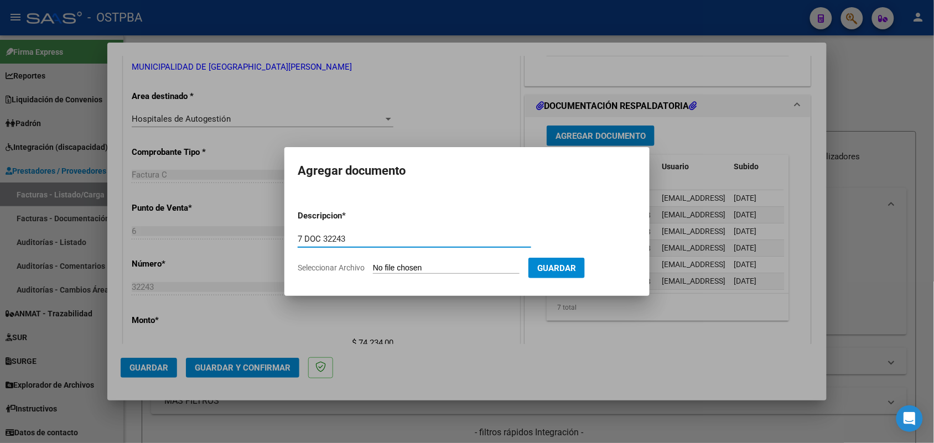
type input "7 DOC 32243"
click at [400, 266] on input "Seleccionar Archivo" at bounding box center [446, 268] width 147 height 11
type input "C:\fakepath\7 DOC 32243.pdf"
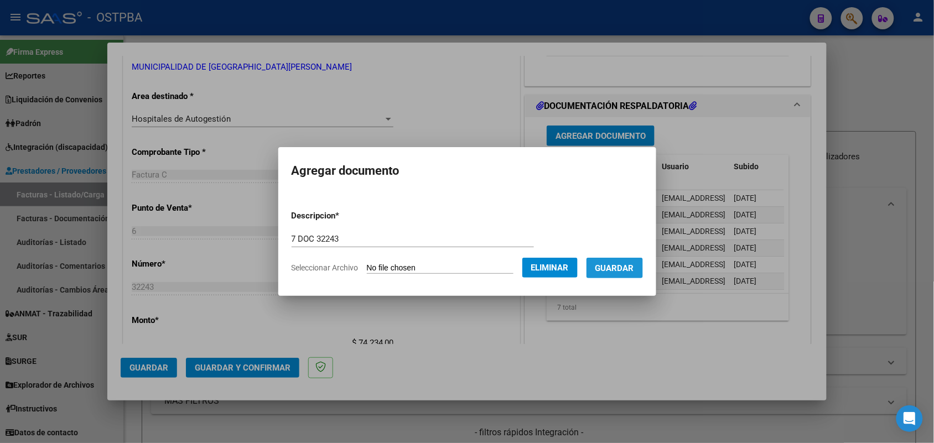
click at [634, 267] on span "Guardar" at bounding box center [614, 268] width 39 height 10
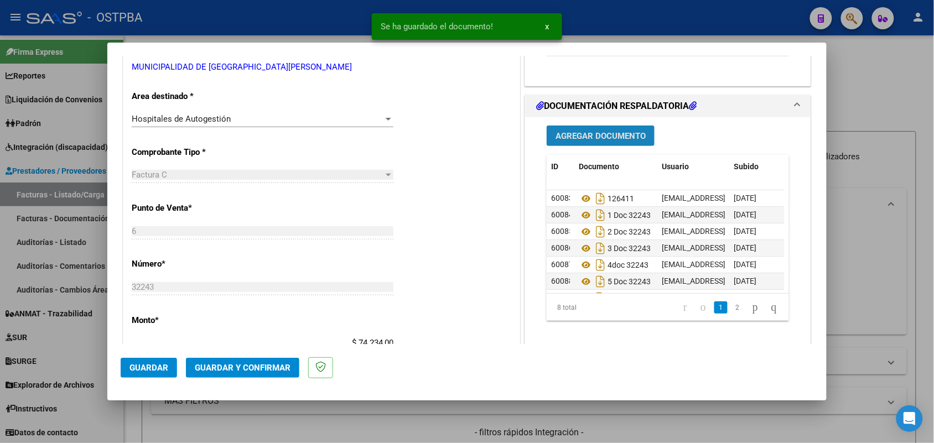
click at [626, 136] on span "Agregar Documento" at bounding box center [600, 136] width 90 height 10
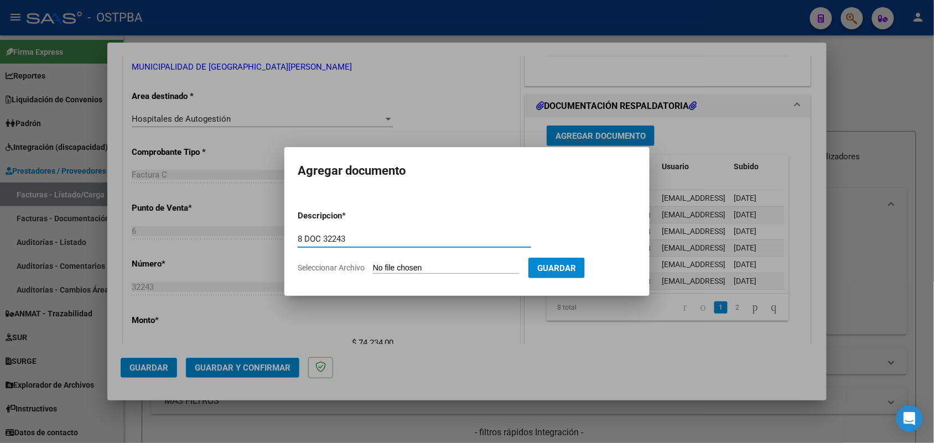
type input "8 DOC 32243"
click at [383, 269] on input "Seleccionar Archivo" at bounding box center [446, 268] width 147 height 11
type input "C:\fakepath\8 DOC 32243.pdf"
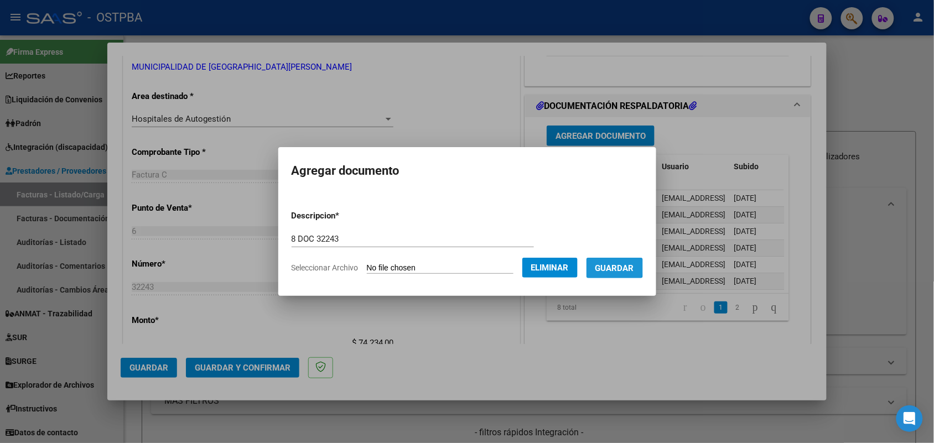
click at [620, 267] on span "Guardar" at bounding box center [614, 268] width 39 height 10
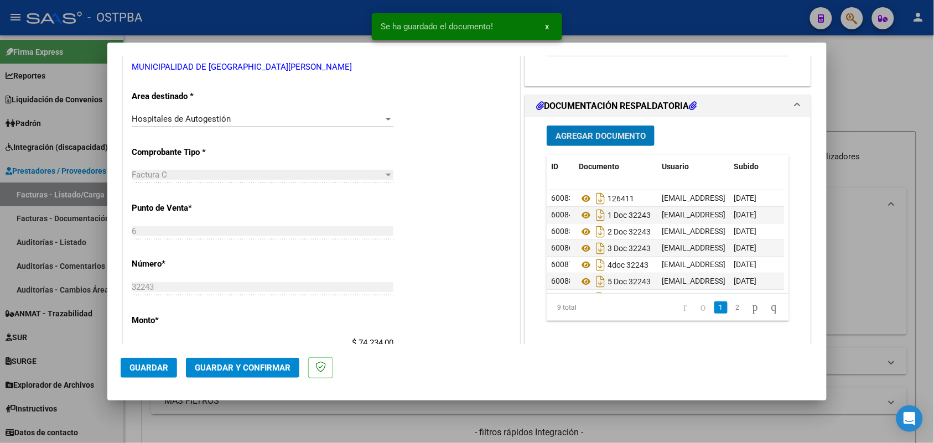
click at [612, 131] on span "Agregar Documento" at bounding box center [600, 136] width 90 height 10
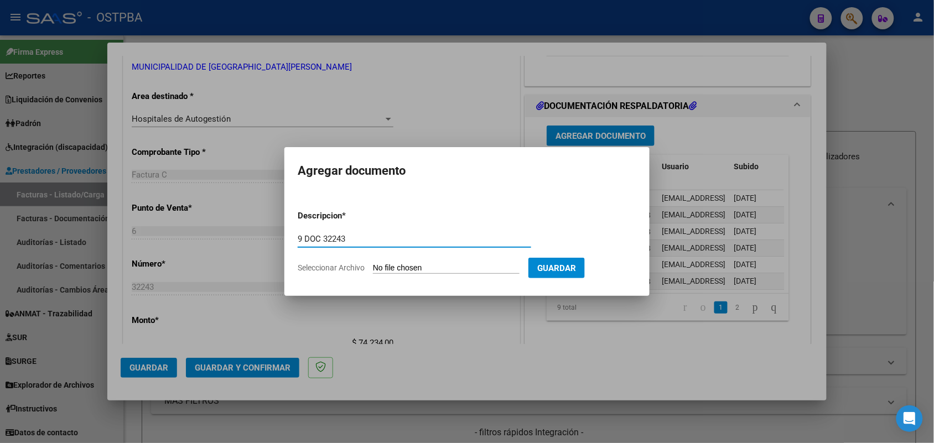
type input "9 DOC 32243"
click at [384, 263] on input "Seleccionar Archivo" at bounding box center [446, 268] width 147 height 11
type input "C:\fakepath\9 DOC 32243.pdf"
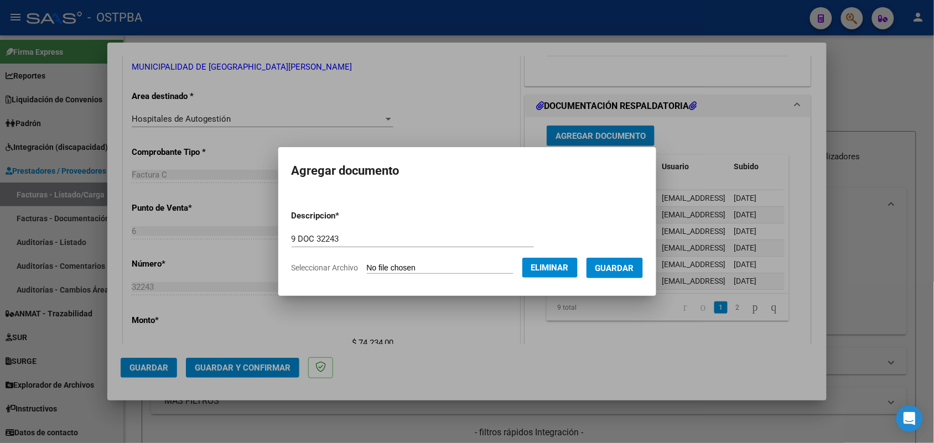
click at [628, 269] on span "Guardar" at bounding box center [614, 268] width 39 height 10
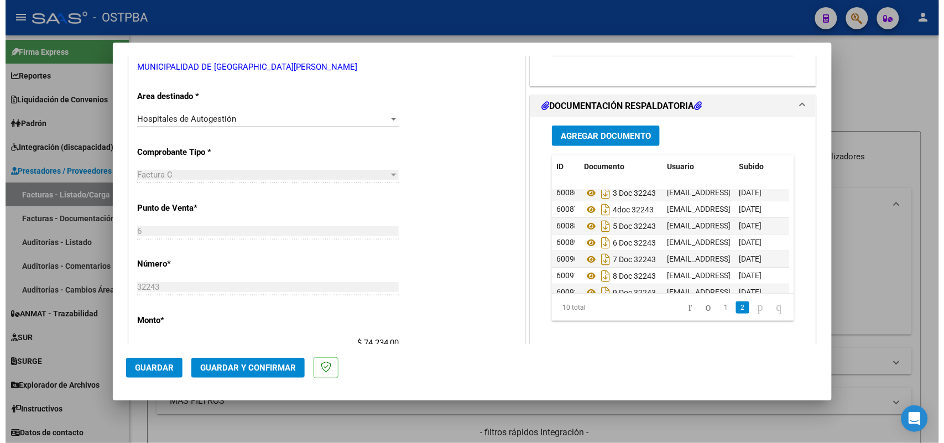
scroll to position [77, 0]
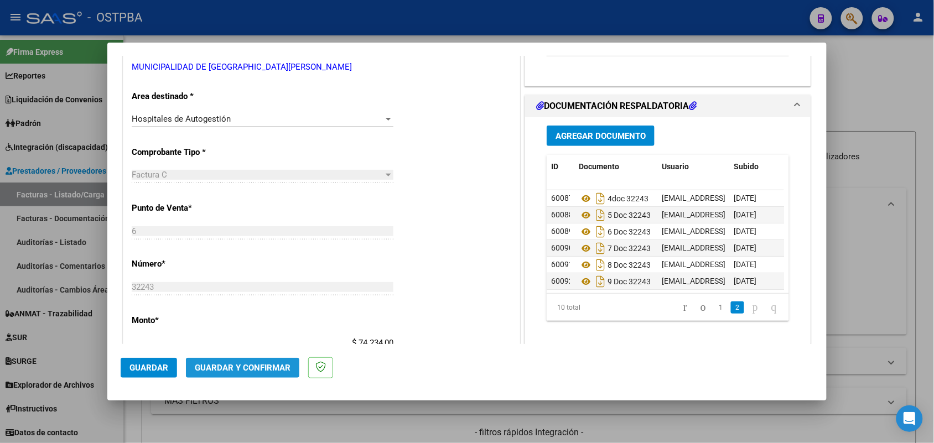
click at [249, 369] on span "Guardar y Confirmar" at bounding box center [243, 368] width 96 height 10
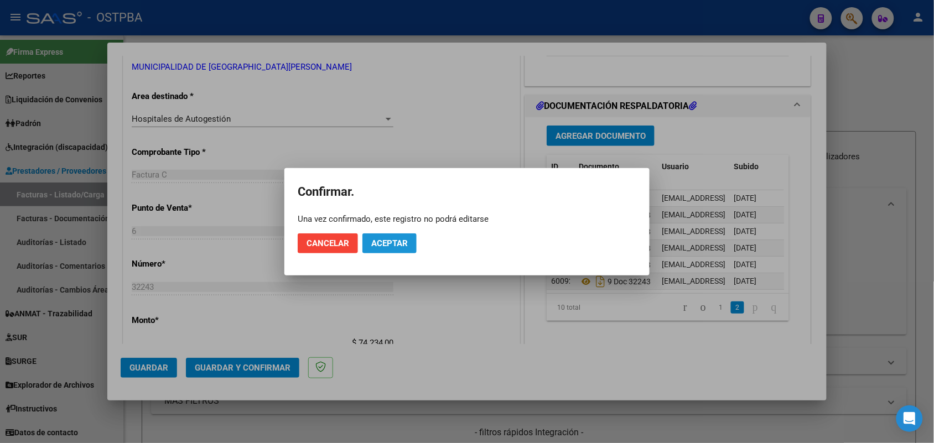
click at [387, 241] on span "Aceptar" at bounding box center [389, 243] width 37 height 10
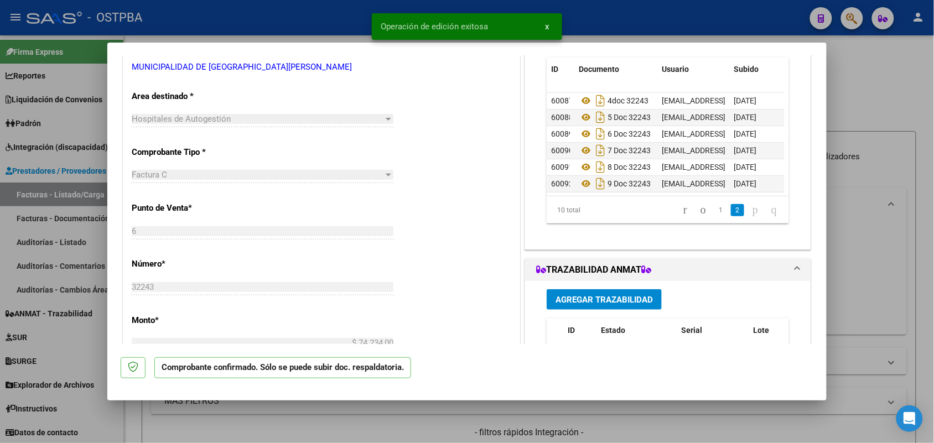
click at [78, 267] on div at bounding box center [467, 221] width 934 height 443
type input "$ 0,00"
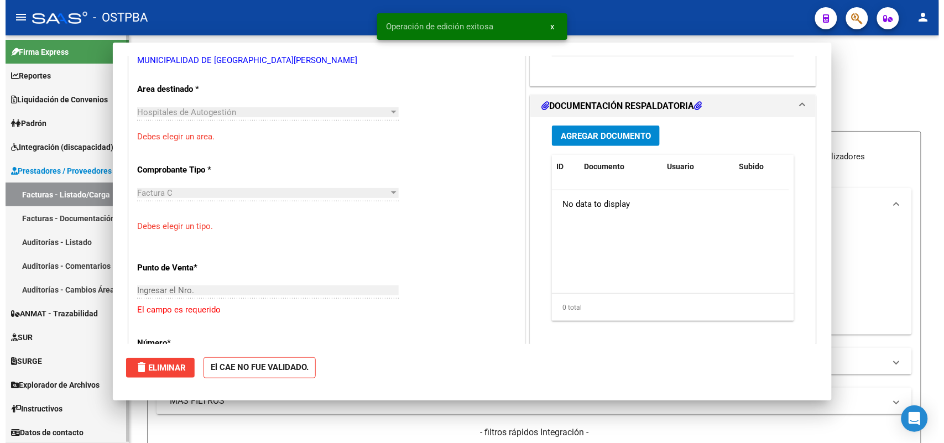
scroll to position [0, 0]
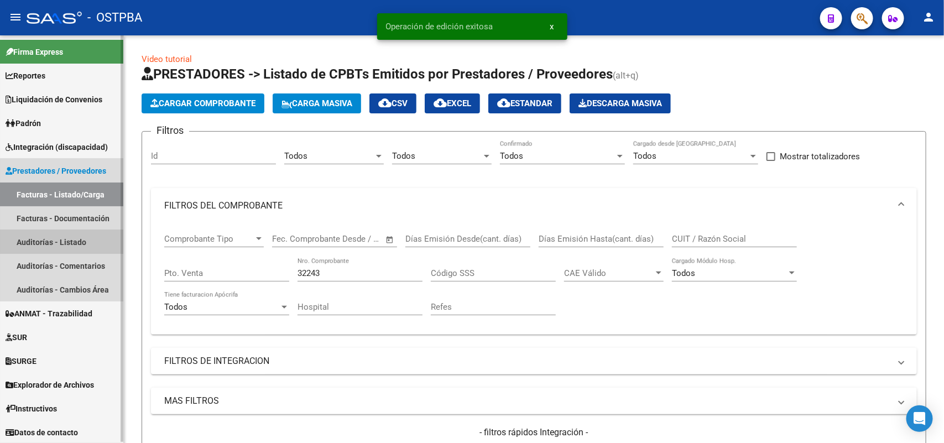
click at [79, 242] on link "Auditorías - Listado" at bounding box center [61, 242] width 123 height 24
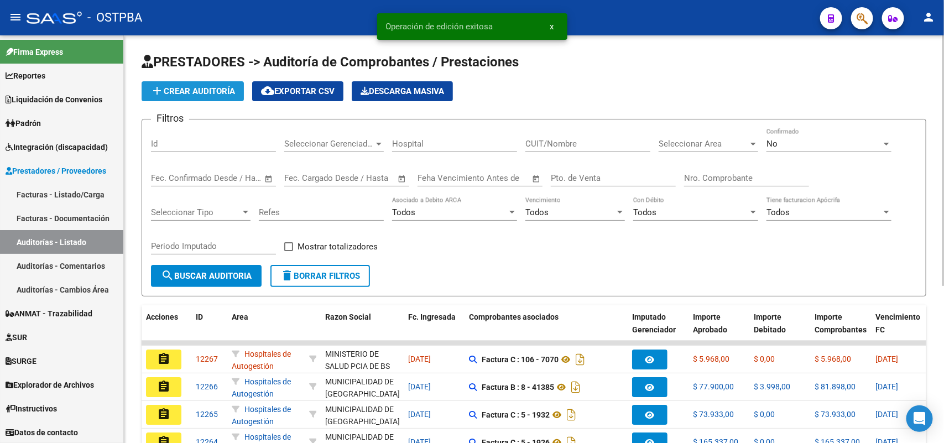
click at [213, 84] on button "add Crear Auditoría" at bounding box center [193, 91] width 102 height 20
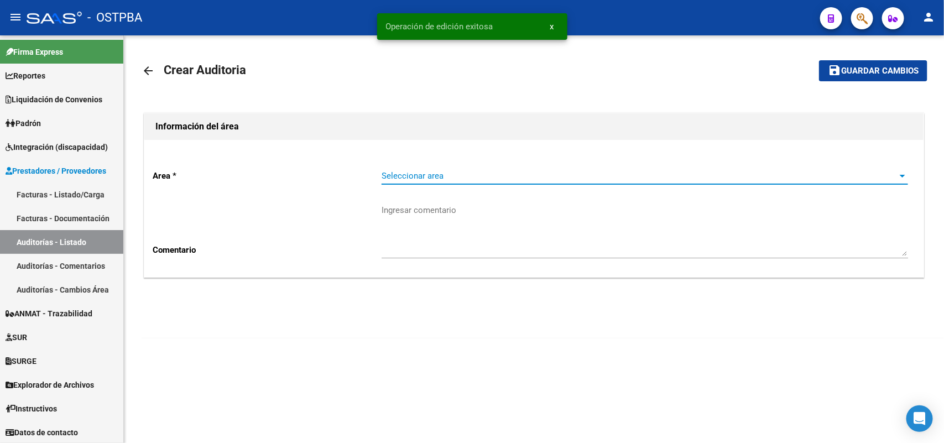
click at [399, 172] on span "Seleccionar area" at bounding box center [640, 176] width 517 height 10
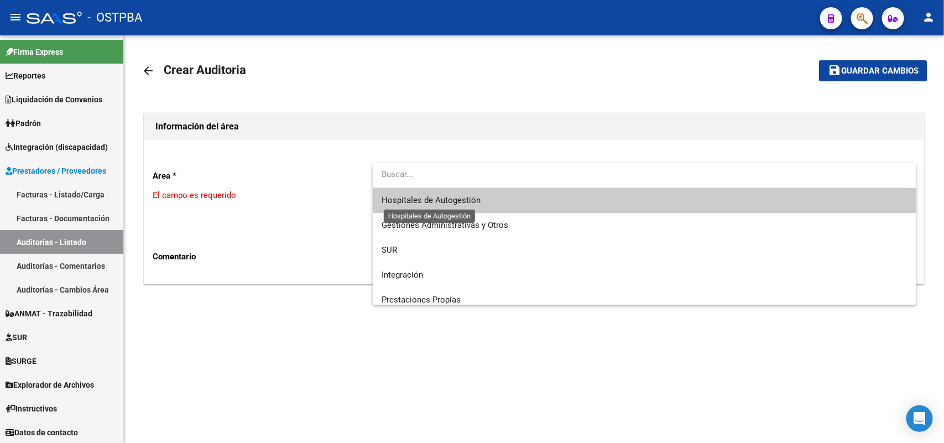
click at [404, 200] on span "Hospitales de Autogestión" at bounding box center [431, 200] width 99 height 10
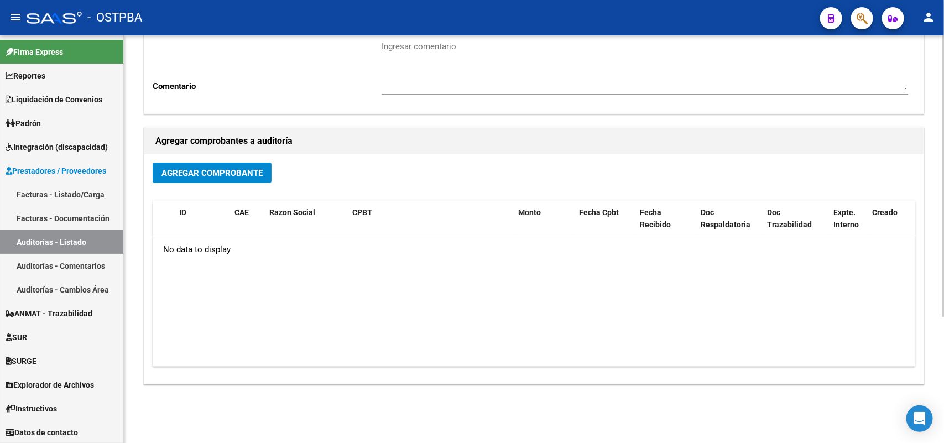
scroll to position [183, 0]
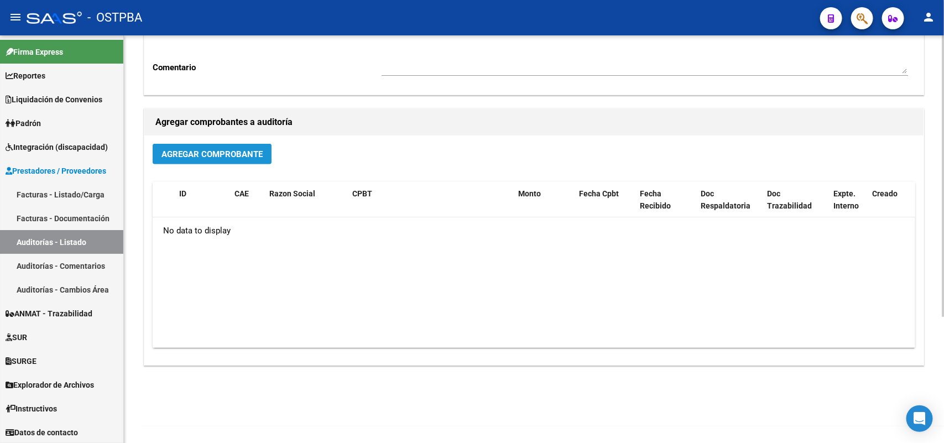
click at [239, 153] on span "Agregar Comprobante" at bounding box center [212, 154] width 101 height 10
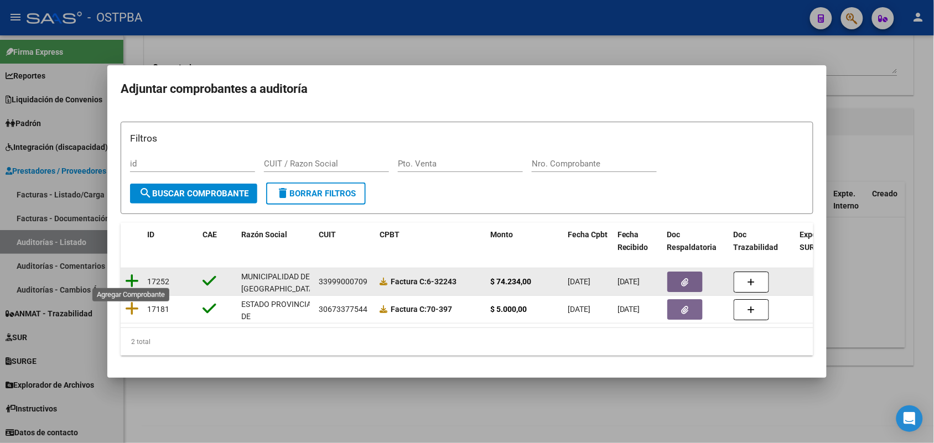
click at [134, 277] on icon at bounding box center [132, 280] width 14 height 15
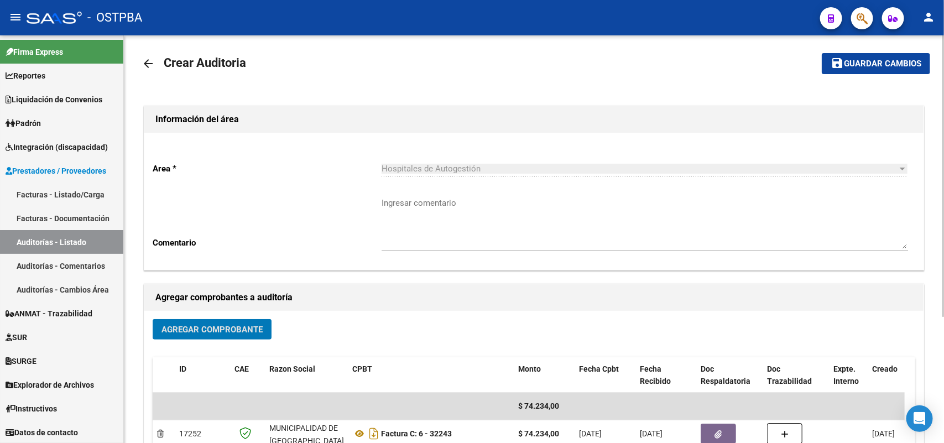
scroll to position [0, 0]
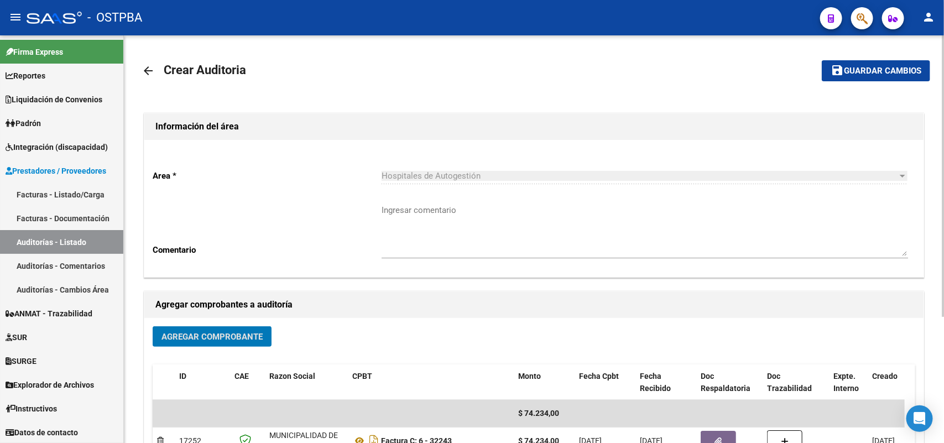
click at [869, 70] on span "Guardar cambios" at bounding box center [882, 71] width 77 height 10
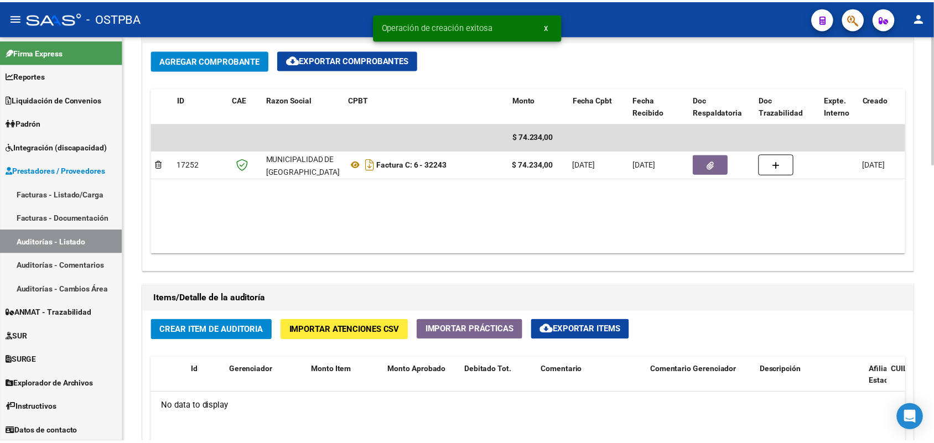
scroll to position [761, 0]
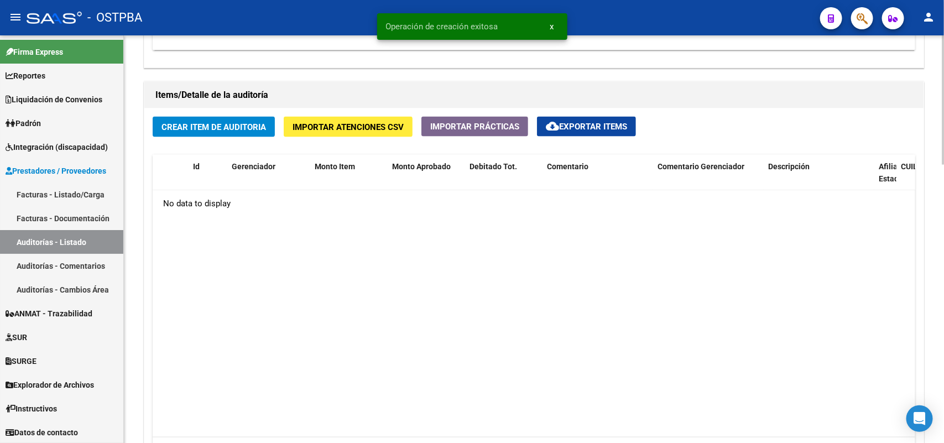
click at [215, 123] on span "Crear Item de Auditoria" at bounding box center [214, 127] width 105 height 10
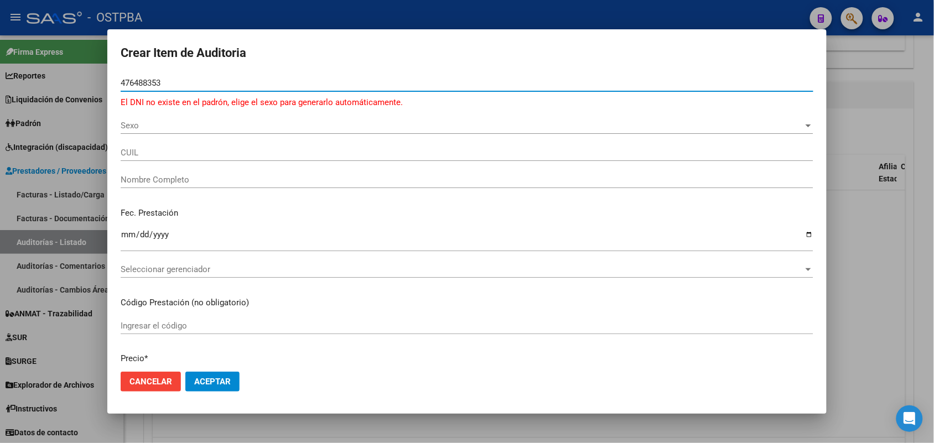
type input "476488353"
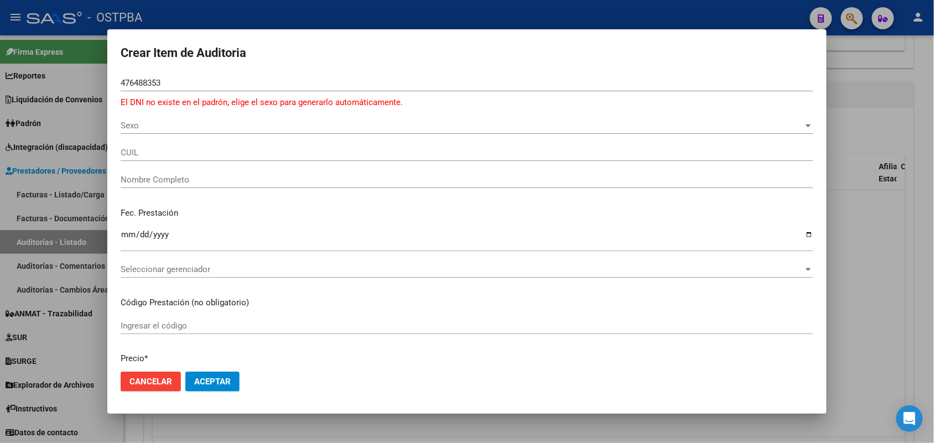
click at [83, 144] on div at bounding box center [467, 221] width 934 height 443
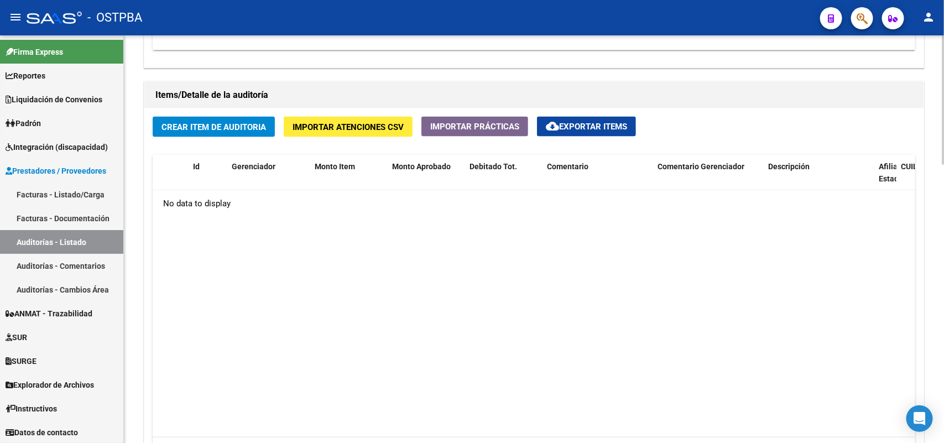
click at [225, 129] on span "Crear Item de Auditoria" at bounding box center [214, 127] width 105 height 10
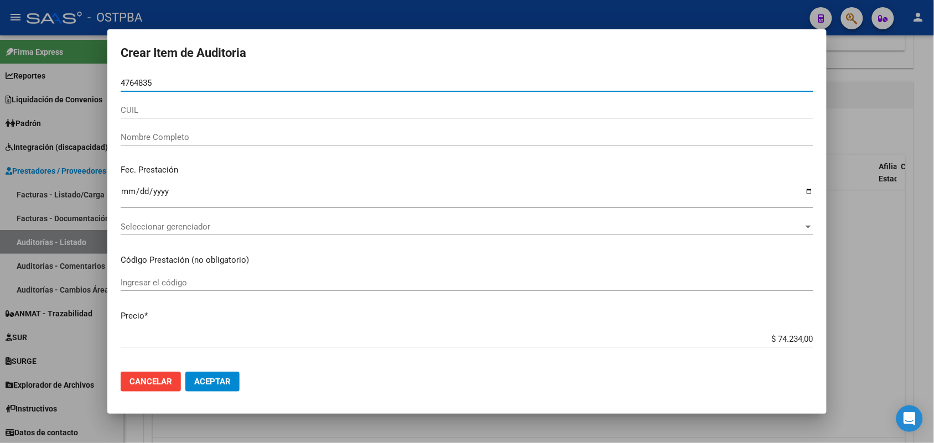
type input "47648353"
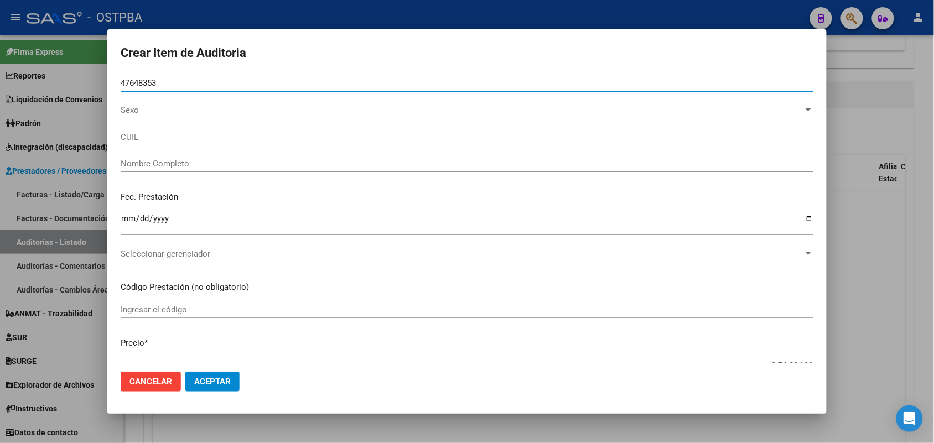
type input "27476483536"
type input "CACERES EUGENIA CELESTE"
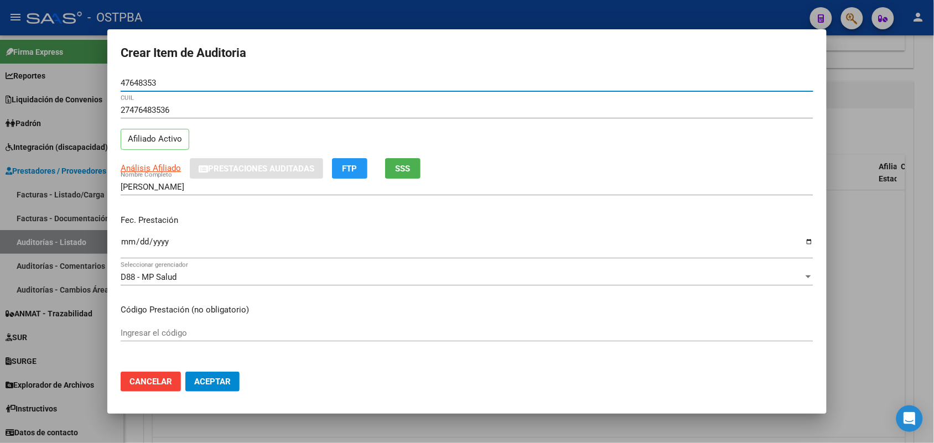
type input "47648353"
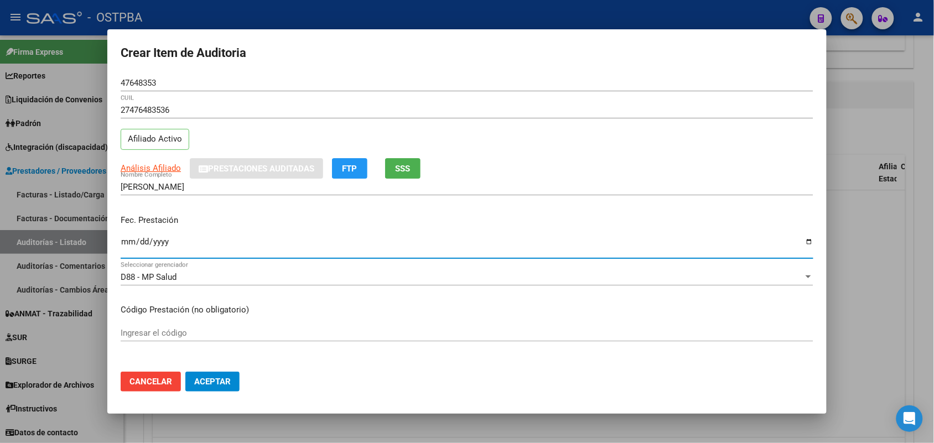
click at [123, 247] on input "Ingresar la fecha" at bounding box center [467, 246] width 693 height 18
type input "2025-05-12"
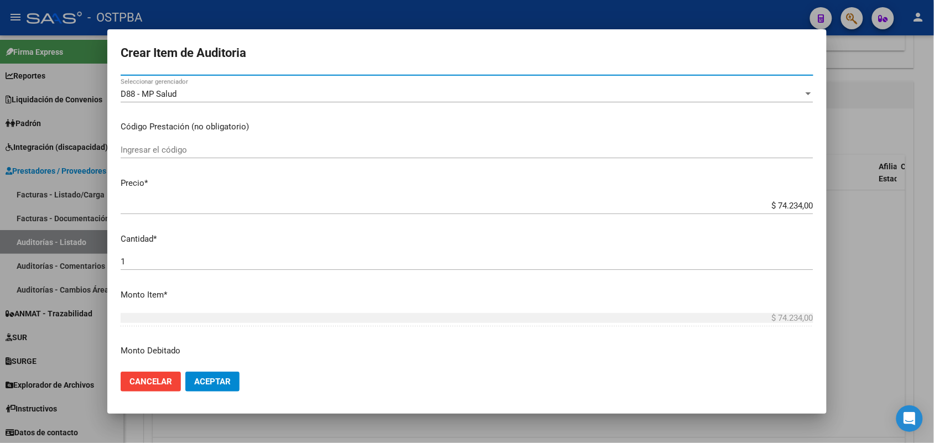
scroll to position [207, 0]
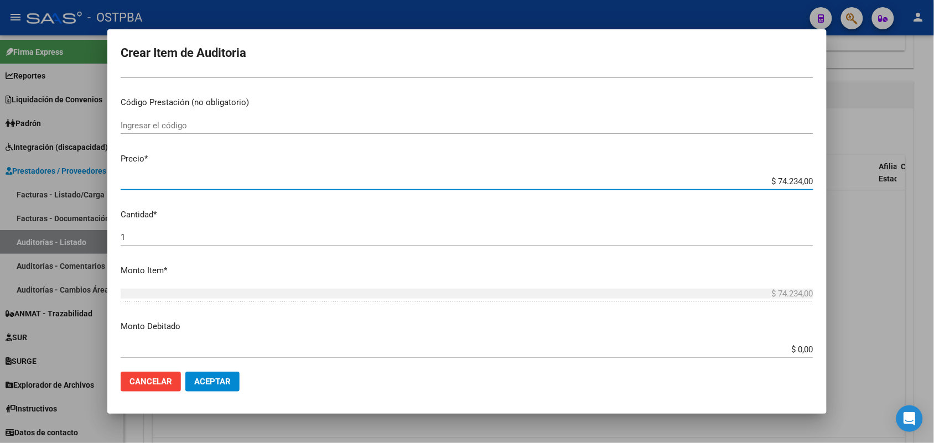
drag, startPoint x: 755, startPoint y: 183, endPoint x: 859, endPoint y: 181, distance: 104.0
click at [859, 181] on div "Crear Item de Auditoria 47648353 Nro Documento 27476483536 CUIL Afiliado Activo…" at bounding box center [467, 221] width 934 height 443
type input "$ 0,03"
type input "$ 0,39"
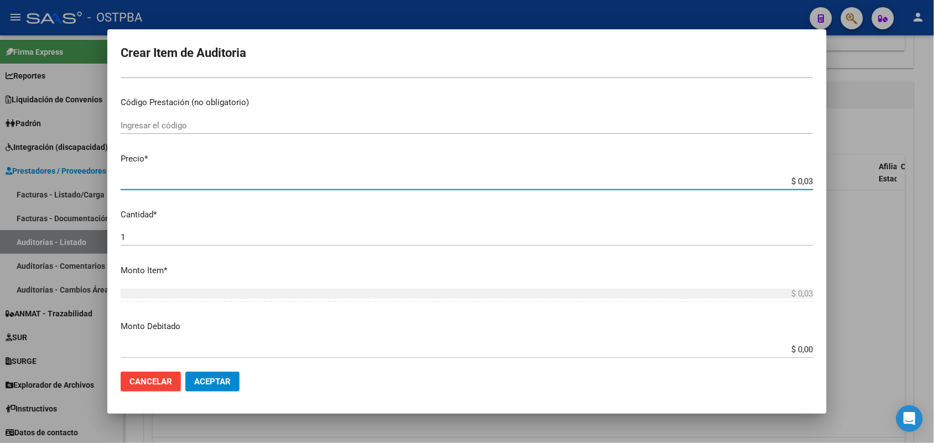
type input "$ 0,39"
type input "$ 3,99"
type input "$ 39,98"
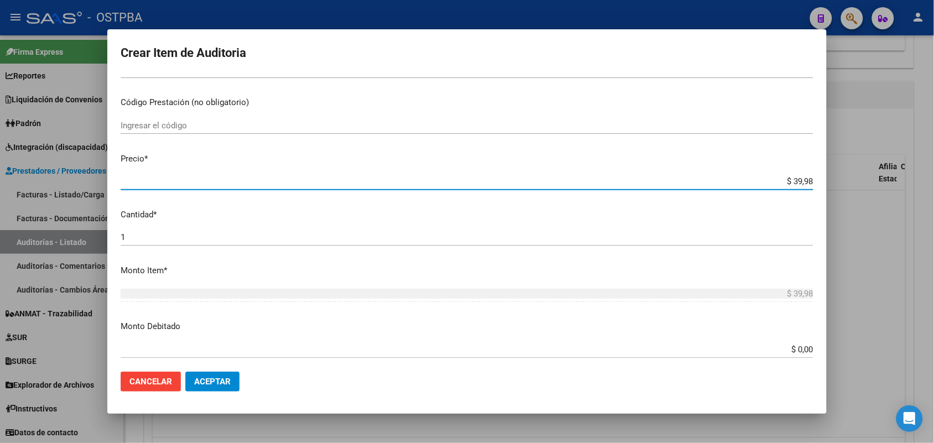
type input "$ 399,80"
type input "$ 3.998,00"
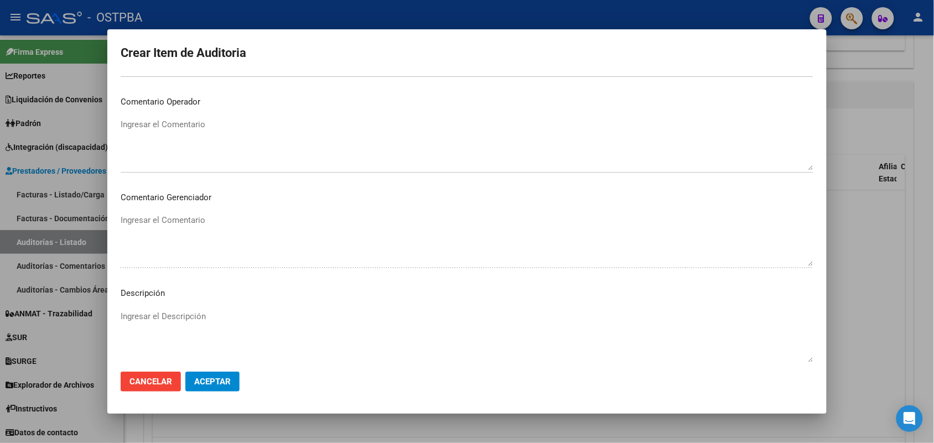
scroll to position [612, 0]
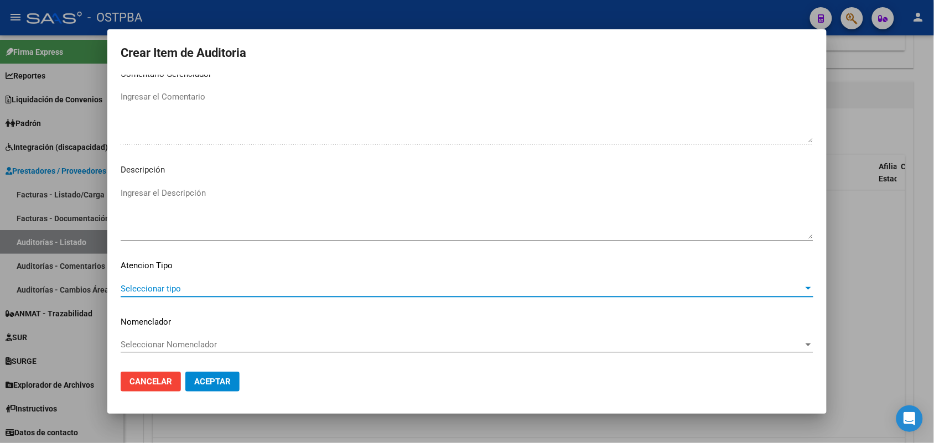
click at [168, 291] on span "Seleccionar tipo" at bounding box center [462, 289] width 683 height 10
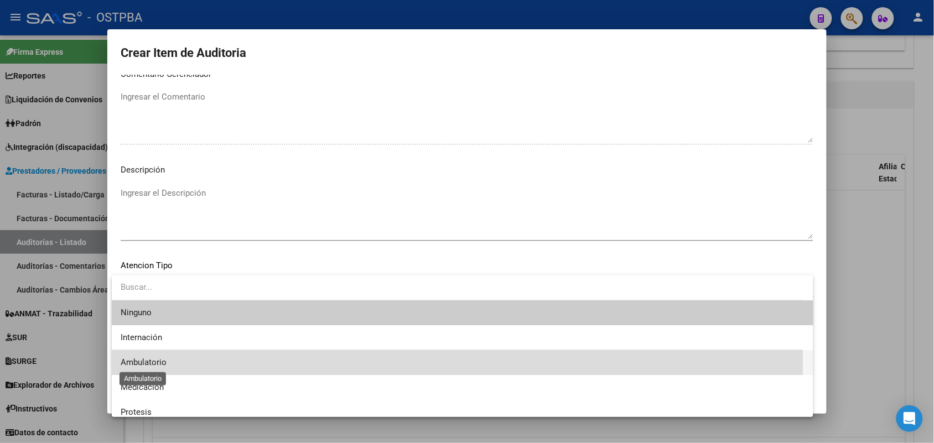
click at [164, 366] on span "Ambulatorio" at bounding box center [144, 362] width 46 height 10
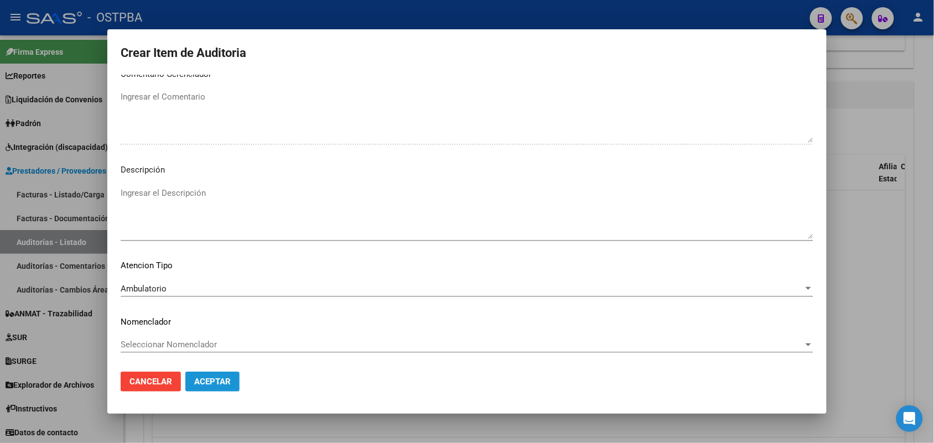
click at [214, 386] on span "Aceptar" at bounding box center [212, 382] width 37 height 10
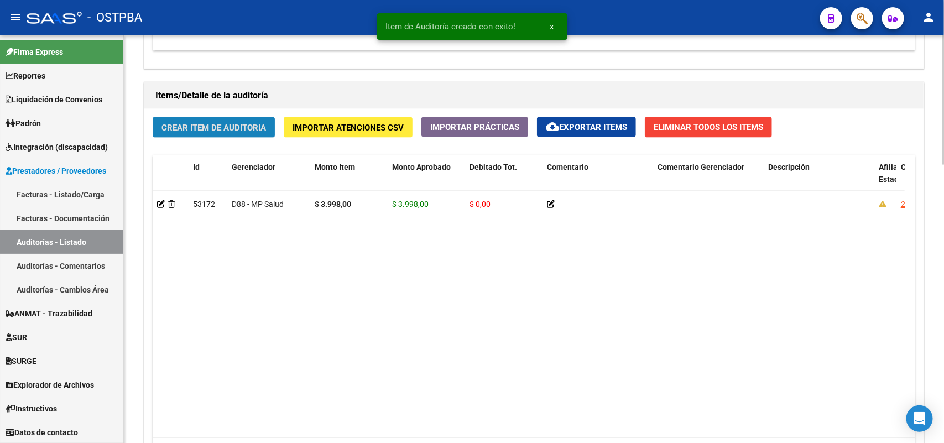
click at [245, 117] on button "Crear Item de Auditoria" at bounding box center [214, 127] width 122 height 20
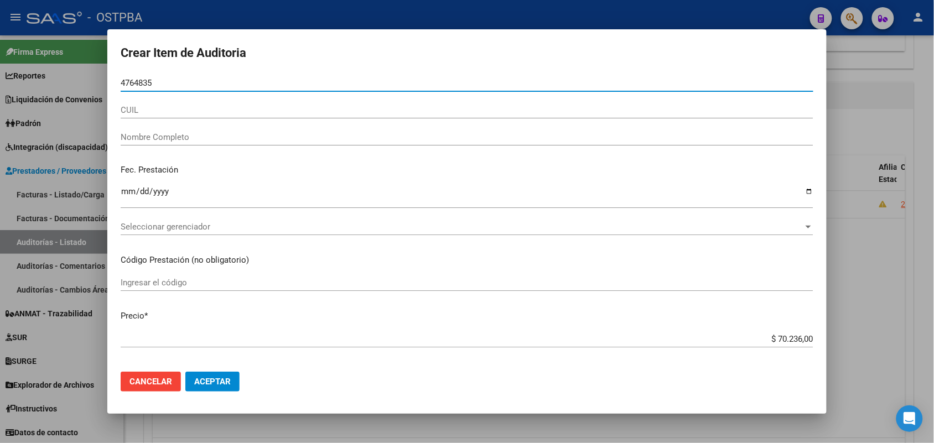
type input "47648353"
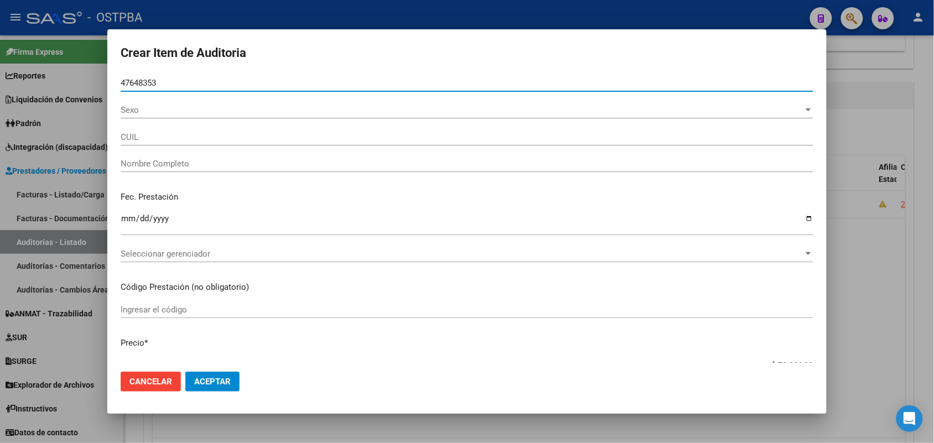
type input "27476483536"
type input "CACERES EUGENIA CELESTE"
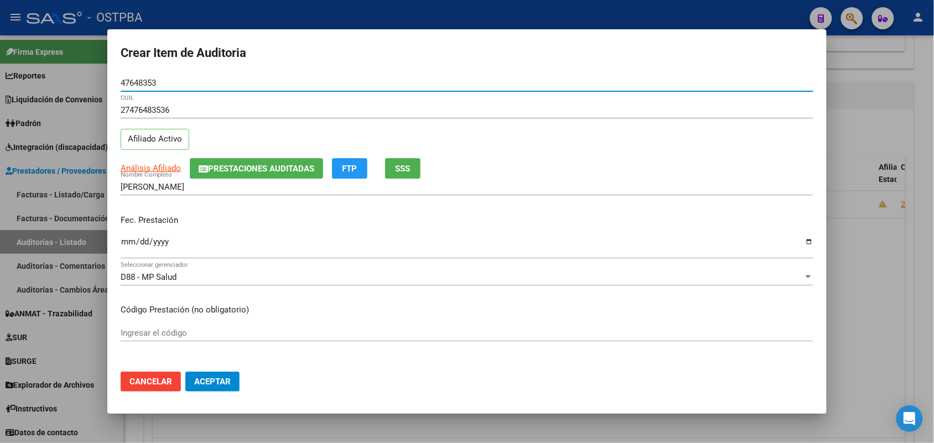
type input "47648353"
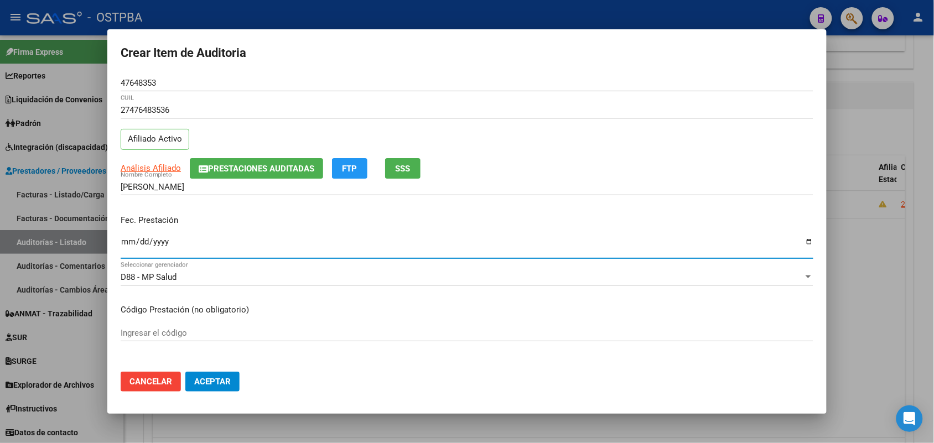
click at [126, 243] on input "Ingresar la fecha" at bounding box center [467, 246] width 693 height 18
type input "2025-05-17"
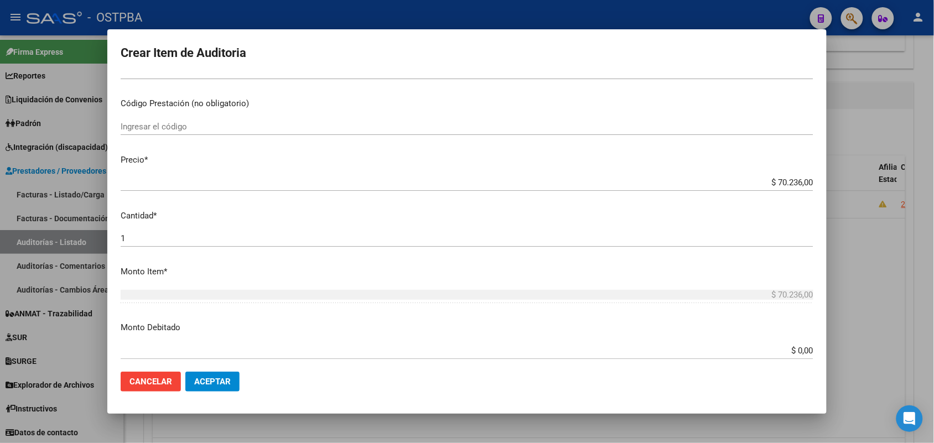
scroll to position [207, 0]
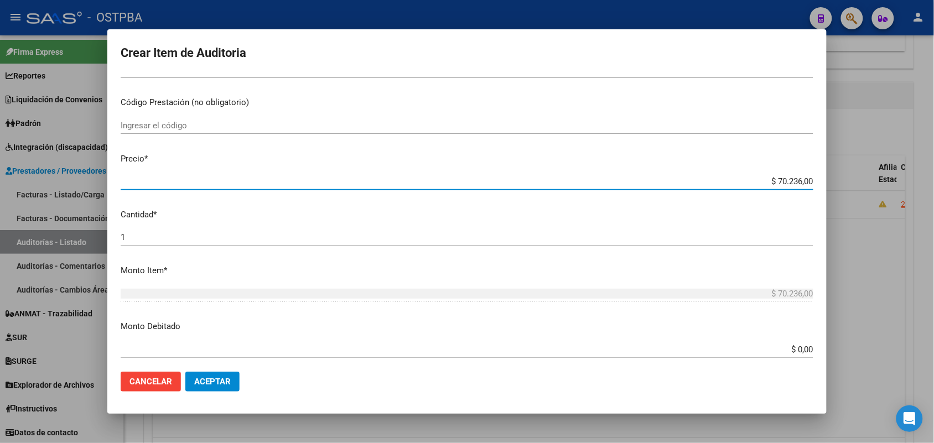
drag, startPoint x: 750, startPoint y: 180, endPoint x: 944, endPoint y: 200, distance: 194.6
click at [934, 200] on html "menu - OSTPBA person Firma Express Reportes SUR Expedientes Internos Movimiento…" at bounding box center [467, 221] width 934 height 443
type input "$ 0,01"
type input "$ 0,12"
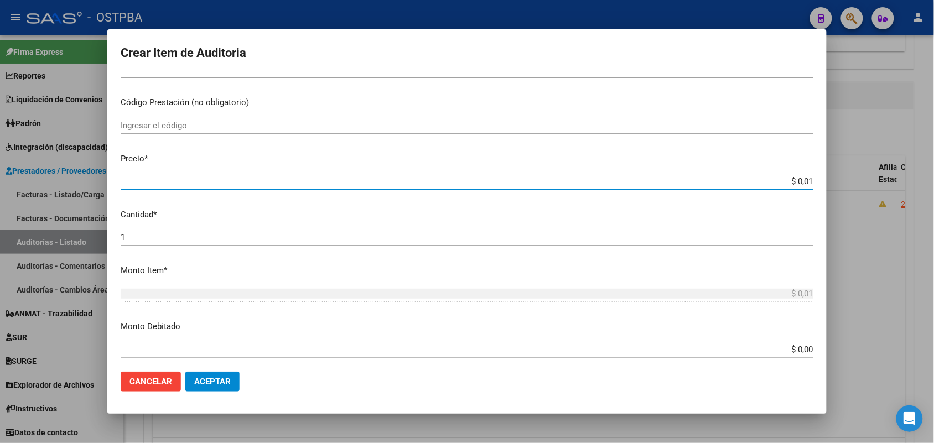
type input "$ 0,12"
type input "$ 1,29"
type input "$ 12,98"
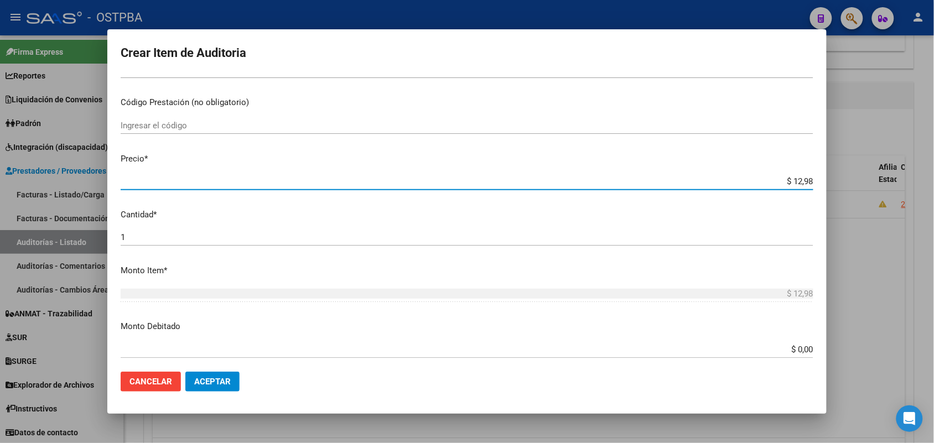
type input "$ 129,88"
type input "$ 1.298,80"
type input "$ 12.988,00"
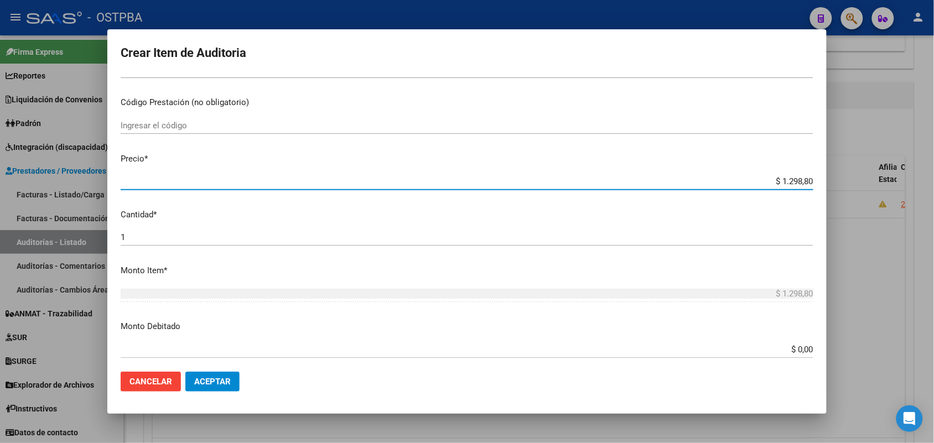
type input "$ 12.988,00"
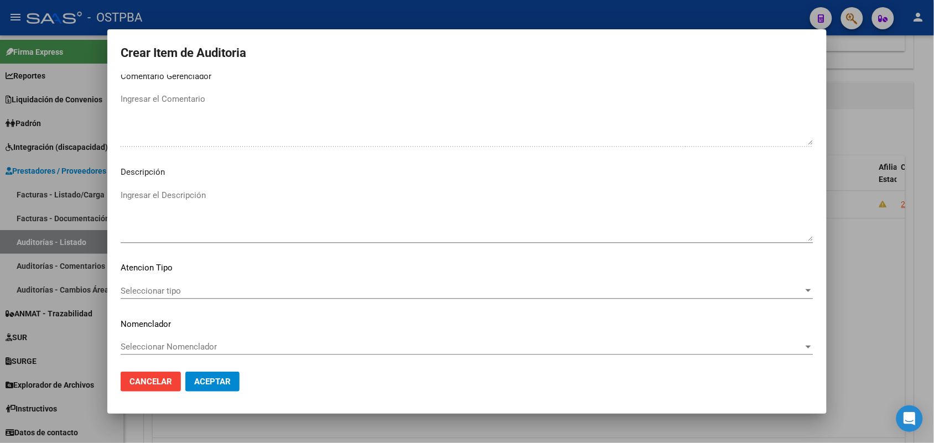
scroll to position [612, 0]
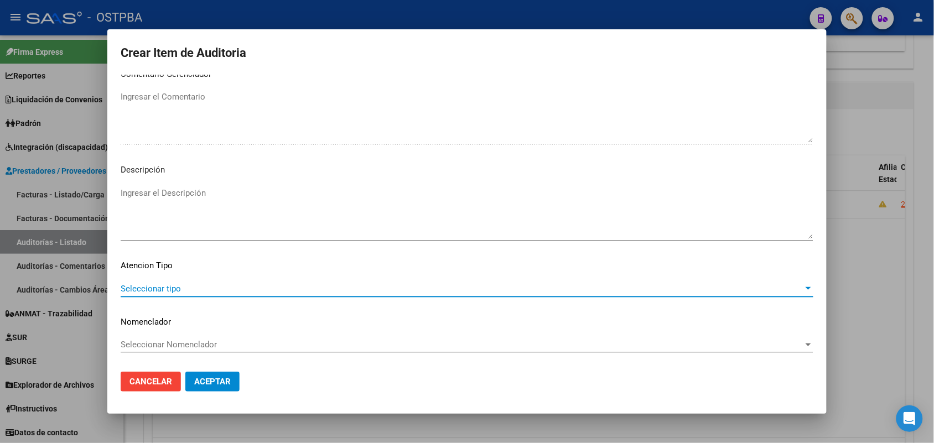
click at [173, 284] on span "Seleccionar tipo" at bounding box center [462, 289] width 683 height 10
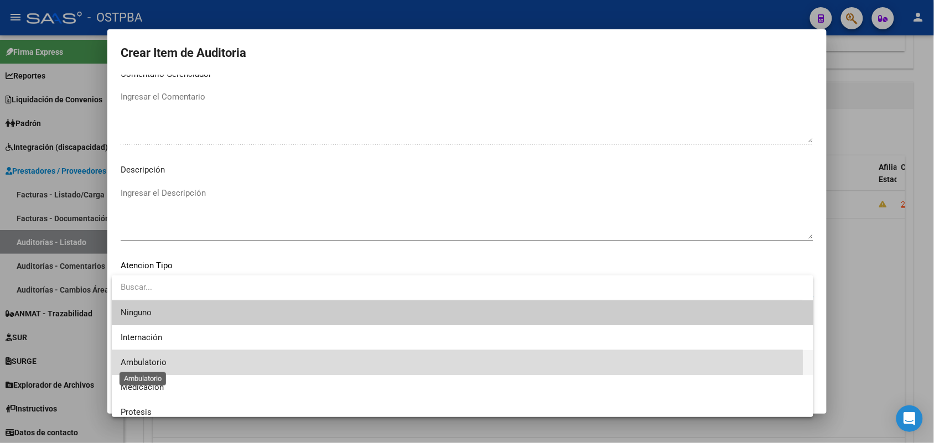
click at [152, 364] on span "Ambulatorio" at bounding box center [144, 362] width 46 height 10
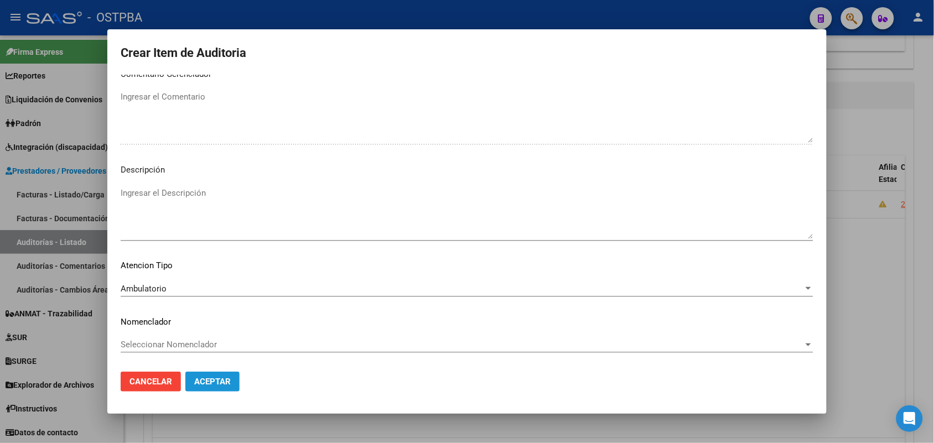
click at [199, 377] on span "Aceptar" at bounding box center [212, 382] width 37 height 10
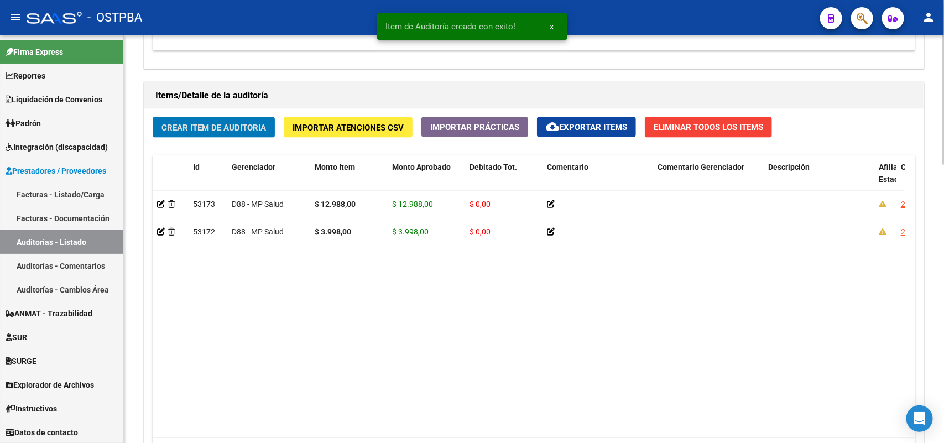
click at [252, 123] on span "Crear Item de Auditoria" at bounding box center [214, 128] width 105 height 10
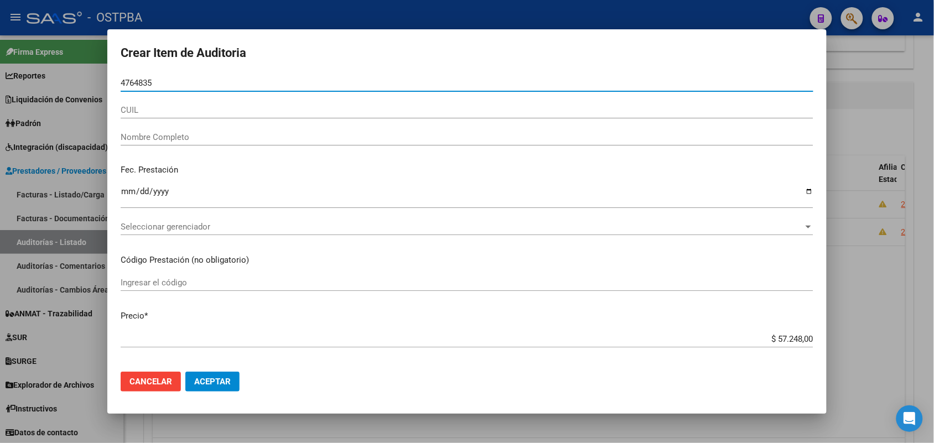
type input "47648353"
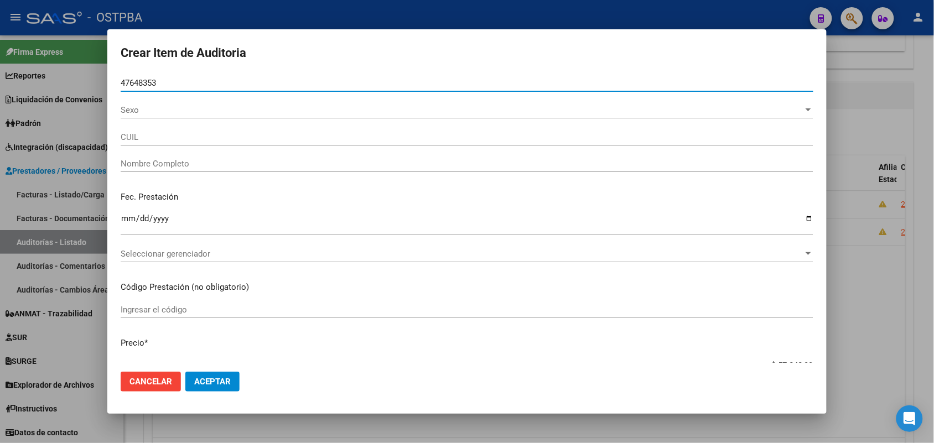
type input "27476483536"
type input "CACERES EUGENIA CELESTE"
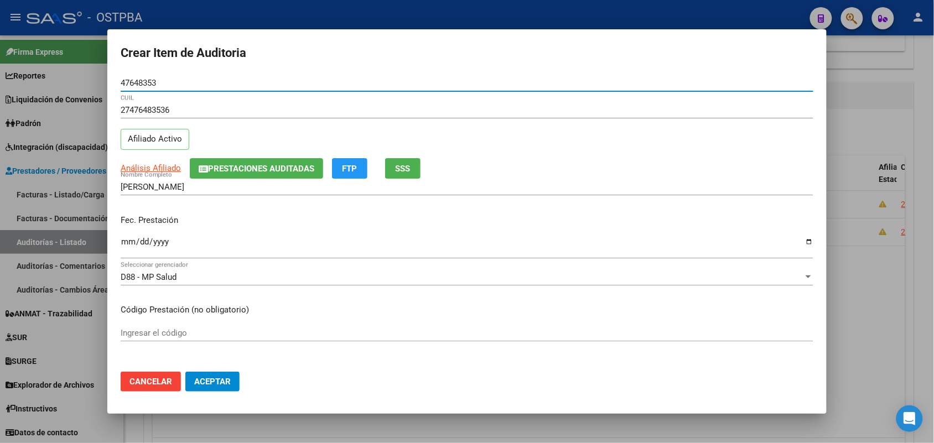
type input "47648353"
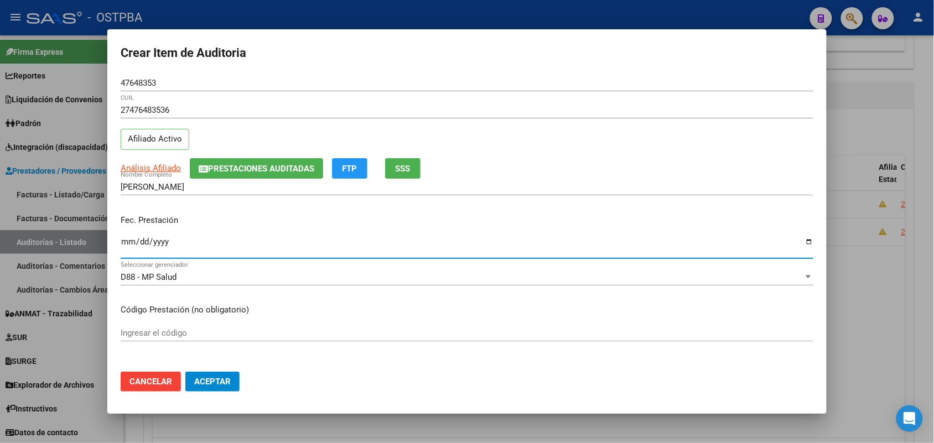
click at [127, 252] on input "Ingresar la fecha" at bounding box center [467, 246] width 693 height 18
type input "2025-05-17"
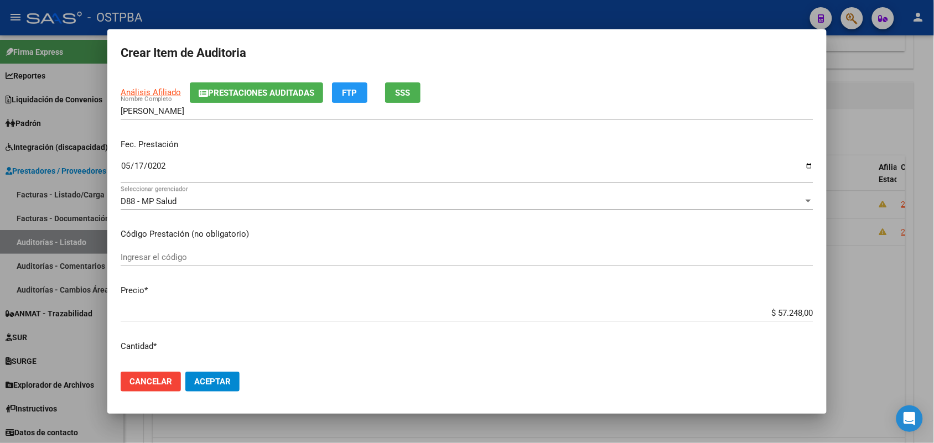
scroll to position [138, 0]
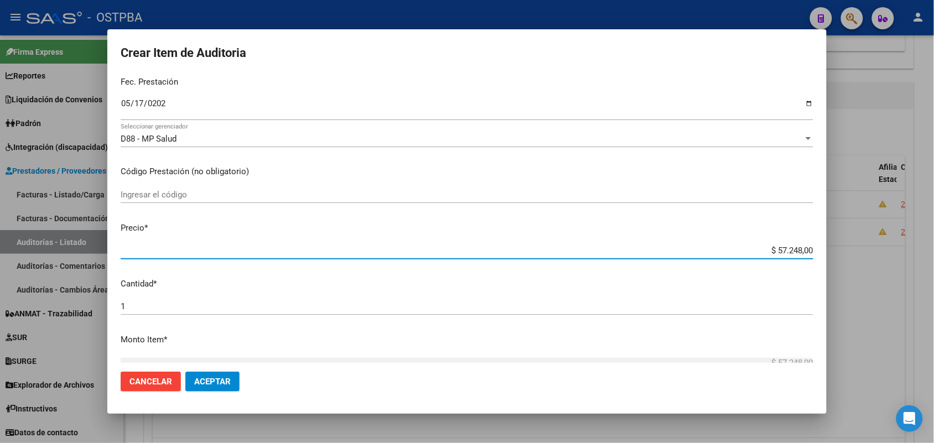
drag, startPoint x: 755, startPoint y: 255, endPoint x: 898, endPoint y: 250, distance: 142.8
click at [898, 250] on div "Crear Item de Auditoria 47648353 Nro Documento 27476483536 CUIL Afiliado Activo…" at bounding box center [467, 221] width 934 height 443
type input "$ 0,02"
type input "$ 0,22"
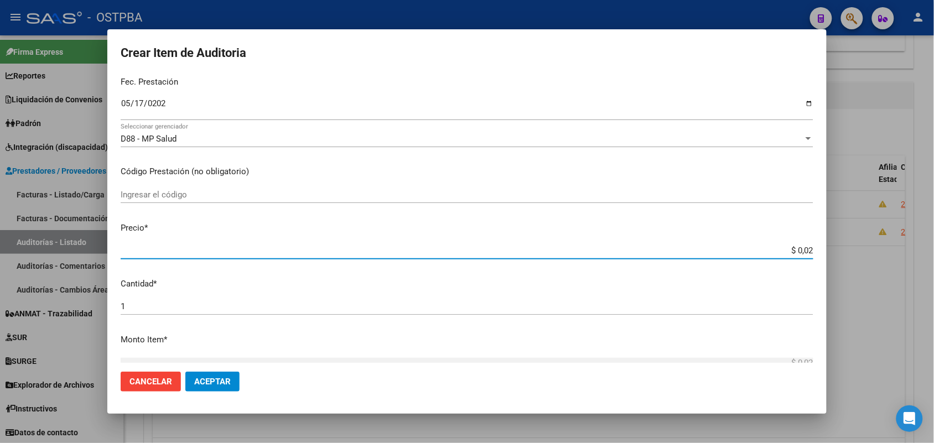
type input "$ 0,22"
type input "$ 2,24"
type input "$ 22,48"
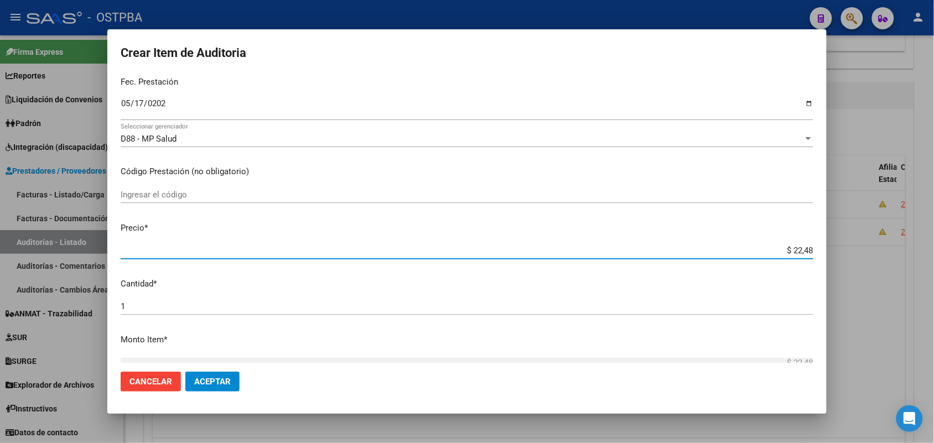
type input "$ 224,83"
type input "$ 2.248,30"
type input "$ 22.483,00"
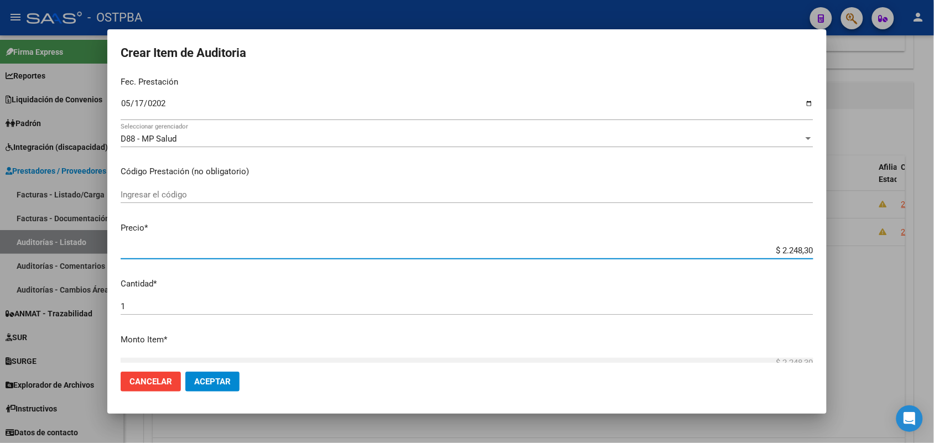
type input "$ 22.483,00"
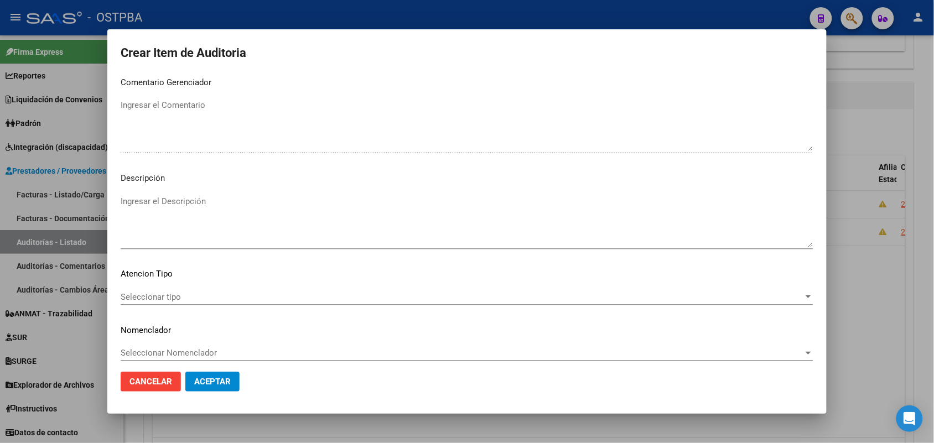
scroll to position [612, 0]
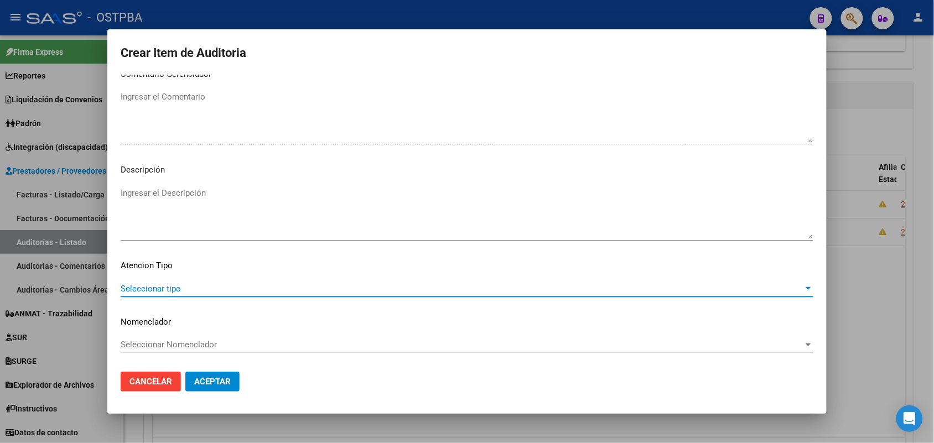
click at [159, 289] on span "Seleccionar tipo" at bounding box center [462, 289] width 683 height 10
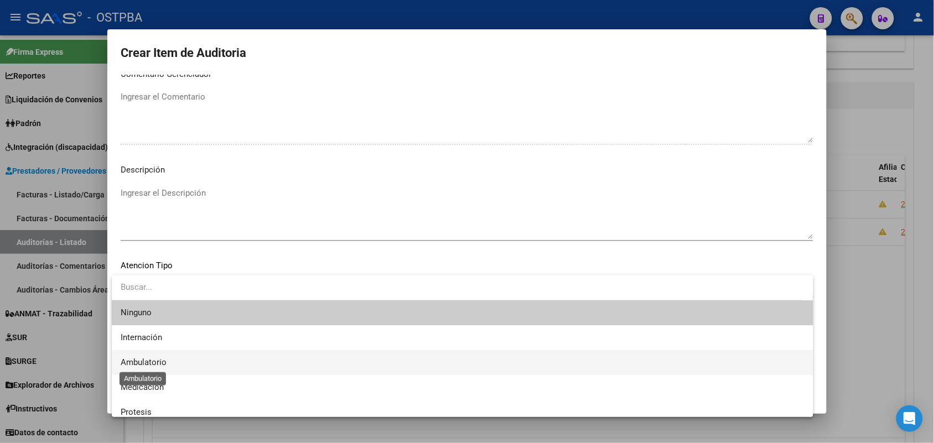
click at [161, 360] on span "Ambulatorio" at bounding box center [144, 362] width 46 height 10
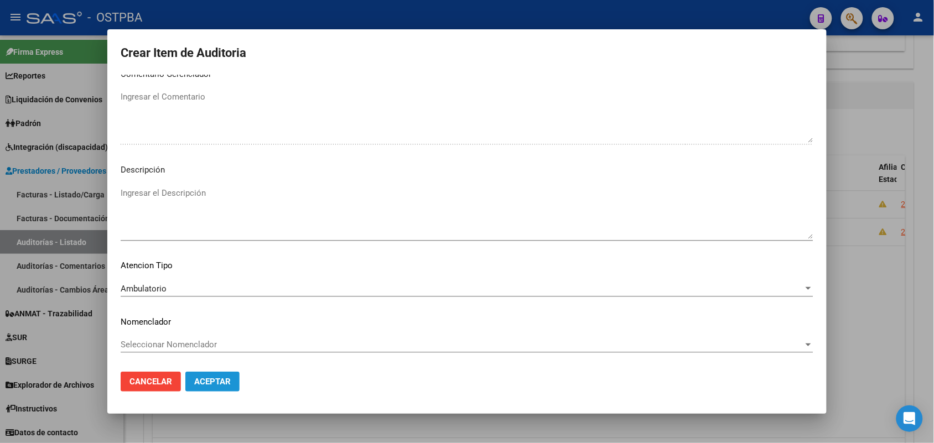
click at [206, 377] on span "Aceptar" at bounding box center [212, 382] width 37 height 10
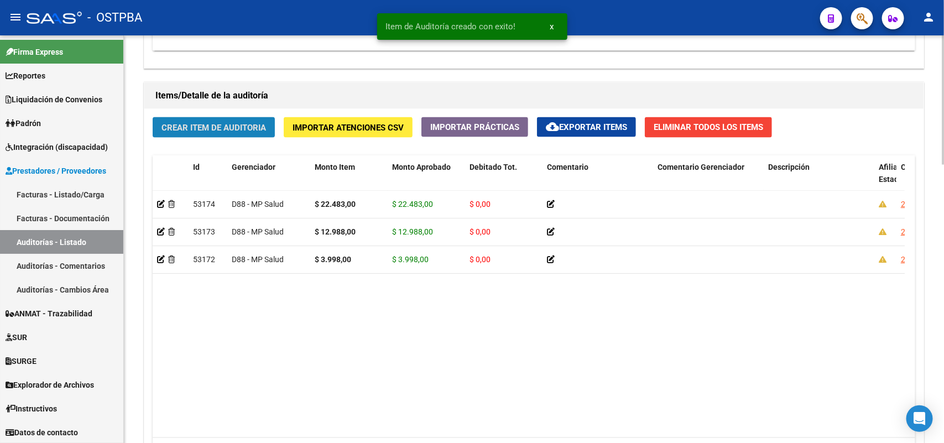
click at [256, 123] on span "Crear Item de Auditoria" at bounding box center [214, 128] width 105 height 10
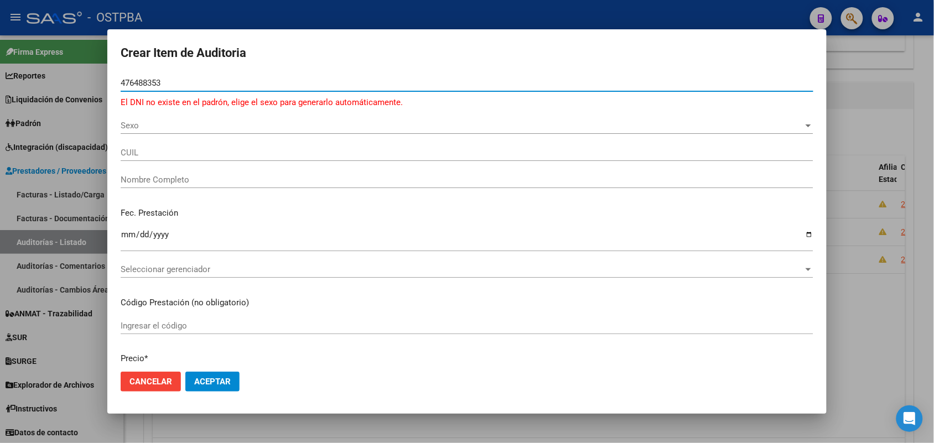
type input "476488353"
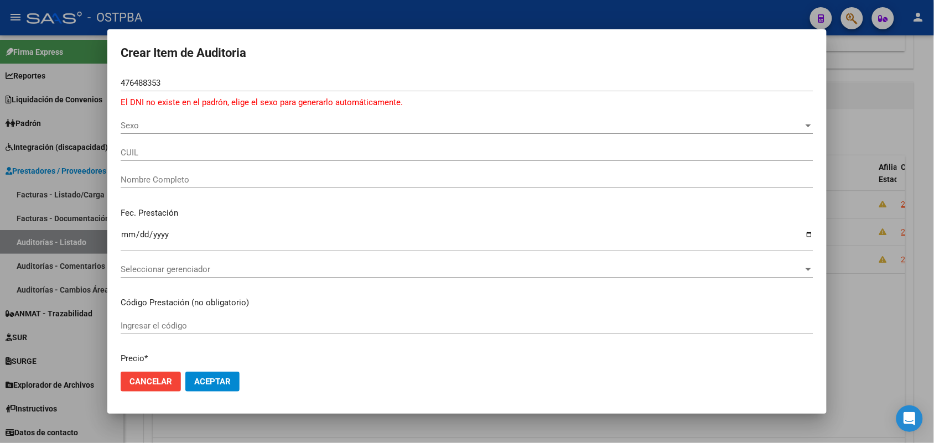
click at [12, 236] on div at bounding box center [467, 221] width 934 height 443
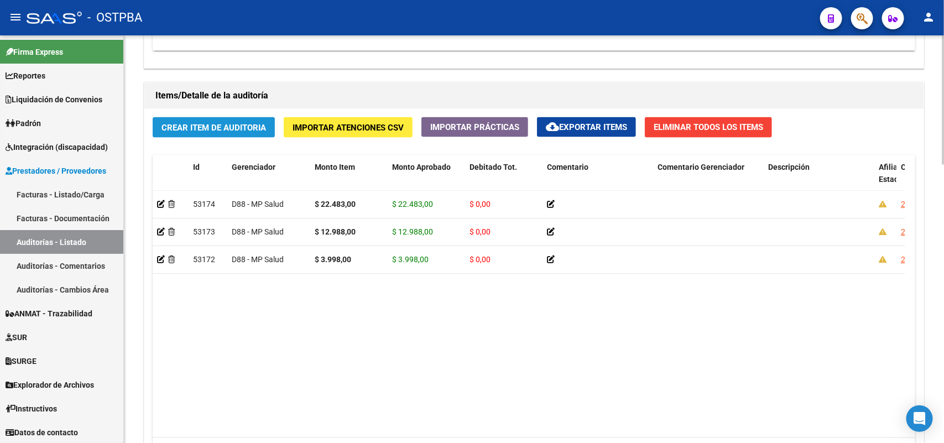
click at [196, 128] on span "Crear Item de Auditoria" at bounding box center [214, 128] width 105 height 10
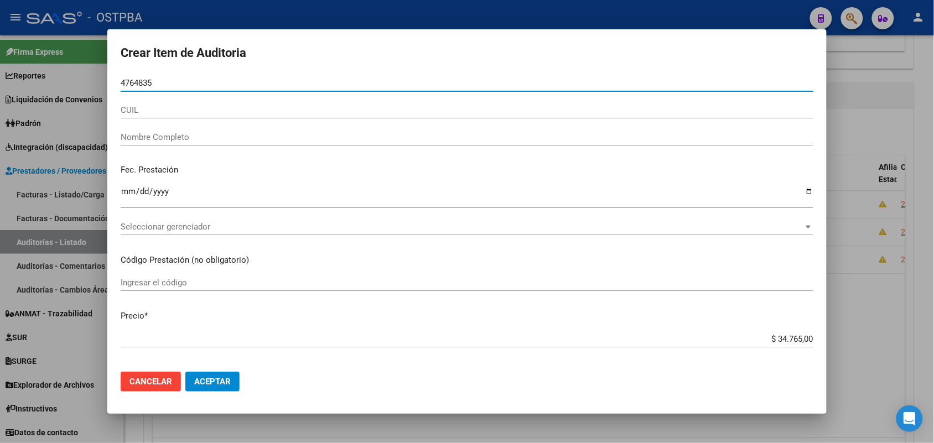
type input "47648353"
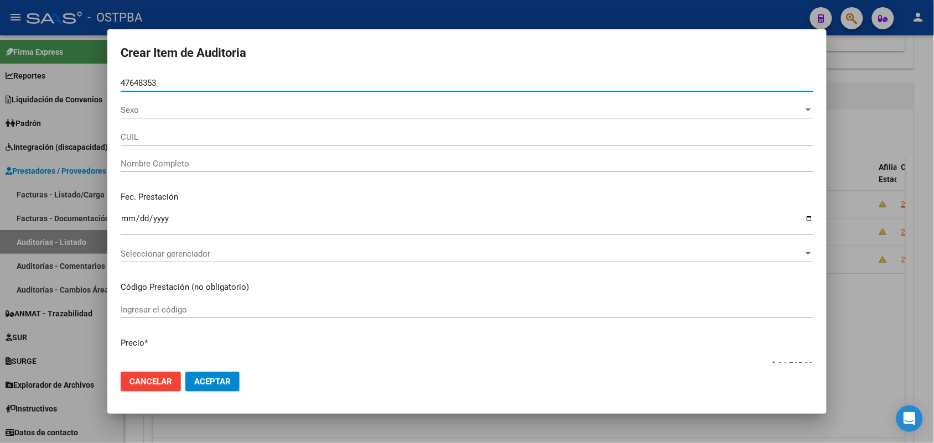
type input "27476483536"
type input "CACERES EUGENIA CELESTE"
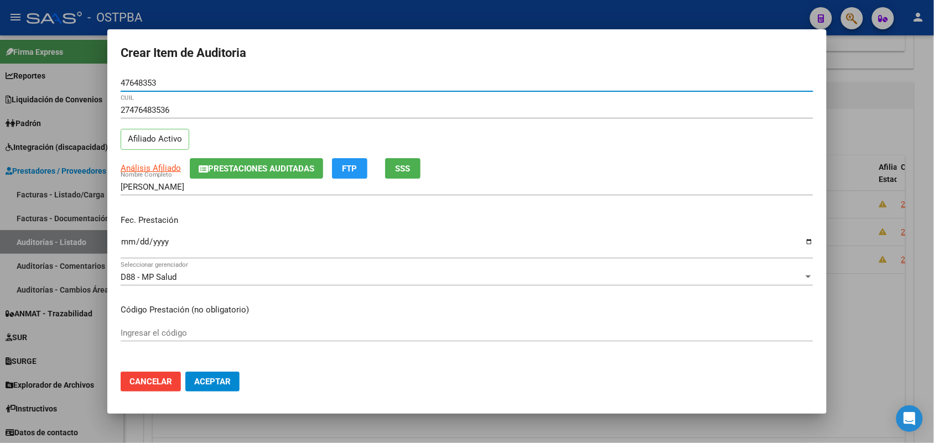
type input "47648353"
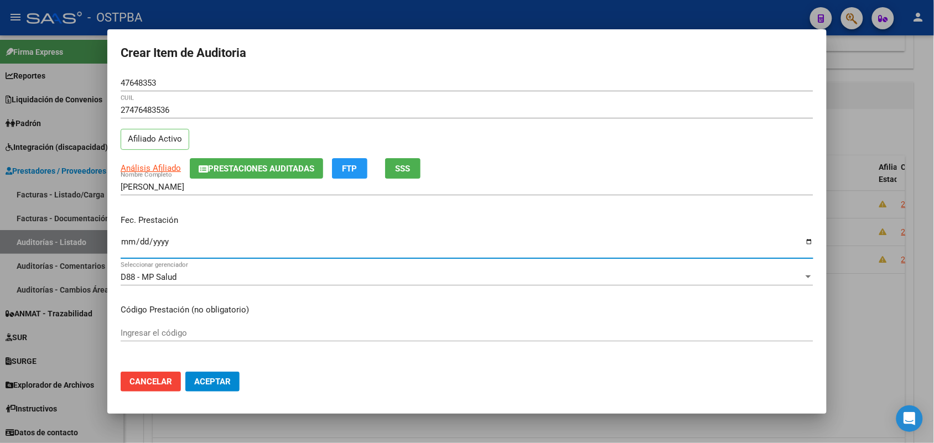
click at [126, 246] on input "Ingresar la fecha" at bounding box center [467, 246] width 693 height 18
type input "2025-05-17"
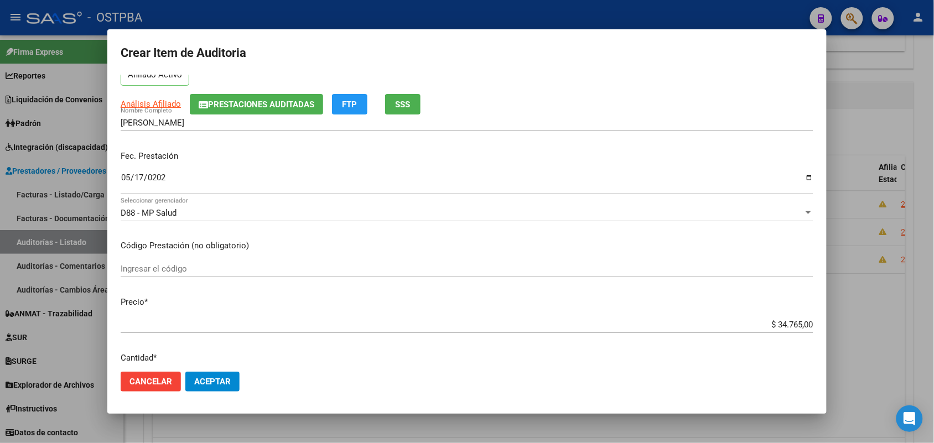
scroll to position [138, 0]
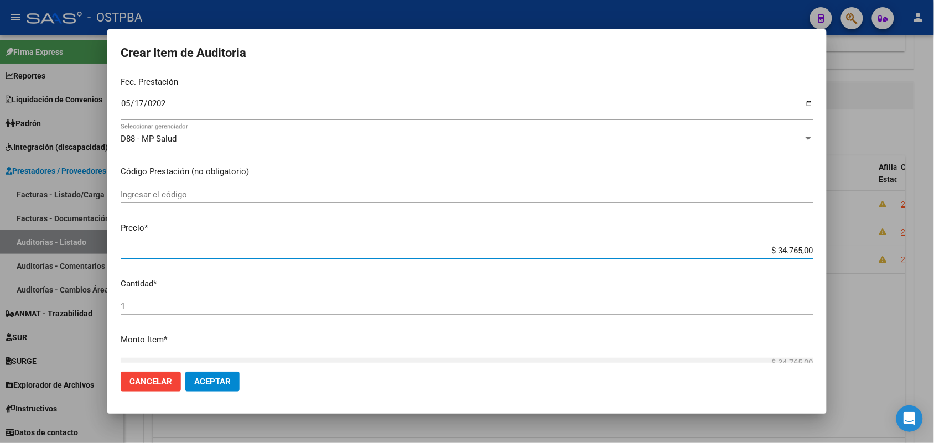
drag, startPoint x: 753, startPoint y: 245, endPoint x: 893, endPoint y: 245, distance: 140.0
click at [893, 245] on div "Crear Item de Auditoria 47648353 Nro Documento 27476483536 CUIL Afiliado Activo…" at bounding box center [467, 221] width 934 height 443
type input "$ 0,03"
type input "$ 0,35"
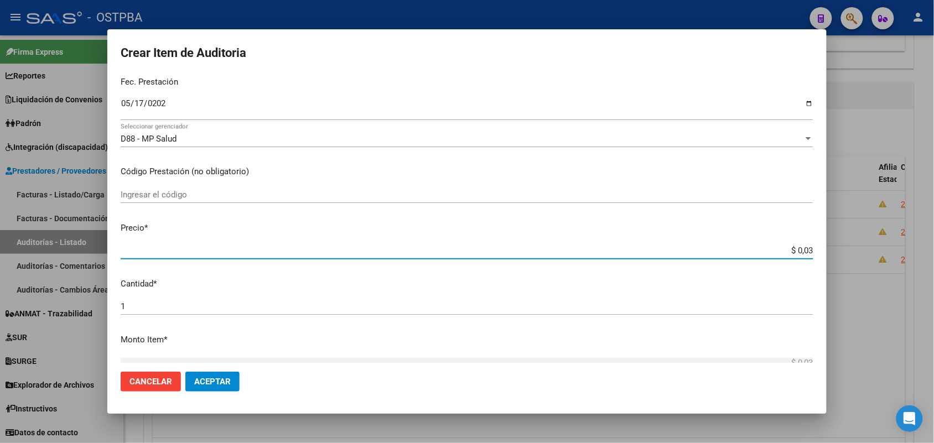
type input "$ 0,35"
type input "$ 3,55"
type input "$ 35,55"
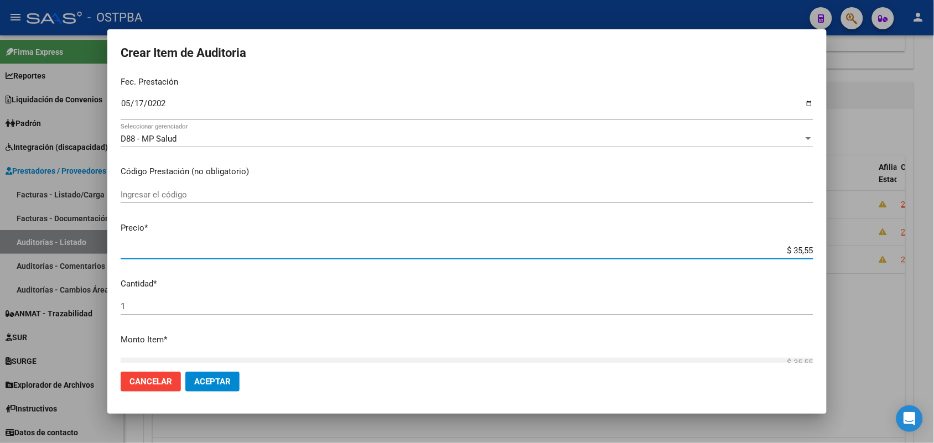
type input "$ 355,50"
type input "$ 3.555,00"
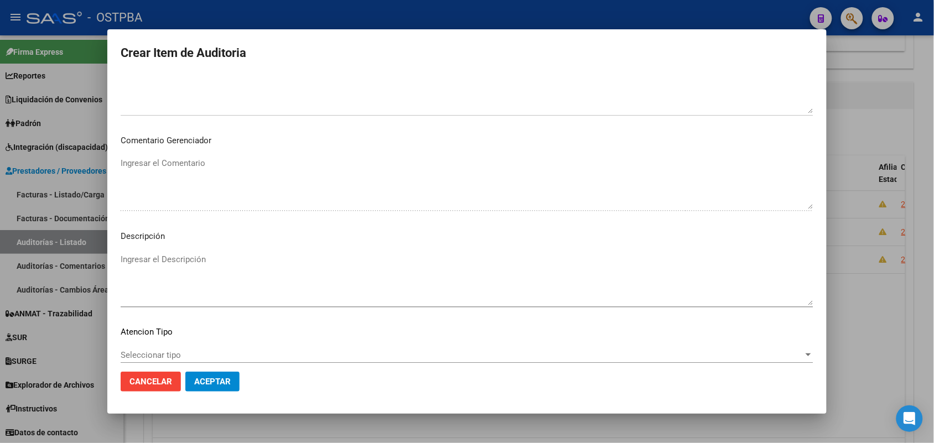
scroll to position [553, 0]
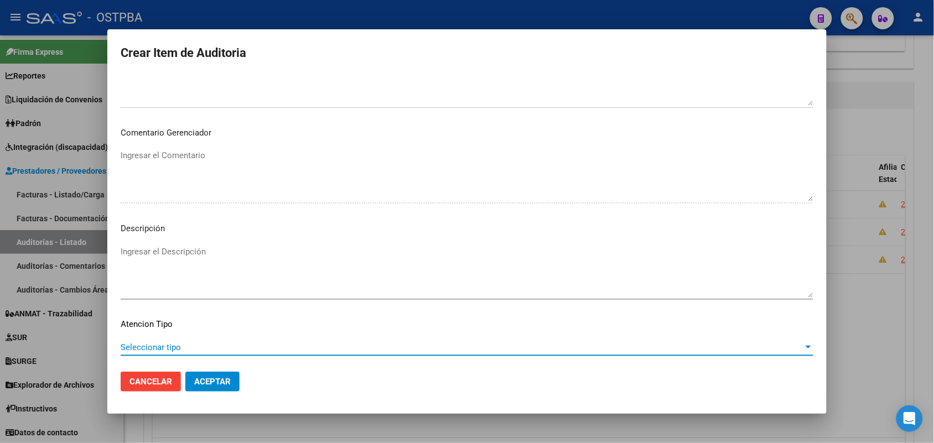
click at [155, 346] on span "Seleccionar tipo" at bounding box center [462, 347] width 683 height 10
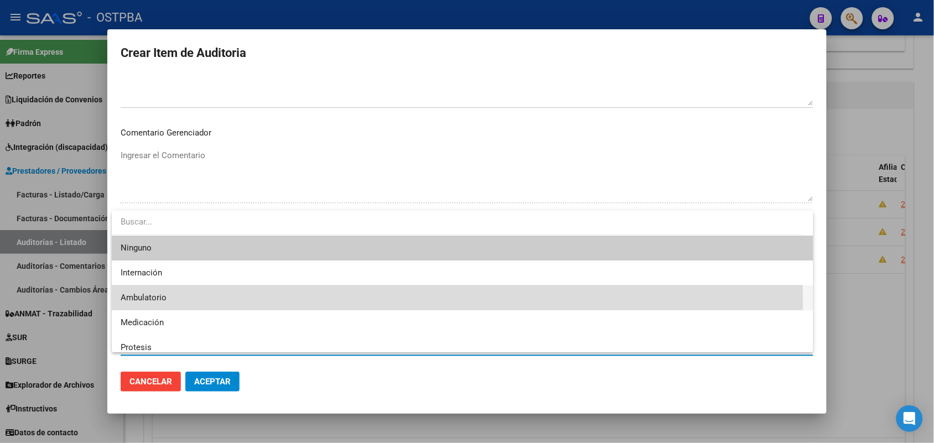
click at [169, 299] on span "Ambulatorio" at bounding box center [463, 297] width 684 height 25
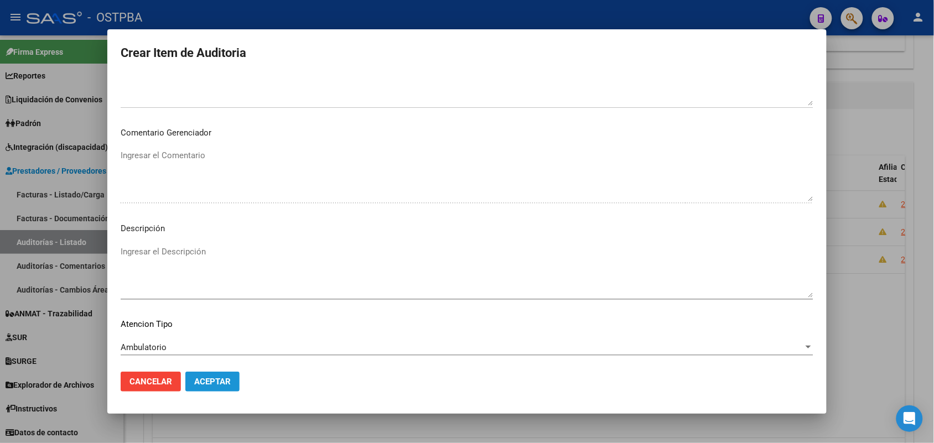
click at [212, 379] on span "Aceptar" at bounding box center [212, 382] width 37 height 10
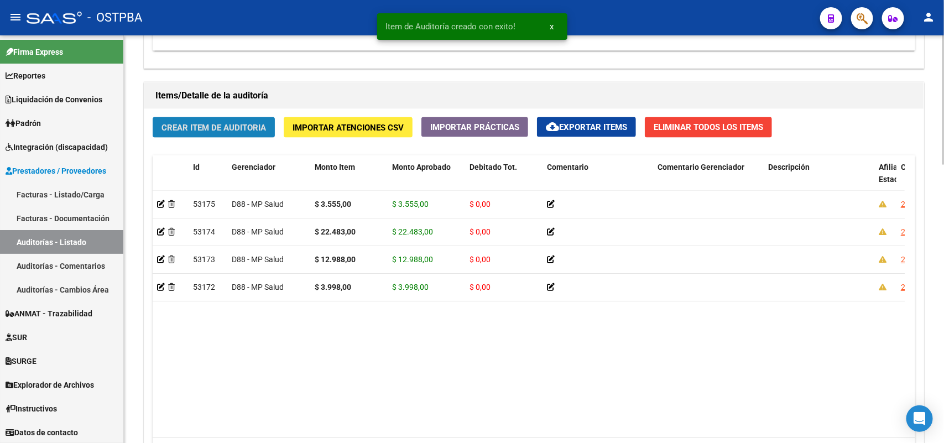
click at [256, 126] on span "Crear Item de Auditoria" at bounding box center [214, 128] width 105 height 10
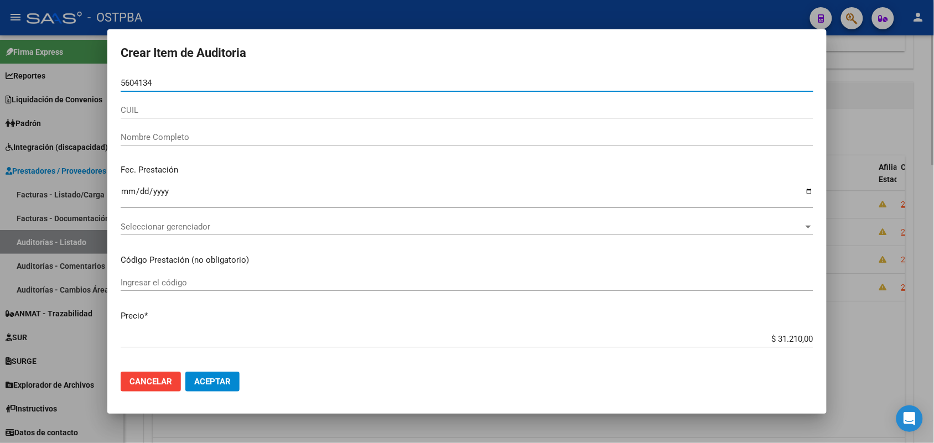
type input "56041346"
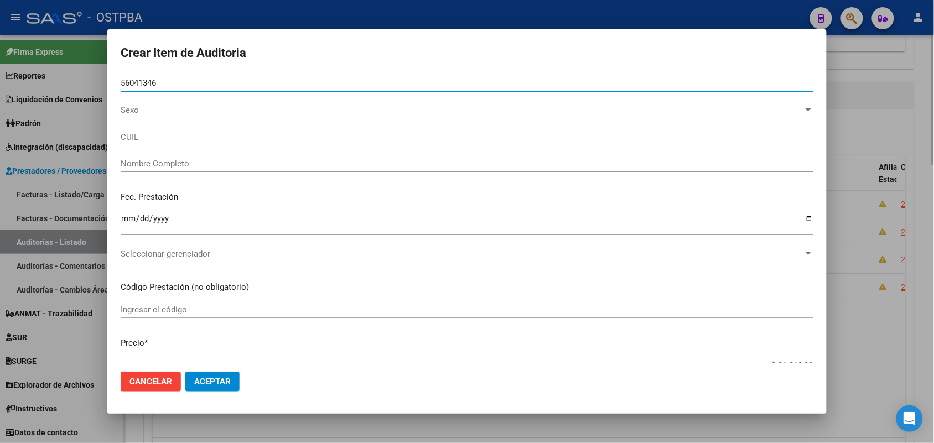
type input "20560413468"
type input "CASTILLO NASERALA URIEL"
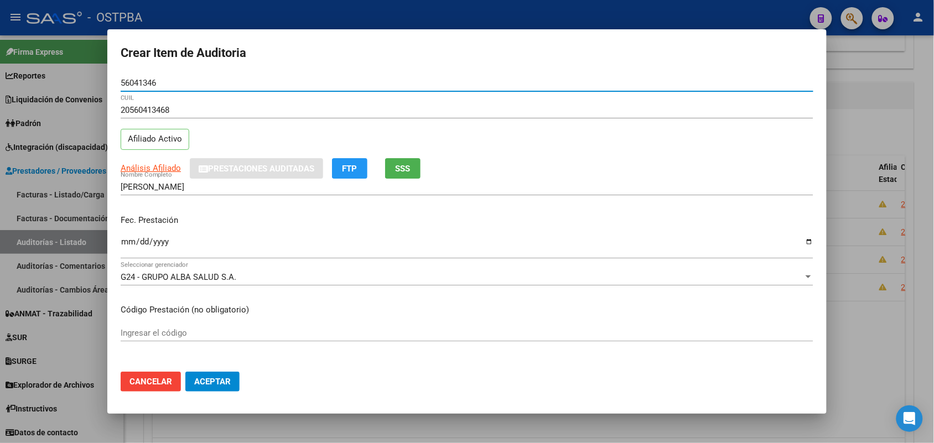
type input "56041346"
click at [128, 242] on input "Ingresar la fecha" at bounding box center [467, 246] width 693 height 18
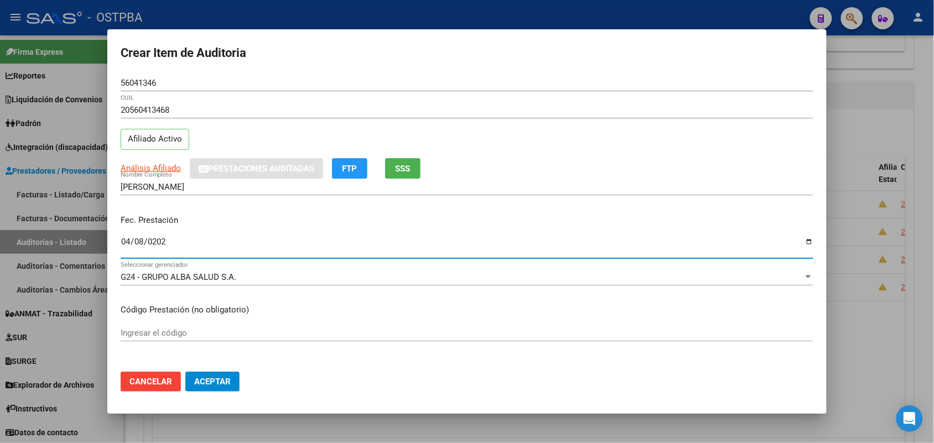
type input "[DATE]"
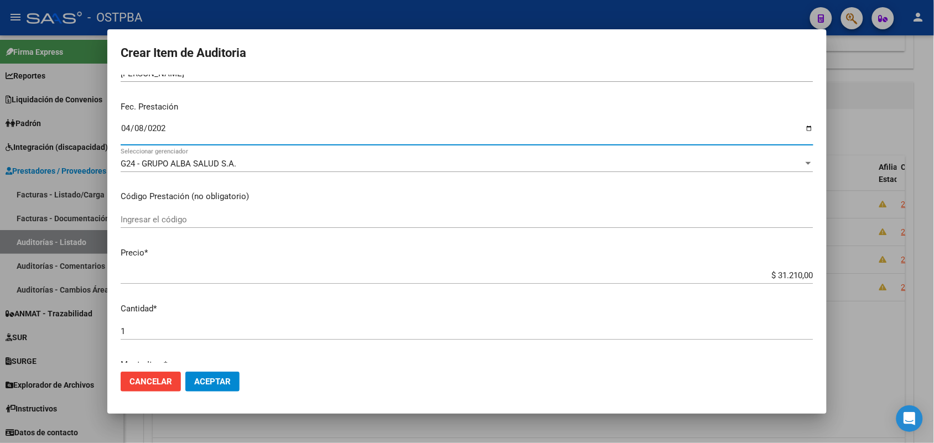
scroll to position [138, 0]
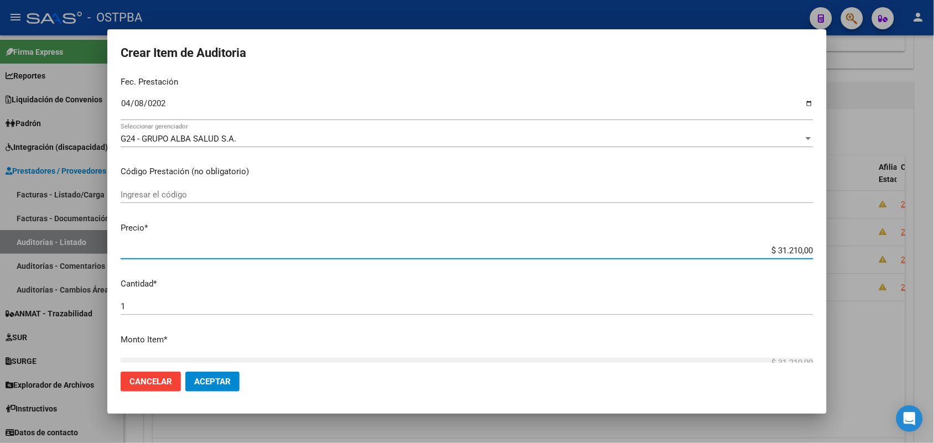
drag, startPoint x: 756, startPoint y: 251, endPoint x: 909, endPoint y: 245, distance: 153.4
click at [909, 245] on div "Crear Item de Auditoria 56041346 Nro Documento 20560413468 CUIL Afiliado Activo…" at bounding box center [467, 221] width 934 height 443
type input "$ 0,03"
type input "$ 0,39"
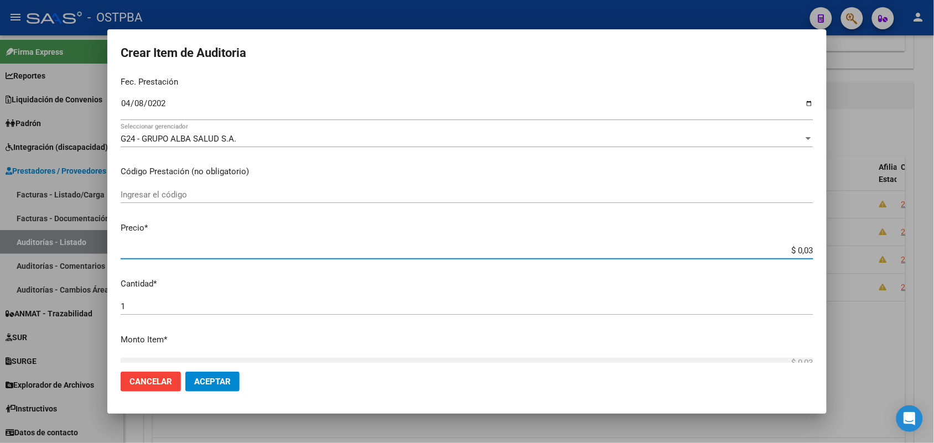
type input "$ 0,39"
type input "$ 3,99"
type input "$ 39,98"
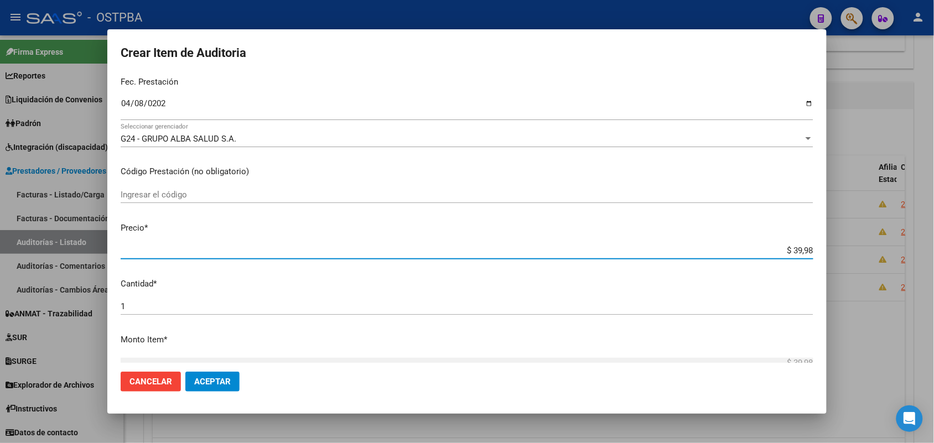
type input "$ 399,80"
type input "$ 3.998,00"
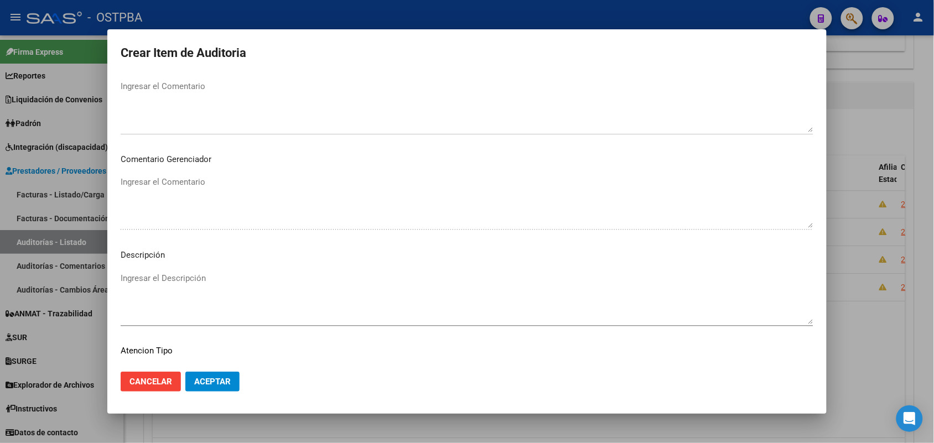
scroll to position [612, 0]
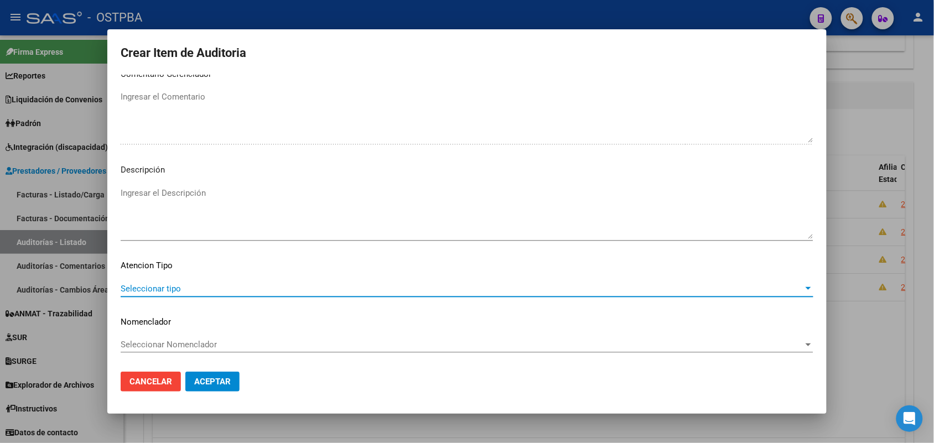
click at [148, 287] on span "Seleccionar tipo" at bounding box center [462, 289] width 683 height 10
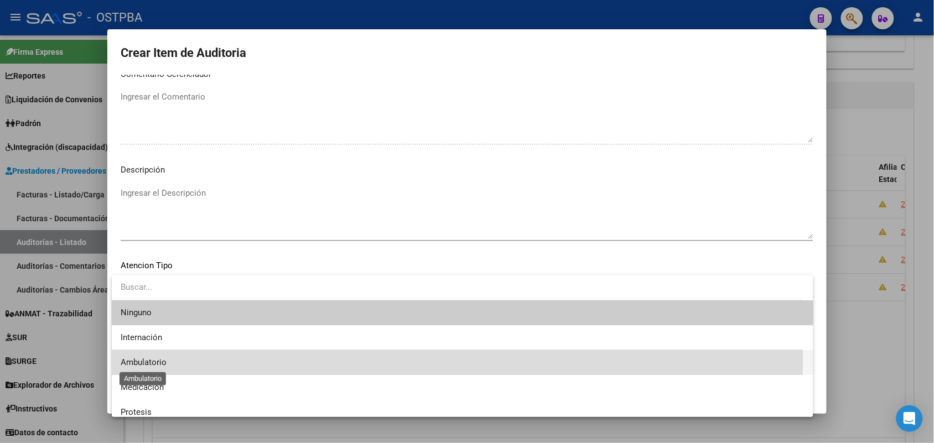
click at [156, 365] on span "Ambulatorio" at bounding box center [144, 362] width 46 height 10
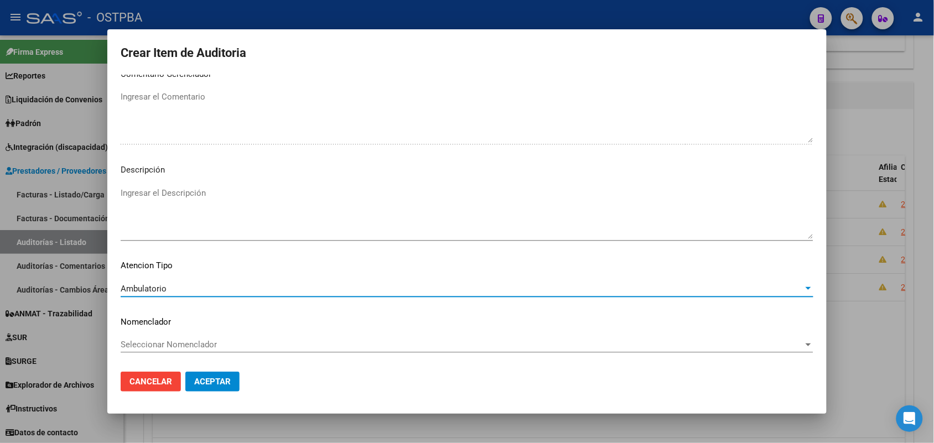
click at [227, 382] on span "Aceptar" at bounding box center [212, 382] width 37 height 10
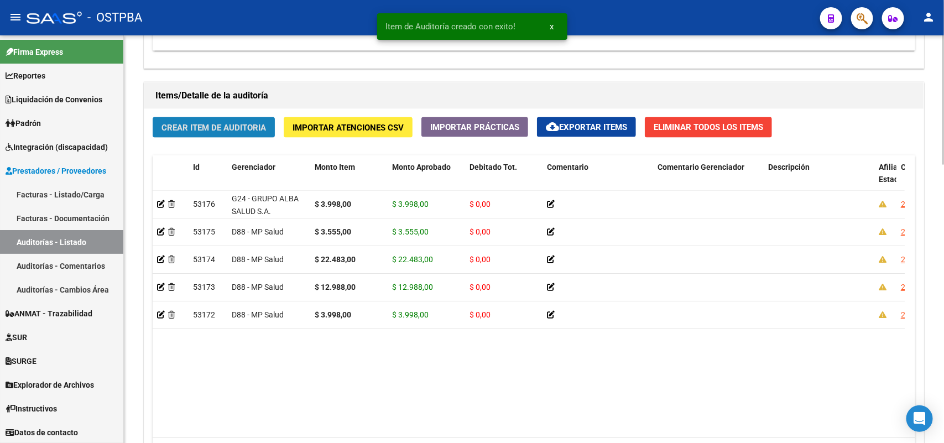
click at [241, 127] on span "Crear Item de Auditoria" at bounding box center [214, 128] width 105 height 10
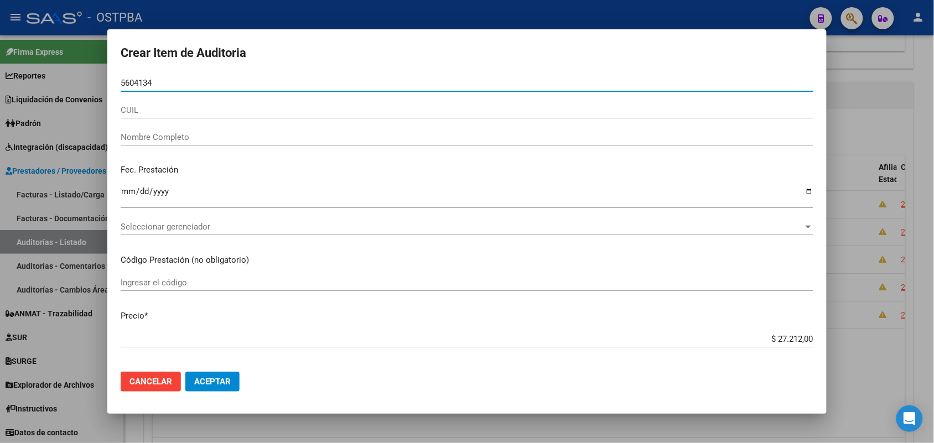
type input "56041346"
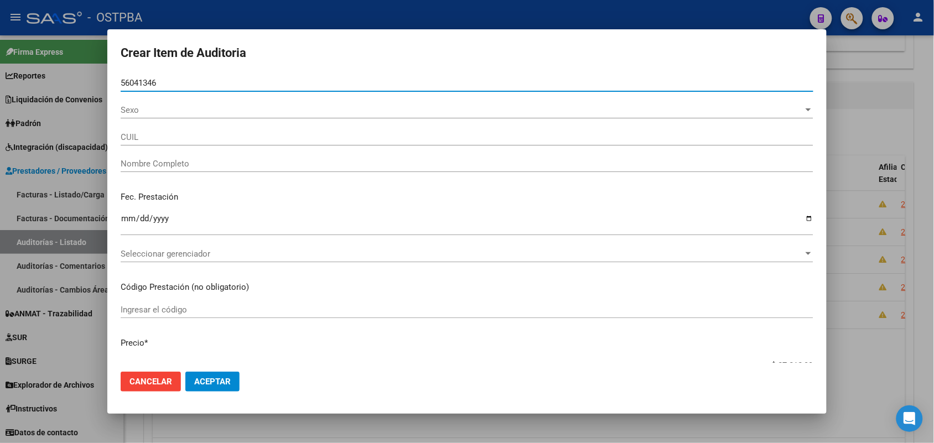
type input "20560413468"
type input "CASTILLO NASERALA URIEL"
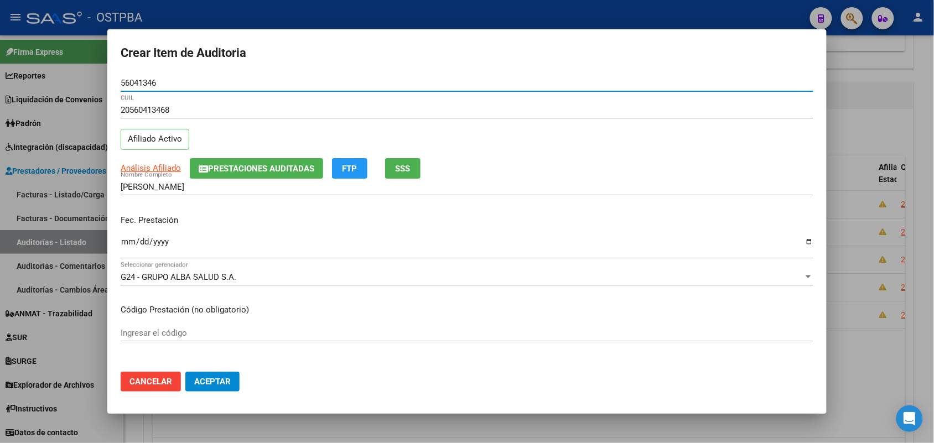
type input "56041346"
click at [131, 247] on input "Ingresar la fecha" at bounding box center [467, 246] width 693 height 18
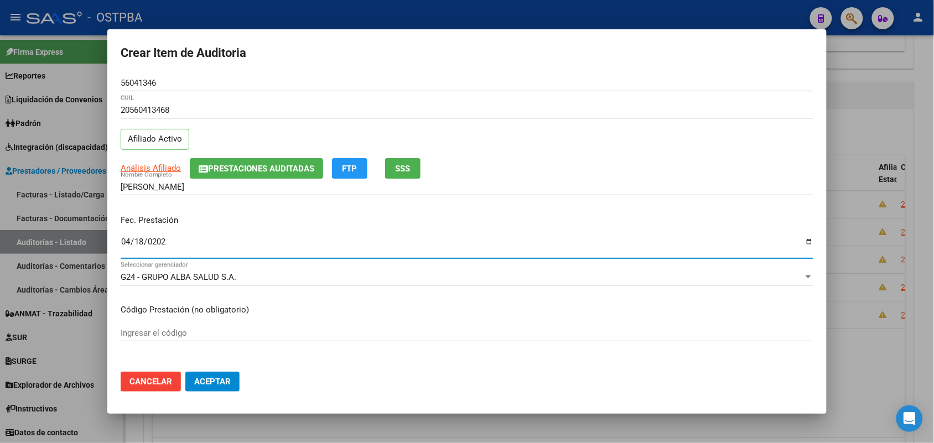
type input "2025-04-18"
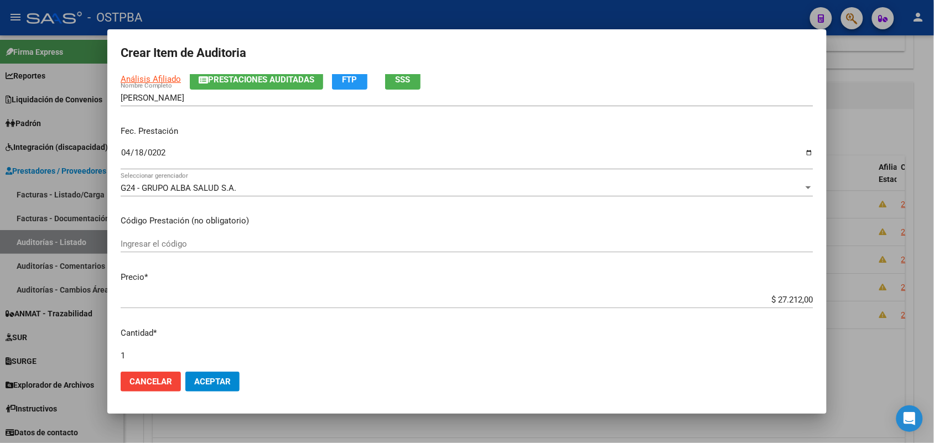
scroll to position [138, 0]
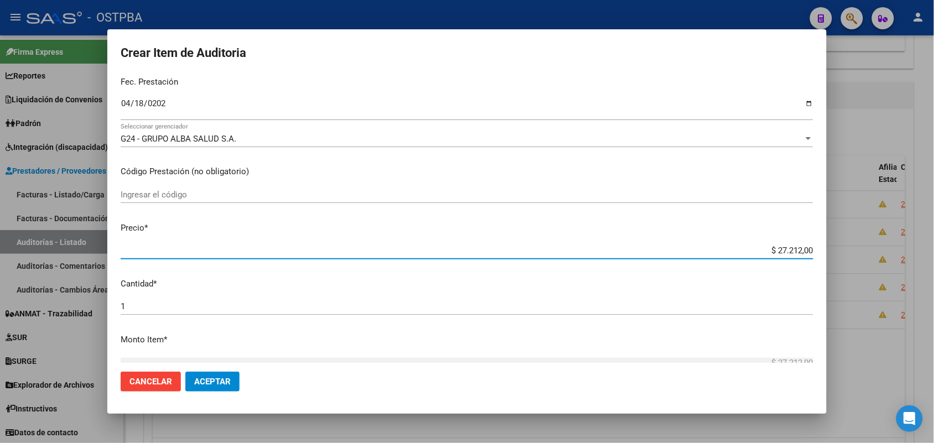
drag, startPoint x: 751, startPoint y: 252, endPoint x: 862, endPoint y: 258, distance: 111.3
click at [862, 258] on div "Crear Item de Auditoria 56041346 Nro Documento 20560413468 CUIL Afiliado Activo…" at bounding box center [467, 221] width 934 height 443
type input "$ 0,03"
type input "$ 0,39"
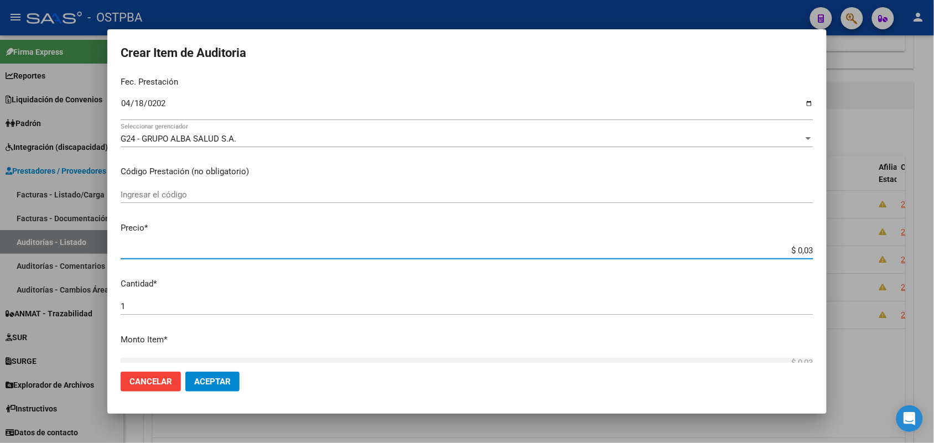
type input "$ 0,39"
type input "$ 3,99"
type input "$ 39,98"
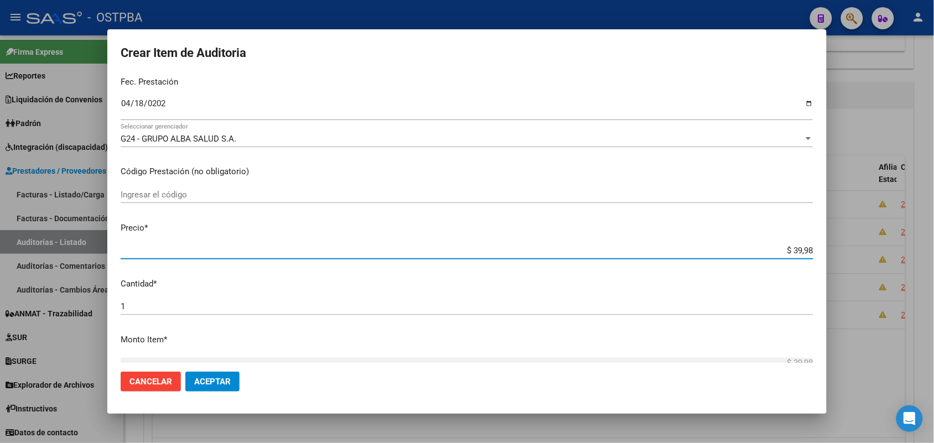
type input "$ 399,80"
type input "$ 3.998,00"
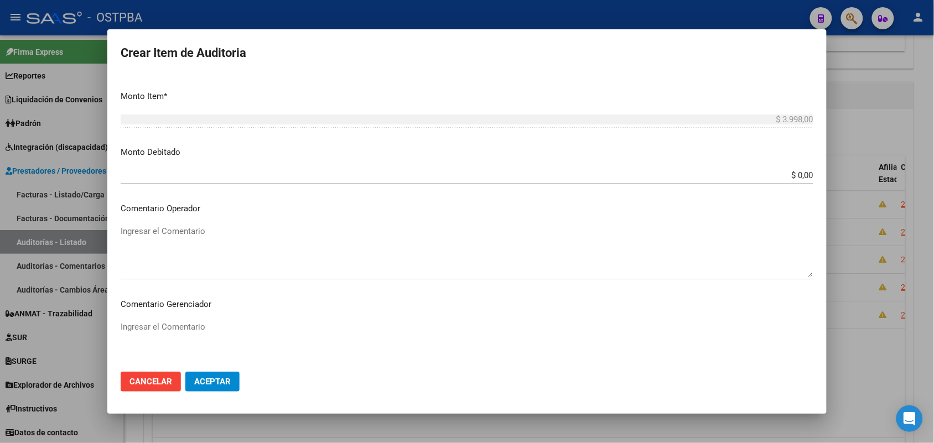
scroll to position [553, 0]
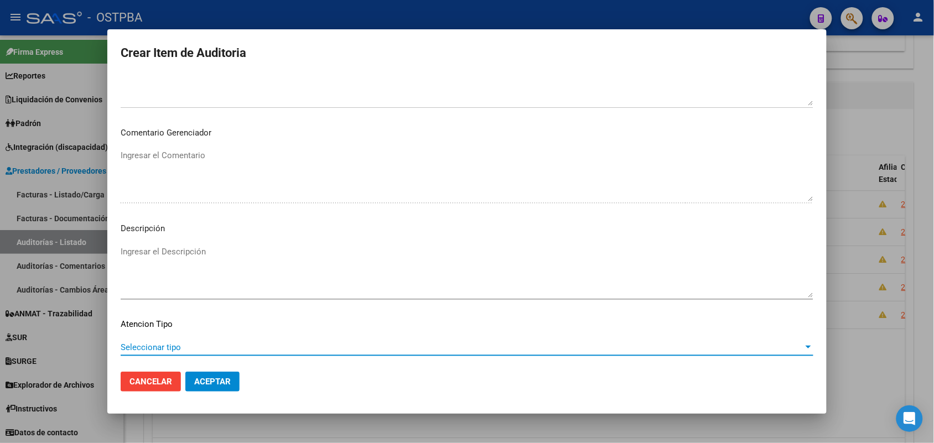
click at [164, 350] on span "Seleccionar tipo" at bounding box center [462, 347] width 683 height 10
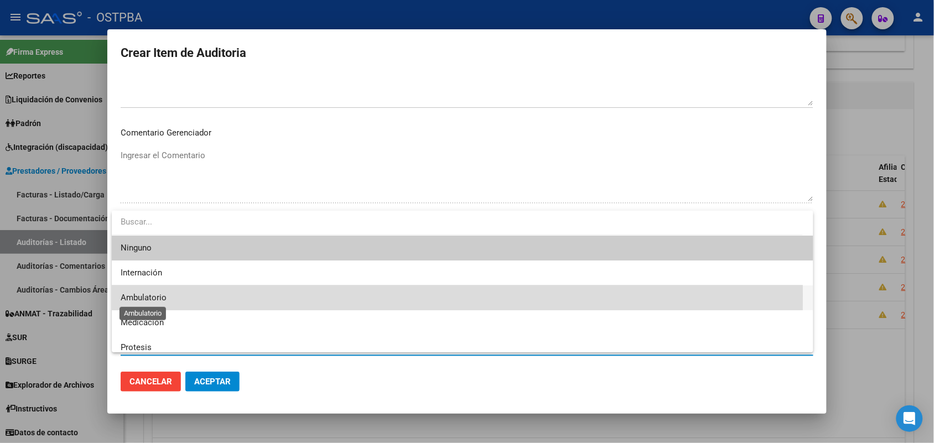
click at [165, 295] on span "Ambulatorio" at bounding box center [144, 298] width 46 height 10
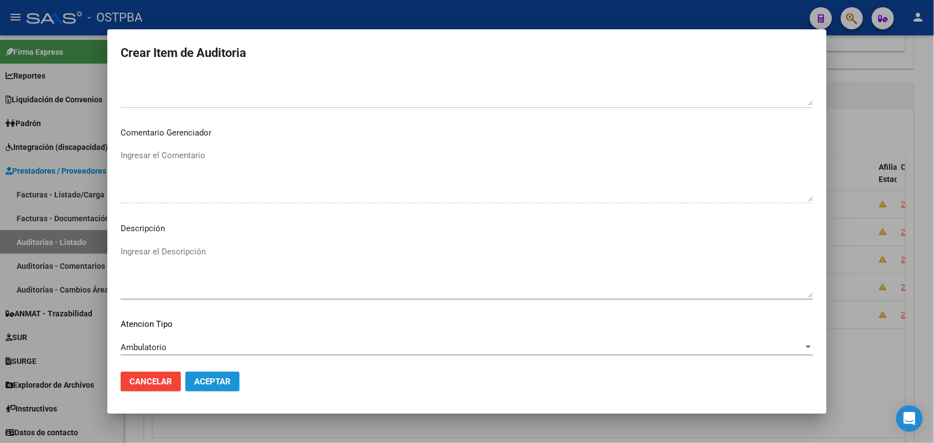
click at [195, 377] on span "Aceptar" at bounding box center [212, 382] width 37 height 10
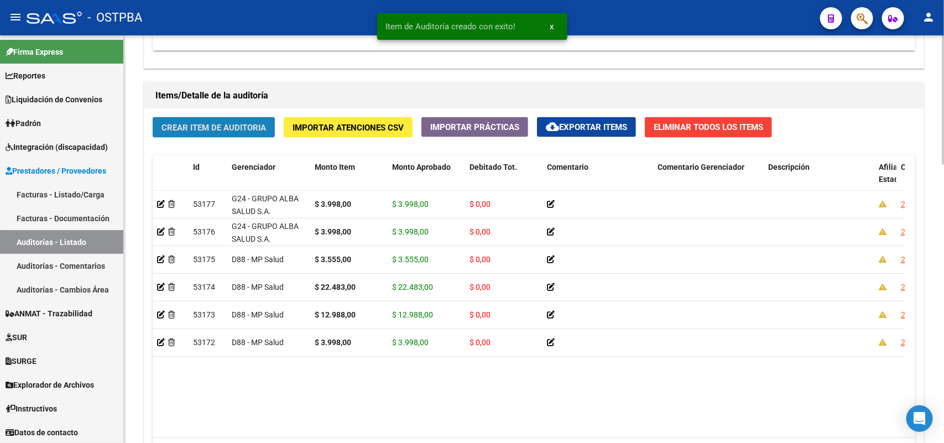
click at [208, 123] on span "Crear Item de Auditoria" at bounding box center [214, 128] width 105 height 10
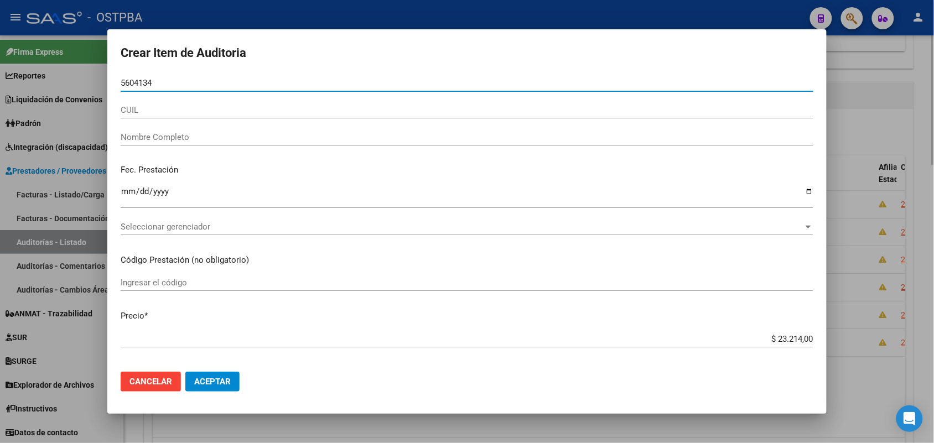
type input "56041346"
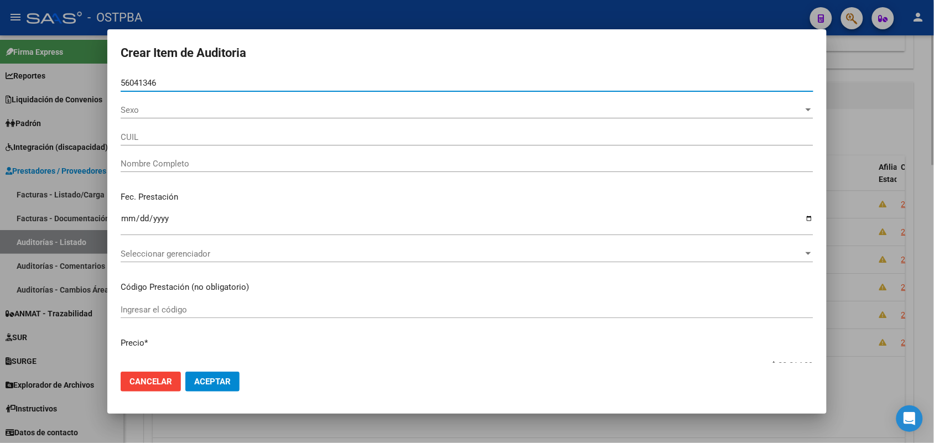
type input "20560413468"
type input "CASTILLO NASERALA URIEL"
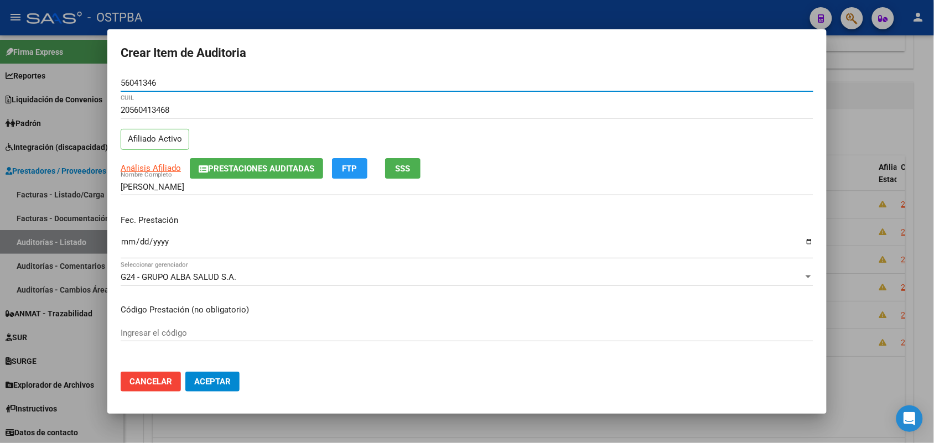
type input "56041346"
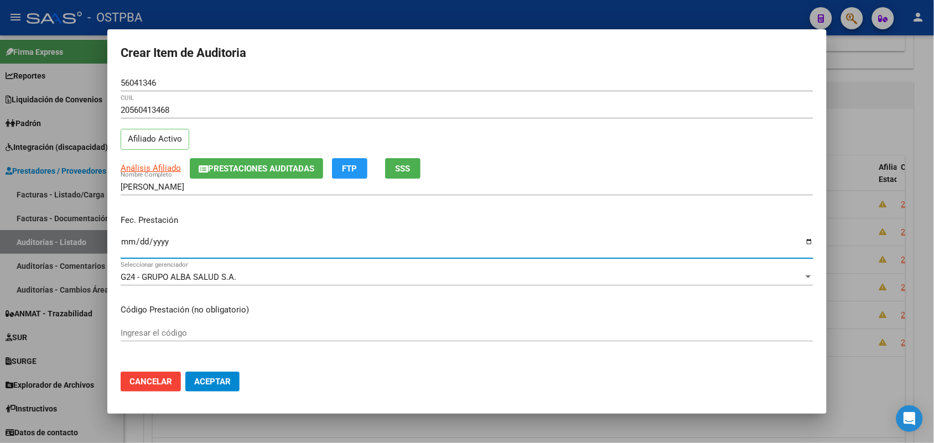
click at [126, 244] on input "Ingresar la fecha" at bounding box center [467, 246] width 693 height 18
type input "2025-04-27"
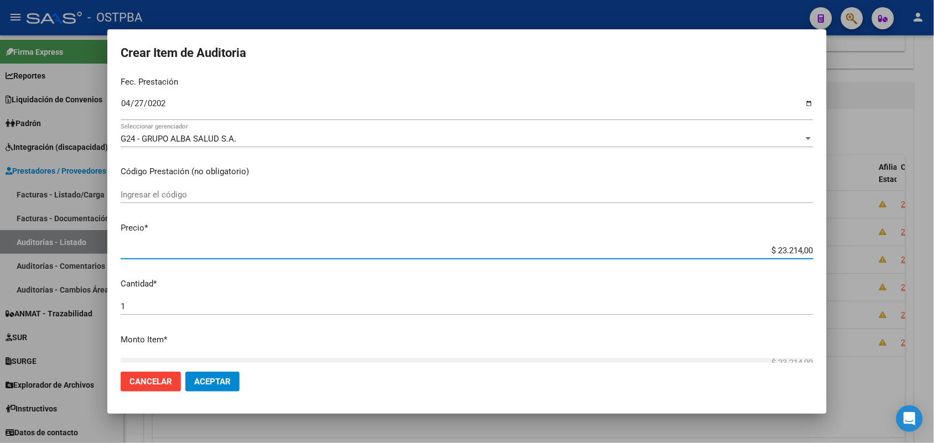
drag, startPoint x: 755, startPoint y: 253, endPoint x: 897, endPoint y: 274, distance: 143.6
click at [898, 274] on div "Crear Item de Auditoria 56041346 Nro Documento 20560413468 CUIL Afiliado Activo…" at bounding box center [467, 221] width 934 height 443
type input "$ 0,03"
type input "$ 0,39"
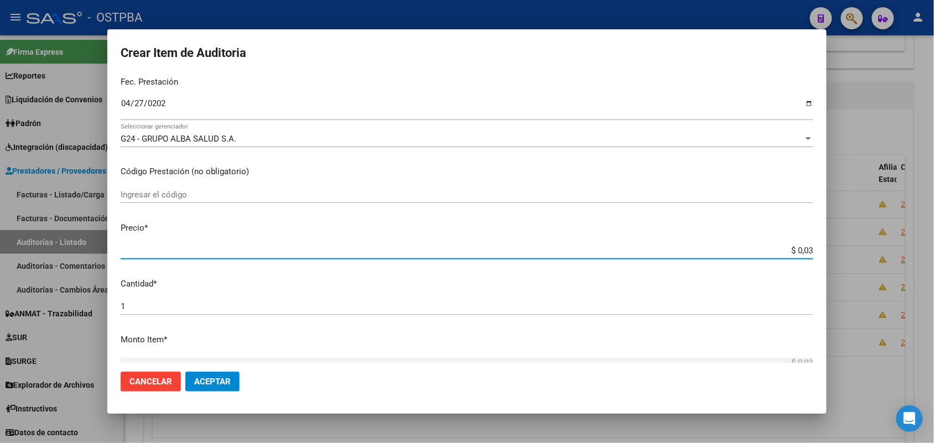
type input "$ 0,39"
type input "$ 3,99"
type input "$ 39,98"
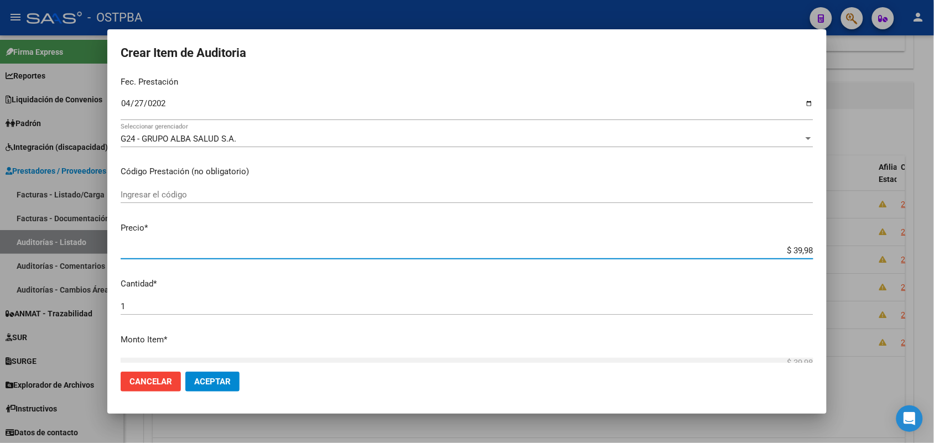
type input "$ 399,80"
type input "$ 3.998,00"
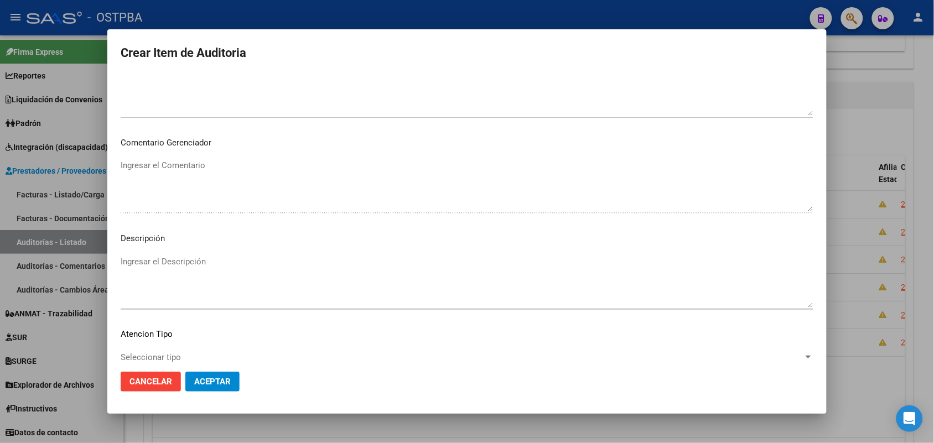
scroll to position [612, 0]
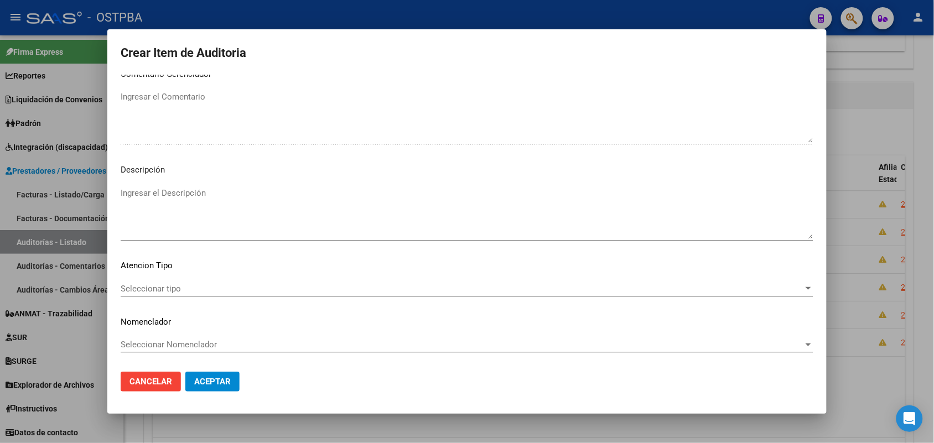
click at [169, 291] on span "Seleccionar tipo" at bounding box center [462, 289] width 683 height 10
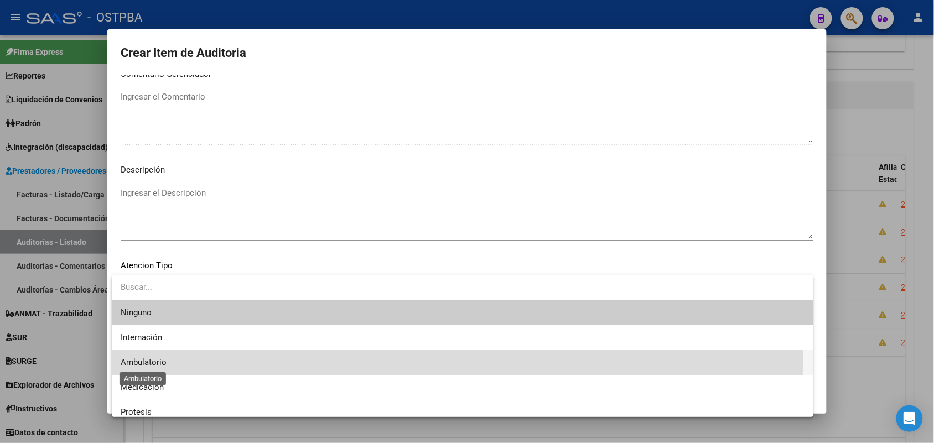
click at [155, 361] on span "Ambulatorio" at bounding box center [144, 362] width 46 height 10
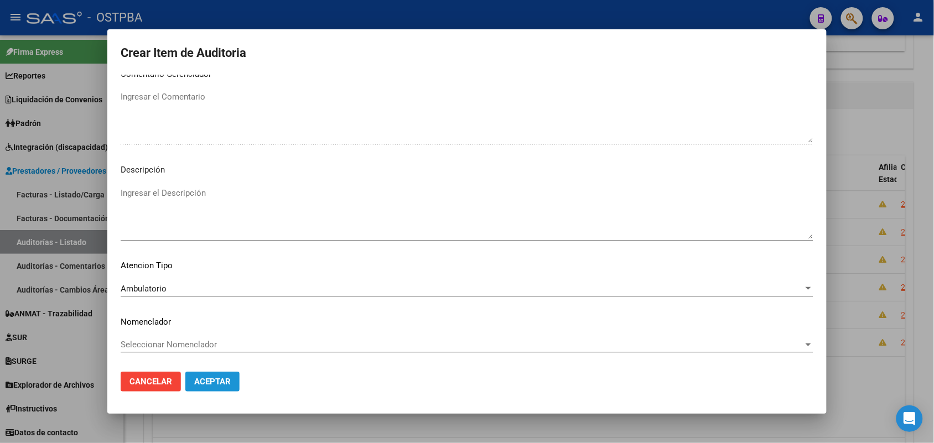
drag, startPoint x: 222, startPoint y: 378, endPoint x: 239, endPoint y: 353, distance: 29.9
click at [226, 374] on button "Aceptar" at bounding box center [212, 382] width 54 height 20
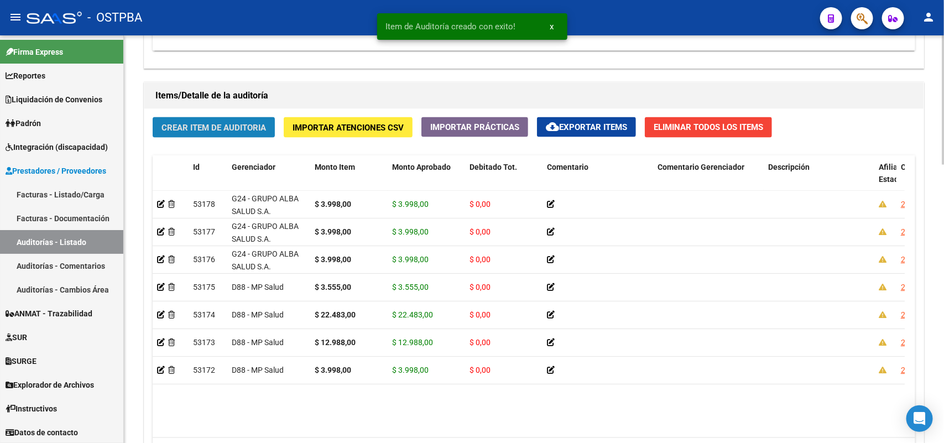
click at [231, 126] on span "Crear Item de Auditoria" at bounding box center [214, 128] width 105 height 10
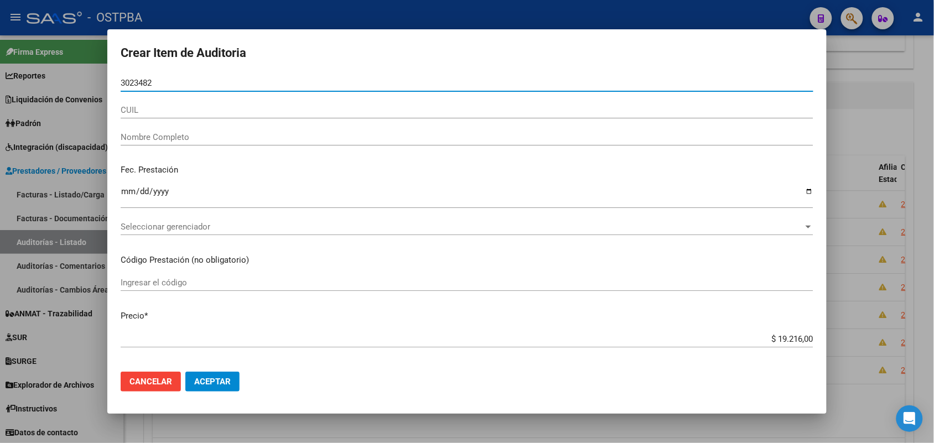
type input "30234828"
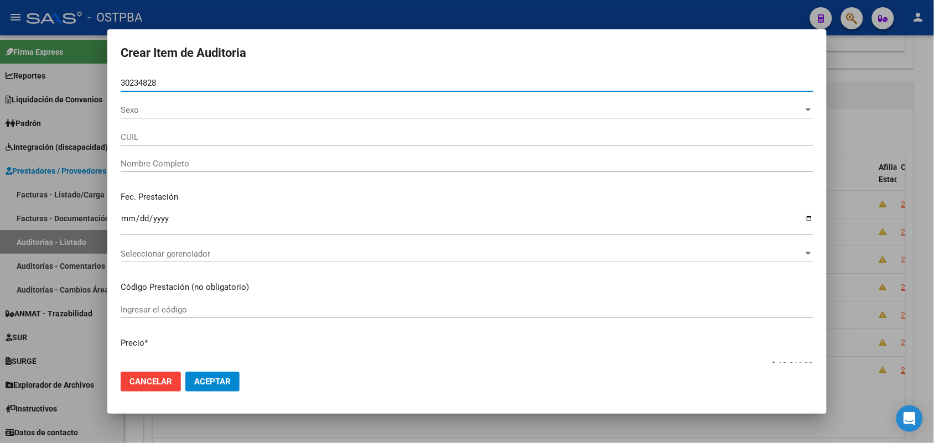
type input "27302348281"
type input "NASERALA ELISABET MIRTA -"
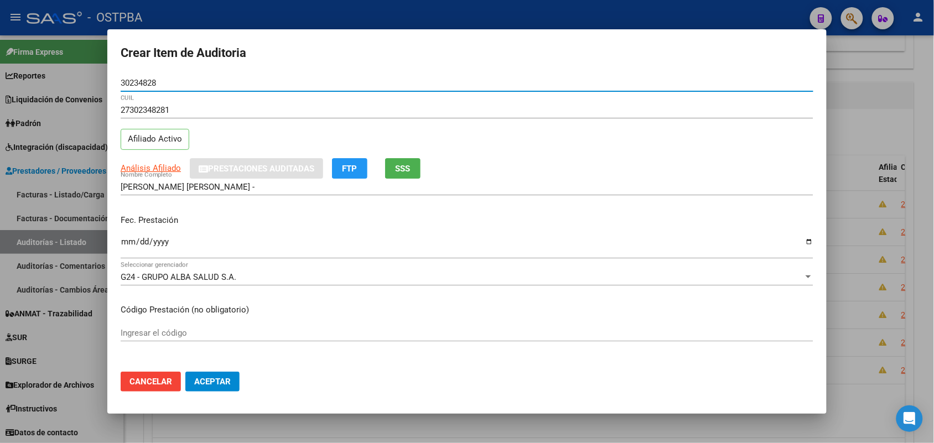
type input "30234828"
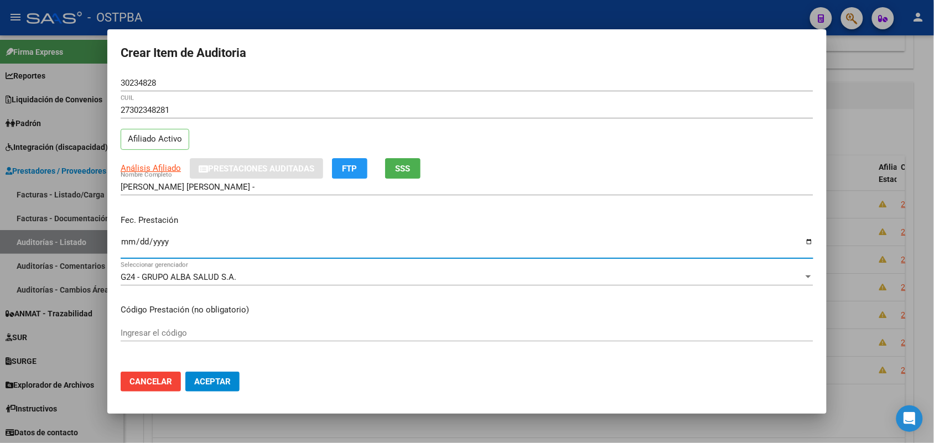
click at [125, 247] on input "Ingresar la fecha" at bounding box center [467, 246] width 693 height 18
type input "2025-04-24"
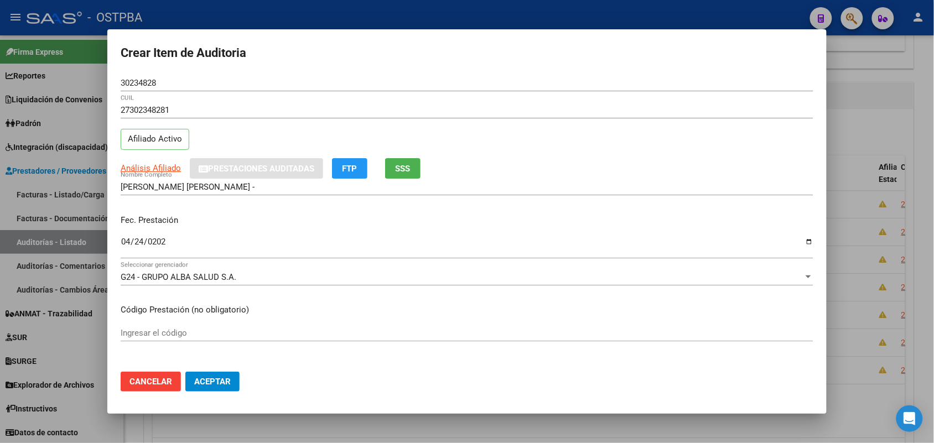
scroll to position [138, 0]
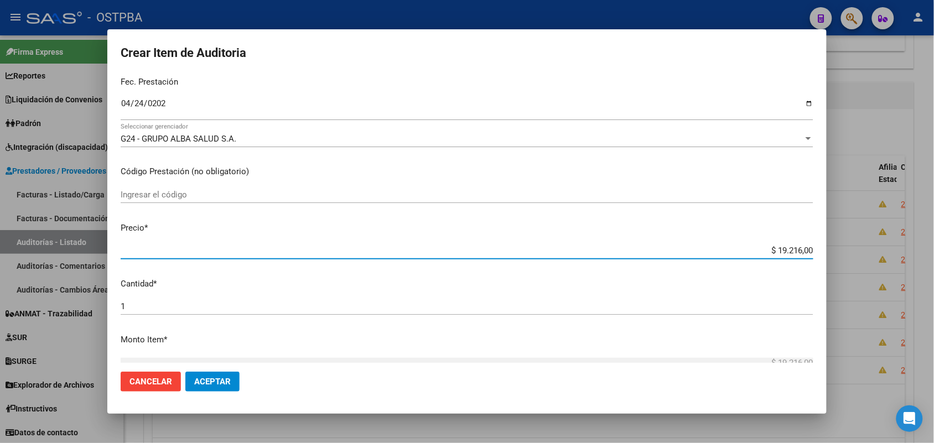
drag, startPoint x: 752, startPoint y: 249, endPoint x: 855, endPoint y: 252, distance: 102.4
click at [855, 252] on div "Crear Item de Auditoria 30234828 Nro Documento 27302348281 CUIL Afiliado Activo…" at bounding box center [467, 221] width 934 height 443
type input "$ 0,07"
type input "$ 0,76"
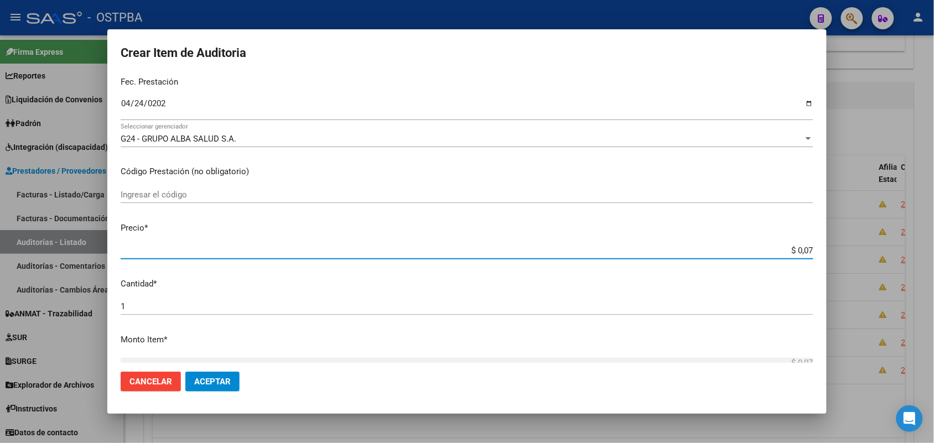
type input "$ 0,76"
type input "$ 7,60"
type input "$ 76,09"
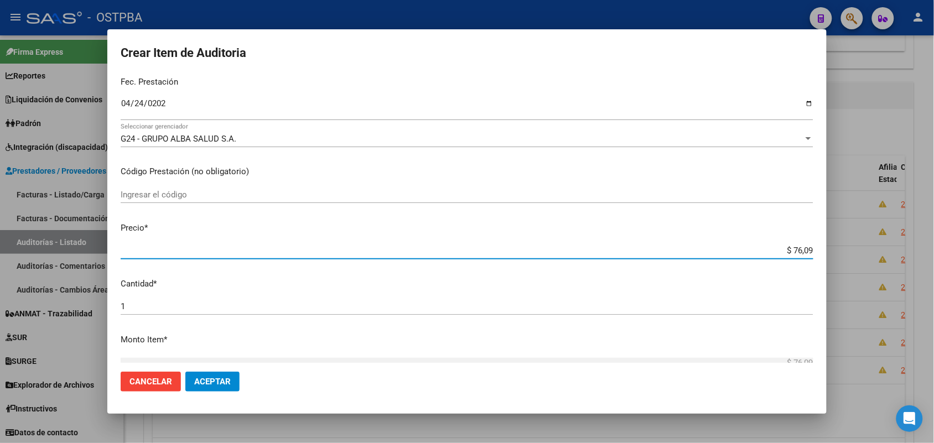
type input "$ 760,90"
type input "$ 7.609,00"
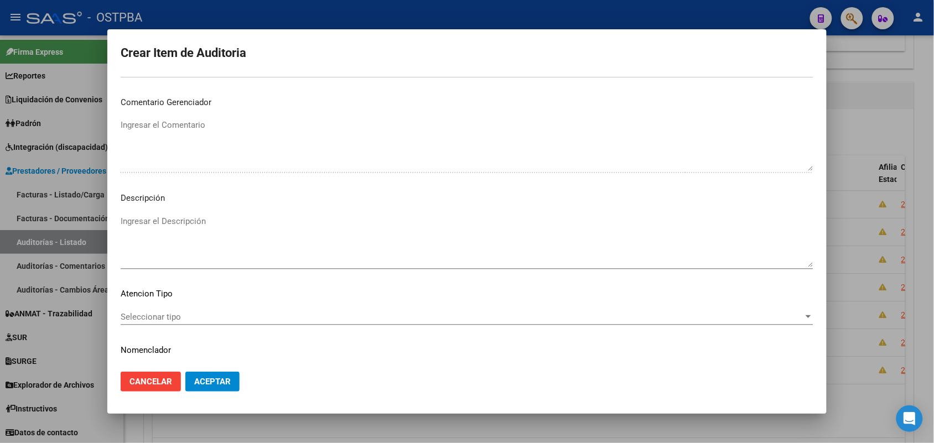
scroll to position [612, 0]
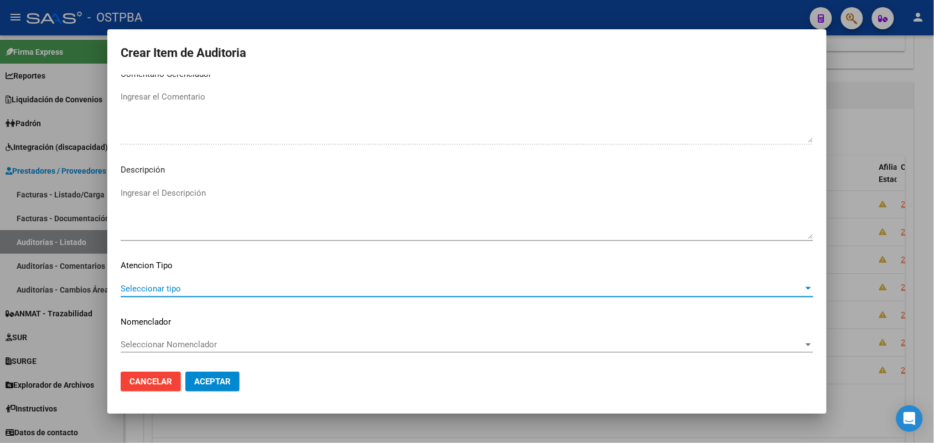
click at [174, 286] on span "Seleccionar tipo" at bounding box center [462, 289] width 683 height 10
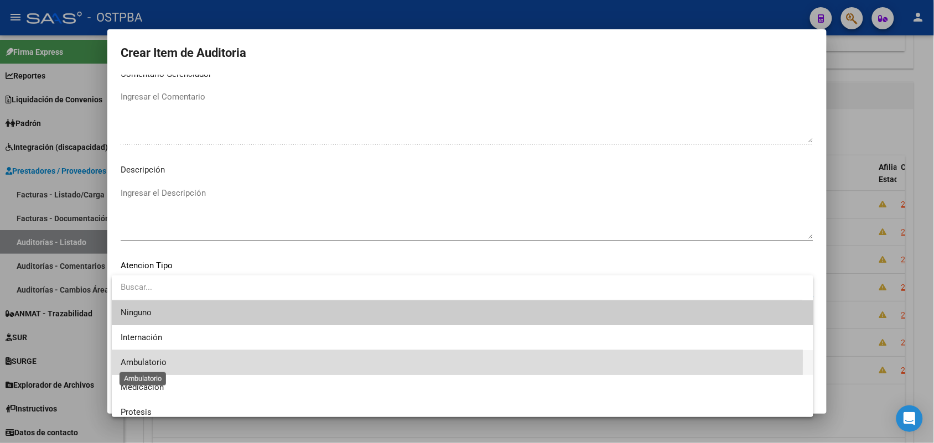
click at [159, 358] on span "Ambulatorio" at bounding box center [144, 362] width 46 height 10
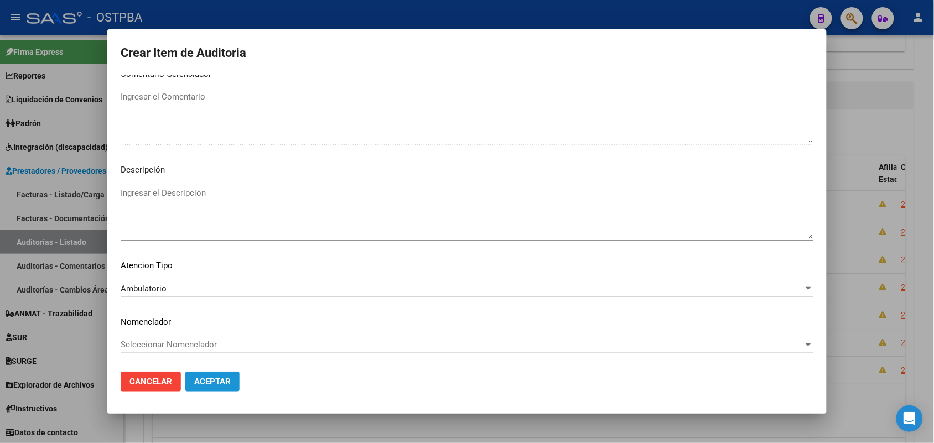
click at [198, 373] on button "Aceptar" at bounding box center [212, 382] width 54 height 20
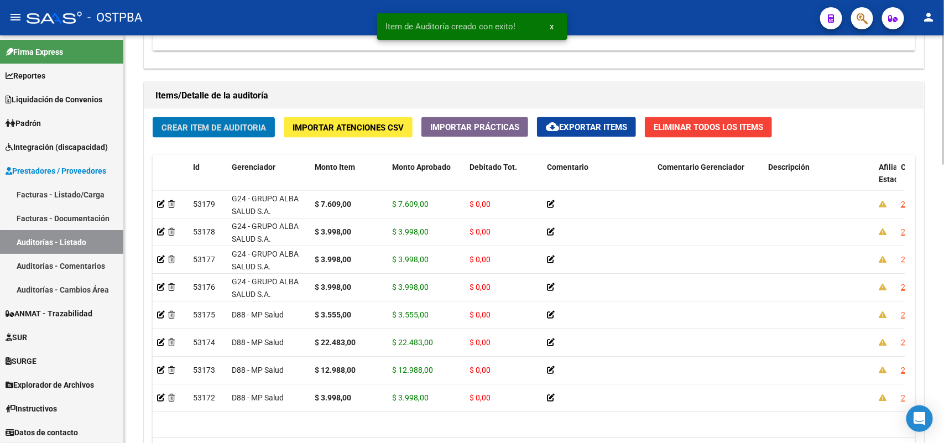
click at [238, 128] on span "Crear Item de Auditoria" at bounding box center [214, 128] width 105 height 10
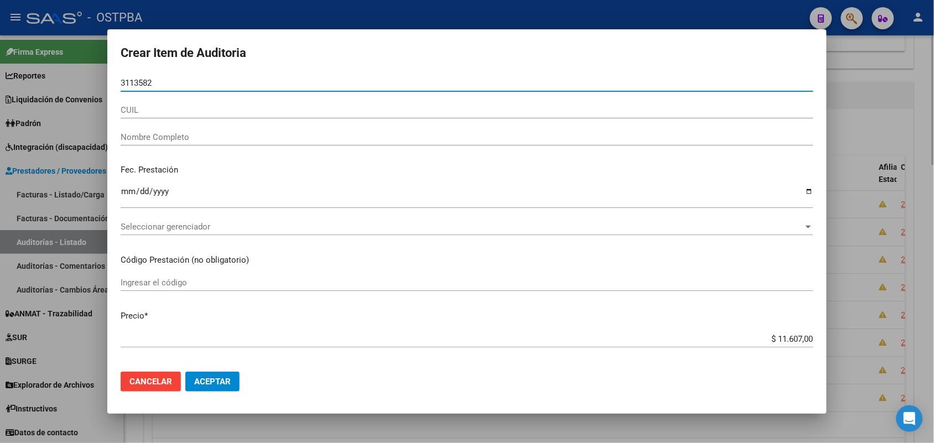
type input "31135820"
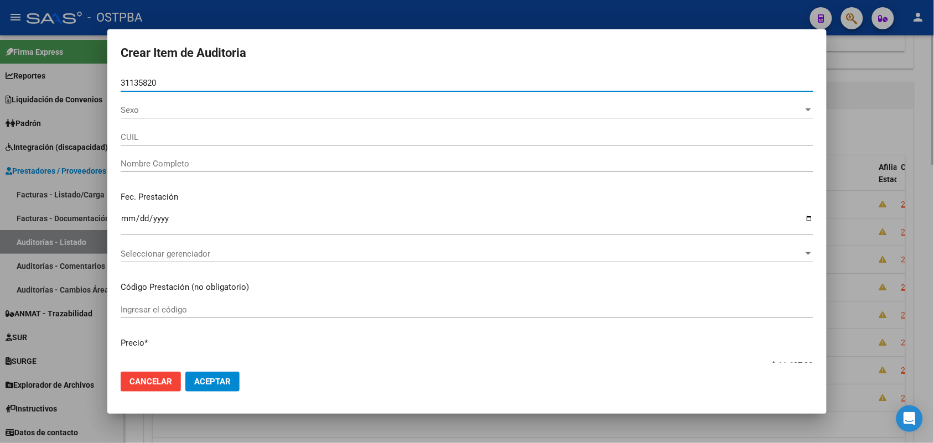
type input "27311358206"
type input "SANCHEZ KARINA VANESA"
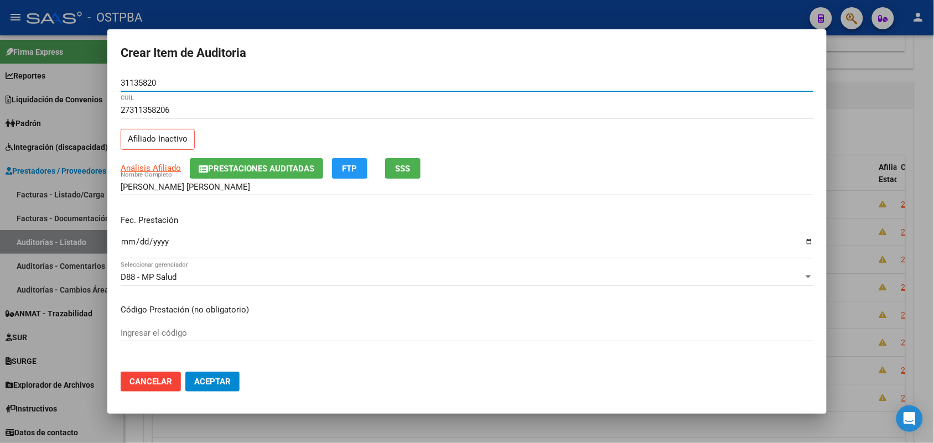
type input "31135820"
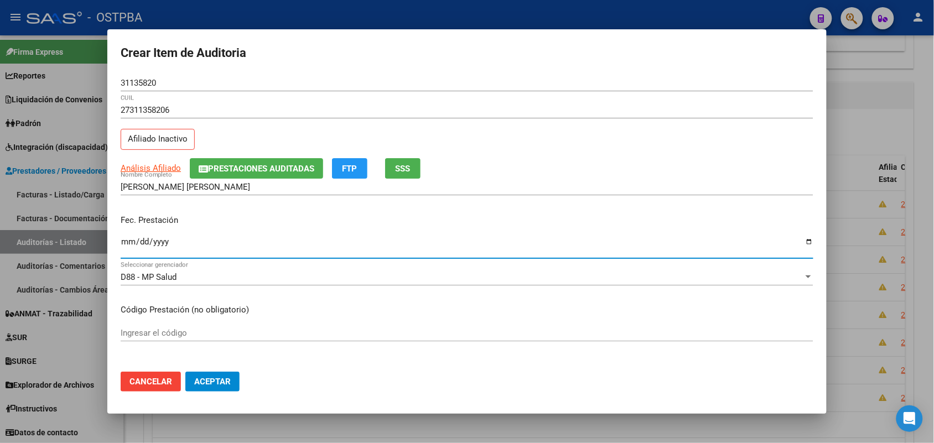
click at [127, 246] on input "Ingresar la fecha" at bounding box center [467, 246] width 693 height 18
type input "2025-04-22"
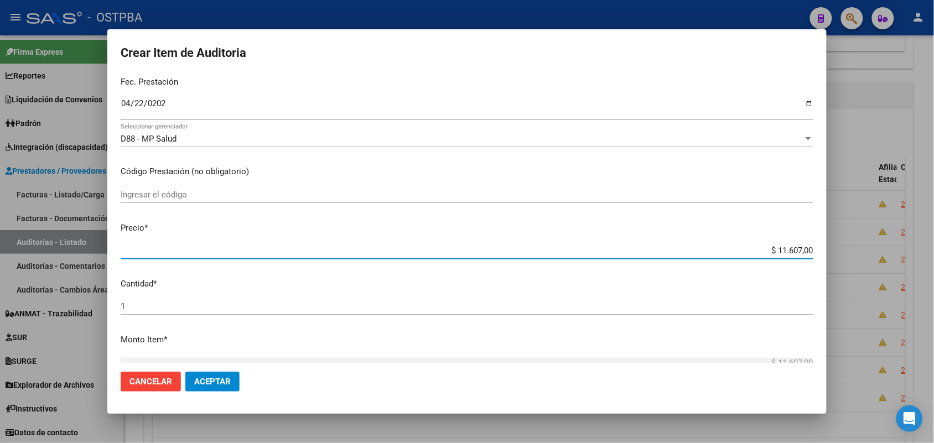
drag, startPoint x: 754, startPoint y: 249, endPoint x: 858, endPoint y: 252, distance: 104.0
click at [858, 252] on div "Crear Item de Auditoria 31135820 Nro Documento 27311358206 CUIL Afiliado Inacti…" at bounding box center [467, 221] width 934 height 443
type input "$ 0,03"
type input "$ 0,39"
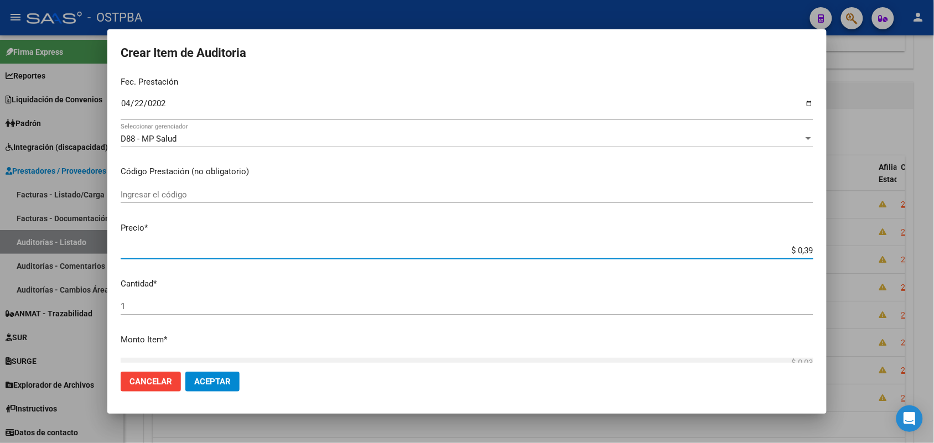
type input "$ 0,39"
type input "$ 3,99"
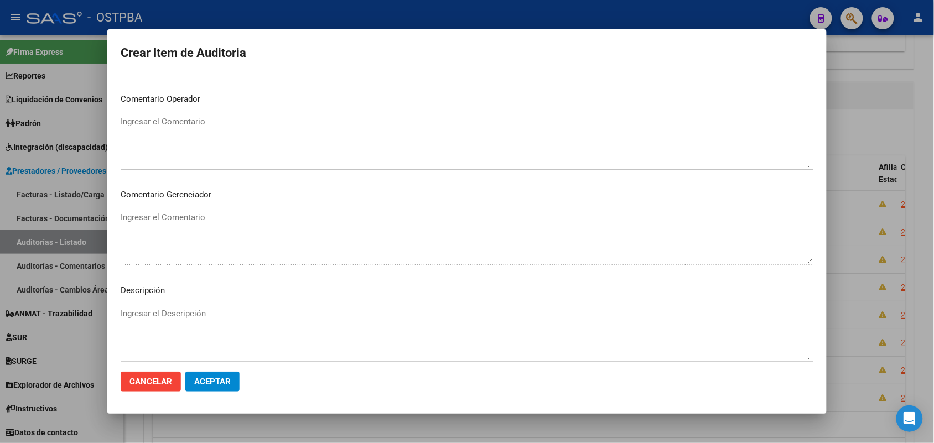
scroll to position [612, 0]
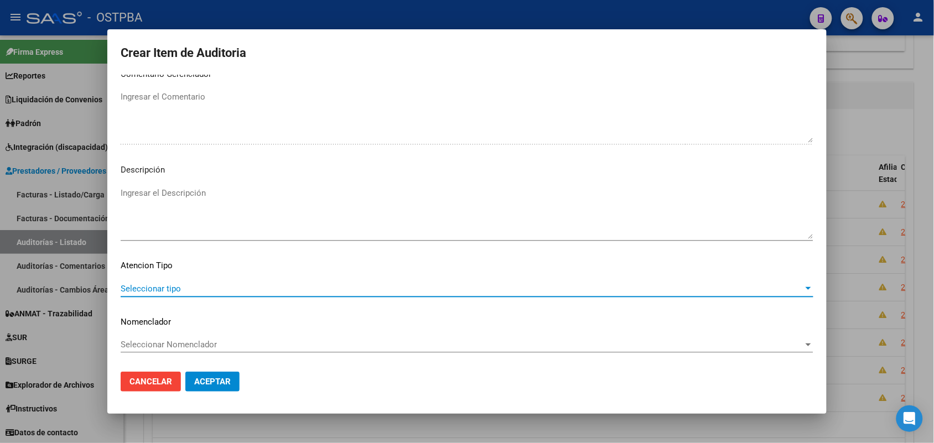
click at [169, 285] on span "Seleccionar tipo" at bounding box center [462, 289] width 683 height 10
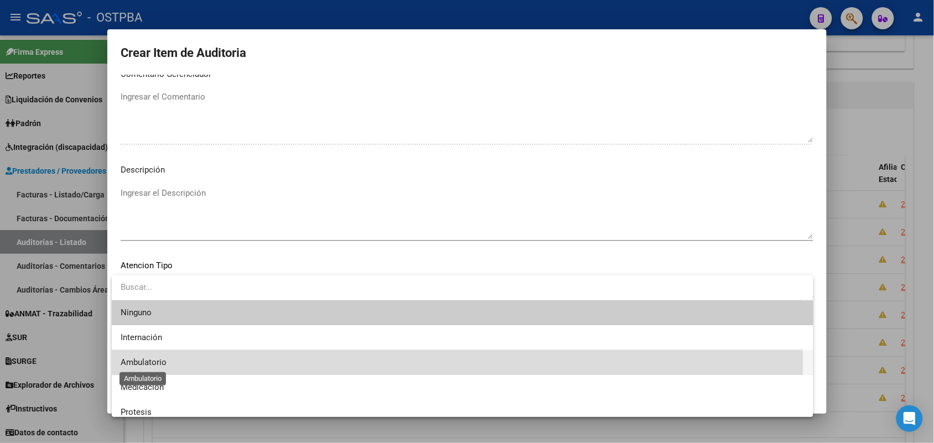
click at [149, 364] on span "Ambulatorio" at bounding box center [144, 362] width 46 height 10
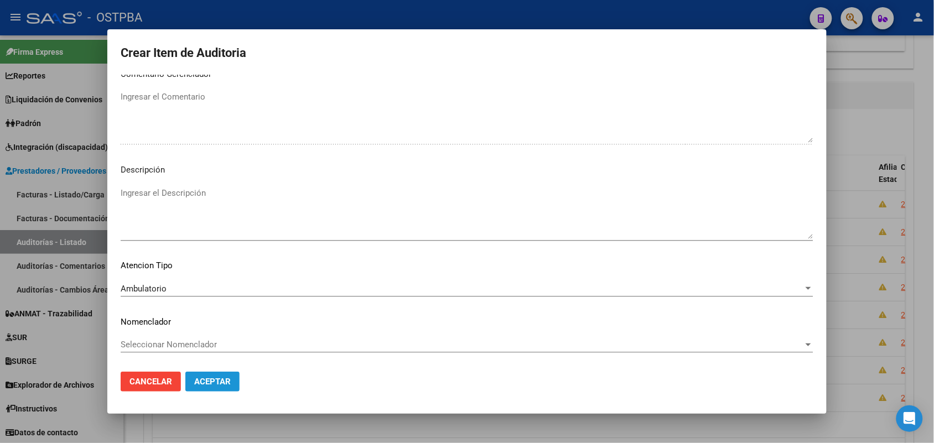
click at [203, 382] on span "Aceptar" at bounding box center [212, 382] width 37 height 10
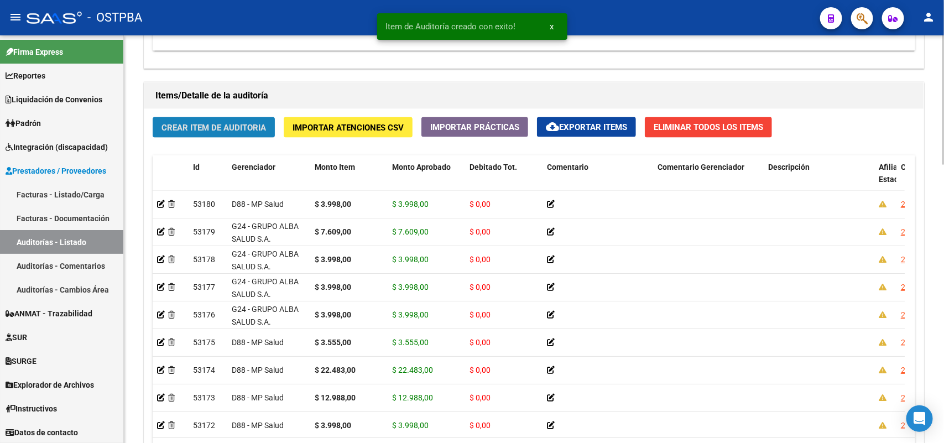
click at [251, 127] on span "Crear Item de Auditoria" at bounding box center [214, 128] width 105 height 10
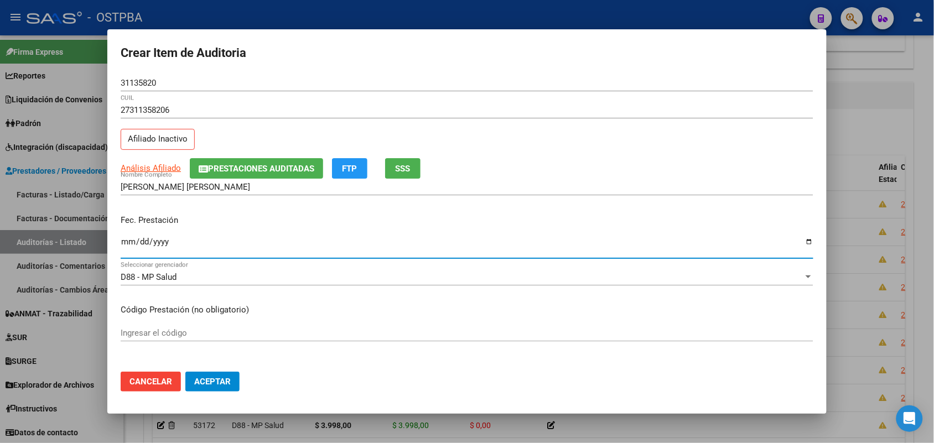
click at [126, 248] on input "Ingresar la fecha" at bounding box center [467, 246] width 693 height 18
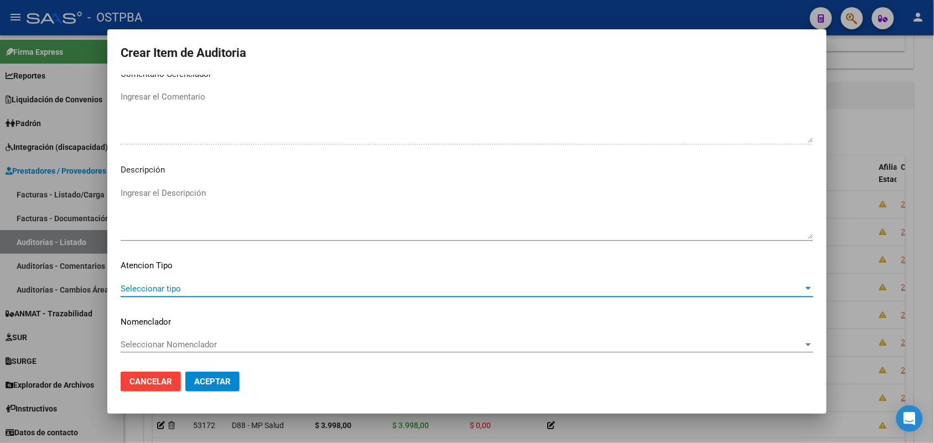
click at [168, 288] on span "Seleccionar tipo" at bounding box center [462, 289] width 683 height 10
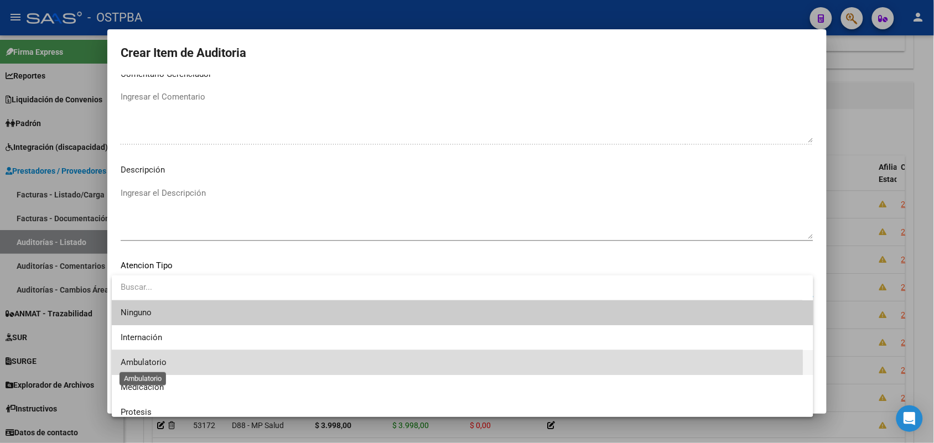
click at [164, 364] on span "Ambulatorio" at bounding box center [144, 362] width 46 height 10
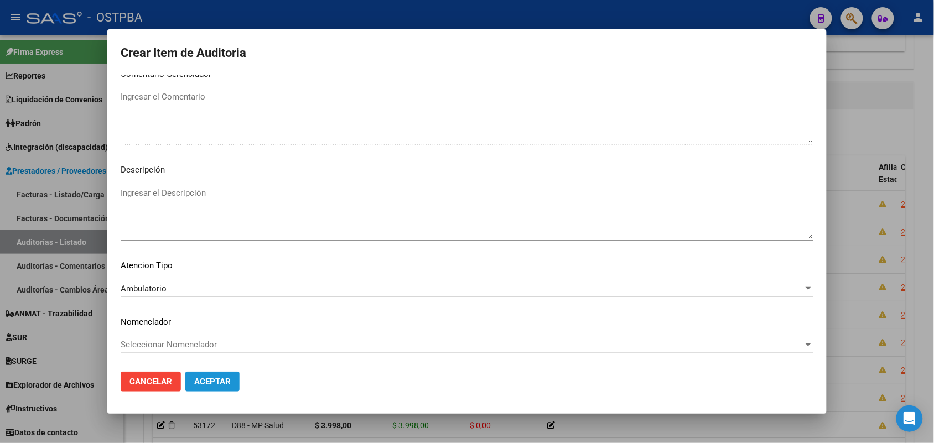
click at [222, 377] on span "Aceptar" at bounding box center [212, 382] width 37 height 10
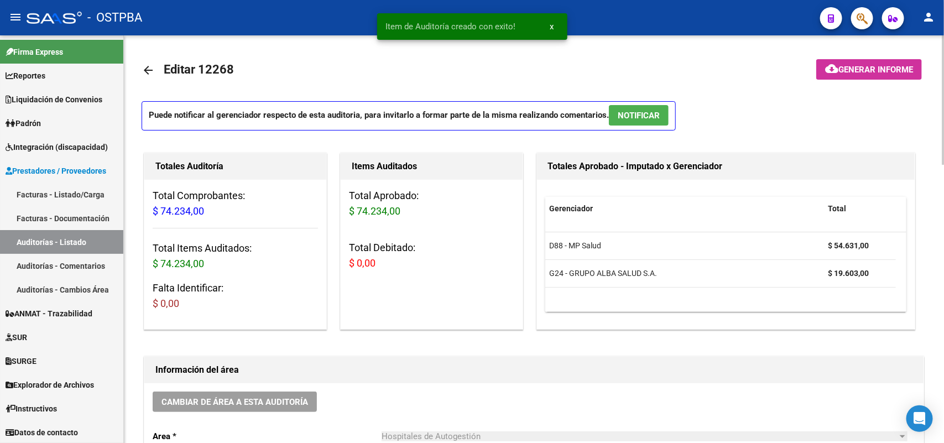
scroll to position [0, 0]
click at [872, 67] on span "Generar informe" at bounding box center [876, 70] width 75 height 10
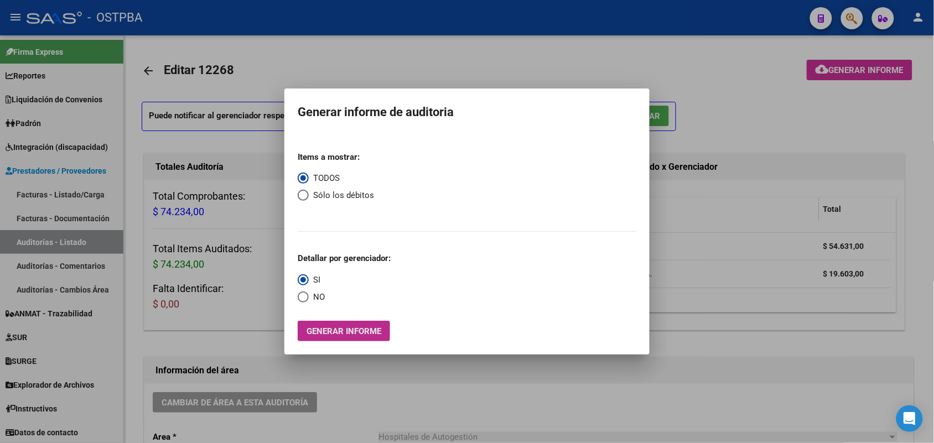
click at [358, 330] on span "Generar informe" at bounding box center [343, 331] width 75 height 10
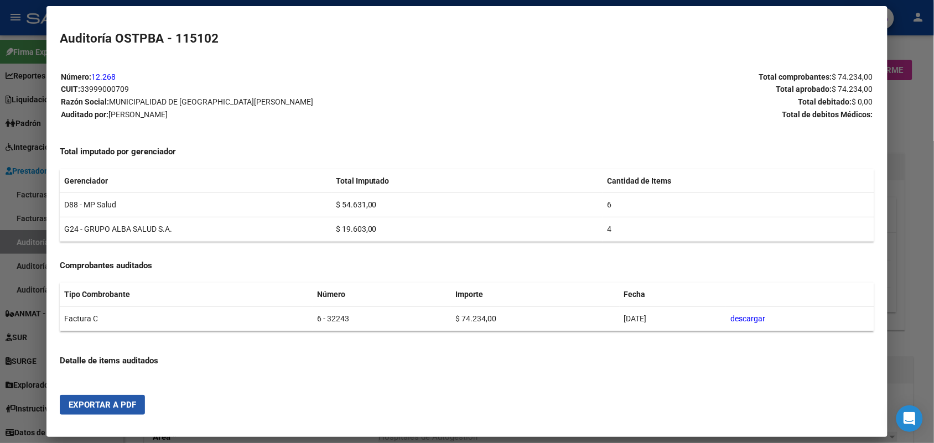
click at [98, 404] on span "Exportar a PDF" at bounding box center [102, 405] width 67 height 10
click at [910, 112] on div at bounding box center [467, 221] width 934 height 443
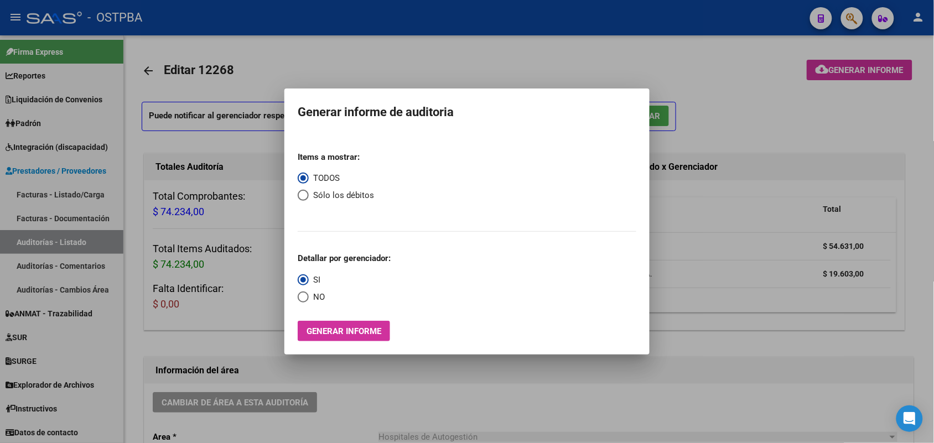
click at [670, 203] on div at bounding box center [467, 221] width 934 height 443
